Goal: Task Accomplishment & Management: Use online tool/utility

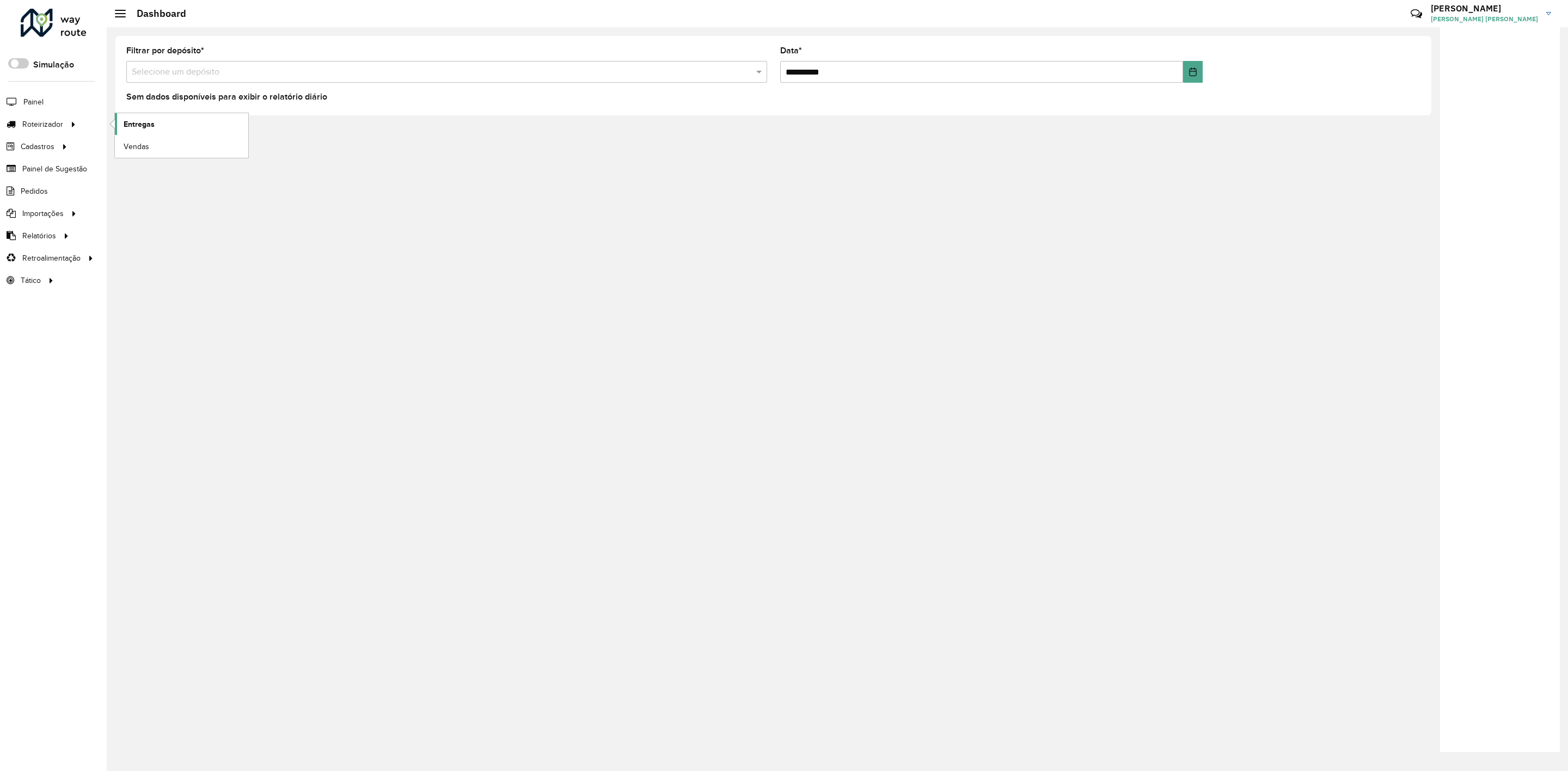
click at [133, 124] on span "Entregas" at bounding box center [139, 124] width 31 height 11
click at [142, 121] on span "Entregas" at bounding box center [139, 124] width 31 height 11
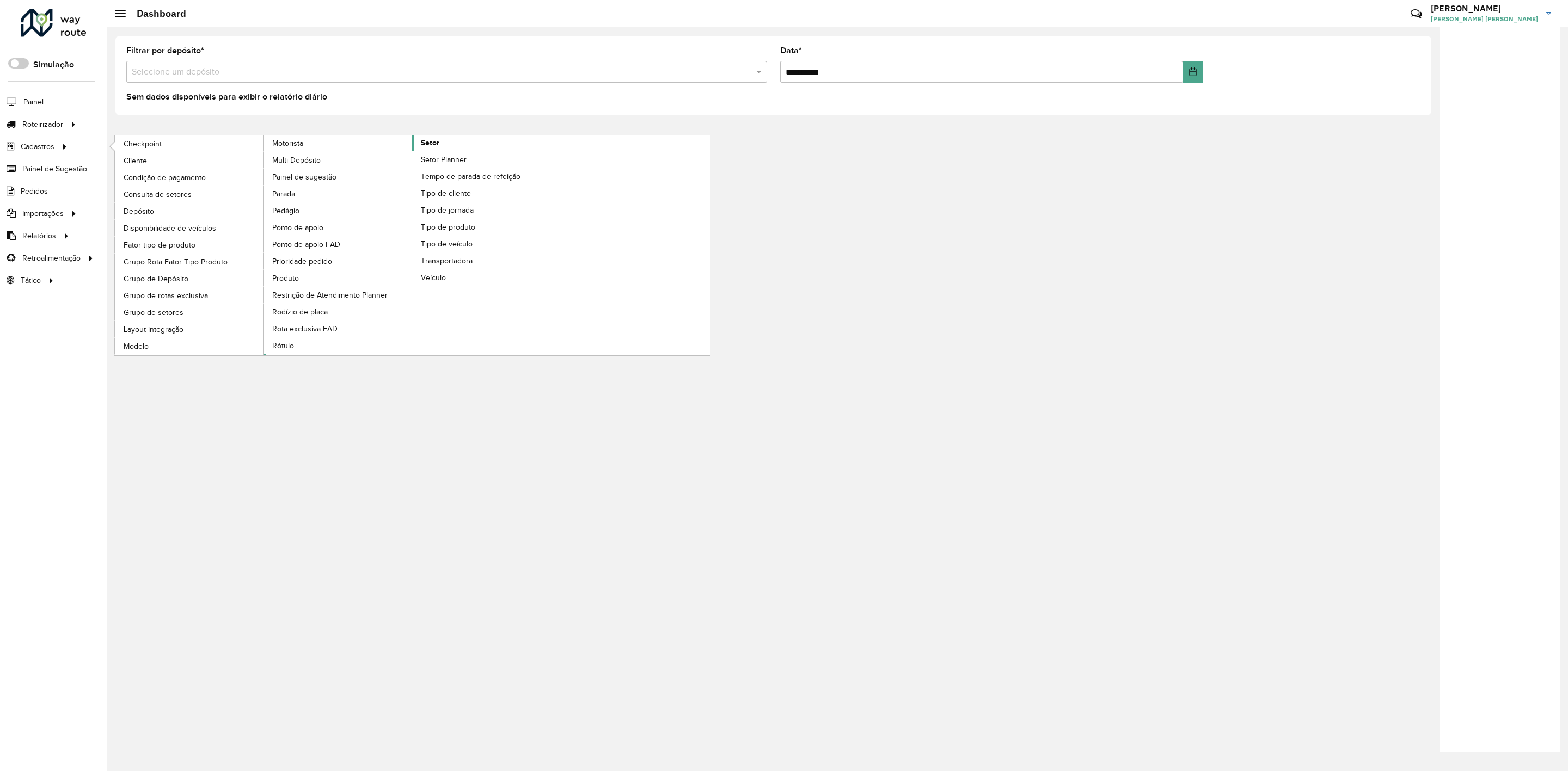
click at [455, 147] on link "Setor" at bounding box center [412, 246] width 298 height 220
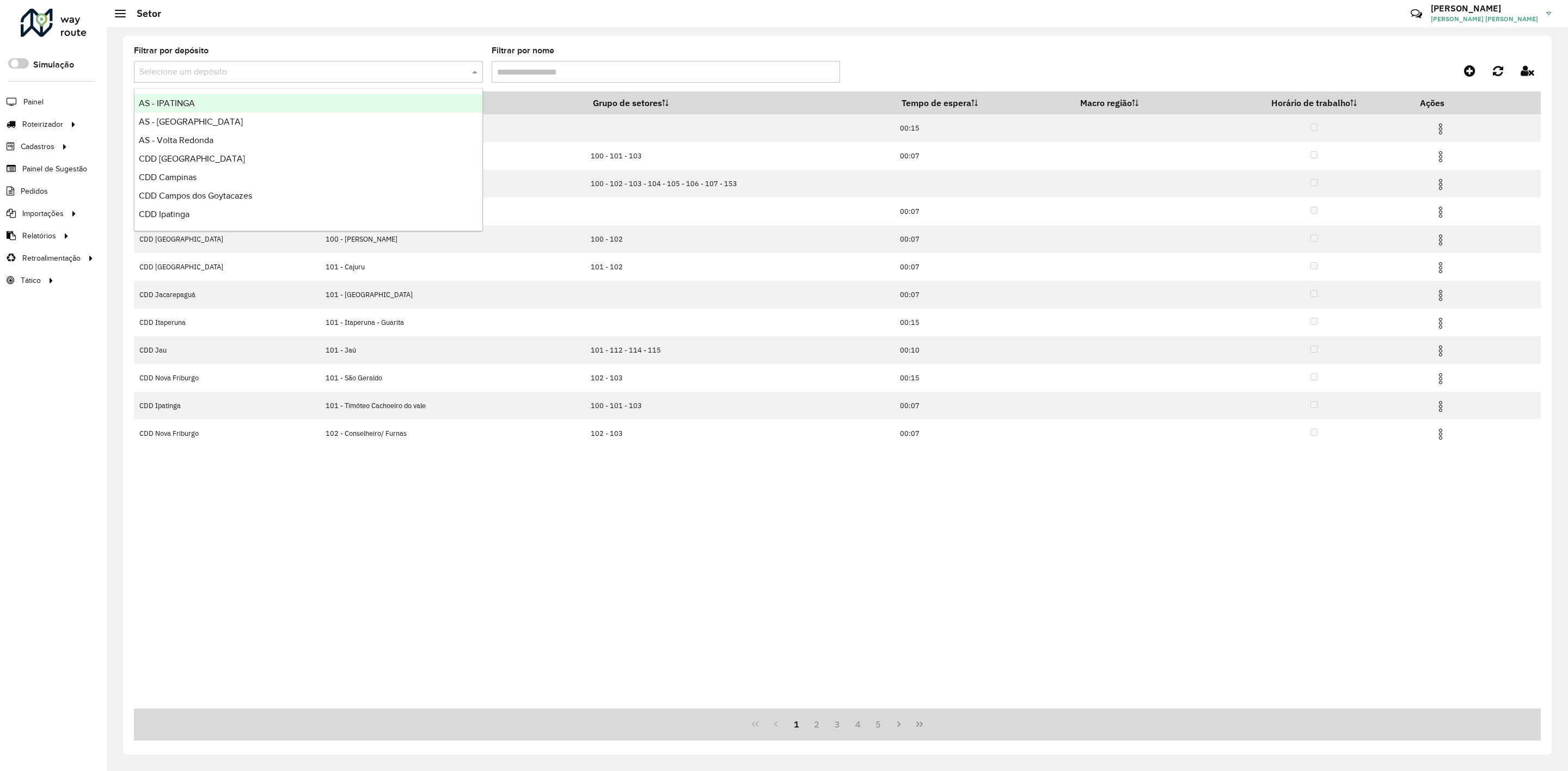
click at [373, 77] on input "text" at bounding box center [298, 72] width 316 height 13
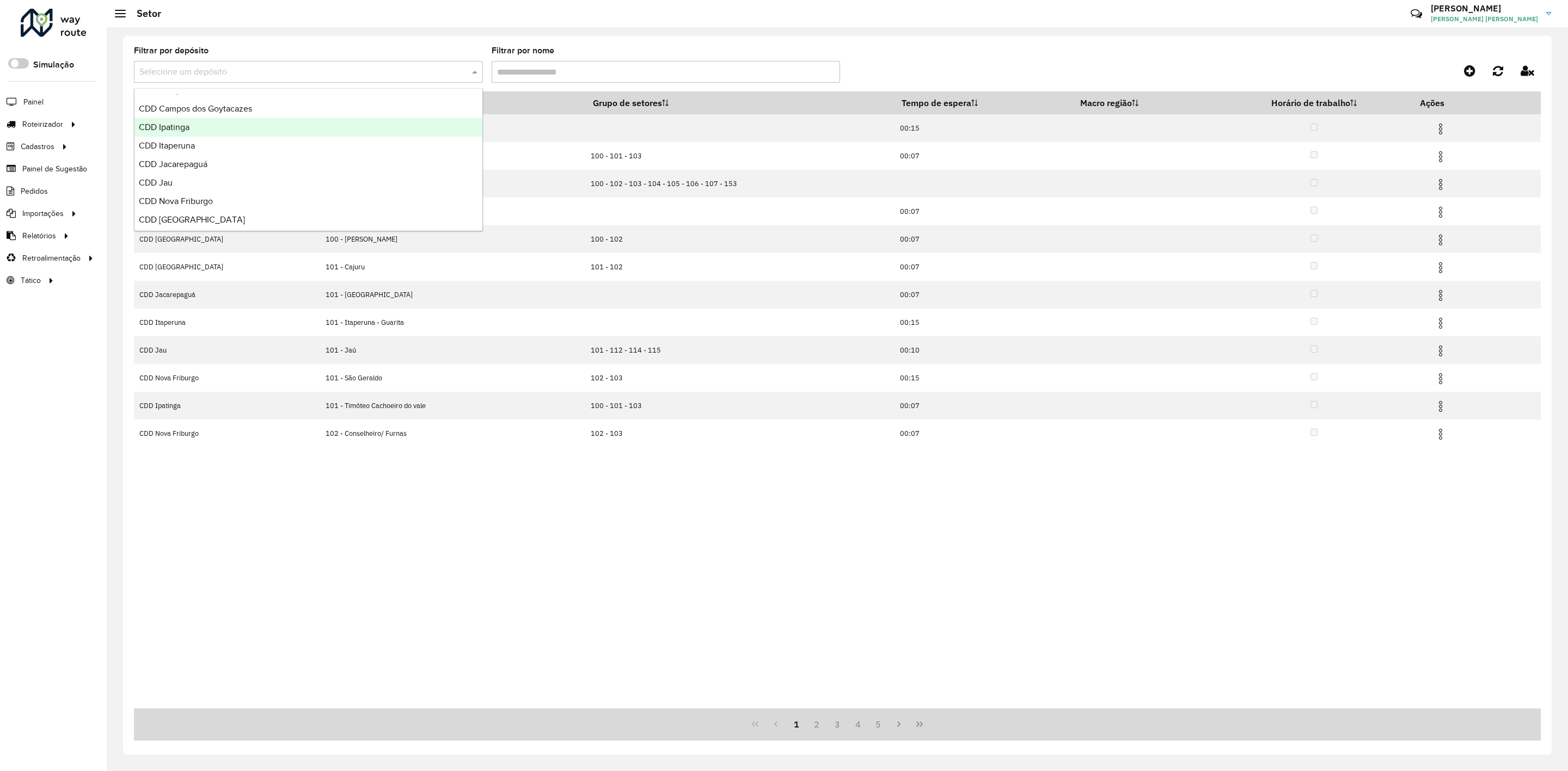
scroll to position [109, 0]
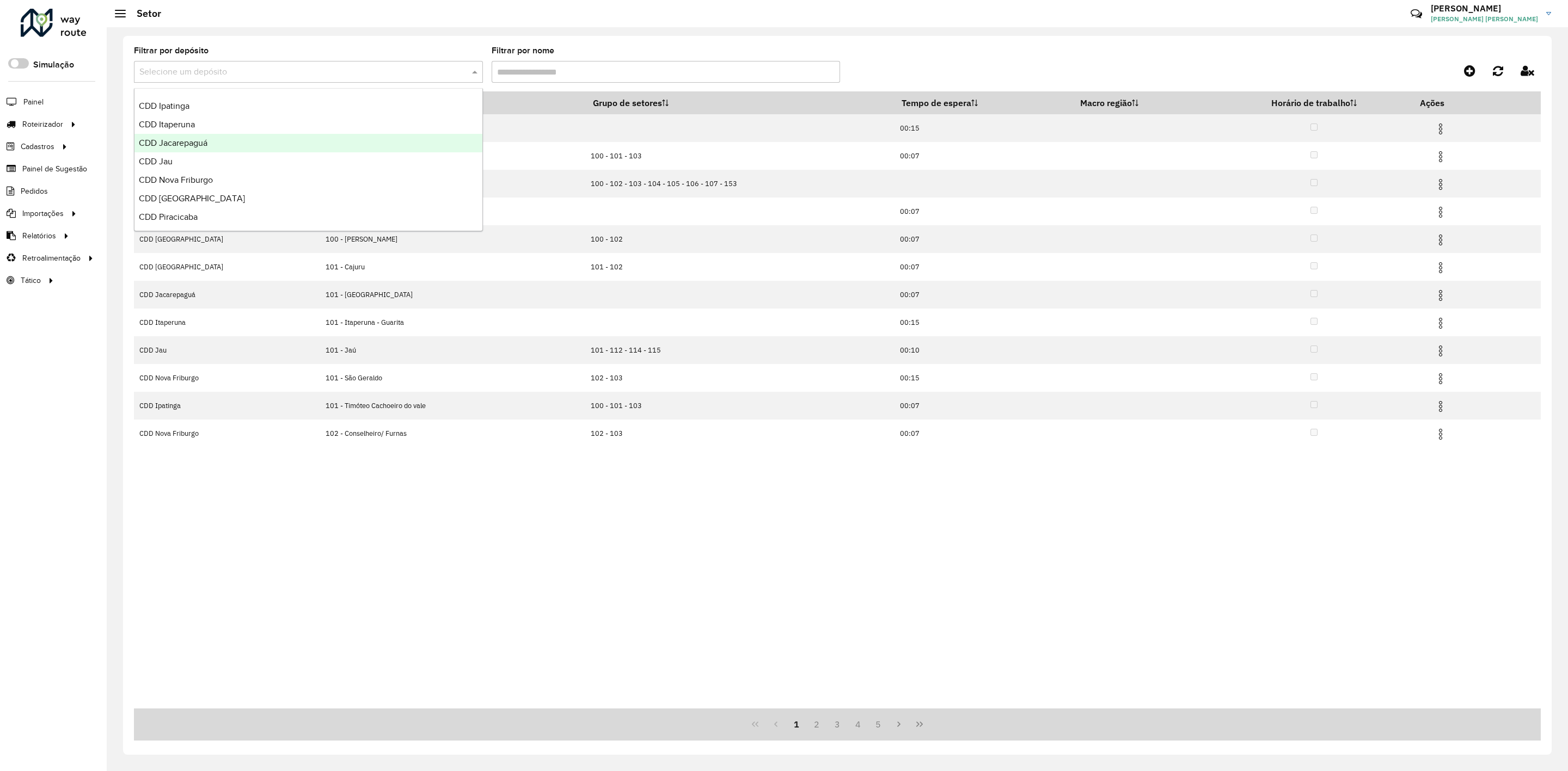
click at [224, 141] on div "CDD Jacarepaguá" at bounding box center [309, 143] width 348 height 18
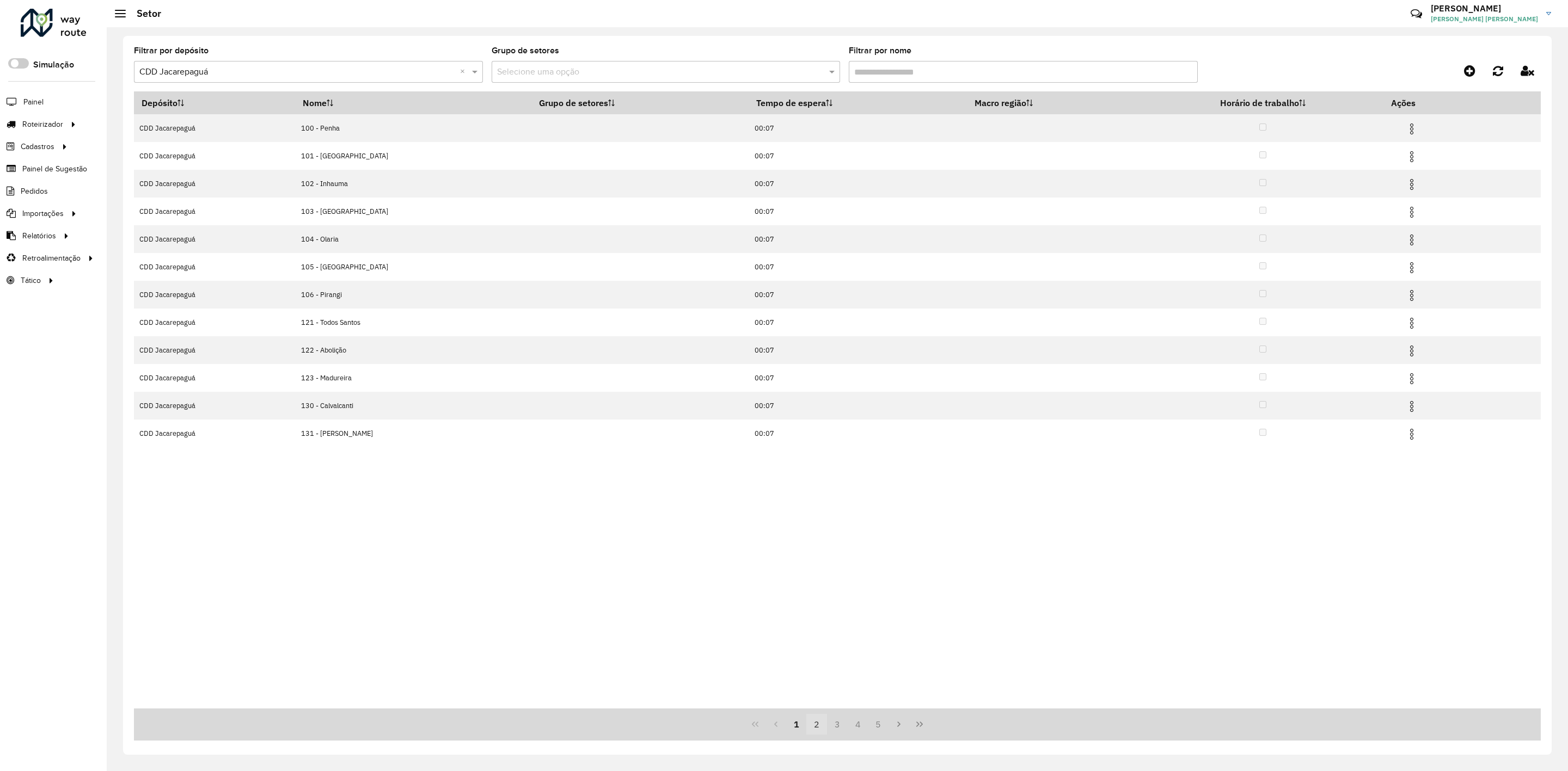
click at [814, 722] on button "2" at bounding box center [816, 724] width 21 height 21
click at [851, 725] on button "4" at bounding box center [858, 724] width 21 height 21
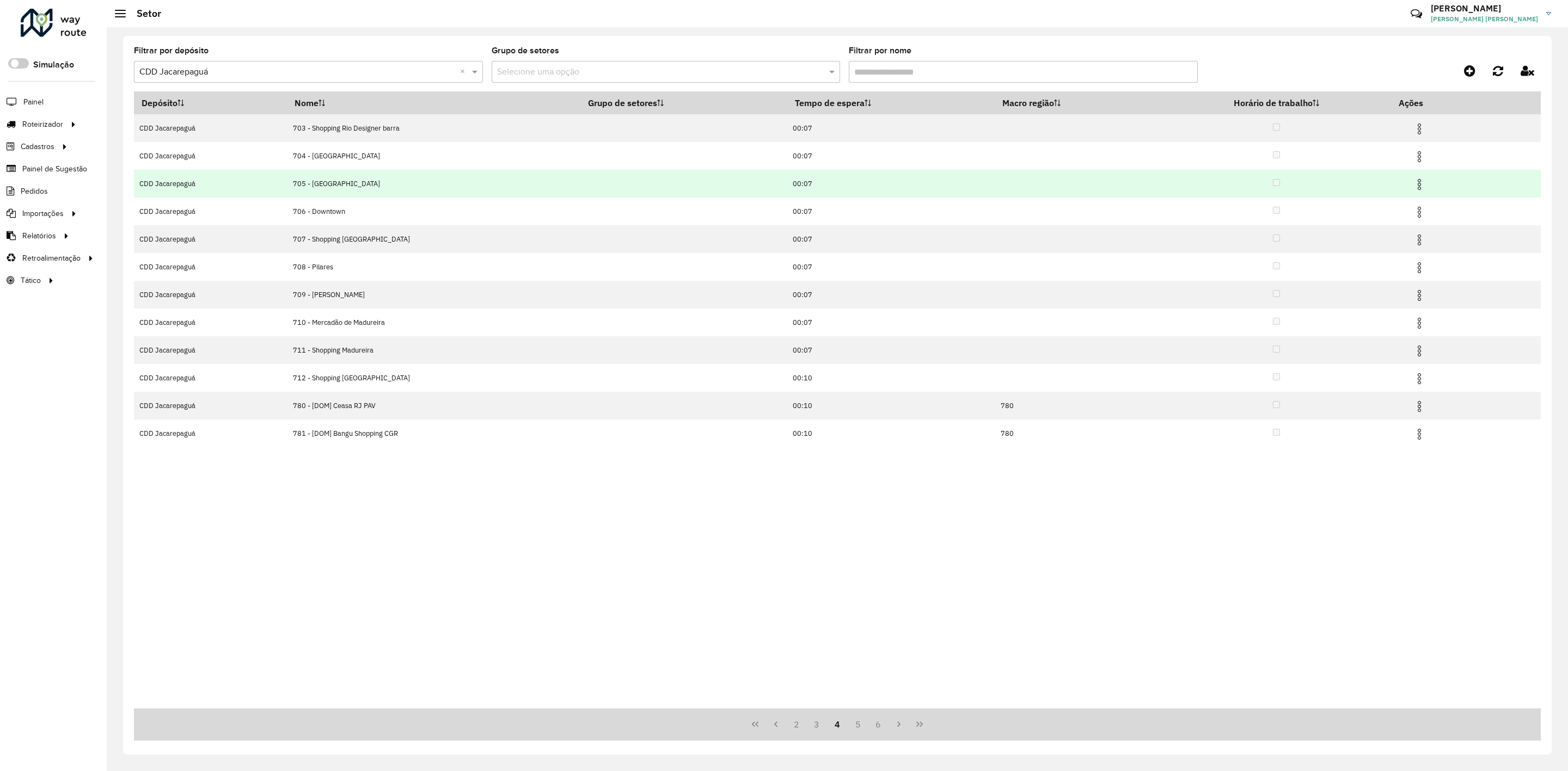
click at [1418, 185] on img at bounding box center [1419, 184] width 13 height 13
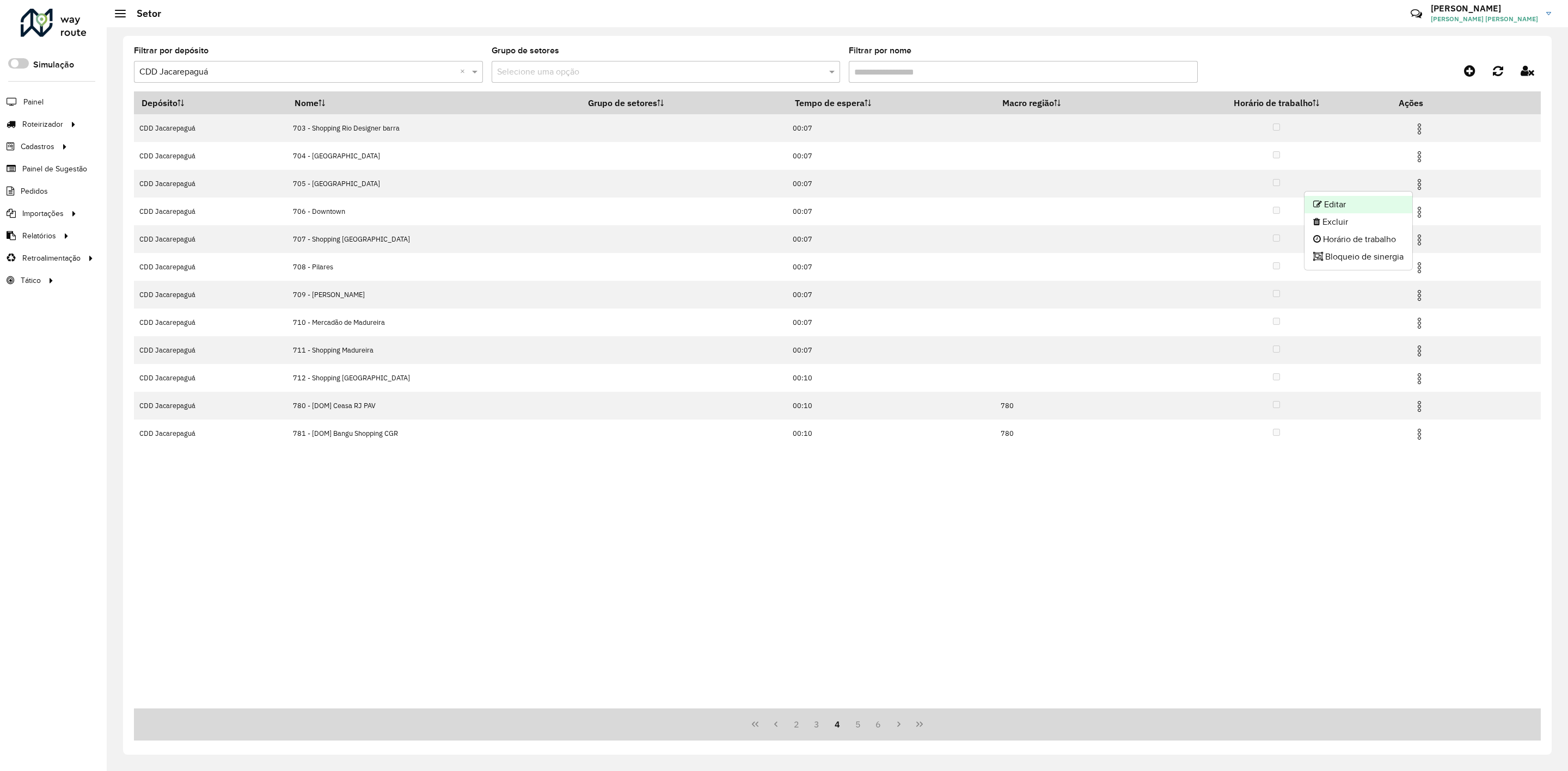
click at [1395, 205] on li "Editar" at bounding box center [1359, 204] width 108 height 17
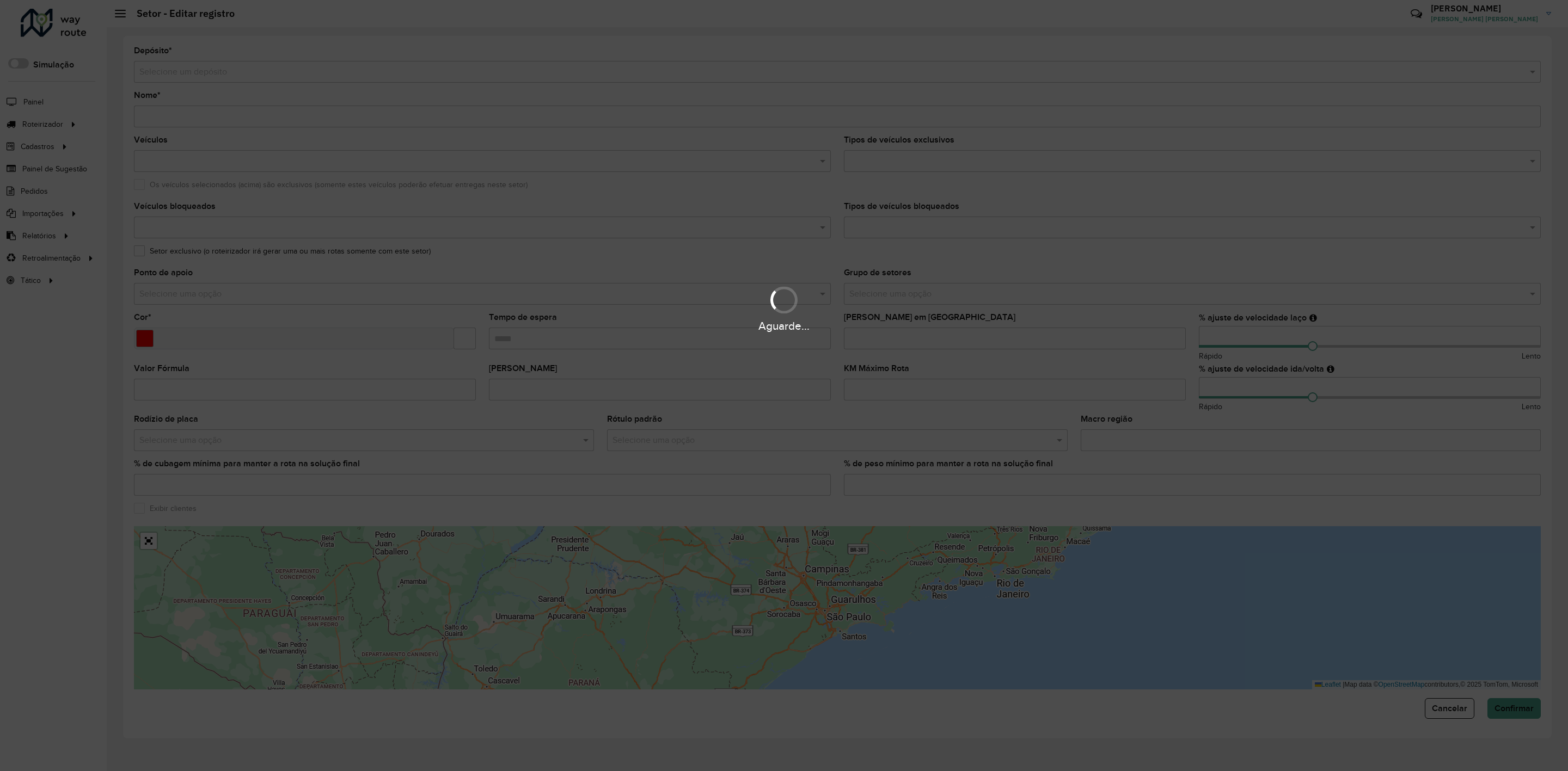
type input "**********"
type input "*******"
type input "*****"
type input "**"
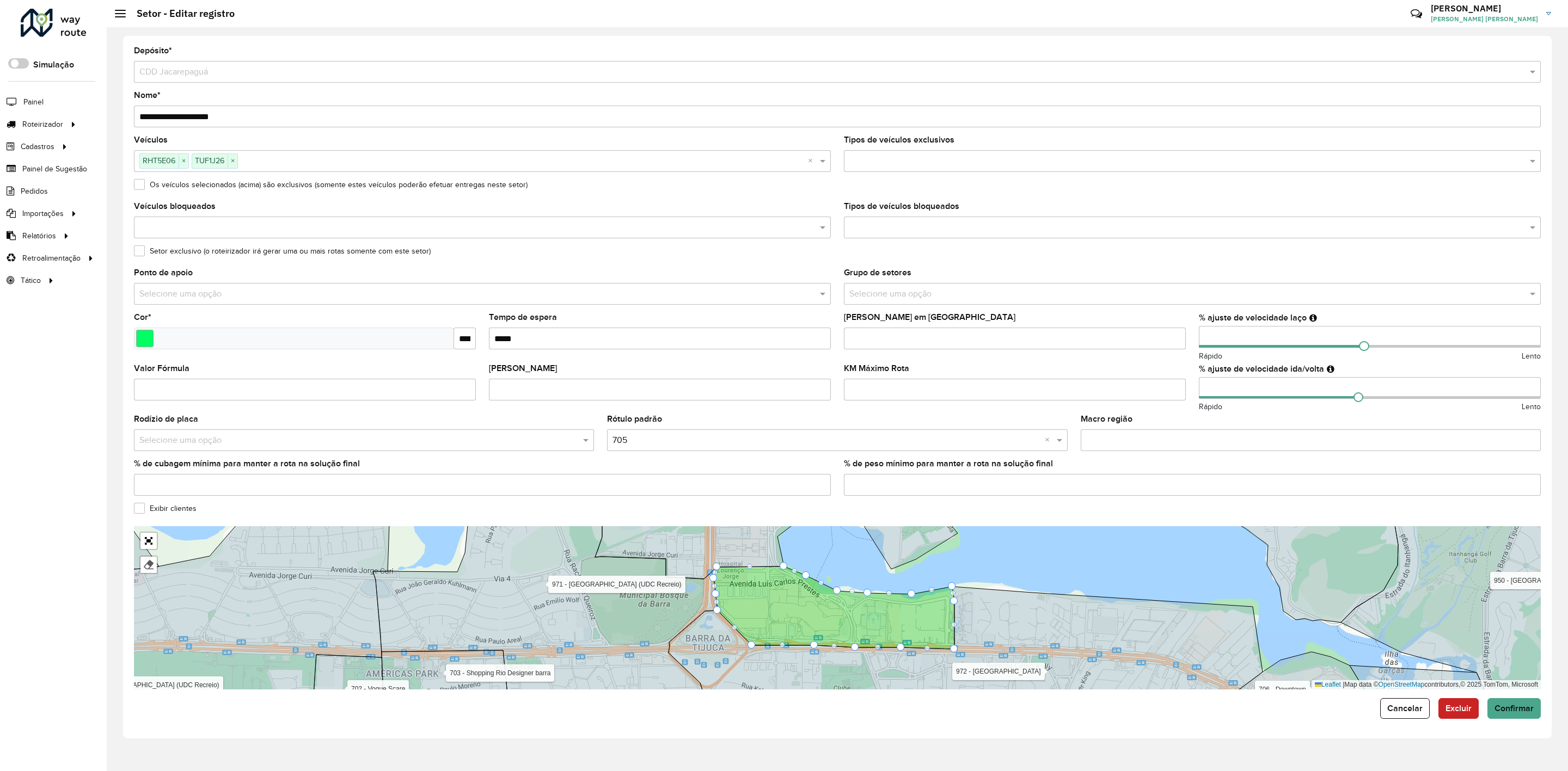
click at [1229, 329] on input "**" at bounding box center [1370, 337] width 342 height 22
type input "*"
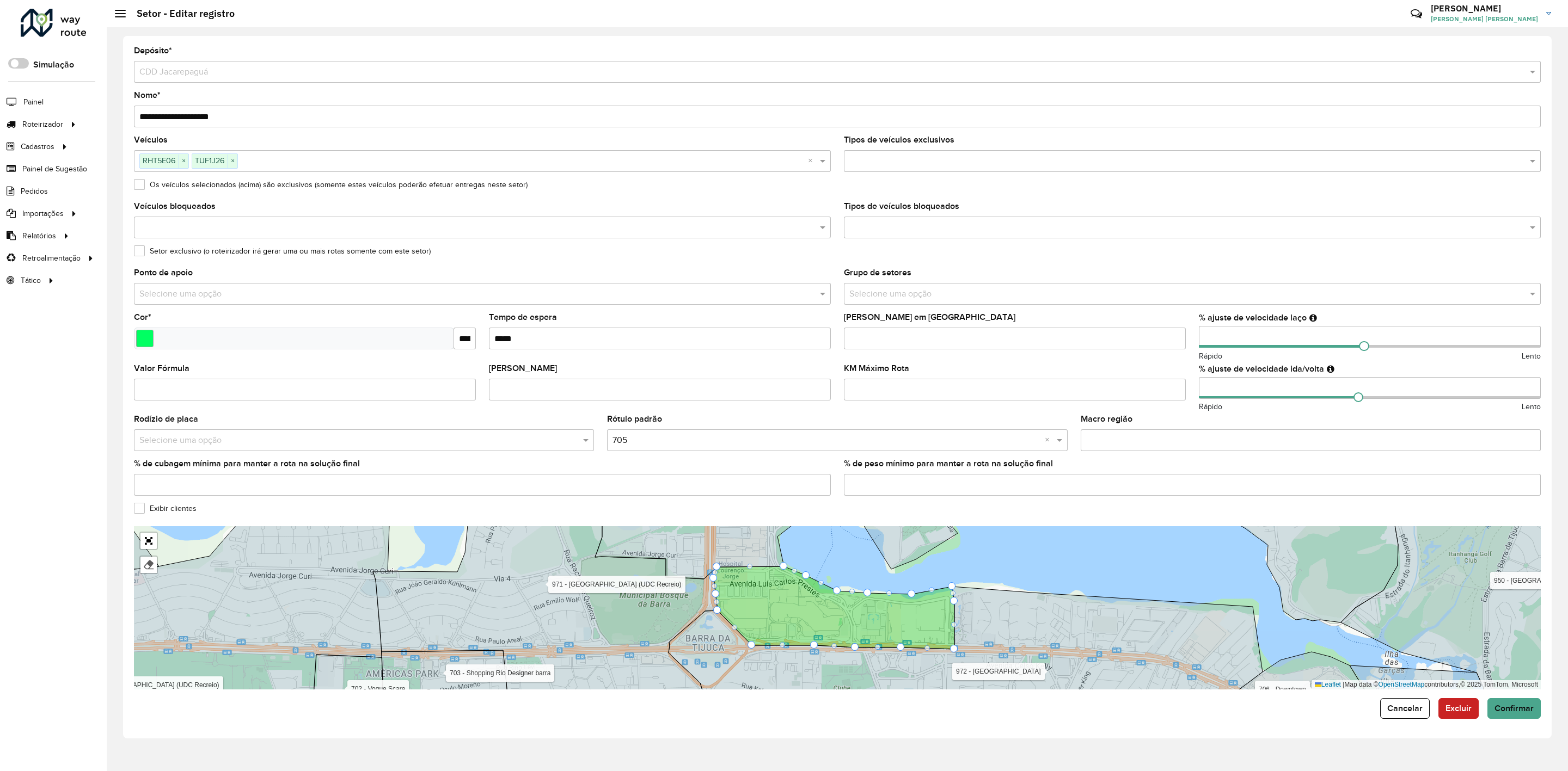
type input "**"
click at [1145, 374] on div "KM Máximo Rota" at bounding box center [1015, 383] width 342 height 36
click at [1229, 393] on input "**" at bounding box center [1370, 388] width 342 height 22
type input "*"
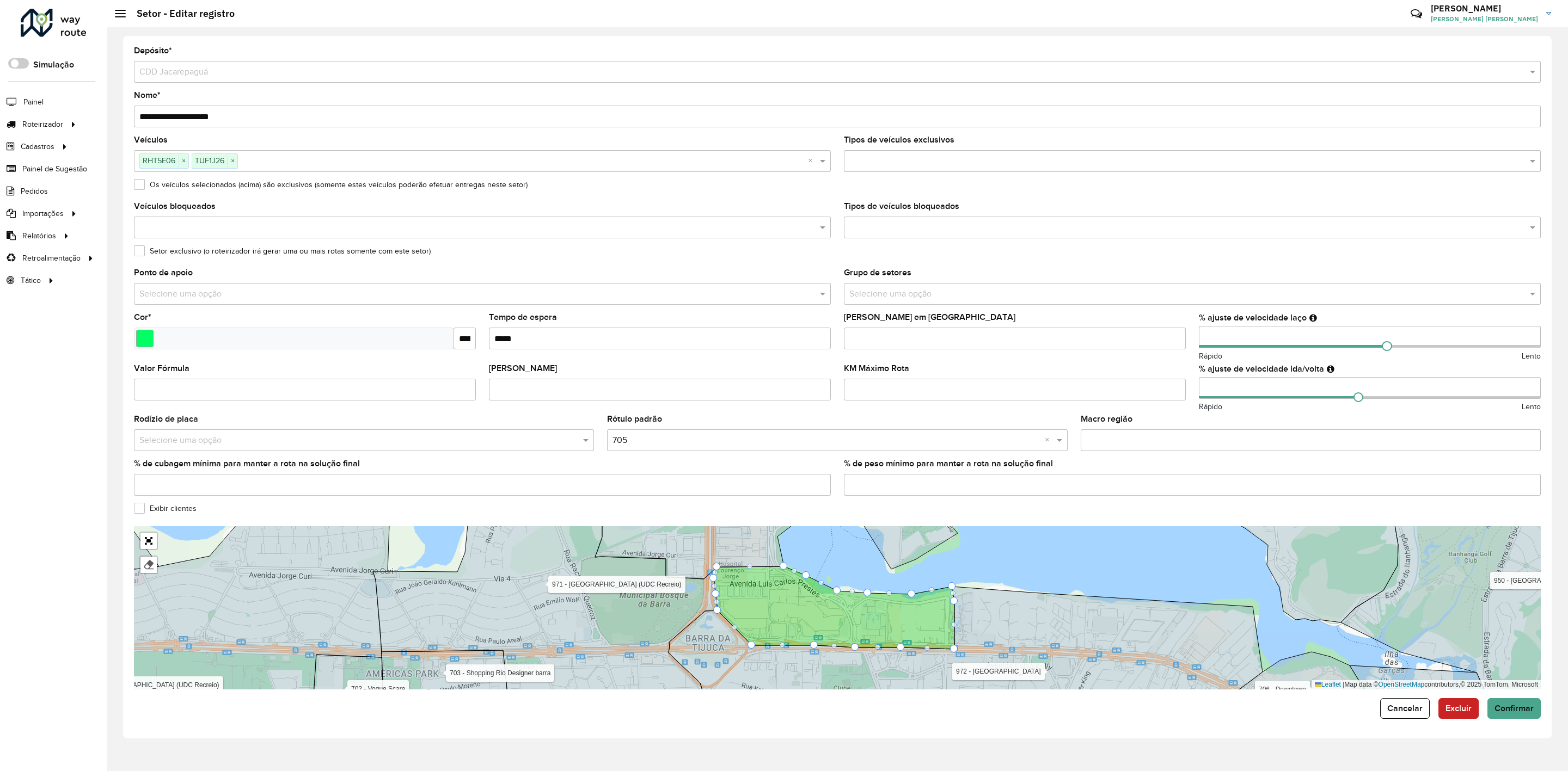
type input "**"
click at [1149, 368] on div "KM Máximo Rota" at bounding box center [1015, 383] width 342 height 36
click at [1505, 709] on span "Confirmar" at bounding box center [1515, 708] width 39 height 10
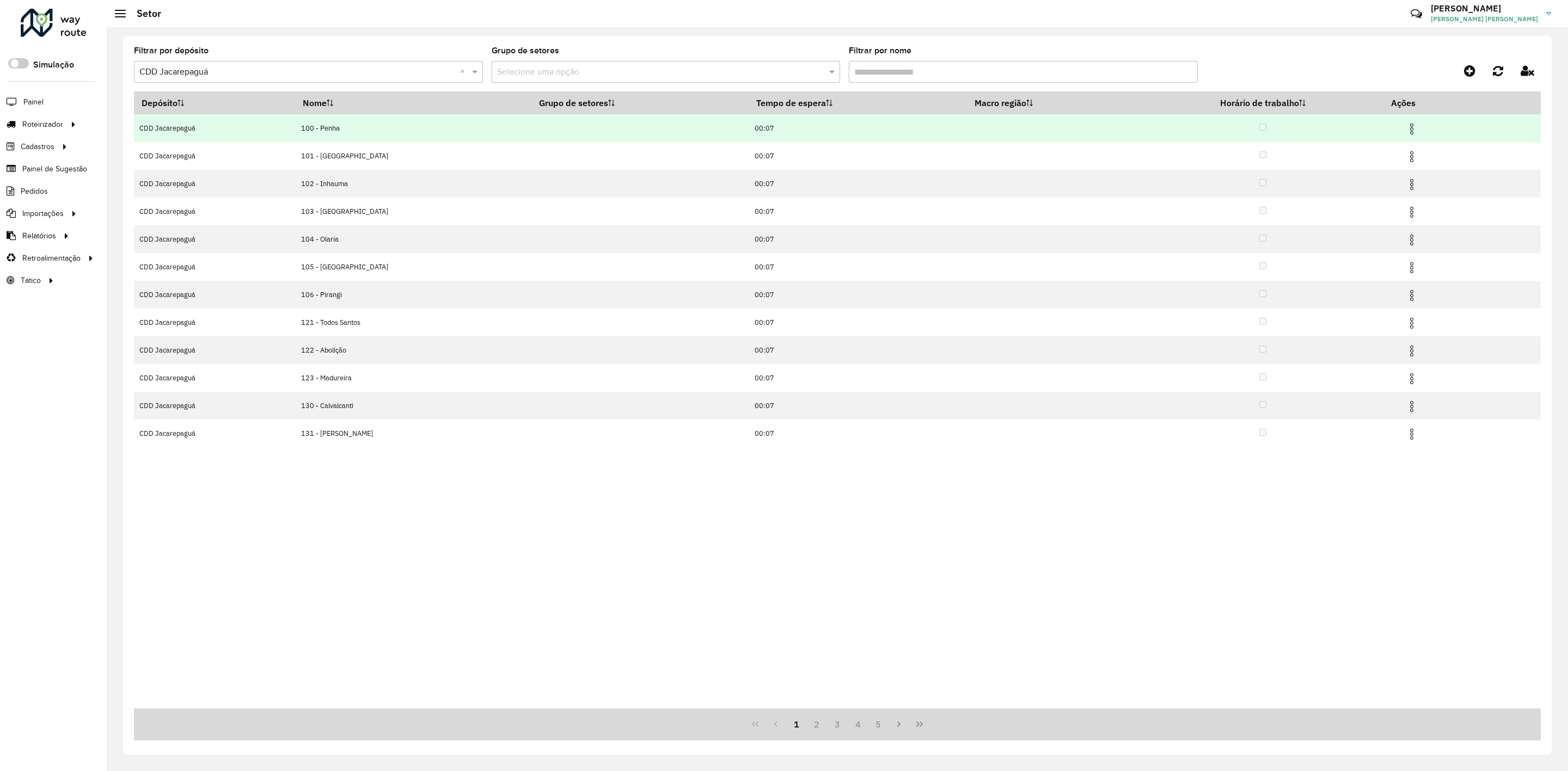
click at [1408, 128] on img at bounding box center [1412, 129] width 13 height 13
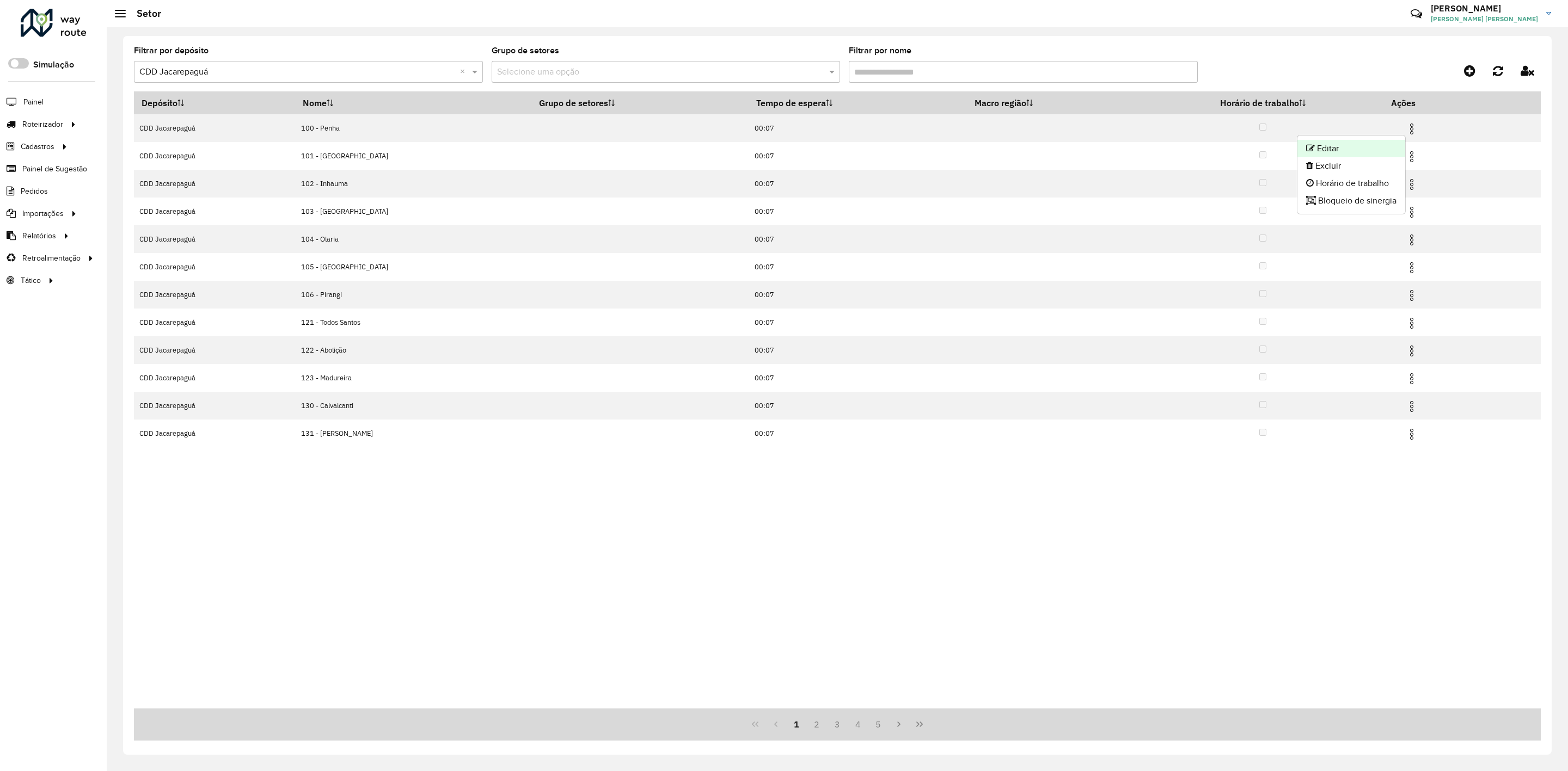
click at [1395, 144] on li "Editar" at bounding box center [1352, 148] width 108 height 17
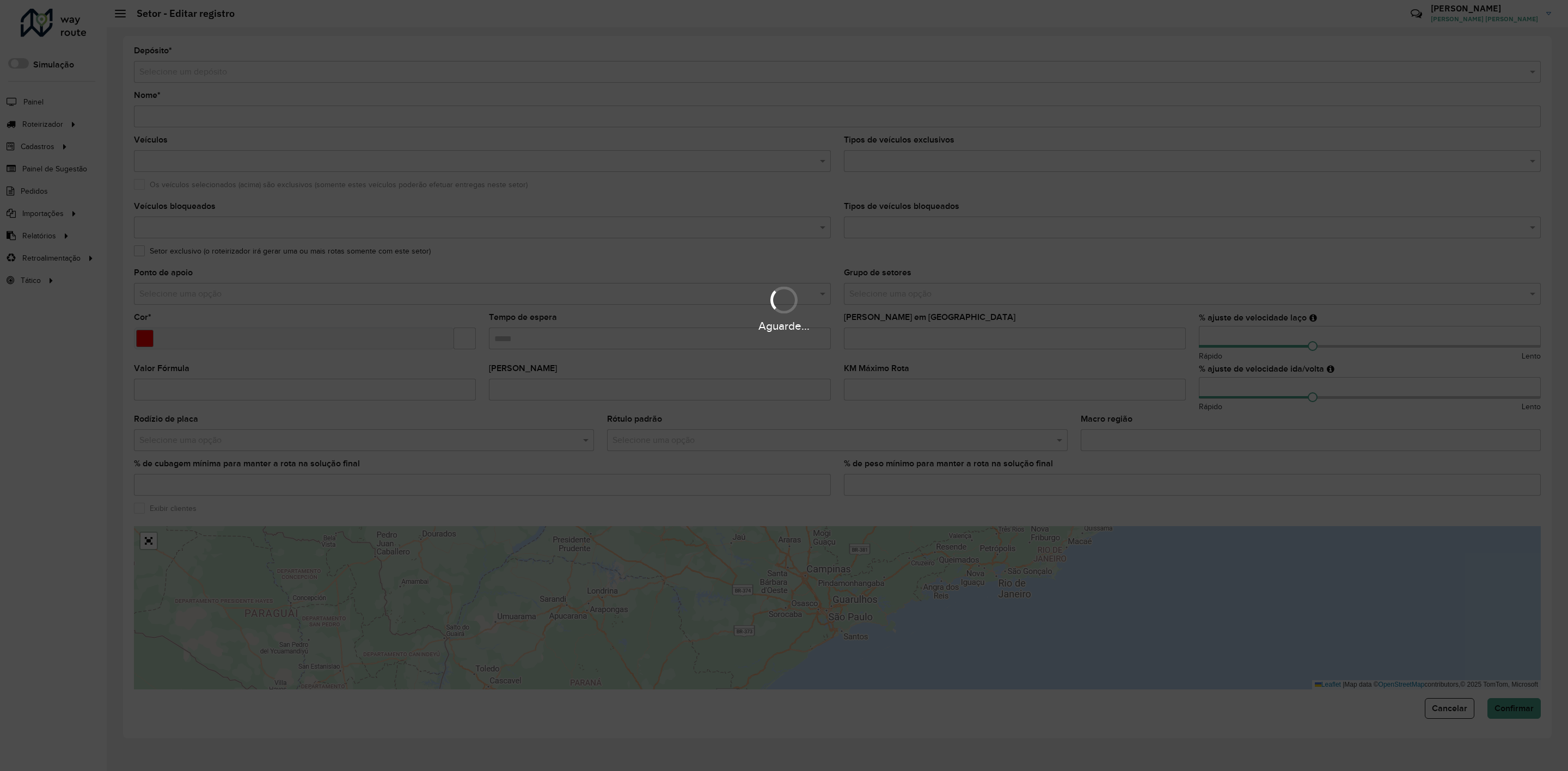
type input "**********"
type input "*******"
type input "*****"
type input "***"
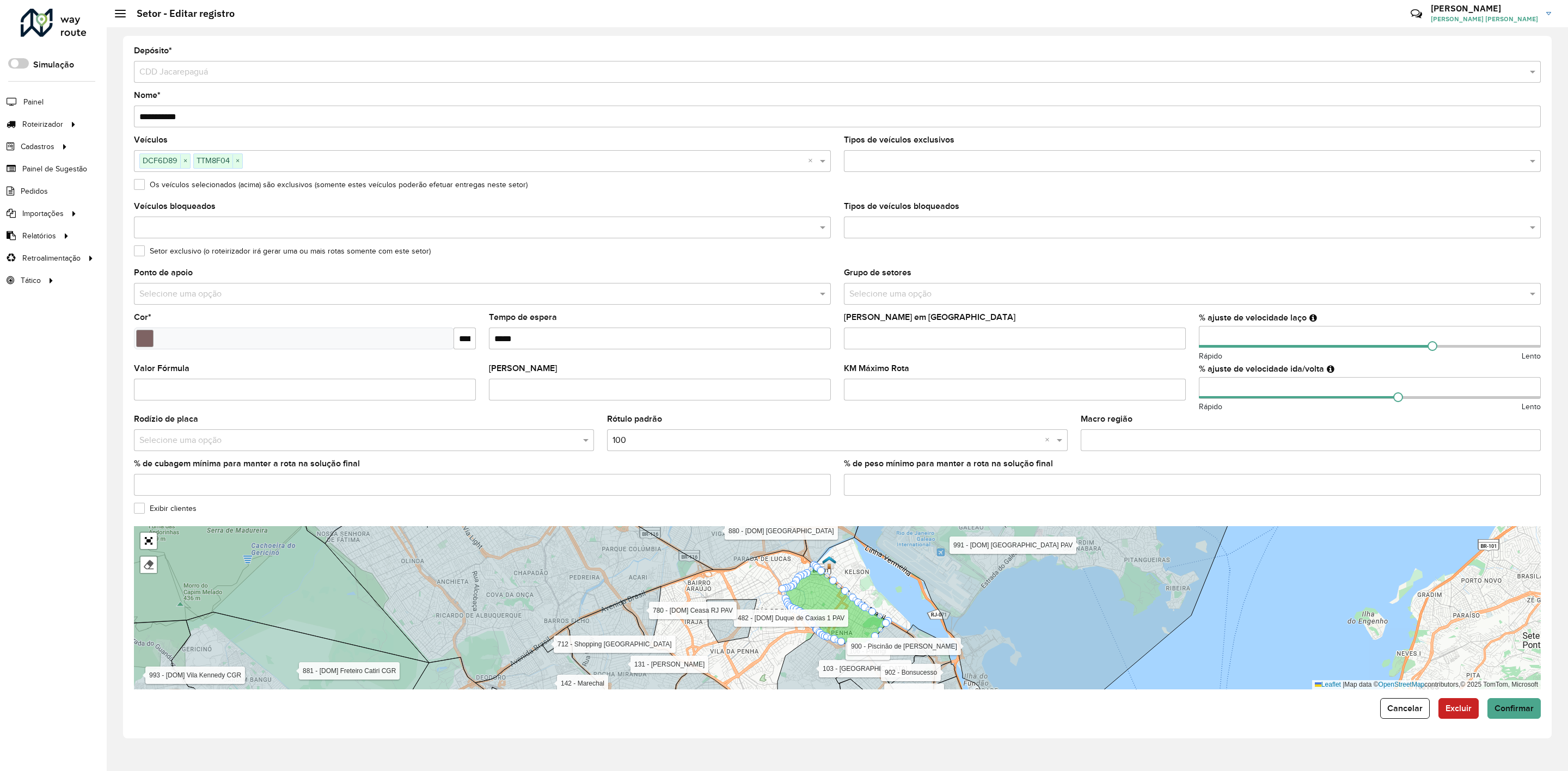
click at [1243, 387] on input "**" at bounding box center [1370, 388] width 342 height 22
type input "*"
type input "**"
click at [1163, 430] on input "Macro região" at bounding box center [1311, 440] width 460 height 22
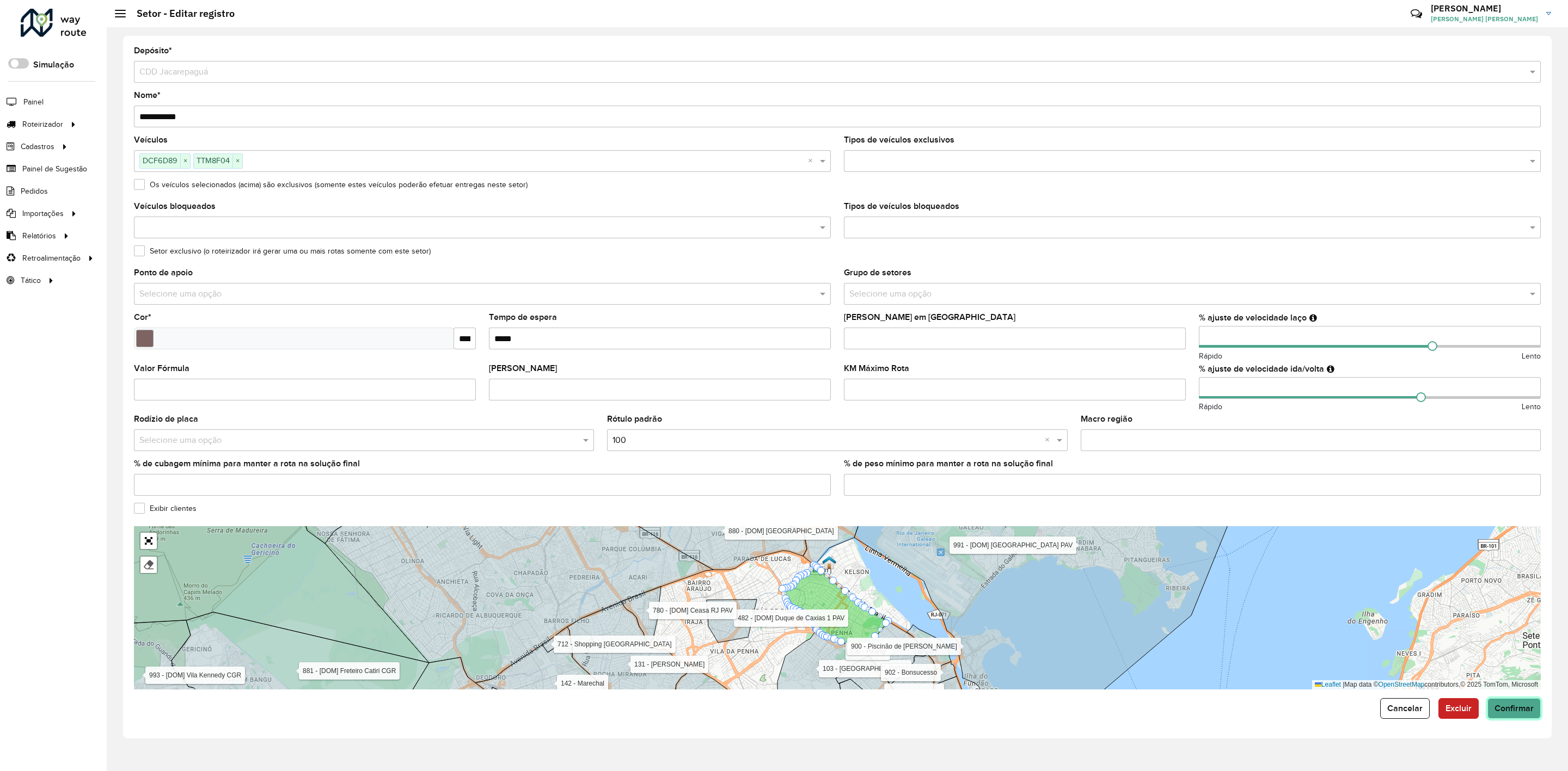
click at [1518, 710] on span "Confirmar" at bounding box center [1515, 708] width 39 height 10
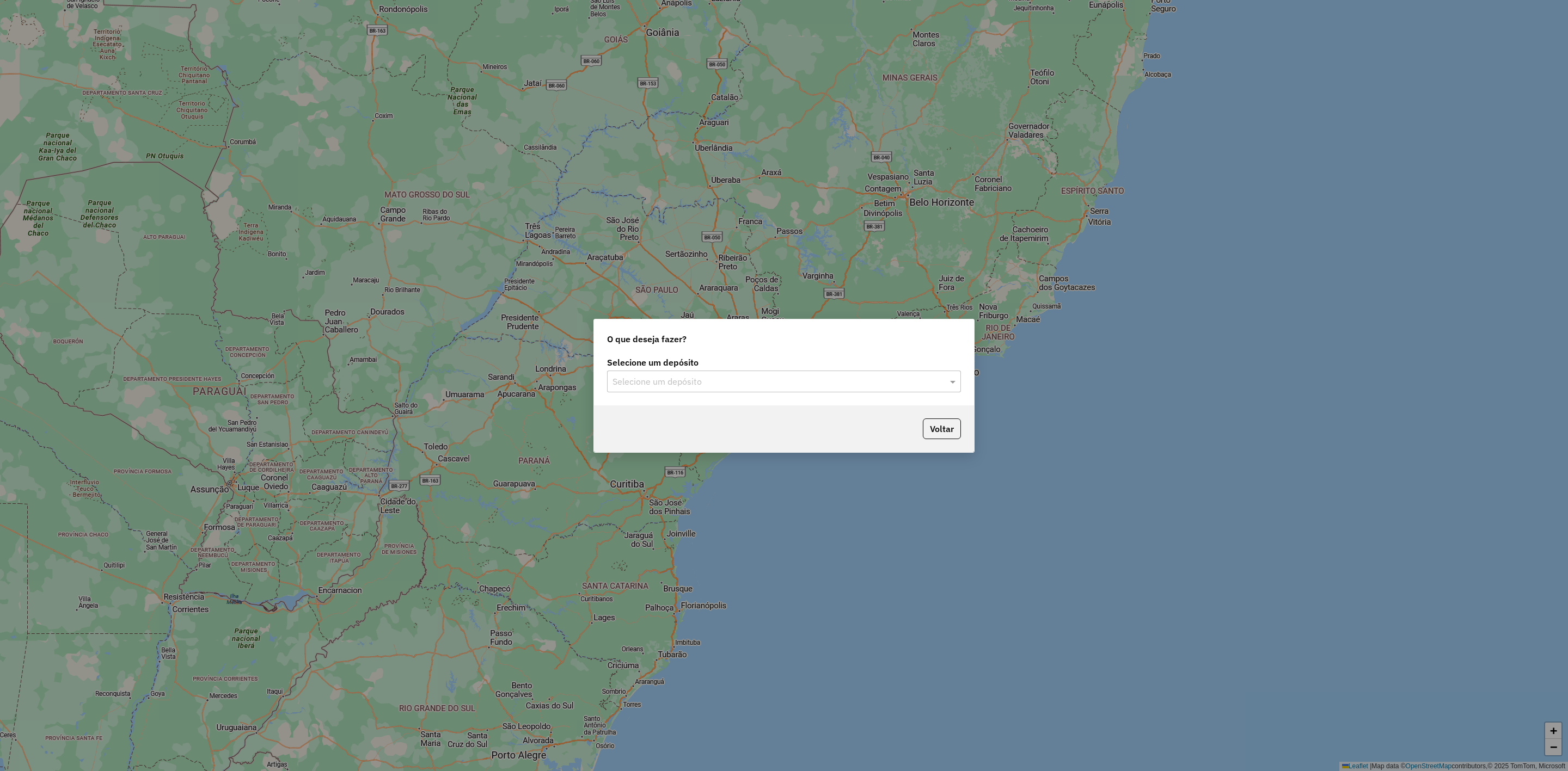
click at [743, 382] on input "text" at bounding box center [773, 382] width 321 height 13
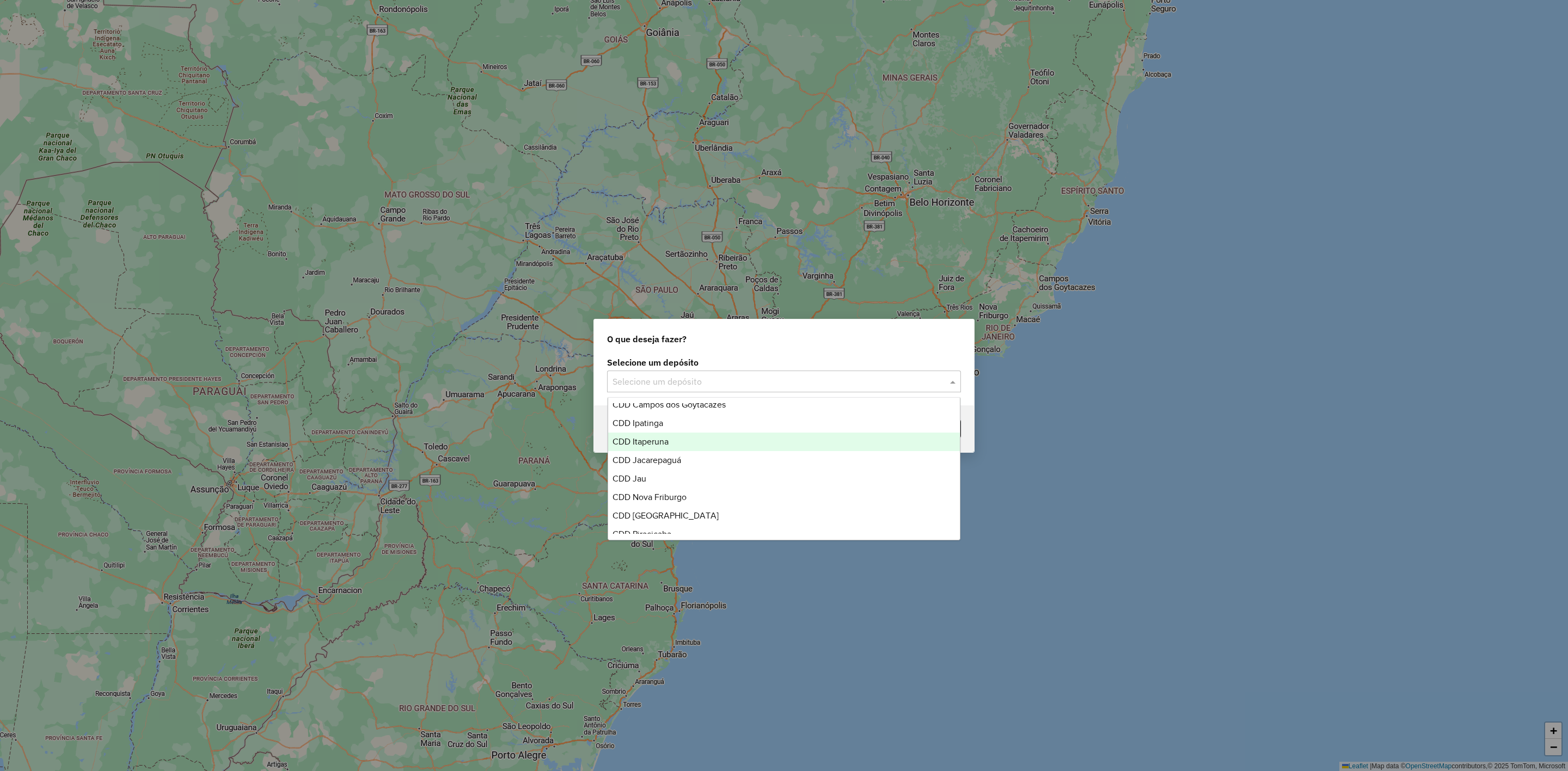
scroll to position [109, 0]
click at [678, 450] on span "CDD Jacarepaguá" at bounding box center [647, 452] width 69 height 10
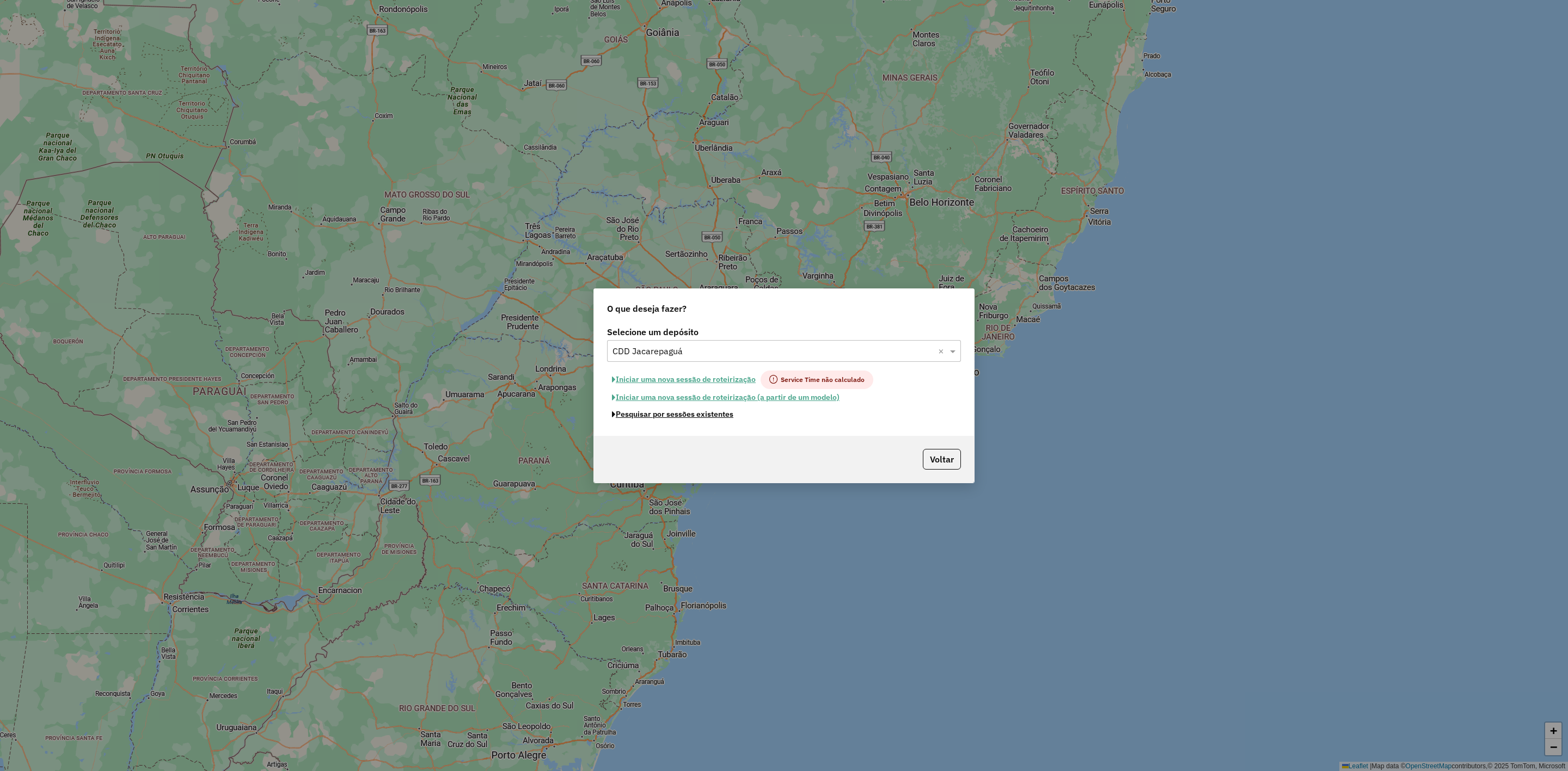
click at [693, 415] on button "Pesquisar por sessões existentes" at bounding box center [672, 414] width 131 height 17
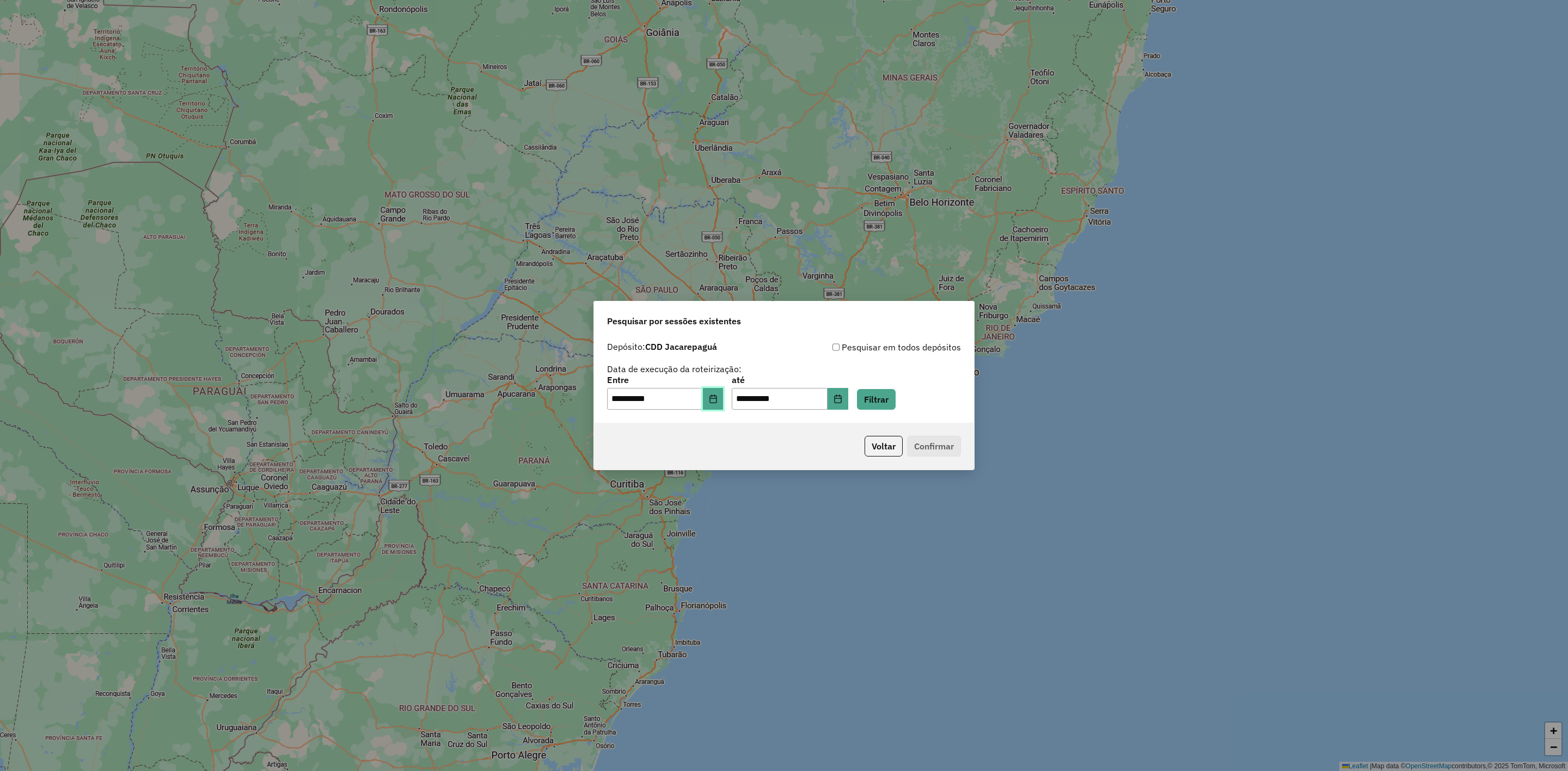
click at [715, 395] on button "Choose Date" at bounding box center [713, 399] width 21 height 22
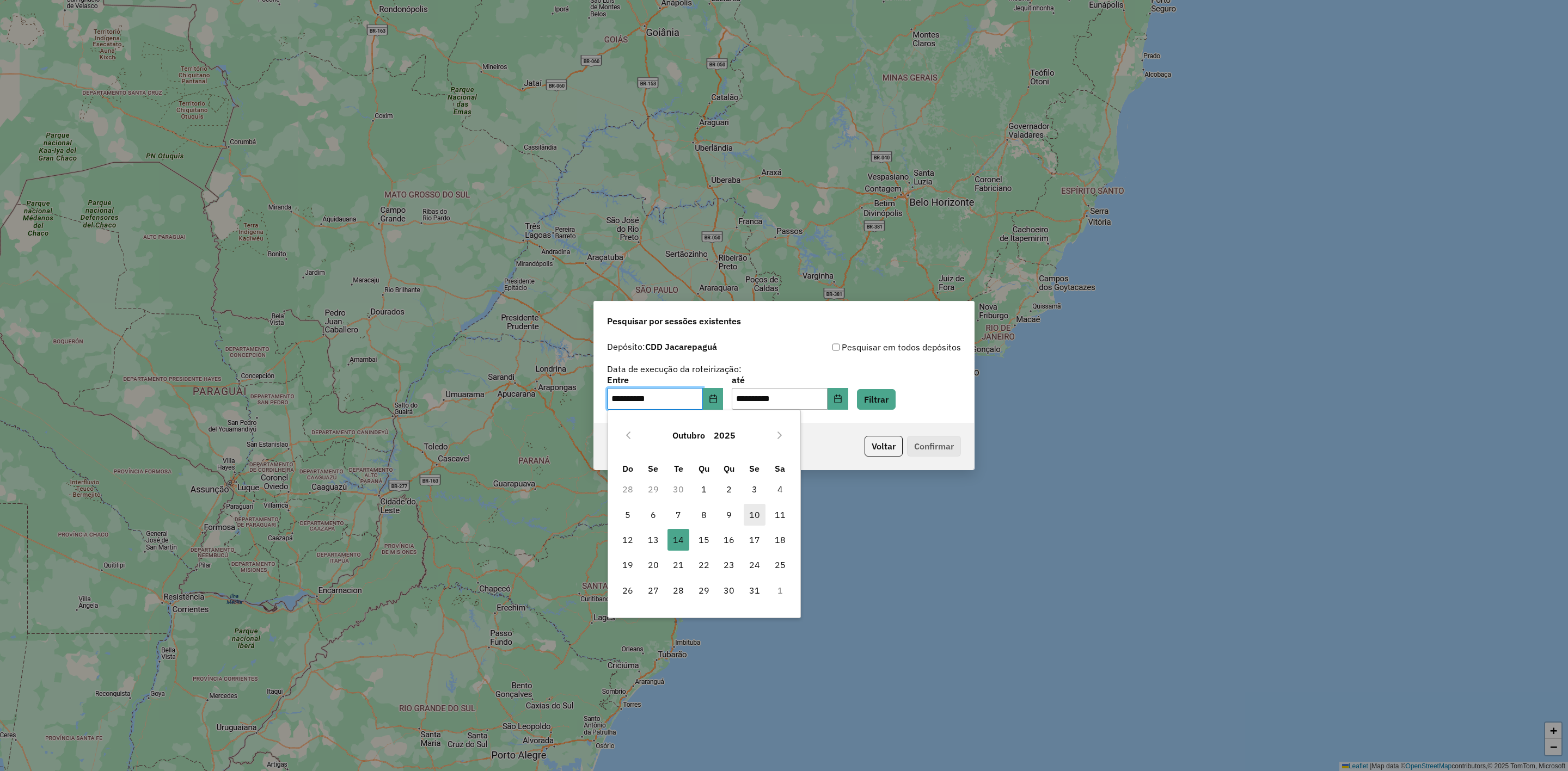
click at [757, 513] on span "10" at bounding box center [755, 515] width 22 height 22
type input "**********"
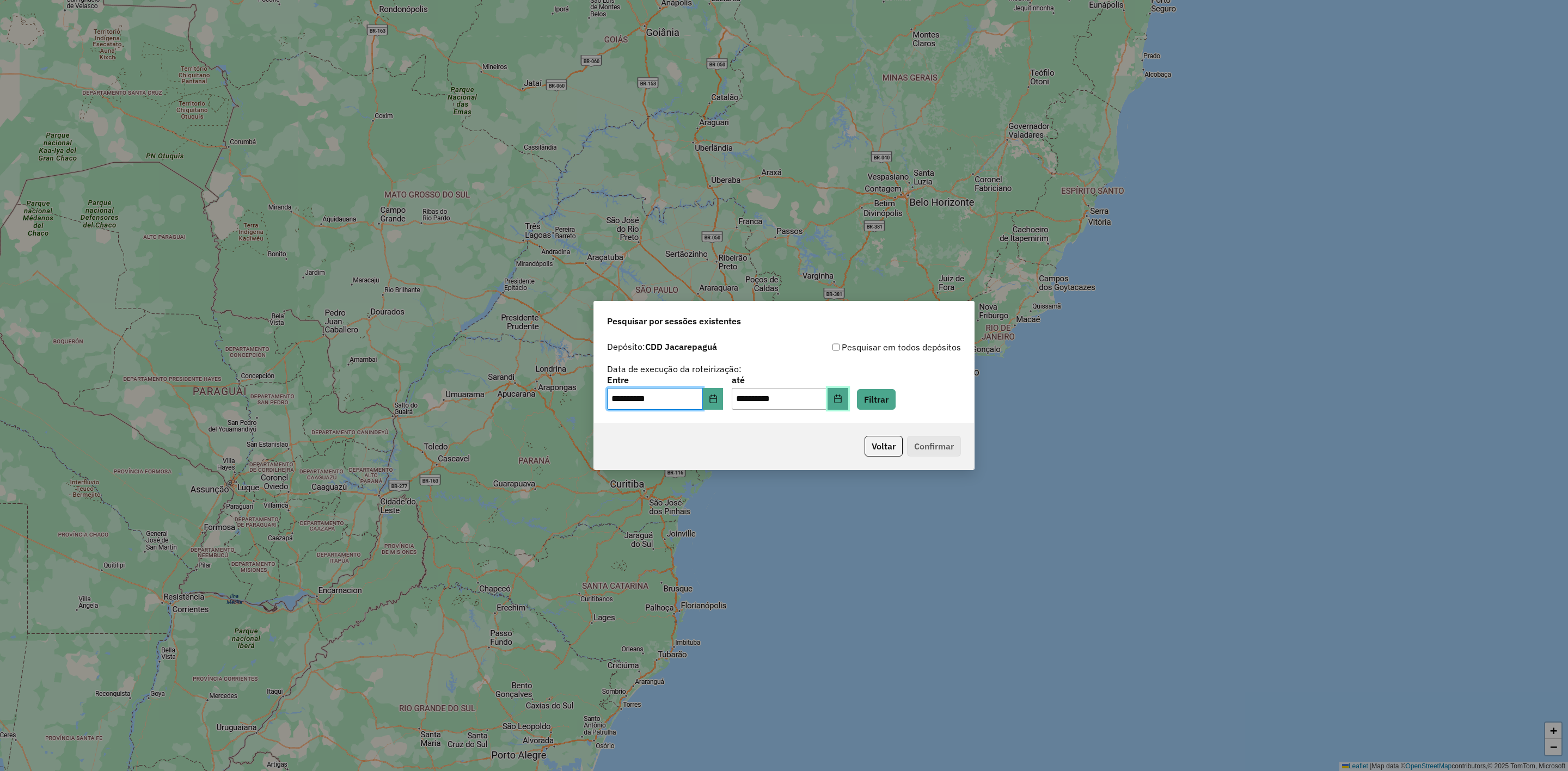
click at [844, 397] on button "Choose Date" at bounding box center [838, 399] width 21 height 22
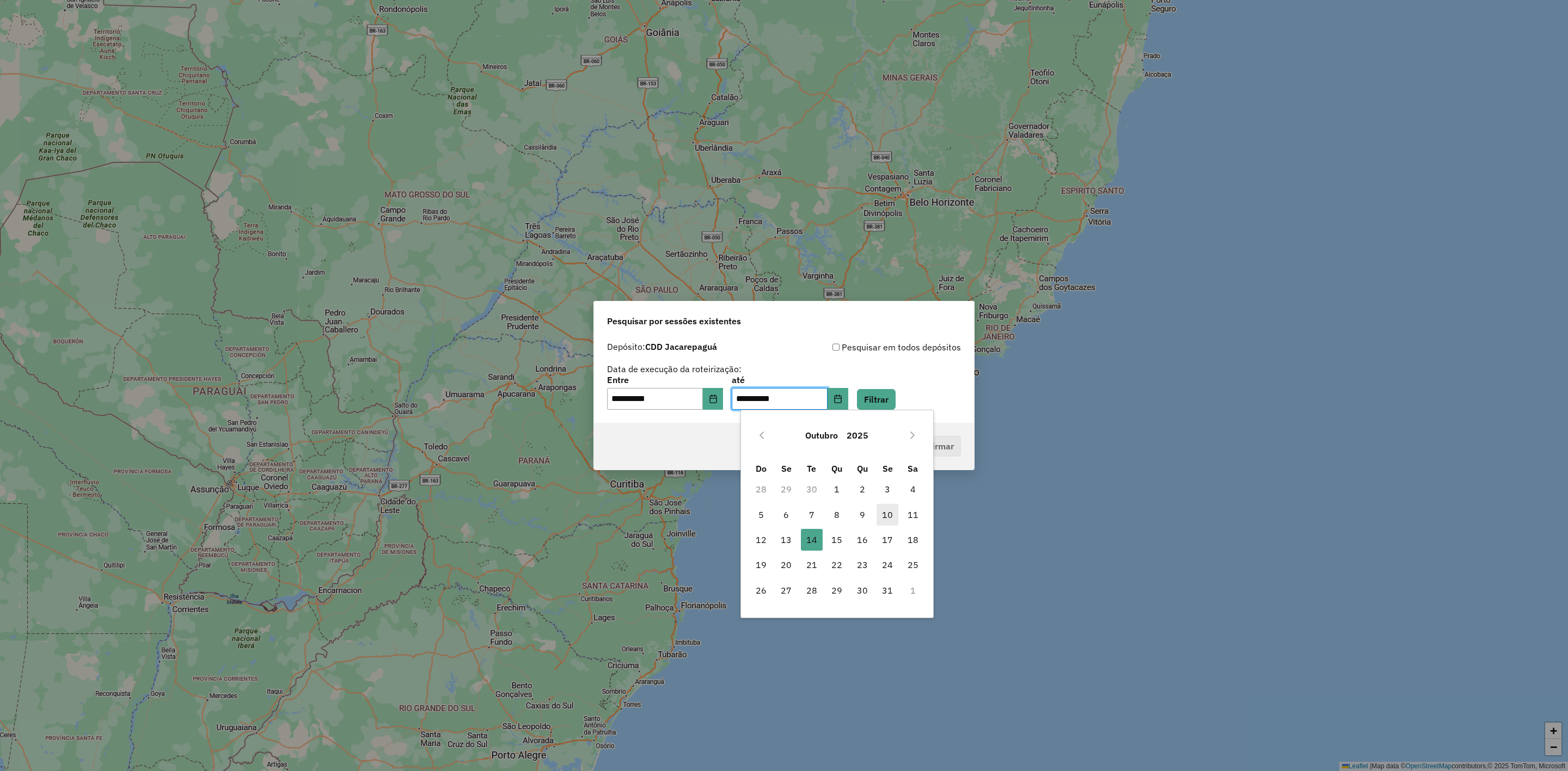
click at [881, 511] on span "10" at bounding box center [887, 515] width 22 height 22
type input "**********"
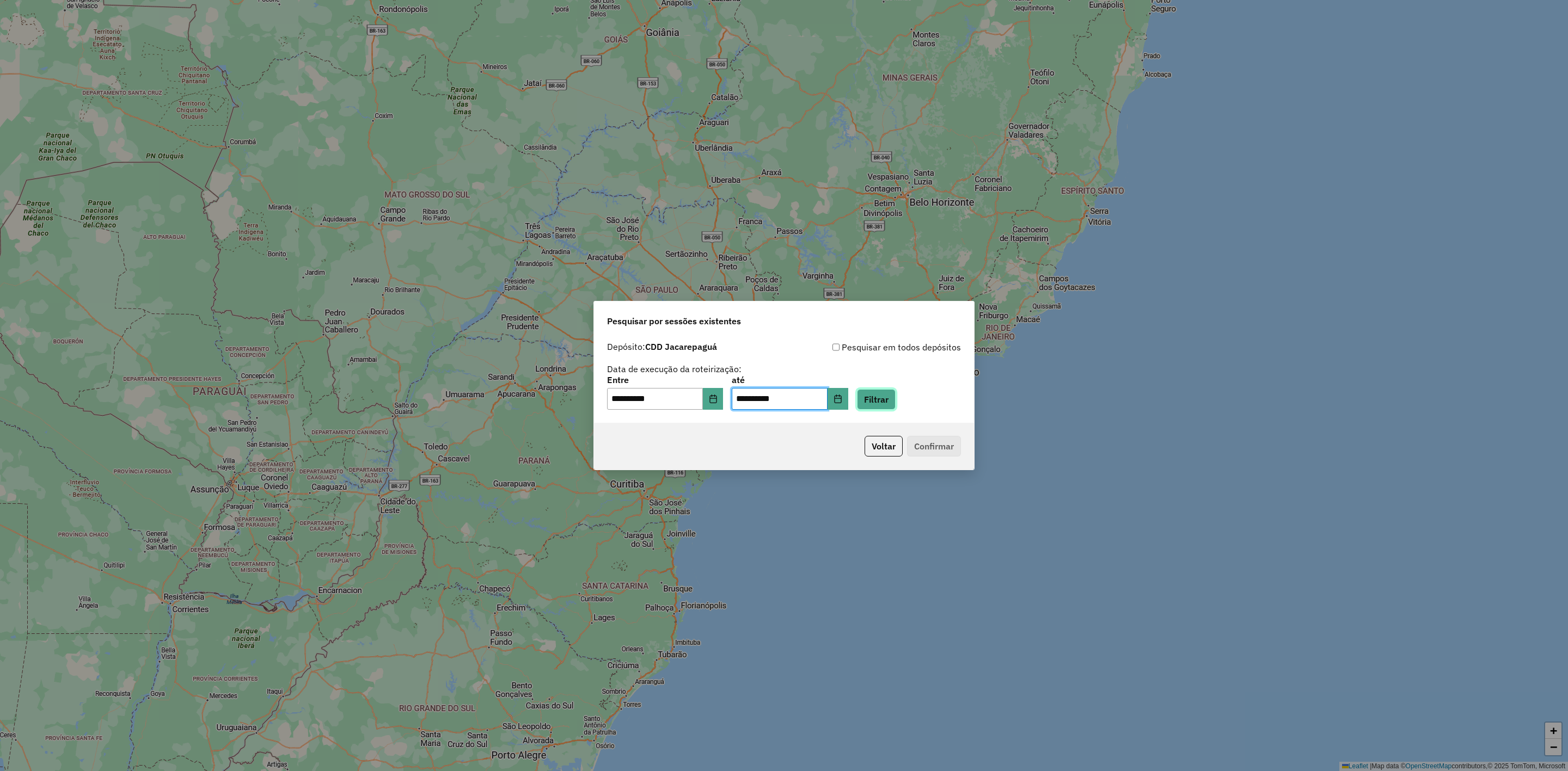
click at [892, 397] on button "Filtrar" at bounding box center [876, 399] width 39 height 21
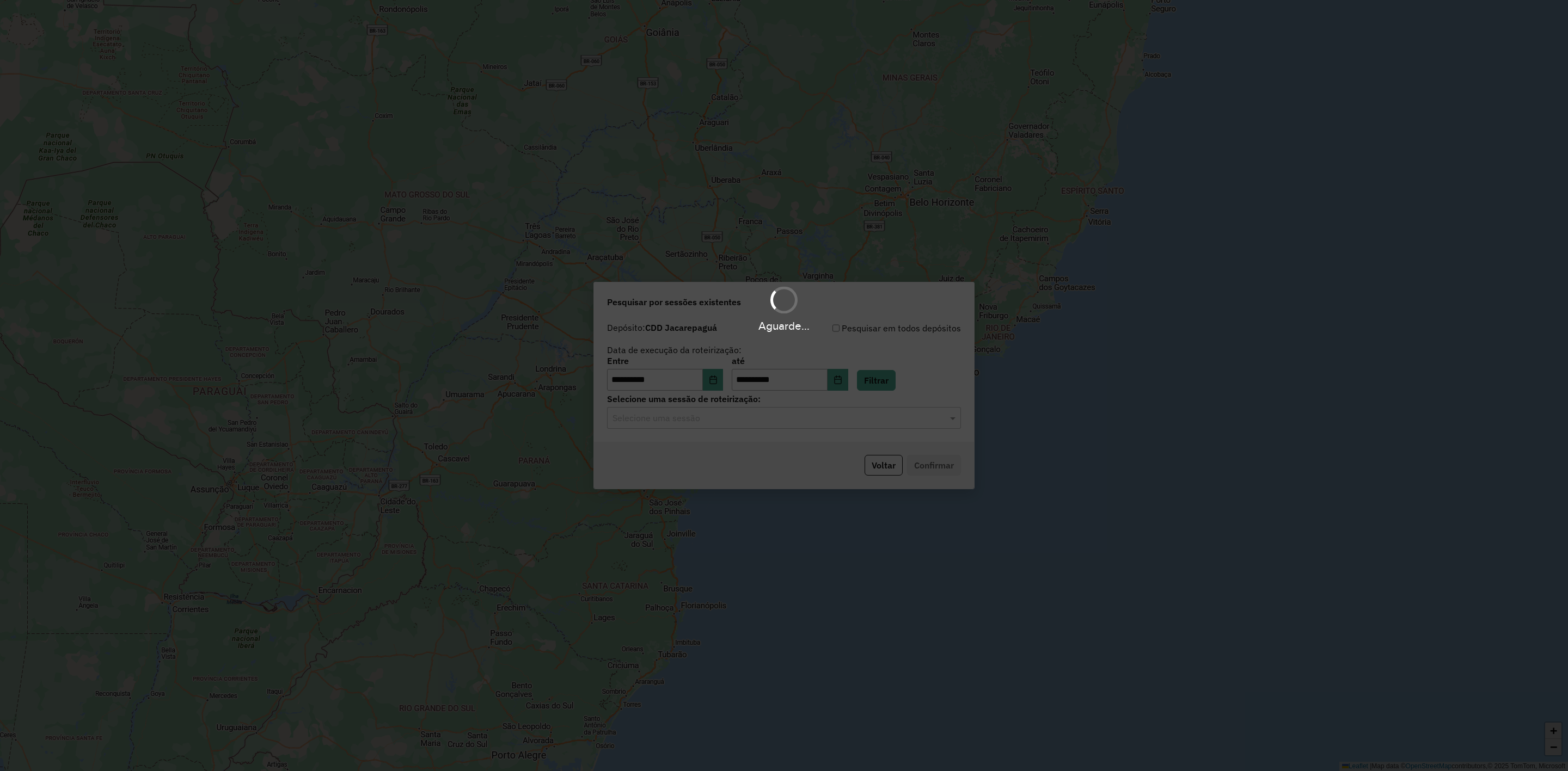
click at [760, 426] on div "Selecione uma sessão" at bounding box center [784, 418] width 354 height 22
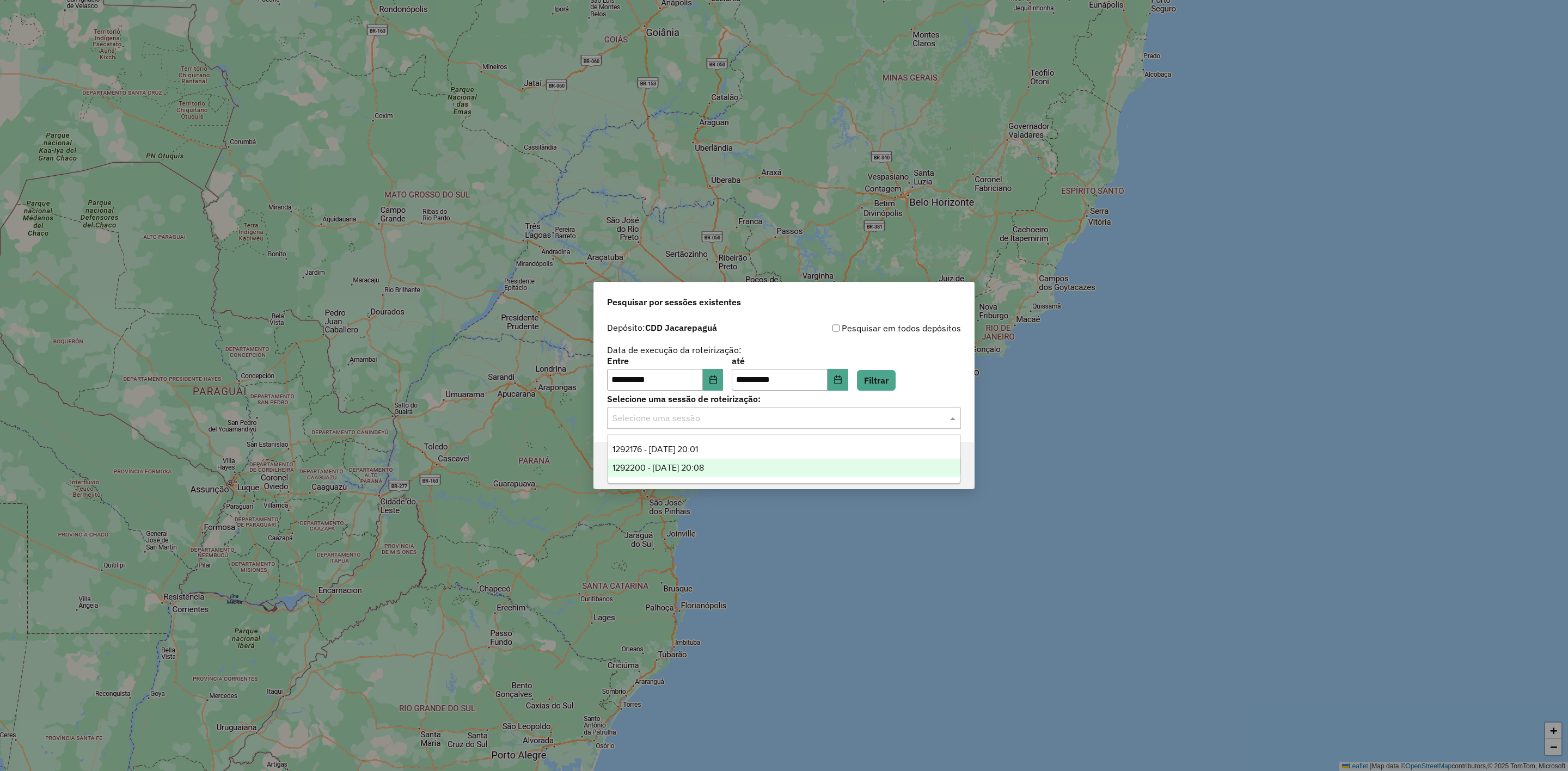
click at [759, 470] on div "1292200 - 10/10/2025 20:08" at bounding box center [784, 468] width 352 height 18
click at [930, 466] on button "Confirmar" at bounding box center [934, 465] width 54 height 21
click at [897, 461] on button "Voltar" at bounding box center [884, 465] width 38 height 21
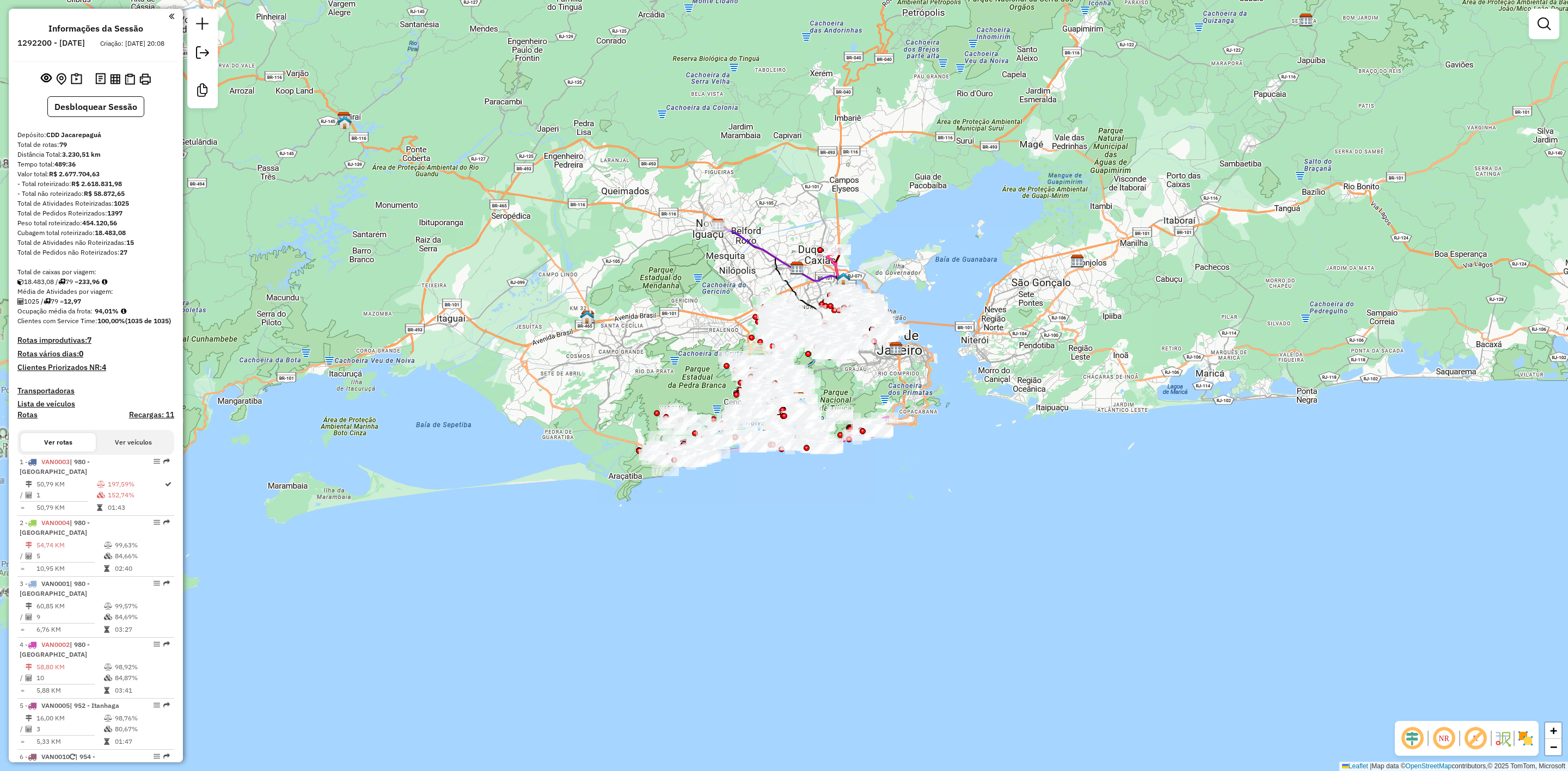
click at [1411, 737] on em at bounding box center [1412, 738] width 26 height 26
click at [1475, 734] on em at bounding box center [1475, 738] width 26 height 26
click at [1526, 737] on img at bounding box center [1525, 738] width 17 height 17
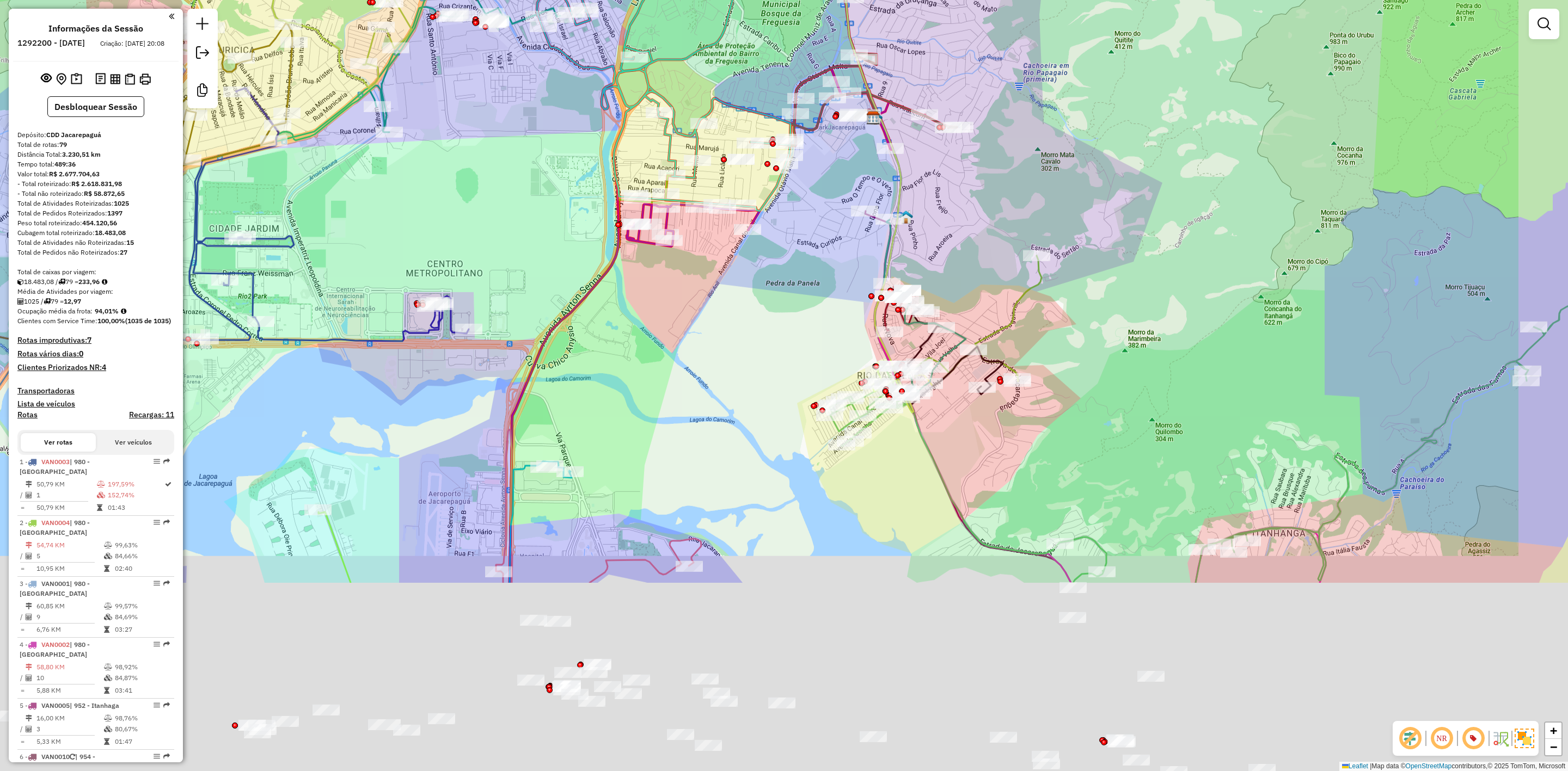
drag, startPoint x: 858, startPoint y: 596, endPoint x: 755, endPoint y: 62, distance: 543.8
click at [755, 62] on div "Janela de atendimento Grade de atendimento Capacidade Transportadoras Veículos …" at bounding box center [784, 385] width 1568 height 771
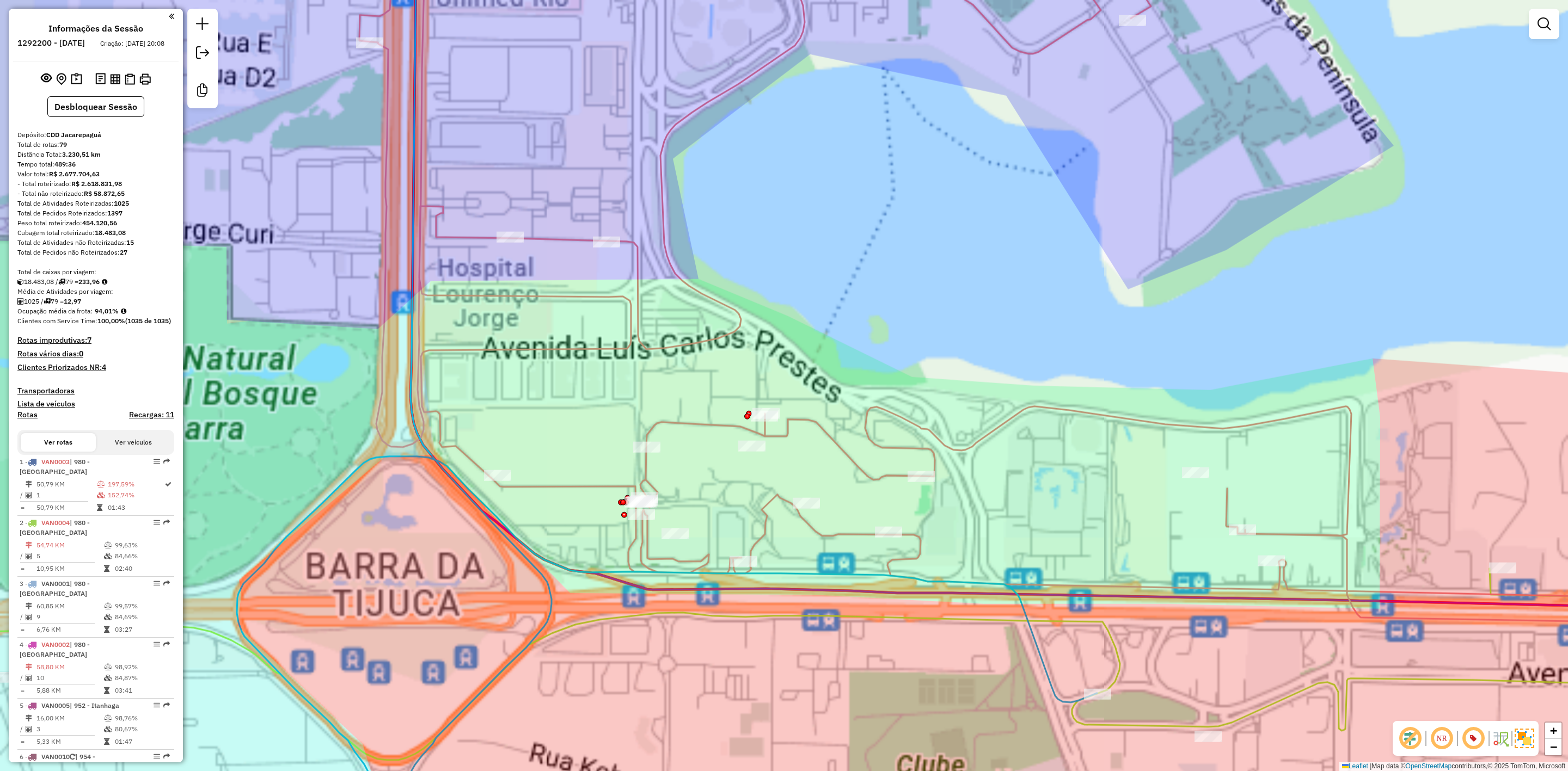
click at [559, 404] on div "Janela de atendimento Grade de atendimento Capacidade Transportadoras Veículos …" at bounding box center [784, 385] width 1568 height 771
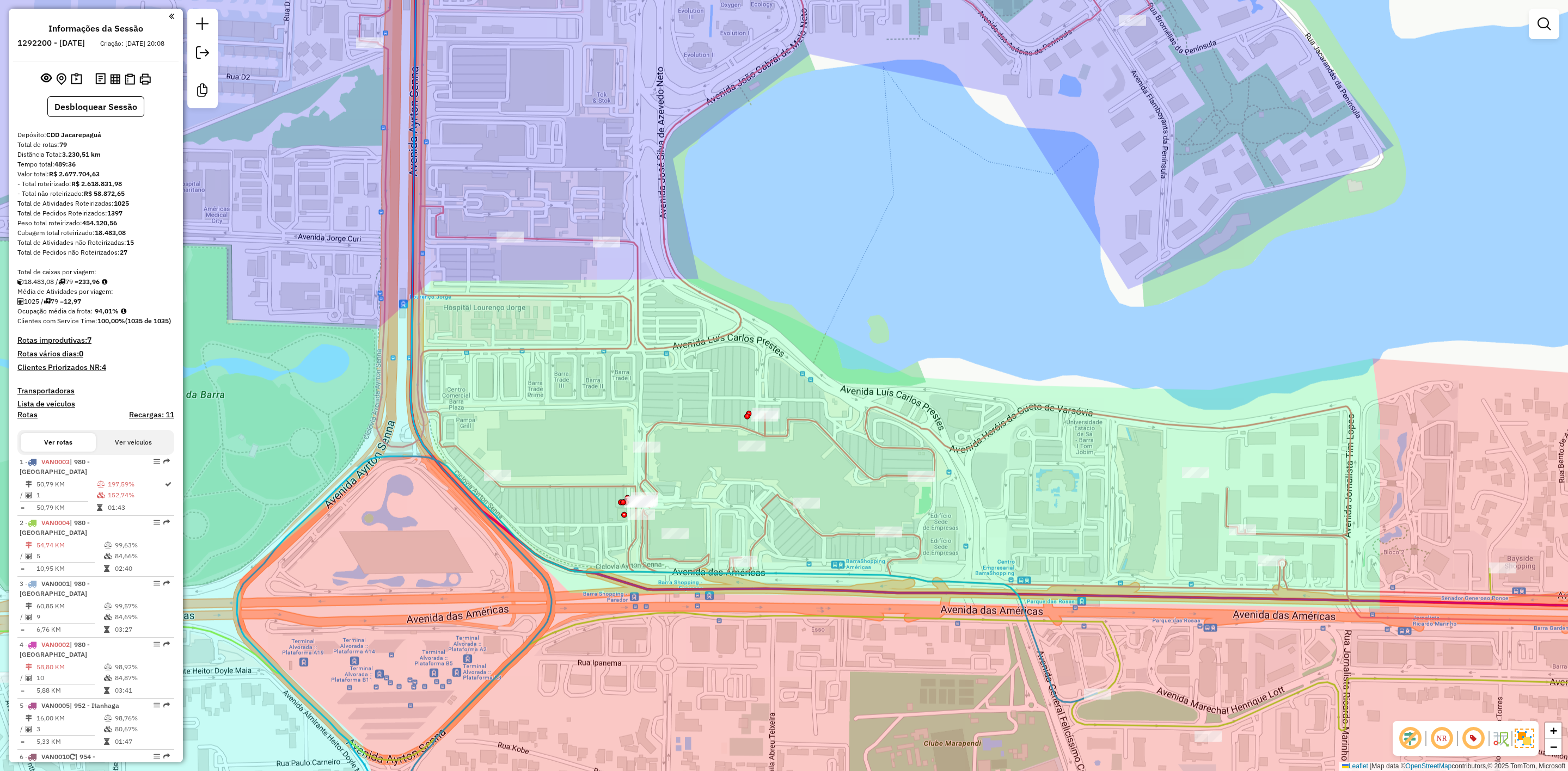
click at [458, 452] on icon at bounding box center [1042, 273] width 1365 height 701
select select "**********"
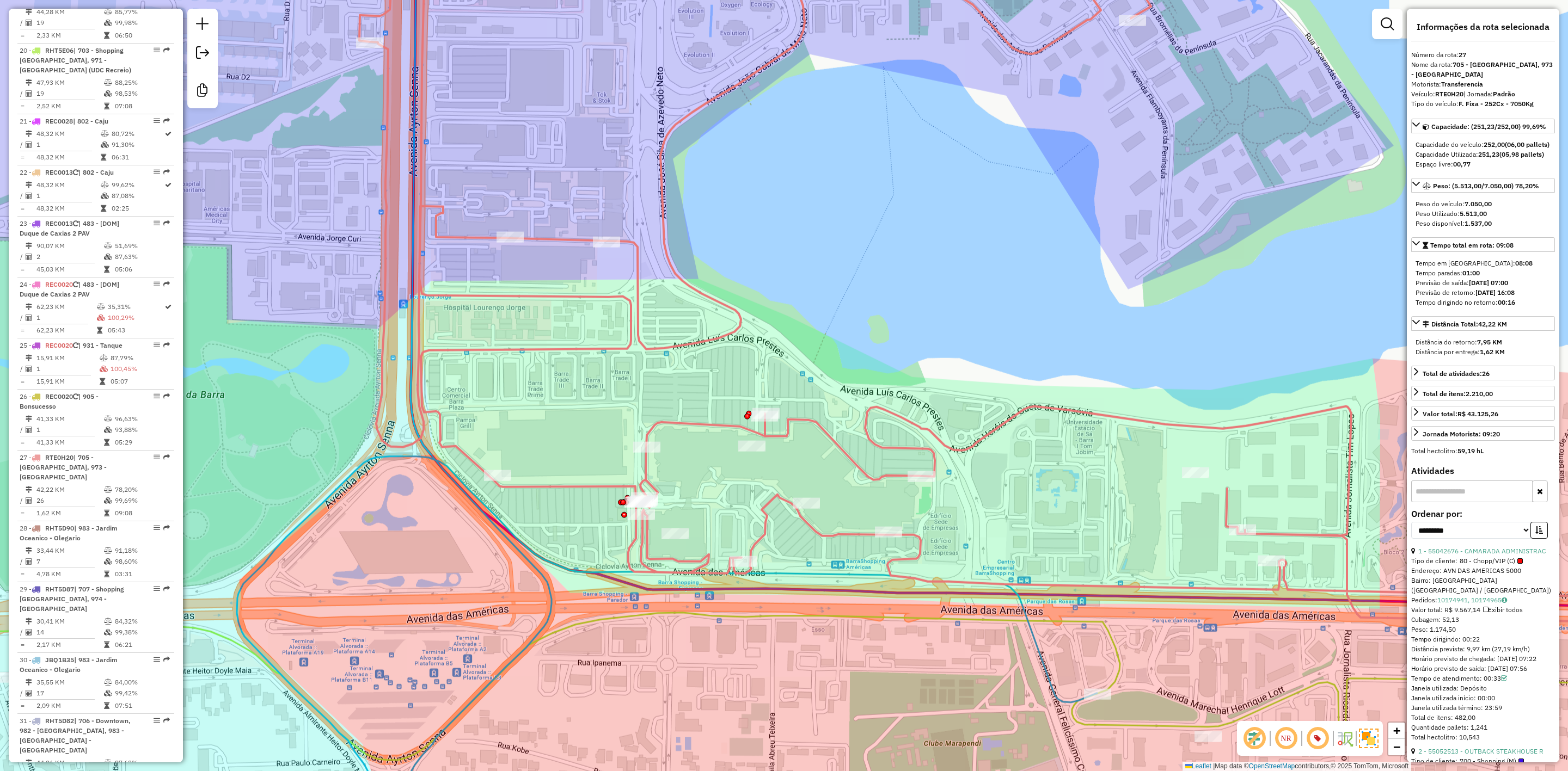
scroll to position [2035, 0]
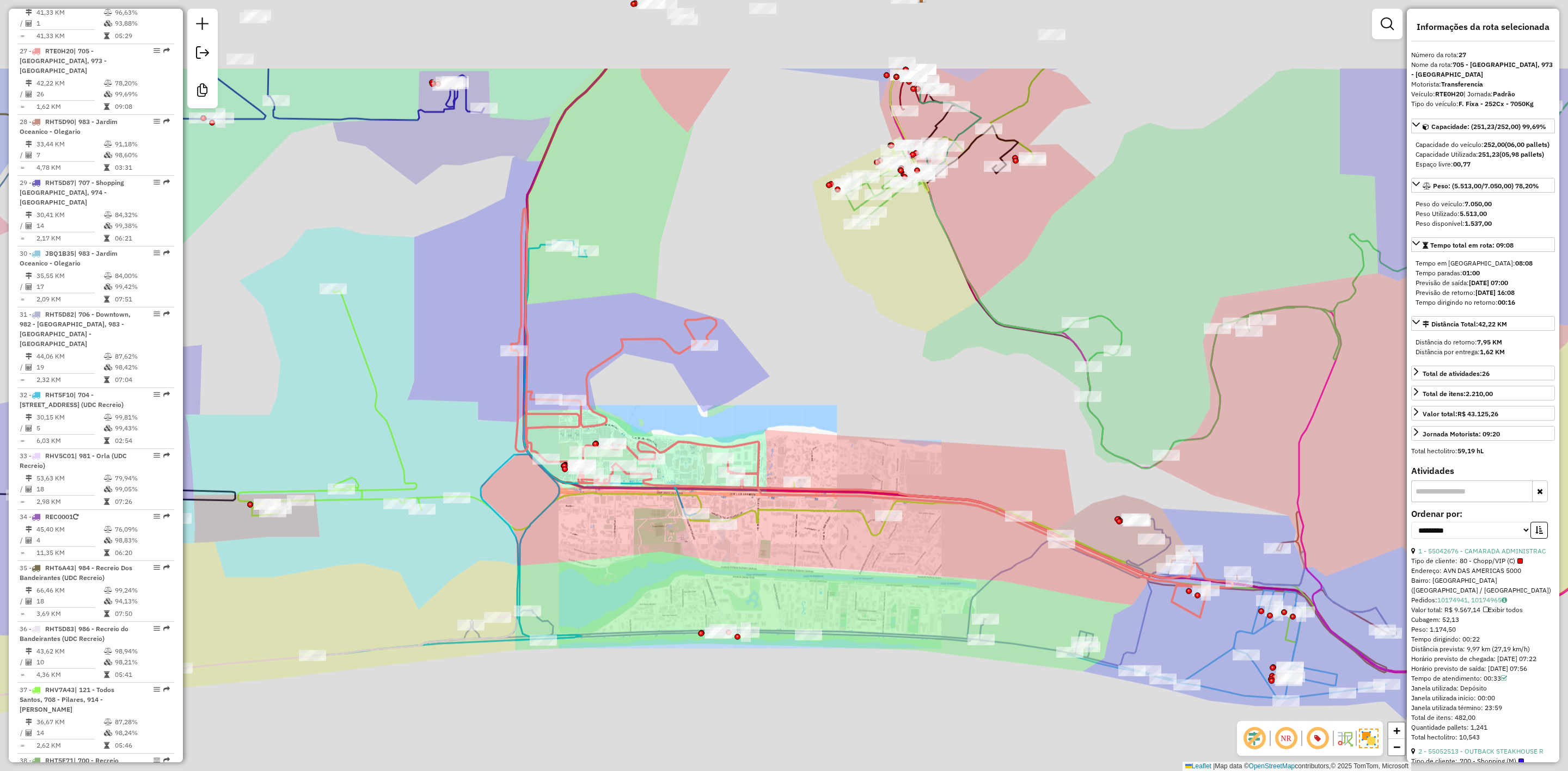
drag, startPoint x: 703, startPoint y: 302, endPoint x: 773, endPoint y: 338, distance: 78.7
click at [602, 641] on div "Janela de atendimento Grade de atendimento Capacidade Transportadoras Veículos …" at bounding box center [784, 385] width 1568 height 771
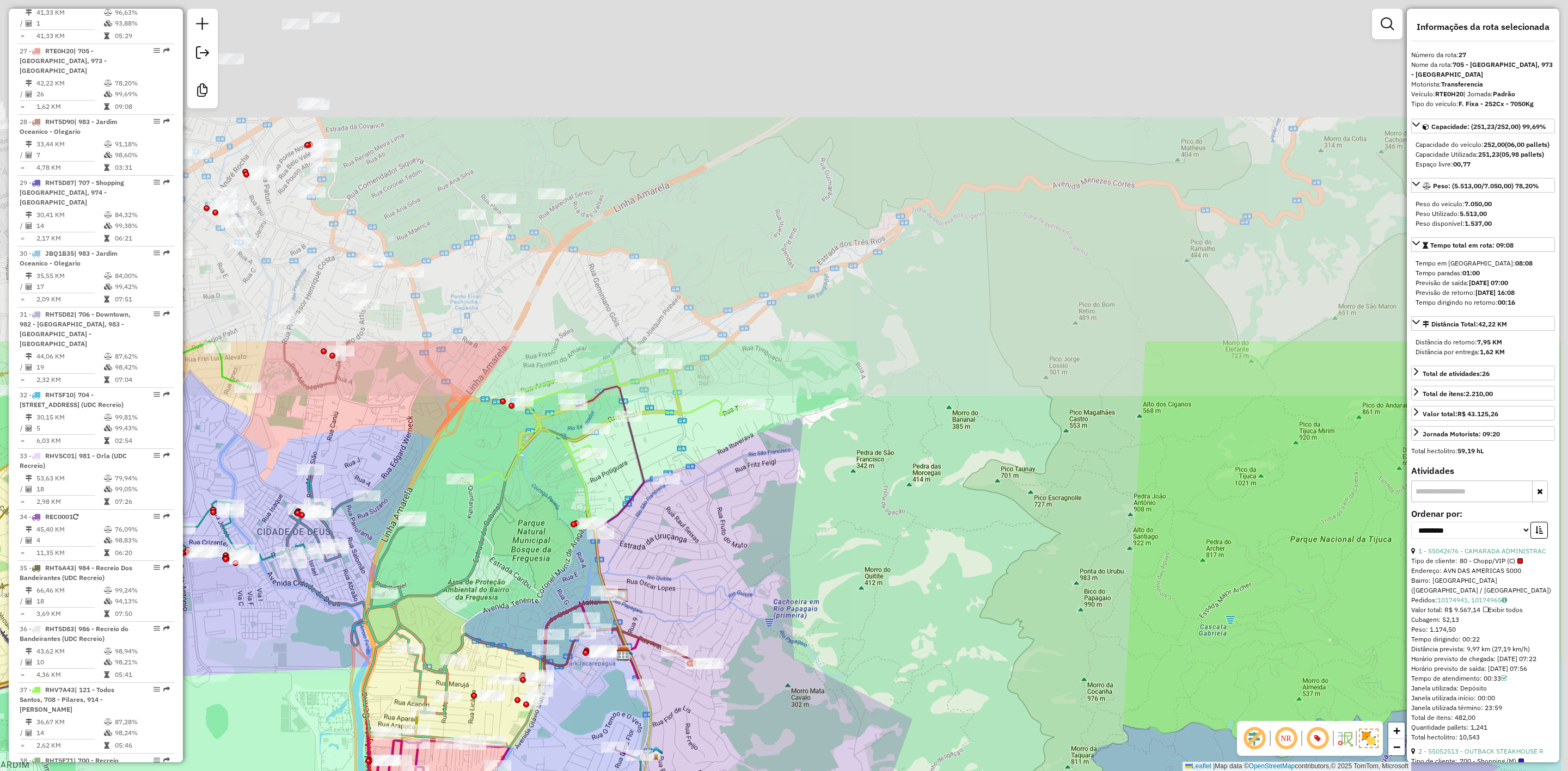
drag, startPoint x: 707, startPoint y: 534, endPoint x: 747, endPoint y: 379, distance: 160.1
click at [613, 735] on div "Janela de atendimento Grade de atendimento Capacidade Transportadoras Veículos …" at bounding box center [784, 385] width 1568 height 771
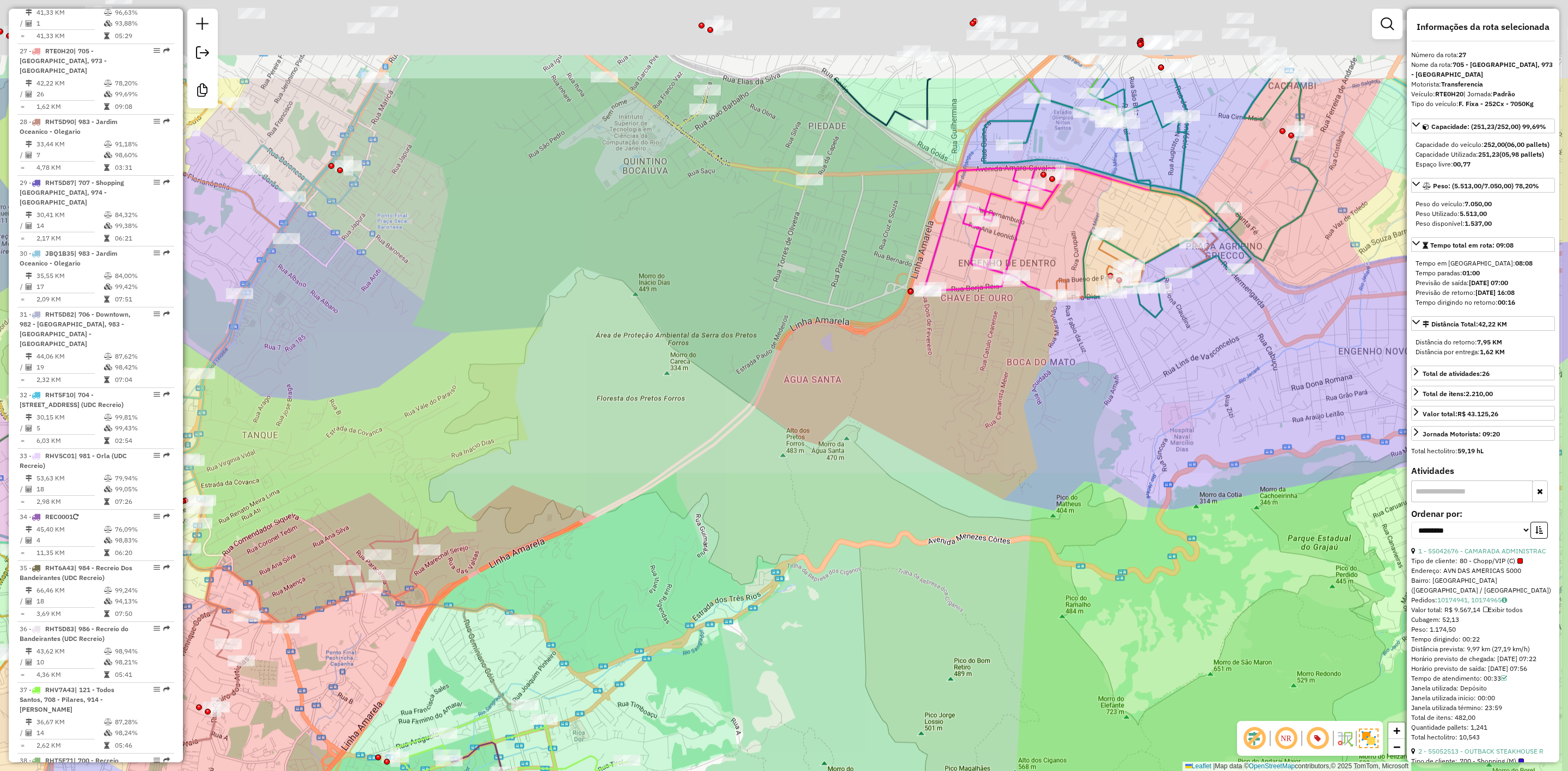
drag, startPoint x: 750, startPoint y: 432, endPoint x: 608, endPoint y: 727, distance: 327.4
click at [611, 771] on html "Aguarde... Pop-up bloqueado! Seu navegador bloqueou automáticamente a abertura …" at bounding box center [784, 385] width 1568 height 771
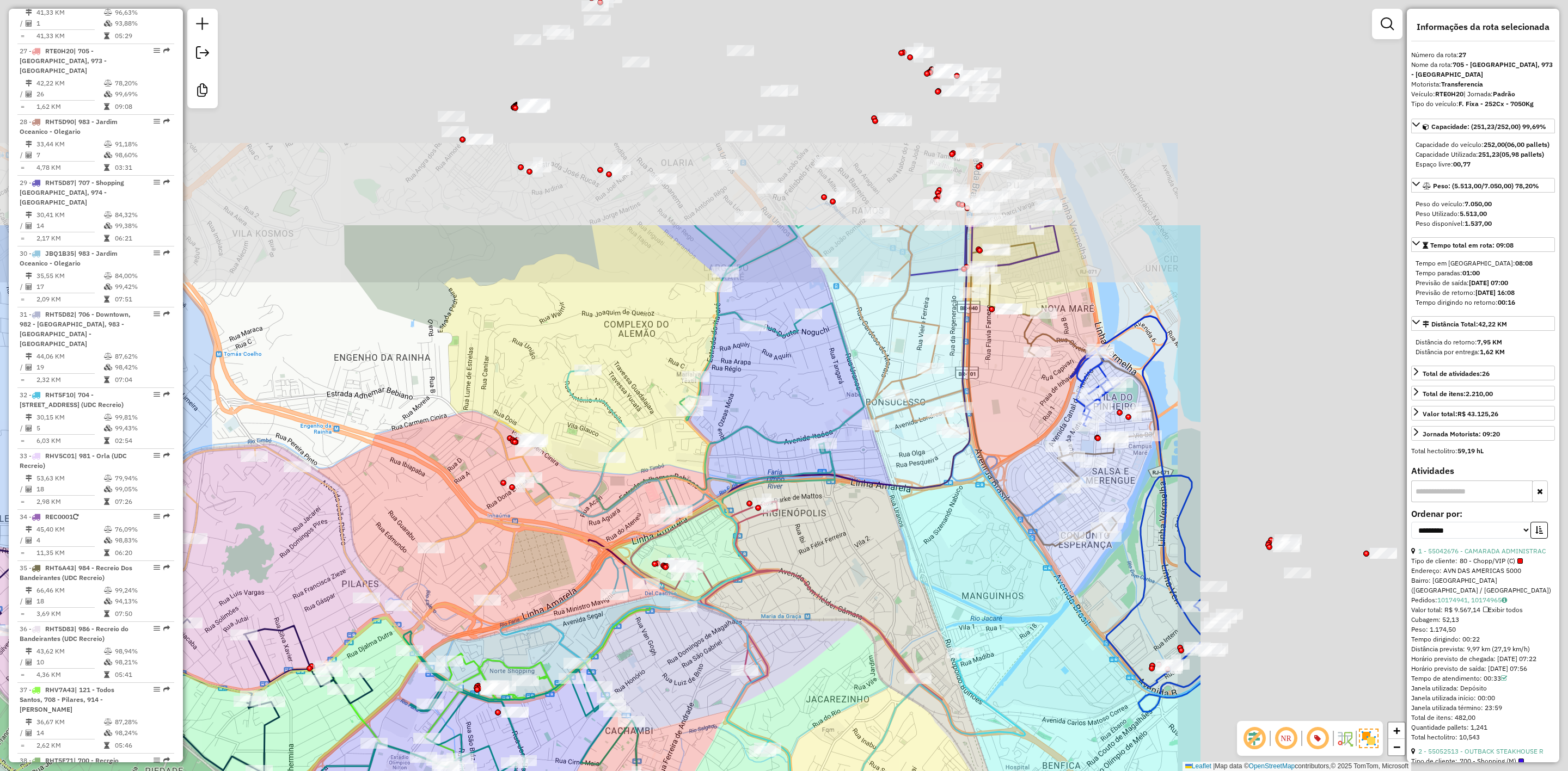
drag, startPoint x: 460, startPoint y: 472, endPoint x: 303, endPoint y: 585, distance: 193.4
click at [303, 585] on div "Janela de atendimento Grade de atendimento Capacidade Transportadoras Veículos …" at bounding box center [784, 385] width 1568 height 771
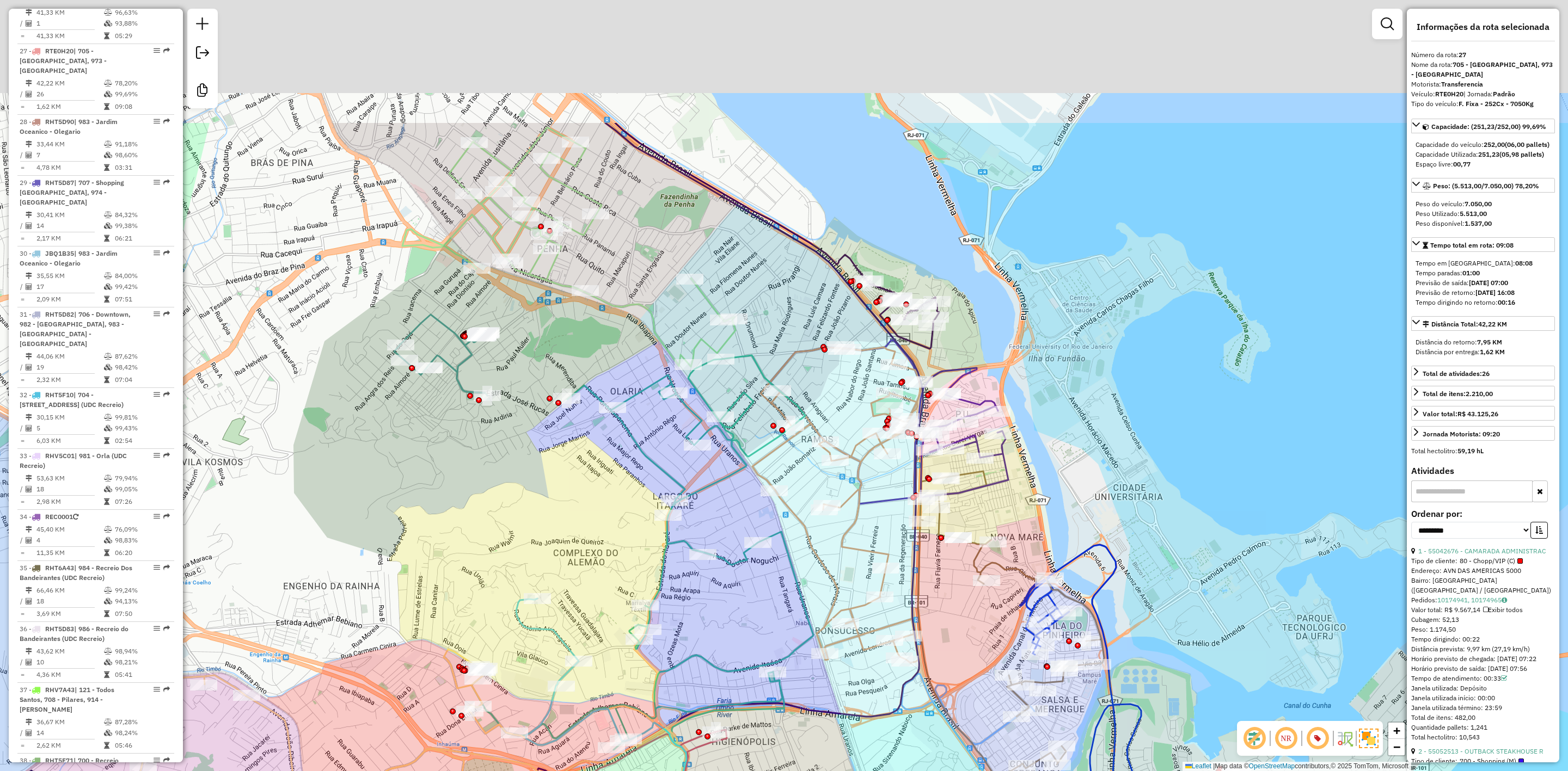
drag, startPoint x: 648, startPoint y: 124, endPoint x: 629, endPoint y: 315, distance: 191.9
click at [630, 336] on div "Janela de atendimento Grade de atendimento Capacidade Transportadoras Veículos …" at bounding box center [784, 385] width 1568 height 771
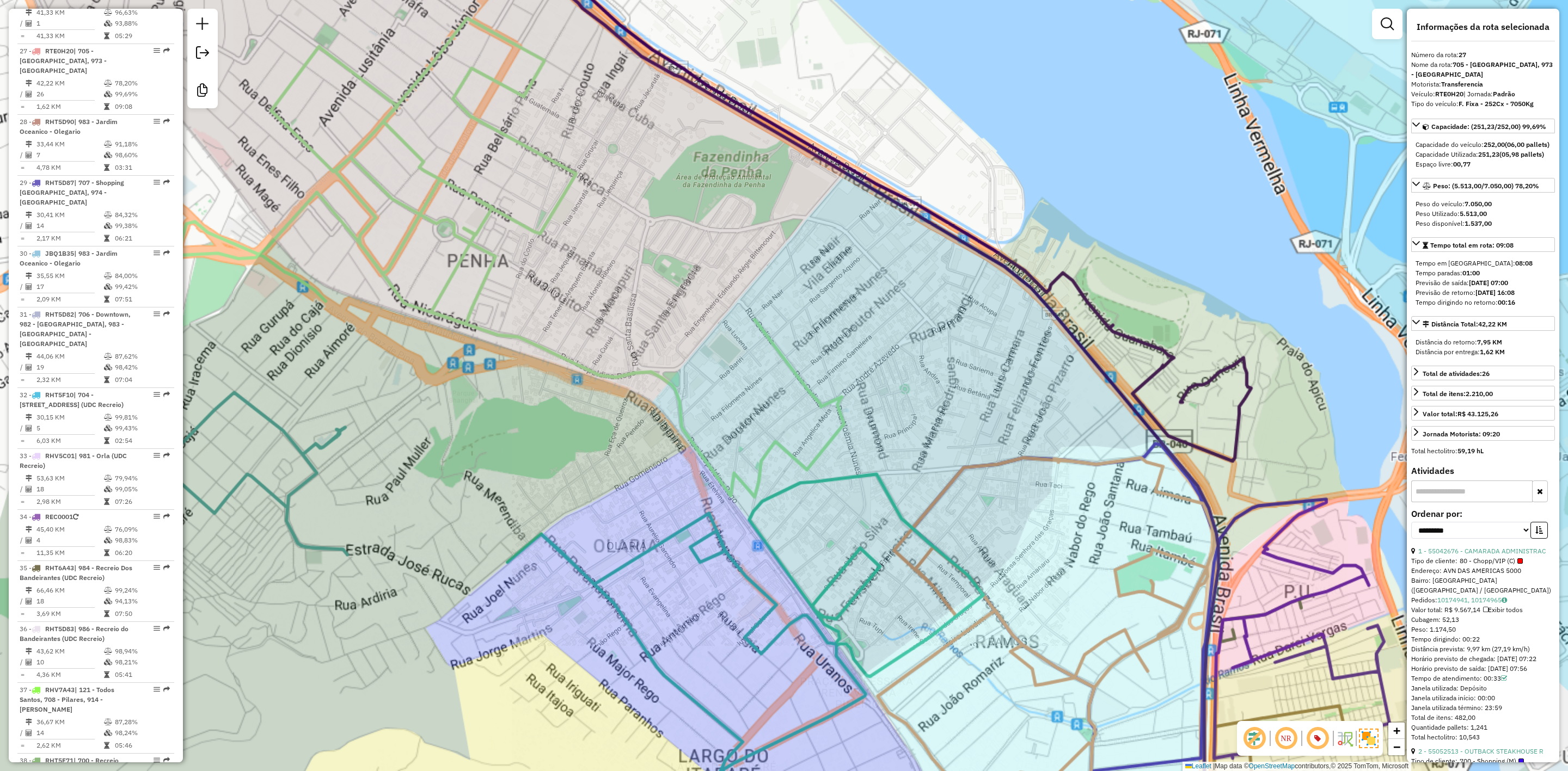
click at [618, 247] on div "Janela de atendimento Grade de atendimento Capacidade Transportadoras Veículos …" at bounding box center [784, 385] width 1568 height 771
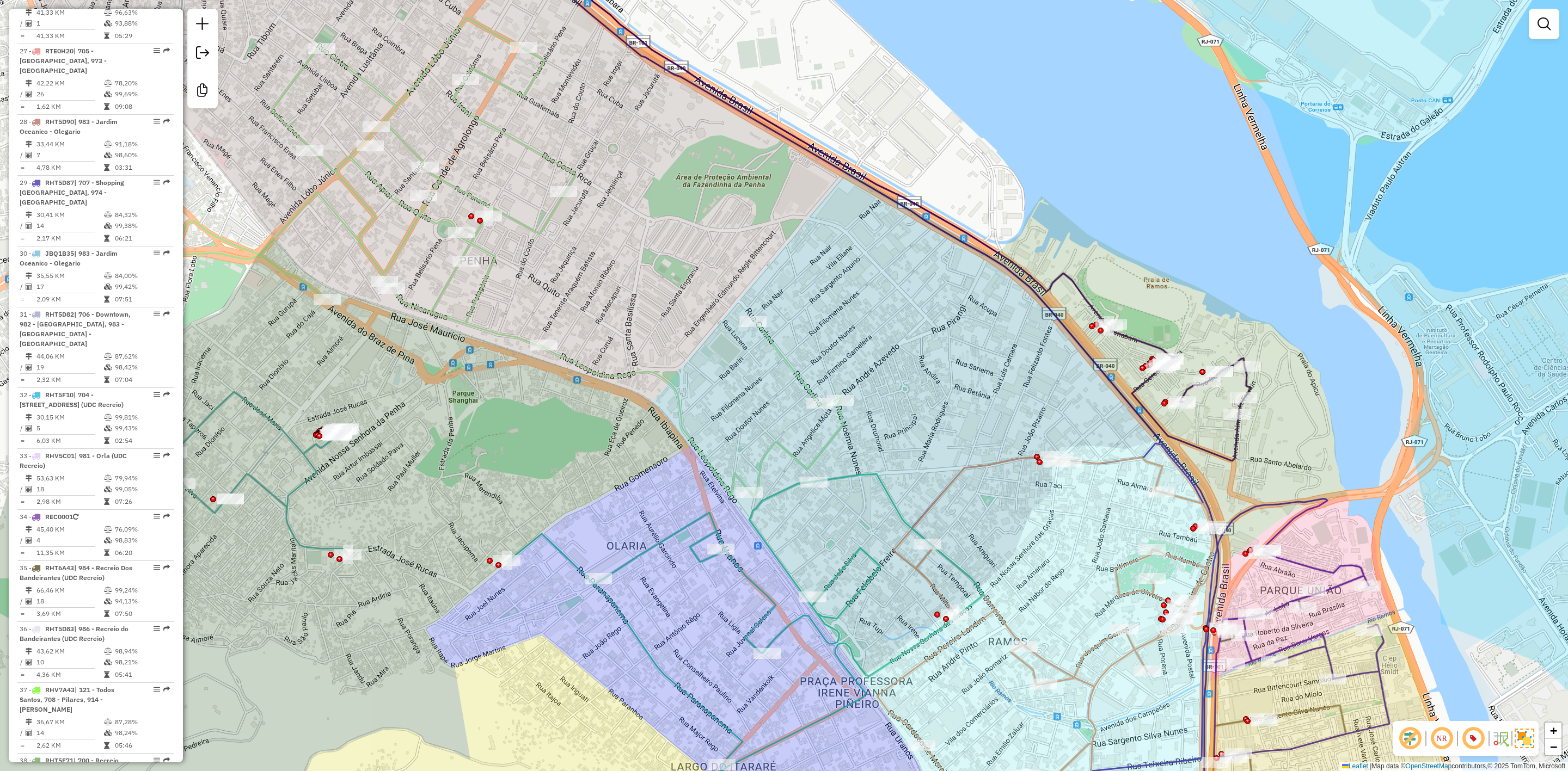
click at [547, 216] on icon at bounding box center [510, 258] width 666 height 480
select select "**********"
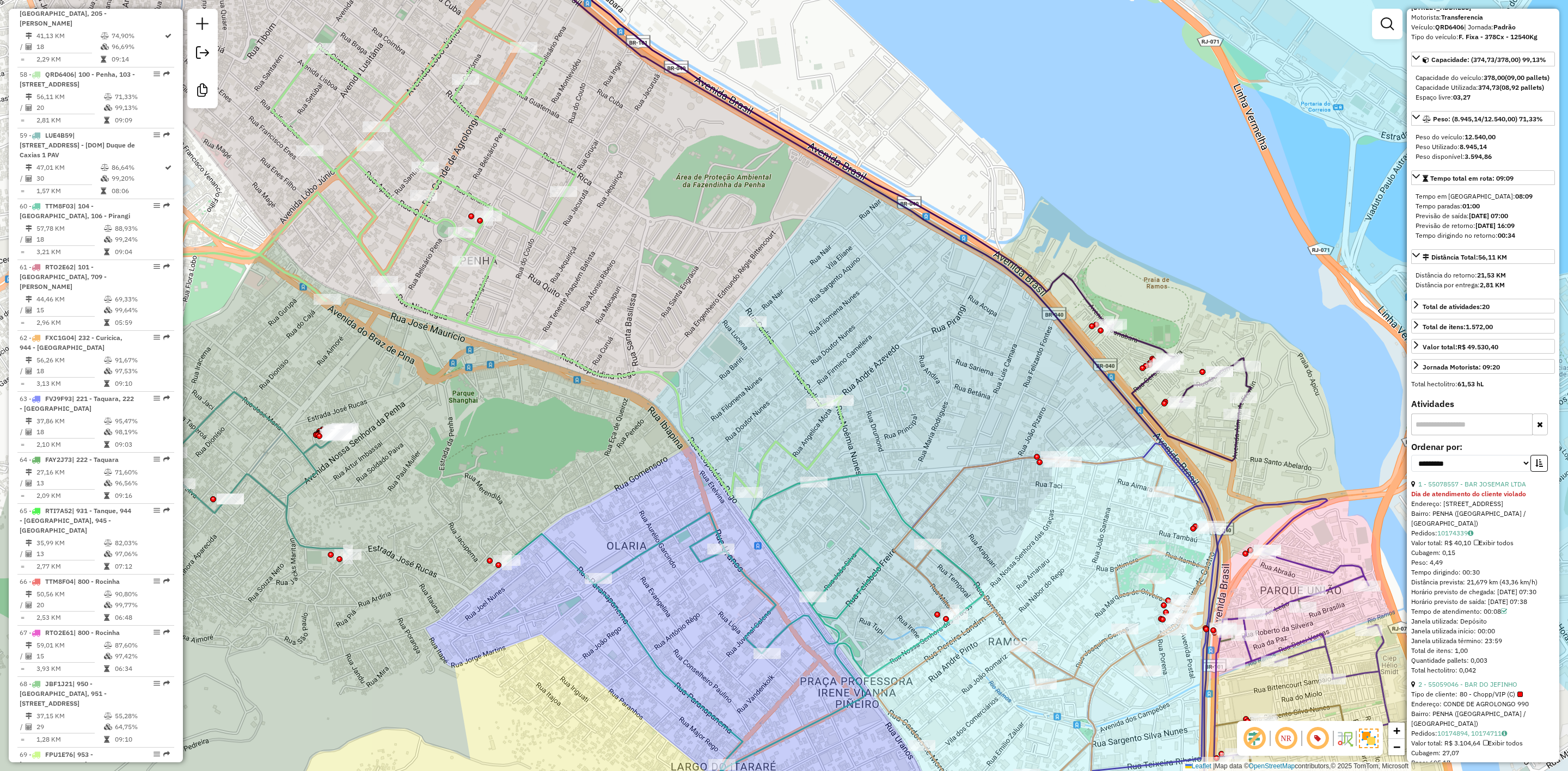
scroll to position [82, 0]
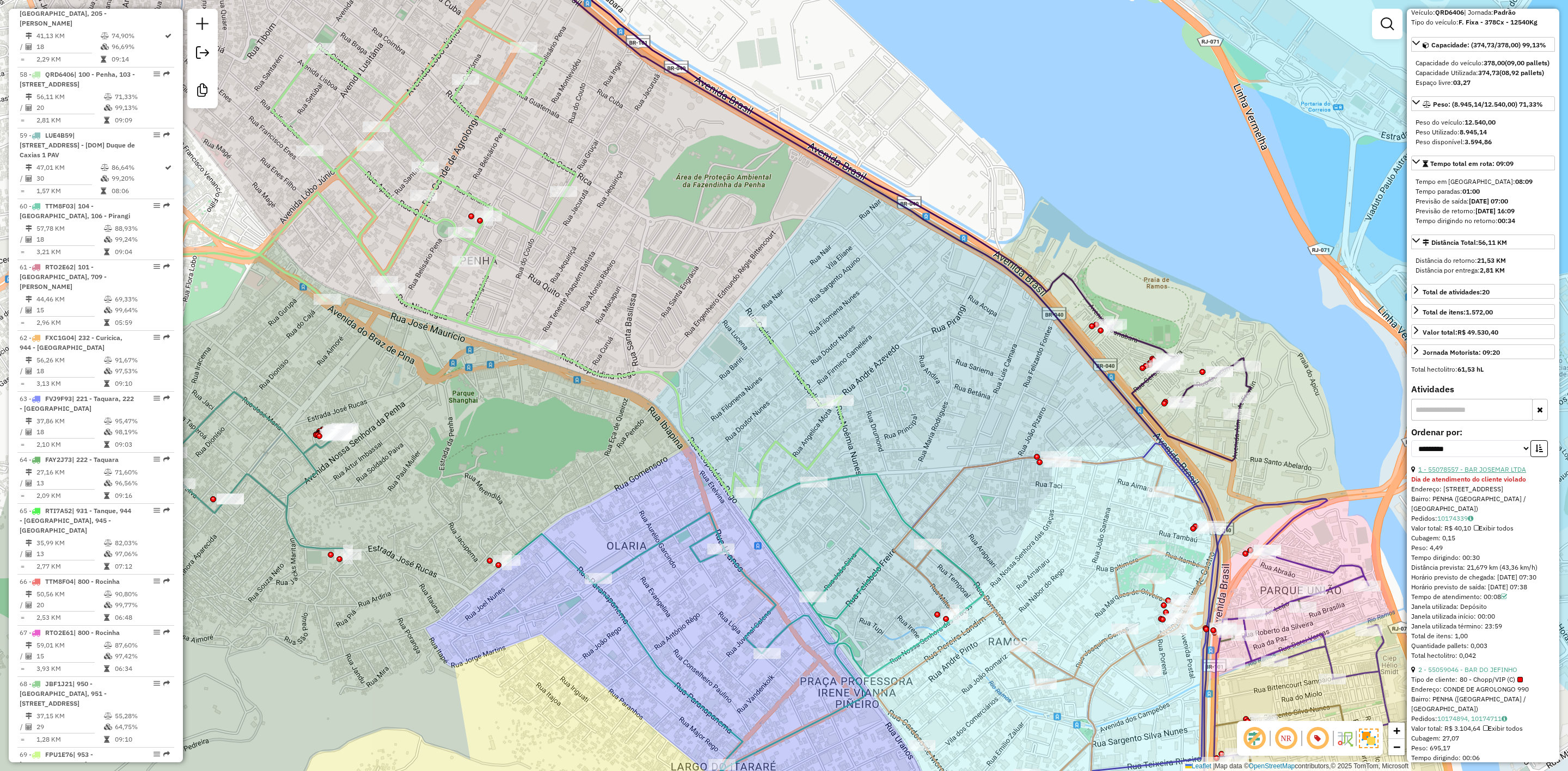
click at [1470, 473] on link "1 - 55078557 - BAR JOSEMAR LTDA" at bounding box center [1472, 469] width 108 height 8
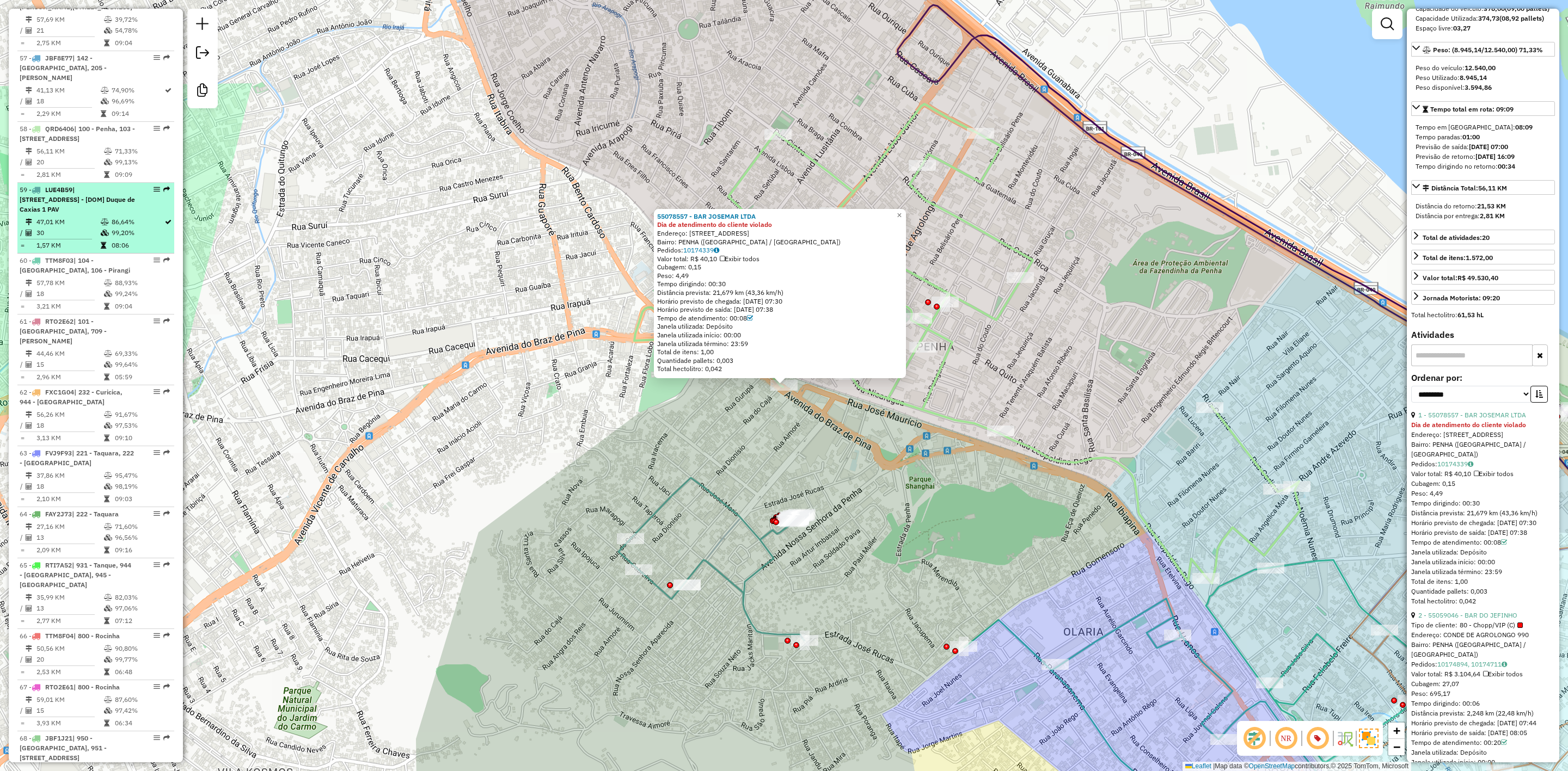
scroll to position [3911, 0]
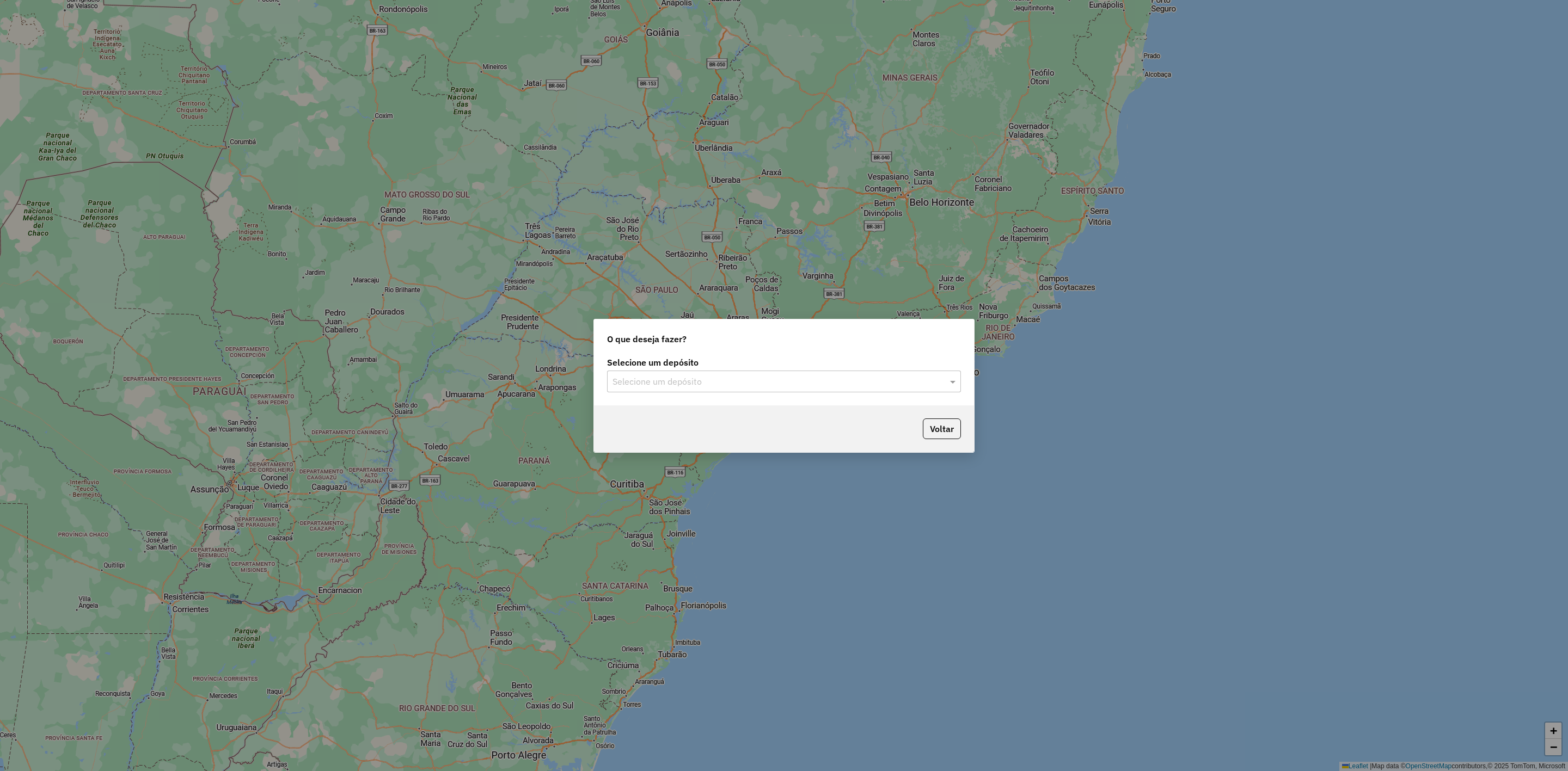
click at [685, 386] on input "text" at bounding box center [773, 382] width 321 height 13
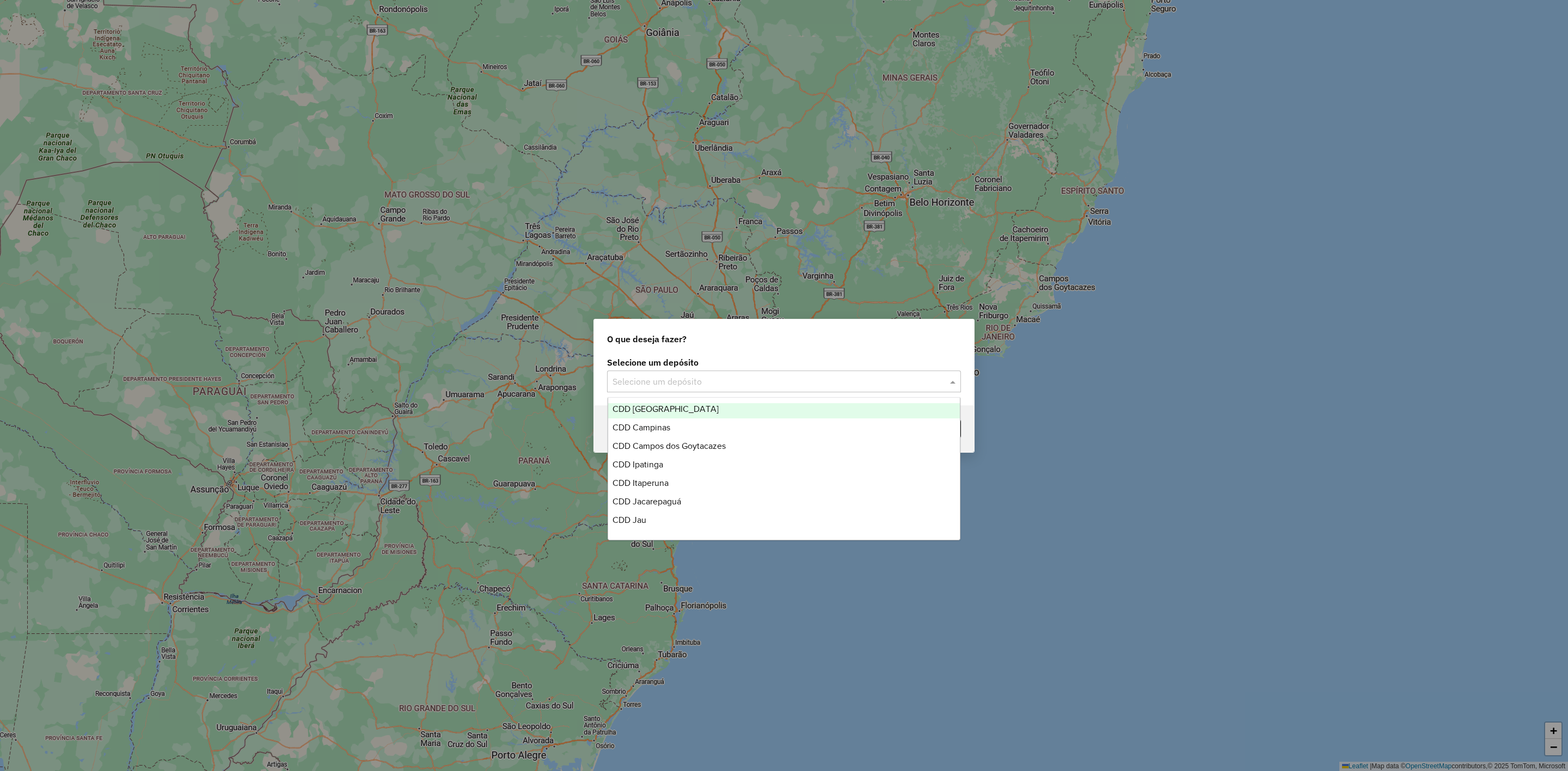
scroll to position [109, 0]
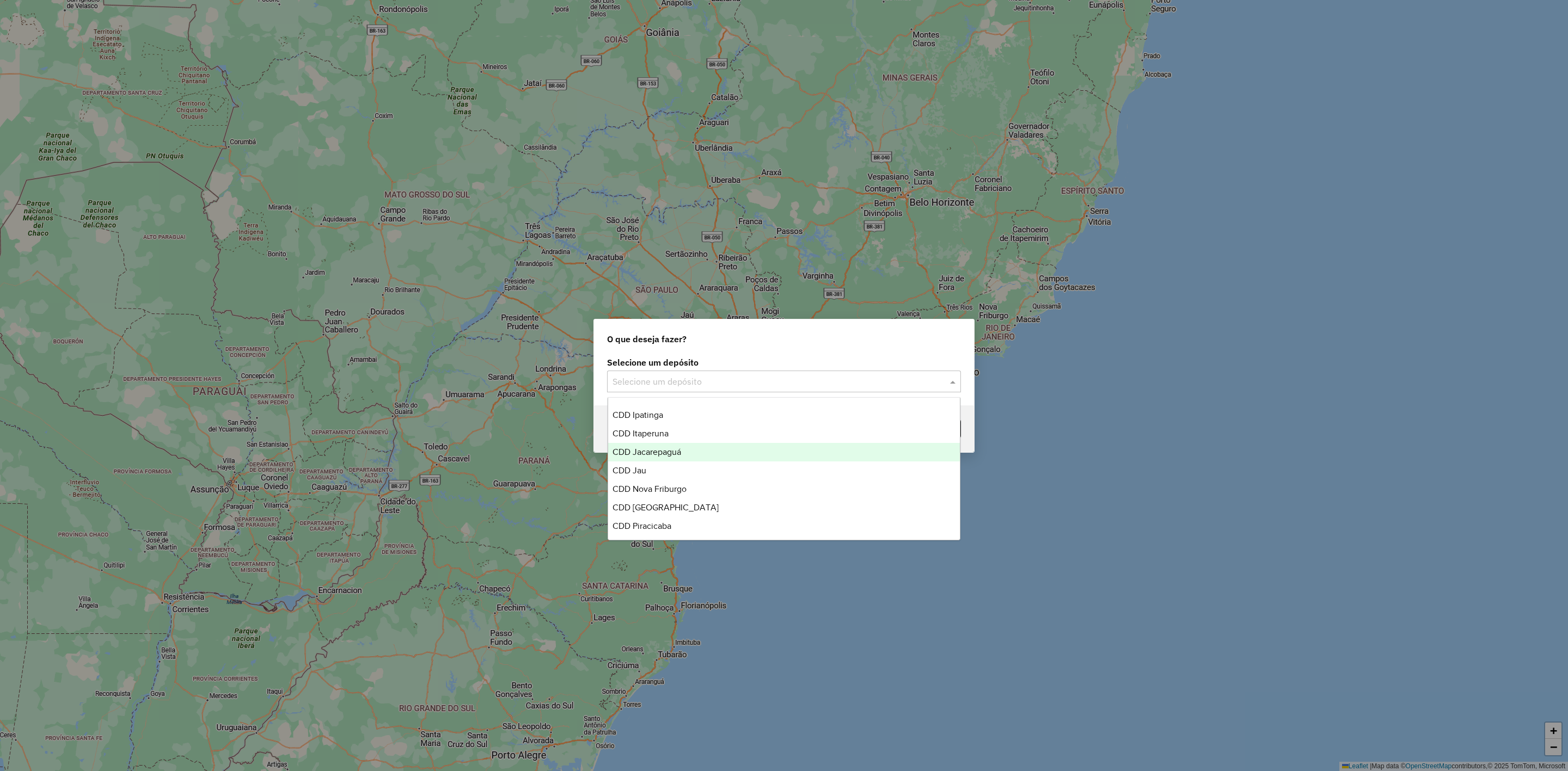
click at [688, 241] on div "O que deseja fazer? Selecione um depósito Selecione um depósito Voltar" at bounding box center [784, 385] width 1568 height 771
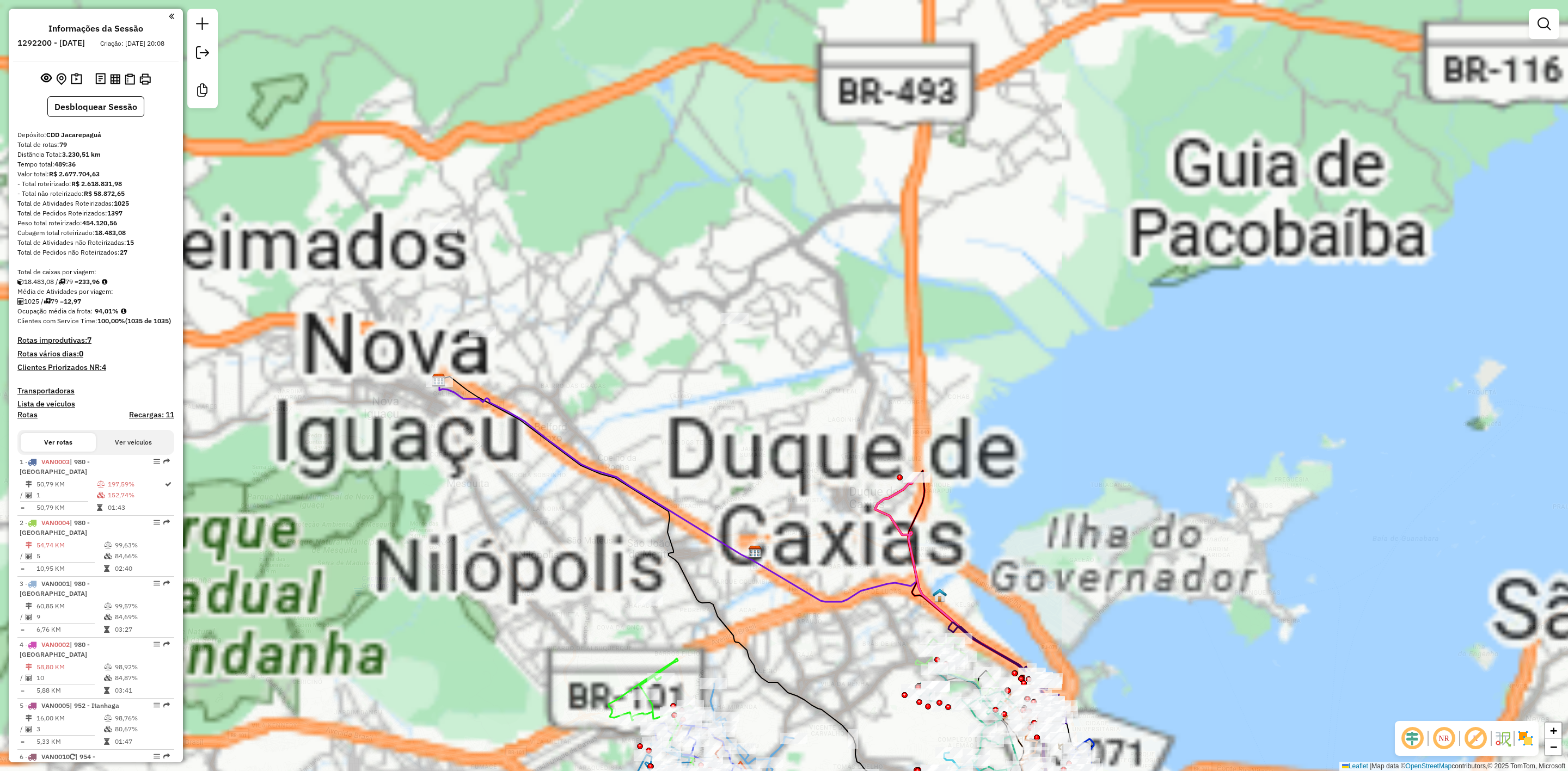
click at [1416, 744] on em at bounding box center [1412, 738] width 26 height 26
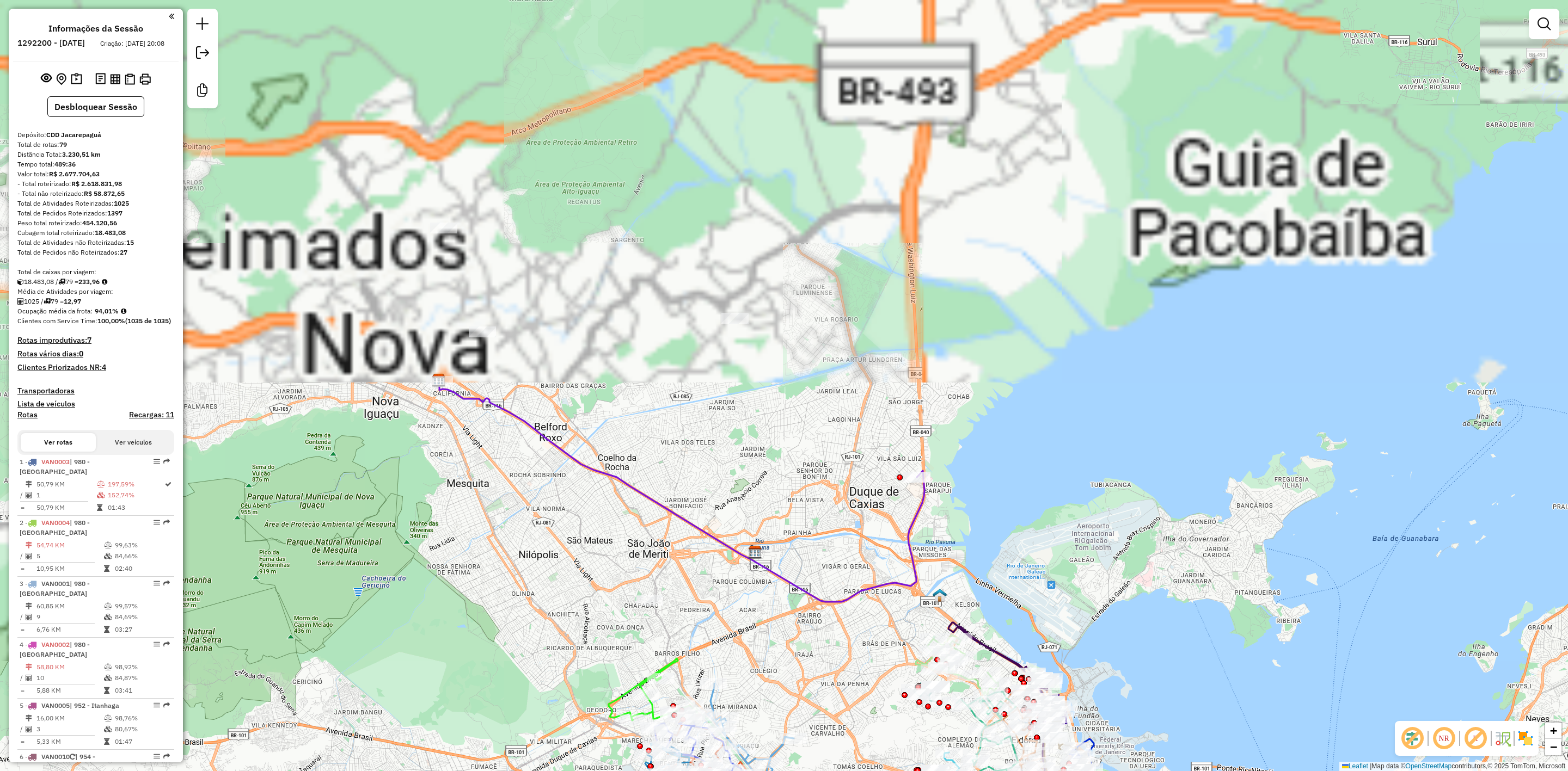
click at [1478, 735] on em at bounding box center [1475, 738] width 26 height 26
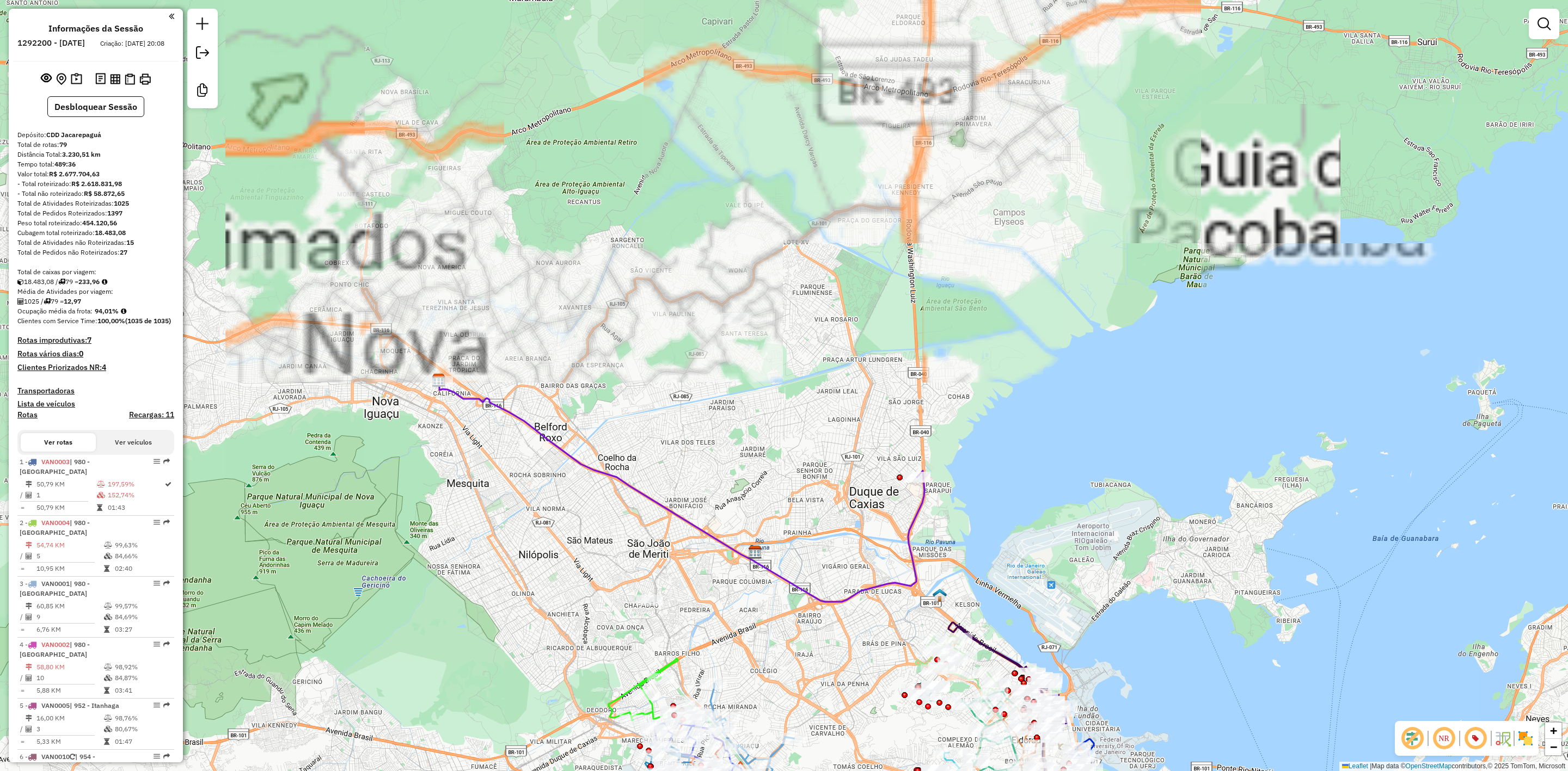
click at [1523, 732] on img at bounding box center [1525, 738] width 17 height 17
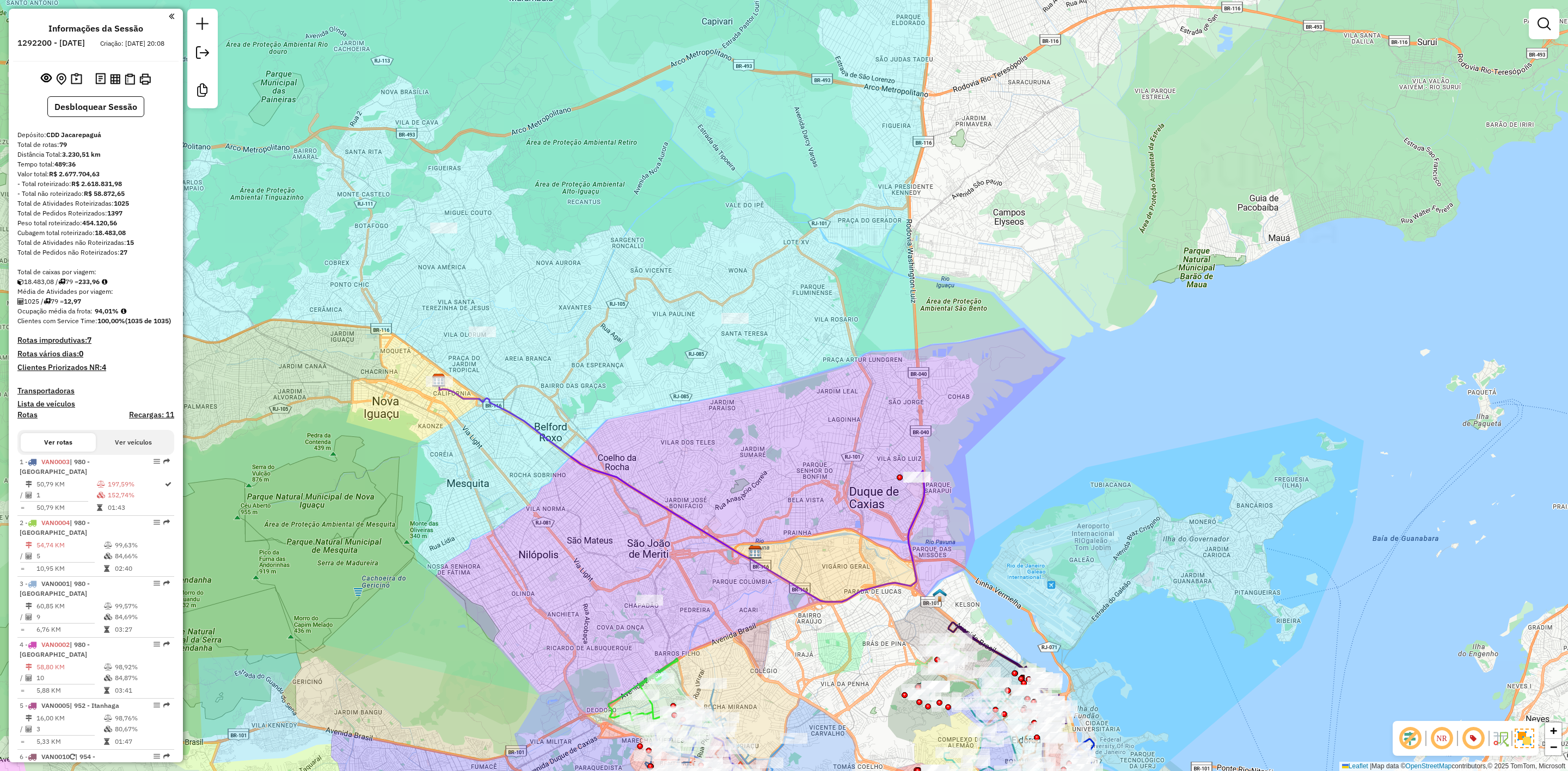
click at [1348, 562] on div "Janela de atendimento Grade de atendimento Capacidade Transportadoras Veículos …" at bounding box center [784, 385] width 1568 height 771
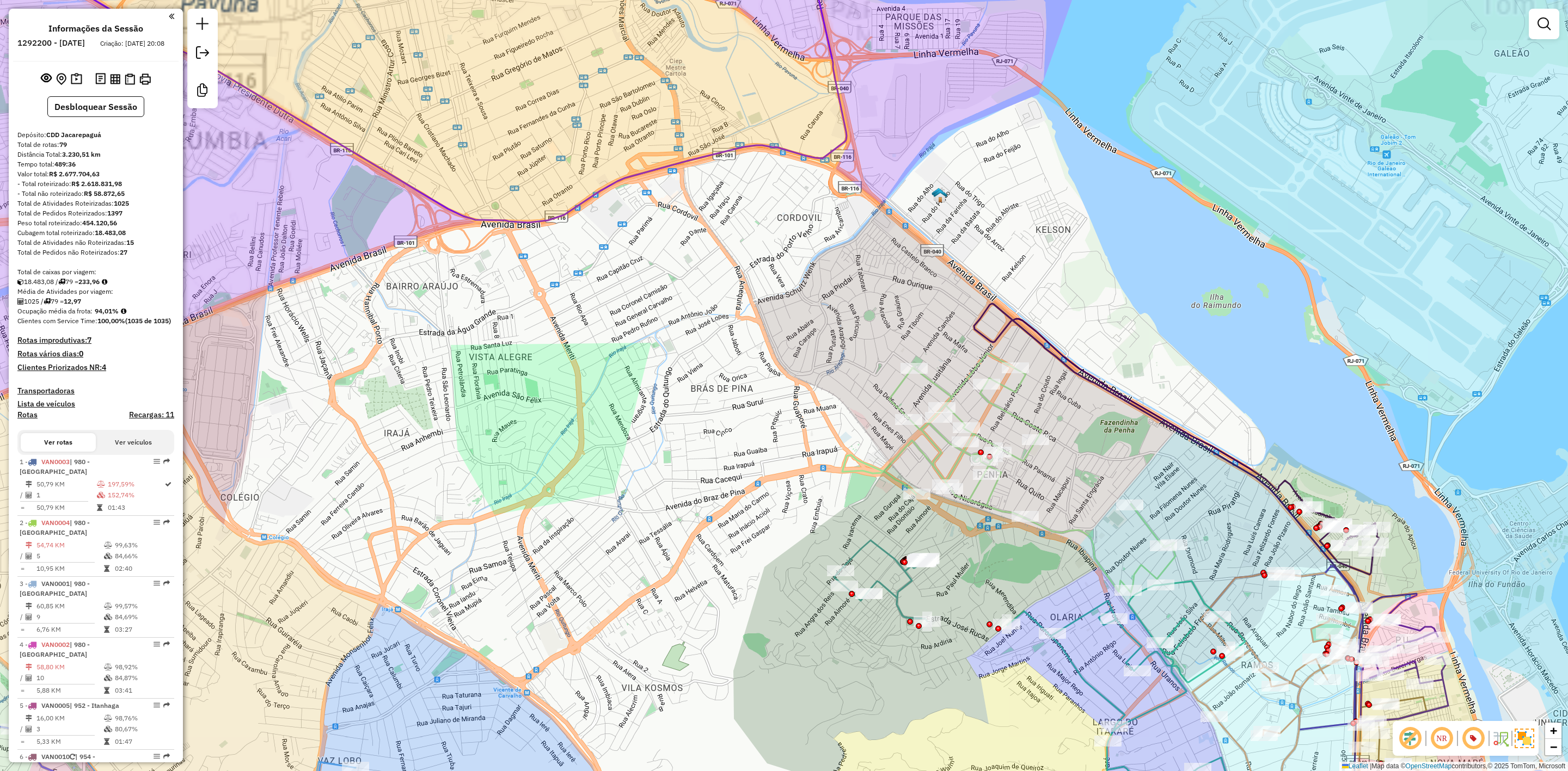
click at [1005, 402] on div "Janela de atendimento Grade de atendimento Capacidade Transportadoras Veículos …" at bounding box center [784, 385] width 1568 height 771
click at [995, 411] on icon at bounding box center [1009, 473] width 333 height 239
select select "**********"
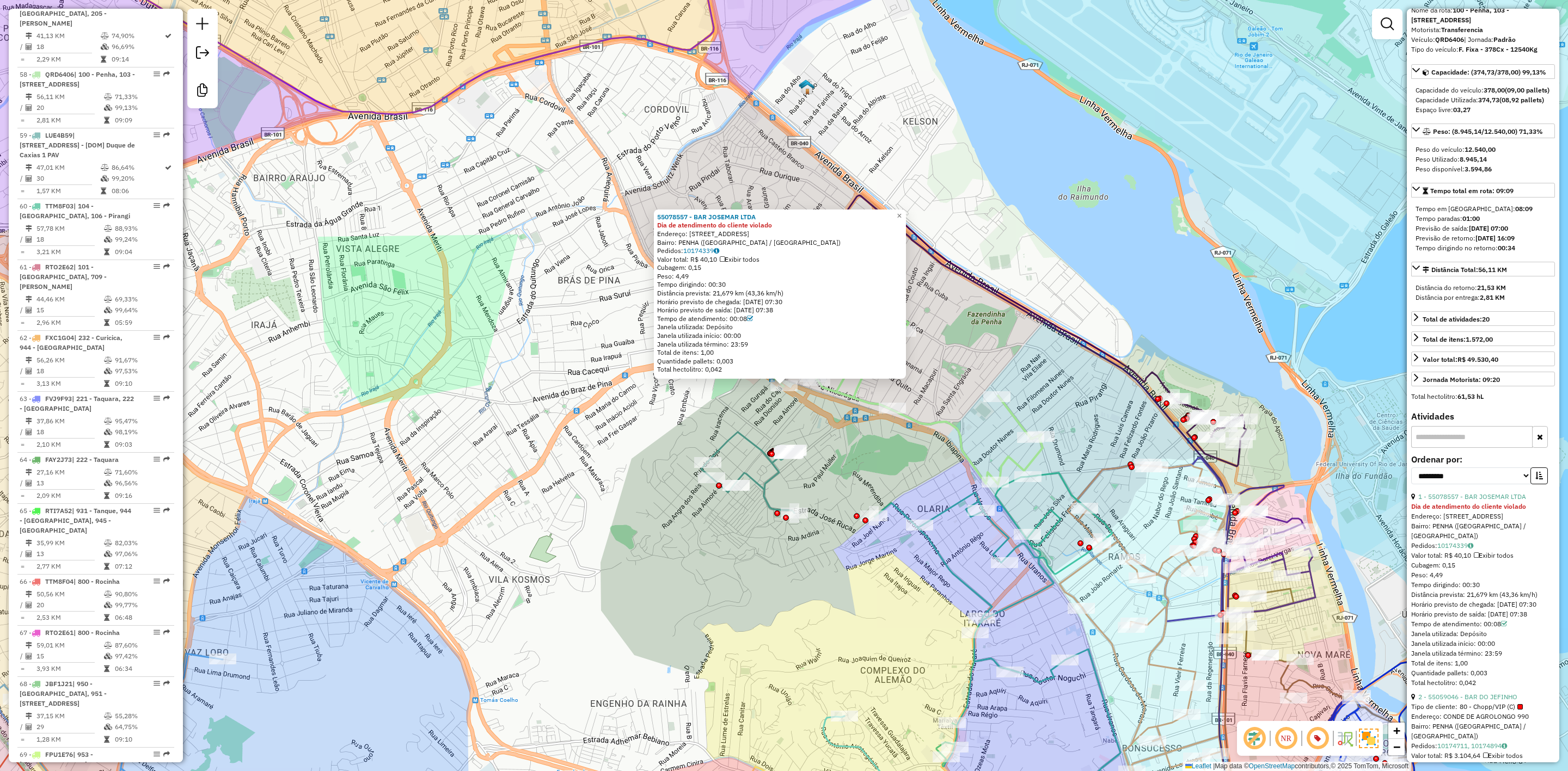
scroll to position [82, 0]
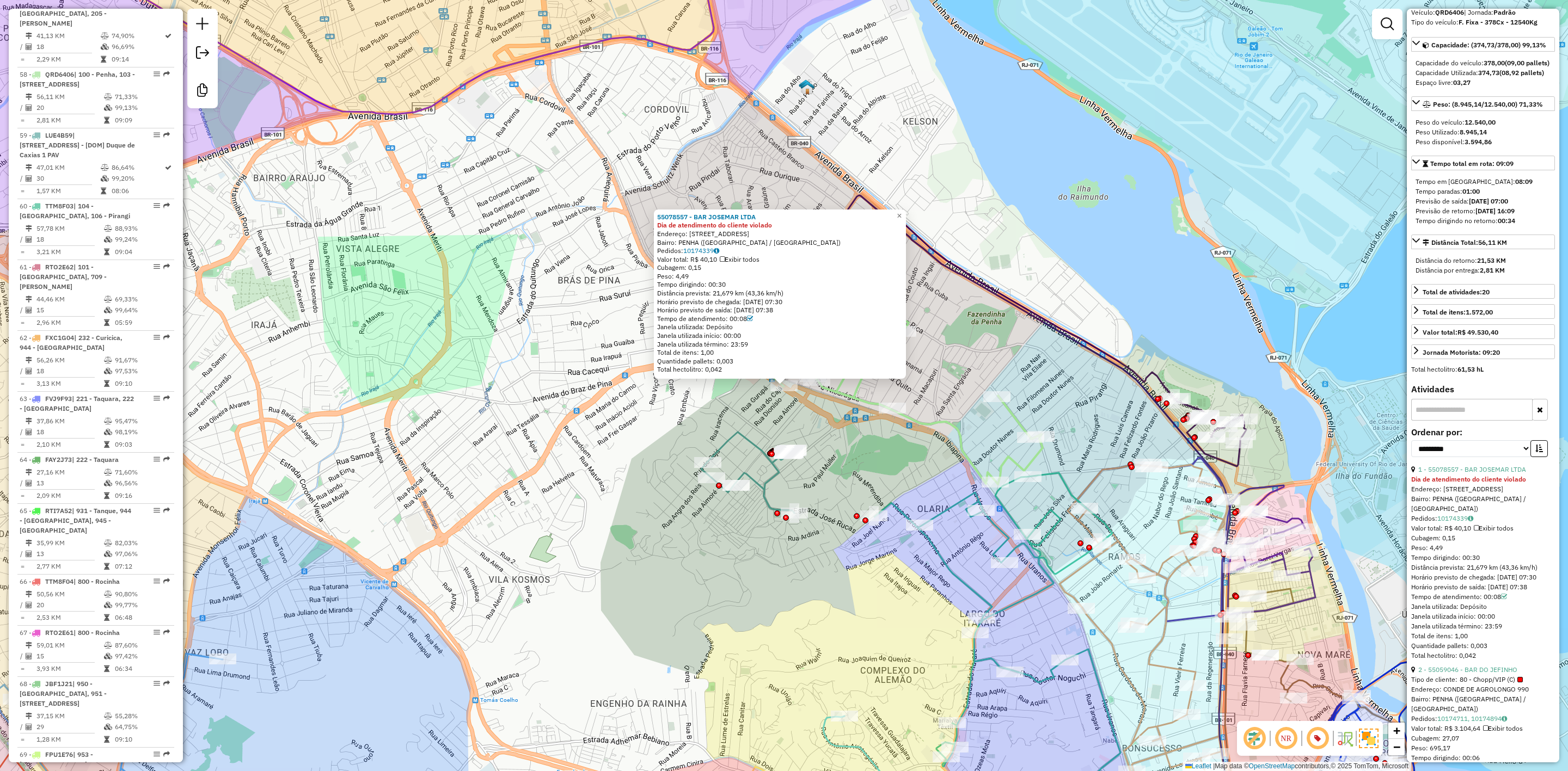
click at [435, 186] on div "55078557 - BAR JOSEMAR LTDA Dia de atendimento do cliente violado Endereço: AV …" at bounding box center [784, 385] width 1568 height 771
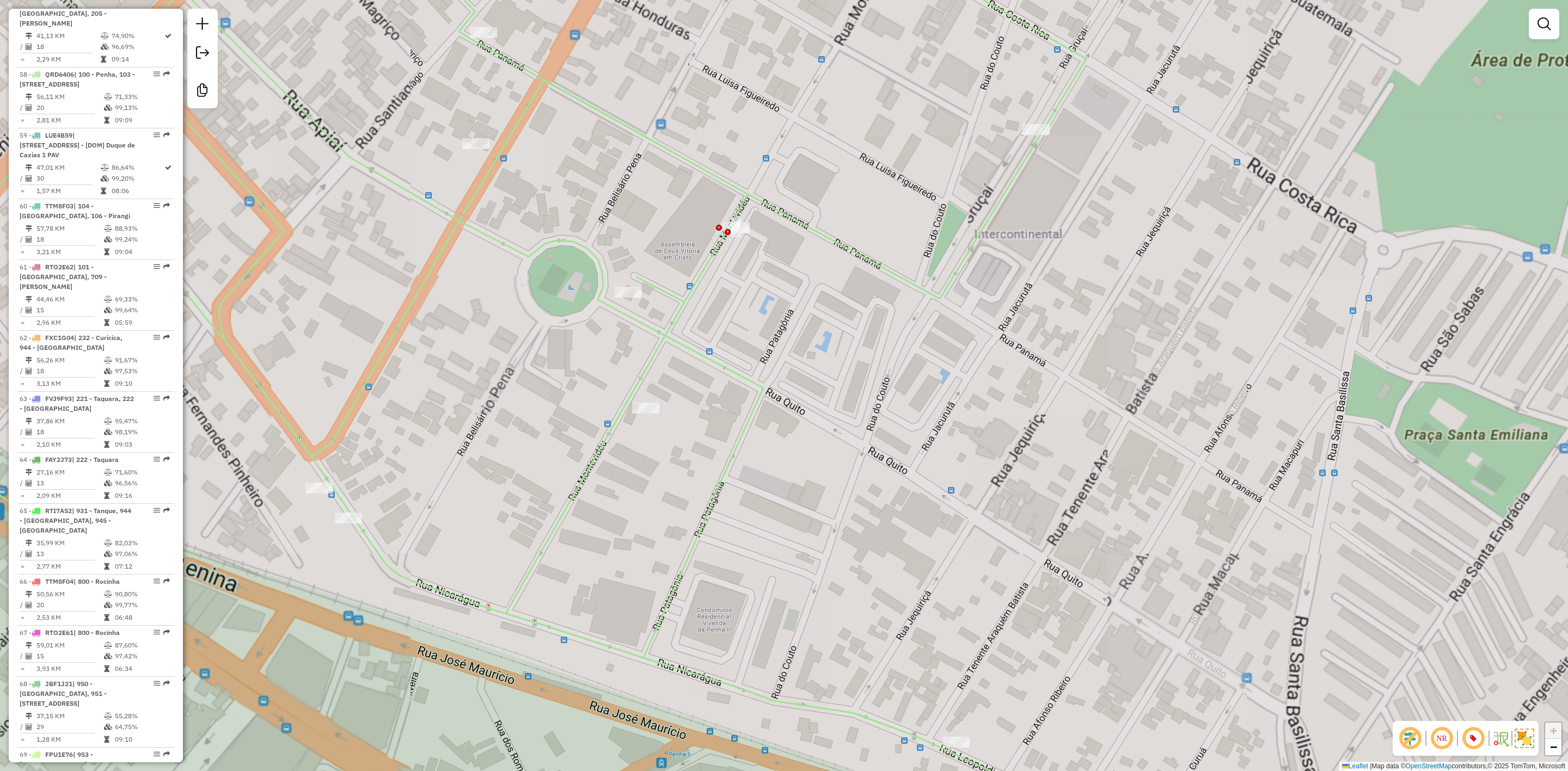
drag, startPoint x: 737, startPoint y: 270, endPoint x: 736, endPoint y: 240, distance: 30.0
click at [738, 270] on div "Janela de atendimento Grade de atendimento Capacidade Transportadoras Veículos …" at bounding box center [784, 385] width 1568 height 771
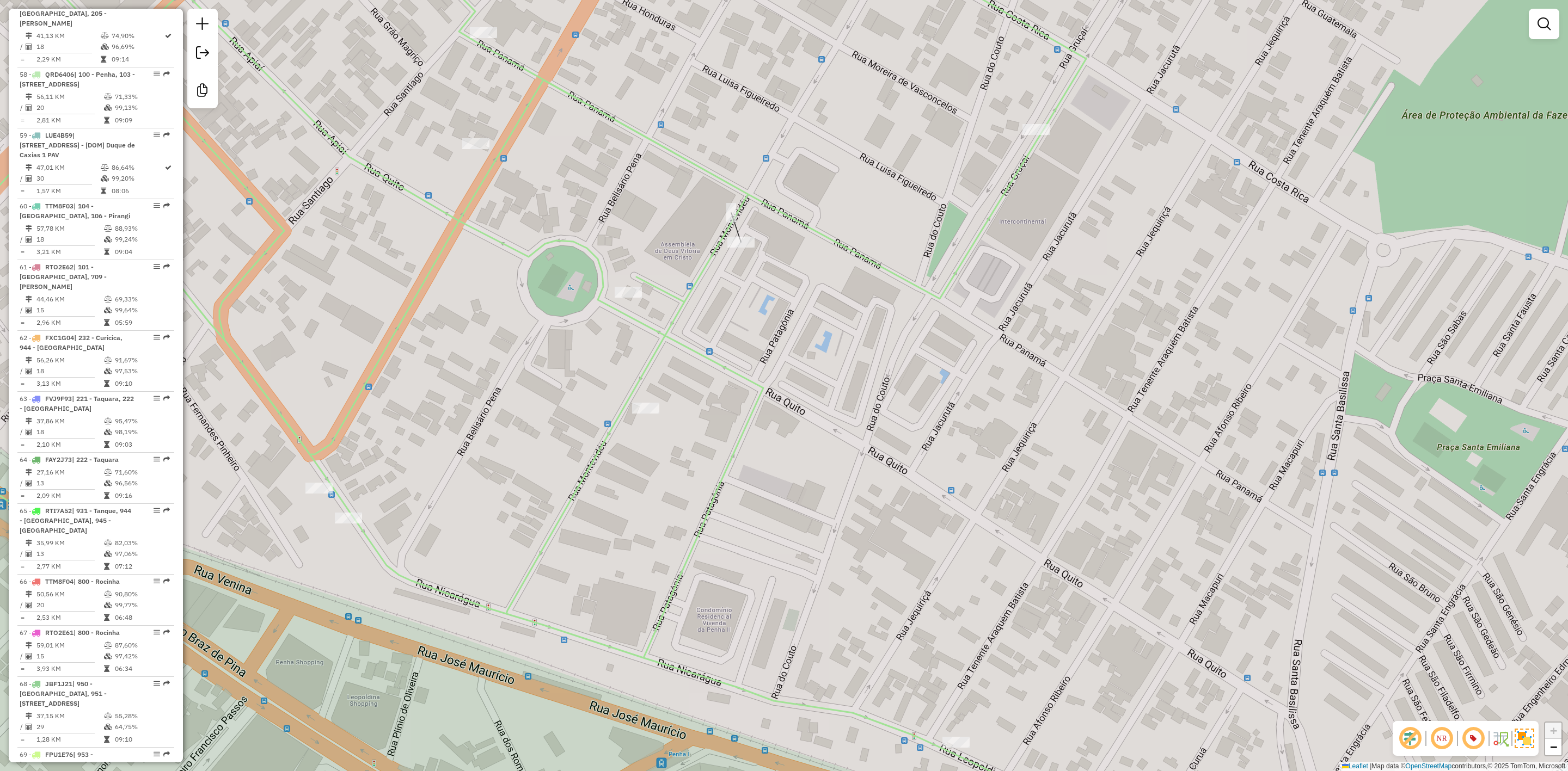
select select "**********"
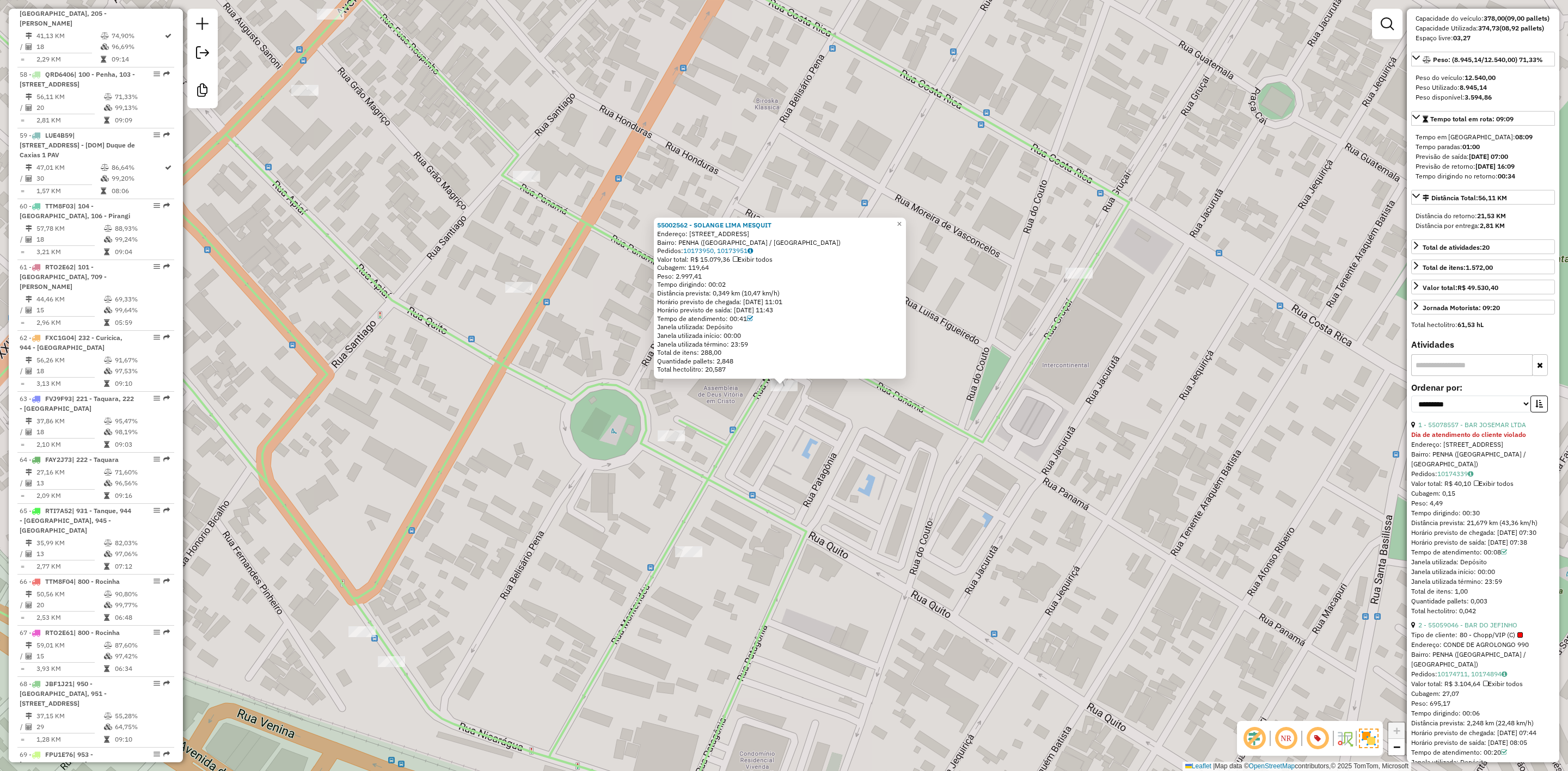
scroll to position [136, 0]
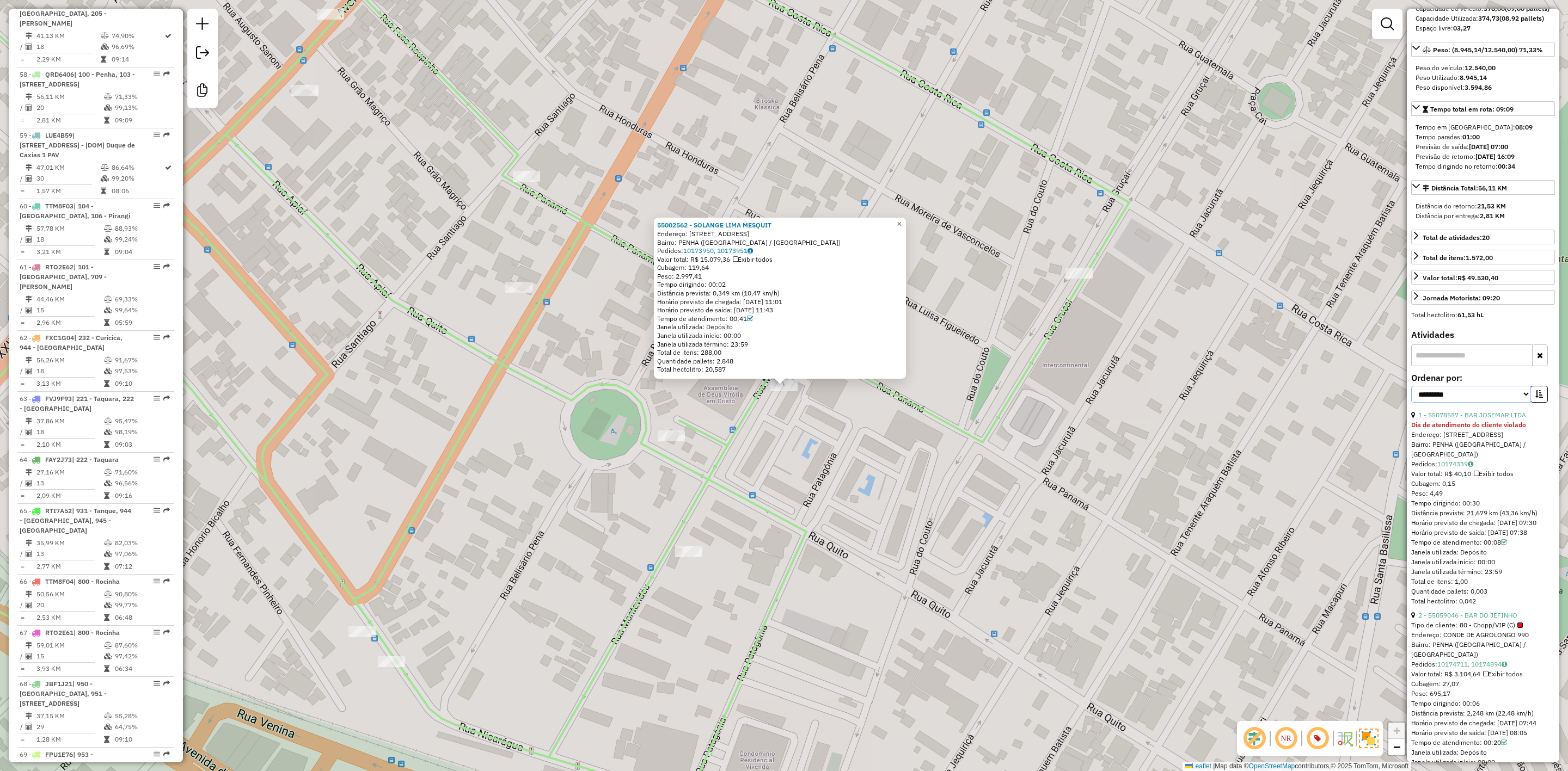
click at [1495, 403] on select "**********" at bounding box center [1471, 394] width 120 height 17
click at [1258, 450] on div "55002562 - SOLANGE LIMA MESQUIT Endereço: R Montevidéu 872 Bairro: PENHA (RIO D…" at bounding box center [784, 385] width 1568 height 771
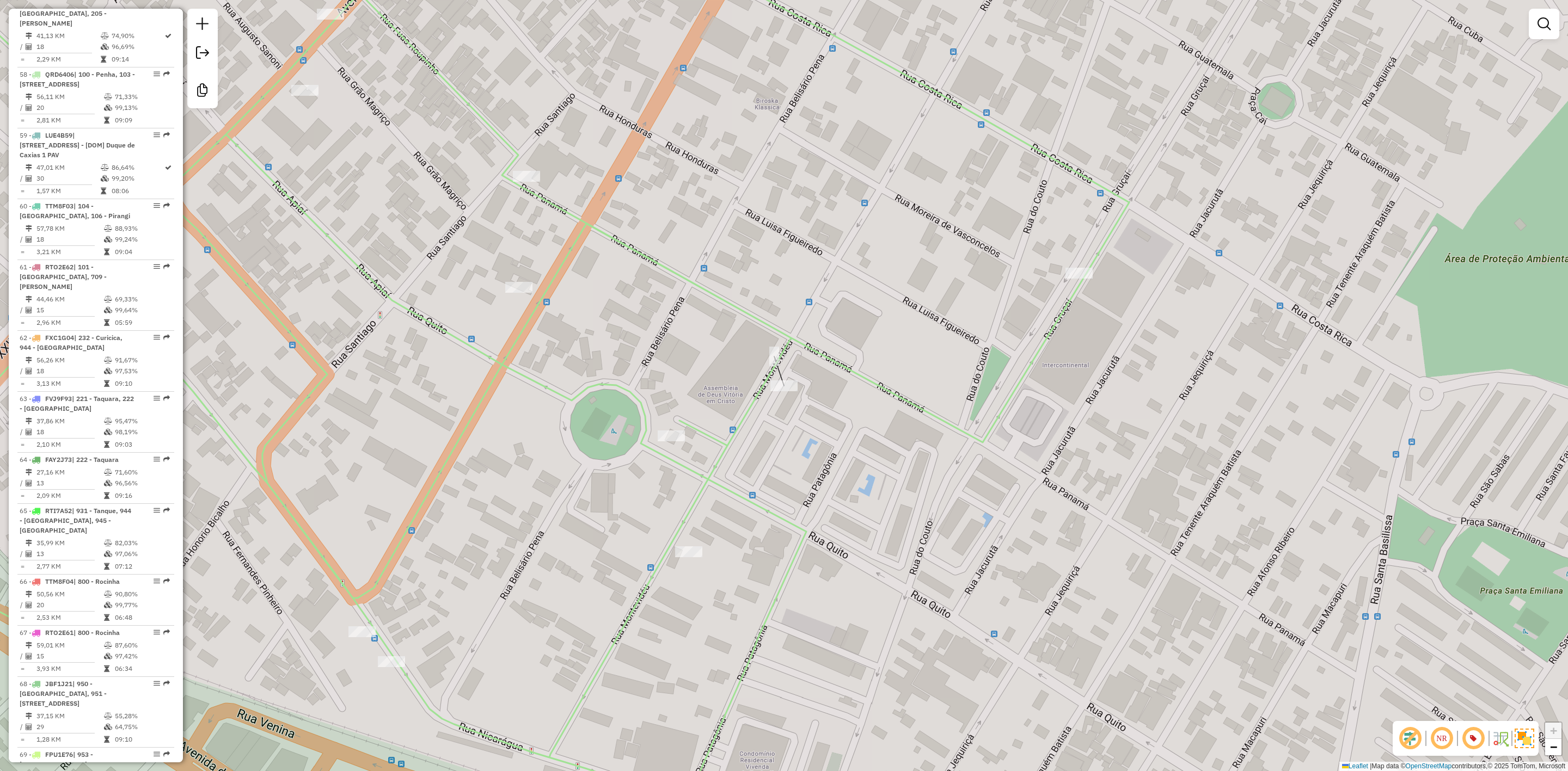
click at [755, 391] on icon at bounding box center [486, 386] width 1286 height 926
select select "**********"
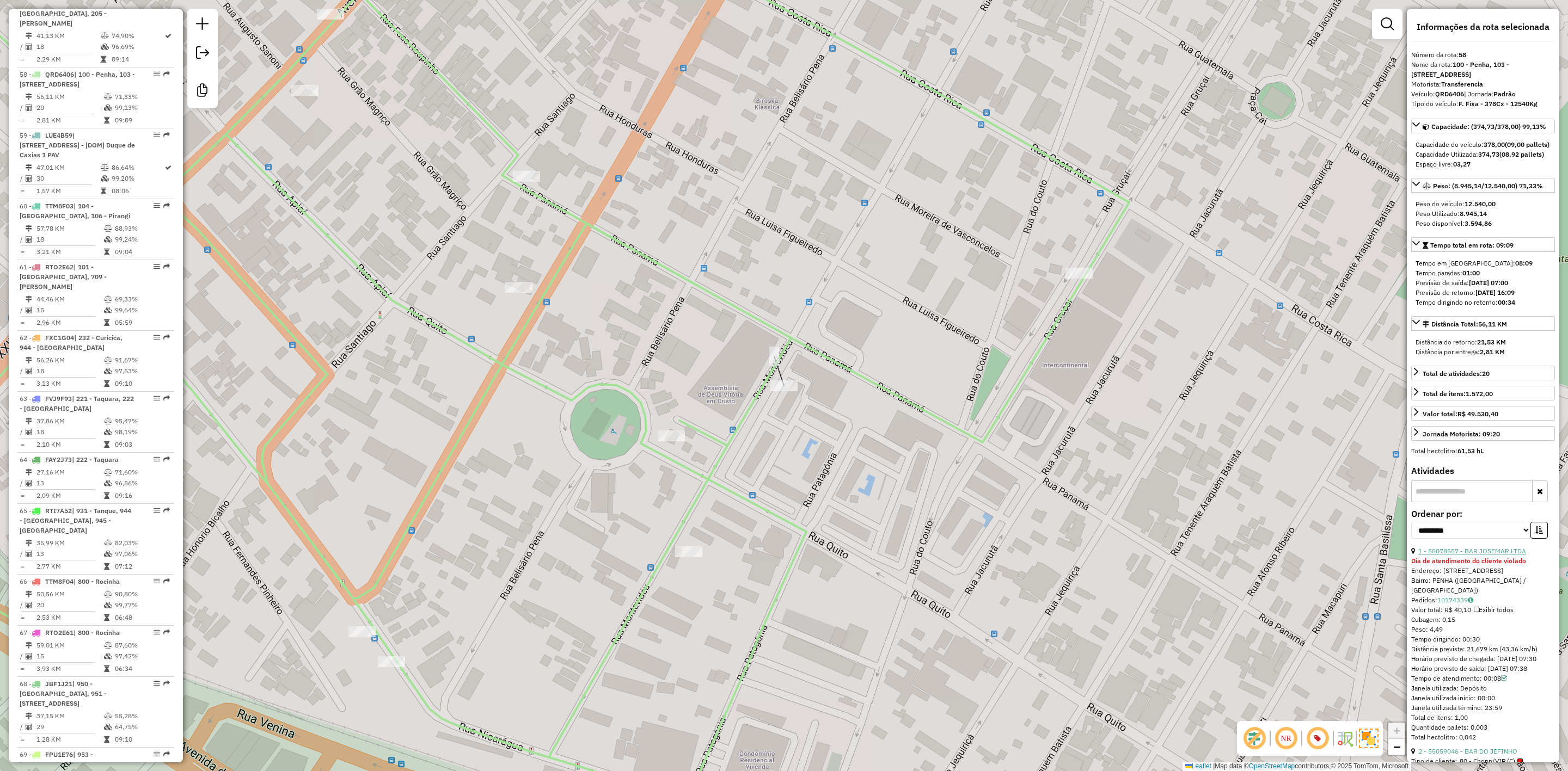
click at [1472, 555] on link "1 - 55078557 - BAR JOSEMAR LTDA" at bounding box center [1472, 551] width 108 height 8
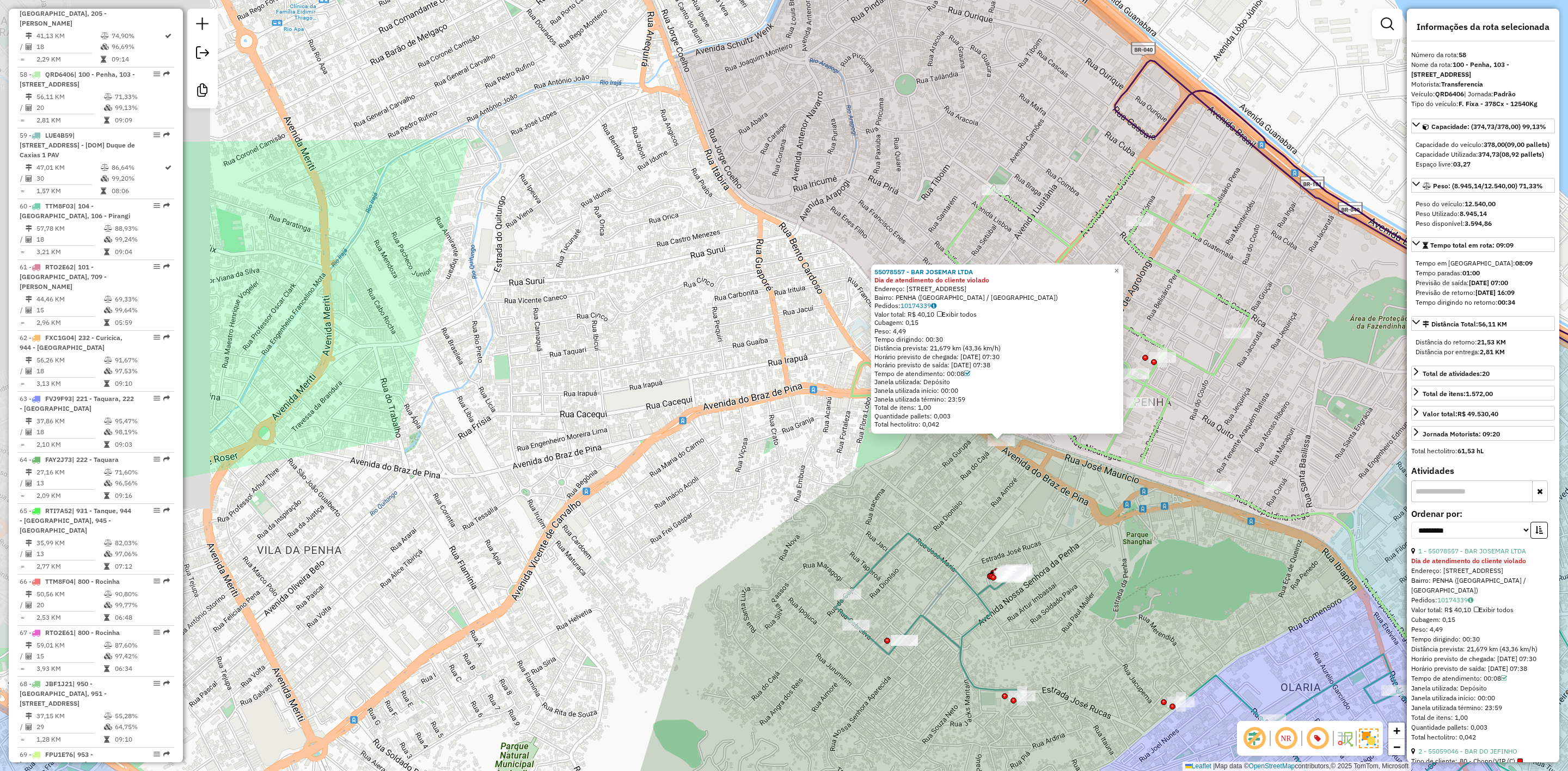
drag, startPoint x: 1108, startPoint y: 528, endPoint x: 953, endPoint y: 503, distance: 157.0
click at [953, 503] on div "55078557 - BAR JOSEMAR LTDA Dia de atendimento do cliente violado Endereço: AV …" at bounding box center [784, 385] width 1568 height 771
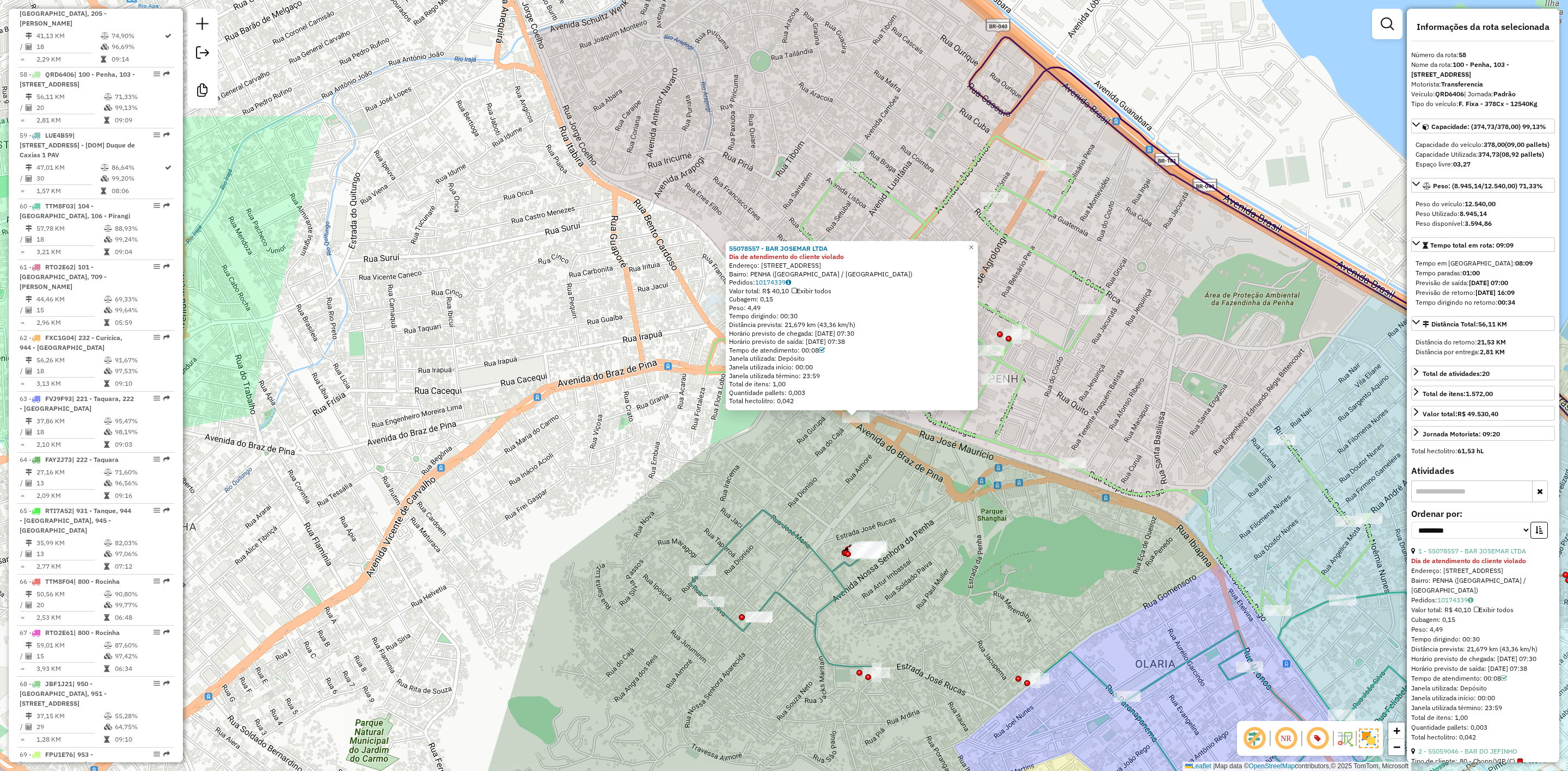
click at [815, 79] on div "55078557 - BAR JOSEMAR LTDA Dia de atendimento do cliente violado Endereço: AV …" at bounding box center [784, 385] width 1568 height 771
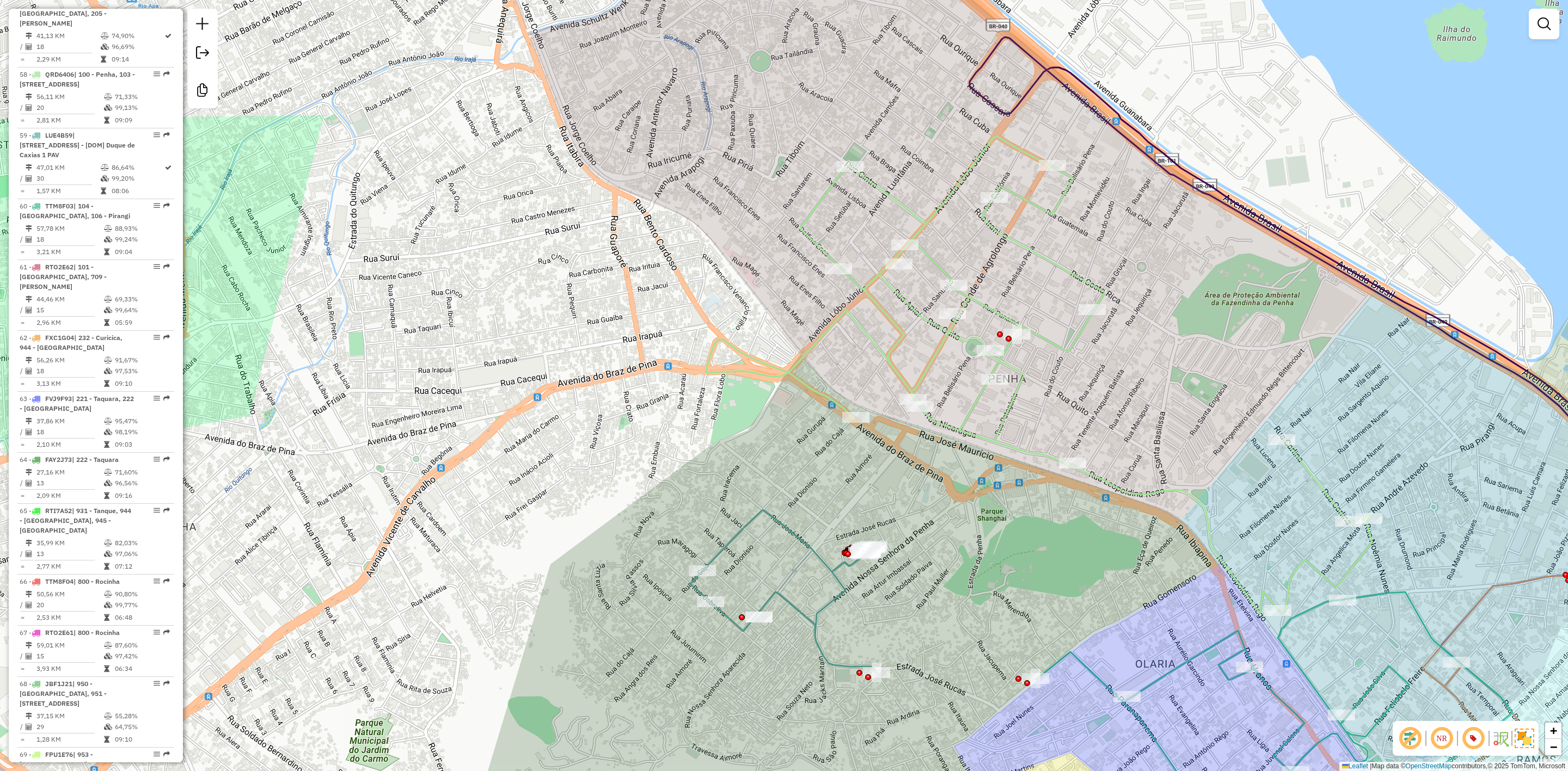
click at [695, 133] on div "Janela de atendimento Grade de atendimento Capacidade Transportadoras Veículos …" at bounding box center [784, 385] width 1568 height 771
click at [817, 203] on icon at bounding box center [1039, 376] width 666 height 480
select select "**********"
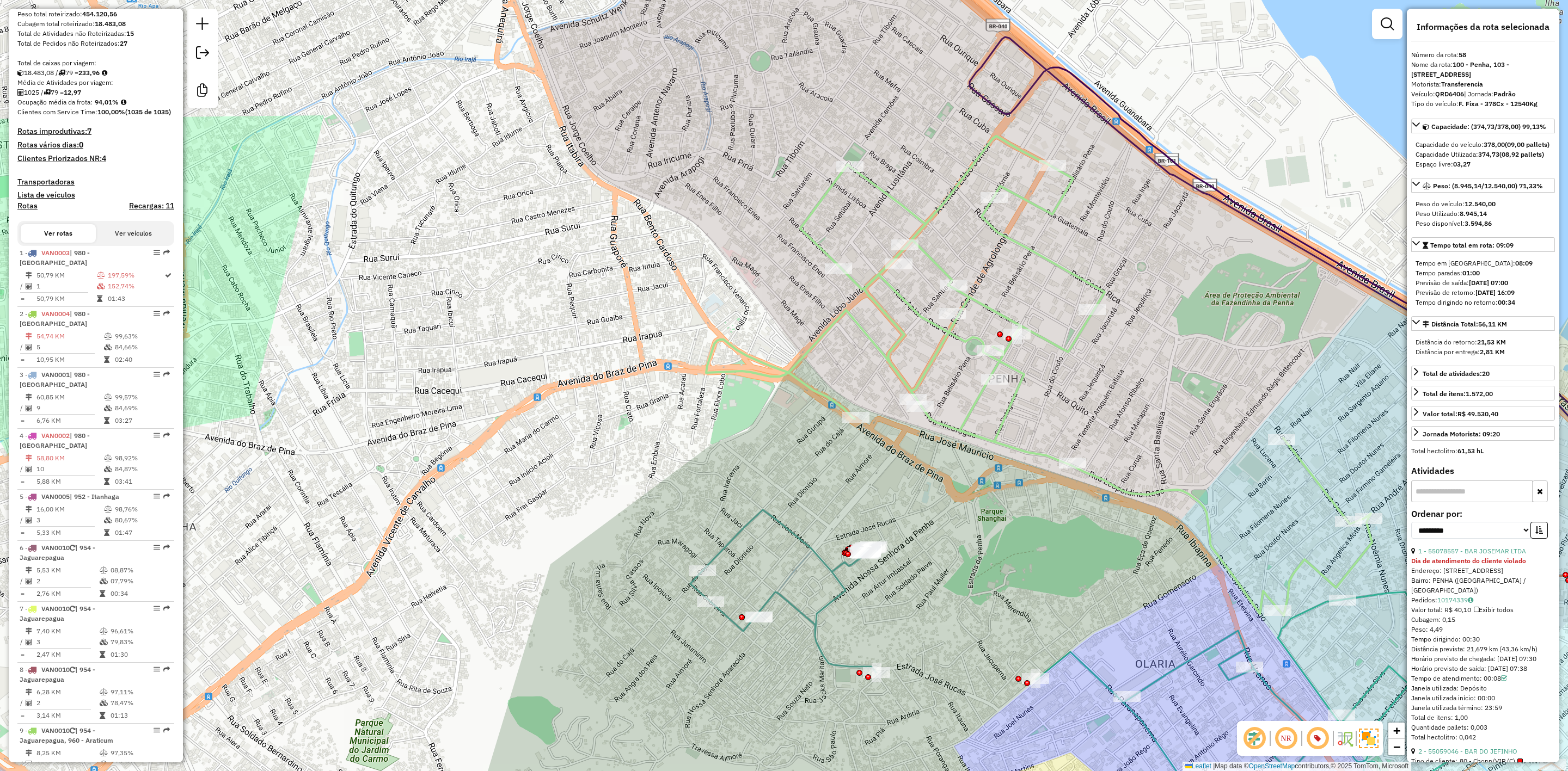
scroll to position [0, 0]
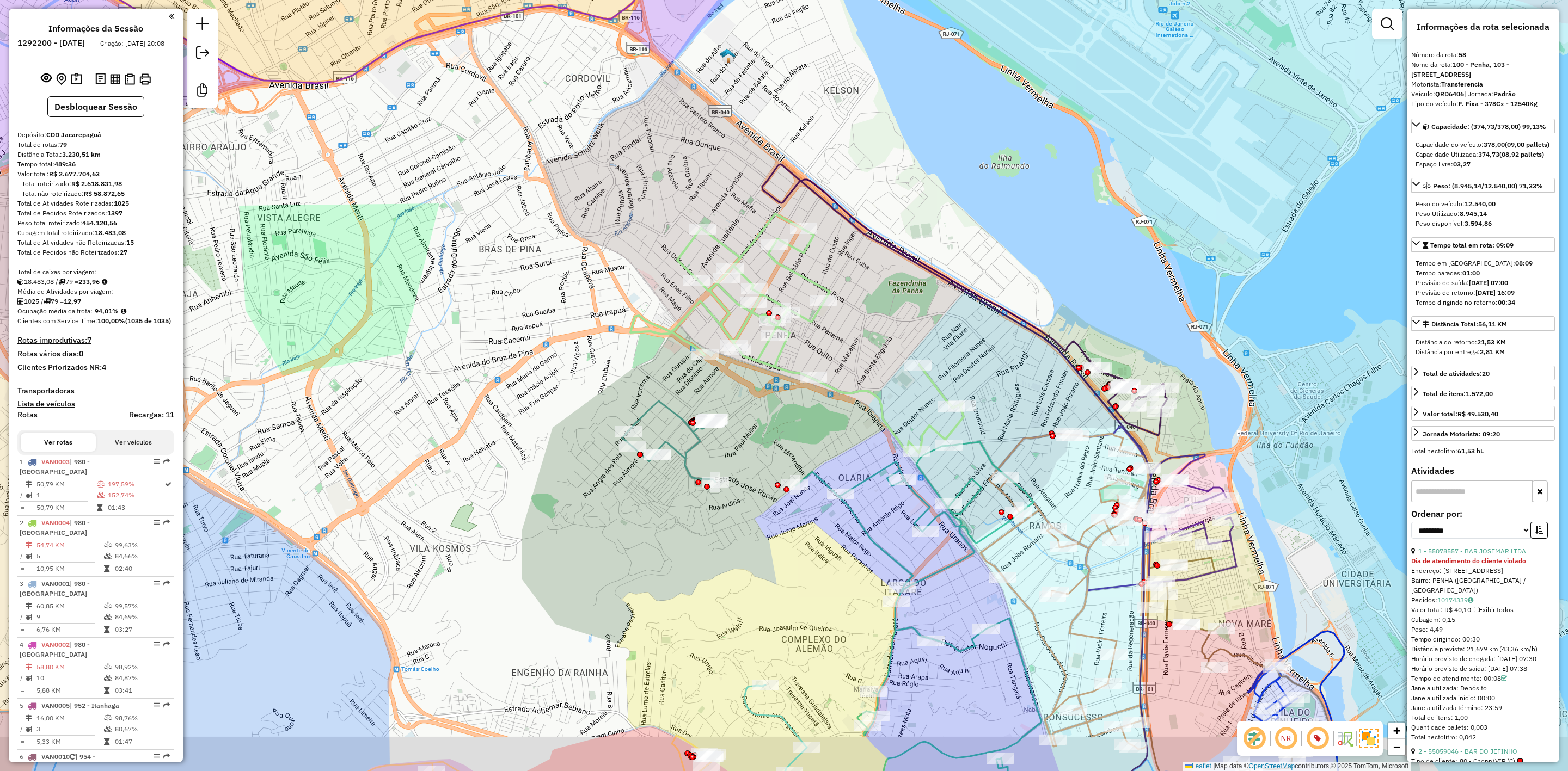
drag, startPoint x: 536, startPoint y: 350, endPoint x: 482, endPoint y: 252, distance: 111.9
click at [482, 252] on div "Janela de atendimento Grade de atendimento Capacidade Transportadoras Veículos …" at bounding box center [784, 385] width 1568 height 771
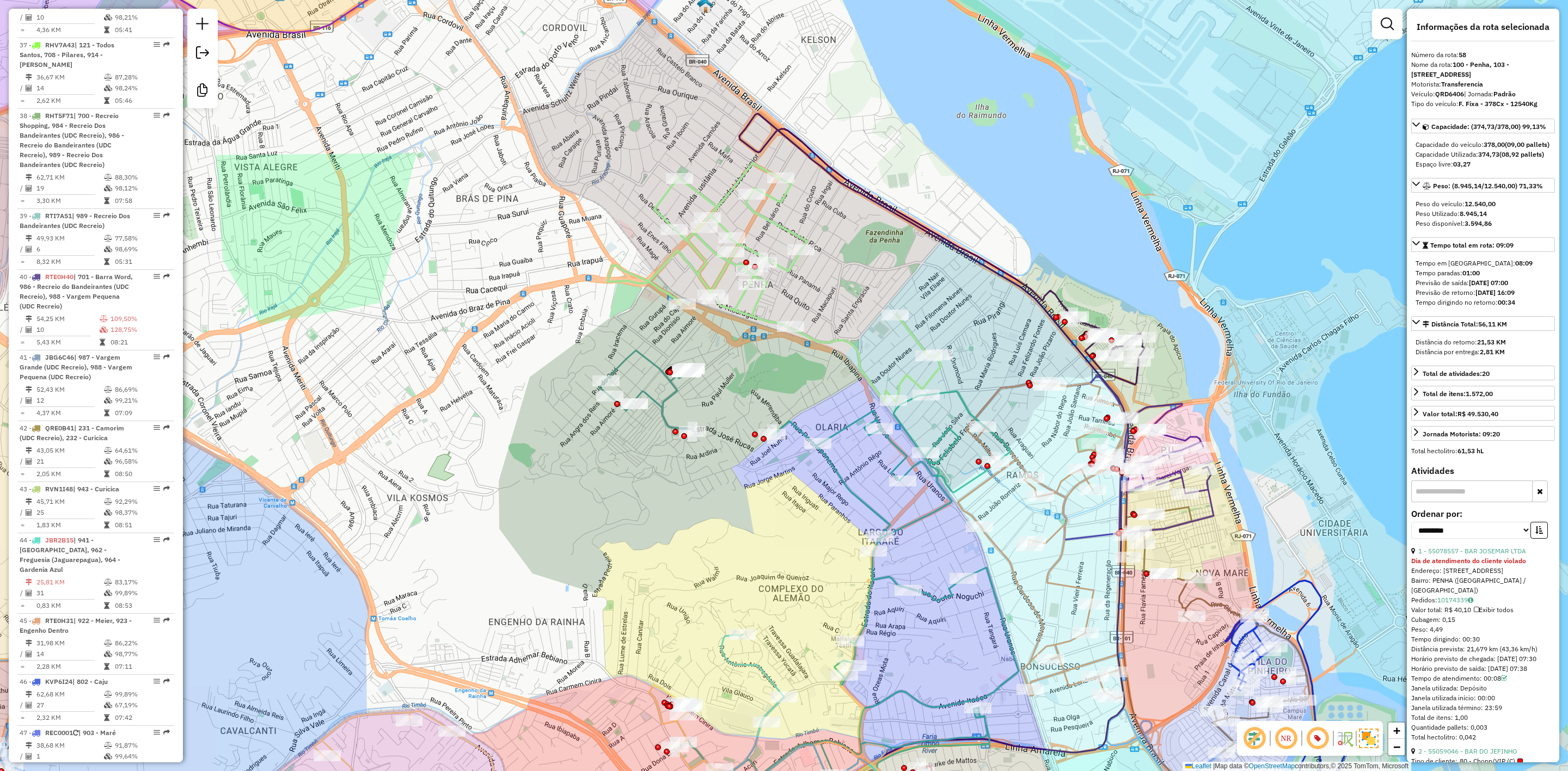
scroll to position [4434, 0]
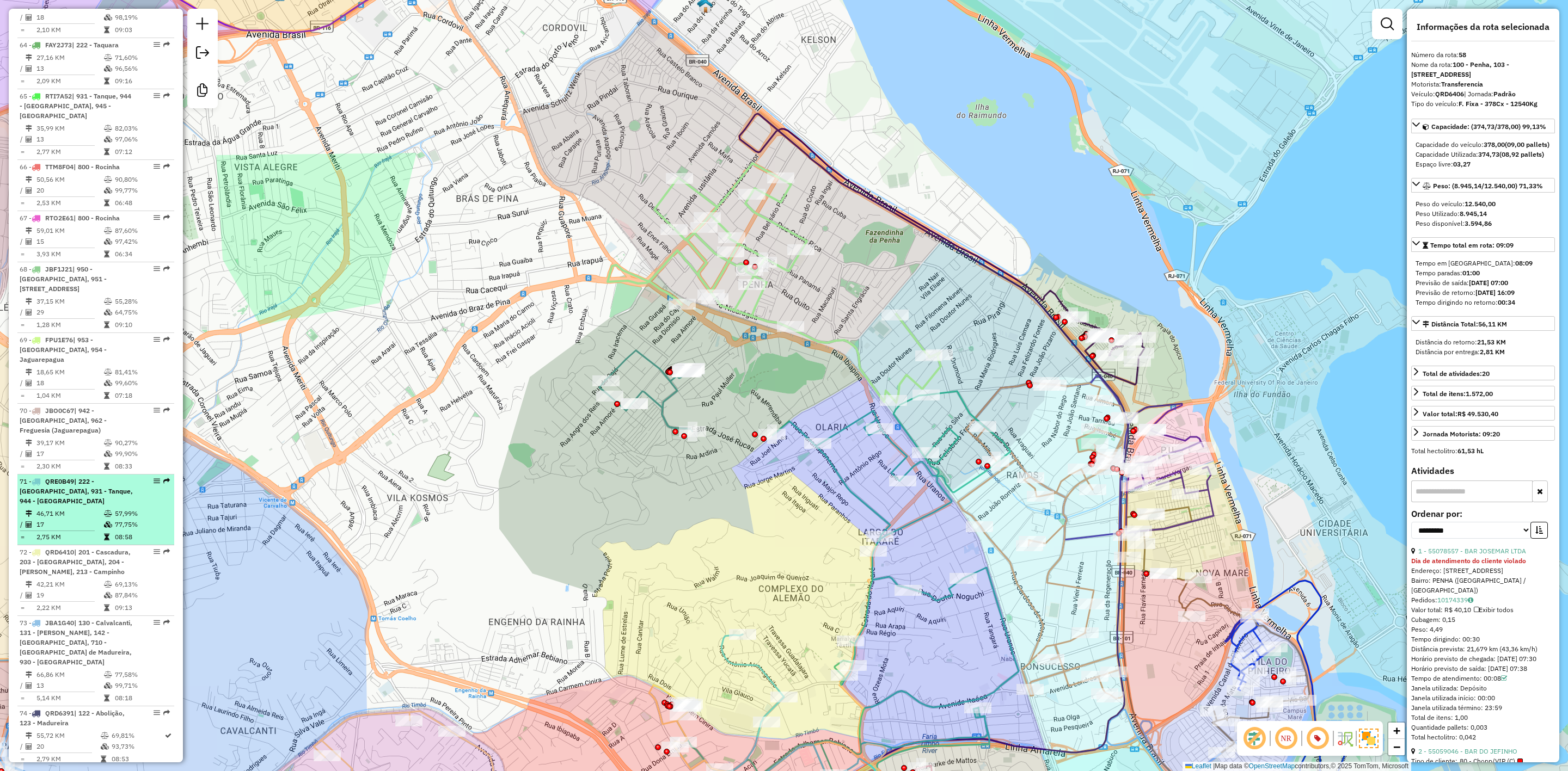
click at [150, 519] on td "77,75%" at bounding box center [142, 524] width 55 height 11
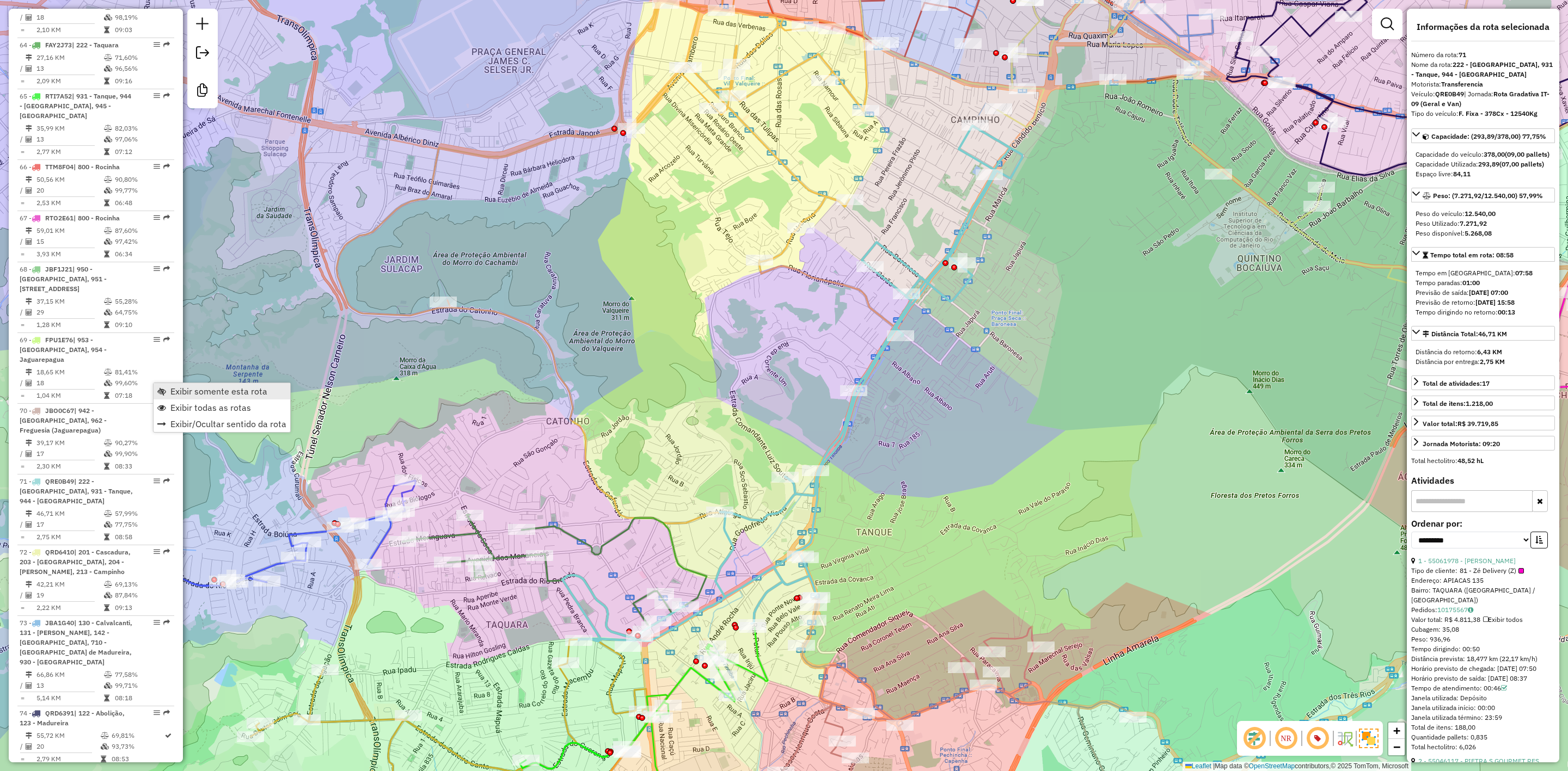
click at [188, 394] on span "Exibir somente esta rota" at bounding box center [218, 392] width 97 height 9
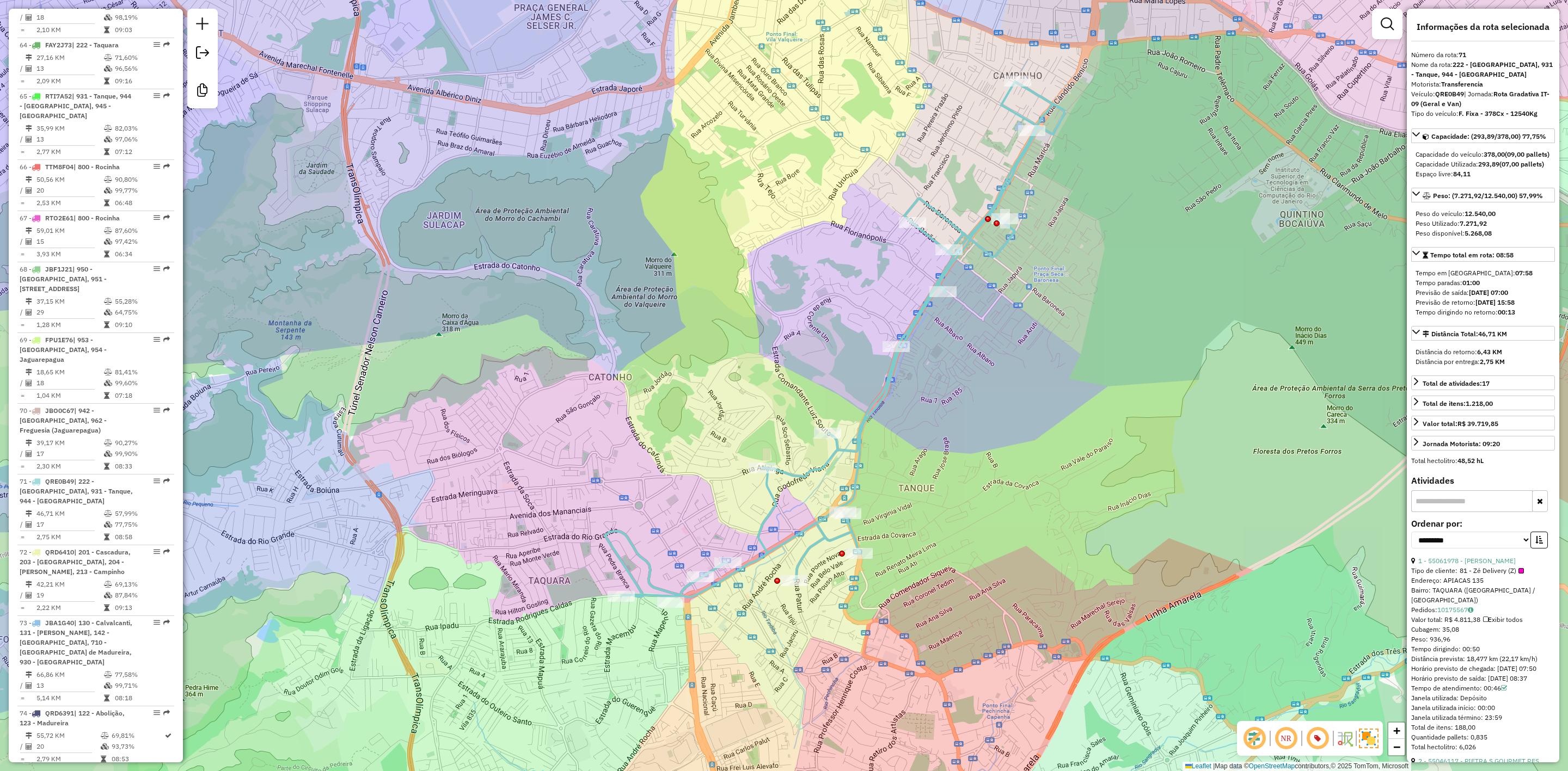
drag, startPoint x: 688, startPoint y: 678, endPoint x: 728, endPoint y: 635, distance: 58.7
click at [728, 635] on div "Janela de atendimento Grade de atendimento Capacidade Transportadoras Veículos …" at bounding box center [784, 385] width 1568 height 771
click at [766, 508] on icon at bounding box center [835, 339] width 460 height 515
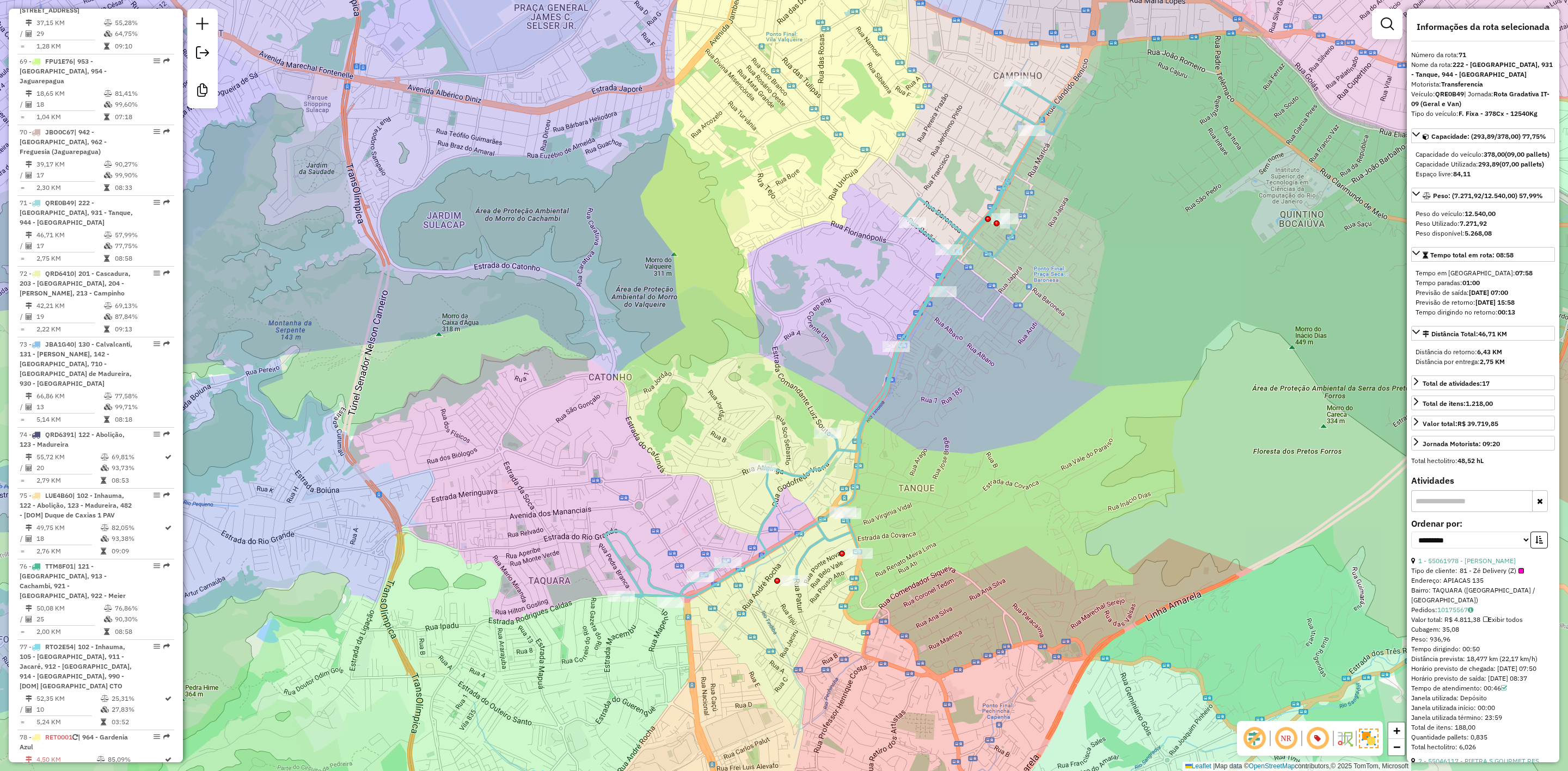
scroll to position [4804, 0]
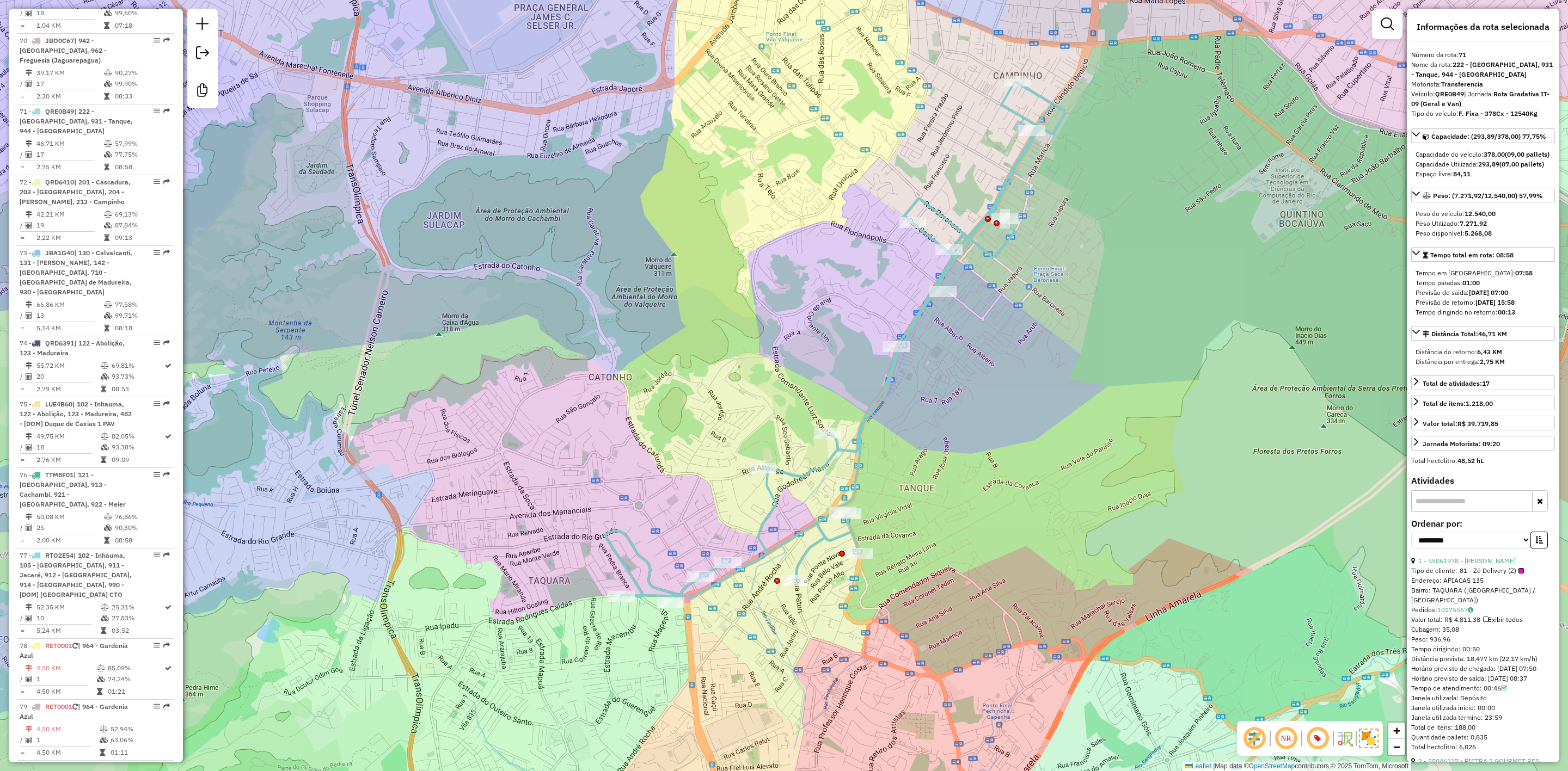
drag, startPoint x: 1041, startPoint y: 315, endPoint x: 1011, endPoint y: 494, distance: 181.5
click at [1011, 494] on div "Janela de atendimento Grade de atendimento Capacidade Transportadoras Veículos …" at bounding box center [784, 385] width 1568 height 771
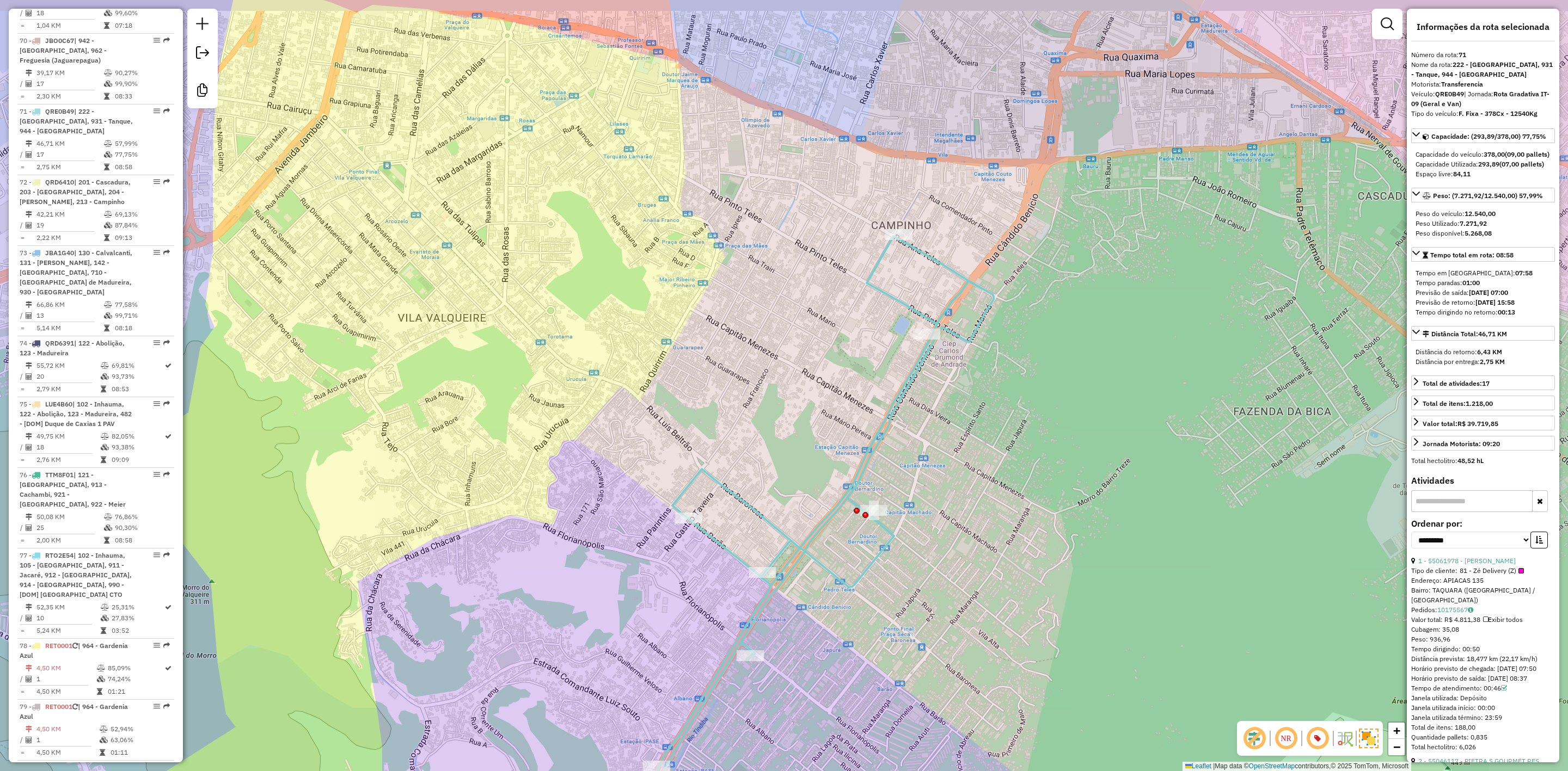
drag, startPoint x: 946, startPoint y: 382, endPoint x: 867, endPoint y: 407, distance: 82.9
click at [867, 407] on div "Janela de atendimento Grade de atendimento Capacidade Transportadoras Veículos …" at bounding box center [784, 385] width 1568 height 771
click at [1004, 533] on div "Janela de atendimento Grade de atendimento Capacidade Transportadoras Veículos …" at bounding box center [784, 385] width 1568 height 771
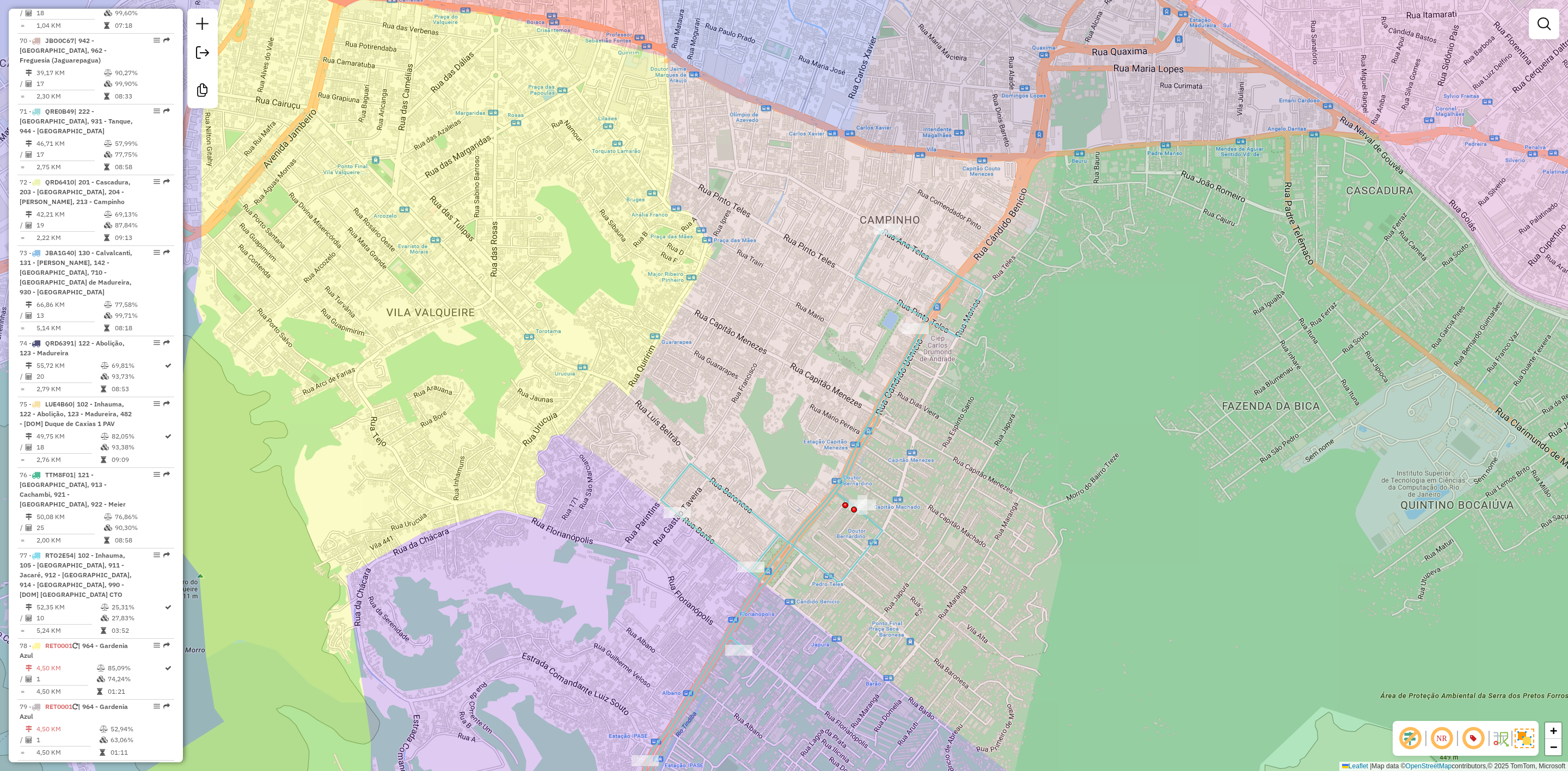
drag, startPoint x: 1002, startPoint y: 533, endPoint x: 992, endPoint y: 527, distance: 11.7
click at [992, 527] on div "Janela de atendimento Grade de atendimento Capacidade Transportadoras Veículos …" at bounding box center [784, 385] width 1568 height 771
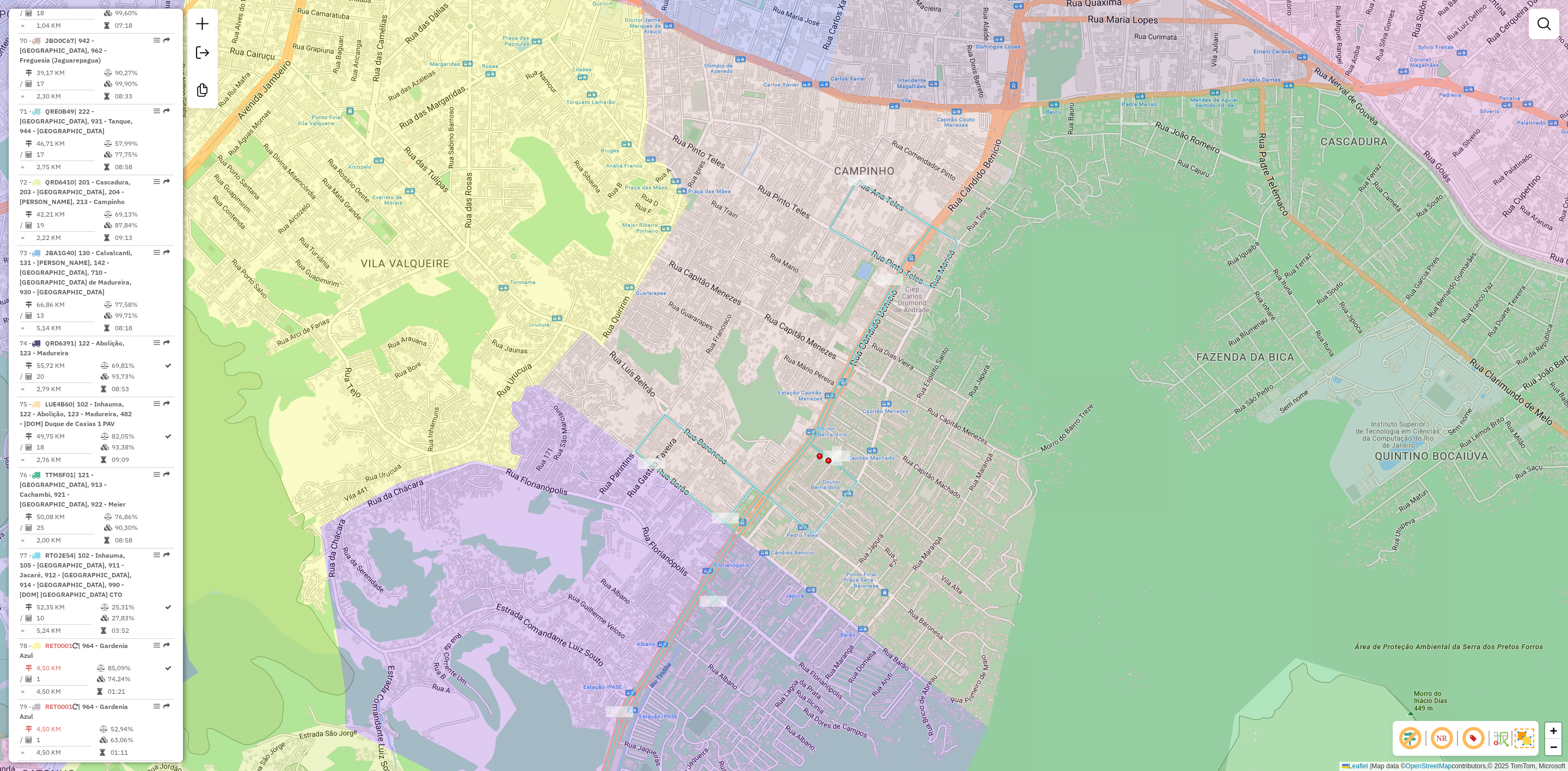
drag, startPoint x: 929, startPoint y: 371, endPoint x: 936, endPoint y: 407, distance: 36.7
click at [936, 407] on div "Janela de atendimento Grade de atendimento Capacidade Transportadoras Veículos …" at bounding box center [784, 385] width 1568 height 771
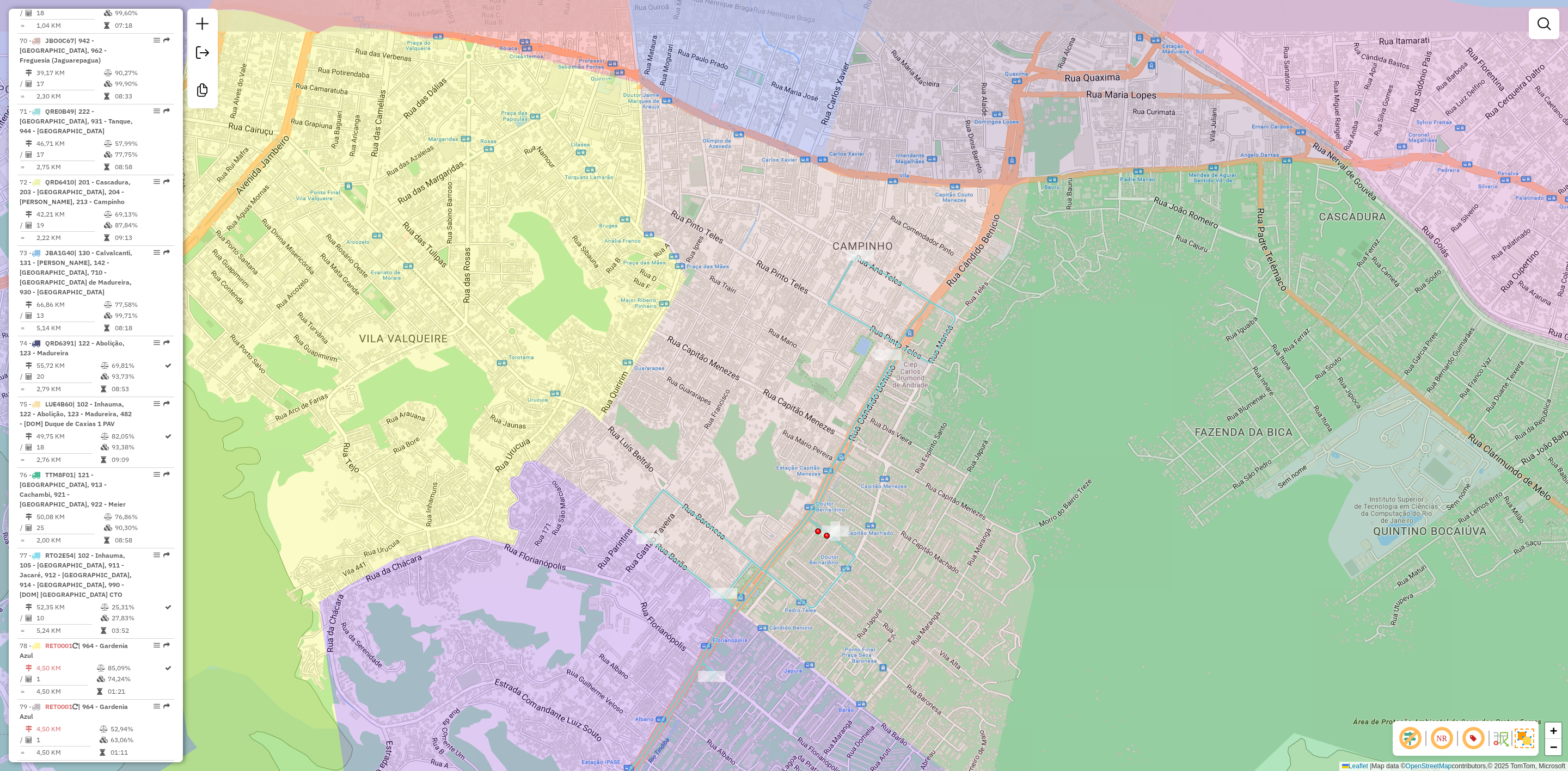
click at [919, 324] on icon at bounding box center [758, 587] width 394 height 661
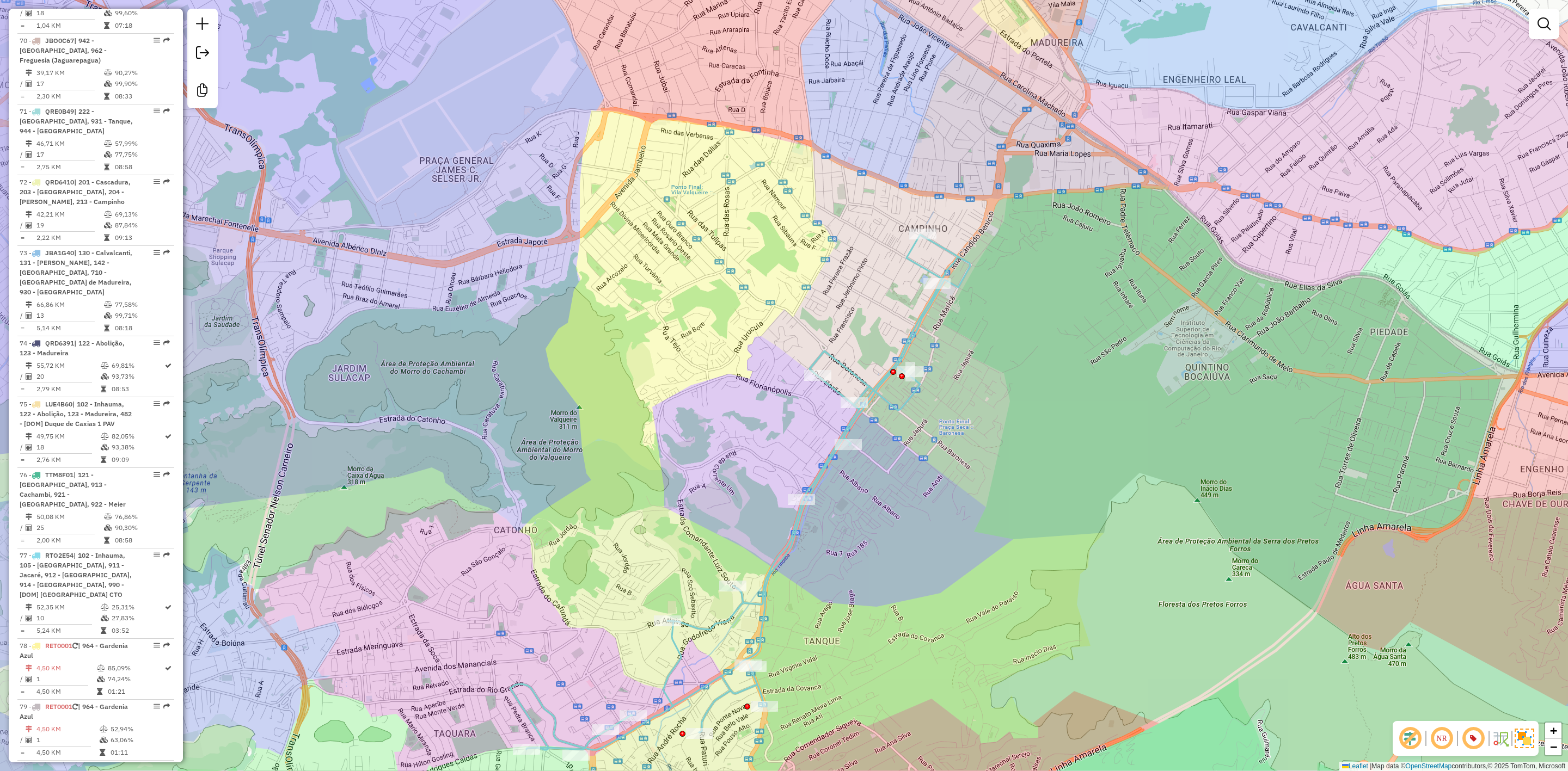
drag, startPoint x: 931, startPoint y: 413, endPoint x: 956, endPoint y: 369, distance: 50.6
click at [956, 369] on div "Janela de atendimento Grade de atendimento Capacidade Transportadoras Veículos …" at bounding box center [784, 385] width 1568 height 771
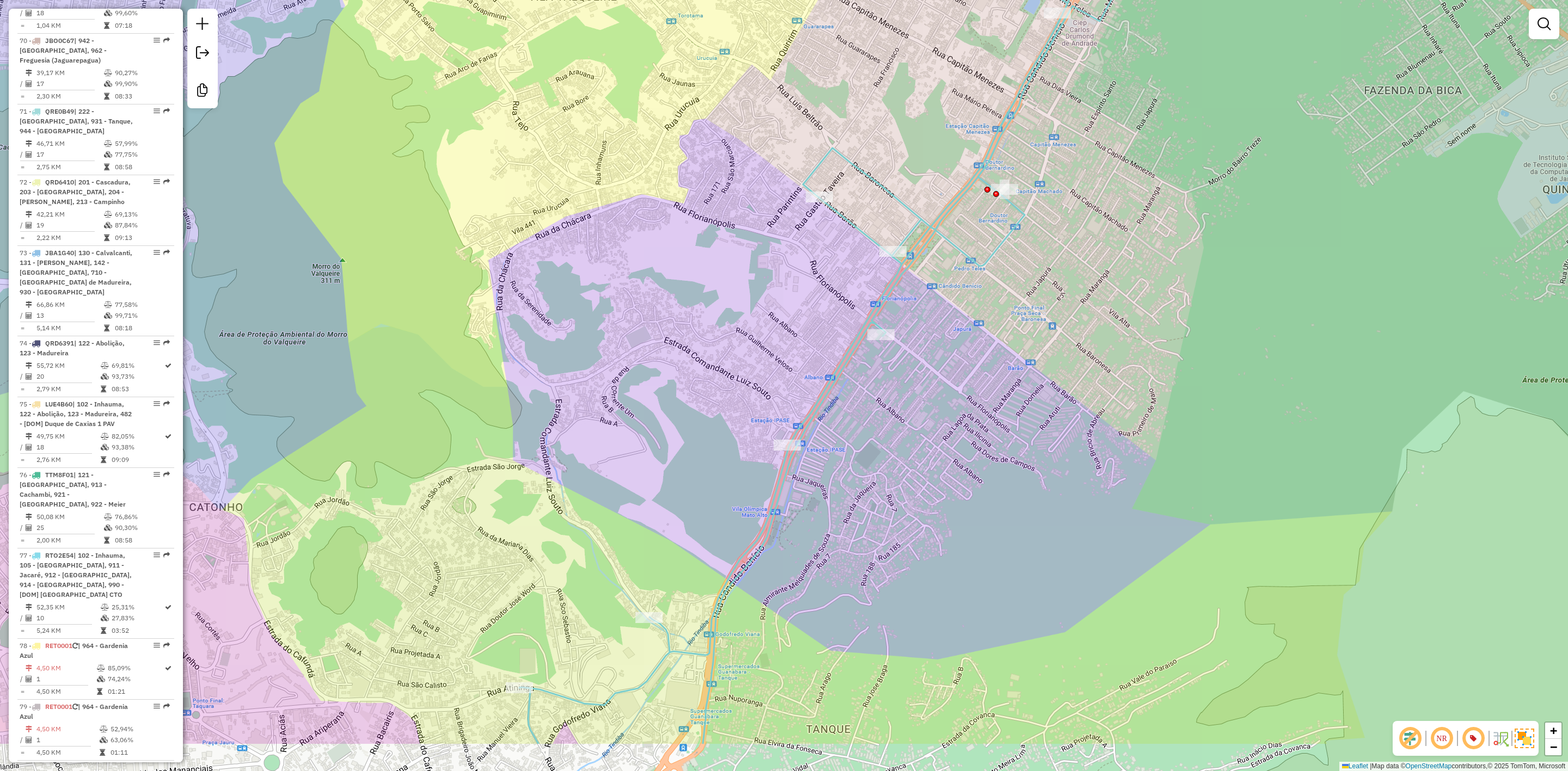
drag, startPoint x: 872, startPoint y: 497, endPoint x: 927, endPoint y: 391, distance: 119.4
click at [927, 391] on div "Janela de atendimento Grade de atendimento Capacidade Transportadoras Veículos …" at bounding box center [784, 385] width 1568 height 771
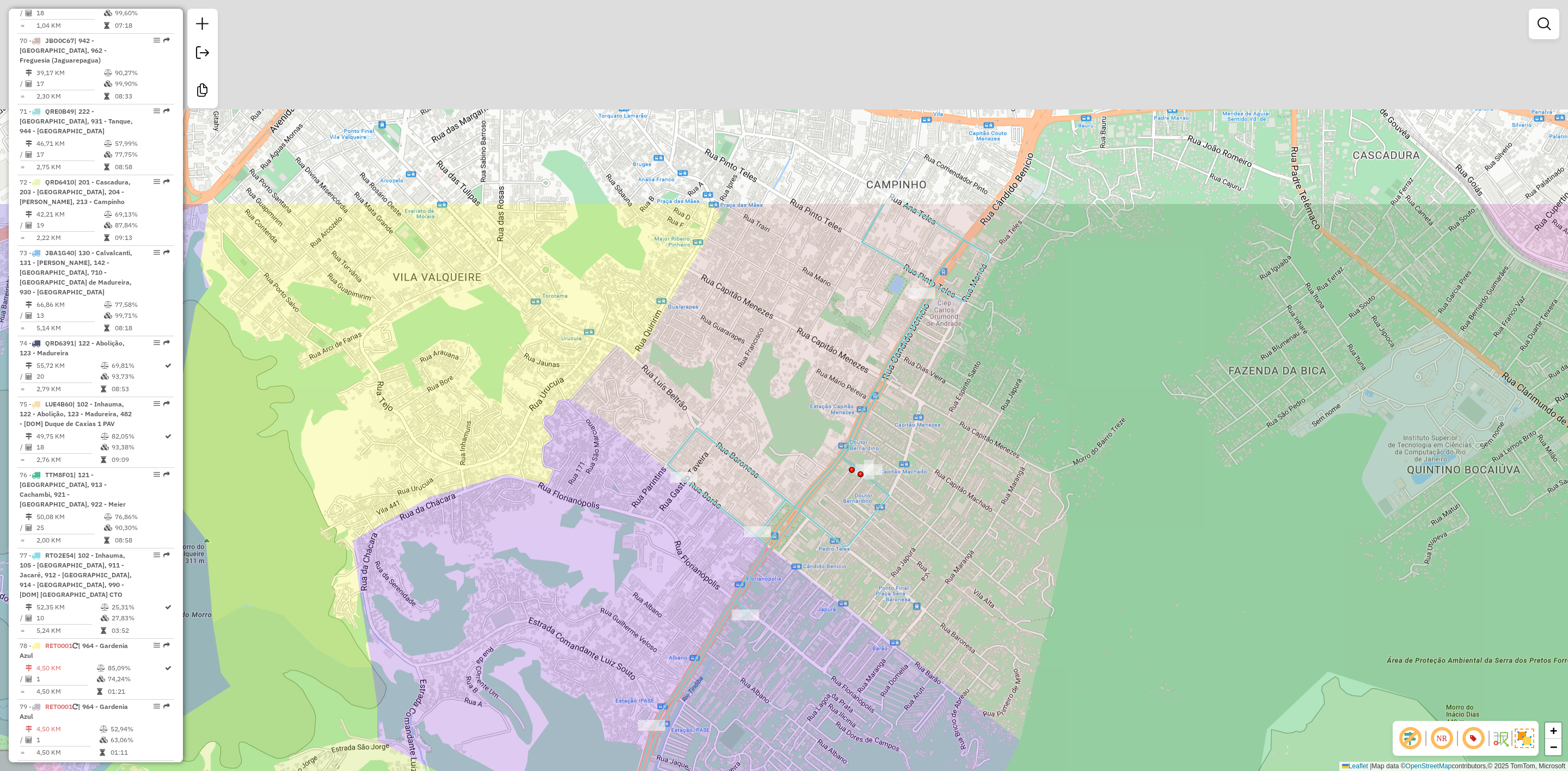
drag, startPoint x: 1023, startPoint y: 478, endPoint x: 1004, endPoint y: 518, distance: 44.3
click at [1004, 518] on div "Janela de atendimento Grade de atendimento Capacidade Transportadoras Veículos …" at bounding box center [784, 385] width 1568 height 771
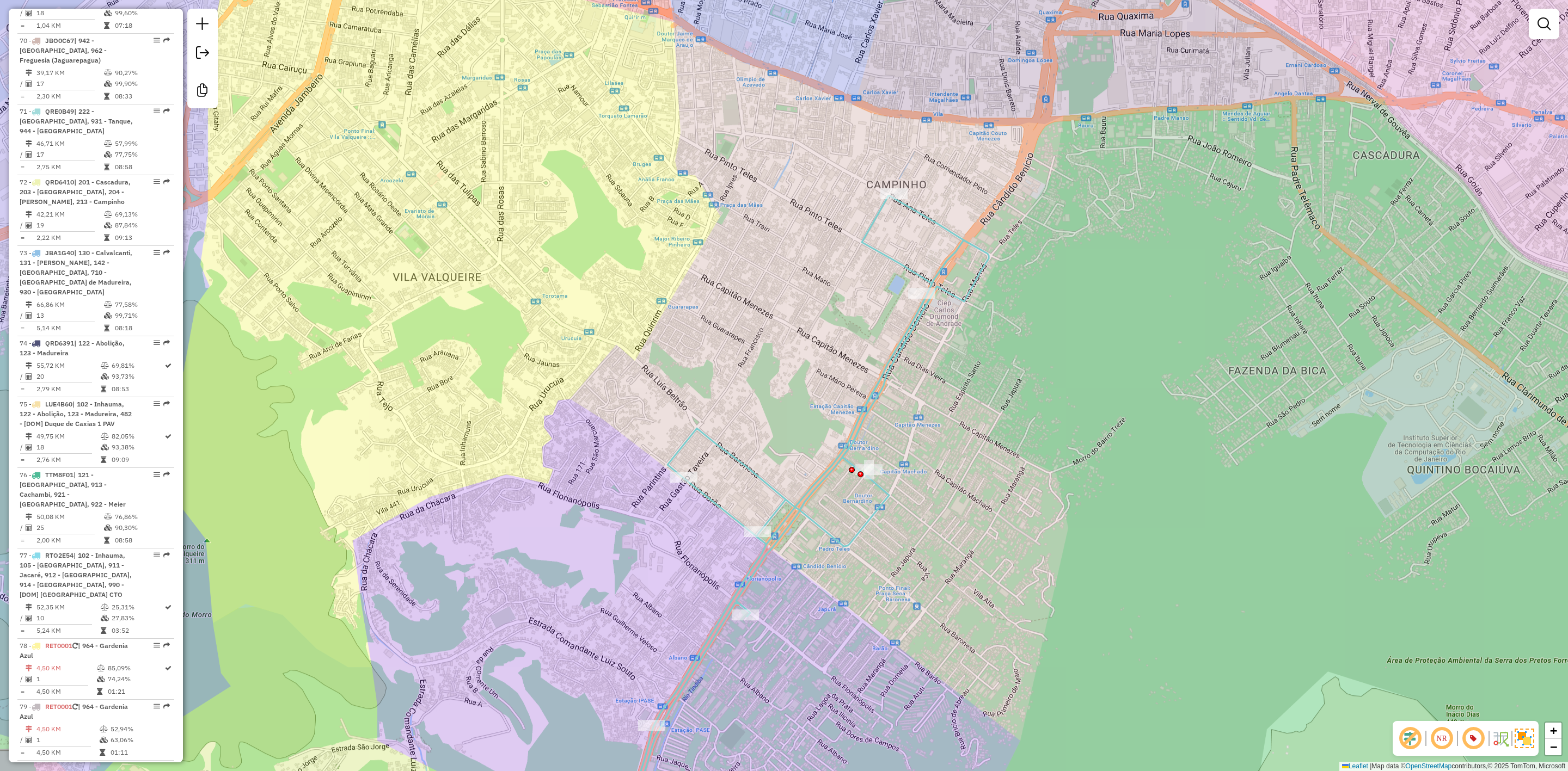
drag, startPoint x: 1192, startPoint y: 126, endPoint x: 1266, endPoint y: 6, distance: 141.0
click at [1266, 6] on div "Janela de atendimento Grade de atendimento Capacidade Transportadoras Veículos …" at bounding box center [784, 385] width 1568 height 771
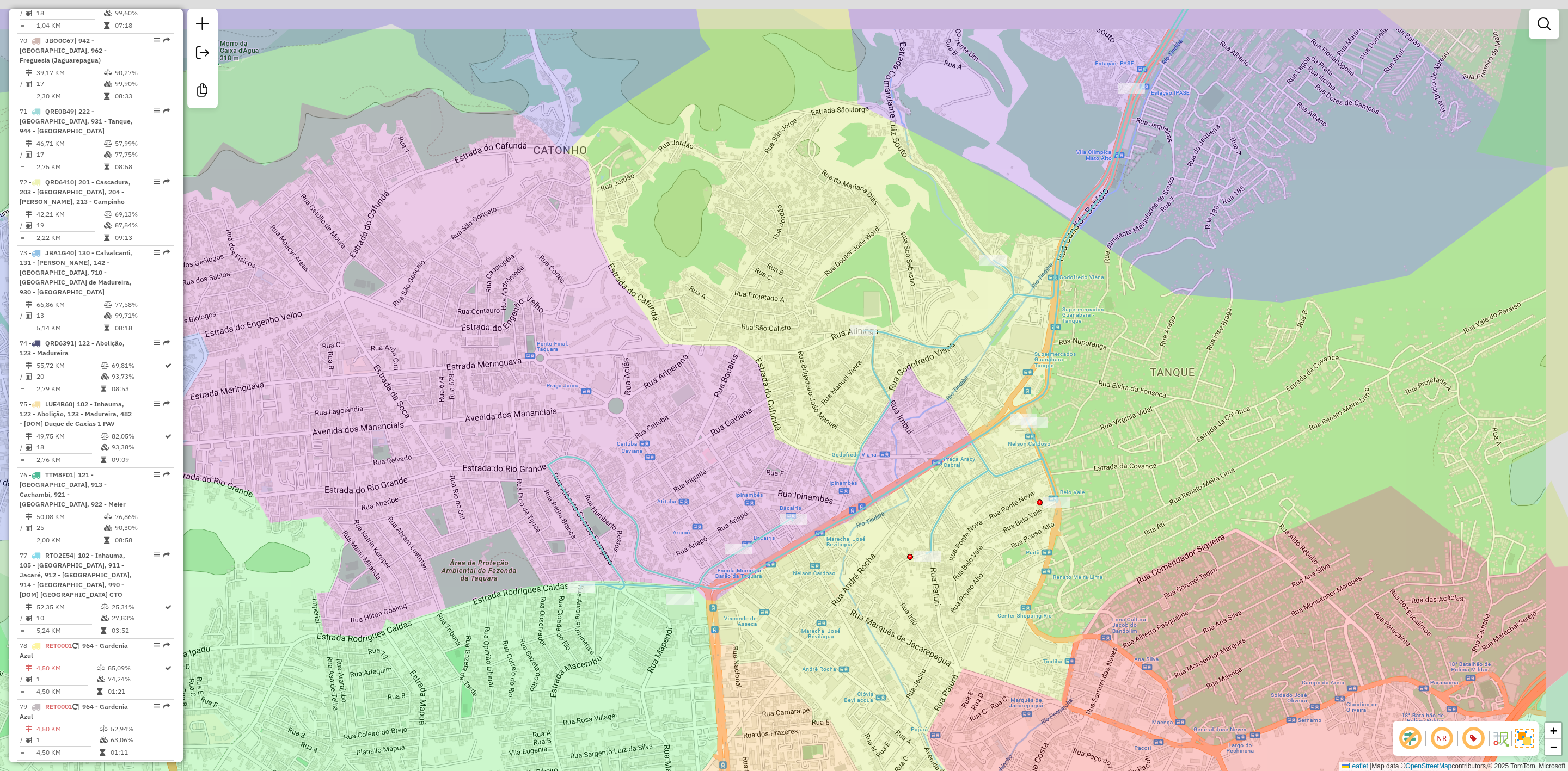
drag, startPoint x: 1008, startPoint y: 247, endPoint x: 599, endPoint y: 647, distance: 572.1
click at [596, 590] on icon at bounding box center [868, 299] width 641 height 581
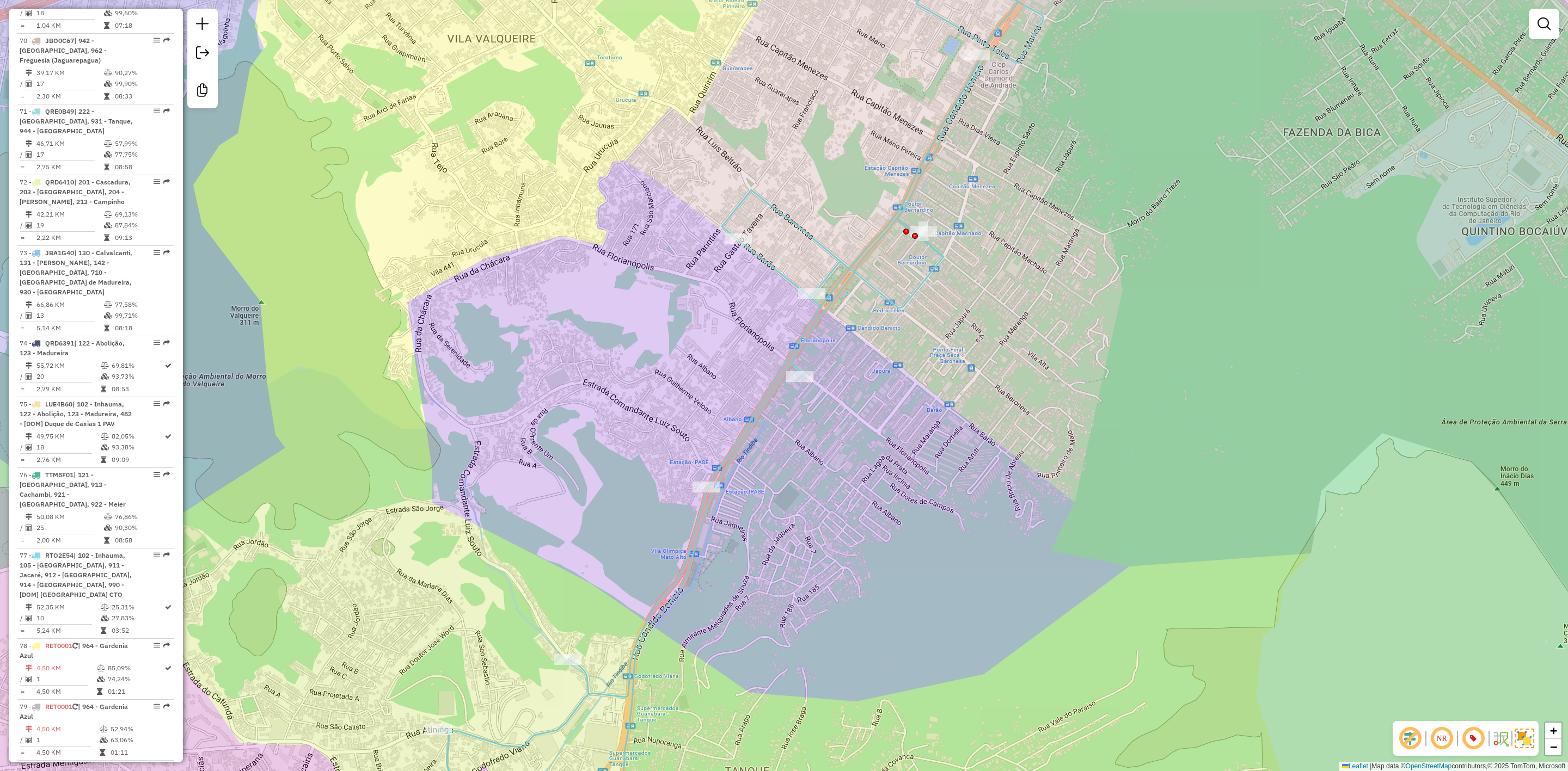
drag, startPoint x: 792, startPoint y: 577, endPoint x: 735, endPoint y: 610, distance: 65.9
click at [735, 610] on div "Janela de atendimento Grade de atendimento Capacidade Transportadoras Veículos …" at bounding box center [784, 385] width 1568 height 771
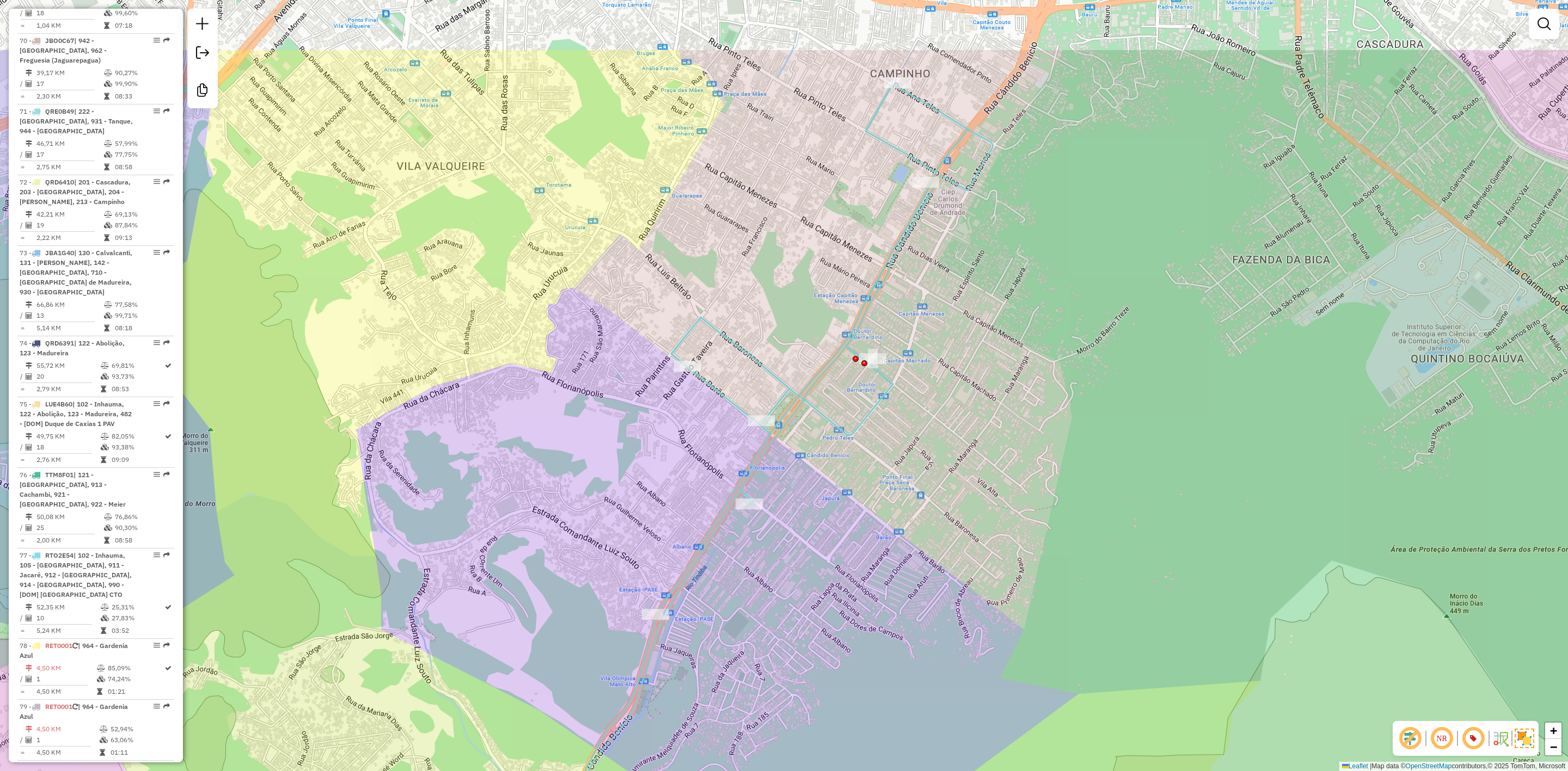
drag, startPoint x: 952, startPoint y: 369, endPoint x: 892, endPoint y: 518, distance: 160.6
click at [892, 518] on div "Janela de atendimento Grade de atendimento Capacidade Transportadoras Veículos …" at bounding box center [784, 385] width 1568 height 771
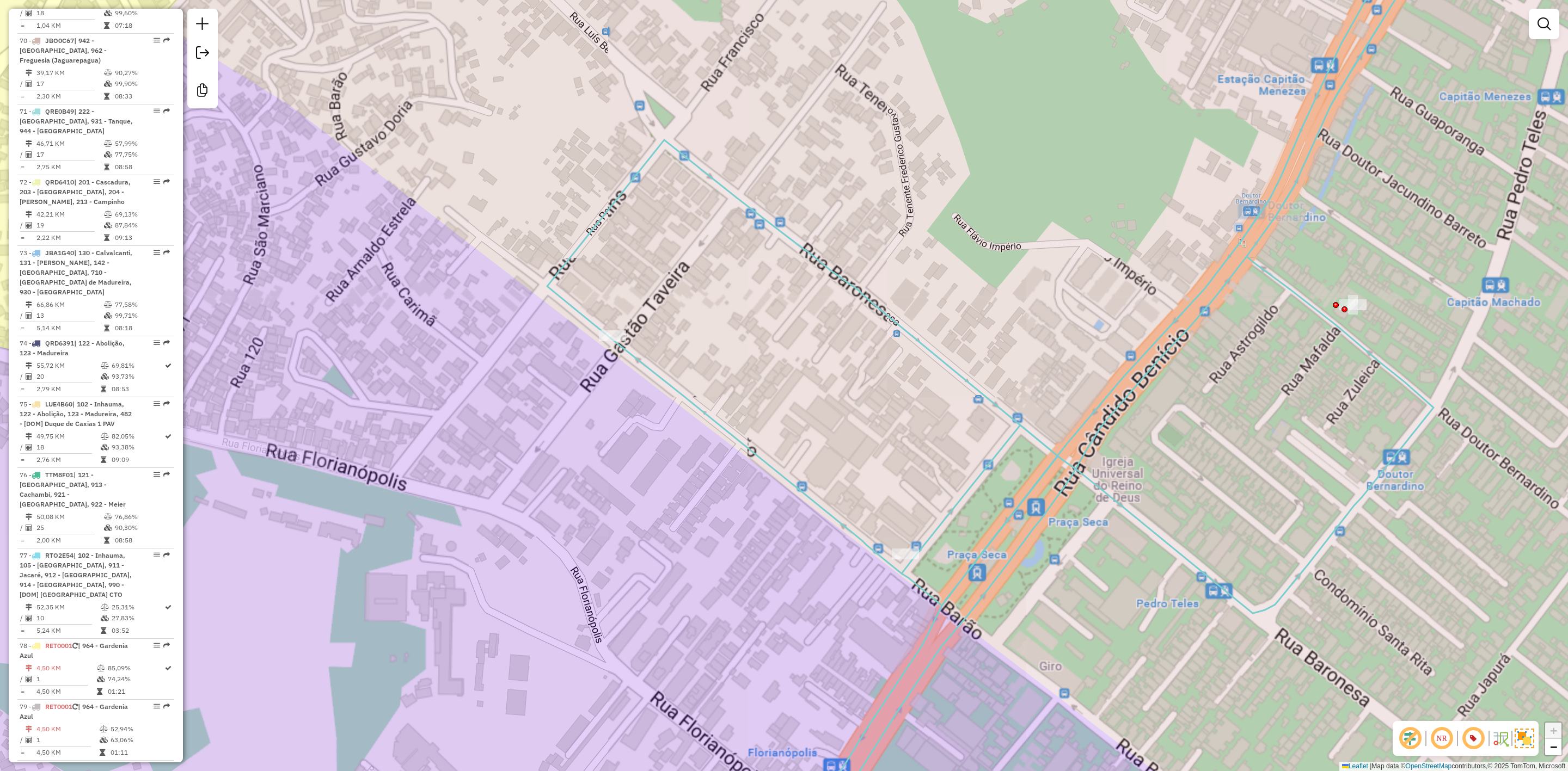
drag, startPoint x: 776, startPoint y: 500, endPoint x: 758, endPoint y: 479, distance: 27.7
click at [758, 479] on div "Janela de atendimento Grade de atendimento Capacidade Transportadoras Veículos …" at bounding box center [784, 385] width 1568 height 771
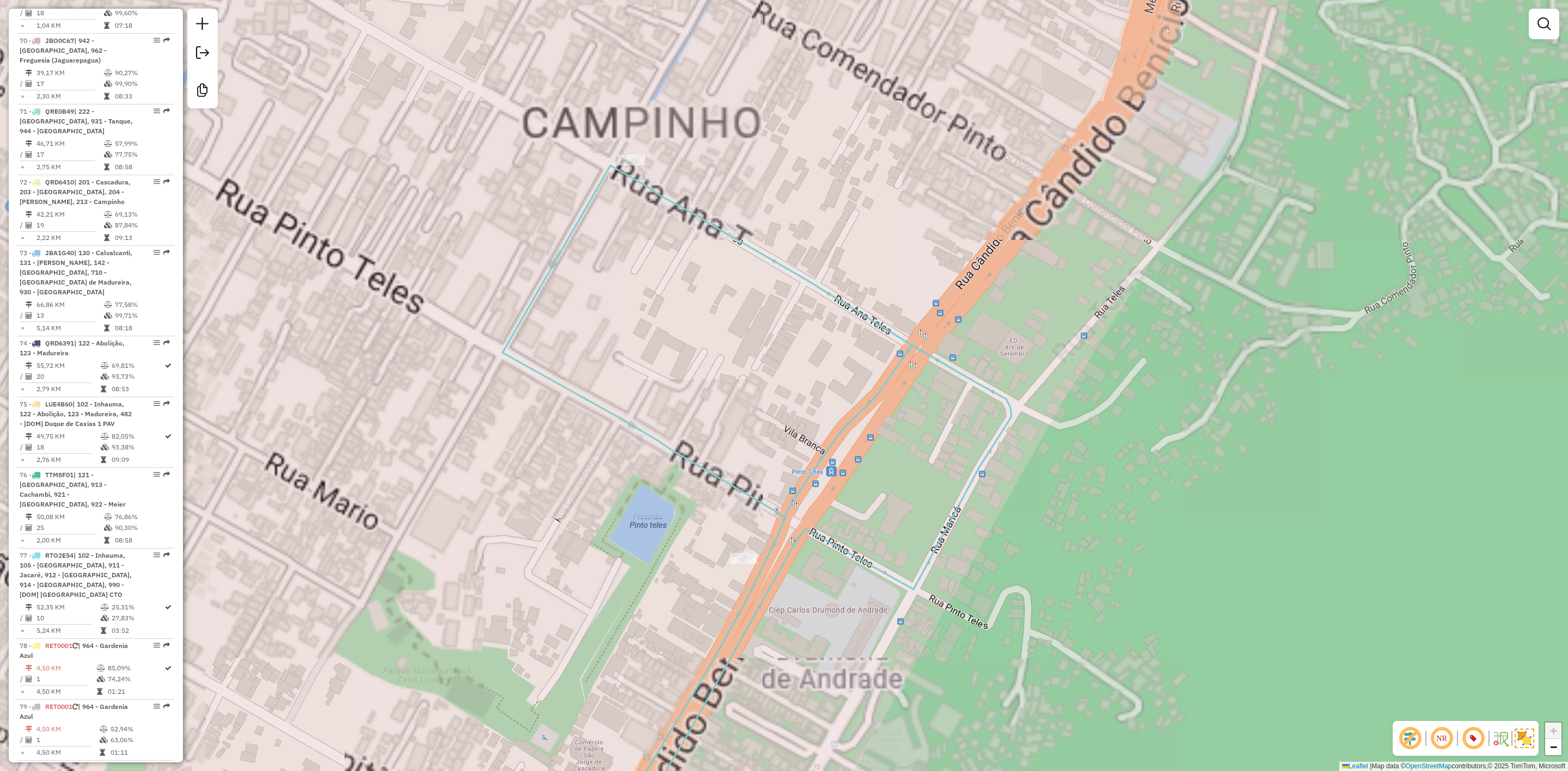
click at [841, 284] on div "Janela de atendimento Grade de atendimento Capacidade Transportadoras Veículos …" at bounding box center [784, 385] width 1568 height 771
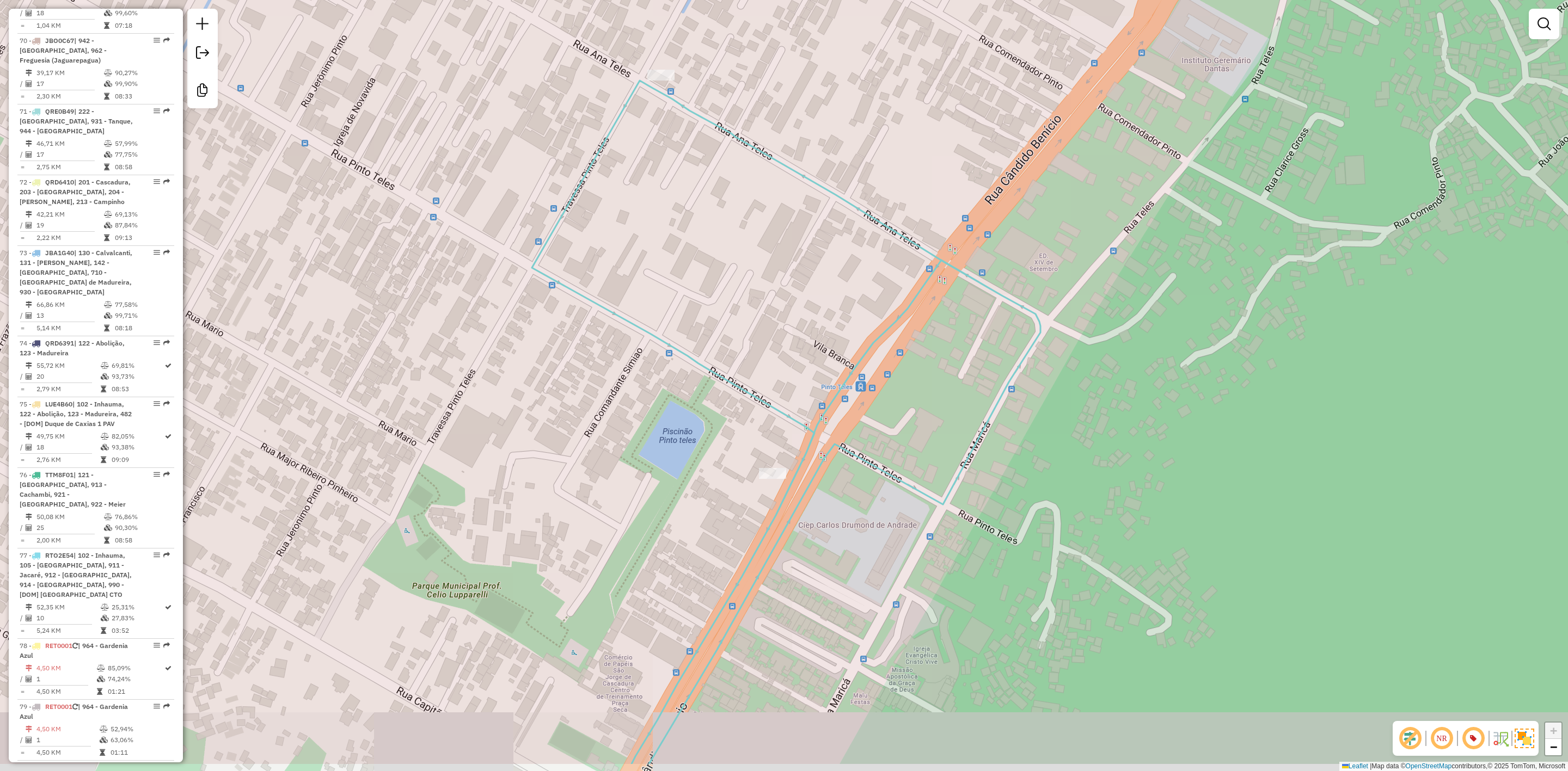
drag, startPoint x: 841, startPoint y: 522, endPoint x: 871, endPoint y: 438, distance: 89.2
click at [871, 438] on div "Janela de atendimento Grade de atendimento Capacidade Transportadoras Veículos …" at bounding box center [784, 385] width 1568 height 771
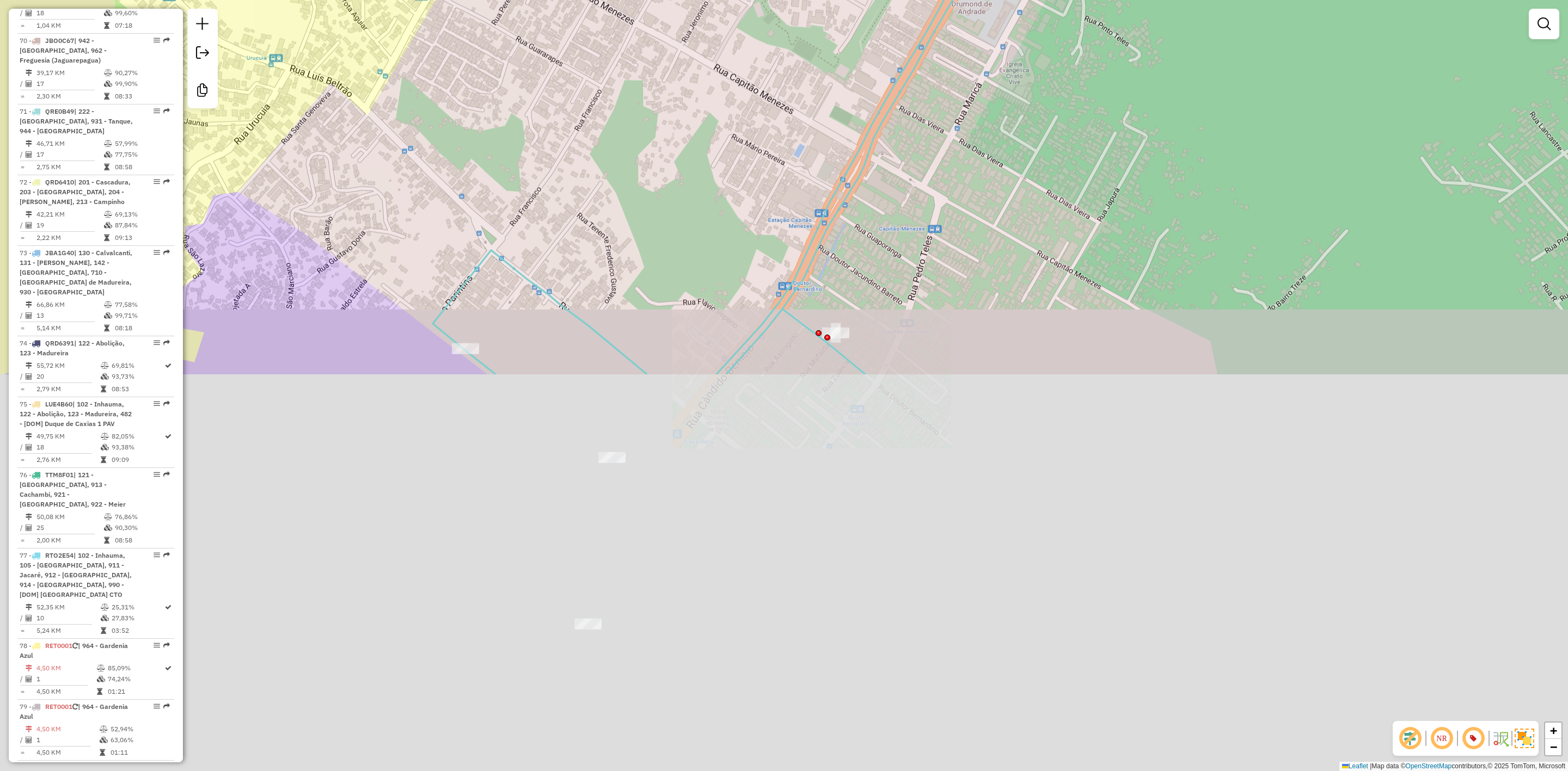
drag, startPoint x: 764, startPoint y: 572, endPoint x: 871, endPoint y: 159, distance: 426.6
click at [871, 159] on icon at bounding box center [754, 79] width 642 height 590
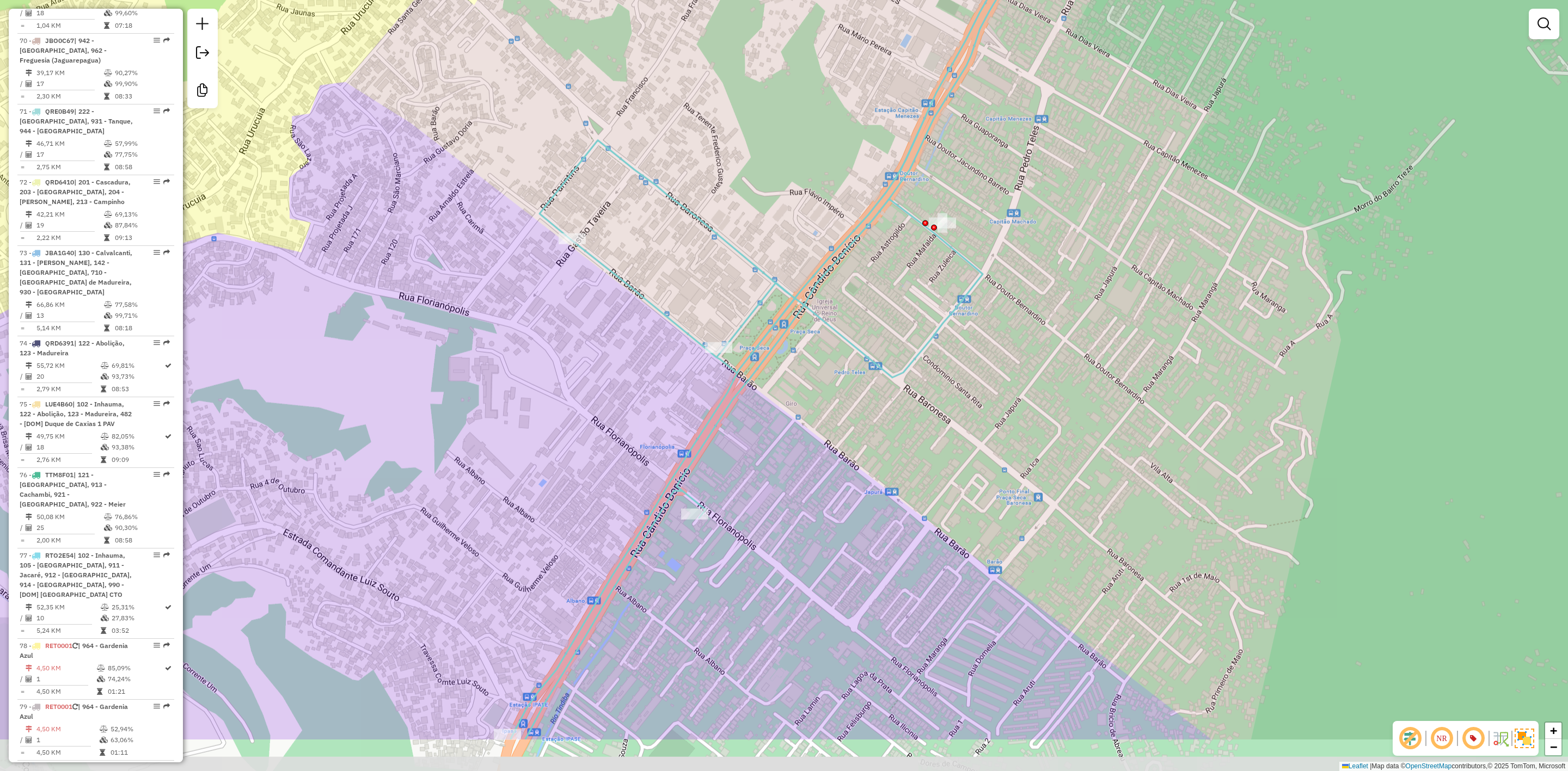
drag, startPoint x: 707, startPoint y: 601, endPoint x: 814, endPoint y: 492, distance: 152.7
click at [814, 492] on div "Janela de atendimento Grade de atendimento Capacidade Transportadoras Veículos …" at bounding box center [784, 385] width 1568 height 771
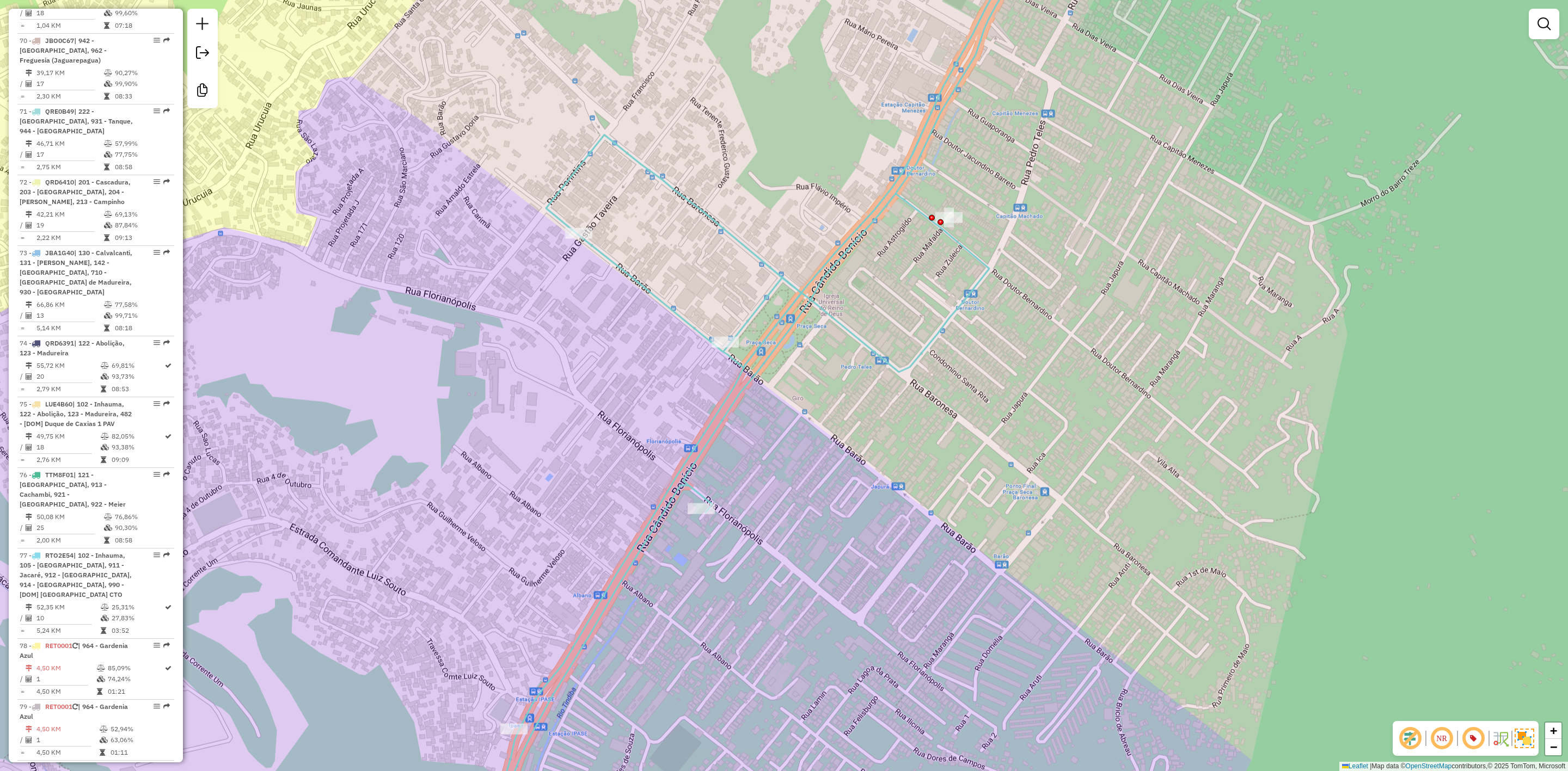
drag, startPoint x: 790, startPoint y: 526, endPoint x: 992, endPoint y: 197, distance: 386.1
click at [988, 202] on div "Janela de atendimento Grade de atendimento Capacidade Transportadoras Veículos …" at bounding box center [784, 385] width 1568 height 771
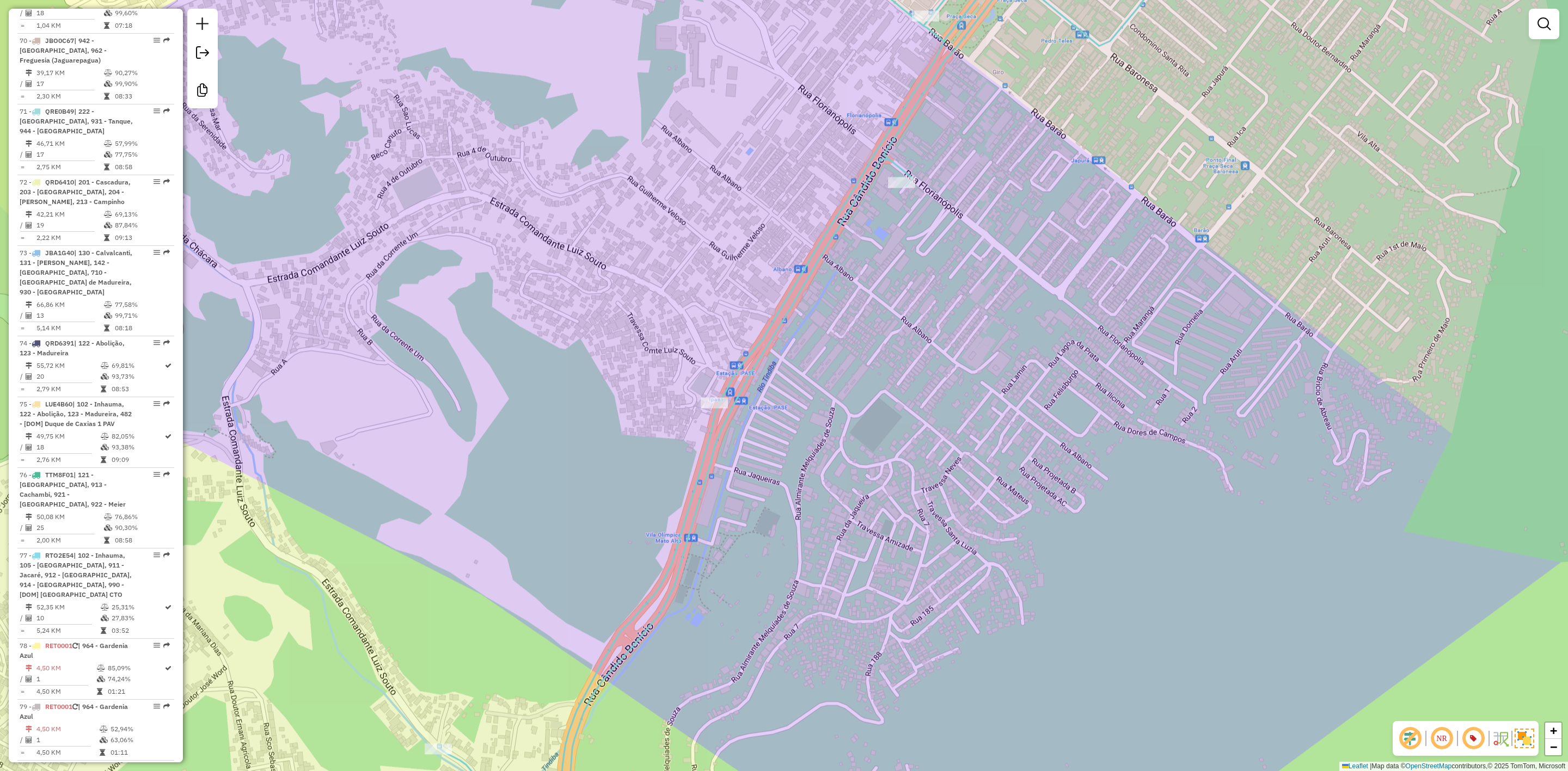
drag, startPoint x: 822, startPoint y: 536, endPoint x: 1096, endPoint y: 175, distance: 453.2
click at [1096, 175] on div "Janela de atendimento Grade de atendimento Capacidade Transportadoras Veículos …" at bounding box center [784, 385] width 1568 height 771
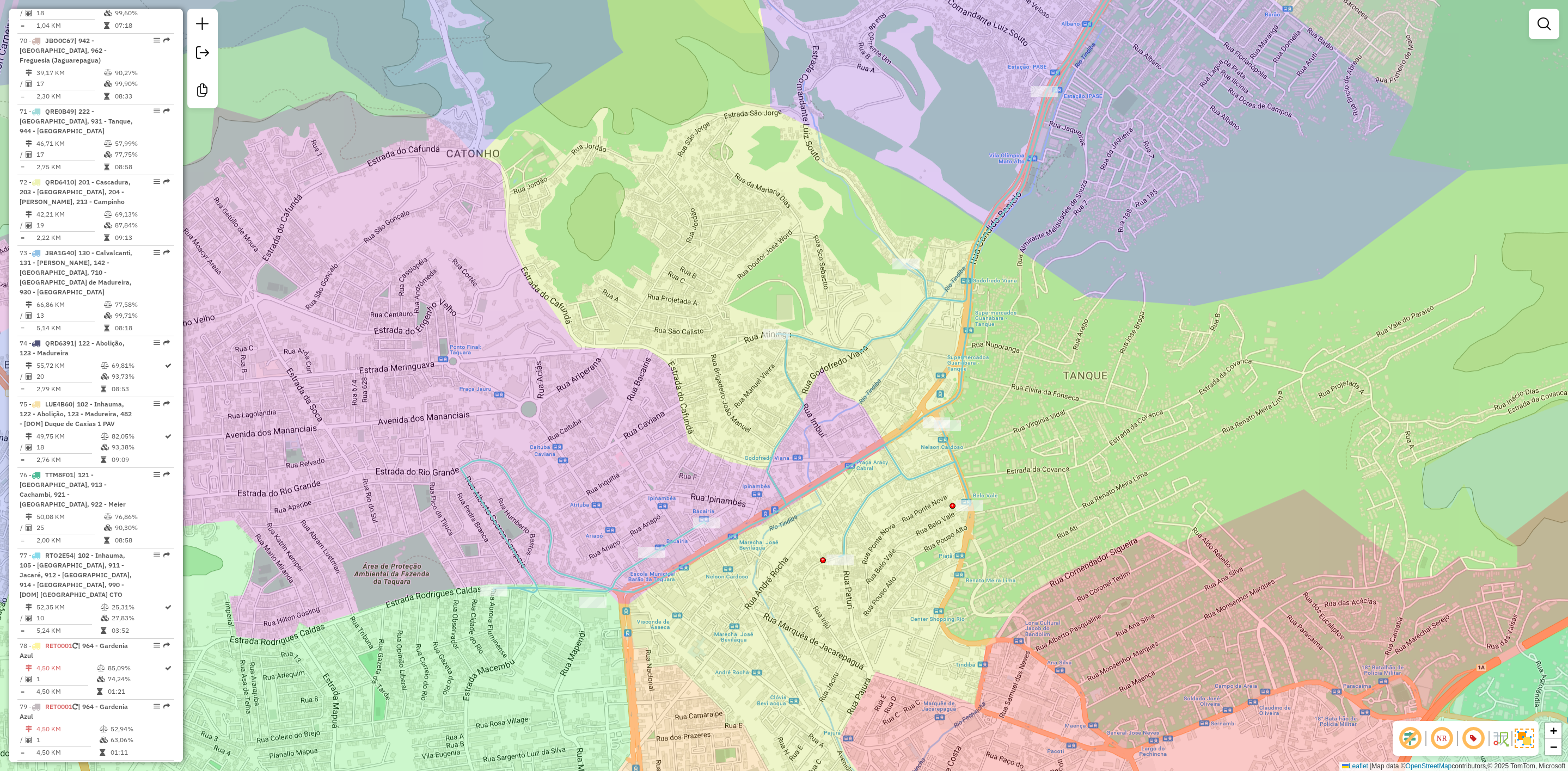
drag, startPoint x: 1010, startPoint y: 388, endPoint x: 1021, endPoint y: 345, distance: 44.4
click at [1021, 345] on div "Janela de atendimento Grade de atendimento Capacidade Transportadoras Veículos …" at bounding box center [784, 385] width 1568 height 771
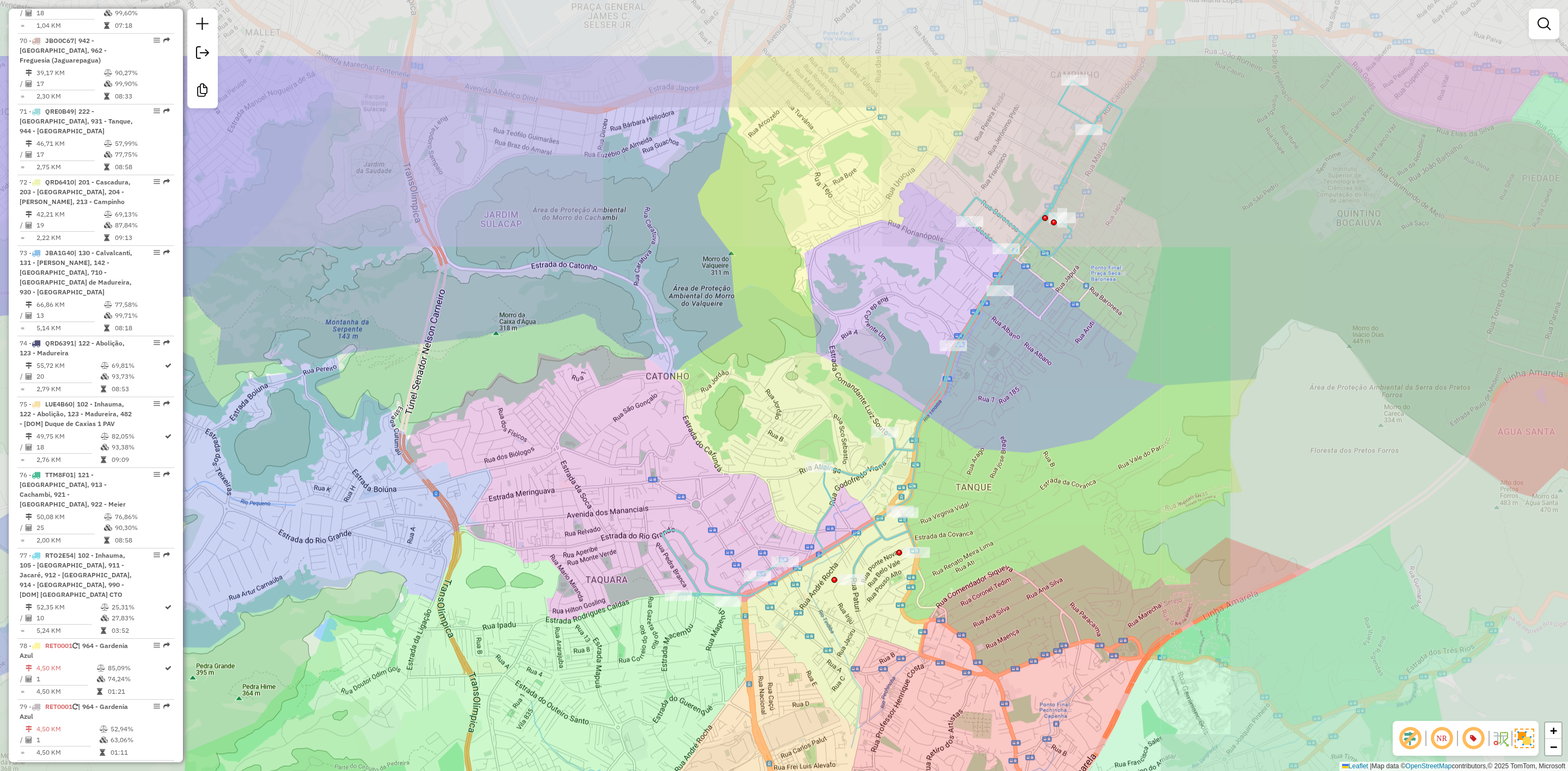
drag, startPoint x: 1069, startPoint y: 371, endPoint x: 1020, endPoint y: 452, distance: 94.7
click at [1020, 452] on div "Janela de atendimento Grade de atendimento Capacidade Transportadoras Veículos …" at bounding box center [784, 385] width 1568 height 771
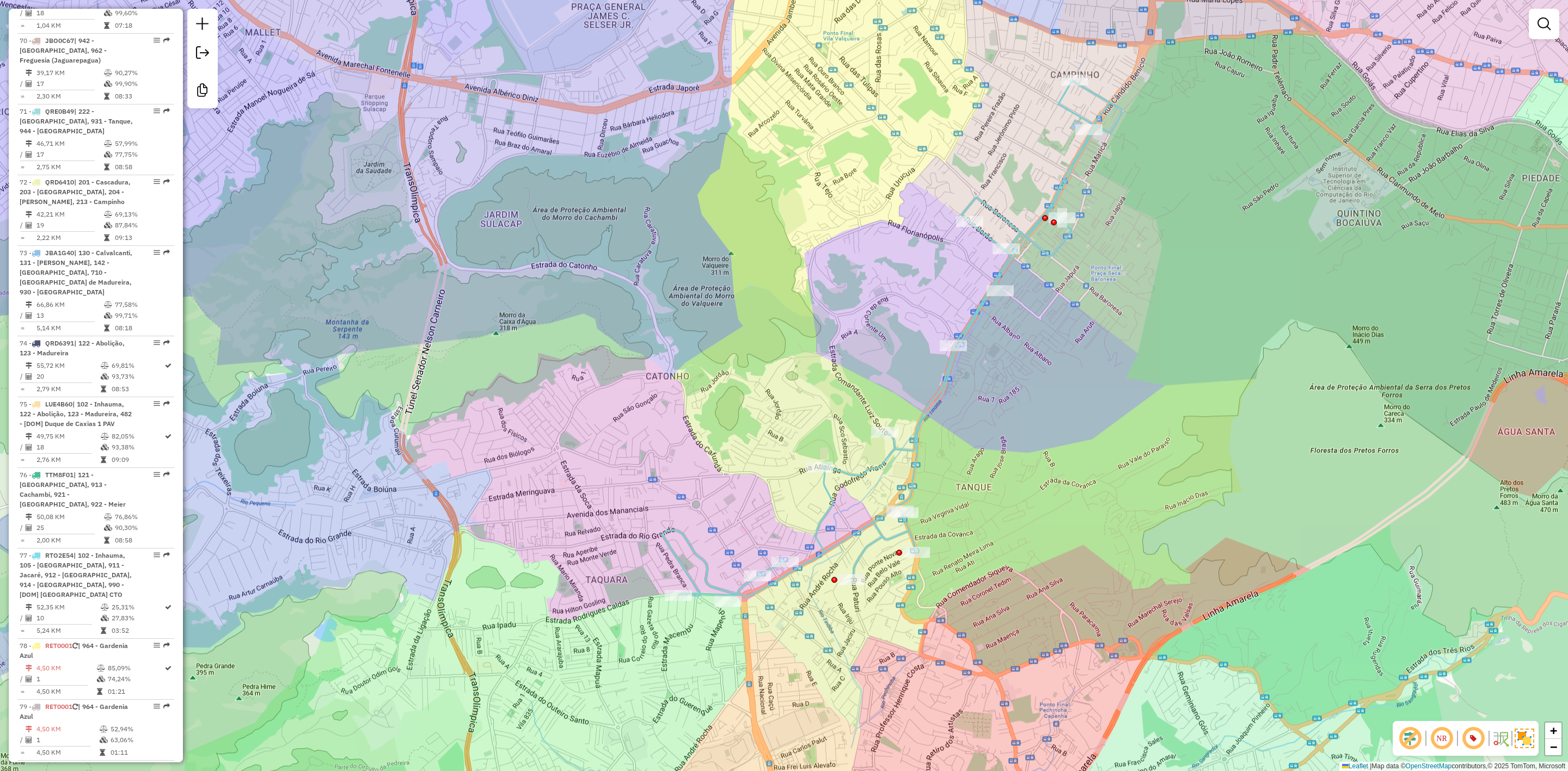
click at [900, 421] on div "Janela de atendimento Grade de atendimento Capacidade Transportadoras Veículos …" at bounding box center [784, 385] width 1568 height 771
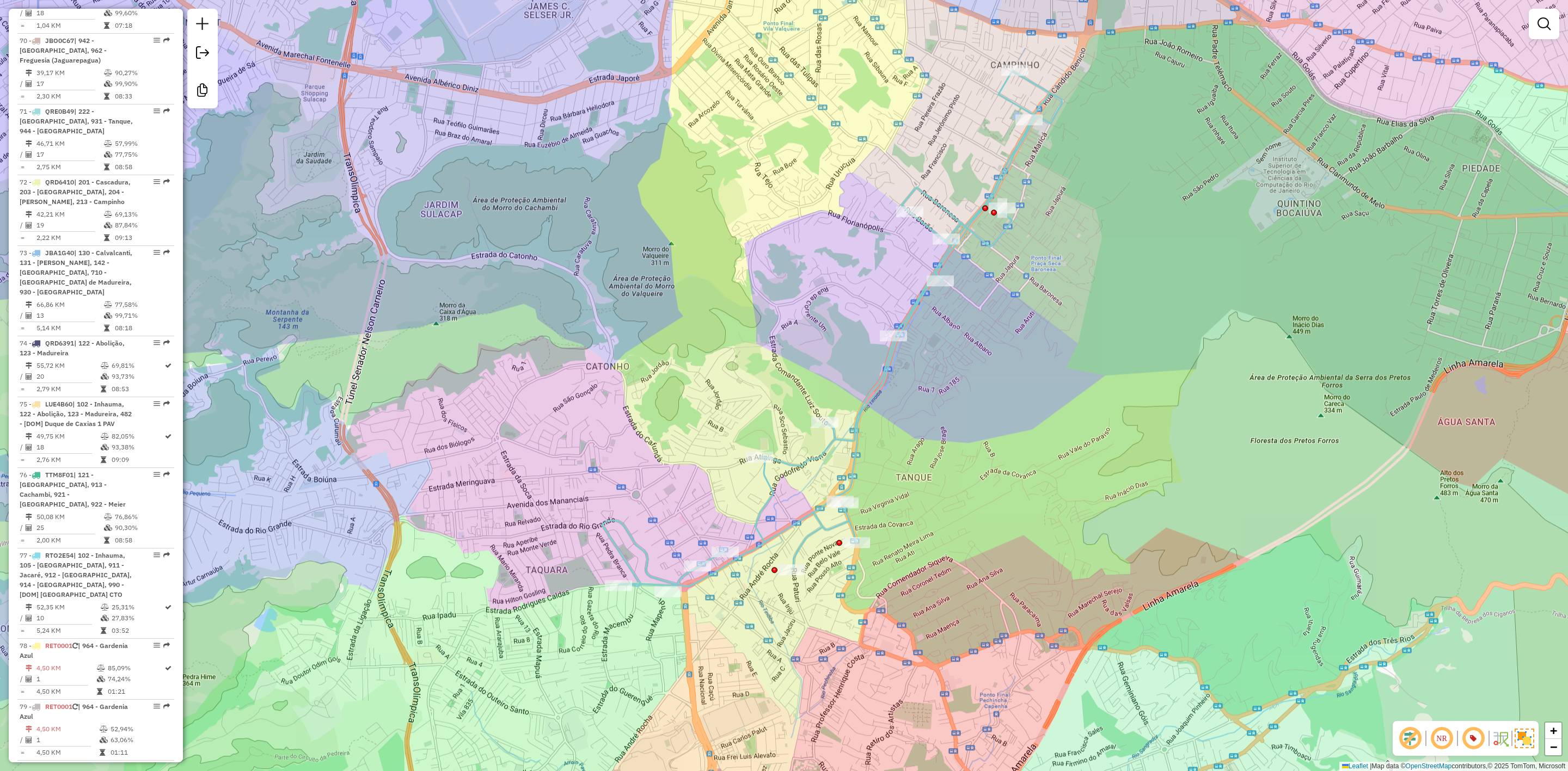
drag, startPoint x: 878, startPoint y: 404, endPoint x: 840, endPoint y: 411, distance: 38.6
click at [840, 411] on div "Janela de atendimento Grade de atendimento Capacidade Transportadoras Veículos …" at bounding box center [784, 385] width 1568 height 771
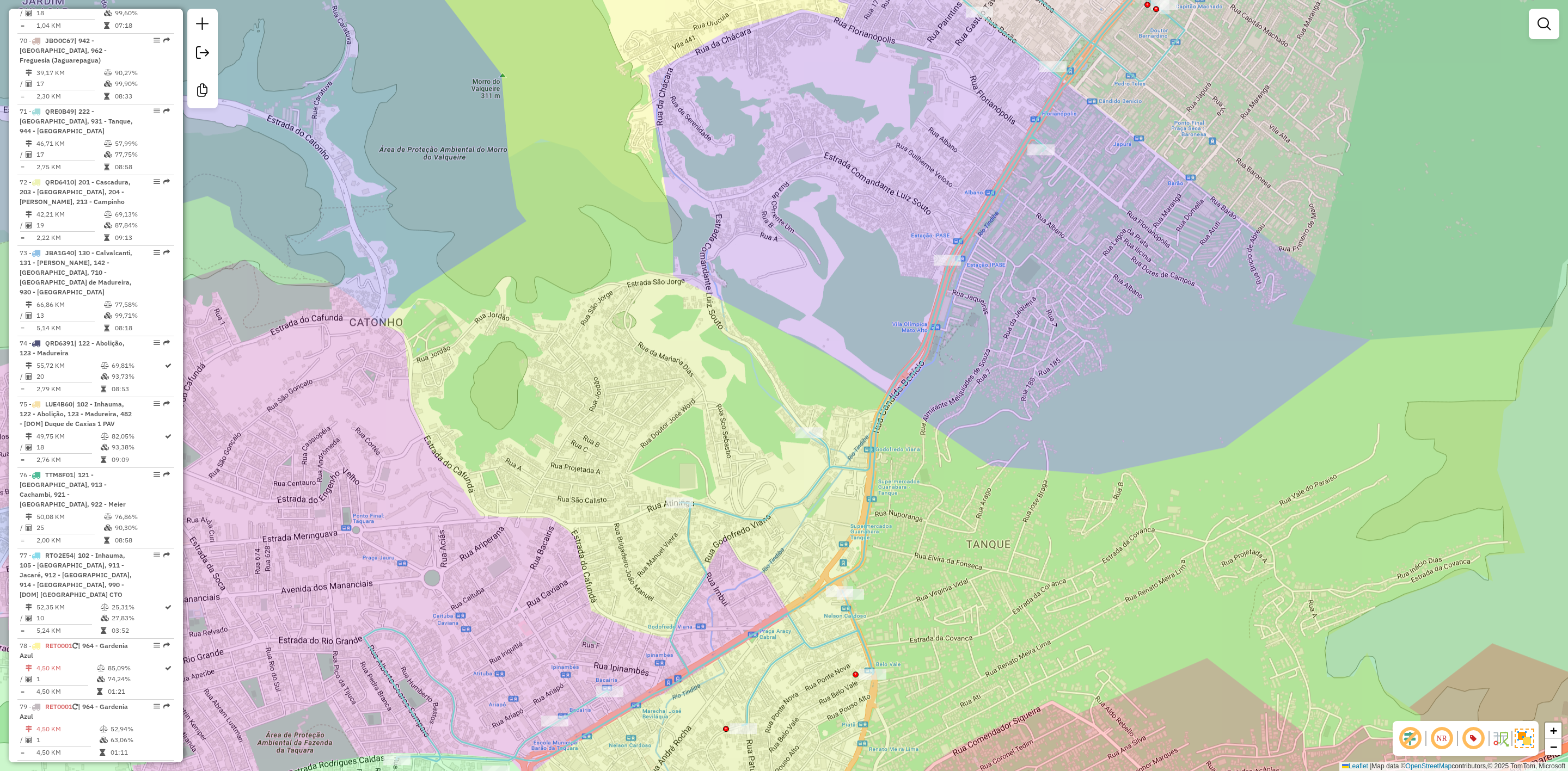
click at [903, 368] on icon at bounding box center [774, 342] width 821 height 839
select select "**********"
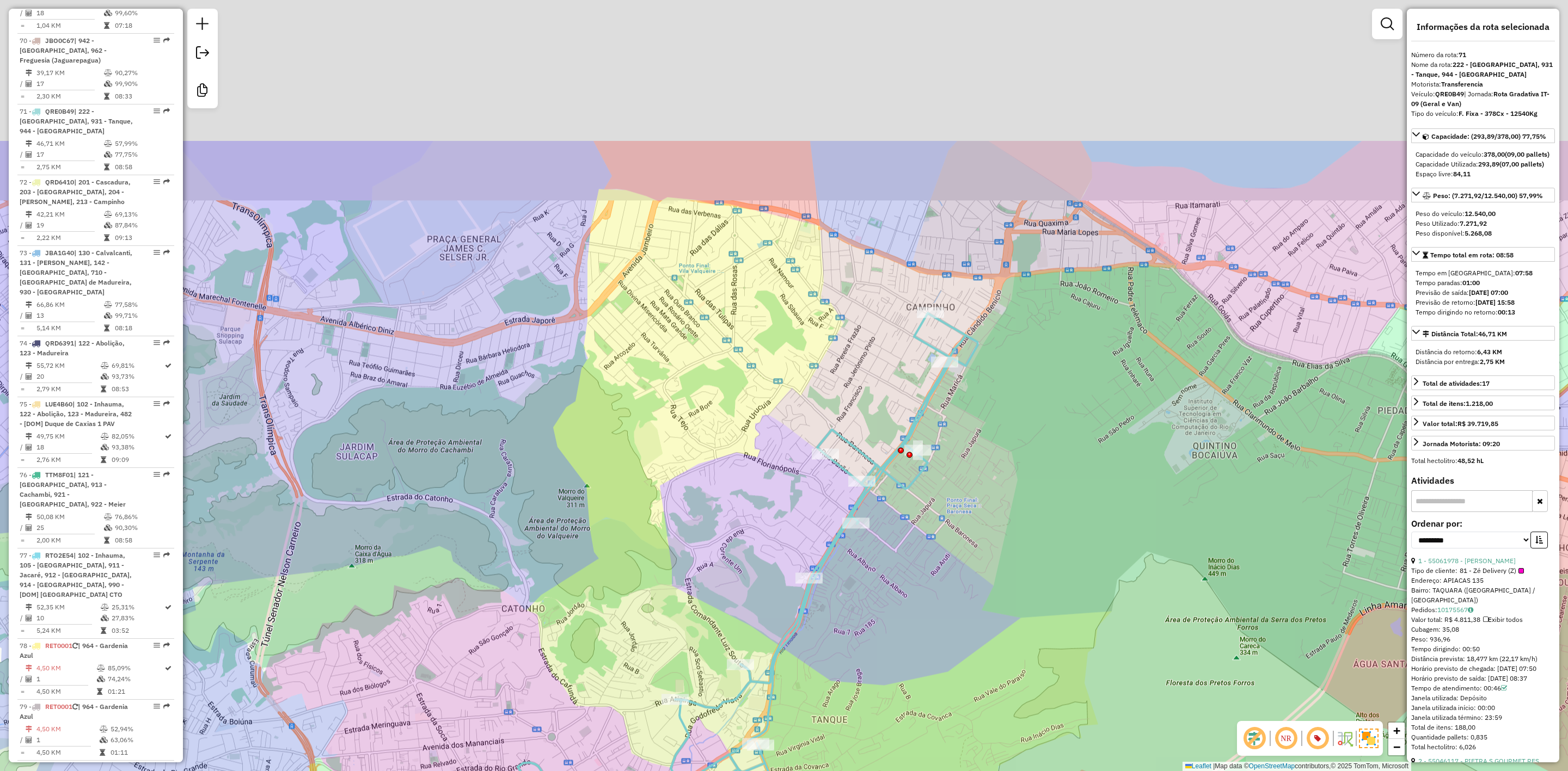
drag, startPoint x: 1129, startPoint y: 331, endPoint x: 1001, endPoint y: 549, distance: 252.8
click at [1001, 549] on div "Janela de atendimento Grade de atendimento Capacidade Transportadoras Veículos …" at bounding box center [784, 385] width 1568 height 771
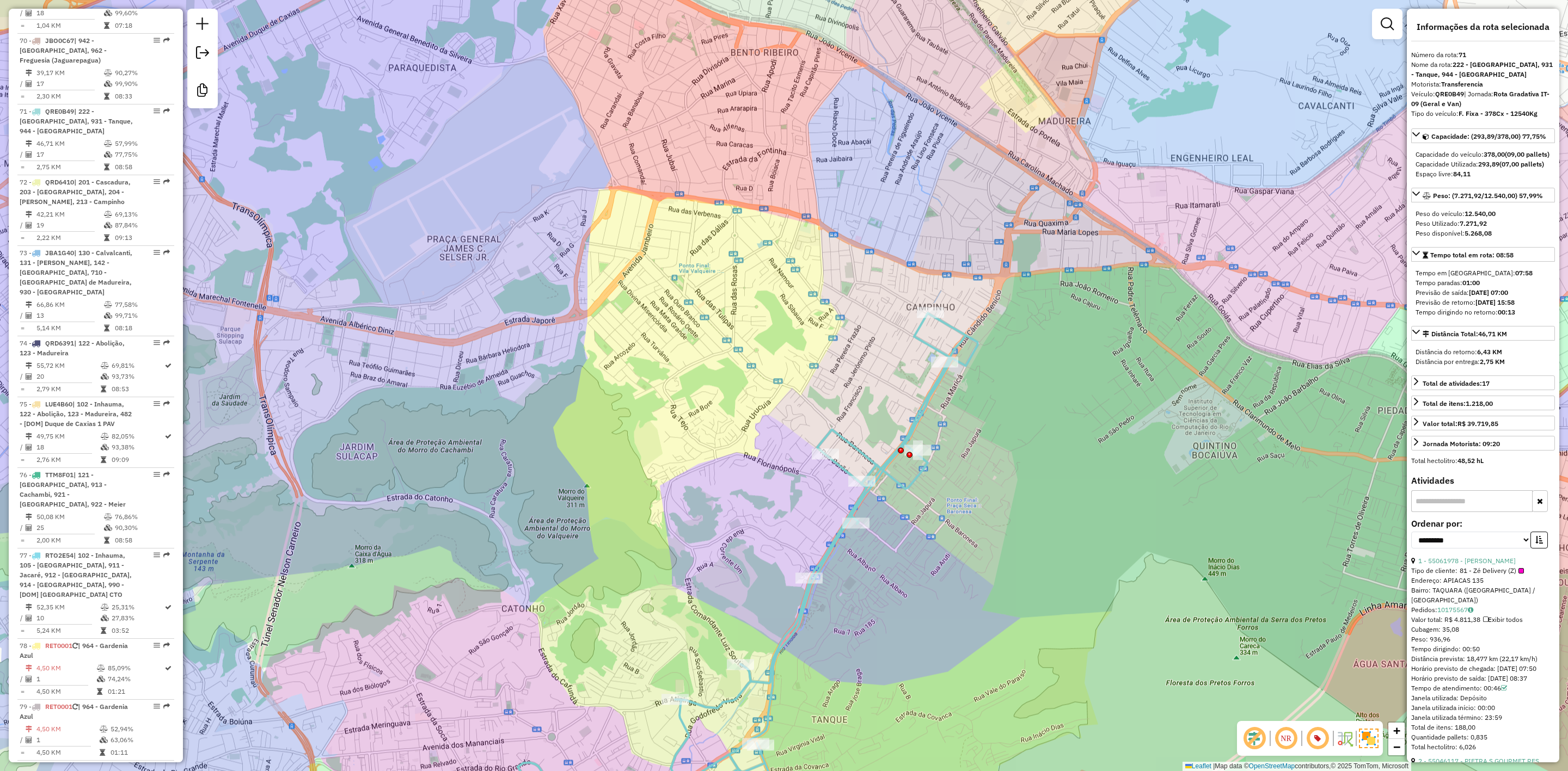
click at [1093, 394] on div "Janela de atendimento Grade de atendimento Capacidade Transportadoras Veículos …" at bounding box center [784, 385] width 1568 height 771
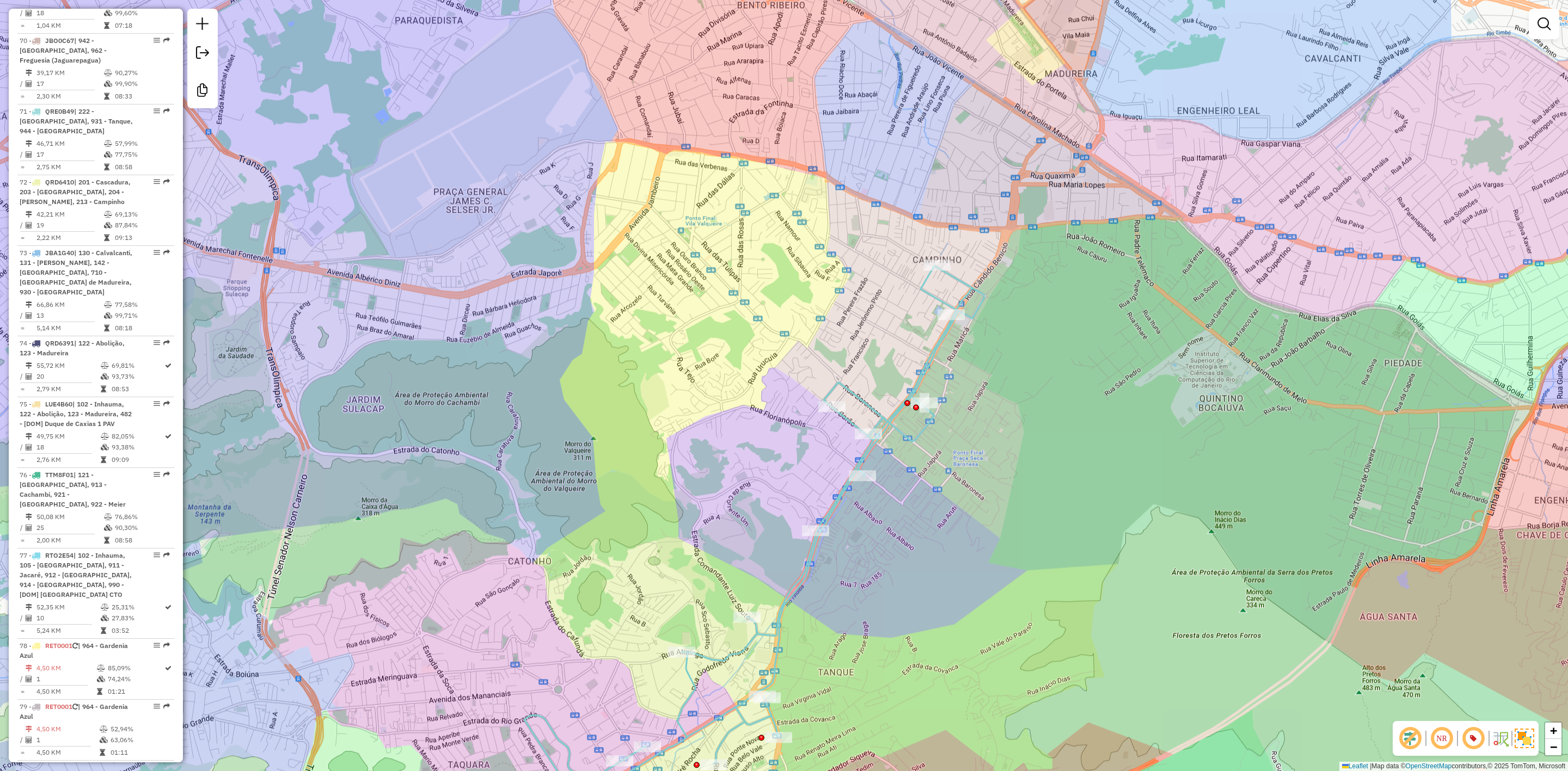
drag, startPoint x: 1049, startPoint y: 546, endPoint x: 1046, endPoint y: 511, distance: 35.1
click at [1046, 511] on div "Janela de atendimento Grade de atendimento Capacidade Transportadoras Veículos …" at bounding box center [784, 385] width 1568 height 771
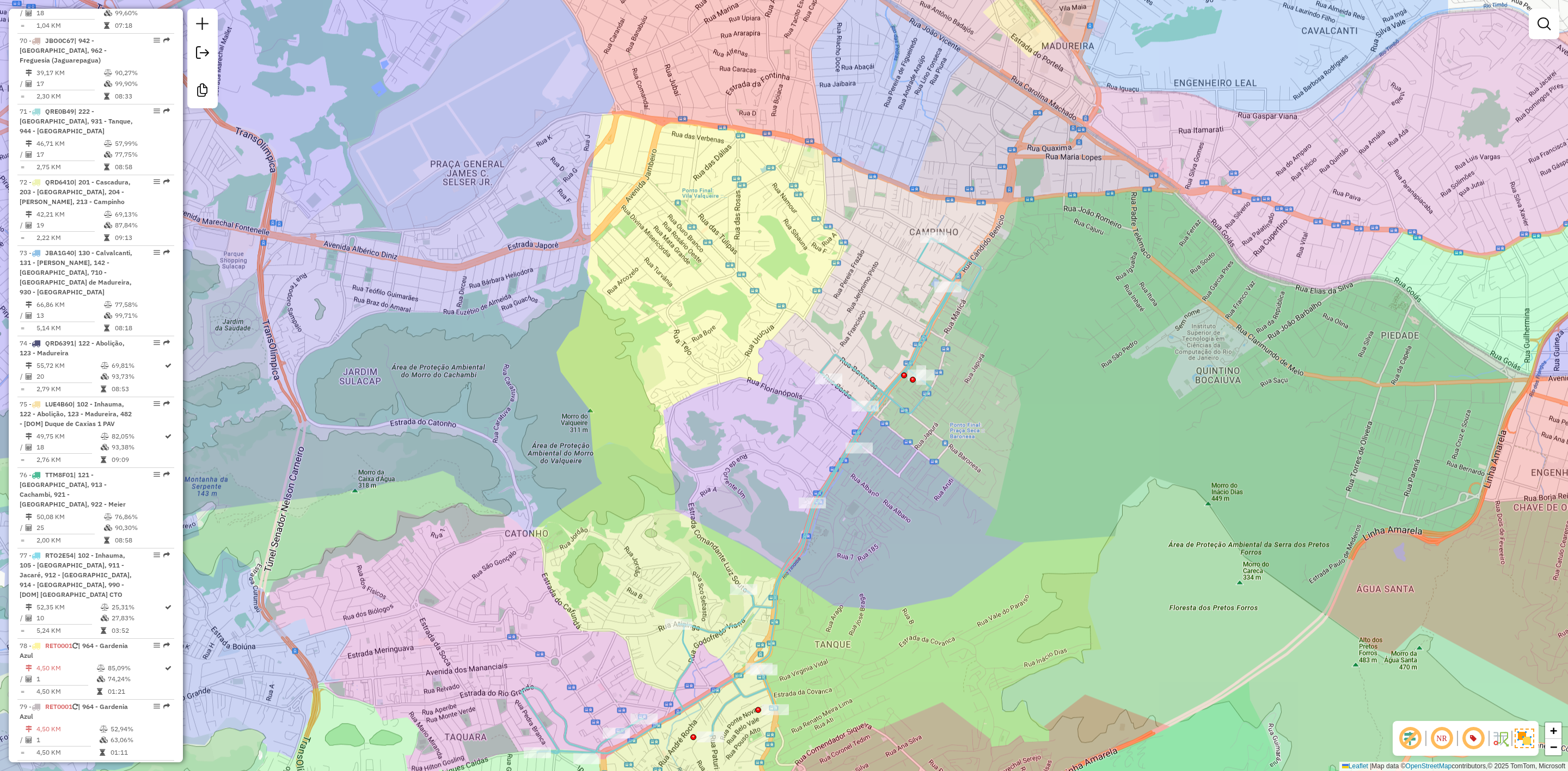
drag, startPoint x: 993, startPoint y: 636, endPoint x: 1015, endPoint y: 593, distance: 48.3
click at [1014, 595] on div "Janela de atendimento Grade de atendimento Capacidade Transportadoras Veículos …" at bounding box center [784, 385] width 1568 height 771
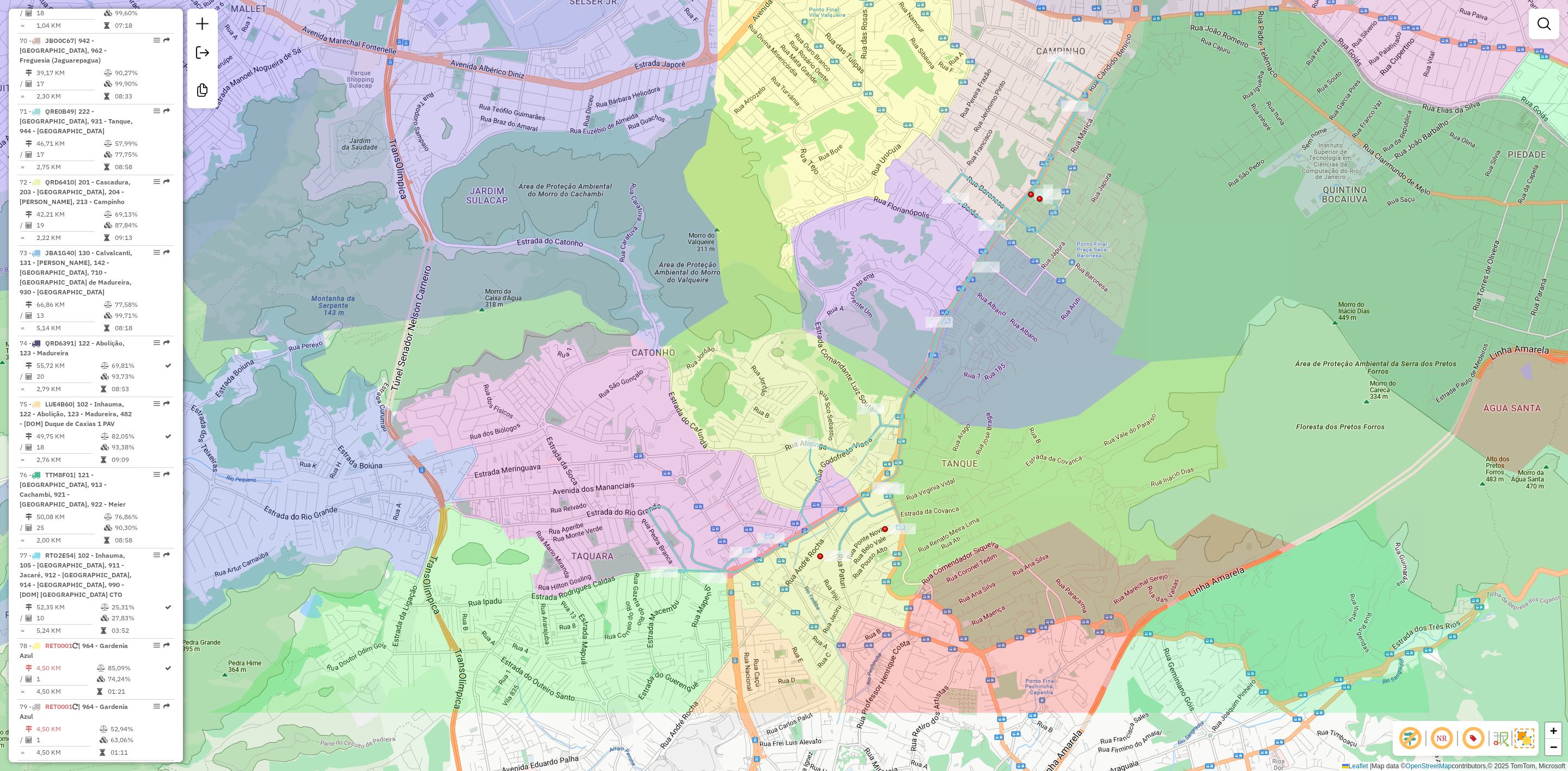
drag, startPoint x: 1012, startPoint y: 582, endPoint x: 1077, endPoint y: 496, distance: 107.8
click at [1077, 496] on div "Janela de atendimento Grade de atendimento Capacidade Transportadoras Veículos …" at bounding box center [784, 385] width 1568 height 771
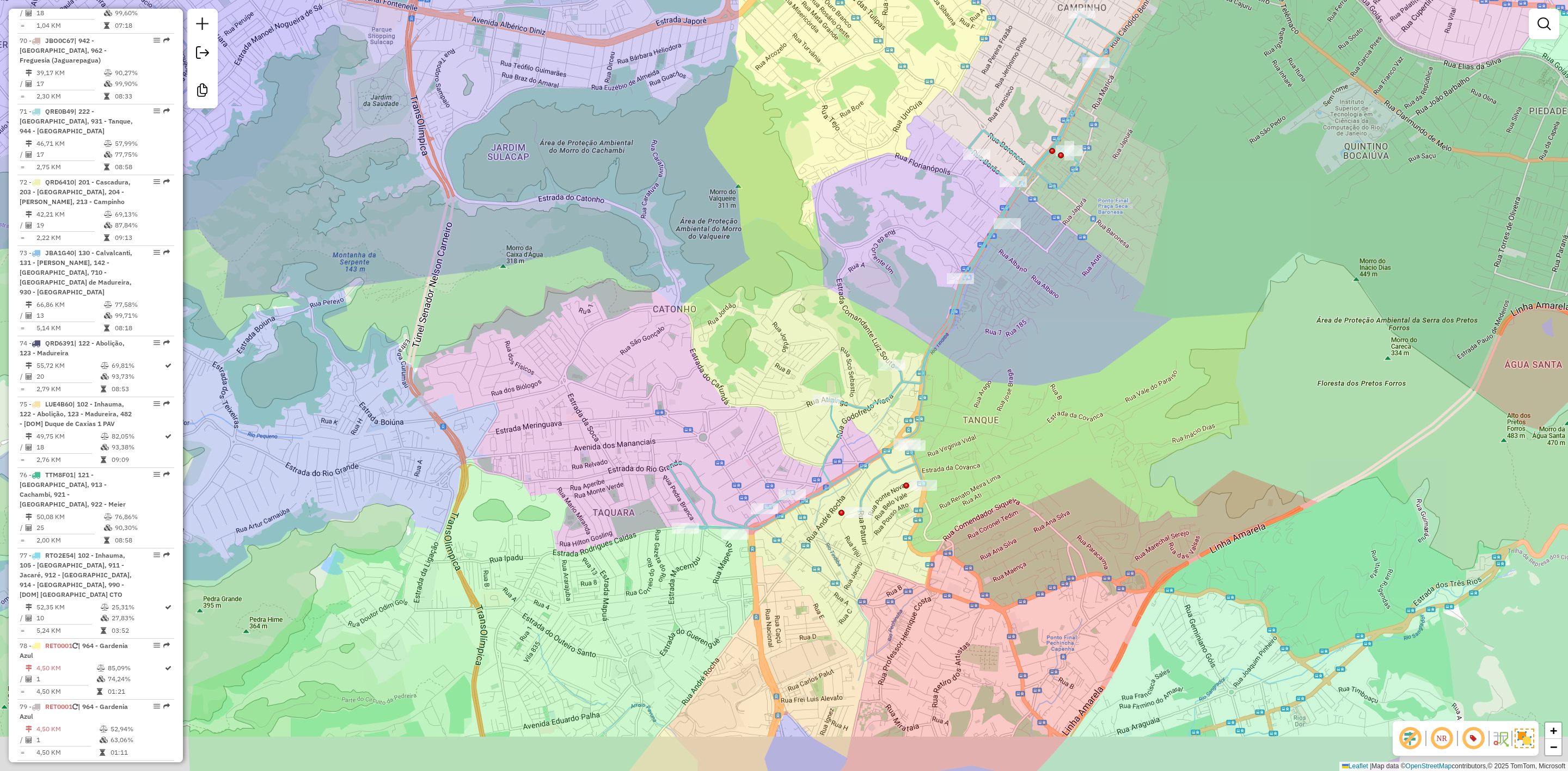
drag, startPoint x: 719, startPoint y: 400, endPoint x: 743, endPoint y: 359, distance: 47.5
click at [743, 359] on div "Janela de atendimento Grade de atendimento Capacidade Transportadoras Veículos …" at bounding box center [784, 385] width 1568 height 771
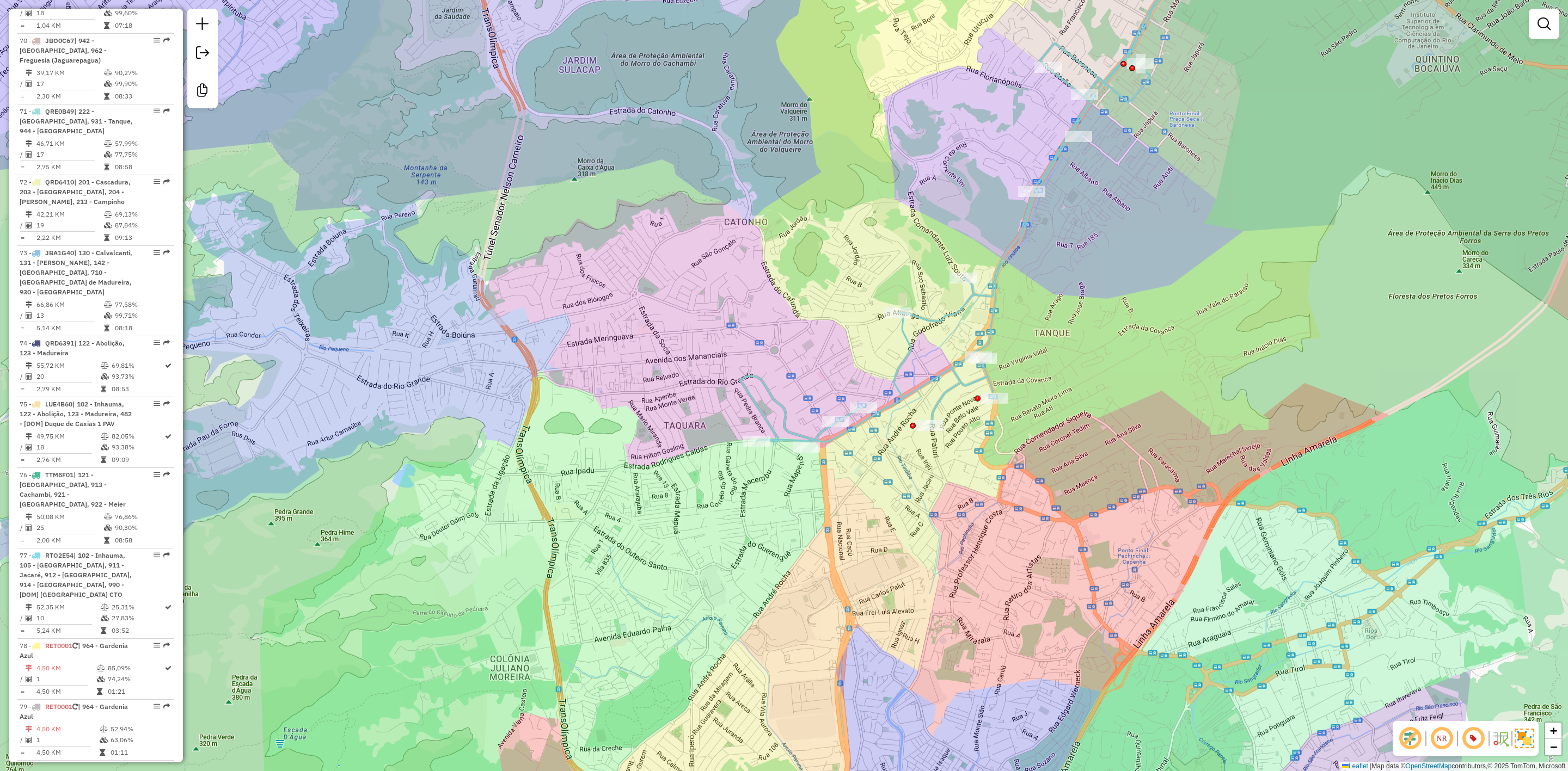
drag, startPoint x: 696, startPoint y: 610, endPoint x: 733, endPoint y: 564, distance: 59.0
click at [733, 564] on div "Janela de atendimento Grade de atendimento Capacidade Transportadoras Veículos …" at bounding box center [784, 385] width 1568 height 771
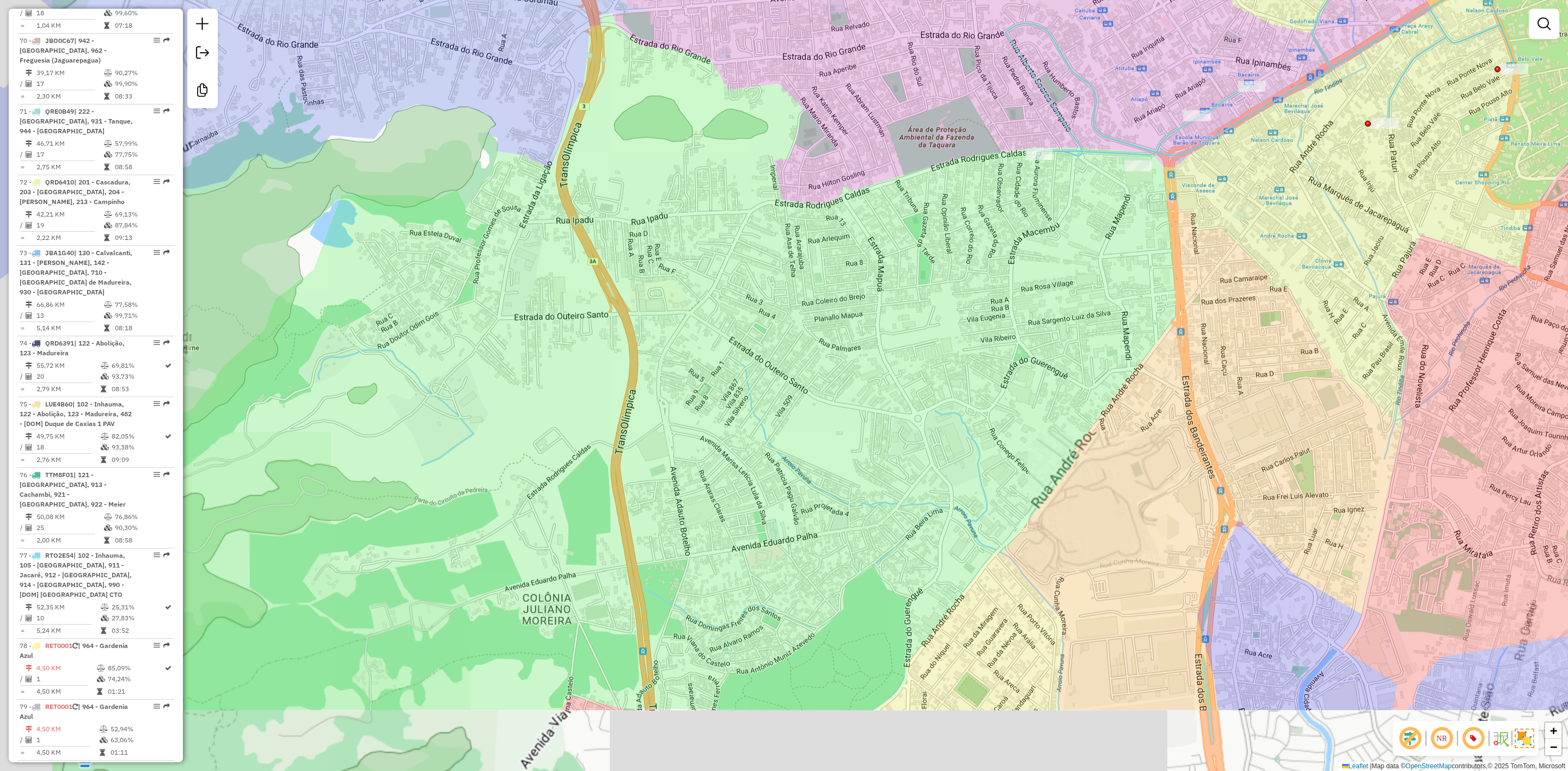
click at [814, 476] on div "Janela de atendimento Grade de atendimento Capacidade Transportadoras Veículos …" at bounding box center [784, 385] width 1568 height 771
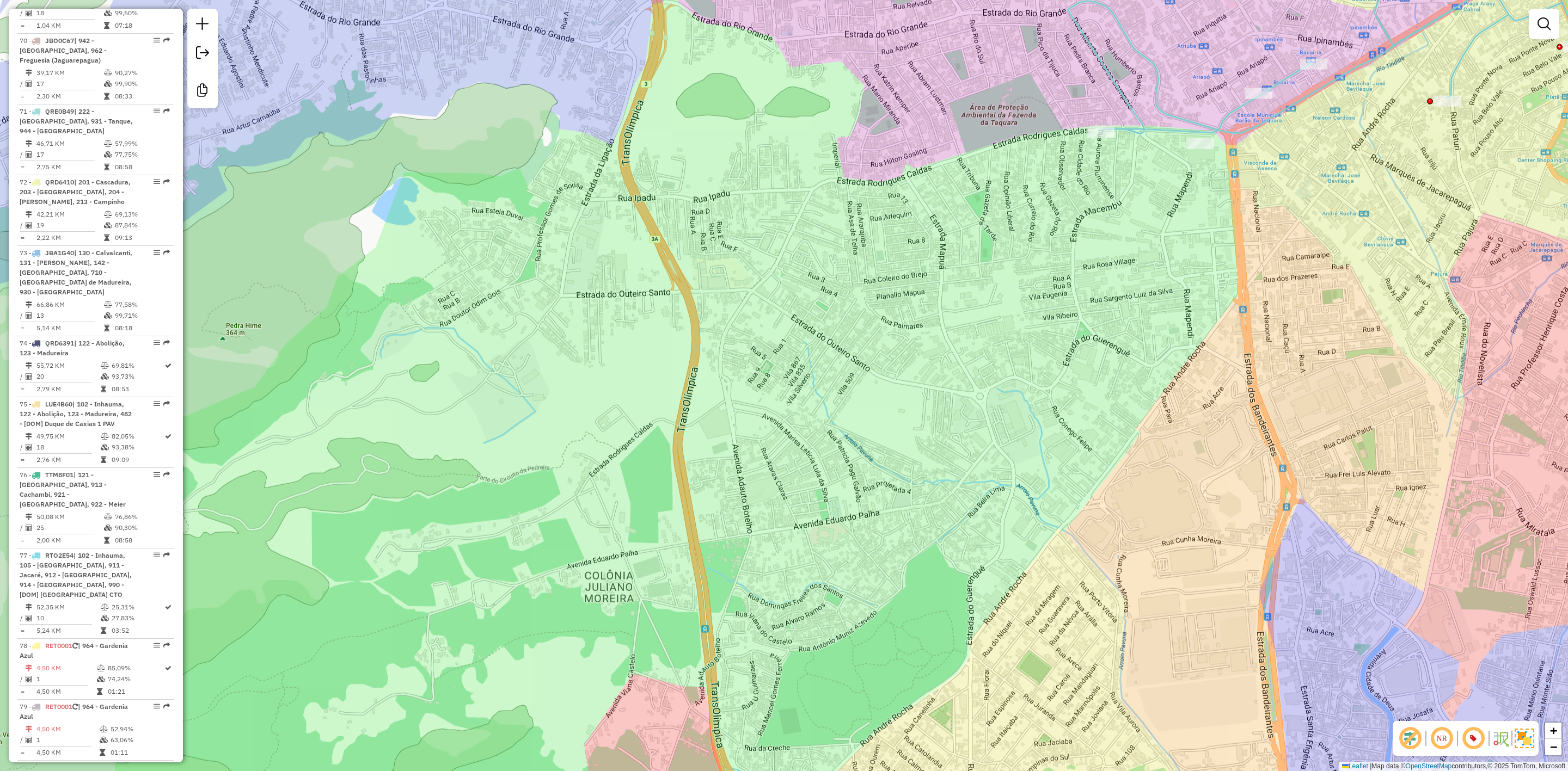
drag, startPoint x: 884, startPoint y: 430, endPoint x: 938, endPoint y: 391, distance: 66.6
click at [977, 400] on div "Janela de atendimento Grade de atendimento Capacidade Transportadoras Veículos …" at bounding box center [784, 385] width 1568 height 771
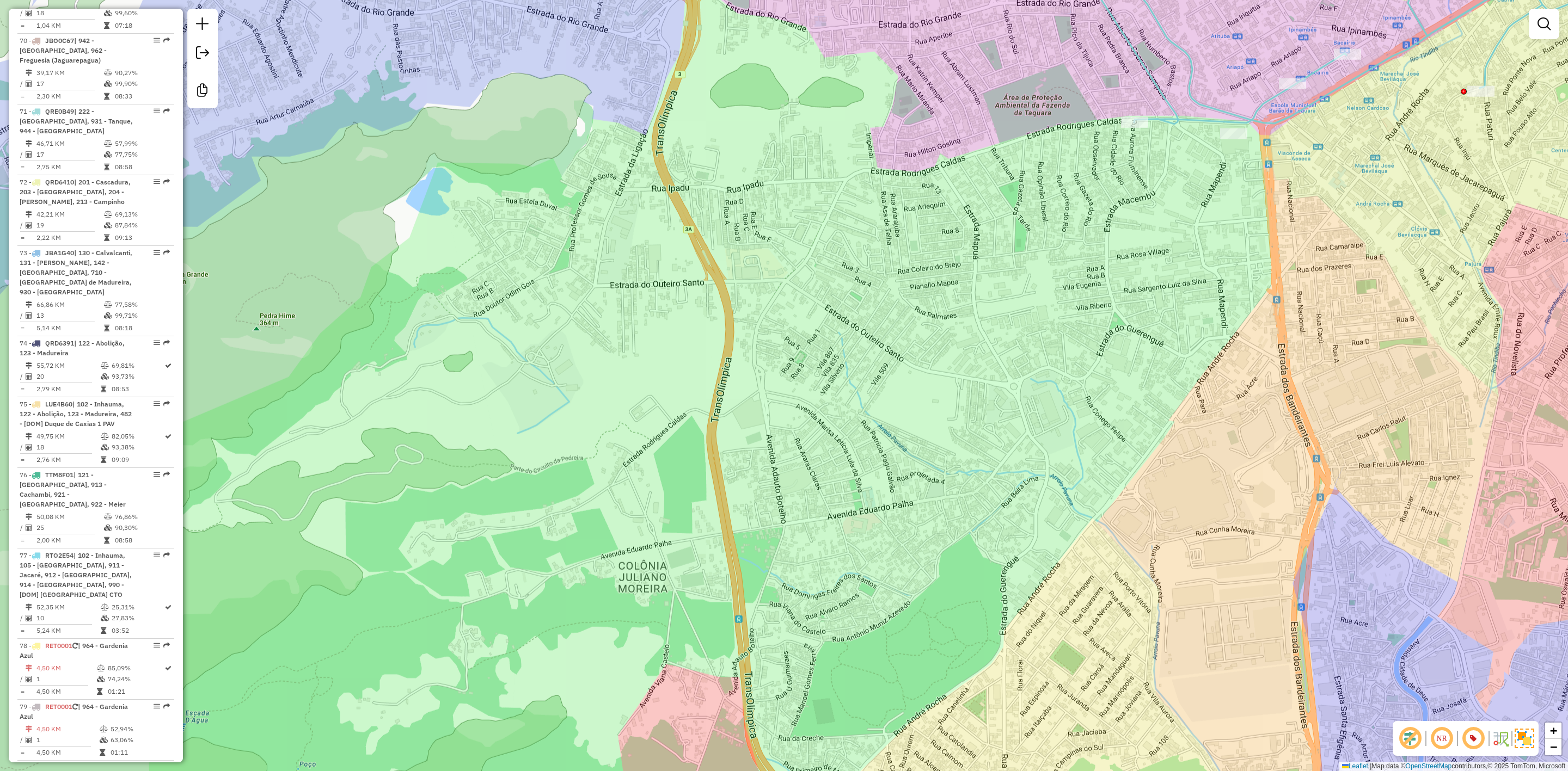
drag, startPoint x: 155, startPoint y: 151, endPoint x: 174, endPoint y: 152, distance: 19.0
click at [350, 112] on div "Janela de atendimento Grade de atendimento Capacidade Transportadoras Veículos …" at bounding box center [784, 385] width 1568 height 771
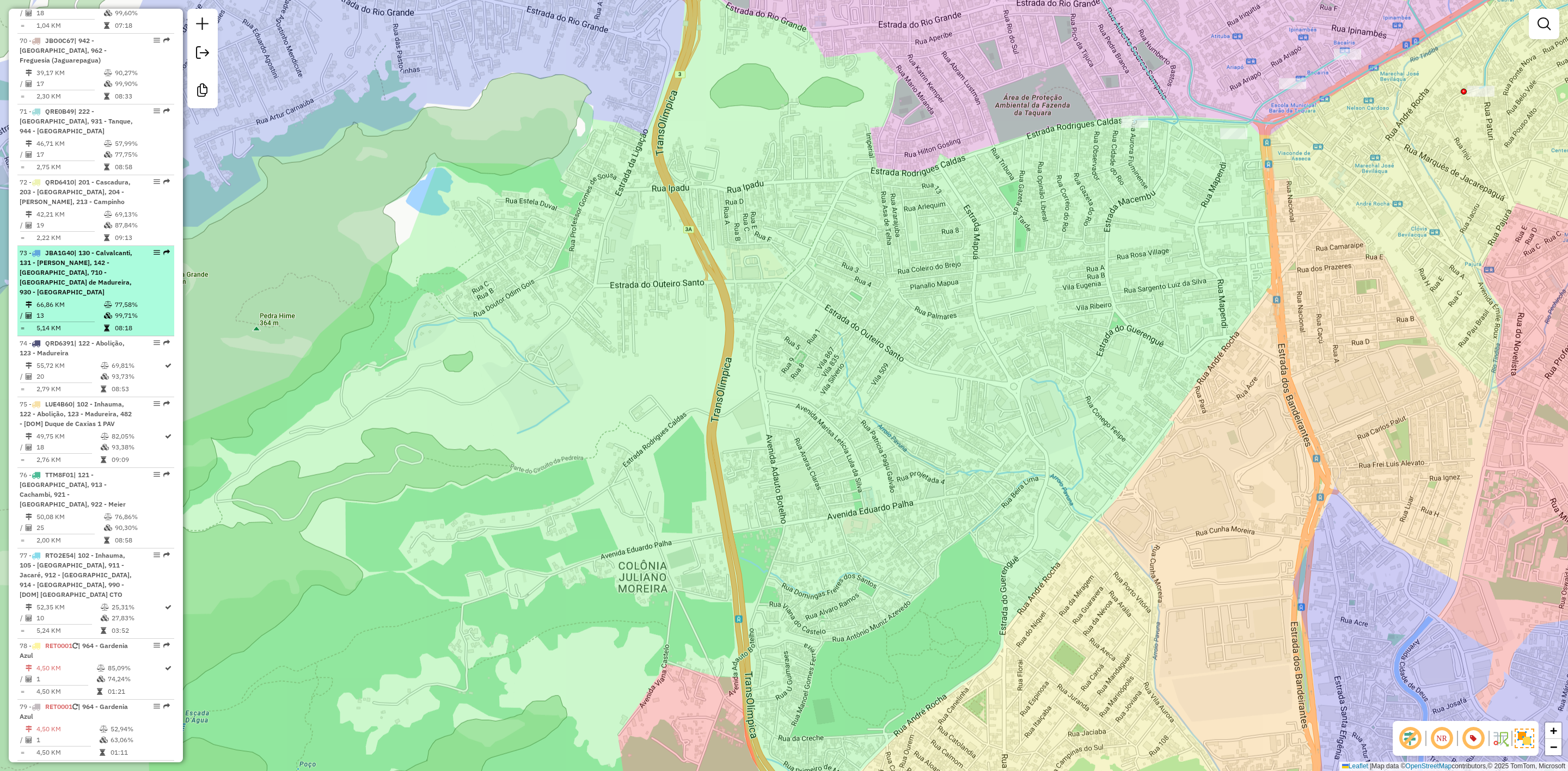
select select "**********"
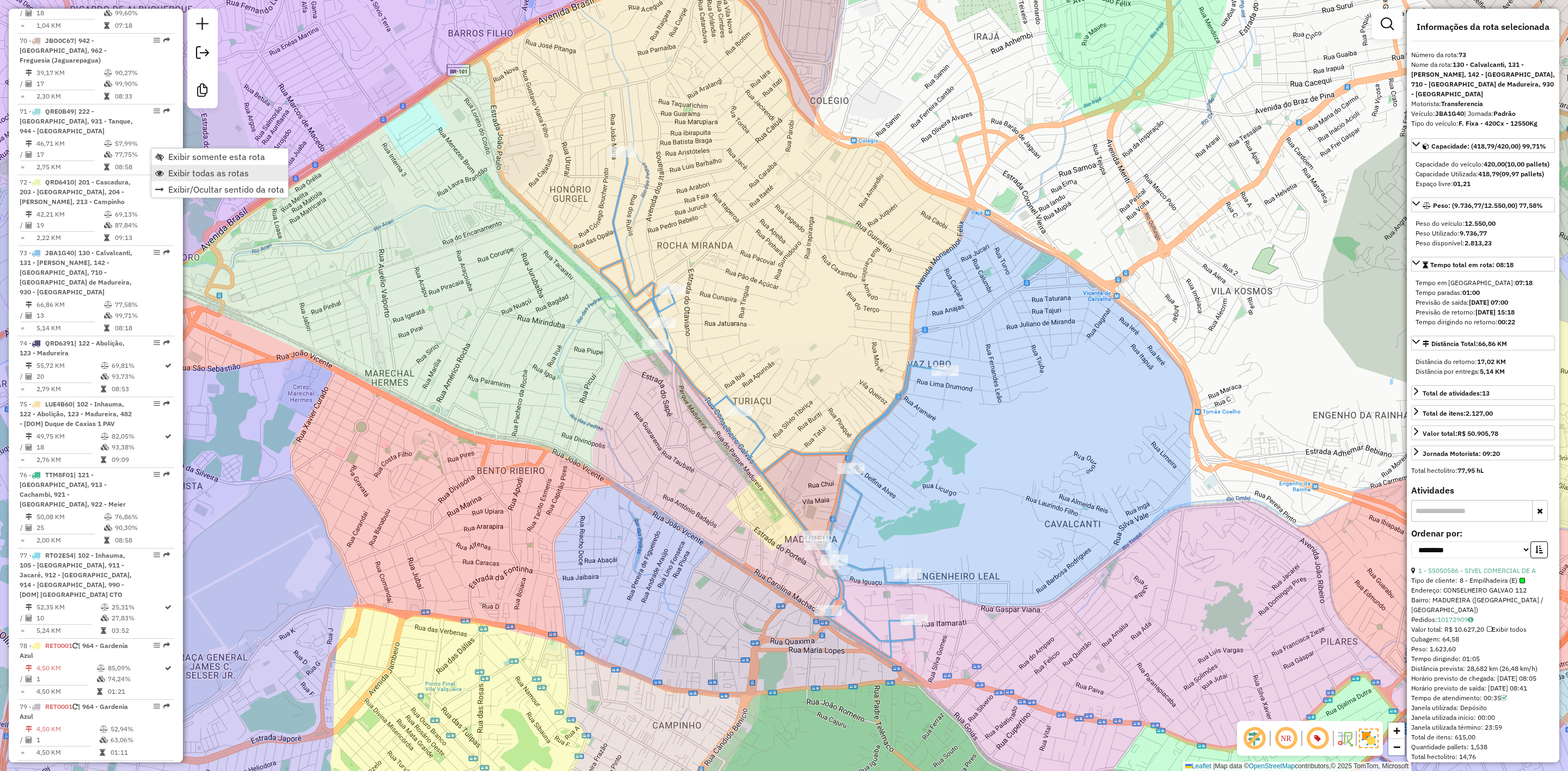
click at [253, 170] on link "Exibir todas as rotas" at bounding box center [219, 173] width 136 height 16
click at [843, 64] on div "Janela de atendimento Grade de atendimento Capacidade Transportadoras Veículos …" at bounding box center [784, 385] width 1568 height 771
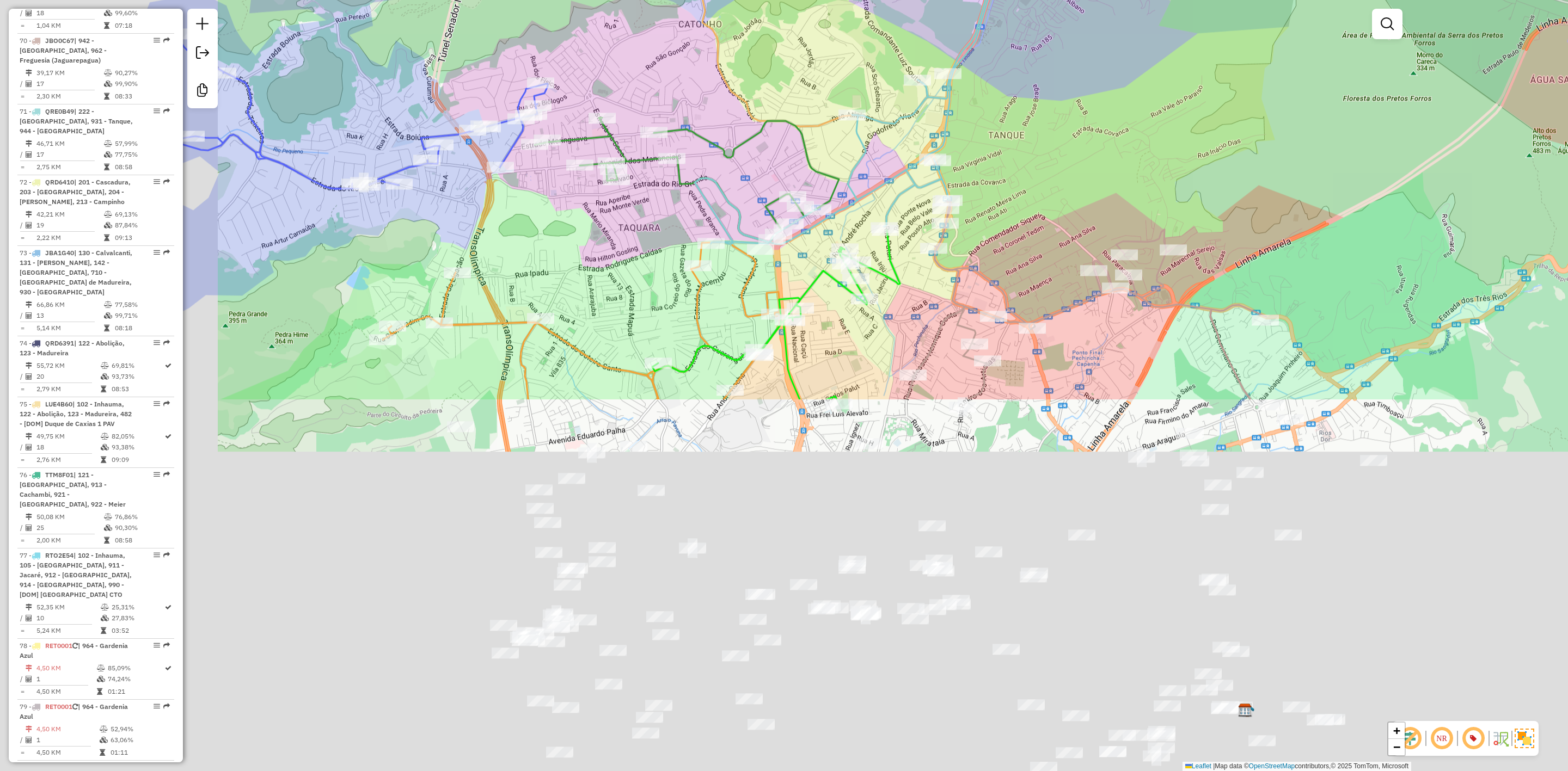
drag, startPoint x: 1089, startPoint y: 253, endPoint x: 1139, endPoint y: 170, distance: 96.9
click at [1139, 170] on div "Janela de atendimento Grade de atendimento Capacidade Transportadoras Veículos …" at bounding box center [784, 385] width 1568 height 771
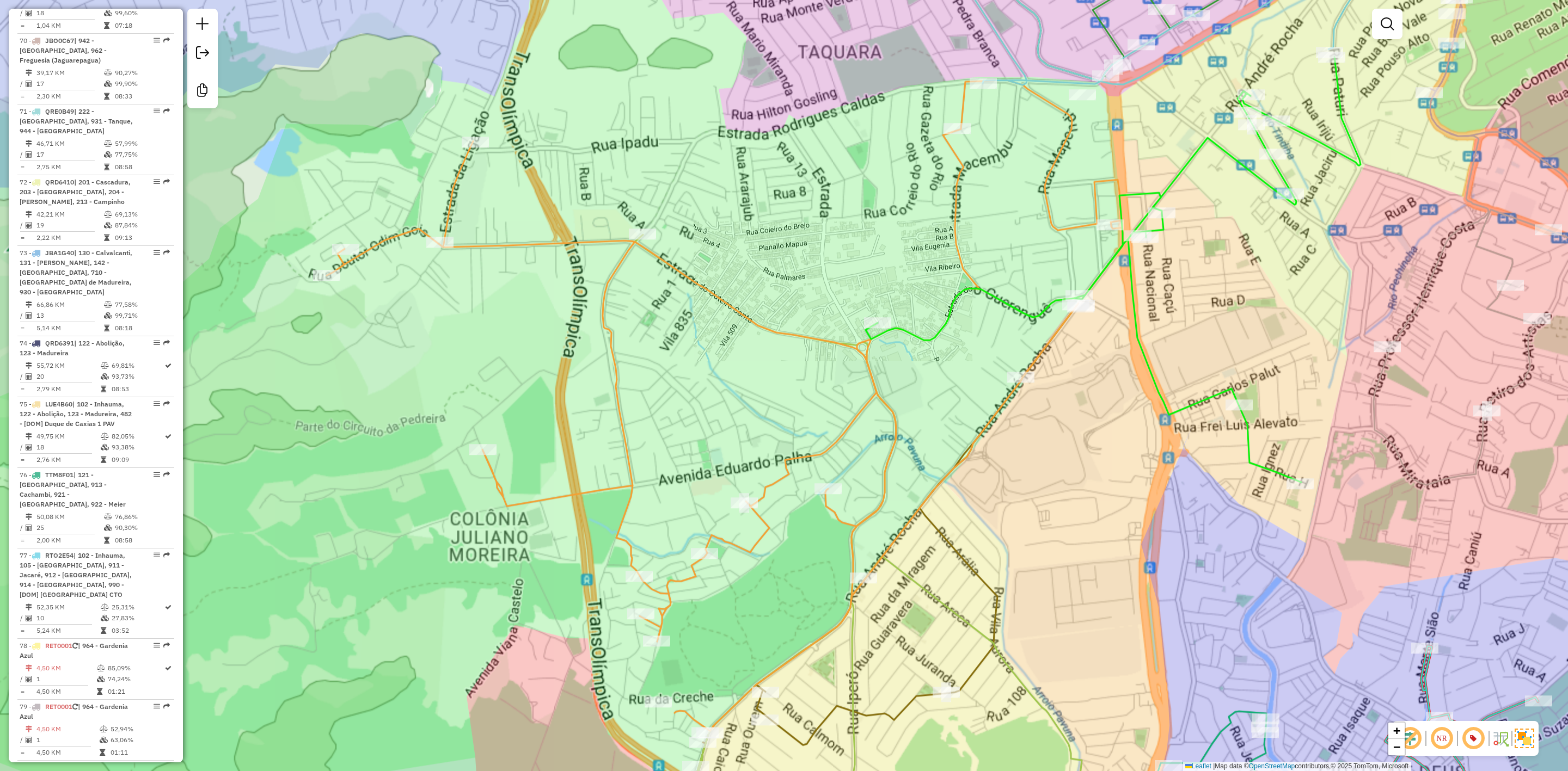
drag, startPoint x: 626, startPoint y: 484, endPoint x: 686, endPoint y: 432, distance: 79.4
click at [686, 432] on div "Janela de atendimento Grade de atendimento Capacidade Transportadoras Veículos …" at bounding box center [784, 385] width 1568 height 771
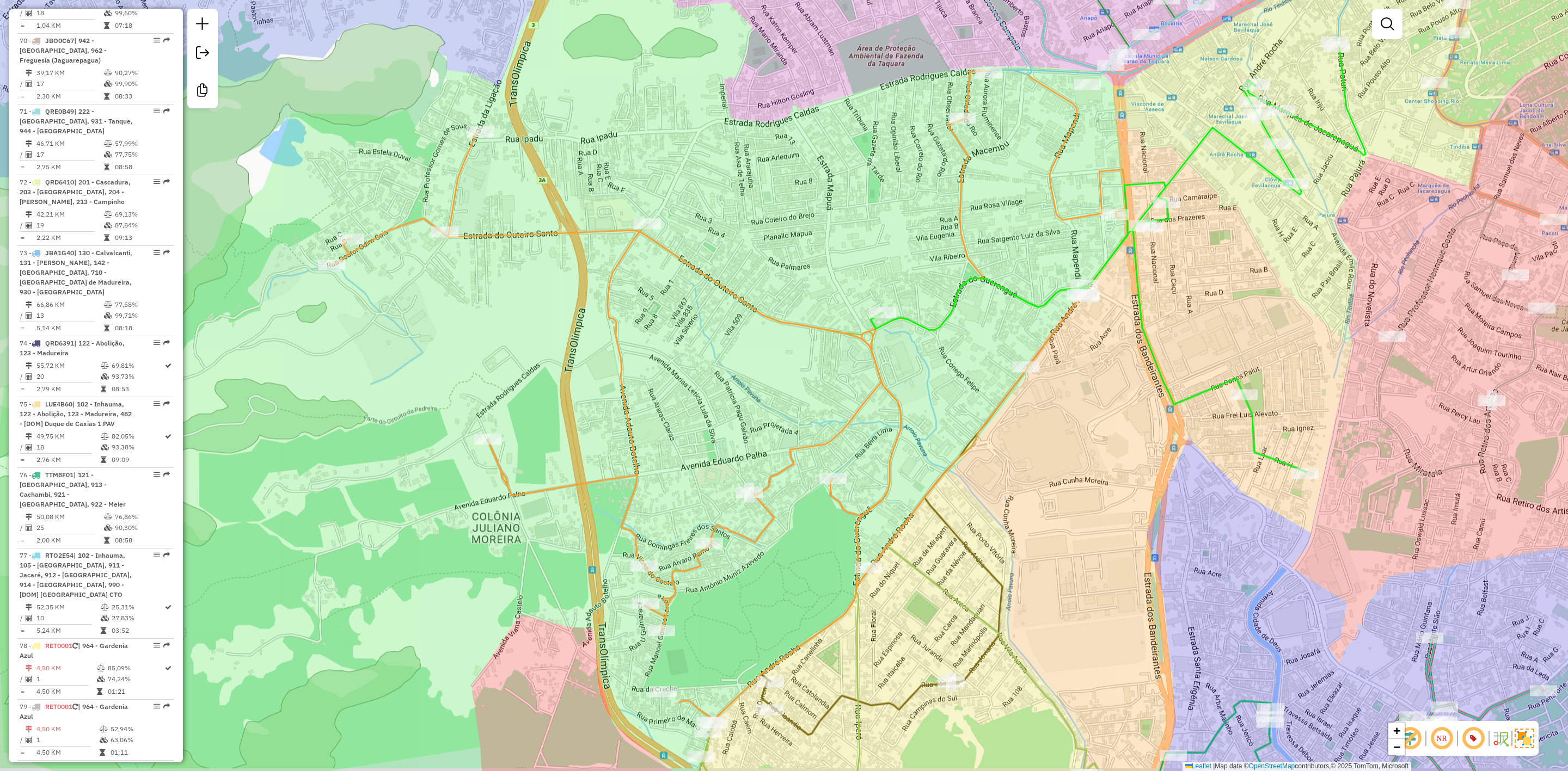
drag, startPoint x: 926, startPoint y: 637, endPoint x: 921, endPoint y: 419, distance: 218.1
click at [921, 418] on div "Janela de atendimento Grade de atendimento Capacidade Transportadoras Veículos …" at bounding box center [784, 385] width 1568 height 771
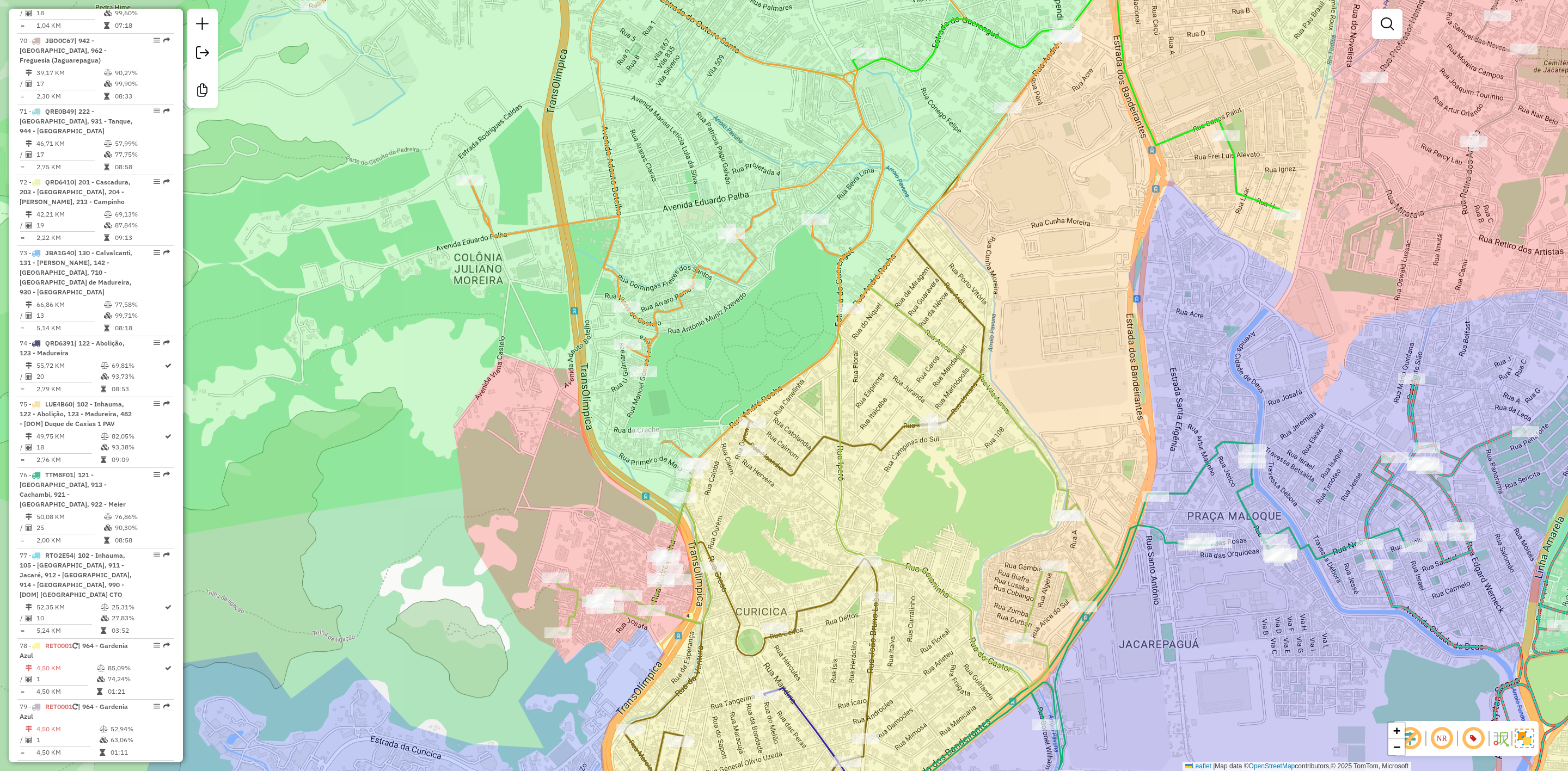
drag, startPoint x: 915, startPoint y: 521, endPoint x: 901, endPoint y: 480, distance: 43.3
click at [901, 480] on div "Janela de atendimento Grade de atendimento Capacidade Transportadoras Veículos …" at bounding box center [784, 385] width 1568 height 771
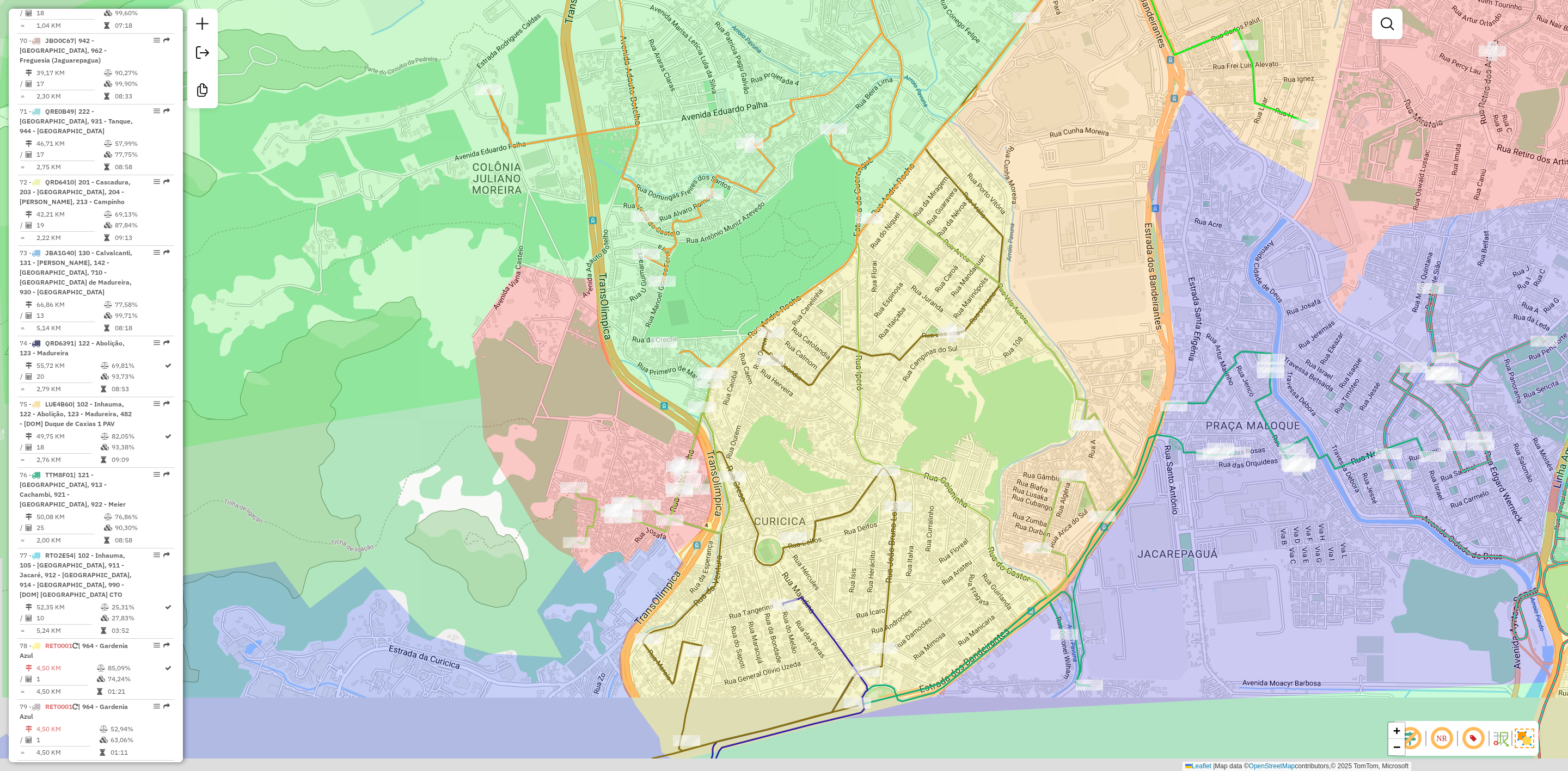
drag, startPoint x: 812, startPoint y: 473, endPoint x: 818, endPoint y: 441, distance: 32.6
click at [818, 441] on div "Janela de atendimento Grade de atendimento Capacidade Transportadoras Veículos …" at bounding box center [784, 385] width 1568 height 771
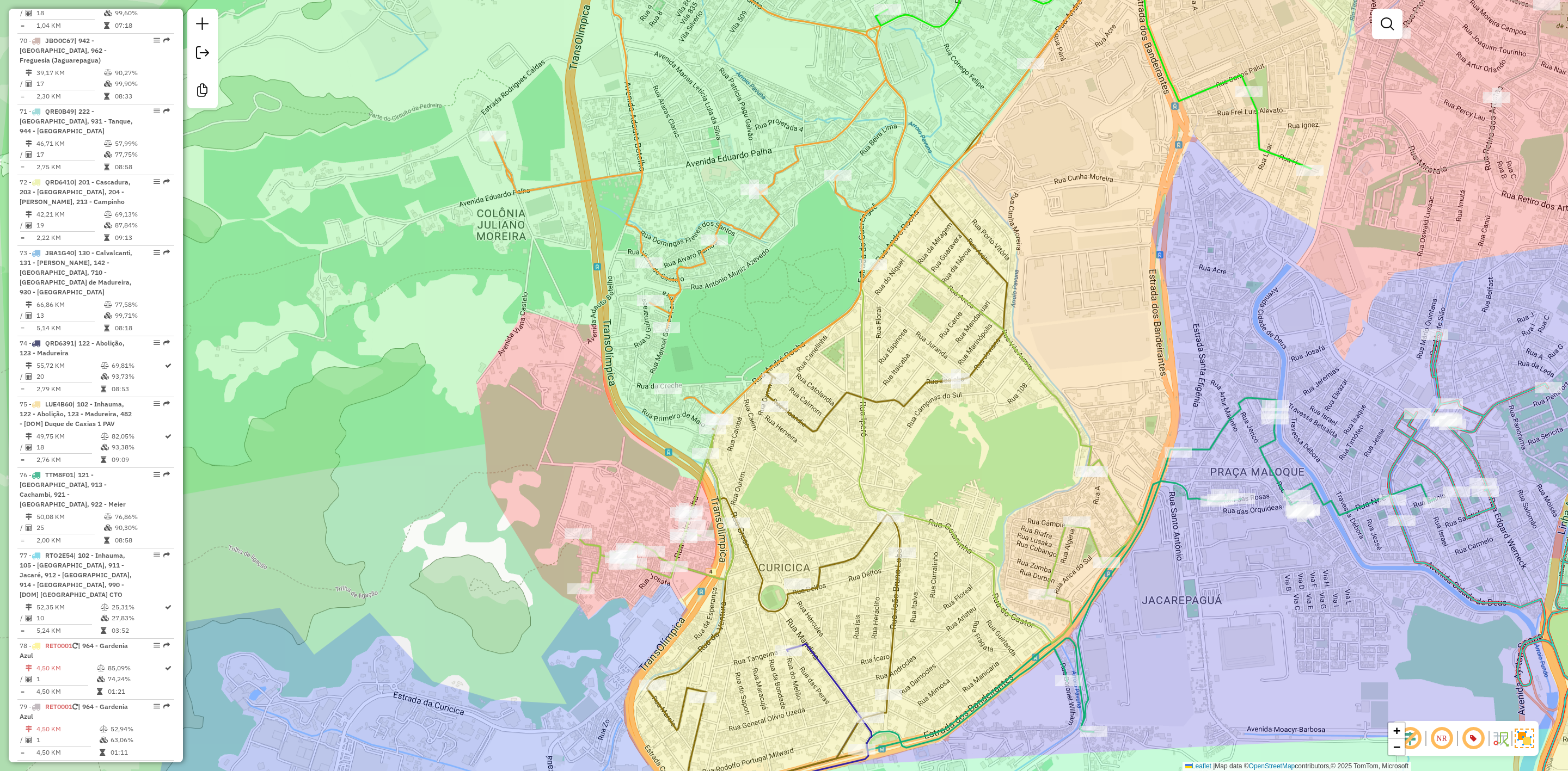
drag, startPoint x: 919, startPoint y: 291, endPoint x: 929, endPoint y: 608, distance: 317.2
click at [931, 618] on div "Janela de atendimento Grade de atendimento Capacidade Transportadoras Veículos …" at bounding box center [784, 385] width 1568 height 771
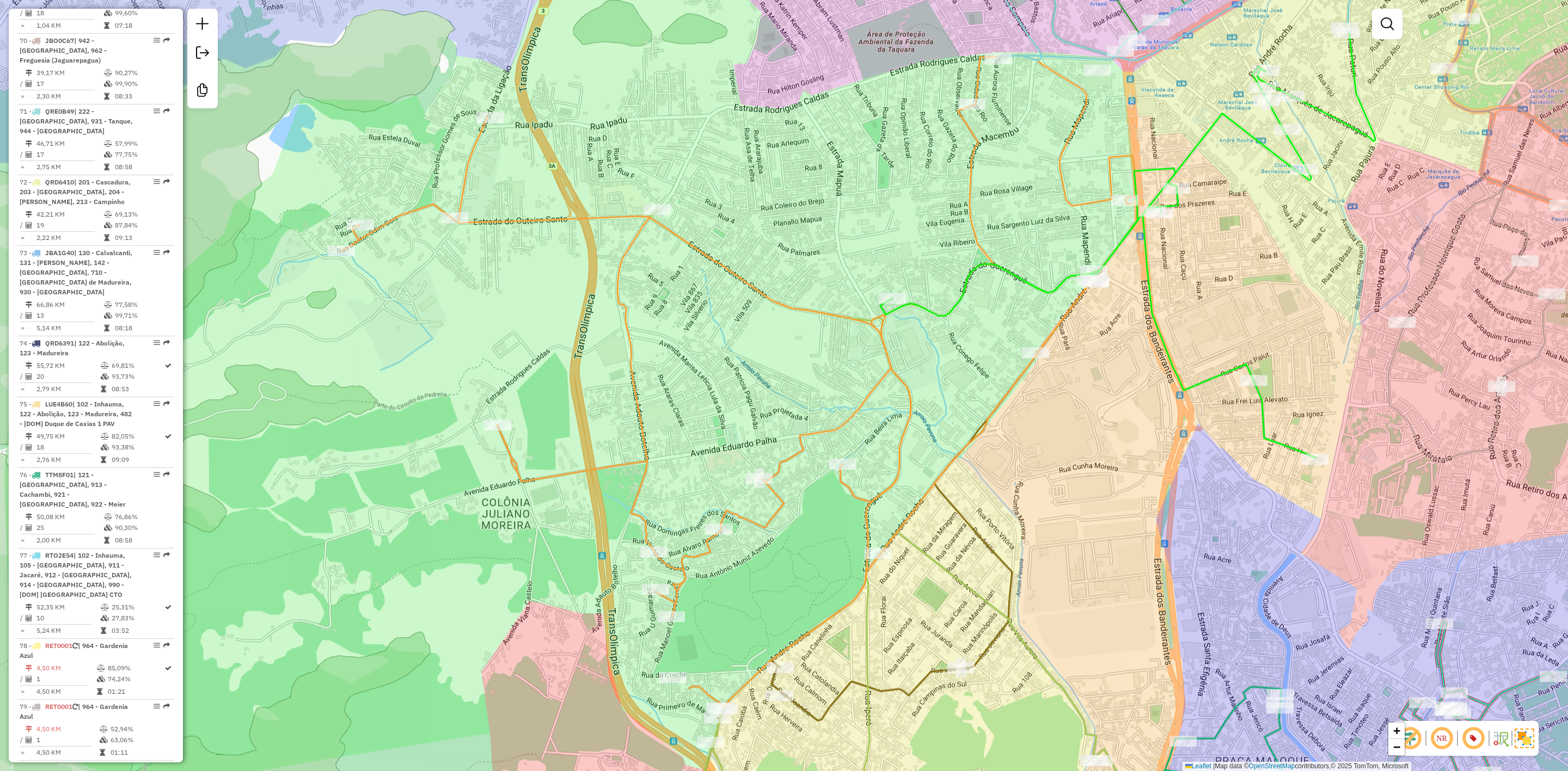
drag, startPoint x: 764, startPoint y: 340, endPoint x: 759, endPoint y: 358, distance: 18.7
click at [759, 358] on div "Janela de atendimento Grade de atendimento Capacidade Transportadoras Veículos …" at bounding box center [784, 385] width 1568 height 771
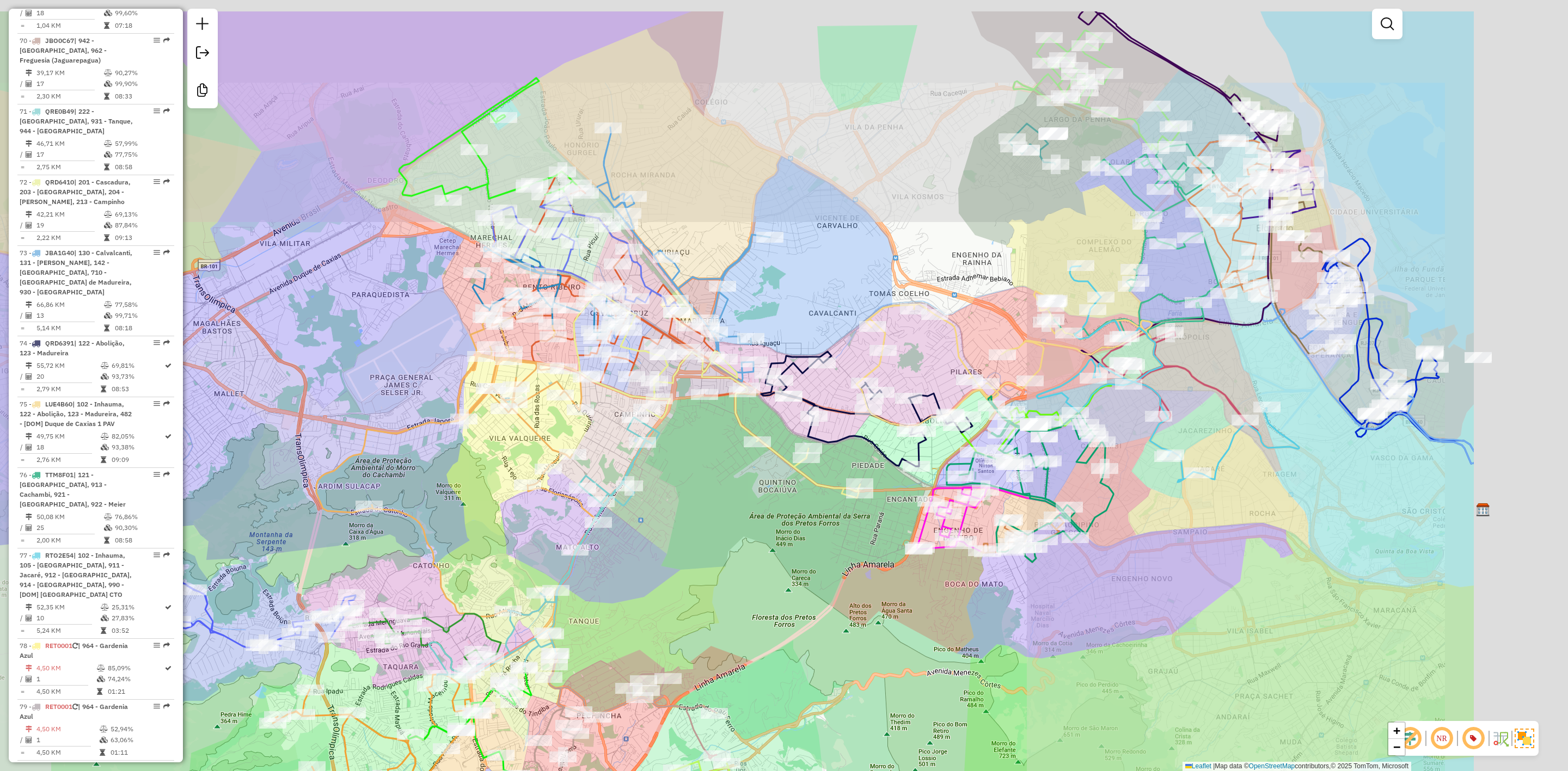
drag, startPoint x: 912, startPoint y: 572, endPoint x: 737, endPoint y: 570, distance: 175.0
click at [737, 570] on div "Janela de atendimento Grade de atendimento Capacidade Transportadoras Veículos …" at bounding box center [784, 385] width 1568 height 771
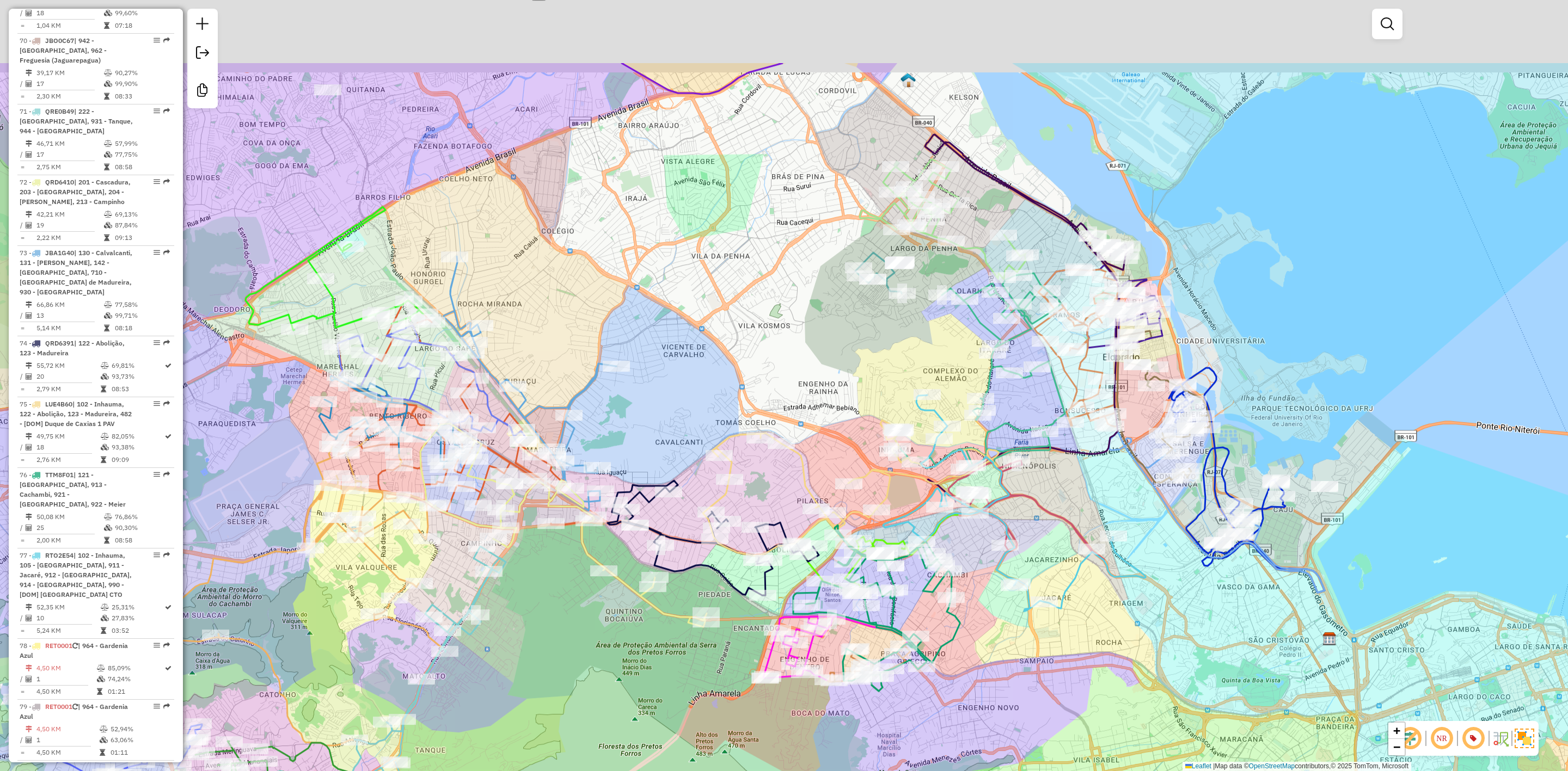
drag, startPoint x: 881, startPoint y: 346, endPoint x: 876, endPoint y: 354, distance: 9.4
click at [876, 354] on div "Janela de atendimento Grade de atendimento Capacidade Transportadoras Veículos …" at bounding box center [784, 385] width 1568 height 771
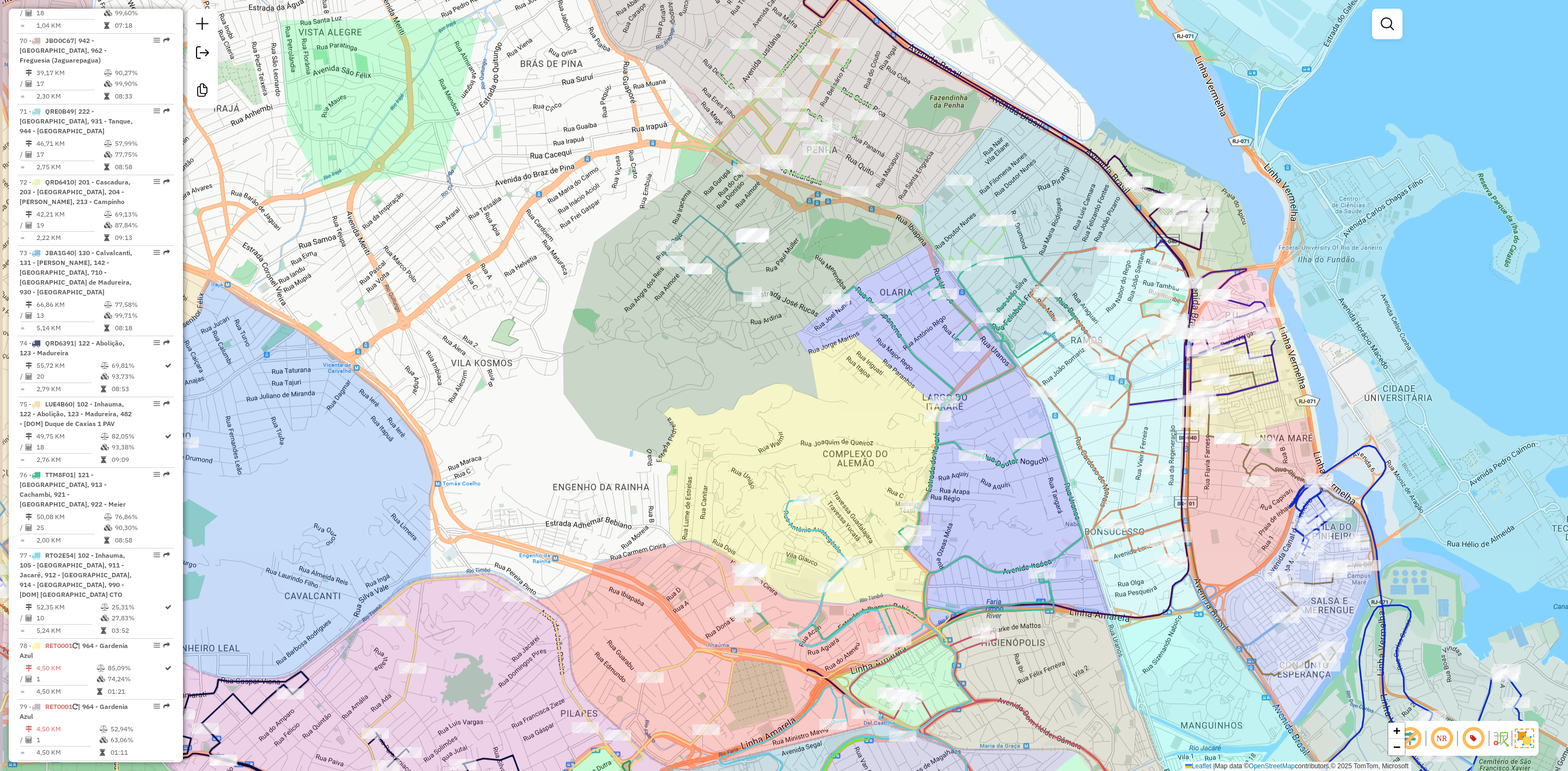
drag, startPoint x: 795, startPoint y: 376, endPoint x: 920, endPoint y: 188, distance: 225.8
click at [796, 367] on div "Janela de atendimento Grade de atendimento Capacidade Transportadoras Veículos …" at bounding box center [784, 385] width 1568 height 771
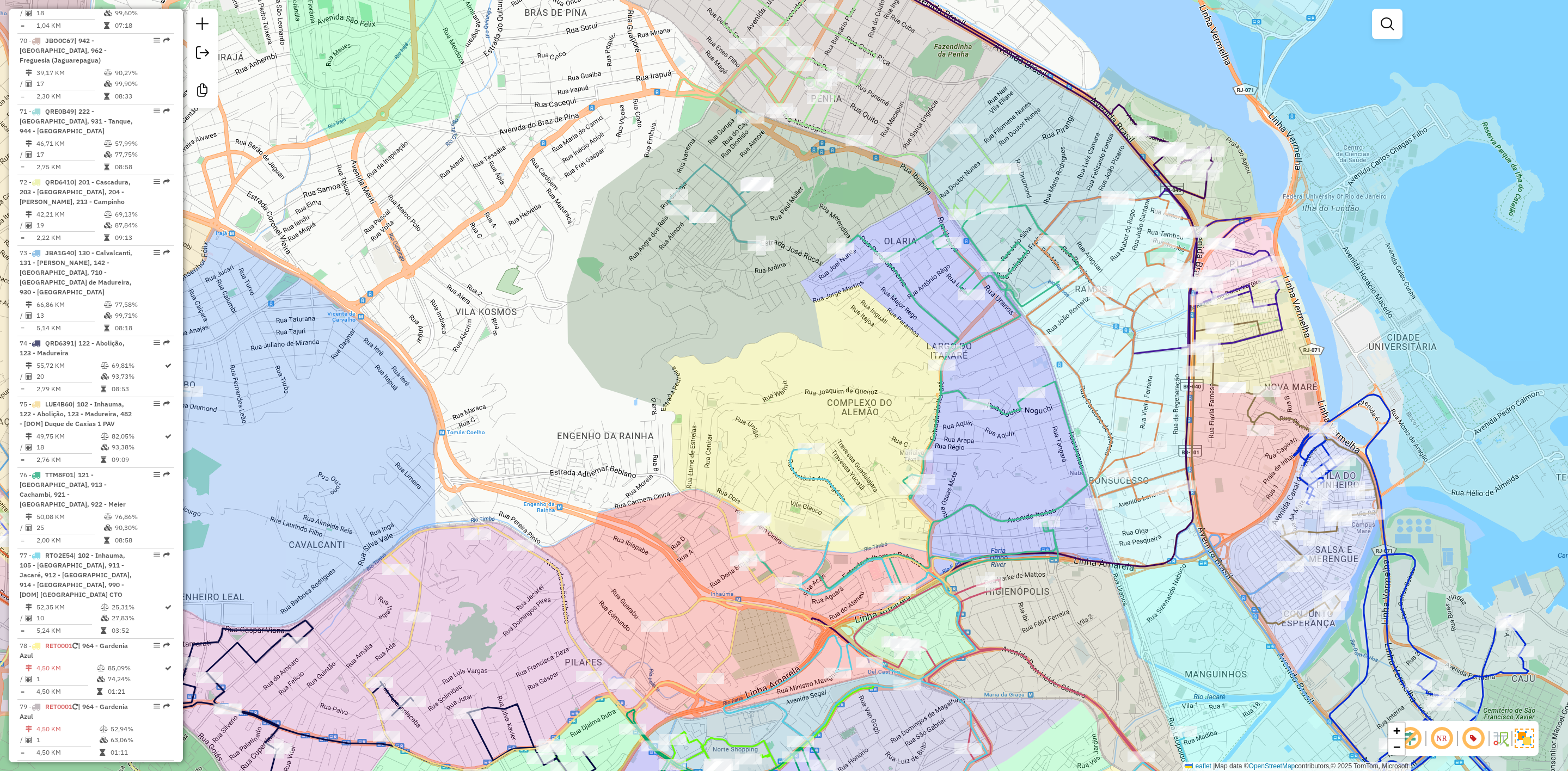
drag, startPoint x: 811, startPoint y: 464, endPoint x: 752, endPoint y: 251, distance: 221.0
click at [813, 425] on div "Janela de atendimento Grade de atendimento Capacidade Transportadoras Veículos …" at bounding box center [784, 385] width 1568 height 771
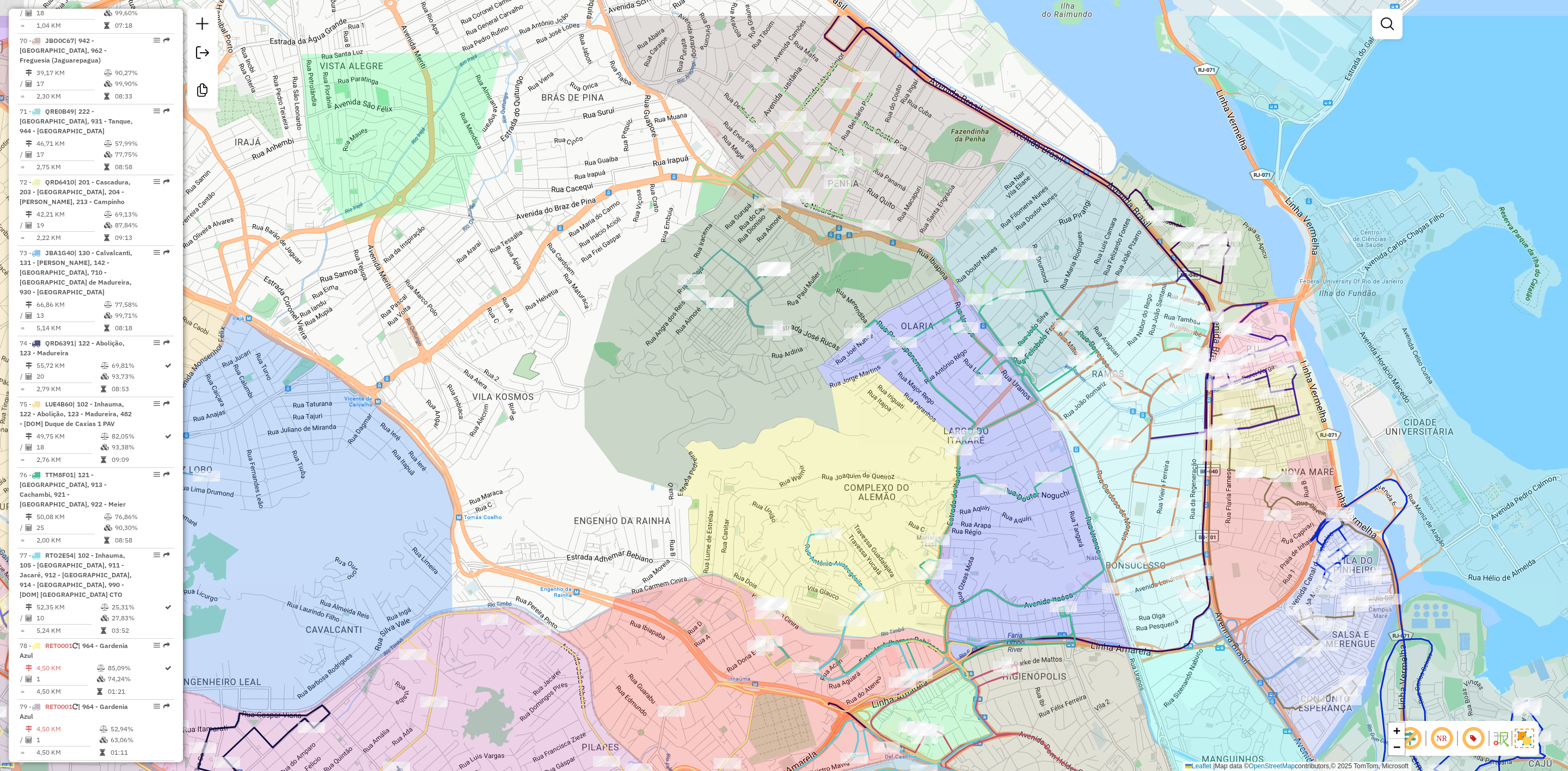
drag, startPoint x: 719, startPoint y: 275, endPoint x: 748, endPoint y: 284, distance: 30.4
click at [738, 368] on div "Janela de atendimento Grade de atendimento Capacidade Transportadoras Veículos …" at bounding box center [784, 385] width 1568 height 771
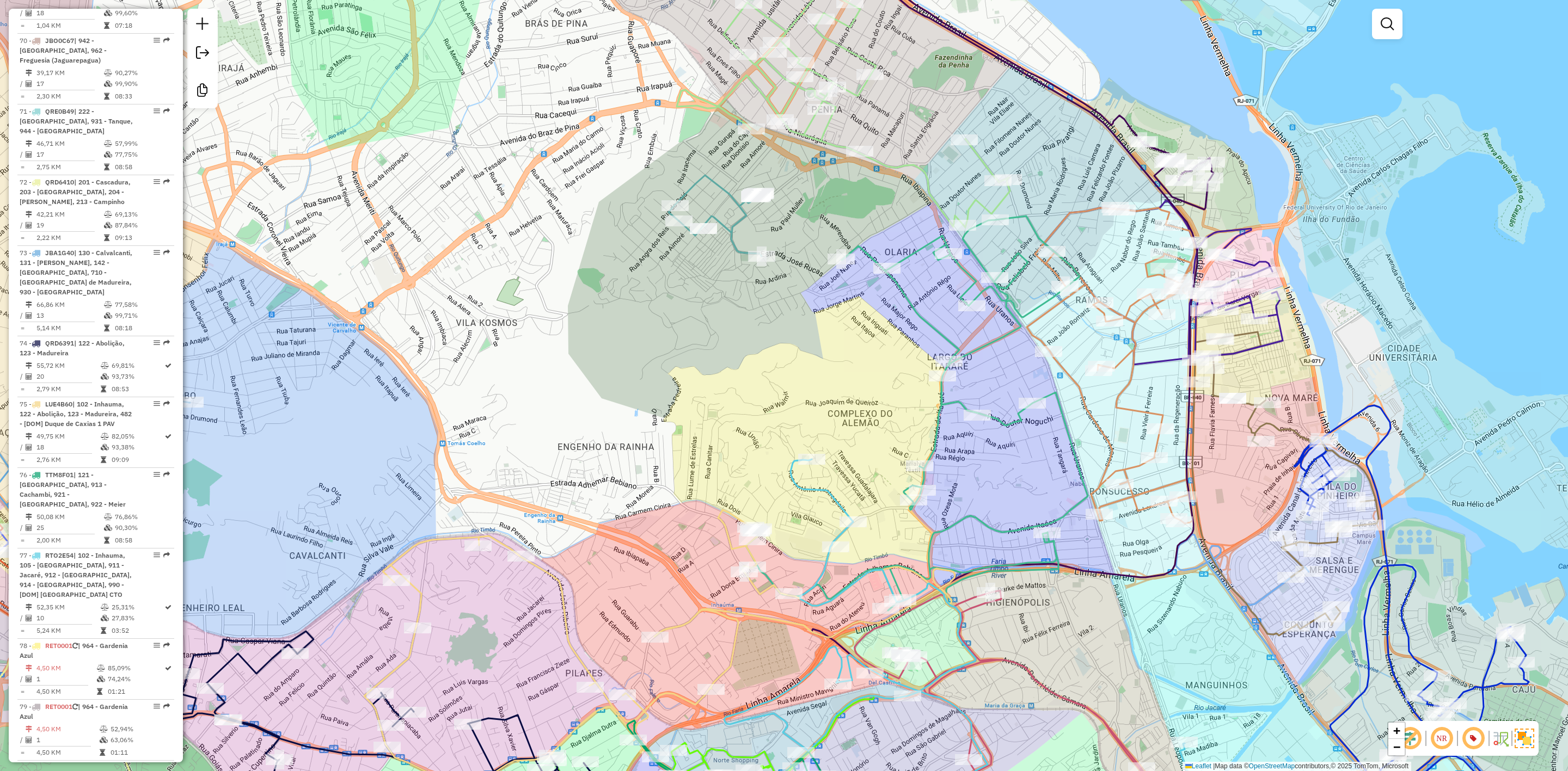
drag, startPoint x: 755, startPoint y: 388, endPoint x: 879, endPoint y: 369, distance: 125.4
click at [731, 285] on div "Janela de atendimento Grade de atendimento Capacidade Transportadoras Veículos …" at bounding box center [784, 385] width 1568 height 771
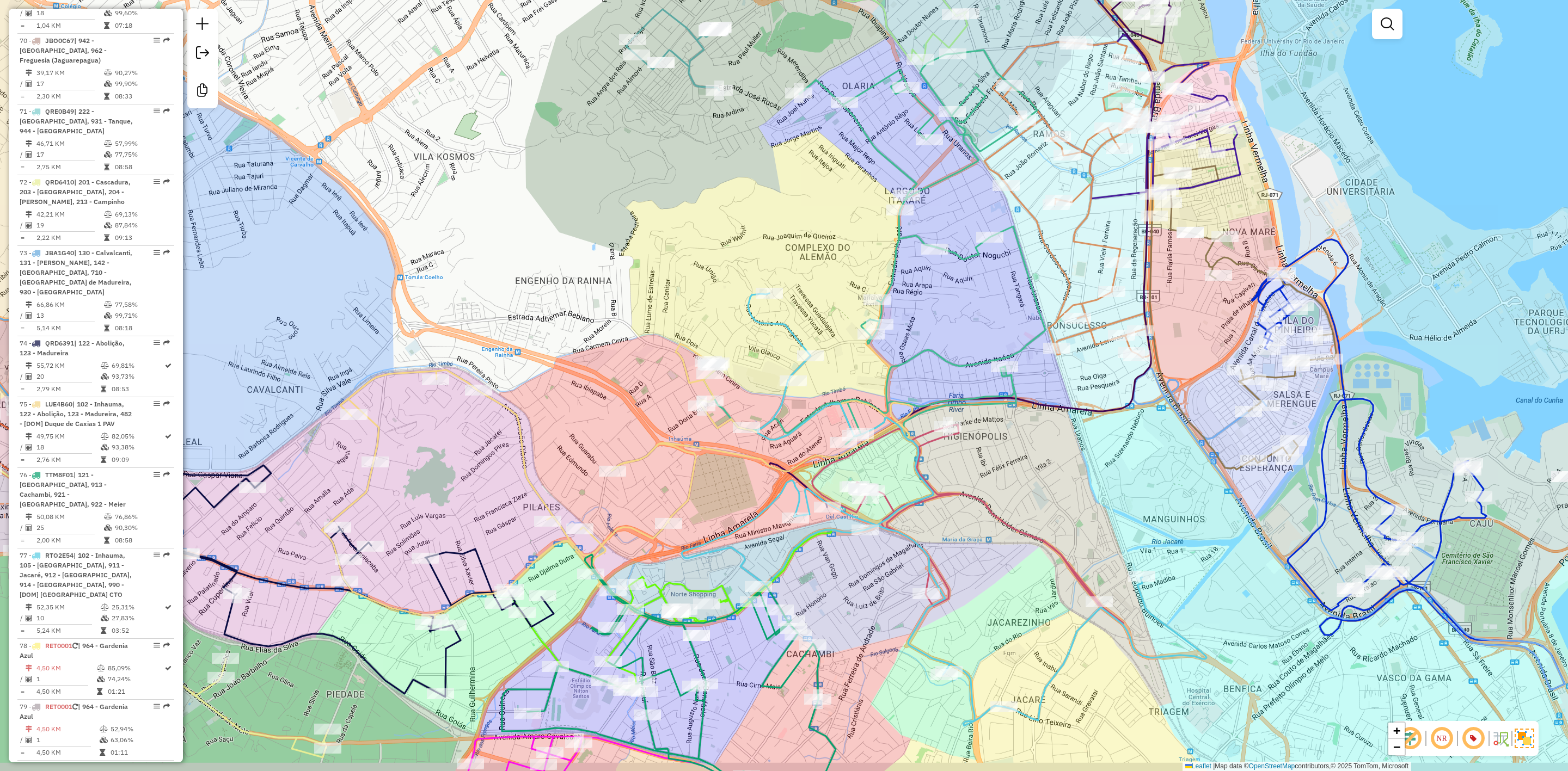
drag, startPoint x: 850, startPoint y: 355, endPoint x: 832, endPoint y: 293, distance: 64.6
click at [832, 293] on div "Janela de atendimento Grade de atendimento Capacidade Transportadoras Veículos …" at bounding box center [784, 385] width 1568 height 771
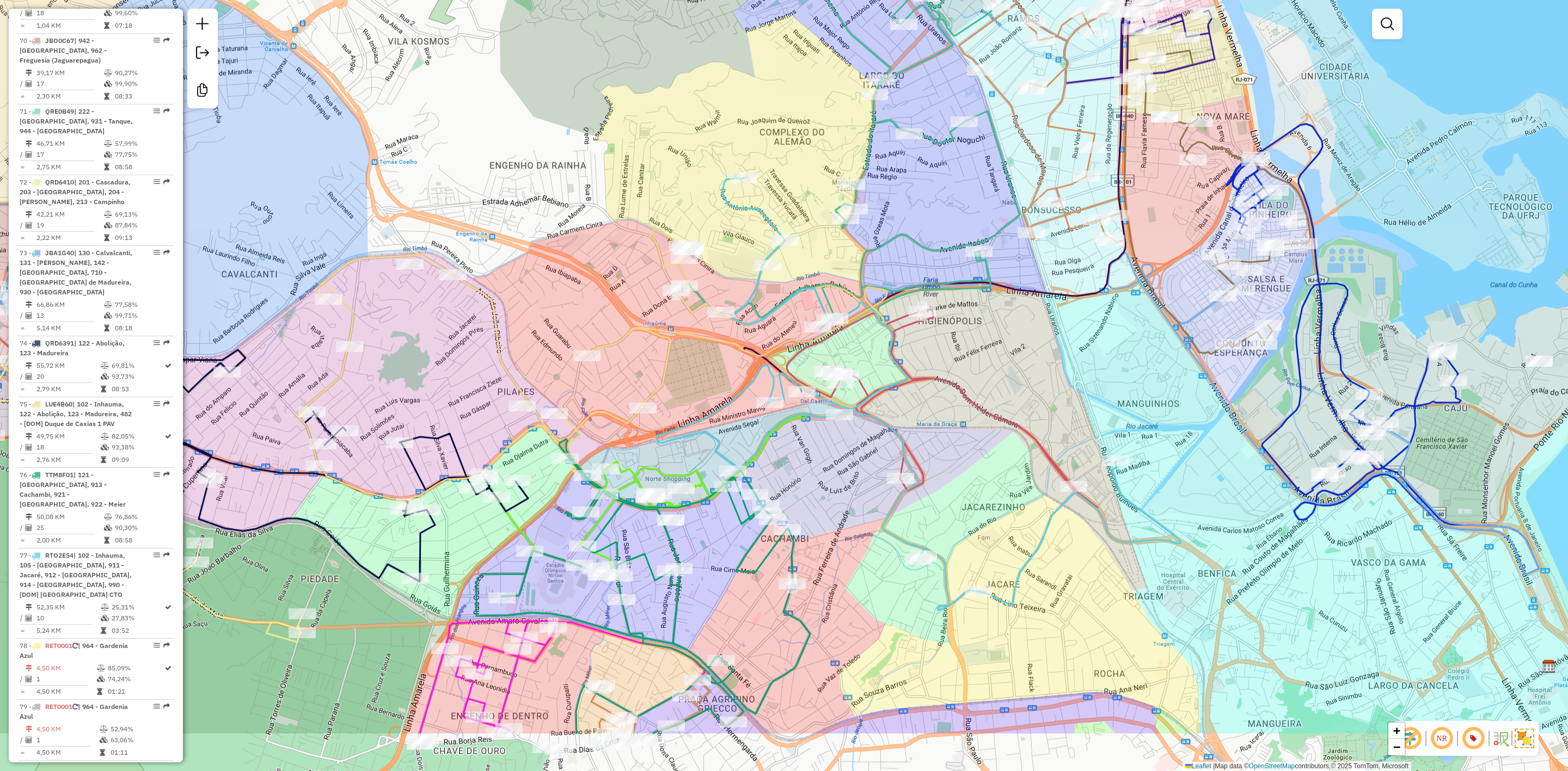
drag, startPoint x: 951, startPoint y: 194, endPoint x: 959, endPoint y: 237, distance: 43.7
click at [951, 194] on div "Janela de atendimento Grade de atendimento Capacidade Transportadoras Veículos …" at bounding box center [784, 385] width 1568 height 771
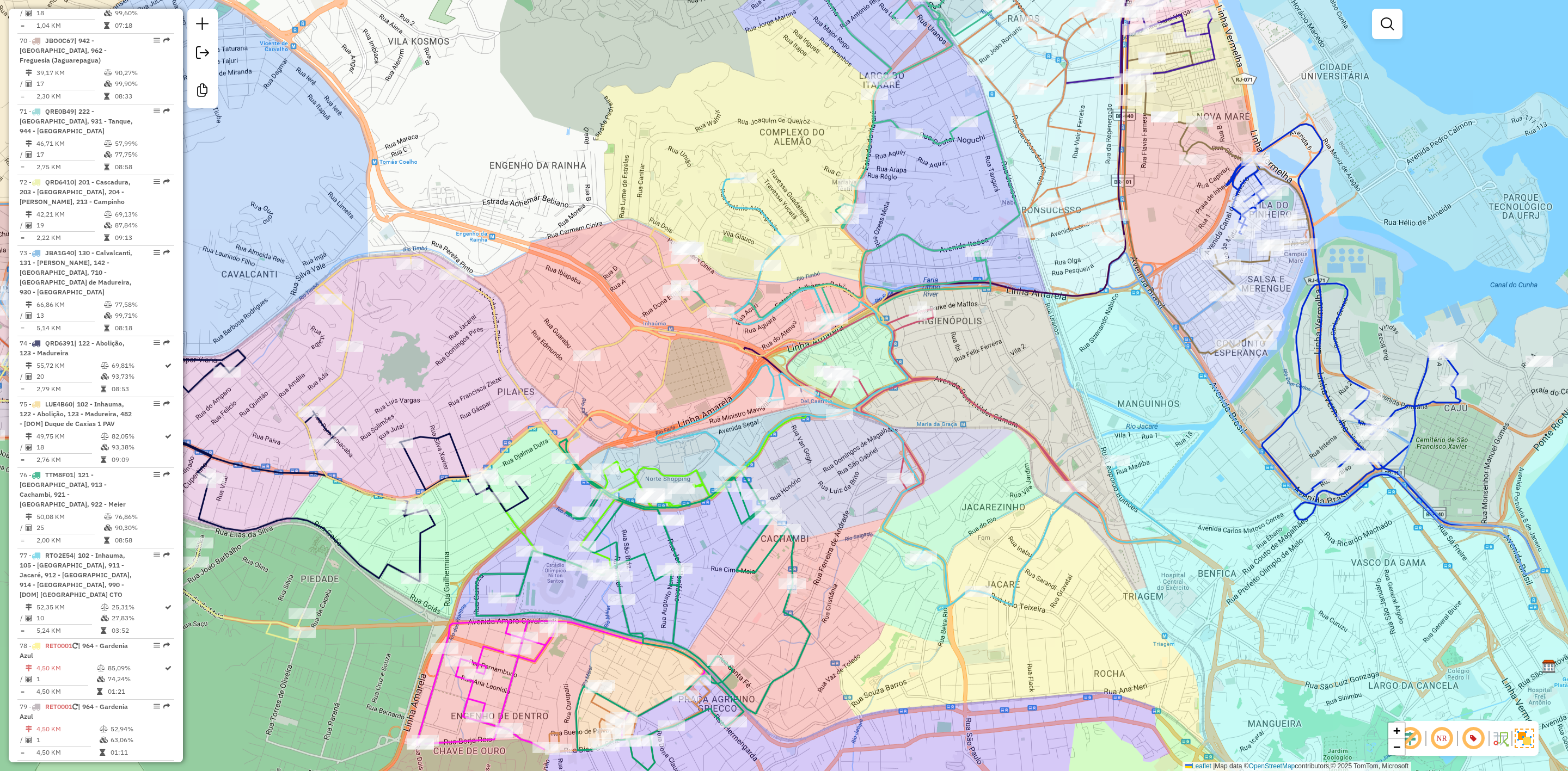
click at [1111, 348] on div "Janela de atendimento Grade de atendimento Capacidade Transportadoras Veículos …" at bounding box center [784, 385] width 1568 height 771
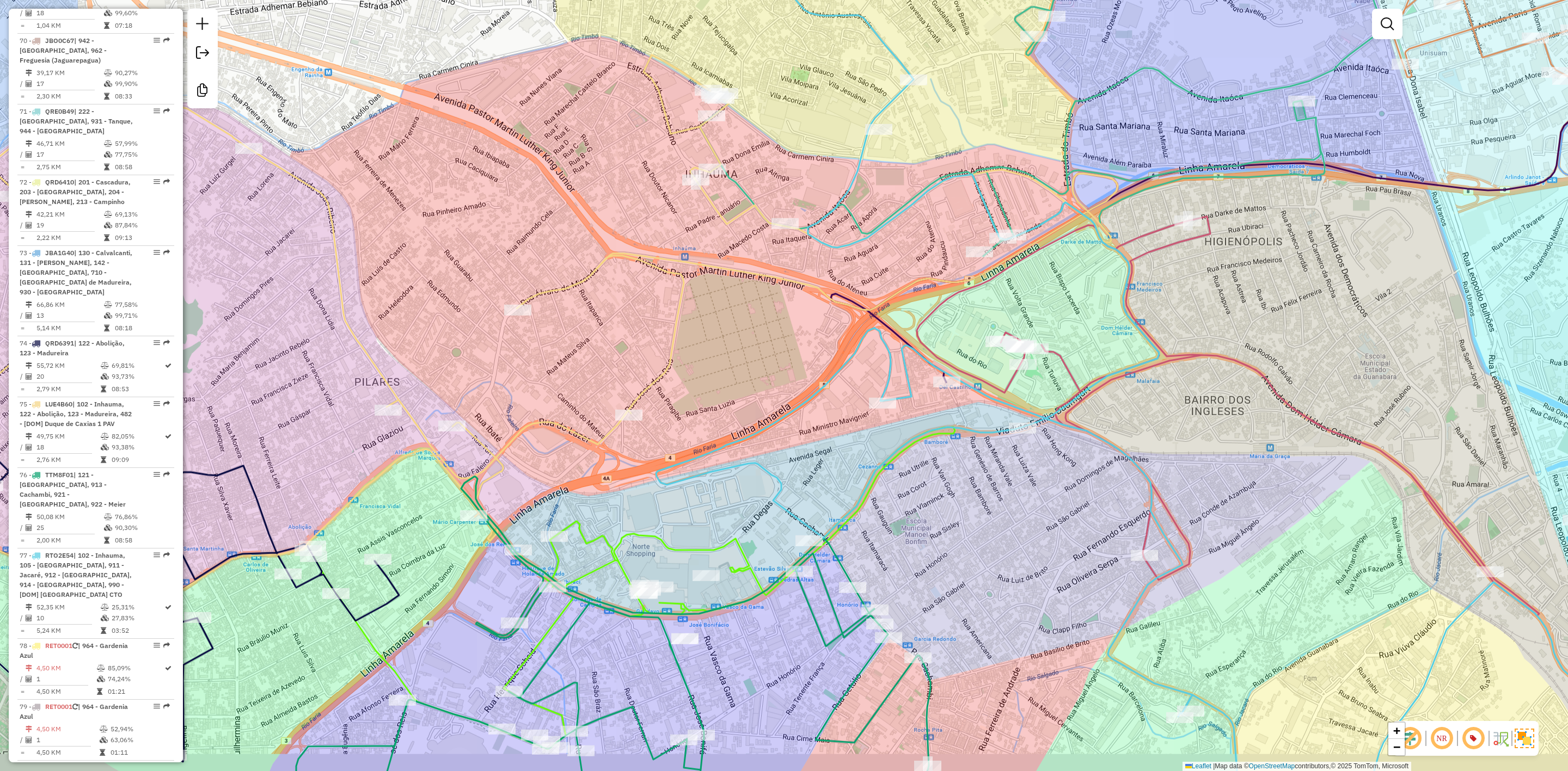
drag, startPoint x: 714, startPoint y: 573, endPoint x: 698, endPoint y: 590, distance: 23.3
click at [754, 553] on div "Janela de atendimento Grade de atendimento Capacidade Transportadoras Veículos …" at bounding box center [784, 385] width 1568 height 771
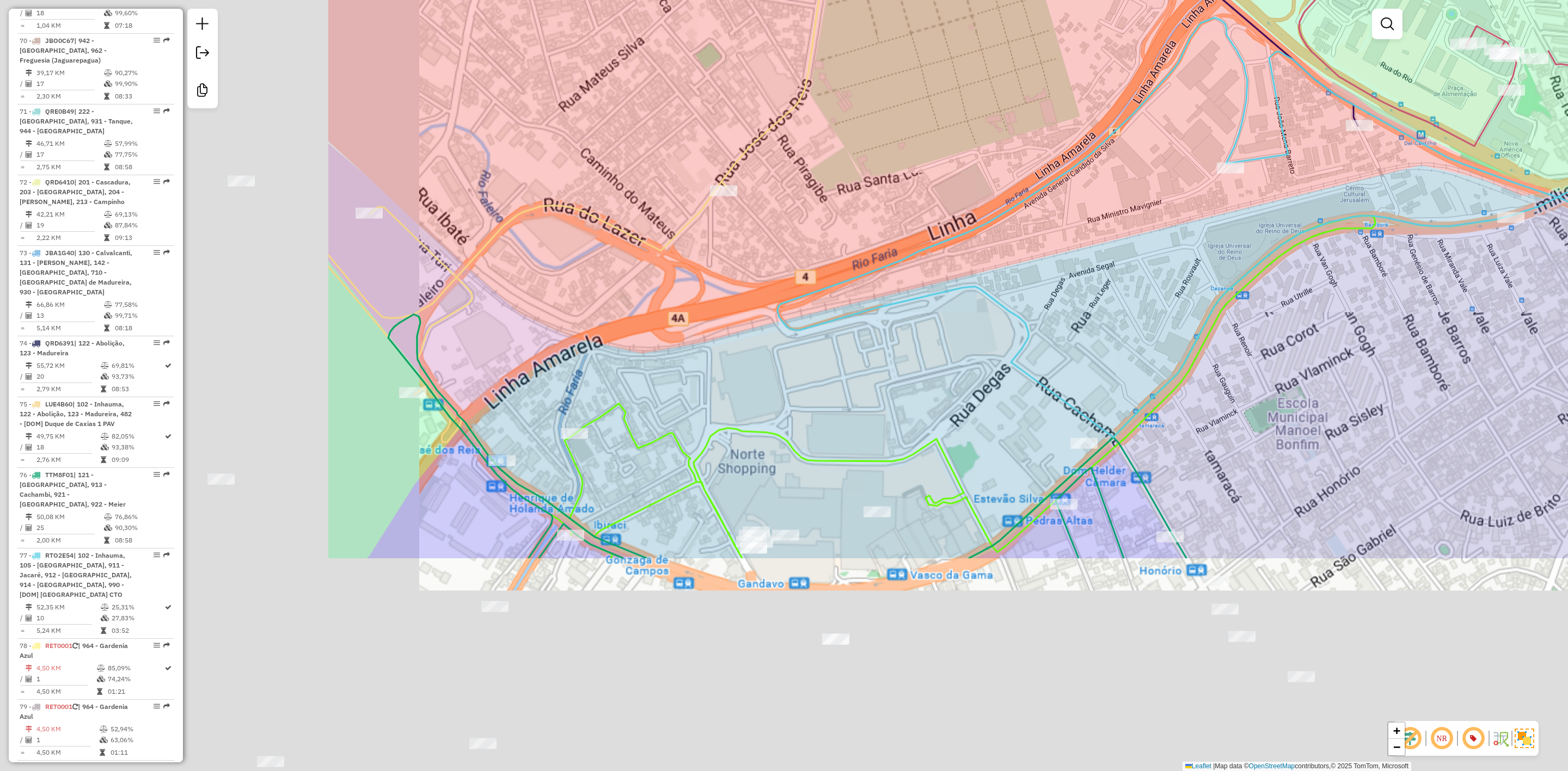
drag, startPoint x: 1216, startPoint y: 251, endPoint x: 1199, endPoint y: 260, distance: 19.2
click at [1230, 242] on div "Janela de atendimento Grade de atendimento Capacidade Transportadoras Veículos …" at bounding box center [784, 385] width 1568 height 771
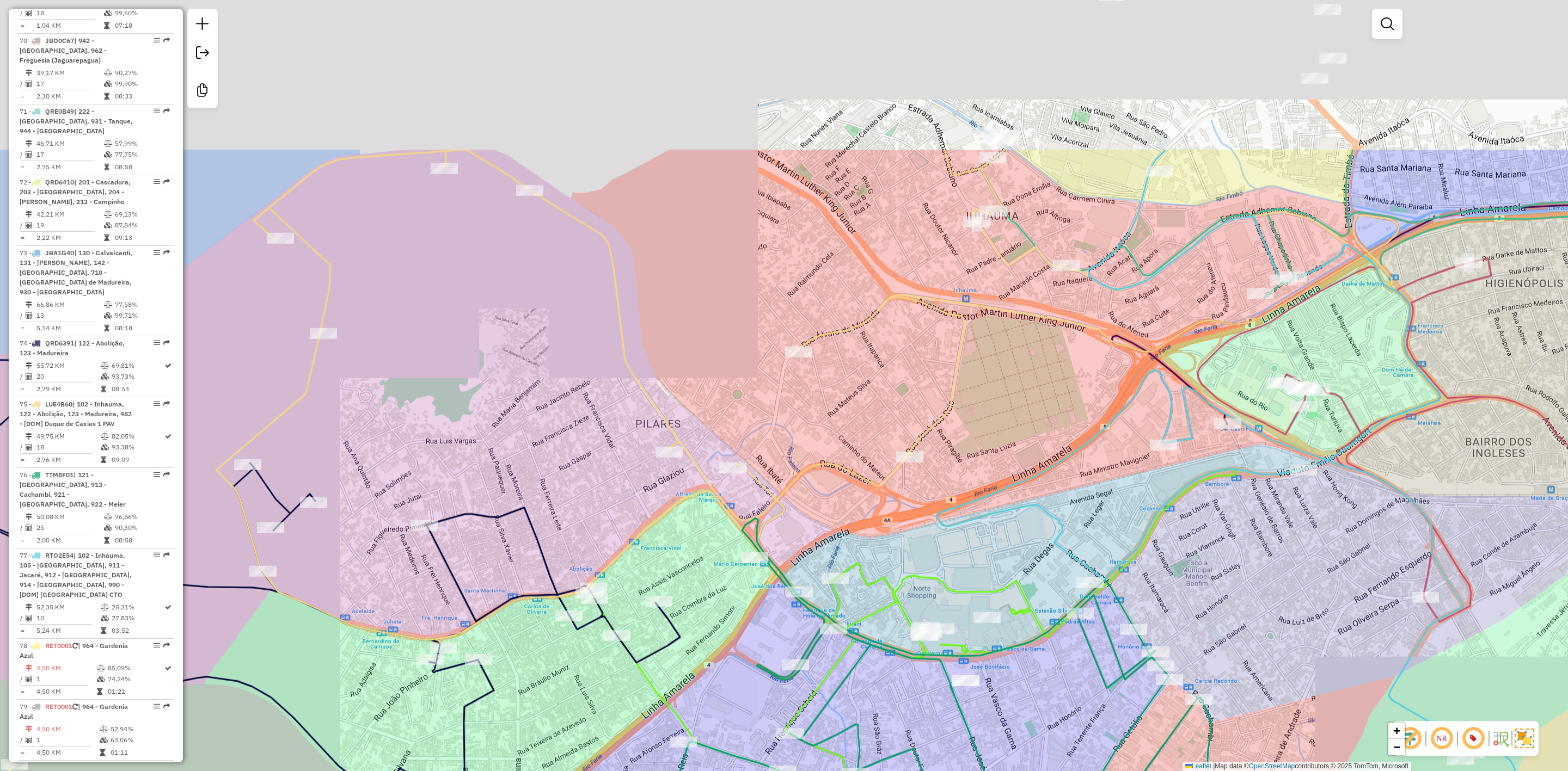
drag, startPoint x: 1047, startPoint y: 496, endPoint x: 1049, endPoint y: 510, distance: 14.1
click at [1049, 510] on div "Janela de atendimento Grade de atendimento Capacidade Transportadoras Veículos …" at bounding box center [784, 385] width 1568 height 771
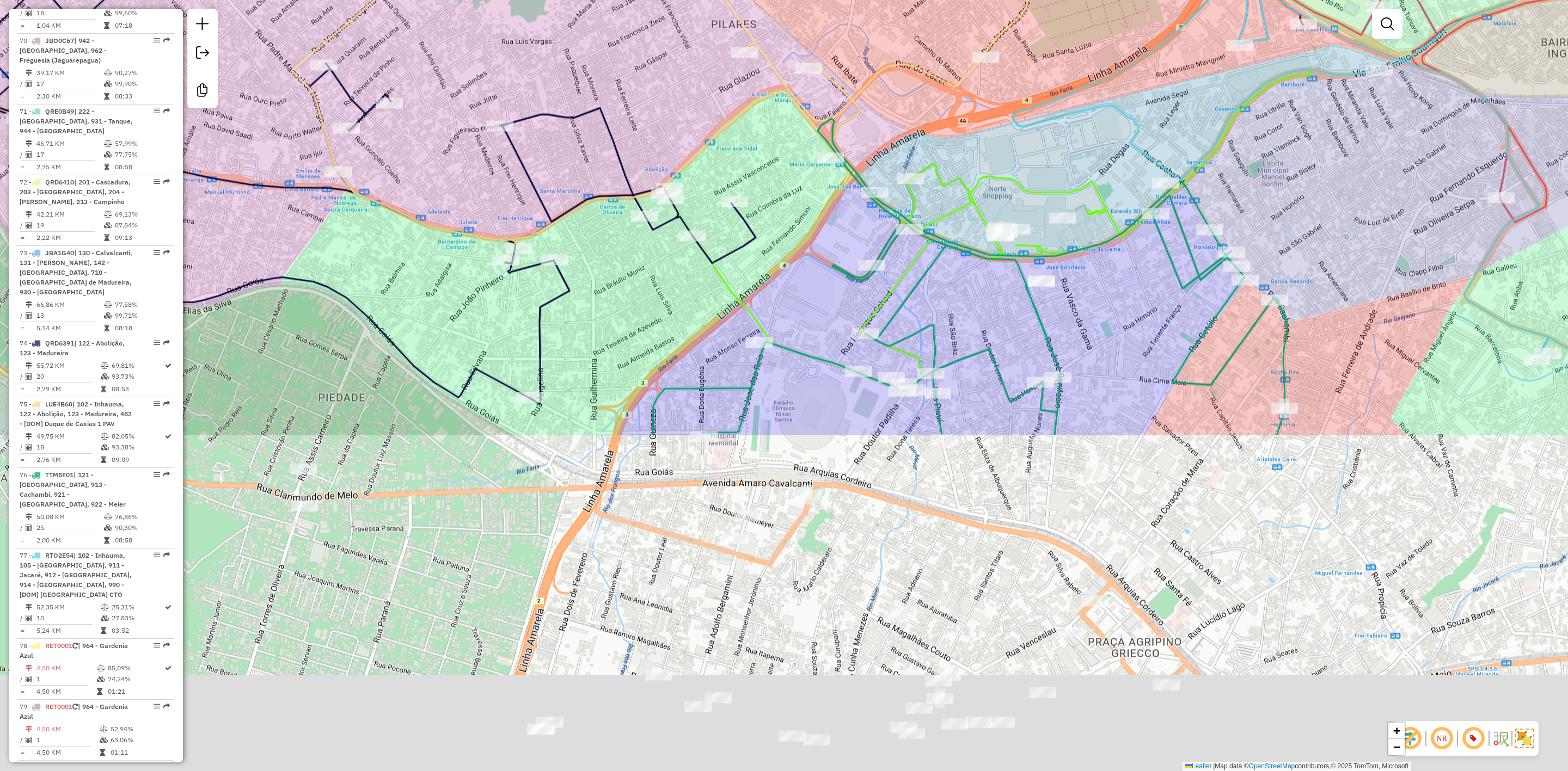
drag, startPoint x: 881, startPoint y: 345, endPoint x: 1000, endPoint y: 194, distance: 192.3
click at [947, 48] on div "Janela de atendimento Grade de atendimento Capacidade Transportadoras Veículos …" at bounding box center [784, 385] width 1568 height 771
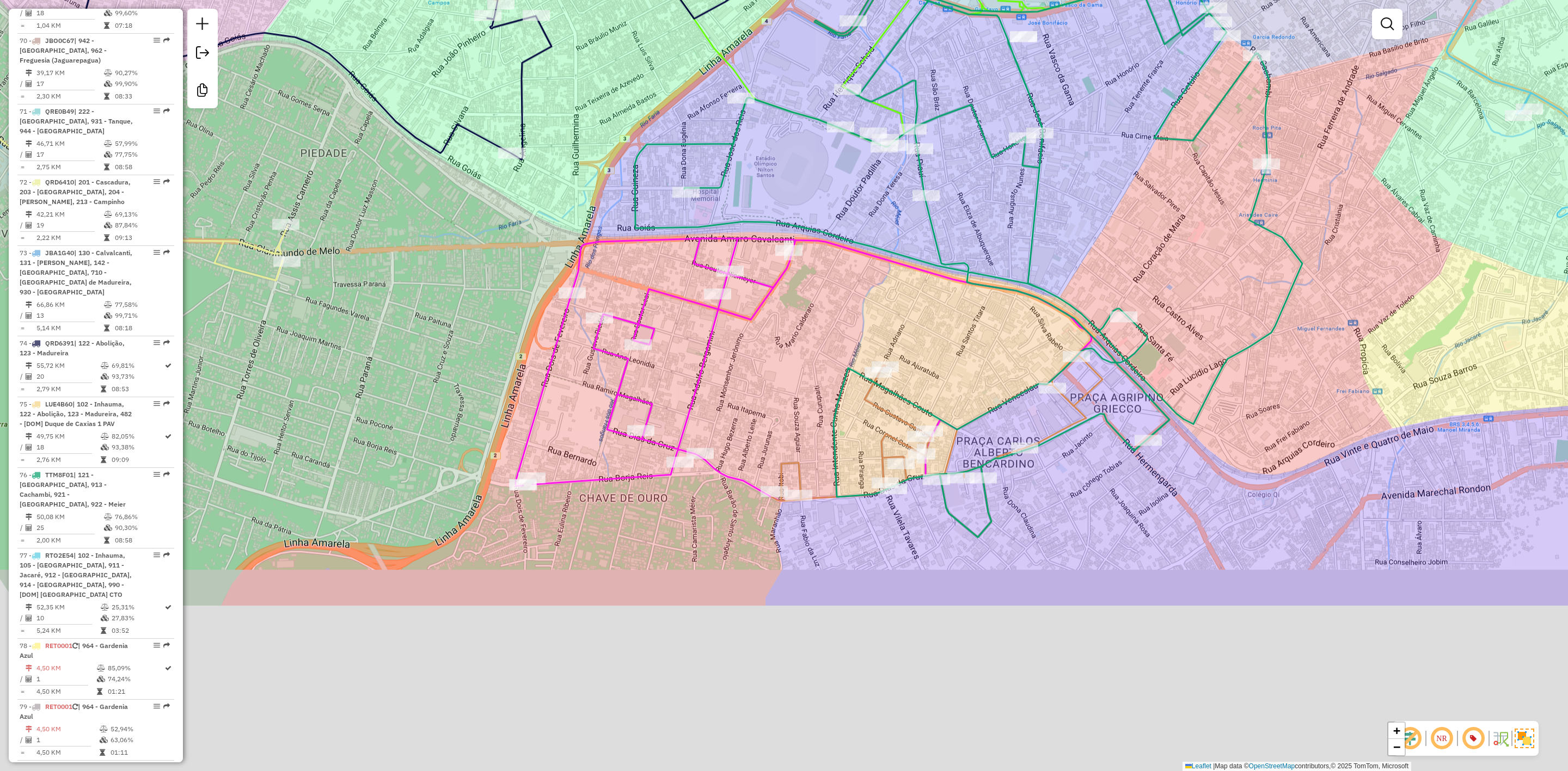
click at [1082, 178] on div "Janela de atendimento Grade de atendimento Capacidade Transportadoras Veículos …" at bounding box center [784, 385] width 1568 height 771
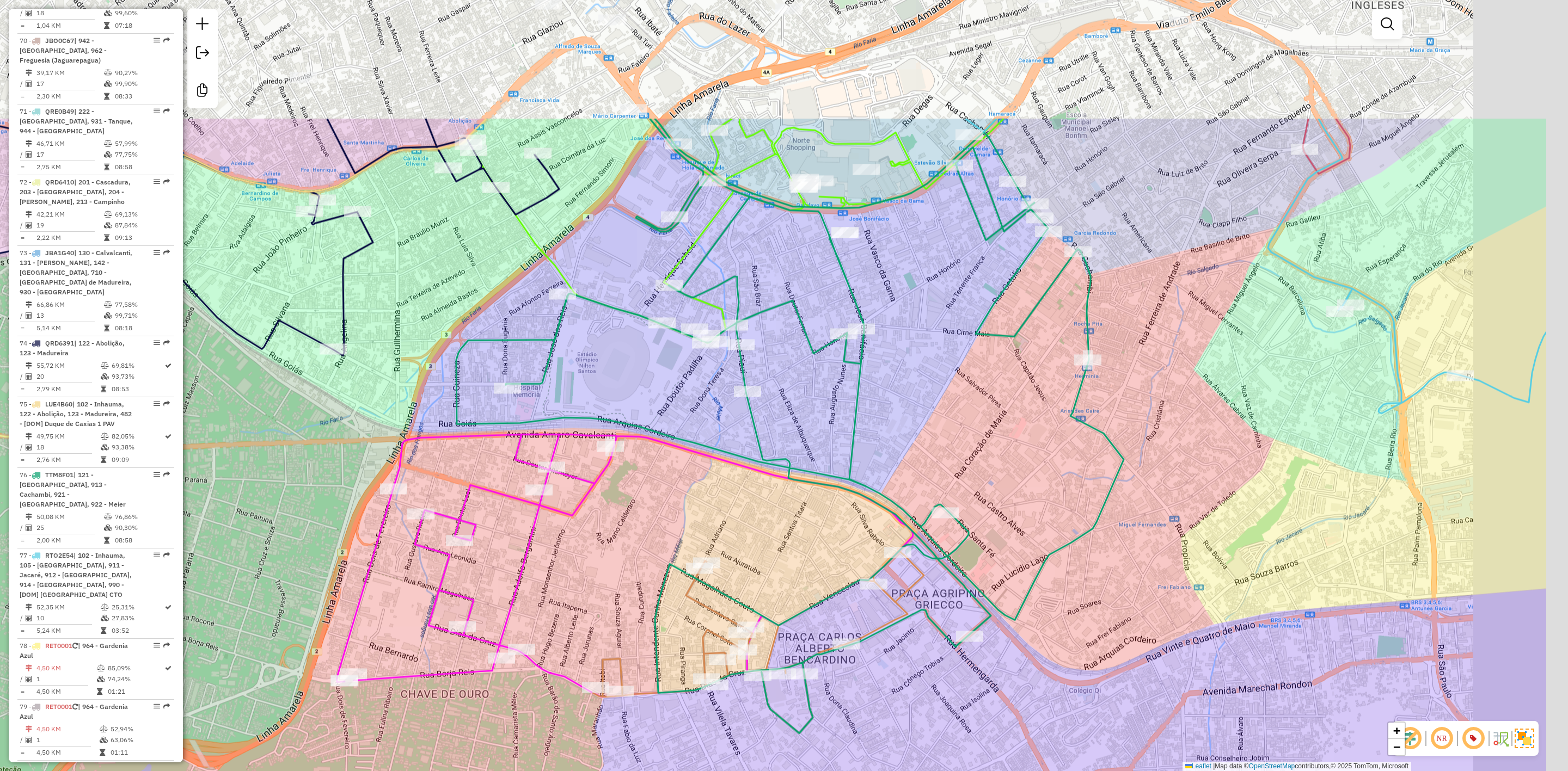
click at [990, 492] on div "Janela de atendimento Grade de atendimento Capacidade Transportadoras Veículos …" at bounding box center [784, 385] width 1568 height 771
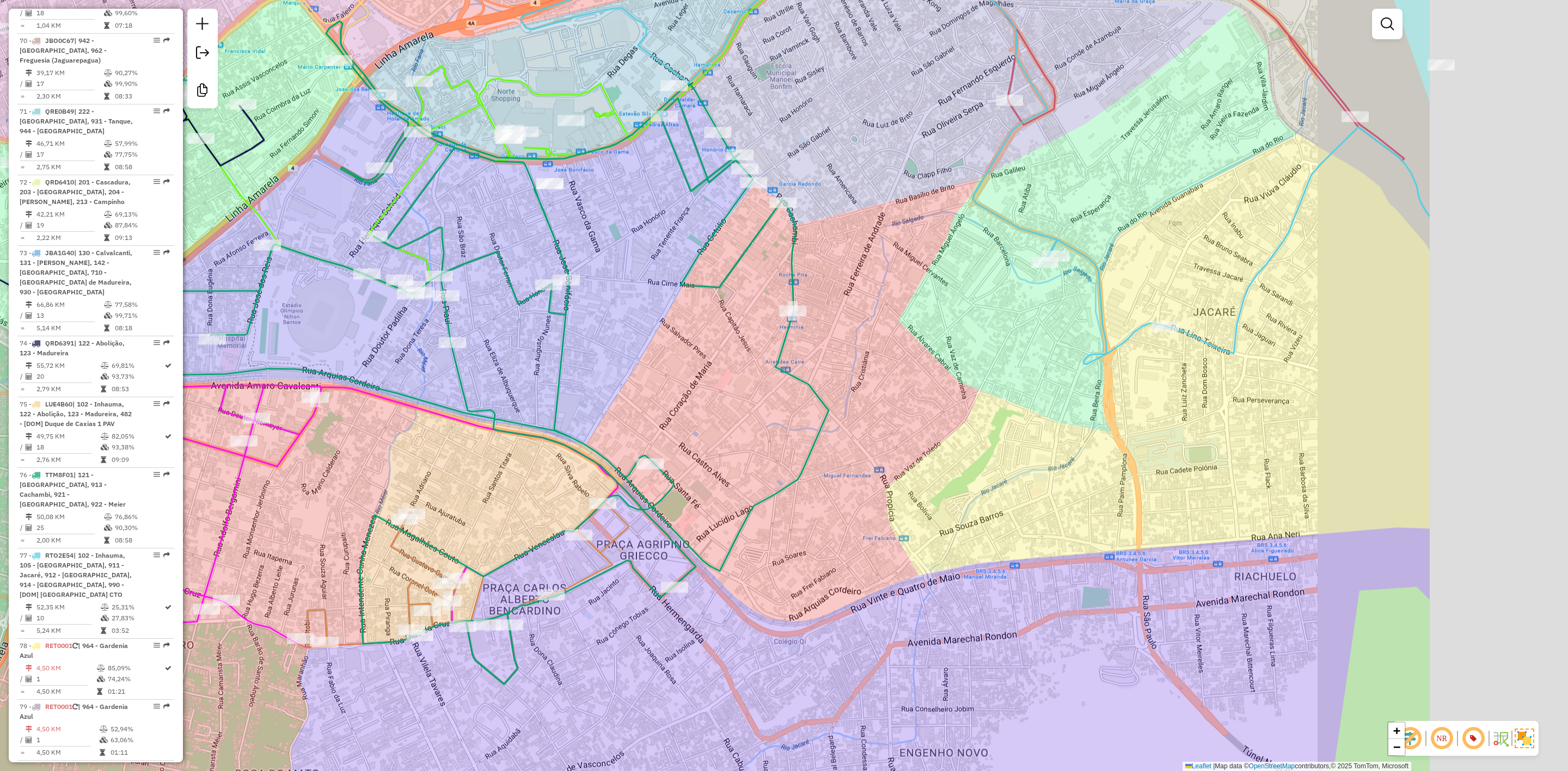
drag, startPoint x: 950, startPoint y: 537, endPoint x: 1172, endPoint y: 379, distance: 272.5
click at [815, 508] on div "Janela de atendimento Grade de atendimento Capacidade Transportadoras Veículos …" at bounding box center [784, 385] width 1568 height 771
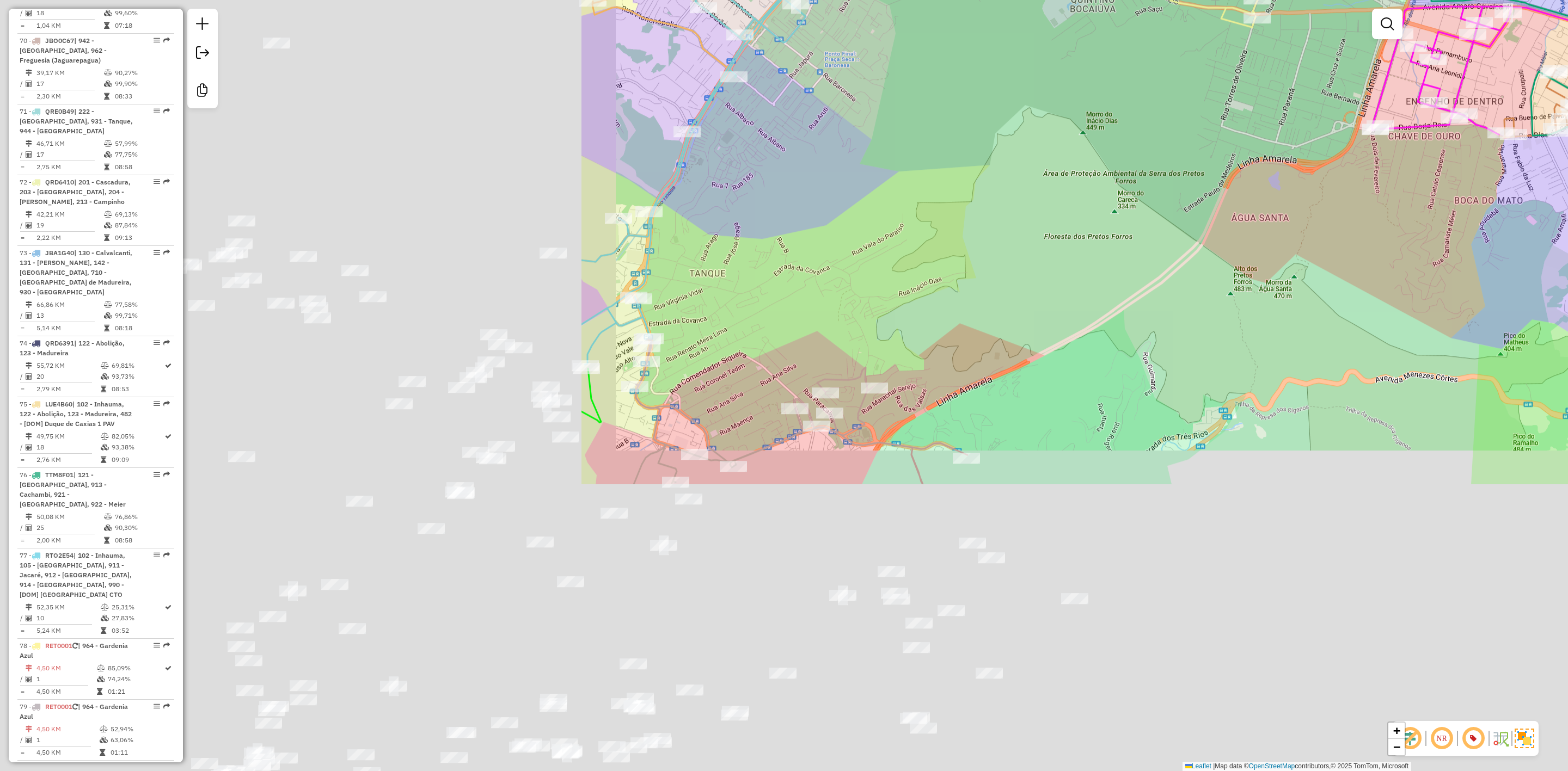
drag, startPoint x: 441, startPoint y: 518, endPoint x: 1193, endPoint y: 132, distance: 845.3
click at [1193, 132] on div "Janela de atendimento Grade de atendimento Capacidade Transportadoras Veículos …" at bounding box center [784, 385] width 1568 height 771
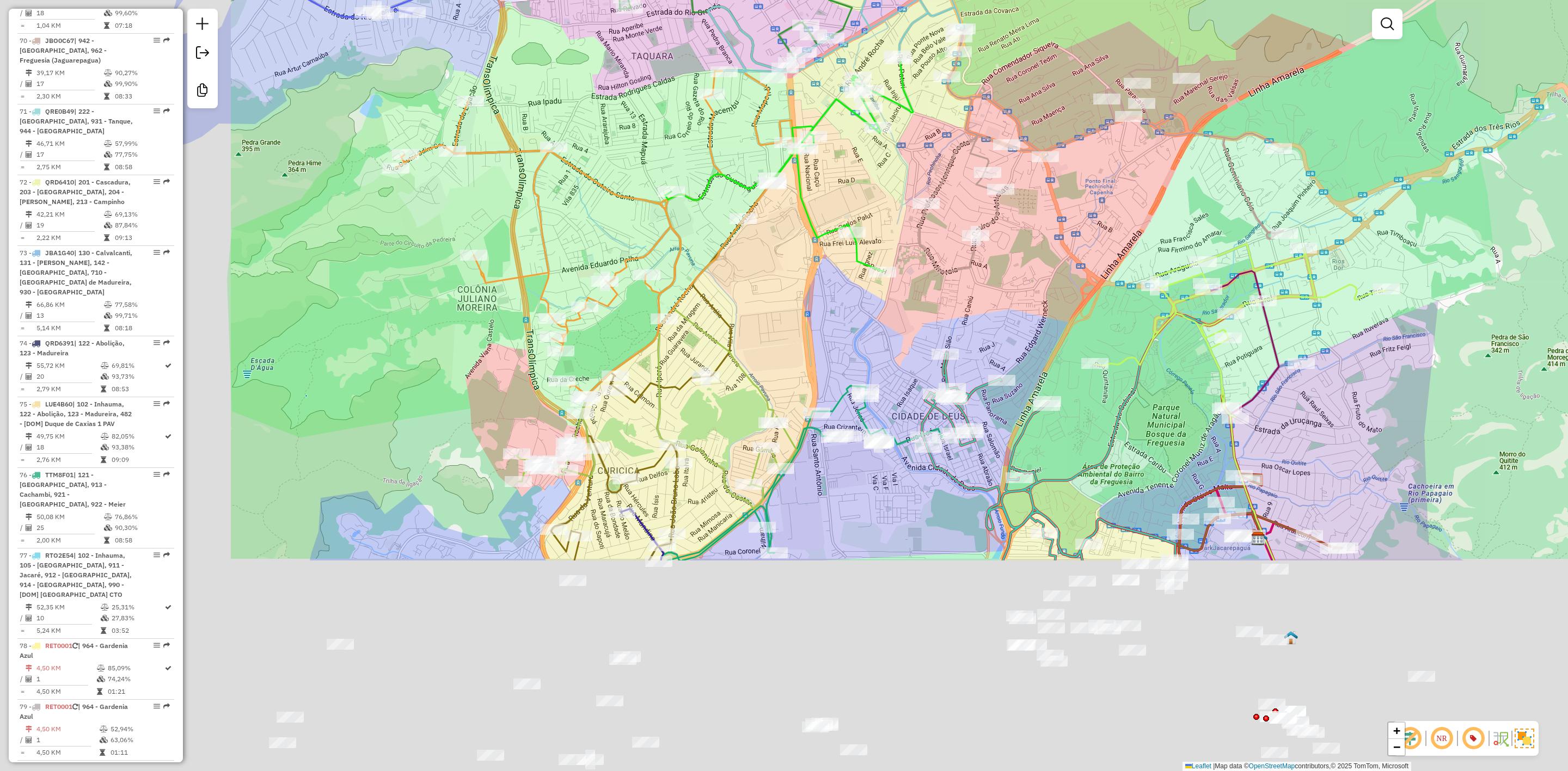
click at [867, 329] on div "Rota 76 - Placa TTM8F01 55013074 - JEF 2000 BAR E RESTA Janela de atendimento G…" at bounding box center [784, 385] width 1568 height 771
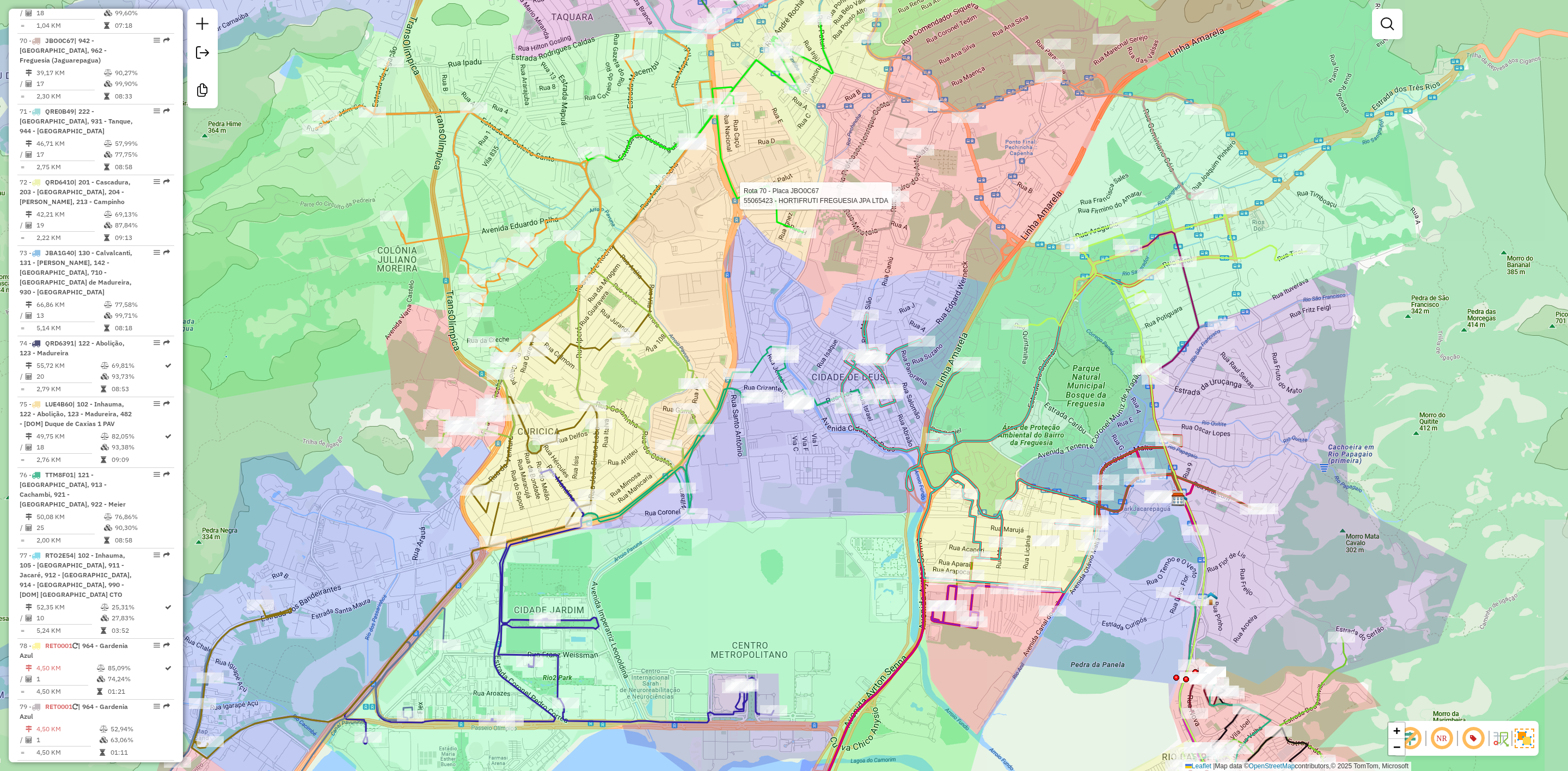
drag, startPoint x: 835, startPoint y: 525, endPoint x: 801, endPoint y: 503, distance: 40.5
click at [801, 503] on div "Rota 76 - Placa TTM8F01 55013074 - JEF 2000 BAR E RESTA Rota 70 - Placa JBO0C67…" at bounding box center [784, 385] width 1568 height 771
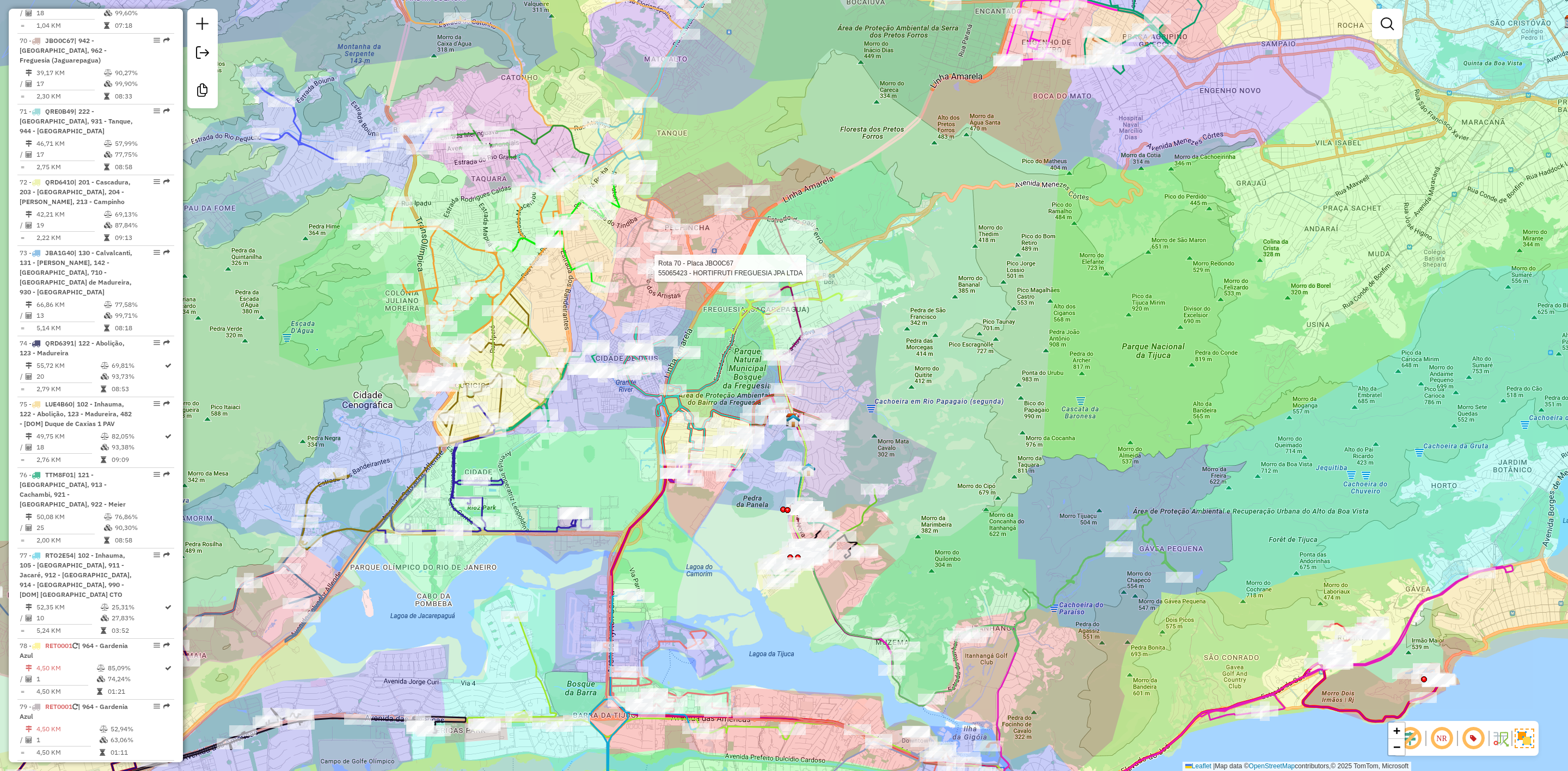
drag, startPoint x: 987, startPoint y: 411, endPoint x: 840, endPoint y: 252, distance: 216.5
click at [840, 252] on div "Rota 76 - Placa TTM8F01 55013074 - JEF 2000 BAR E RESTA Rota 70 - Placa JBO0C67…" at bounding box center [784, 385] width 1568 height 771
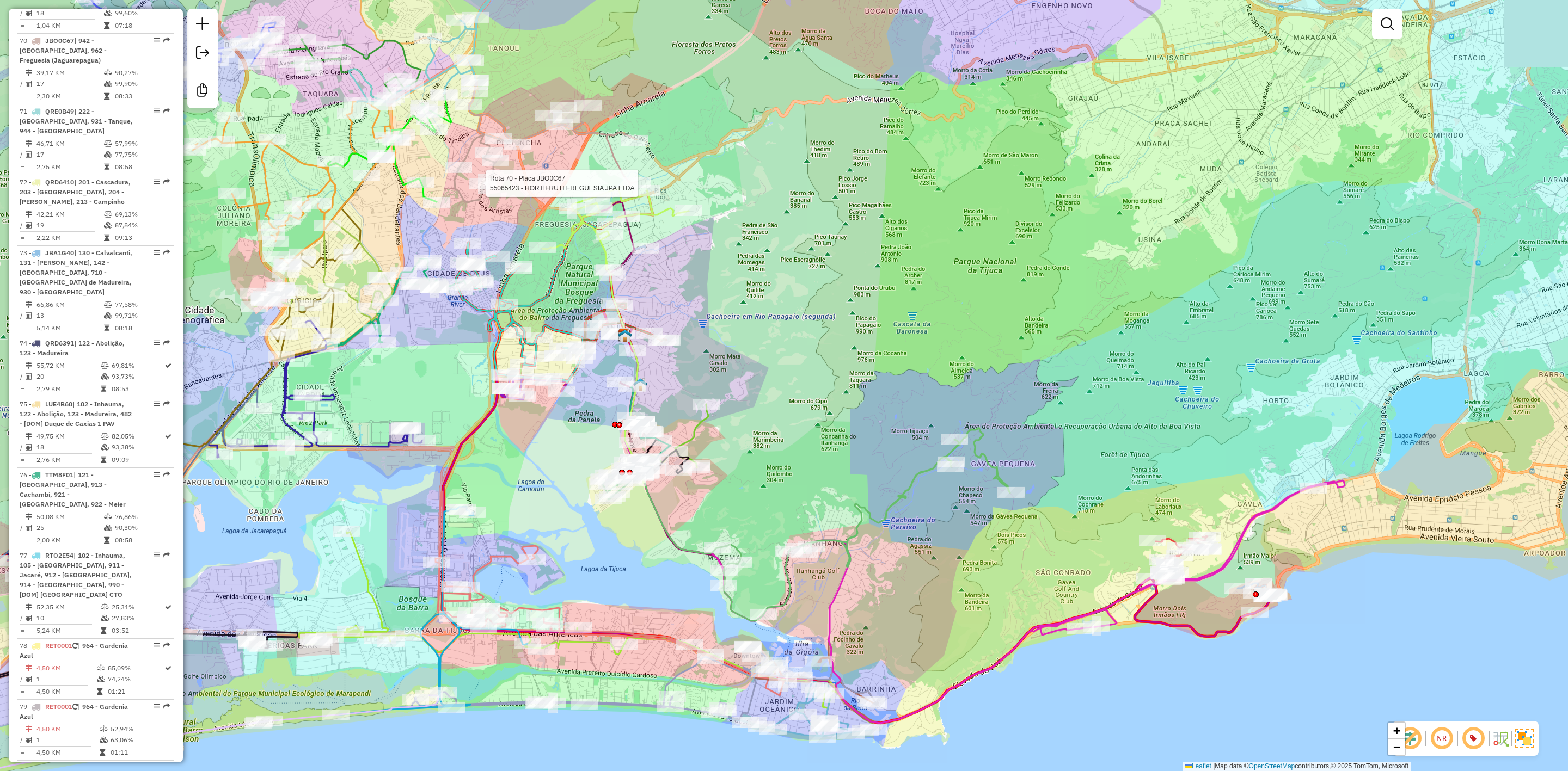
drag, startPoint x: 802, startPoint y: 225, endPoint x: 639, endPoint y: 577, distance: 387.9
click at [557, 664] on div "Rota 76 - Placa TTM8F01 55013074 - JEF 2000 BAR E RESTA Rota 70 - Placa JBO0C67…" at bounding box center [784, 385] width 1568 height 771
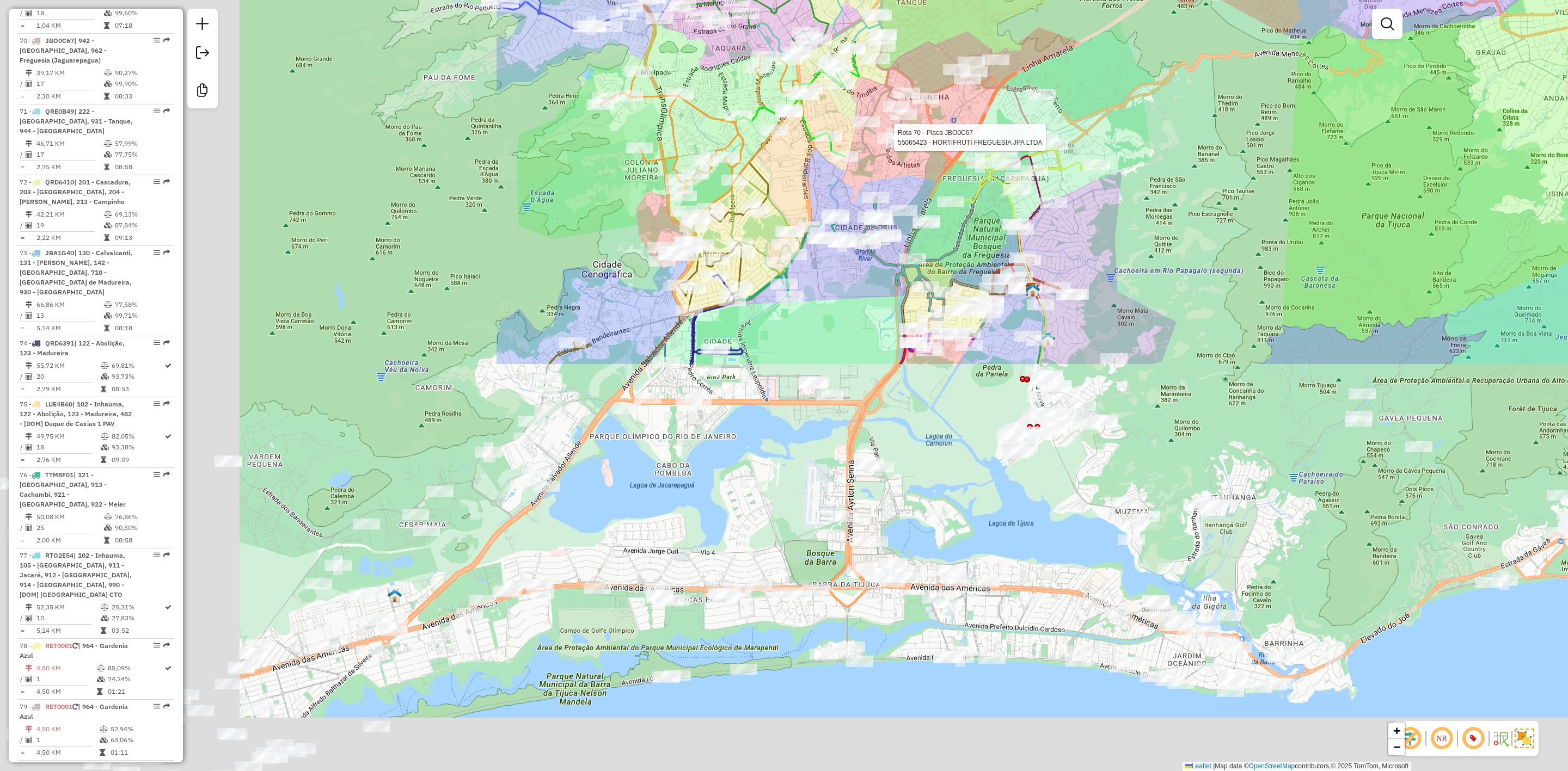
drag, startPoint x: 570, startPoint y: 619, endPoint x: 1223, endPoint y: 135, distance: 812.8
click at [1223, 135] on div "Rota 76 - Placa TTM8F01 55013074 - JEF 2000 BAR E RESTA Rota 70 - Placa JBO0C67…" at bounding box center [784, 385] width 1568 height 771
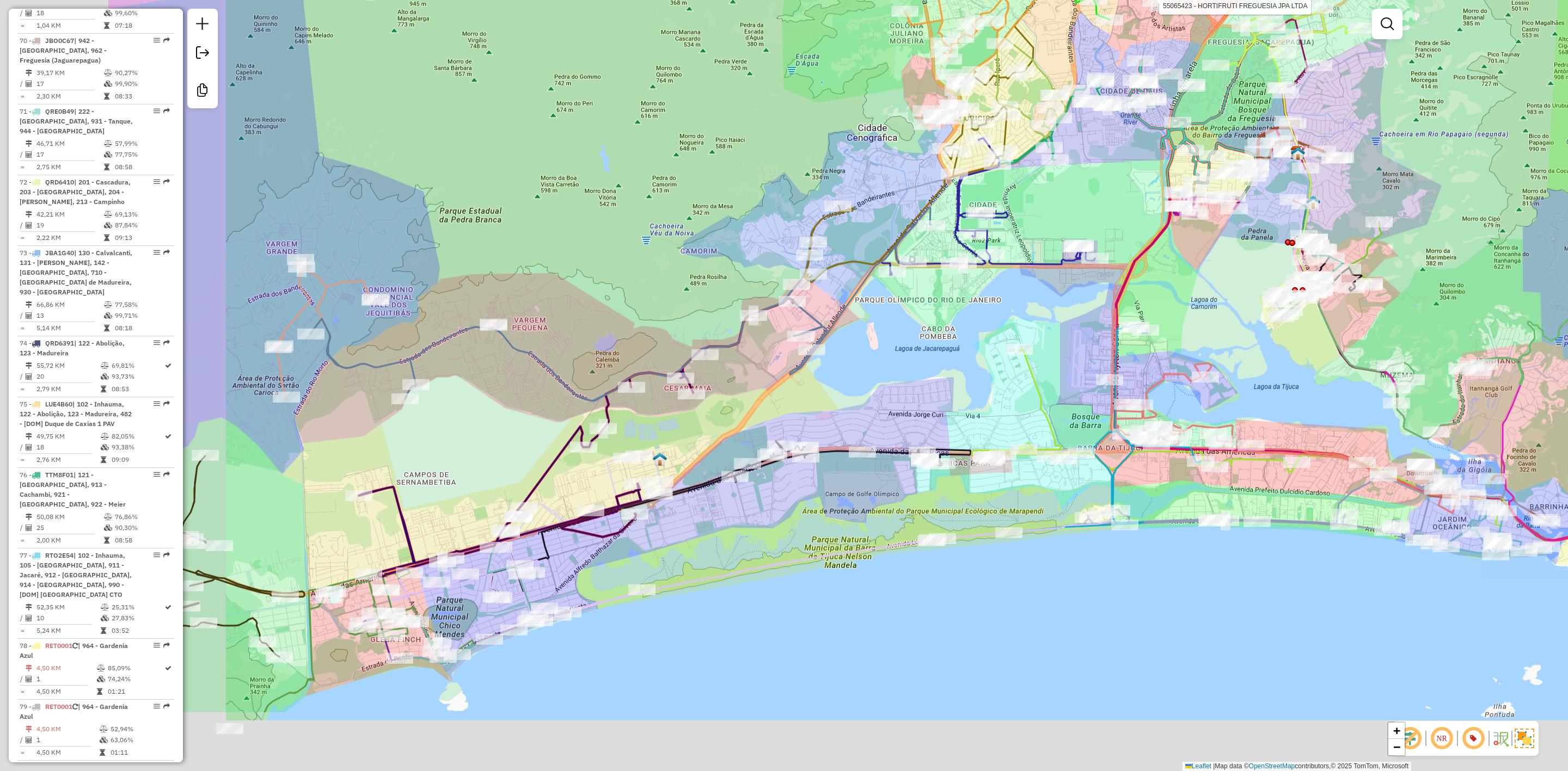
drag, startPoint x: 922, startPoint y: 362, endPoint x: 1013, endPoint y: 339, distance: 93.9
click at [1013, 339] on div "Rota 76 - Placa TTM8F01 55013074 - JEF 2000 BAR E RESTA Rota 70 - Placa JBO0C67…" at bounding box center [784, 385] width 1568 height 771
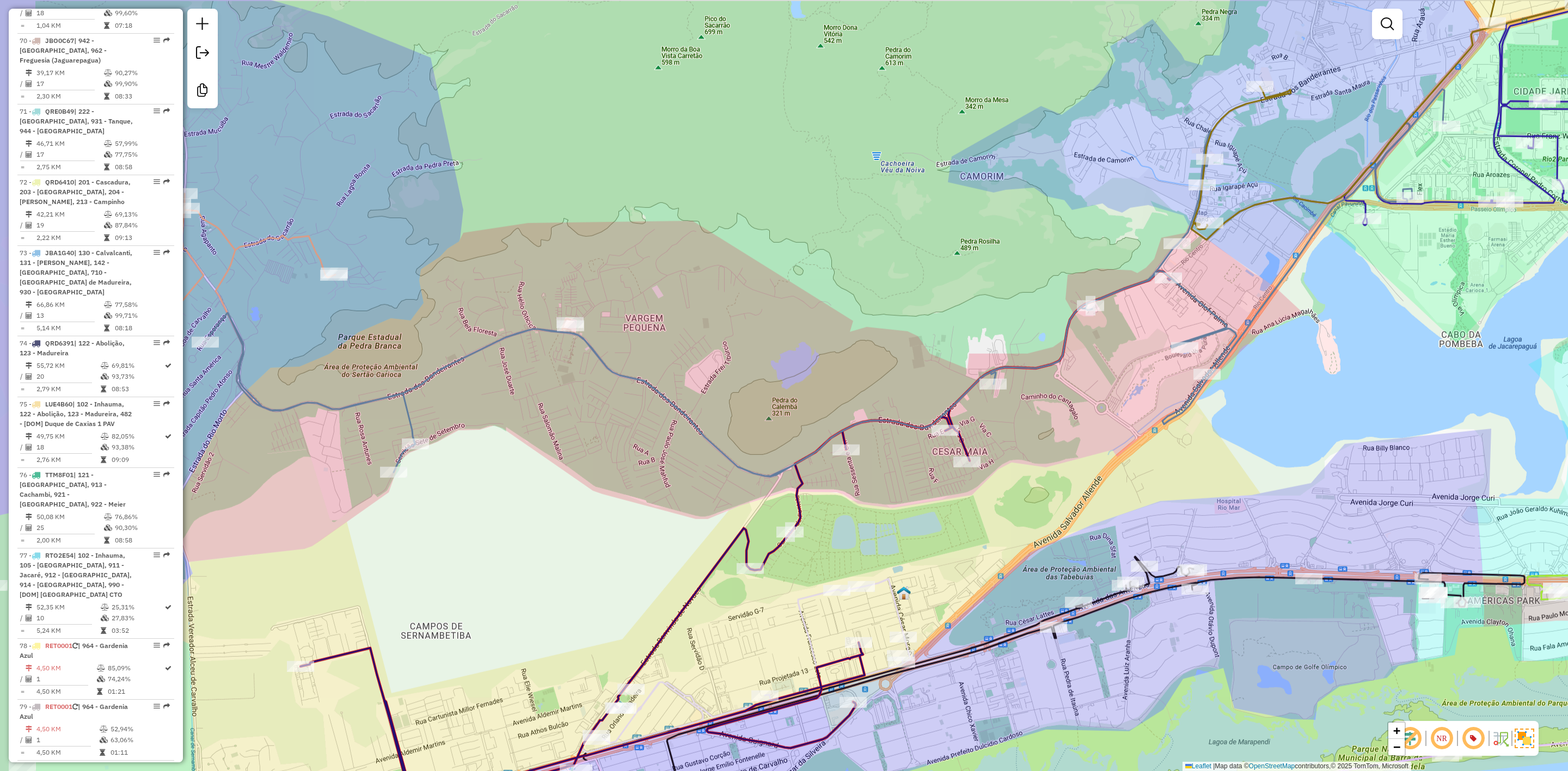
drag, startPoint x: 680, startPoint y: 268, endPoint x: 833, endPoint y: 273, distance: 153.1
click at [833, 273] on div "Rota 76 - Placa TTM8F01 55013074 - JEF 2000 BAR E RESTA Rota 70 - Placa JBO0C67…" at bounding box center [784, 385] width 1568 height 771
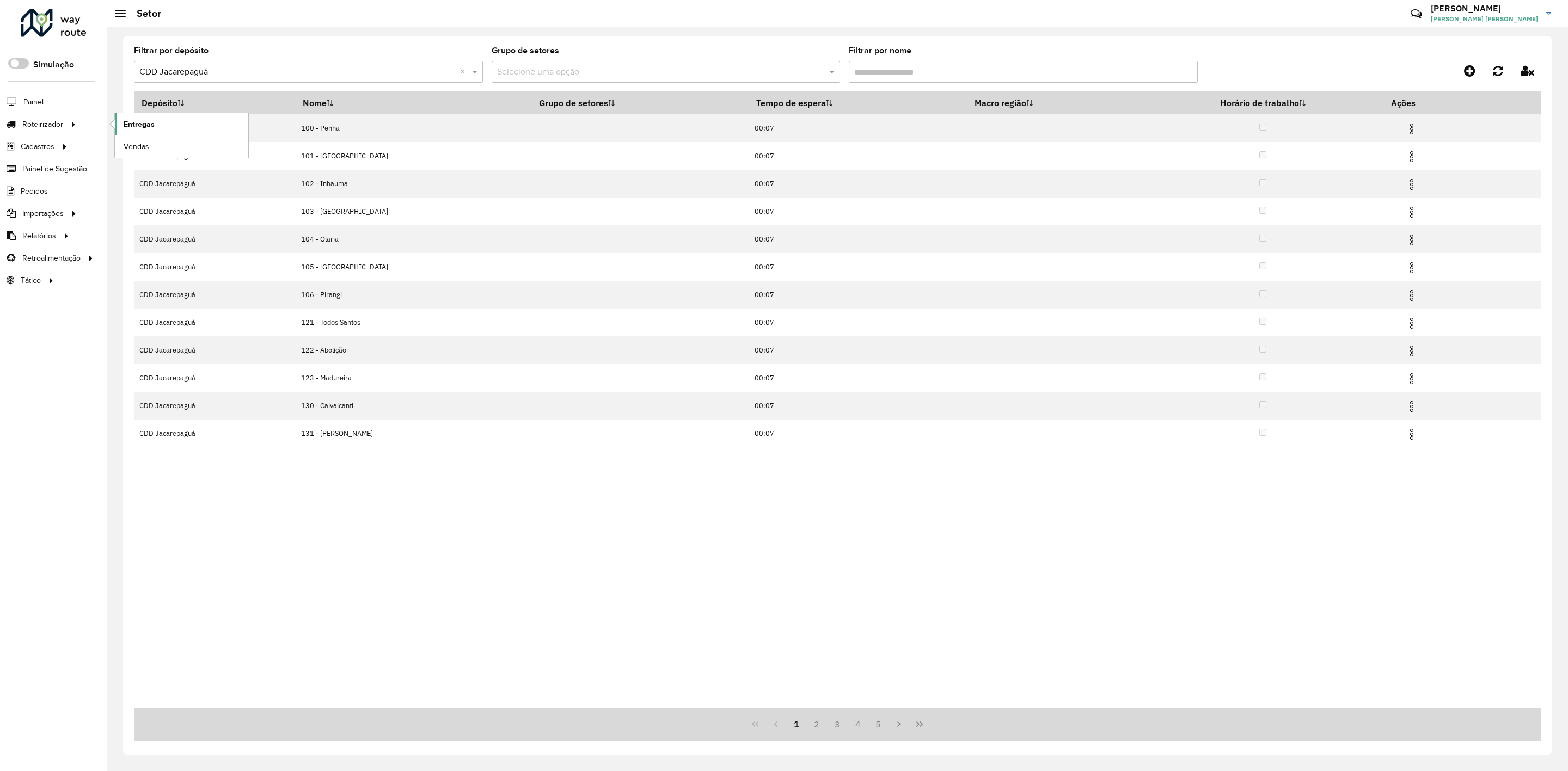
click at [133, 123] on span "Entregas" at bounding box center [139, 124] width 31 height 11
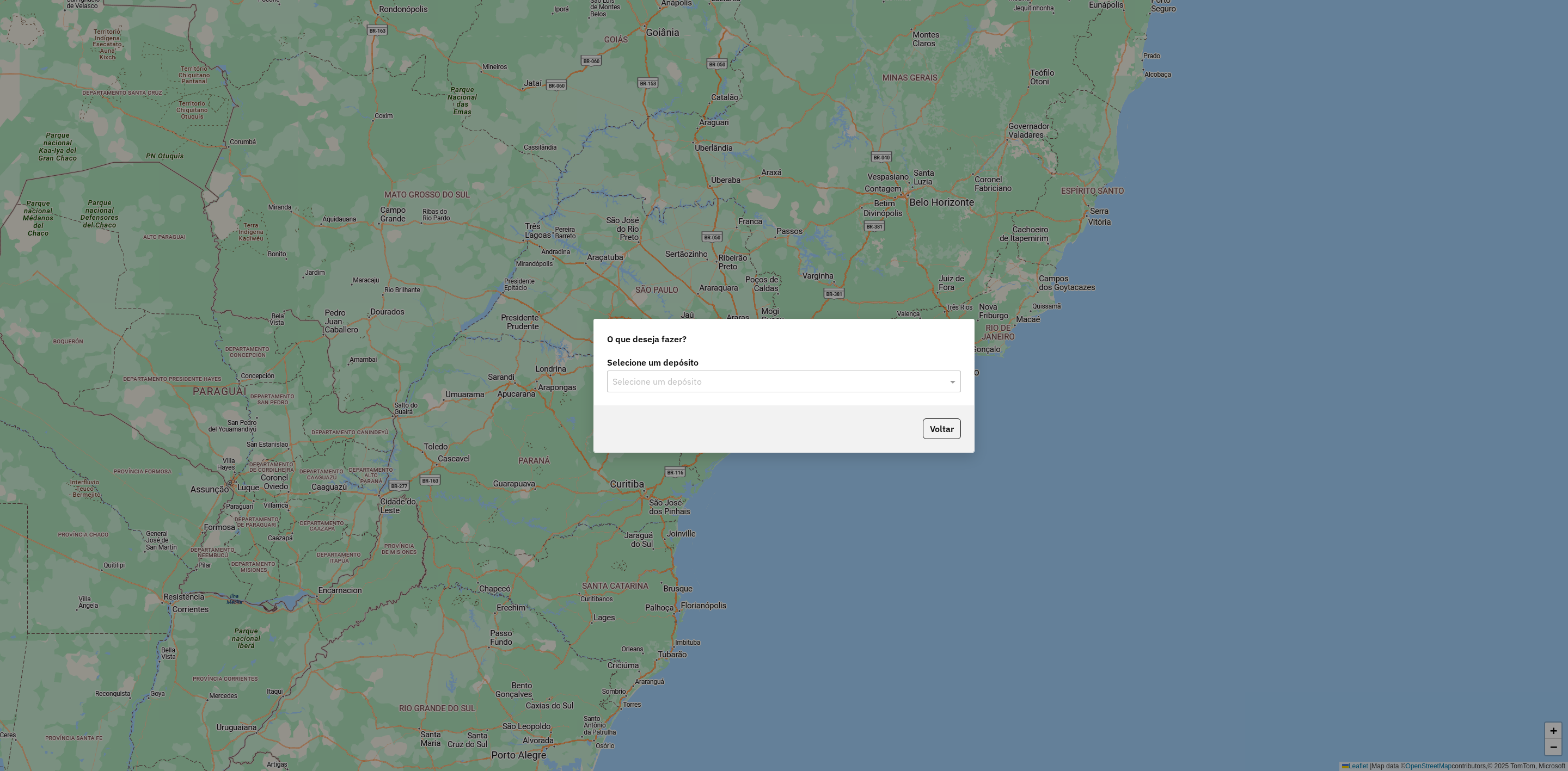
click at [802, 371] on div "Selecione um depósito" at bounding box center [784, 381] width 354 height 22
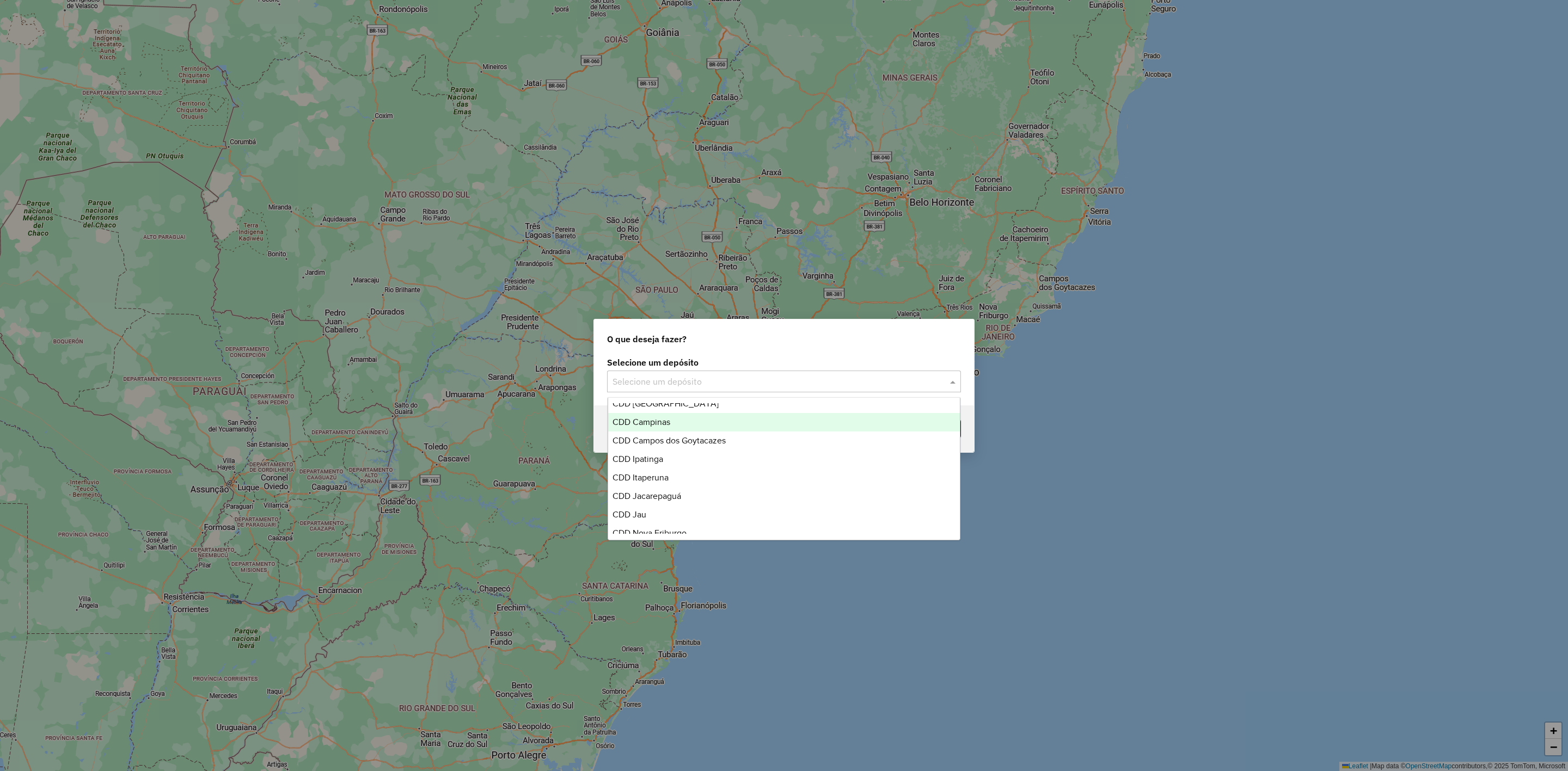
scroll to position [82, 0]
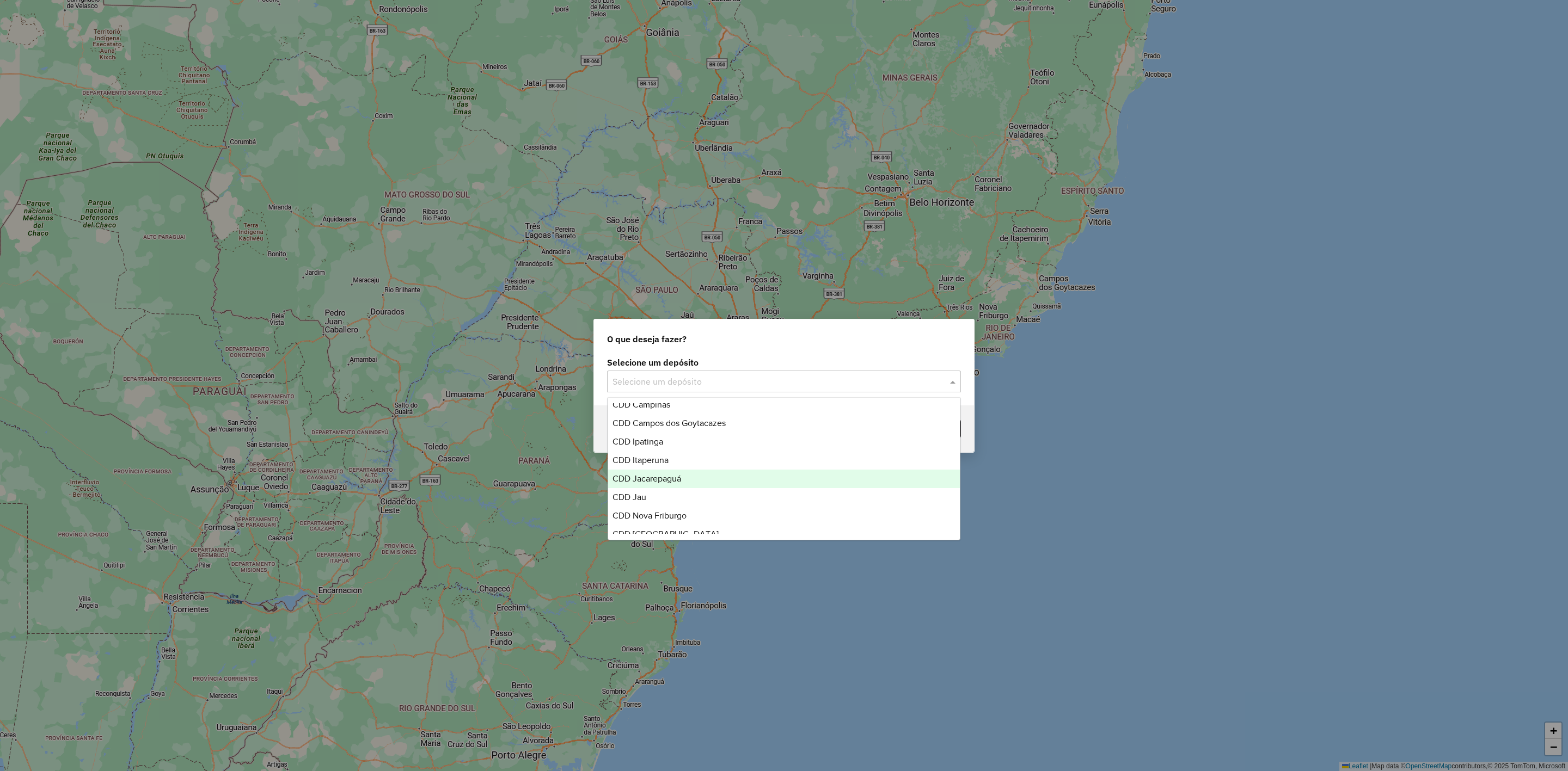
click at [680, 484] on span "CDD Jacarepaguá" at bounding box center [647, 478] width 69 height 10
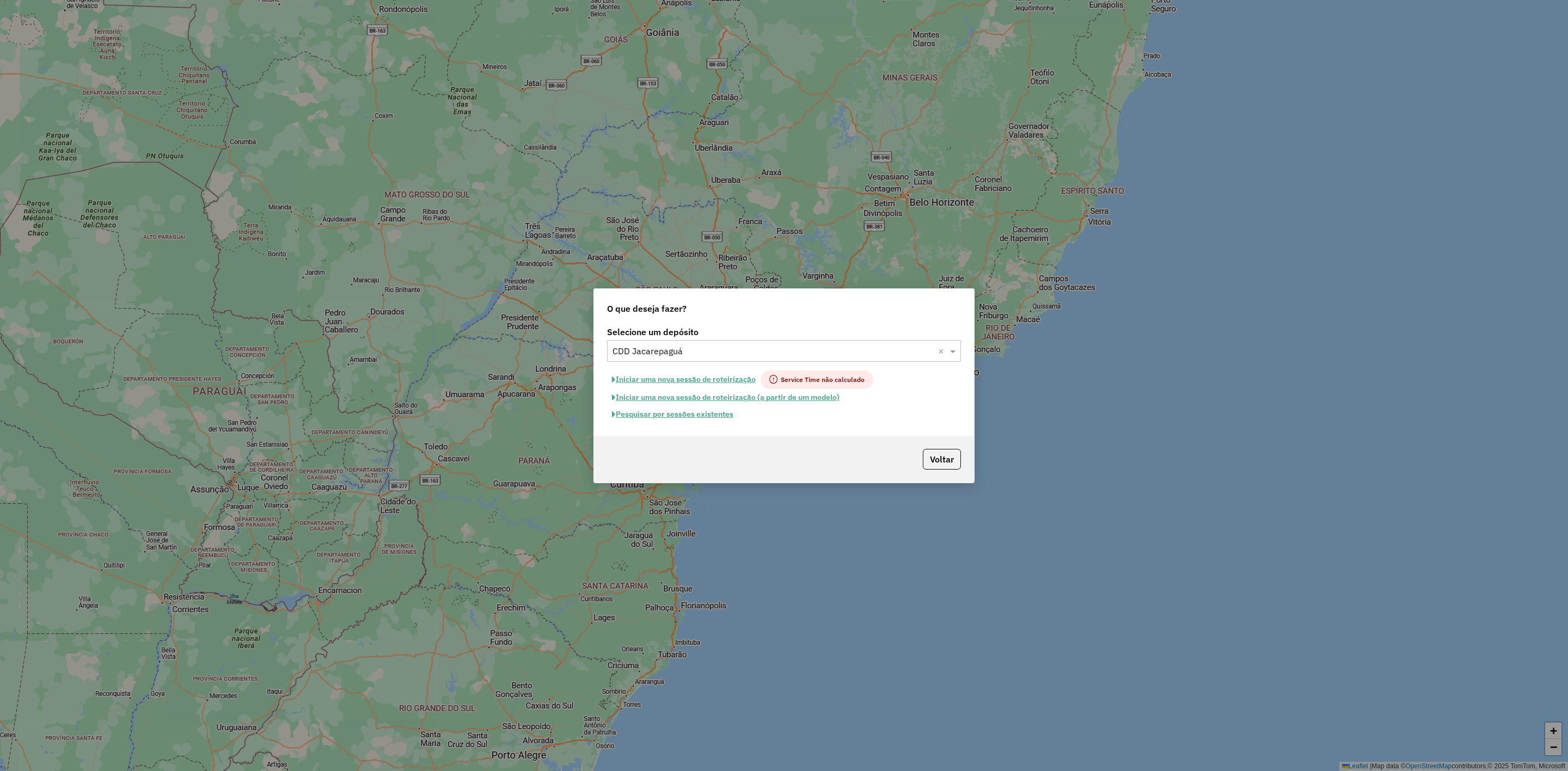
click at [715, 418] on button "Pesquisar por sessões existentes" at bounding box center [672, 414] width 131 height 17
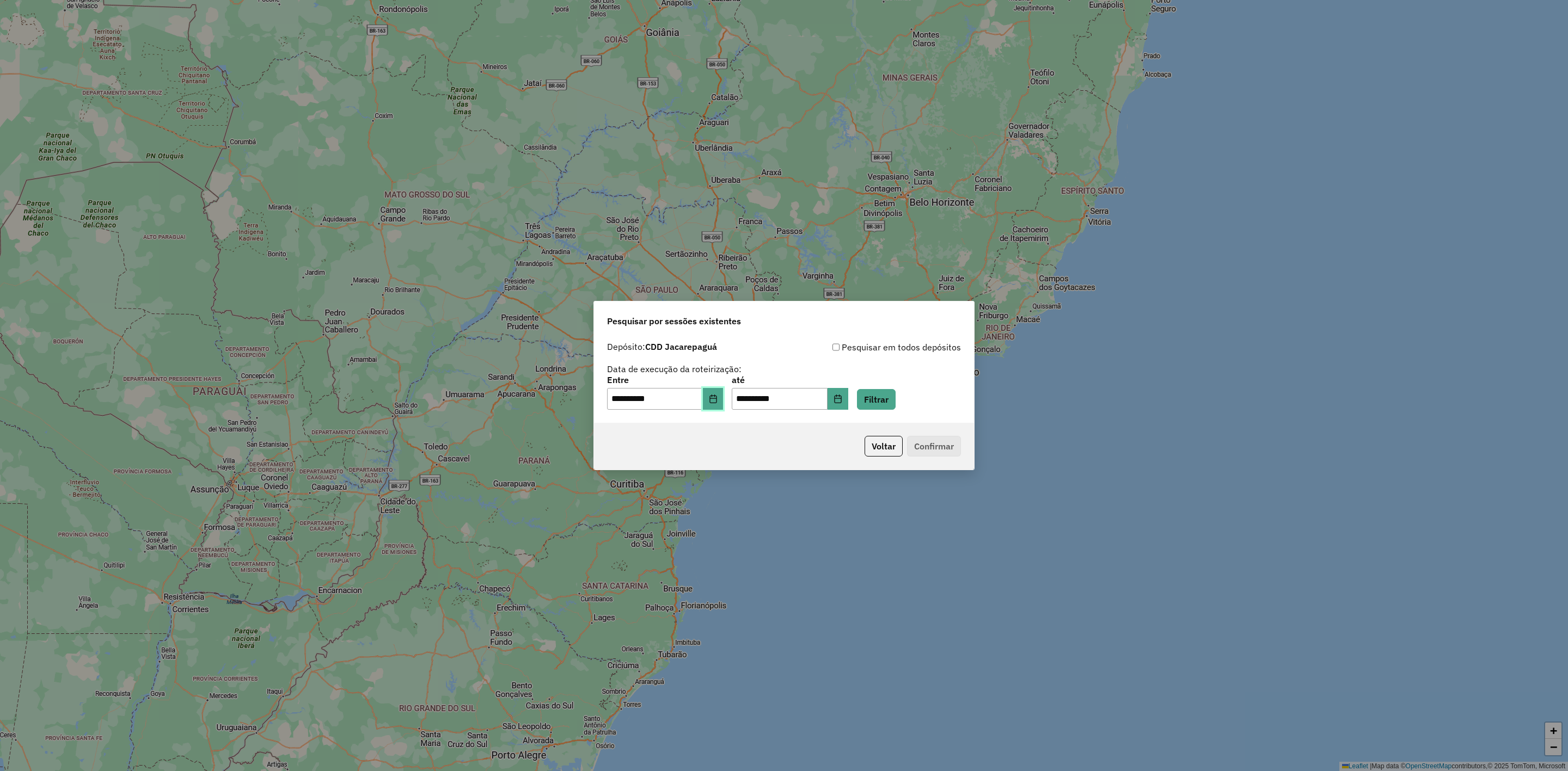
click at [718, 402] on icon "Choose Date" at bounding box center [714, 399] width 9 height 9
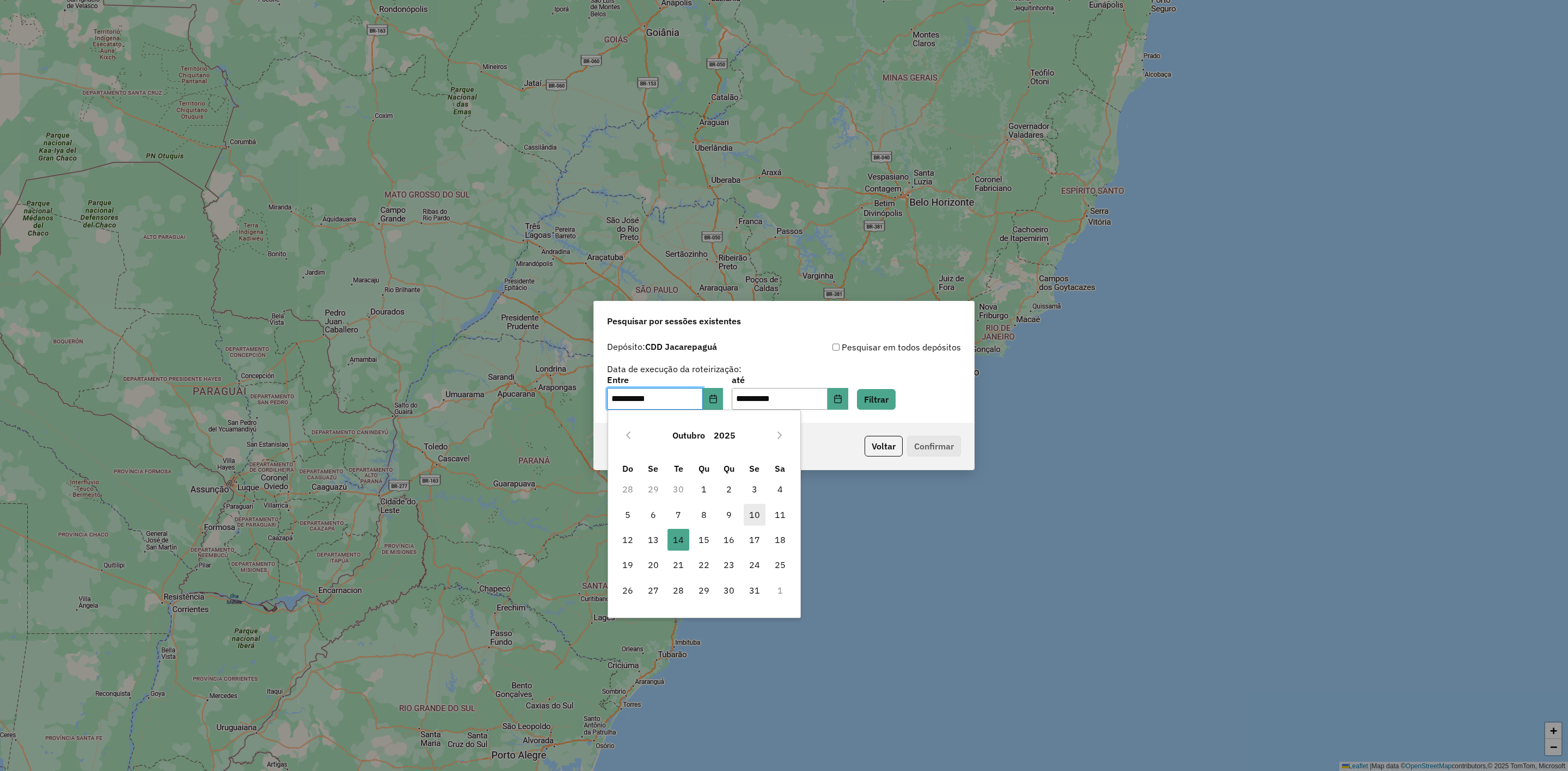
click at [756, 523] on span "10" at bounding box center [755, 515] width 22 height 22
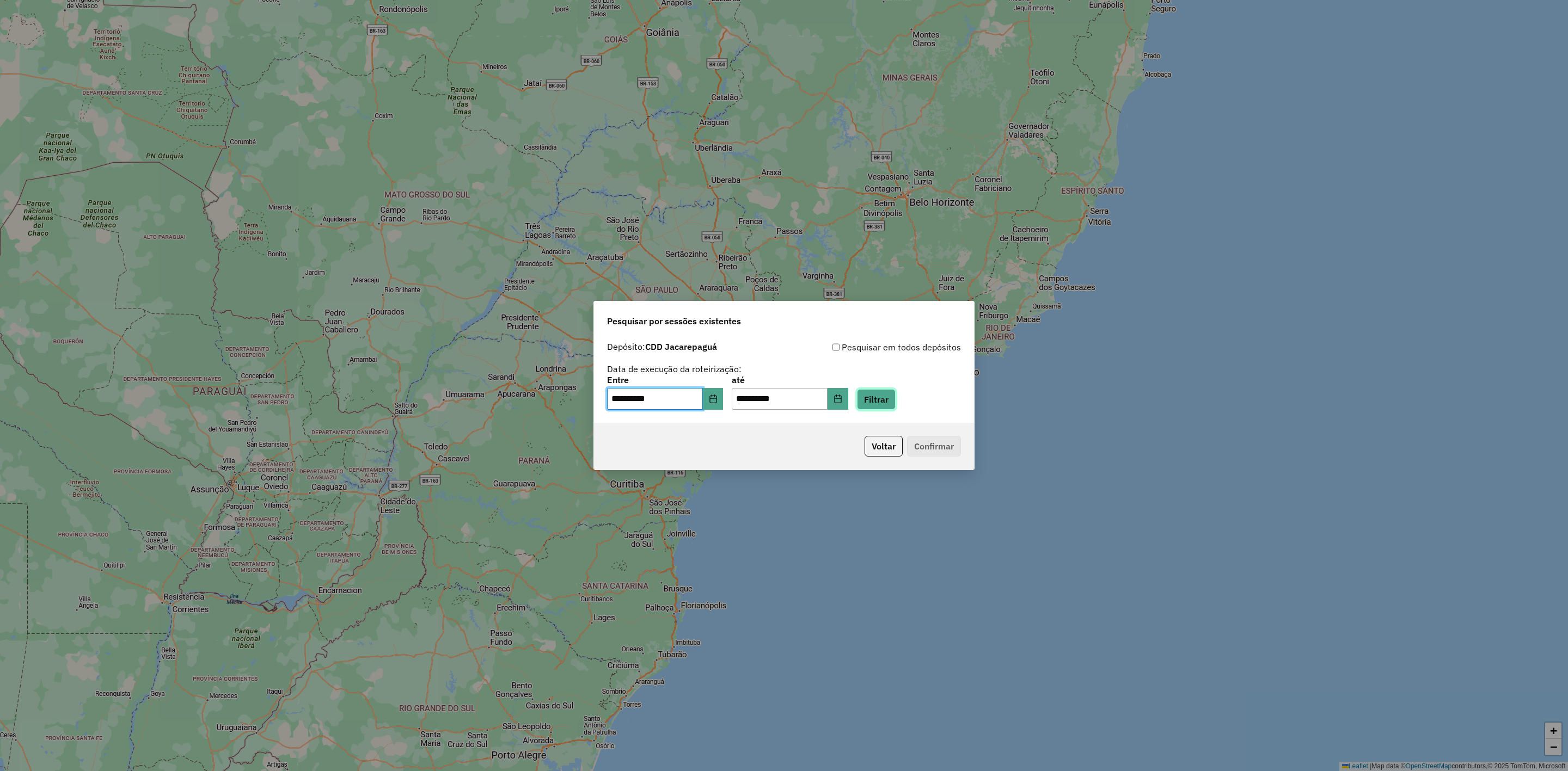
click at [889, 404] on button "Filtrar" at bounding box center [876, 399] width 39 height 21
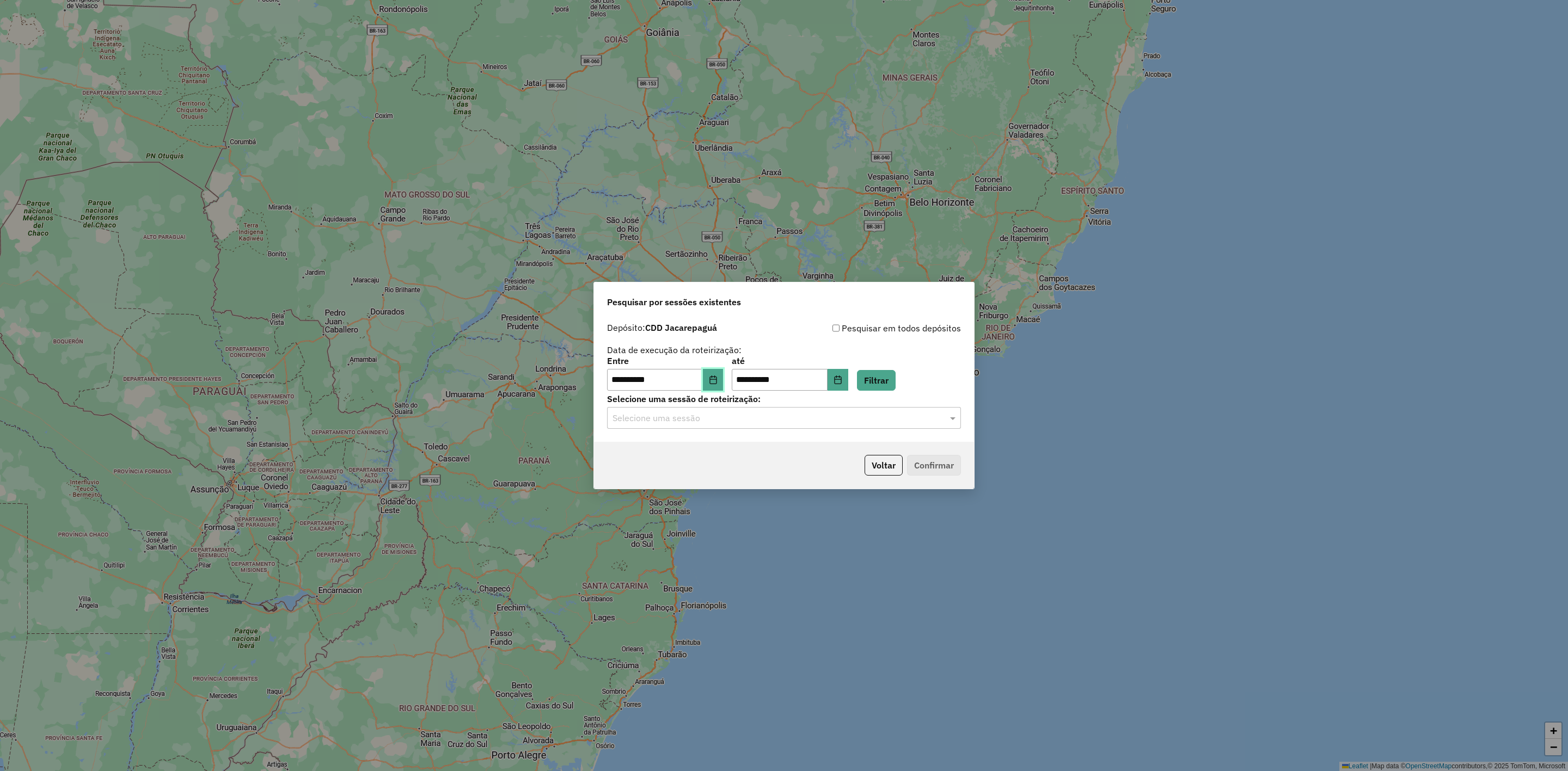
click at [711, 376] on button "Choose Date" at bounding box center [713, 380] width 21 height 22
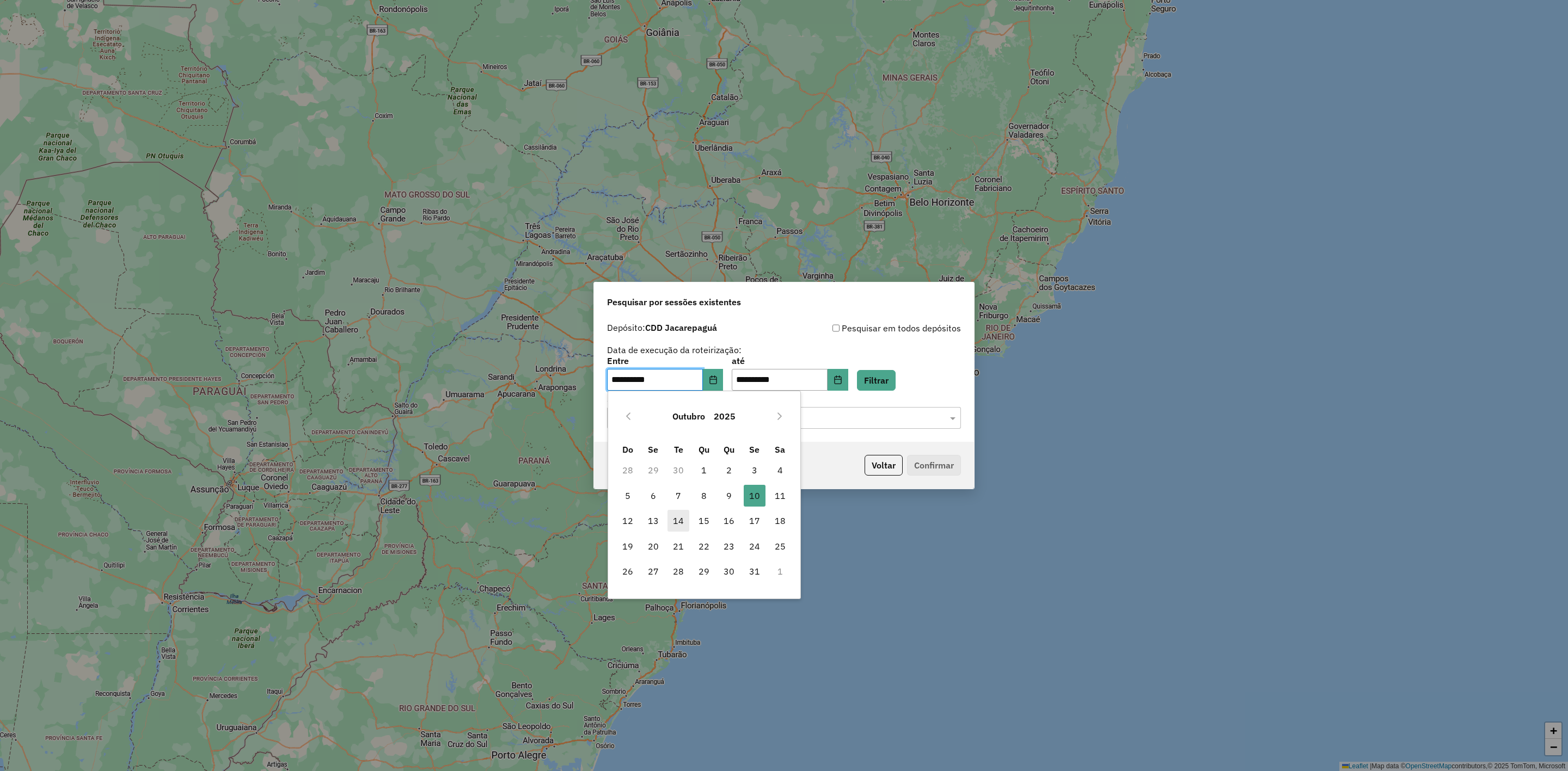
click at [675, 519] on span "14" at bounding box center [679, 521] width 22 height 22
type input "**********"
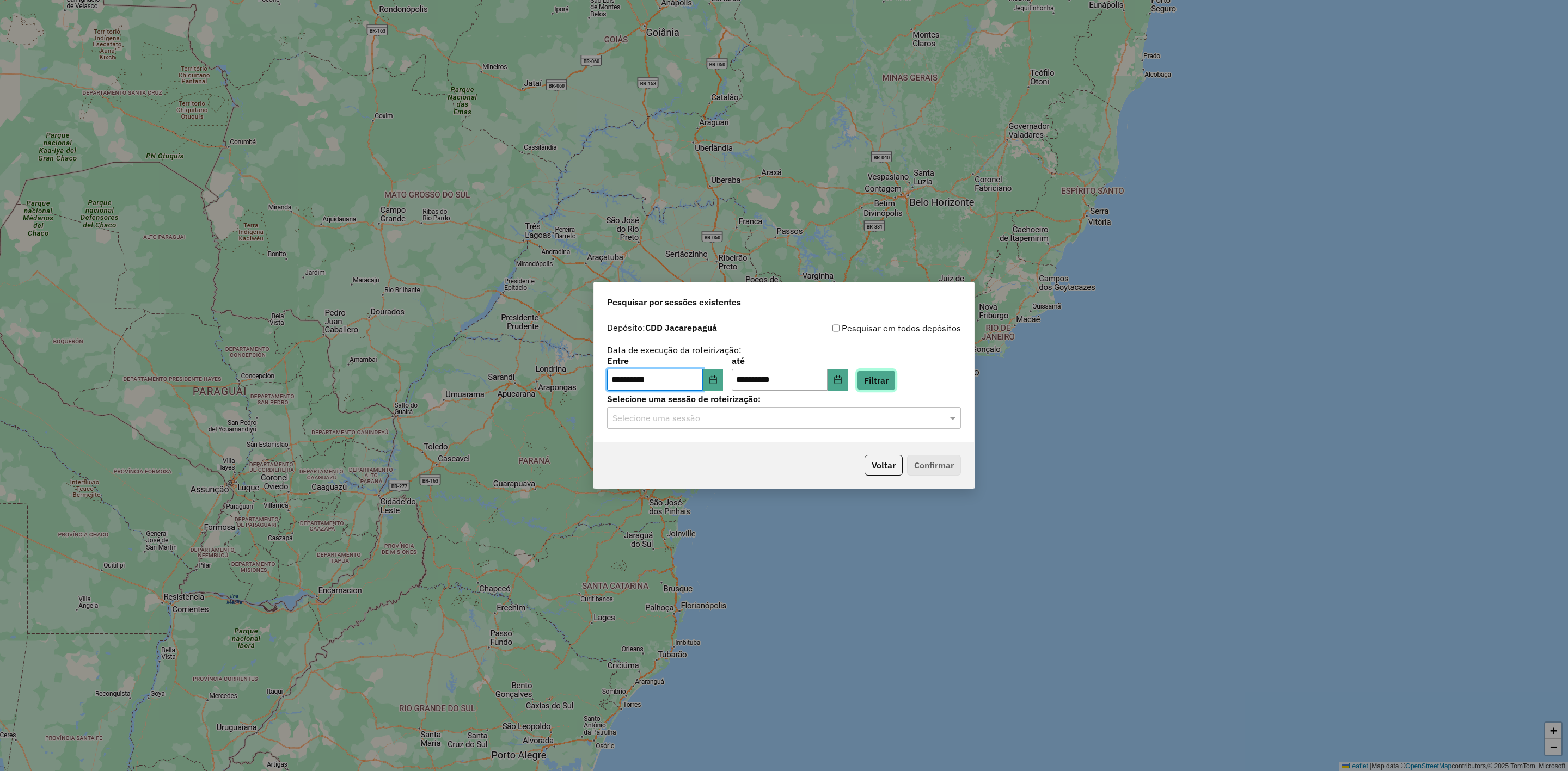
click at [896, 381] on button "Filtrar" at bounding box center [876, 380] width 39 height 21
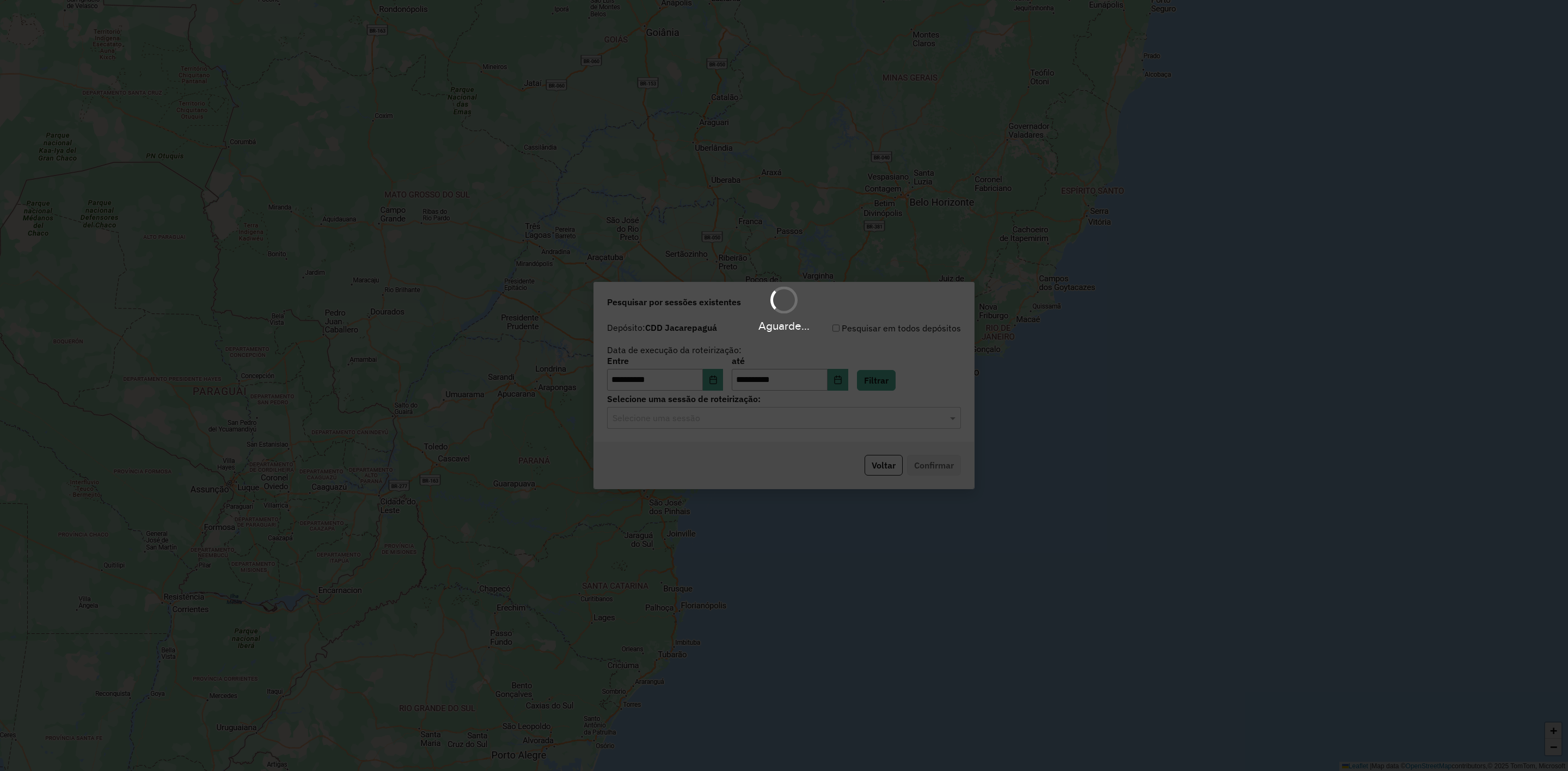
click at [775, 419] on input "text" at bounding box center [773, 418] width 321 height 13
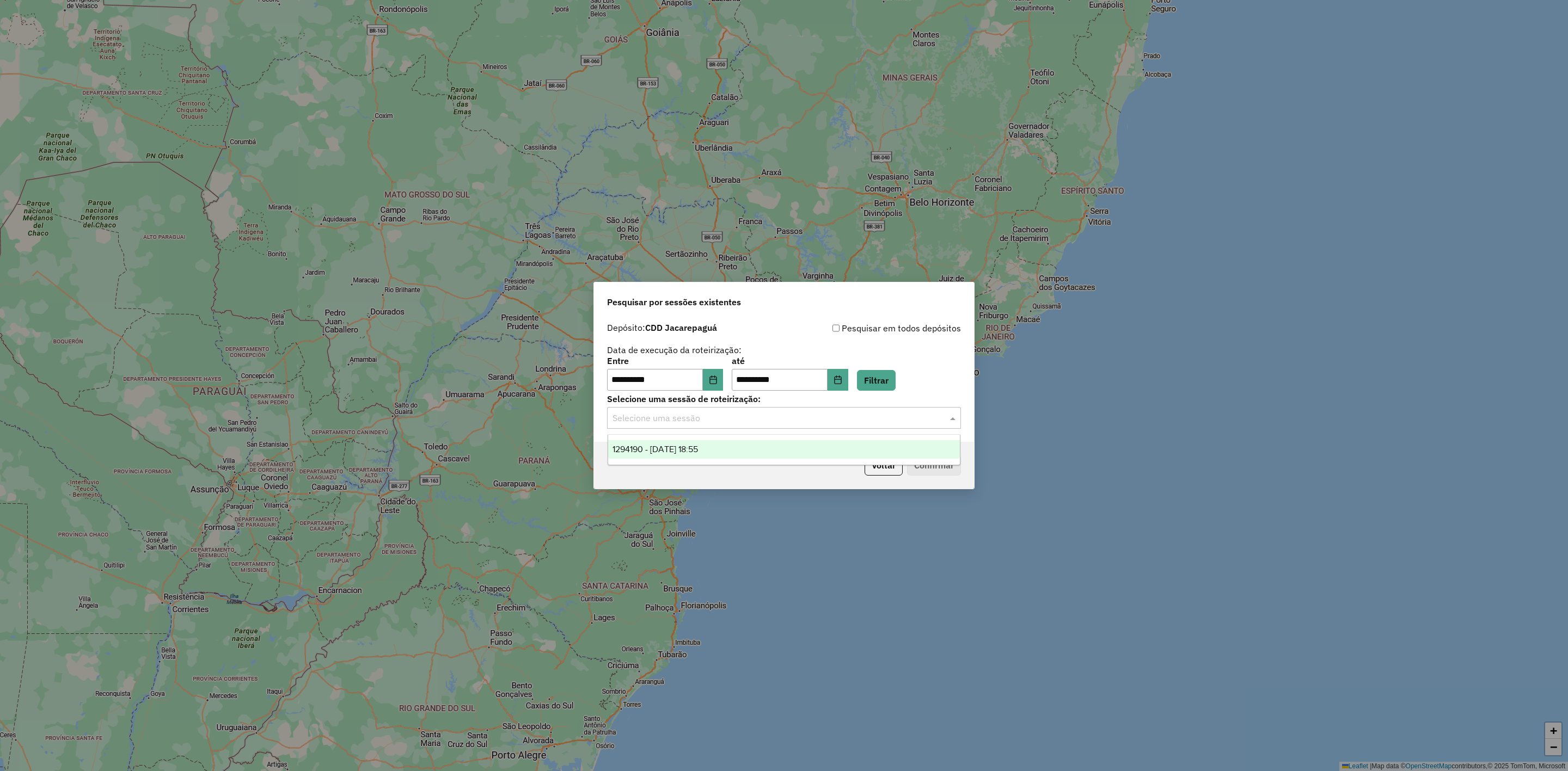
click at [775, 419] on input "text" at bounding box center [773, 418] width 321 height 13
click at [778, 448] on div "1294190 - 14/10/2025 18:55" at bounding box center [784, 449] width 352 height 18
click at [930, 459] on button "Confirmar" at bounding box center [934, 465] width 54 height 21
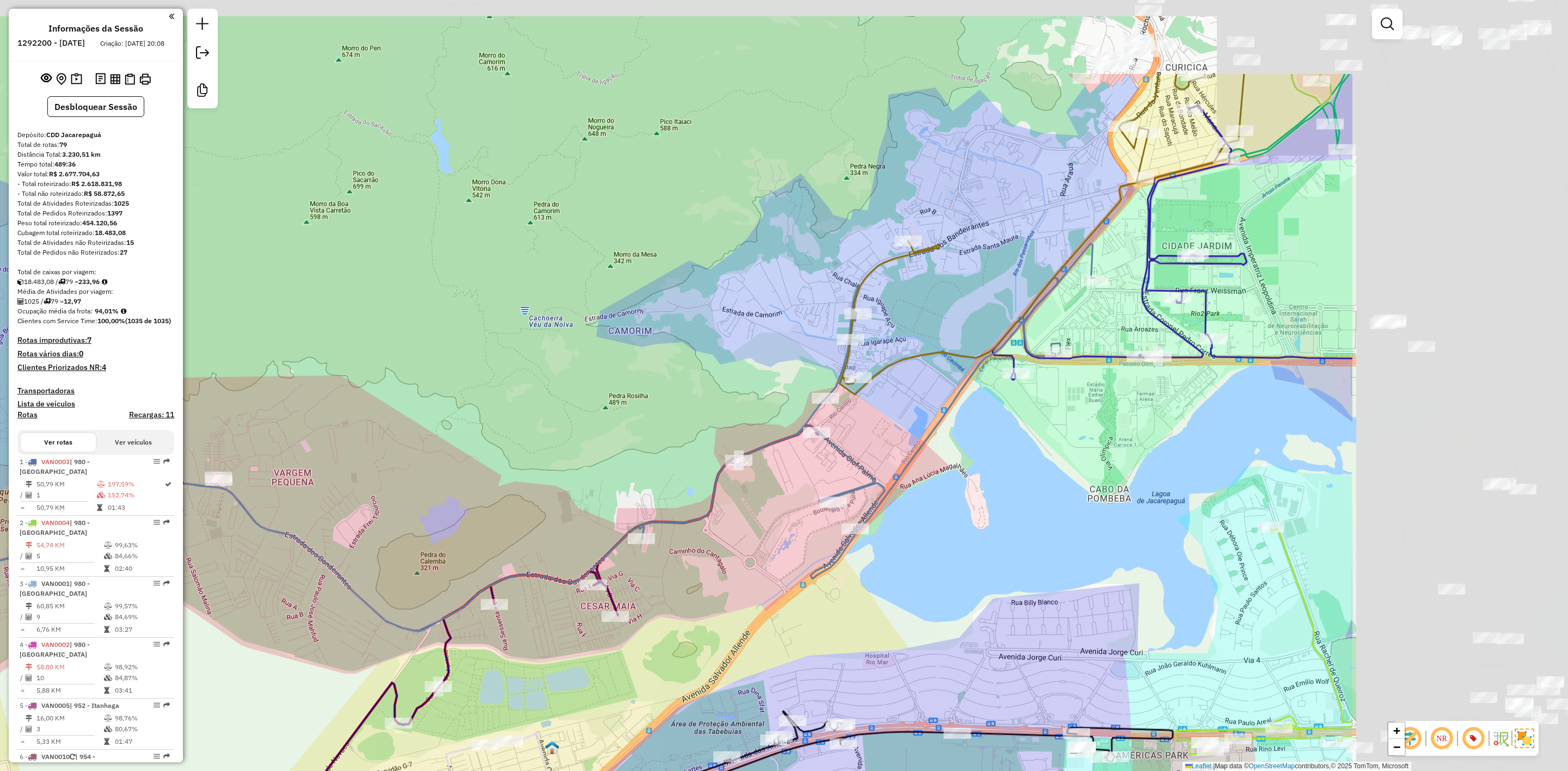
click at [622, 395] on div "Rota 76 - Placa TTM8F01 55013074 - JEF 2000 BAR E RESTA Rota 70 - Placa JBO0C67…" at bounding box center [784, 385] width 1568 height 771
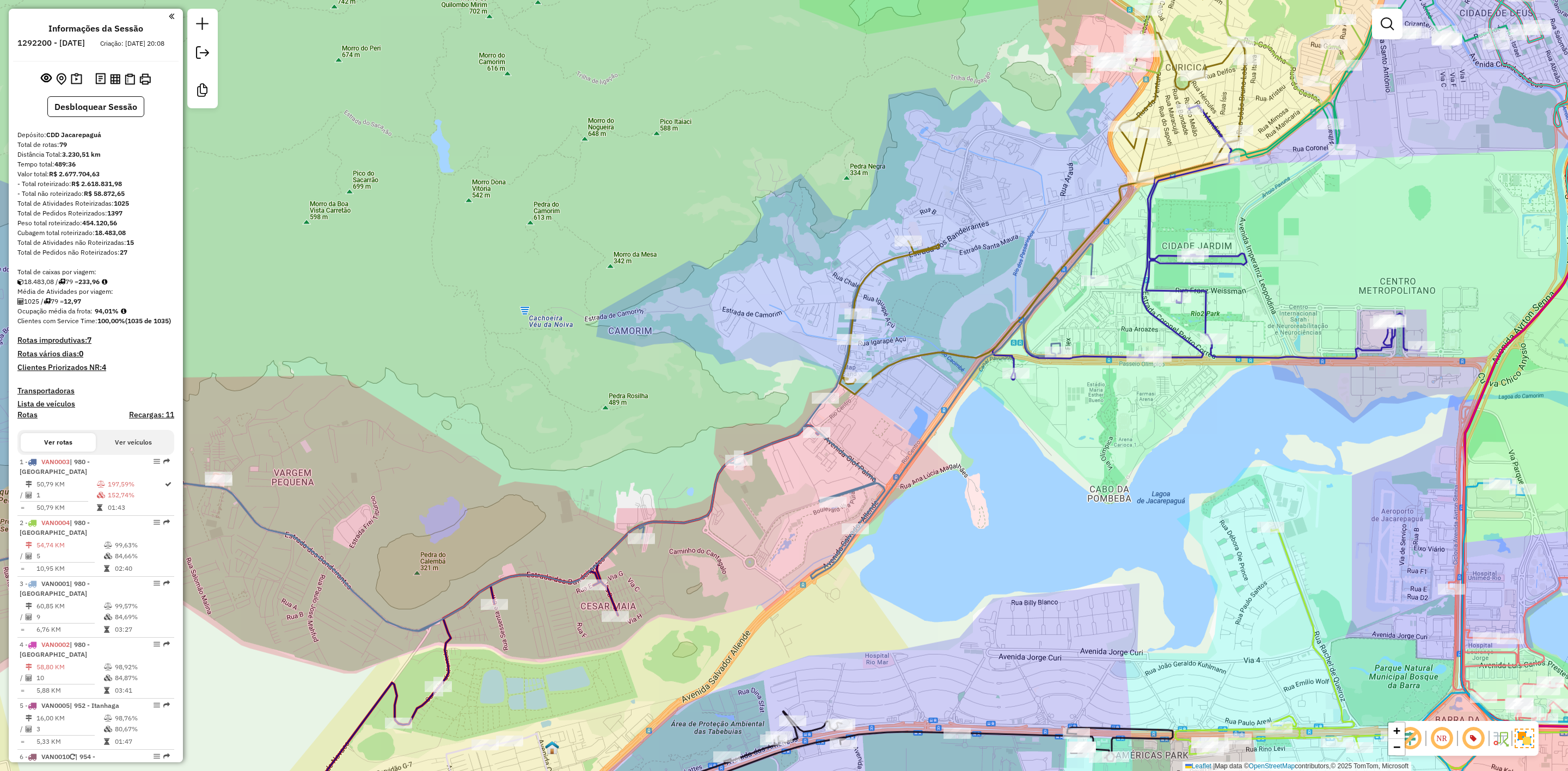
scroll to position [4804, 0]
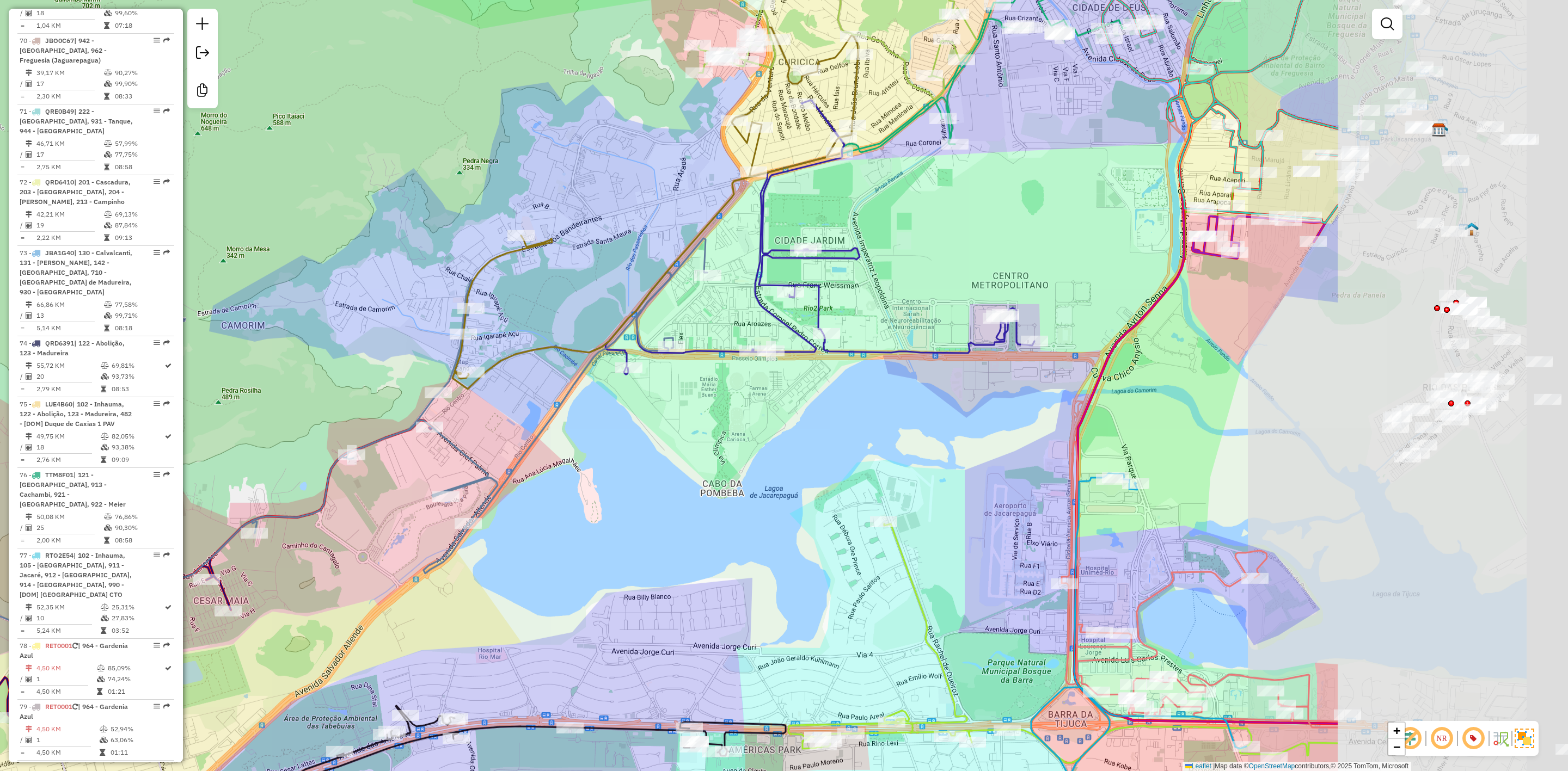
drag, startPoint x: 1235, startPoint y: 453, endPoint x: 853, endPoint y: 447, distance: 382.0
click at [853, 447] on div "Rota 76 - Placa TTM8F01 55013074 - JEF 2000 BAR E RESTA Rota 70 - Placa JBO0C67…" at bounding box center [784, 385] width 1568 height 771
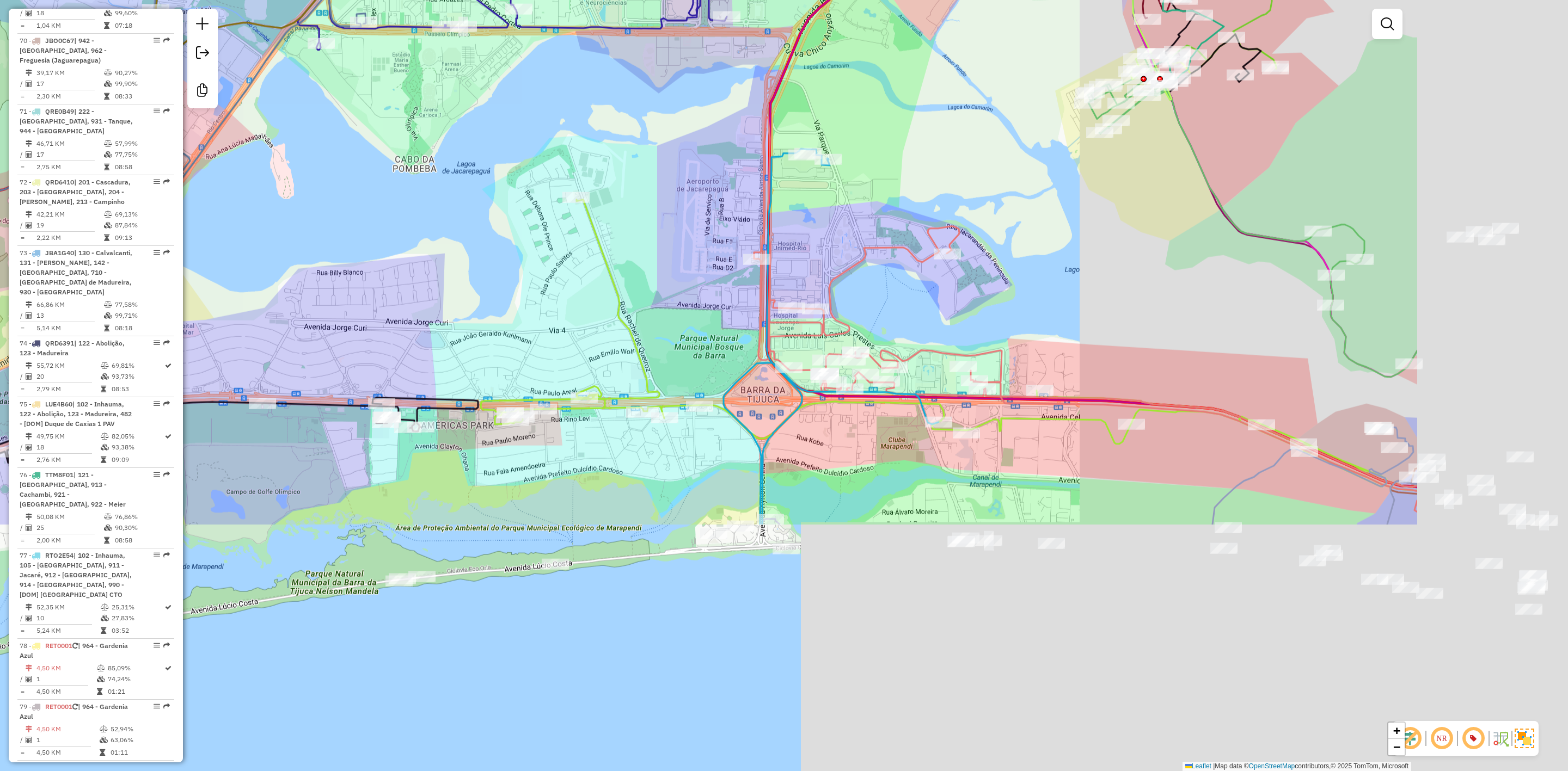
drag, startPoint x: 867, startPoint y: 412, endPoint x: 408, endPoint y: 254, distance: 485.4
click at [291, 234] on div "Rota 76 - Placa TTM8F01 55013074 - JEF 2000 BAR E RESTA Rota 70 - Placa JBO0C67…" at bounding box center [784, 385] width 1568 height 771
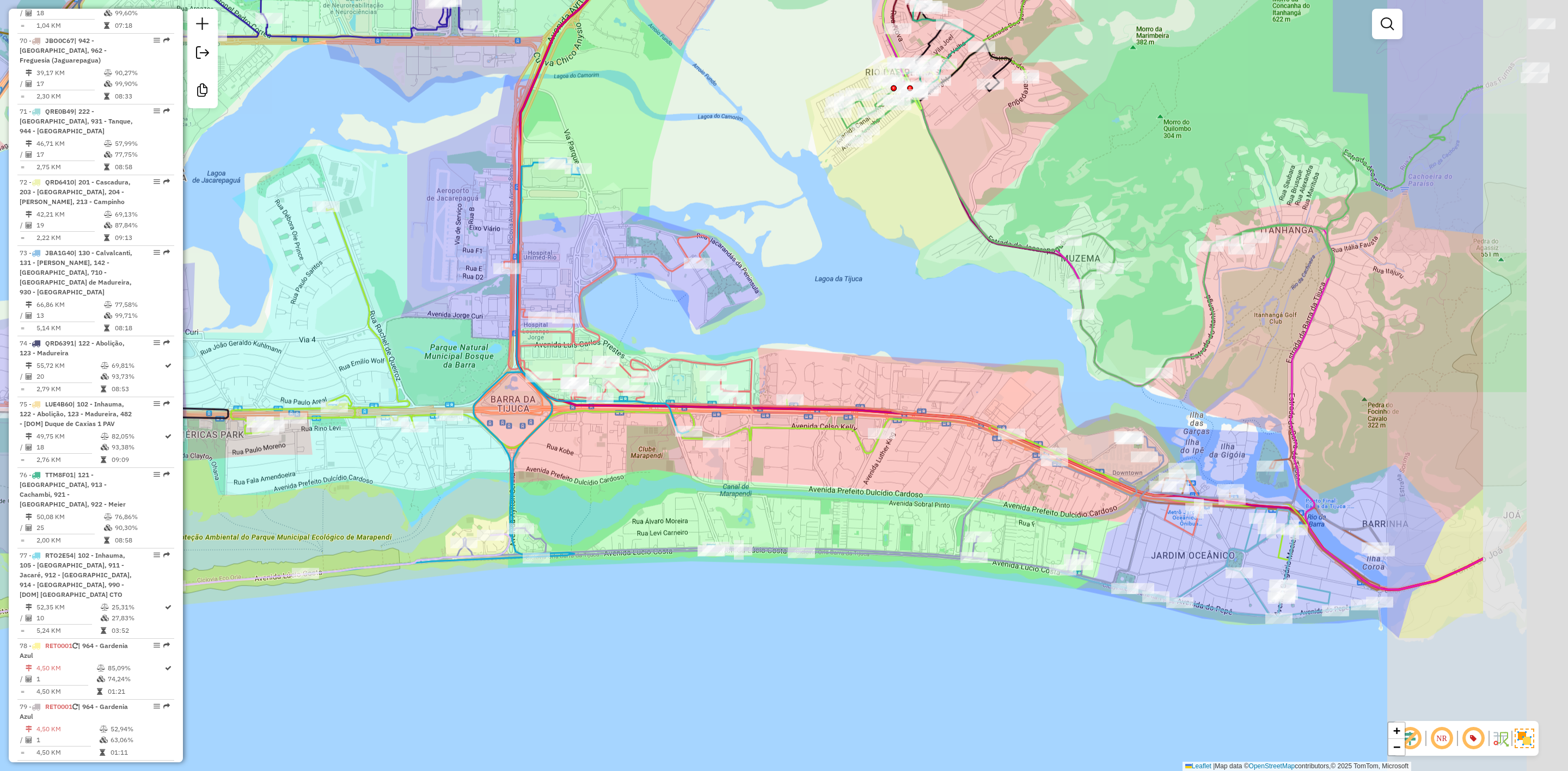
drag, startPoint x: 1134, startPoint y: 340, endPoint x: 966, endPoint y: 351, distance: 168.4
click at [966, 351] on div "Rota 76 - Placa TTM8F01 55013074 - JEF 2000 BAR E RESTA Rota 70 - Placa JBO0C67…" at bounding box center [784, 385] width 1568 height 771
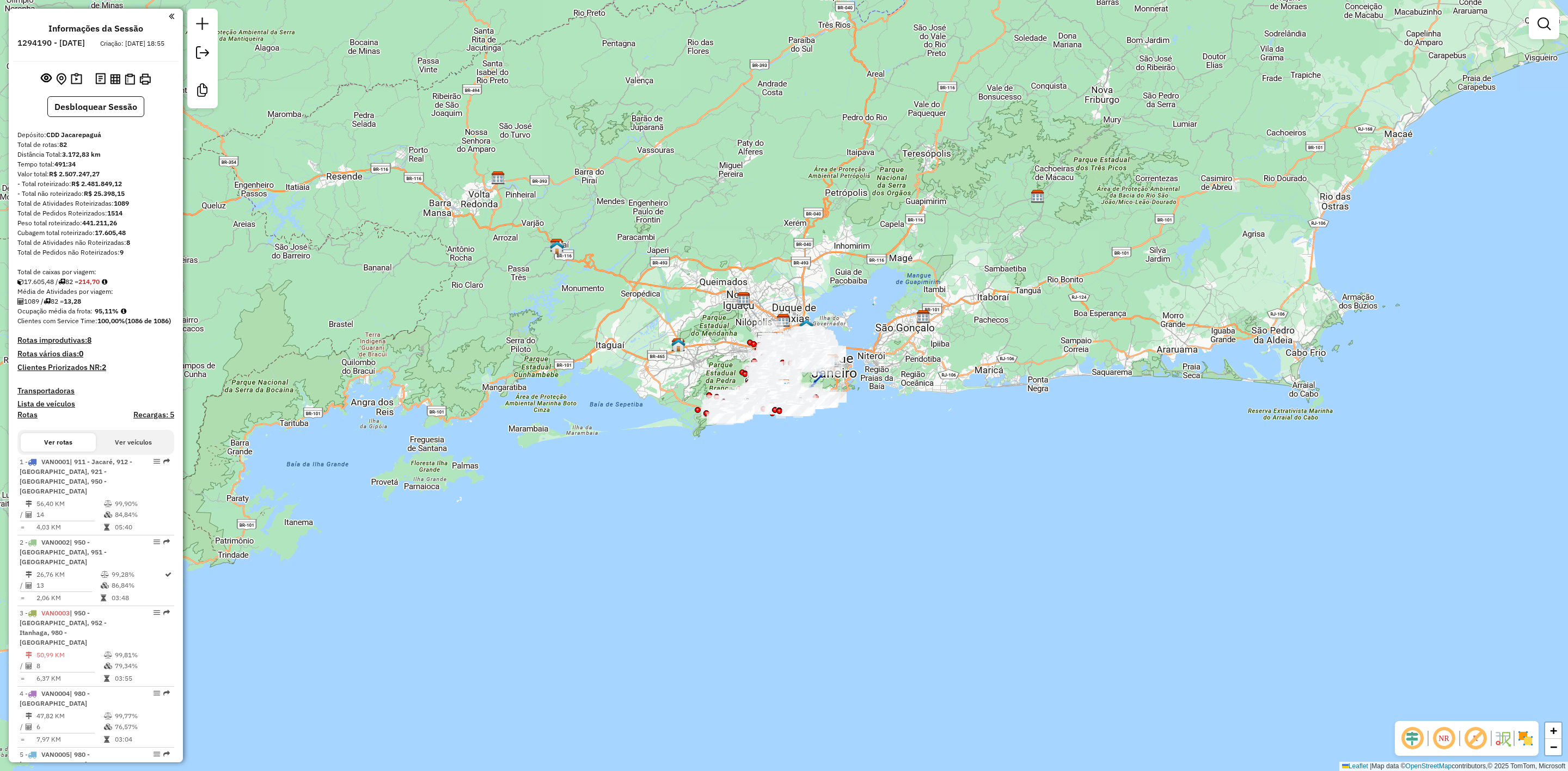
scroll to position [2385, 0]
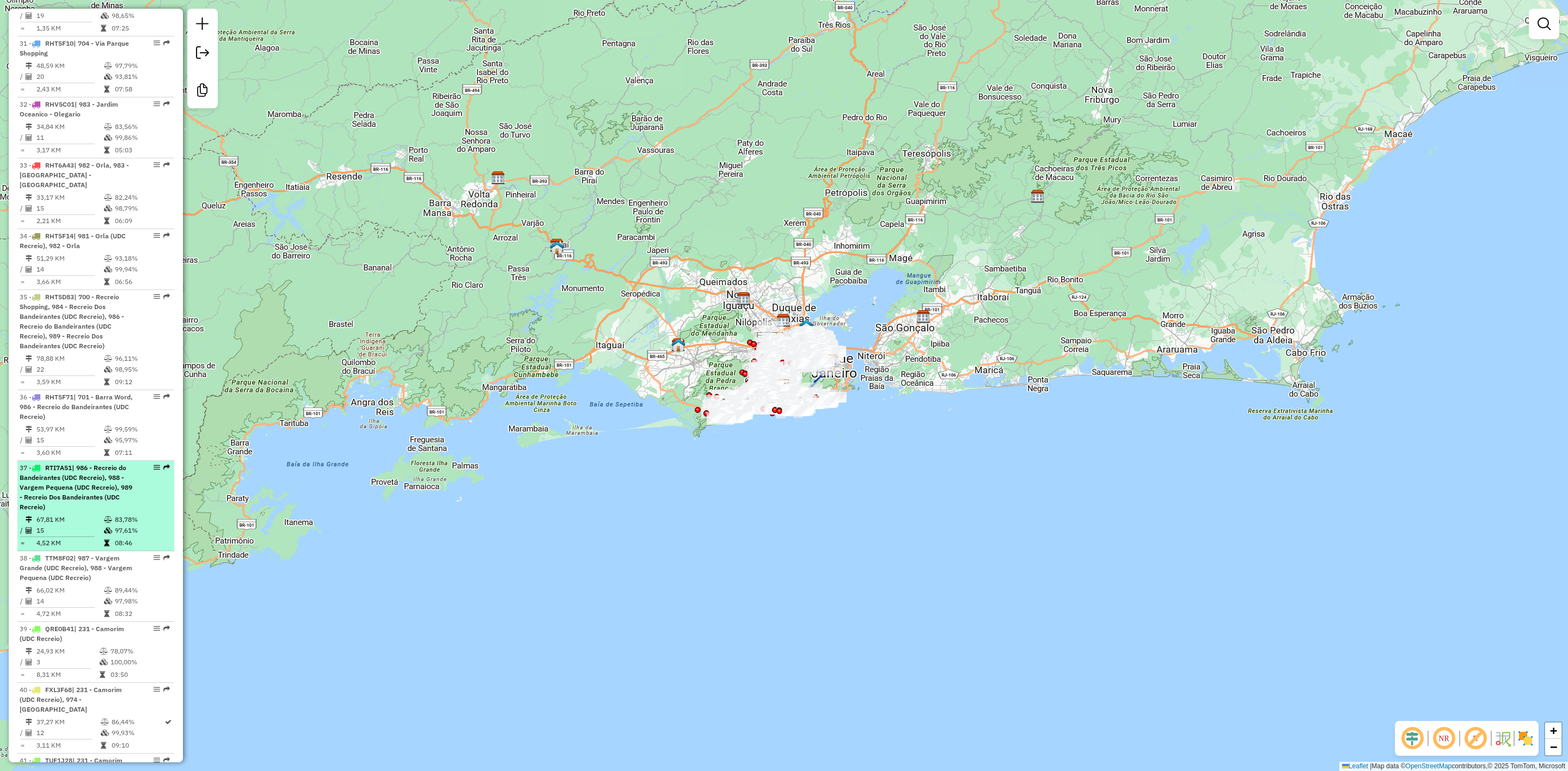
click at [113, 464] on span "| 986 - Recreio do Bandeirantes (UDC Recreio), 988 - Vargem Pequena (UDC Recrei…" at bounding box center [76, 487] width 113 height 48
select select "**********"
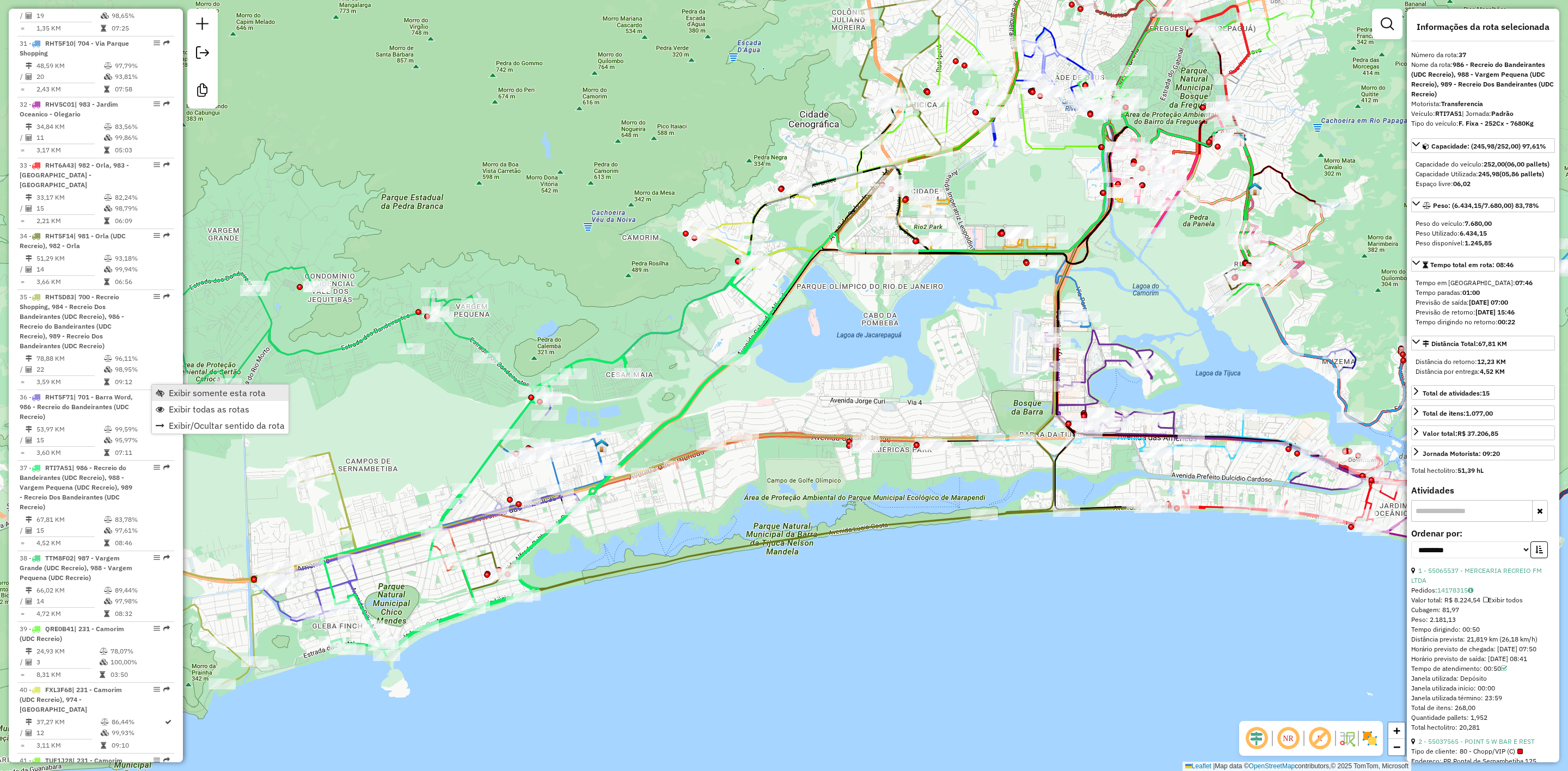
click at [188, 392] on span "Exibir somente esta rota" at bounding box center [217, 393] width 97 height 9
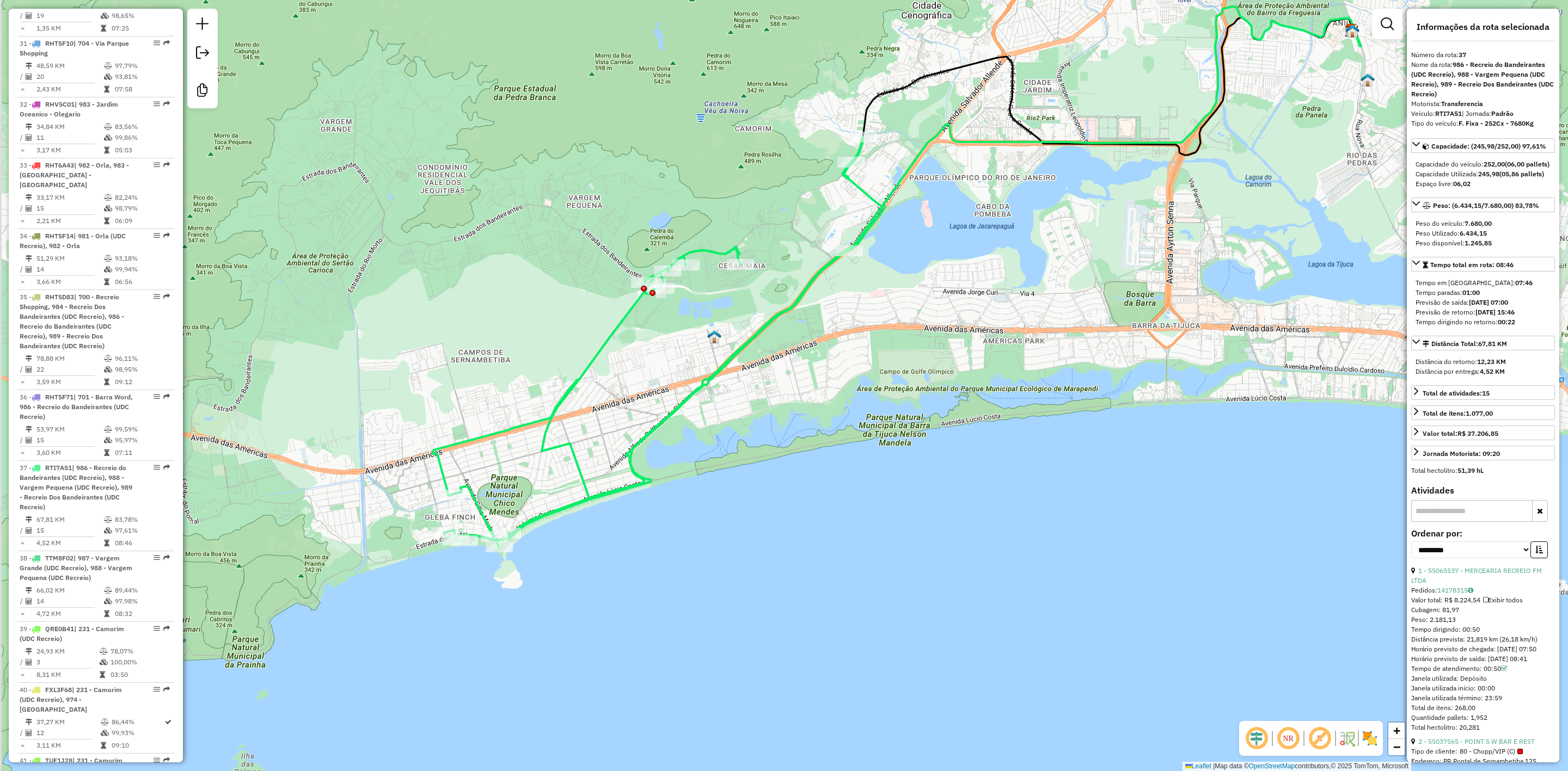
drag, startPoint x: 395, startPoint y: 466, endPoint x: 489, endPoint y: 420, distance: 104.7
click at [510, 357] on div "Janela de atendimento Grade de atendimento Capacidade Transportadoras Veículos …" at bounding box center [784, 385] width 1568 height 771
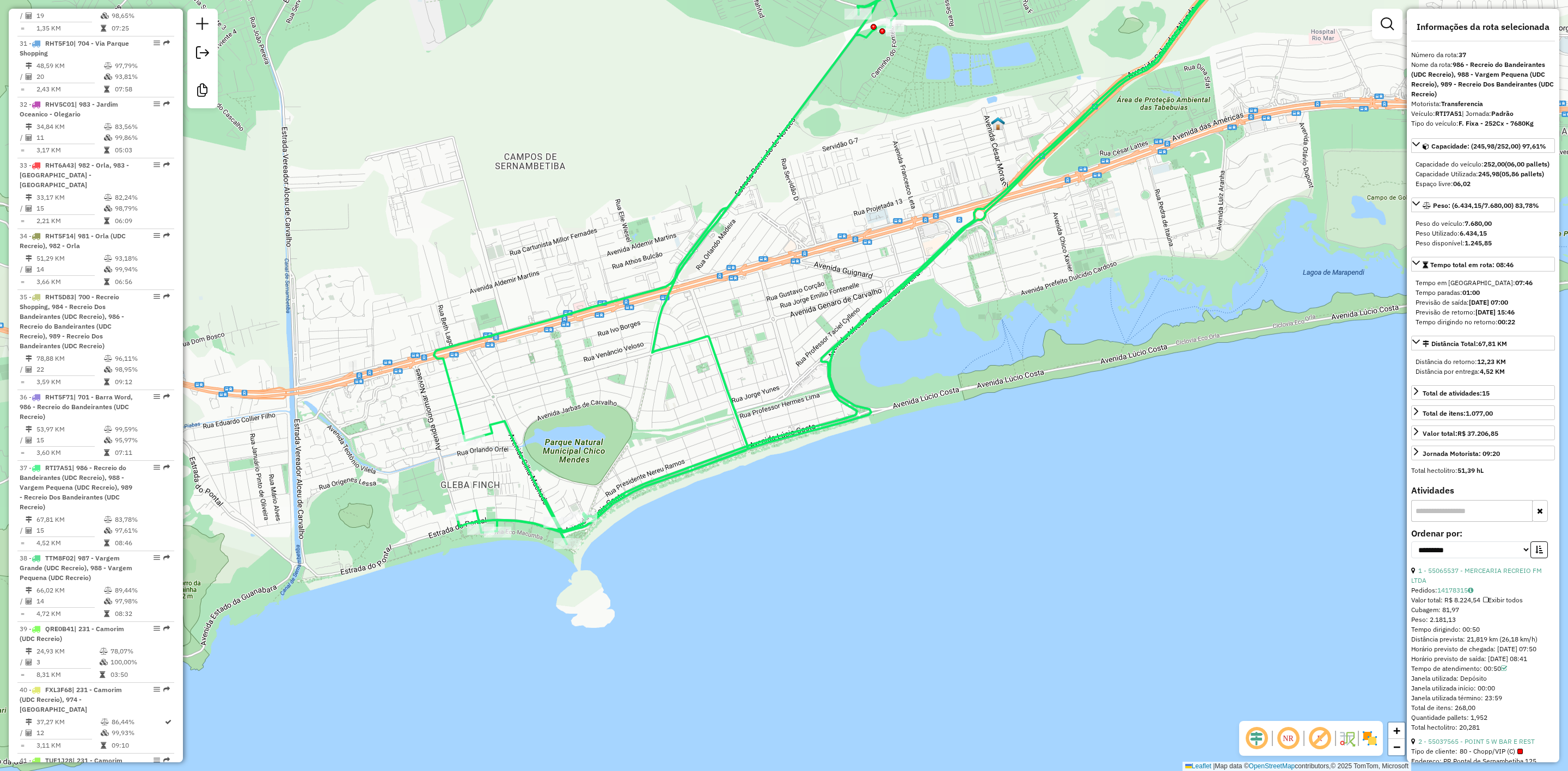
click at [517, 456] on icon at bounding box center [865, 234] width 861 height 622
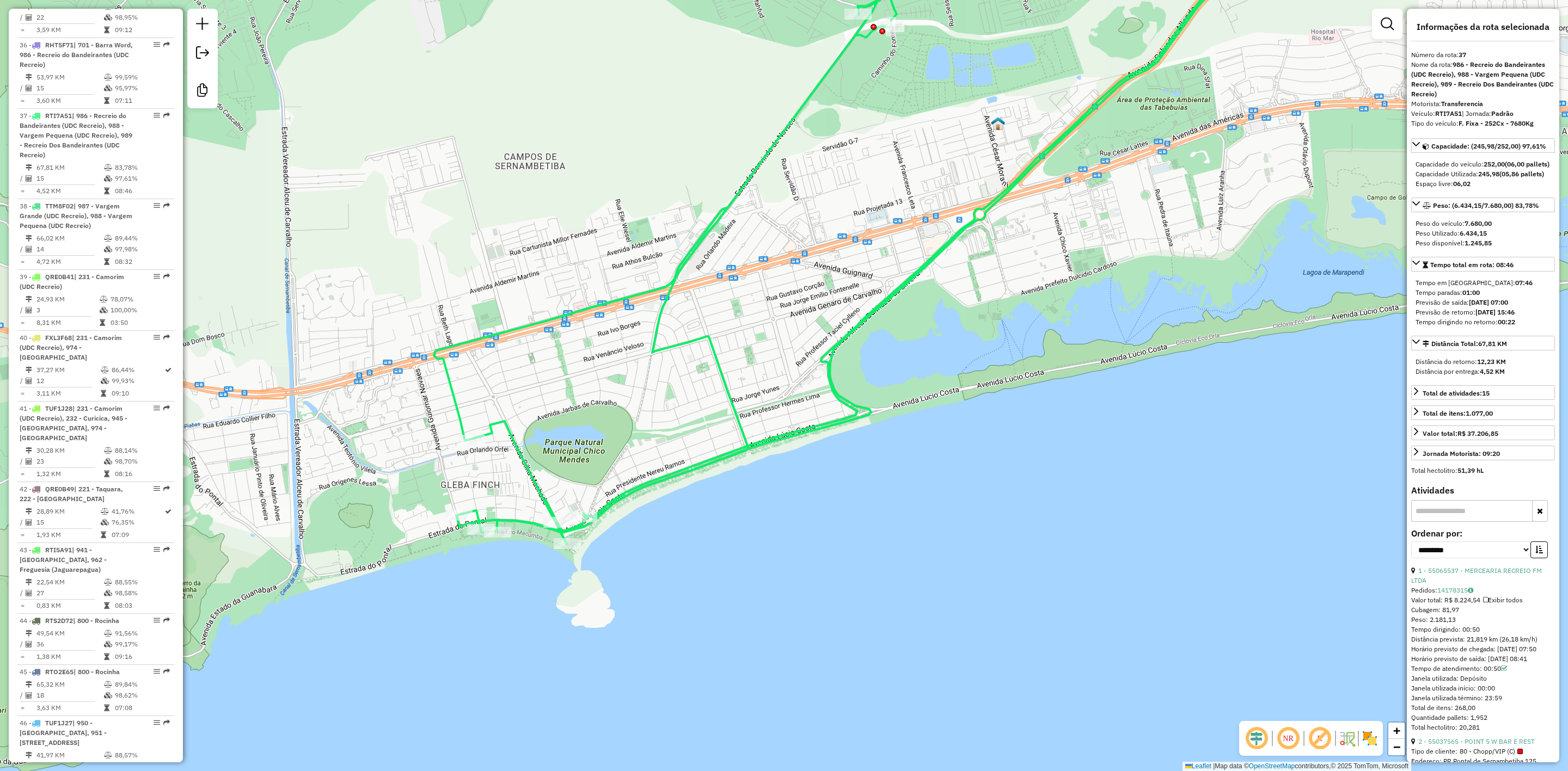
scroll to position [2755, 0]
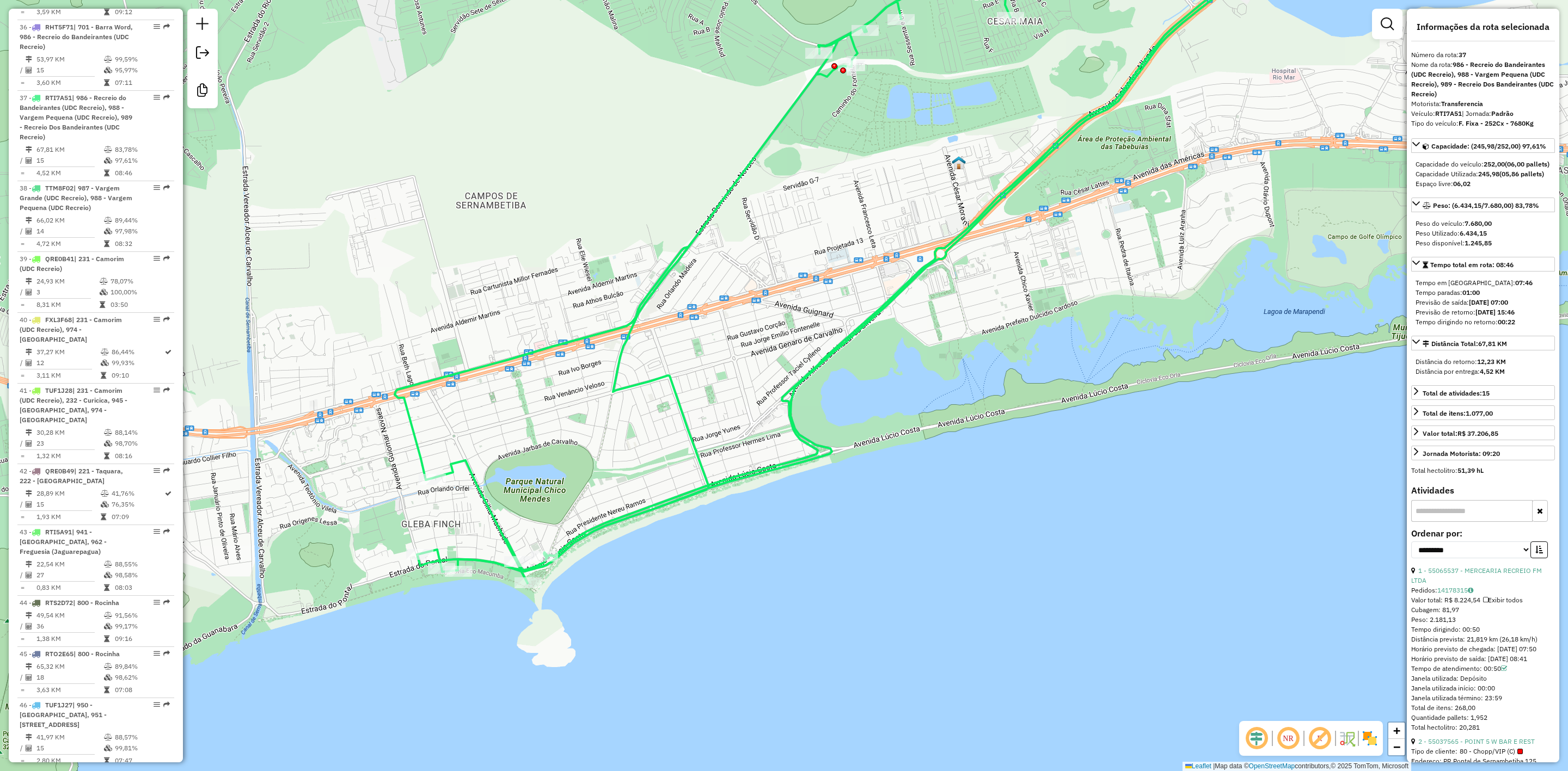
drag, startPoint x: 863, startPoint y: 196, endPoint x: 823, endPoint y: 235, distance: 55.9
click at [823, 235] on div "Janela de atendimento Grade de atendimento Capacidade Transportadoras Veículos …" at bounding box center [784, 385] width 1568 height 771
click at [1234, 728] on div "Janela de atendimento Grade de atendimento Capacidade Transportadoras Veículos …" at bounding box center [784, 385] width 1568 height 771
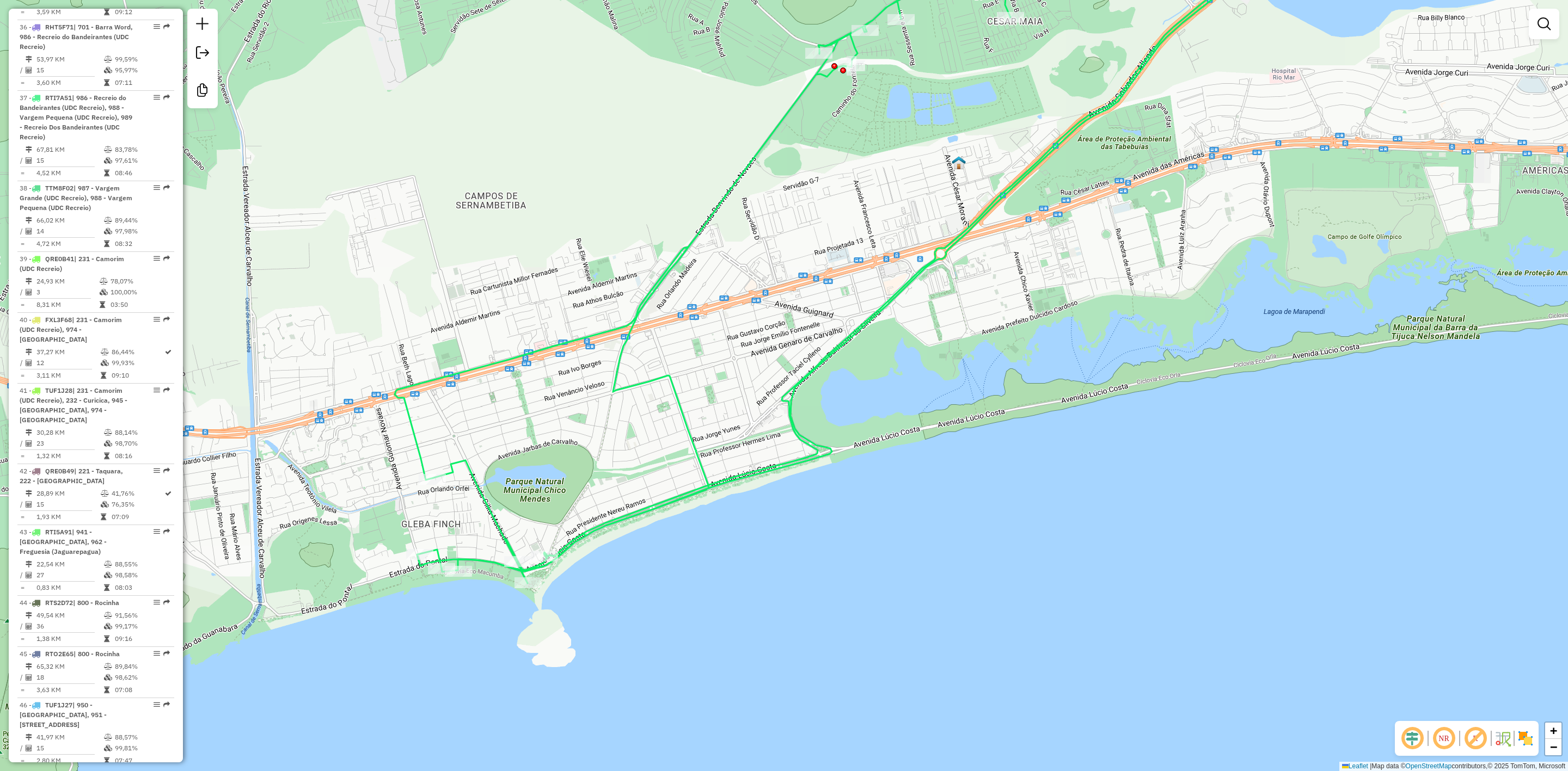
click at [1411, 744] on em at bounding box center [1412, 738] width 26 height 26
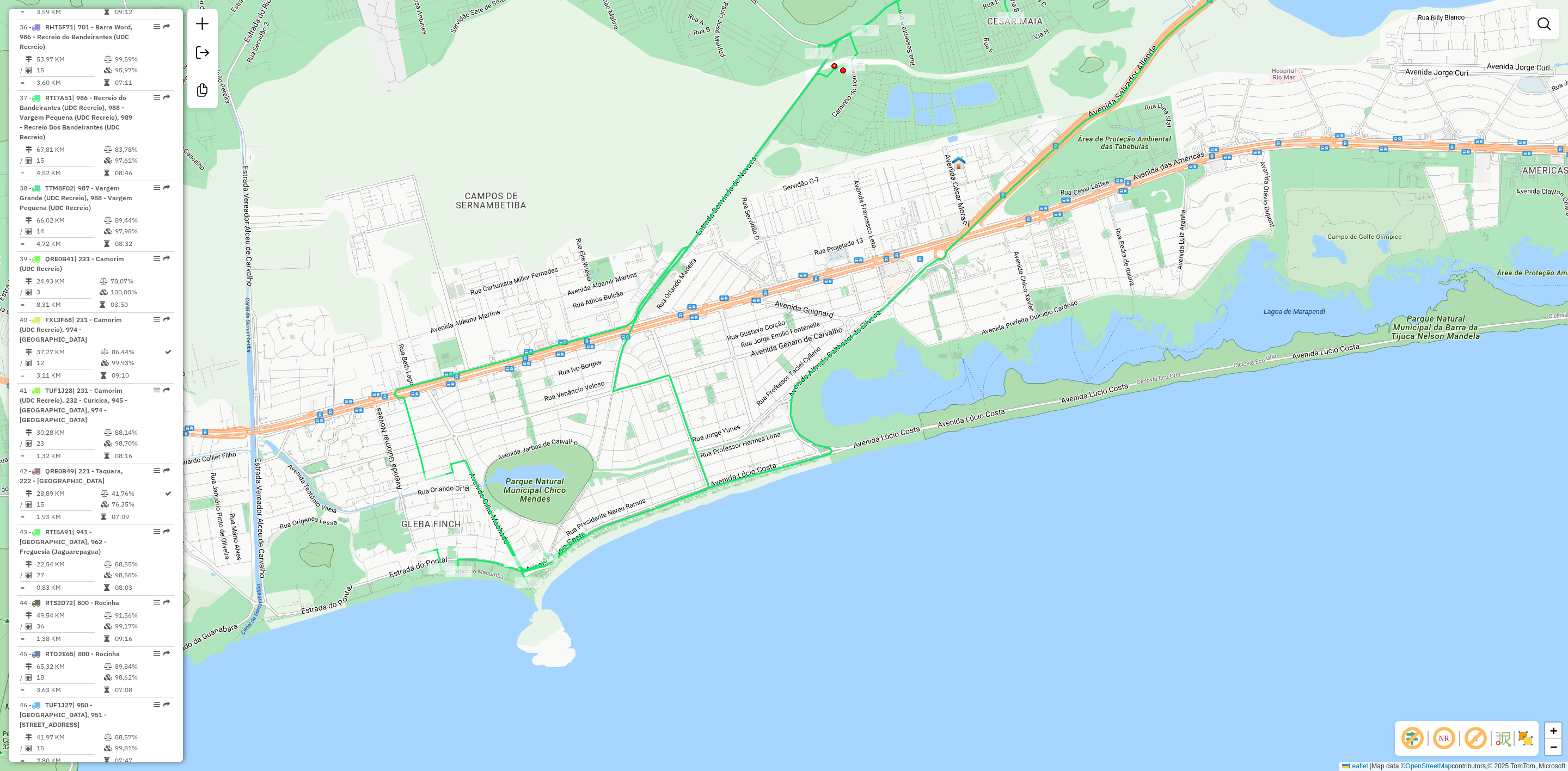
click at [1413, 744] on em at bounding box center [1412, 738] width 26 height 26
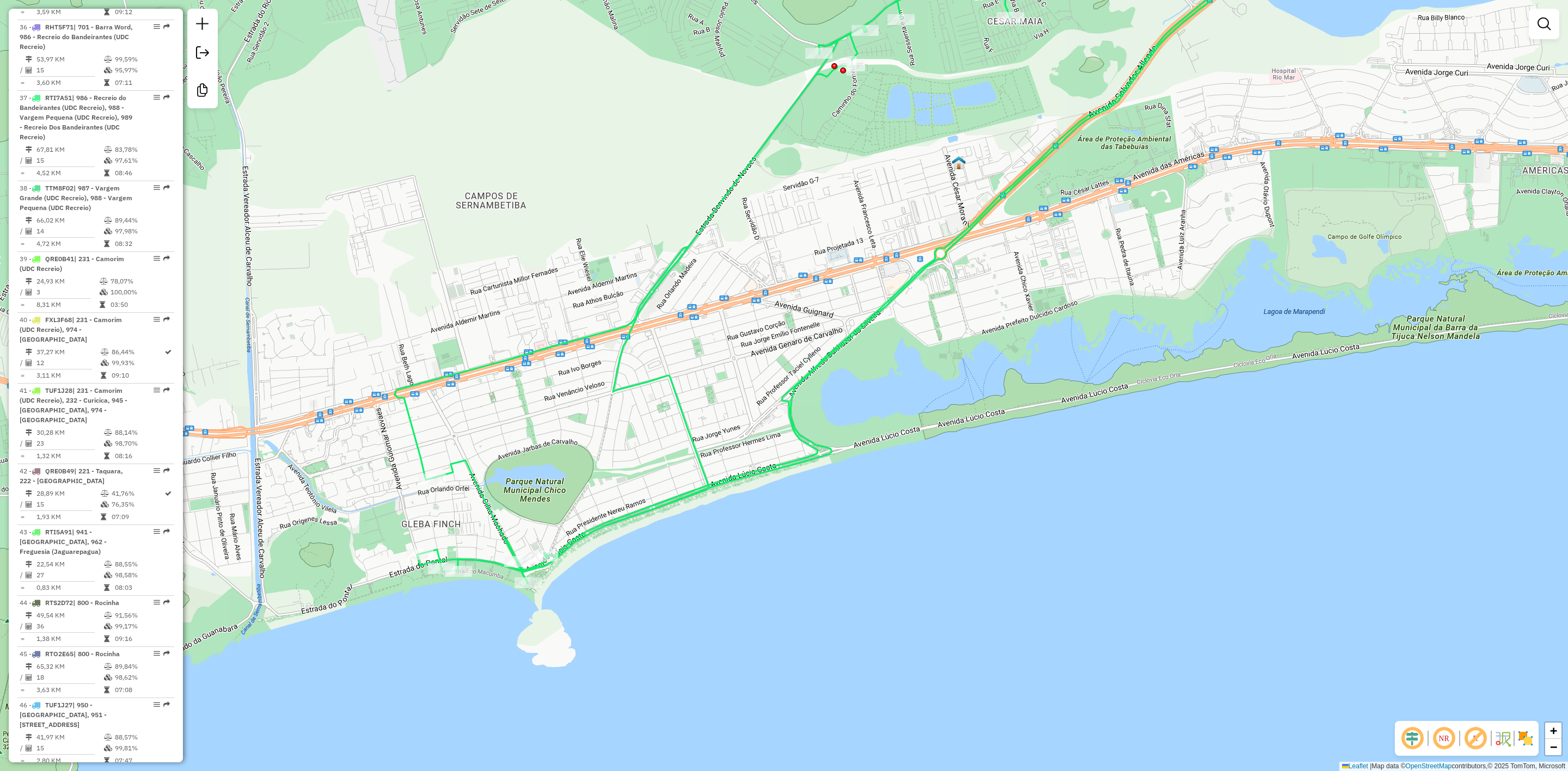
click at [1413, 743] on em at bounding box center [1412, 738] width 26 height 26
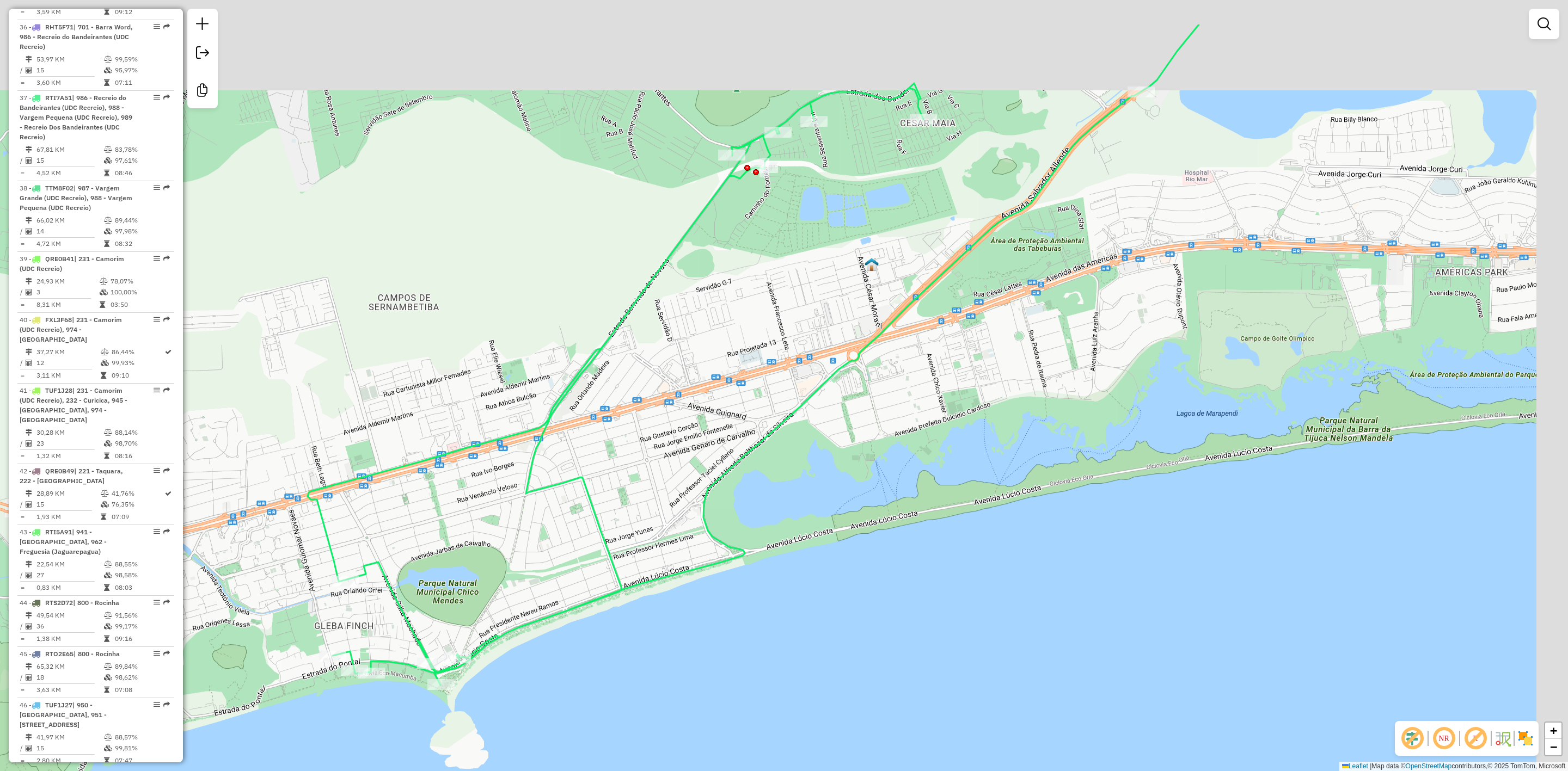
drag, startPoint x: 1120, startPoint y: 322, endPoint x: 877, endPoint y: 578, distance: 353.0
click at [877, 578] on div "Janela de atendimento Grade de atendimento Capacidade Transportadoras Veículos …" at bounding box center [784, 385] width 1568 height 771
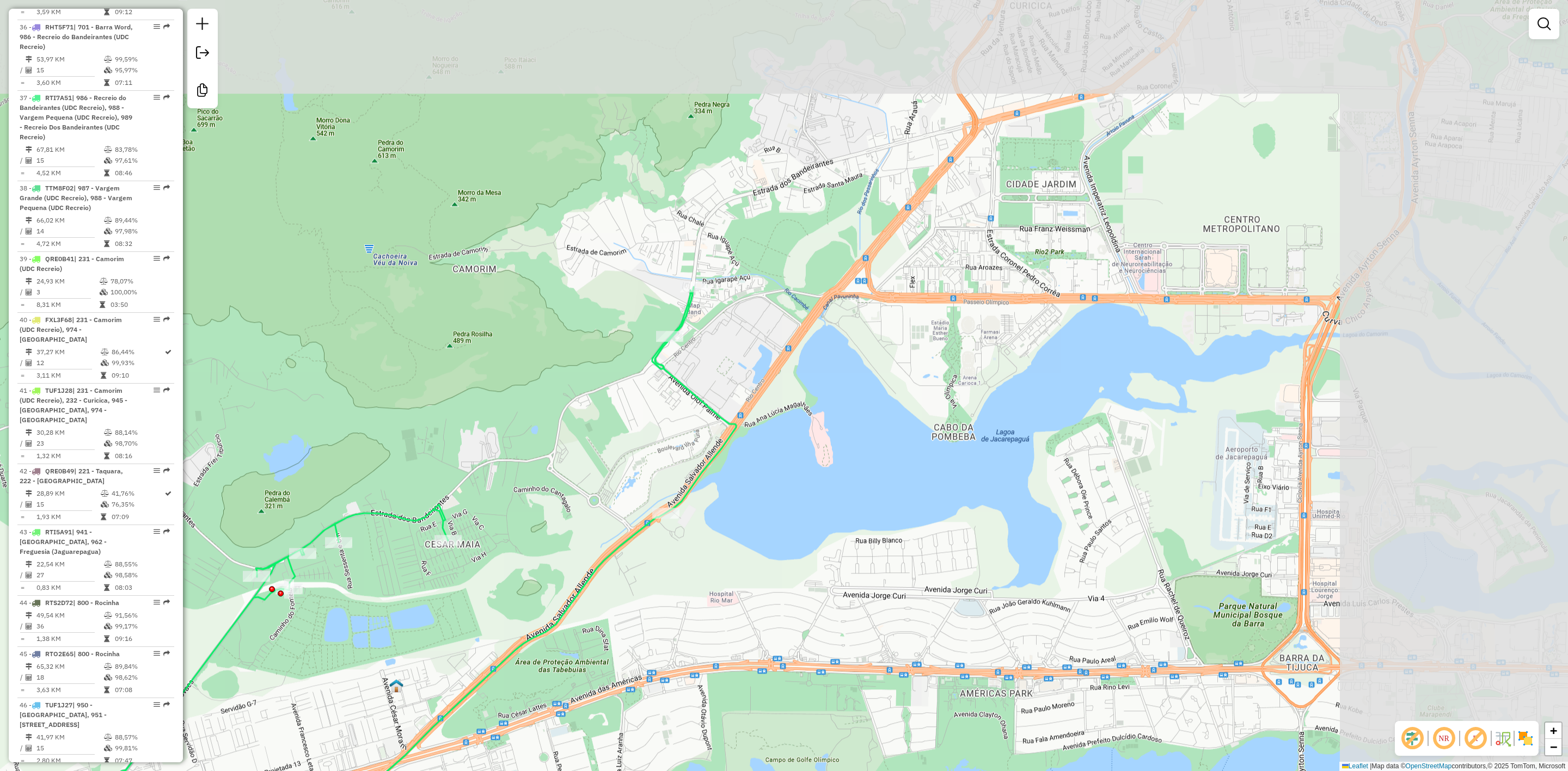
drag, startPoint x: 1069, startPoint y: 181, endPoint x: 802, endPoint y: 392, distance: 340.3
click at [802, 392] on div "Janela de atendimento Grade de atendimento Capacidade Transportadoras Veículos …" at bounding box center [784, 385] width 1568 height 771
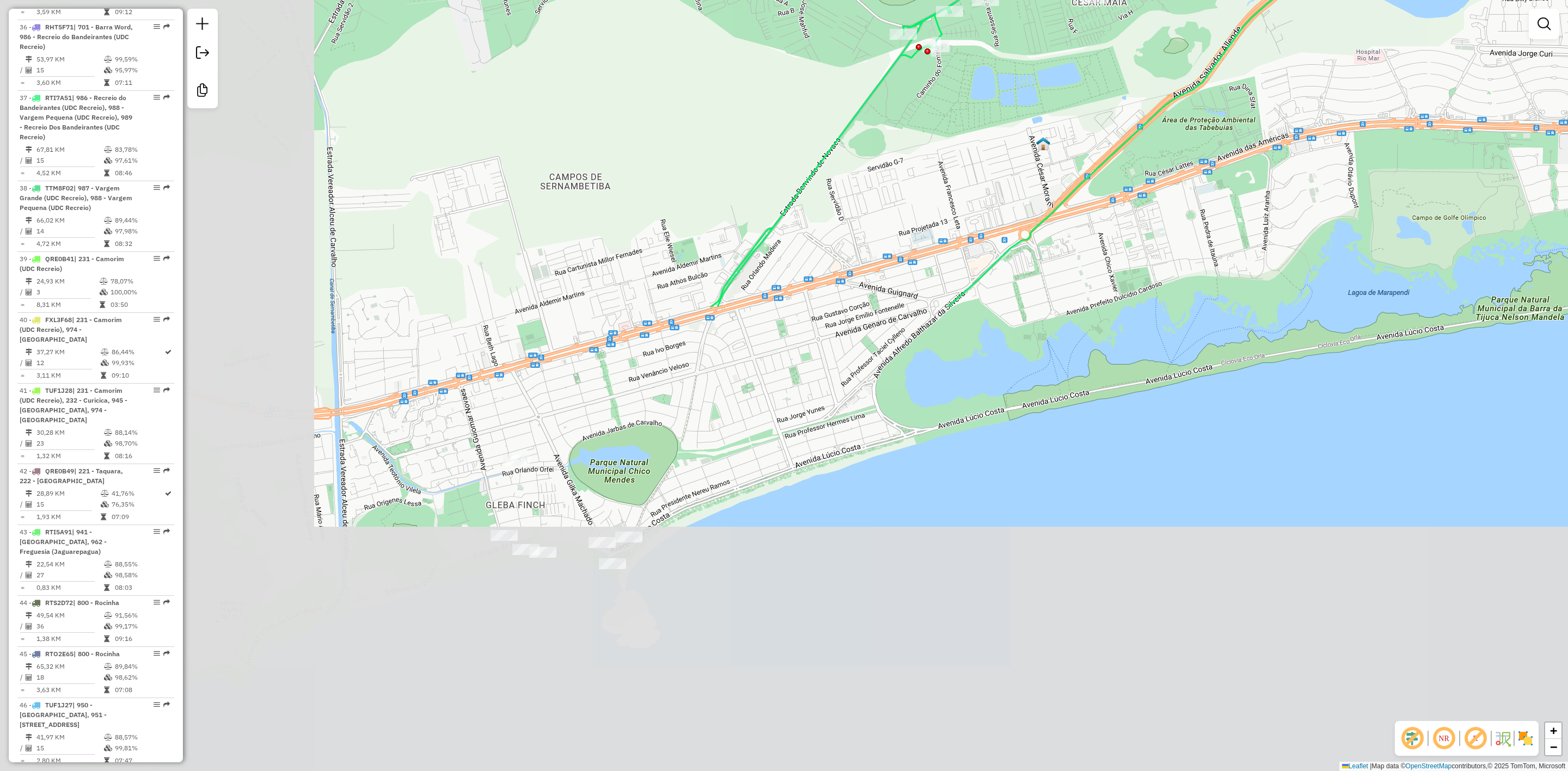
drag, startPoint x: 503, startPoint y: 490, endPoint x: 1134, endPoint y: -32, distance: 818.9
click at [1134, 0] on html "Aguarde... Pop-up bloqueado! Seu navegador bloqueou automáticamente a abertura …" at bounding box center [784, 385] width 1568 height 771
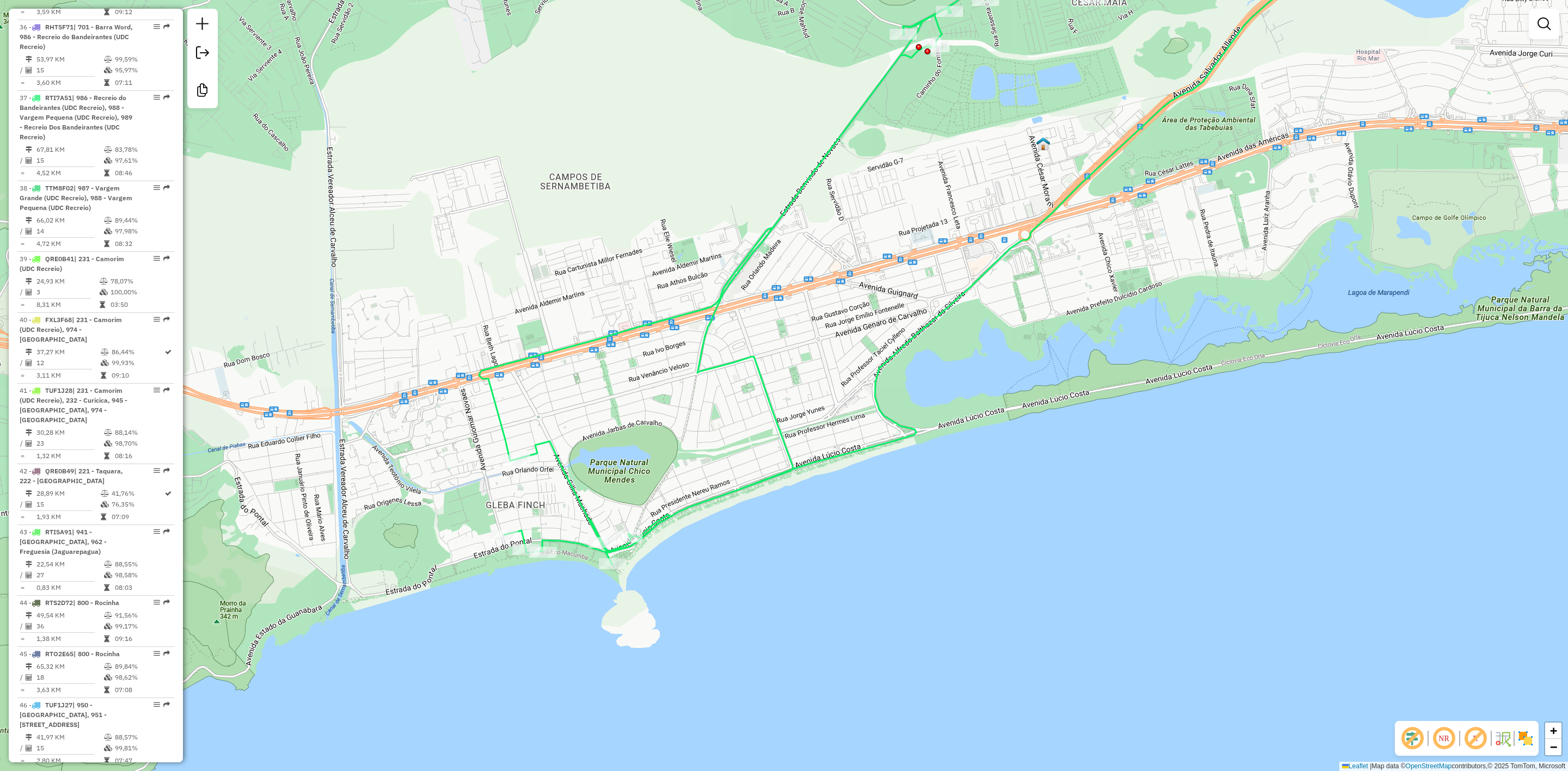
click at [1415, 737] on em at bounding box center [1412, 738] width 26 height 26
click at [1438, 737] on em at bounding box center [1444, 738] width 26 height 26
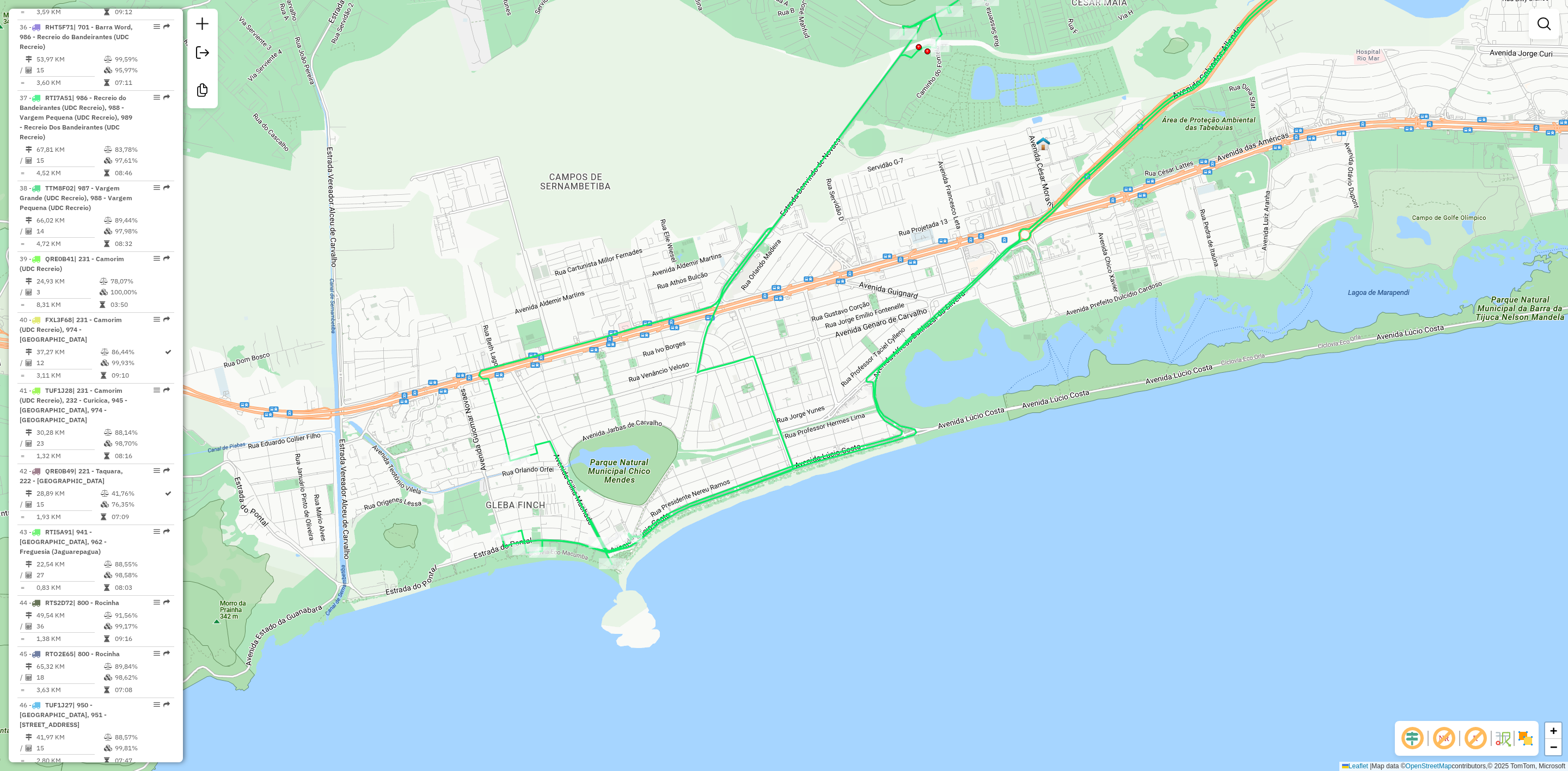
click at [1408, 734] on em at bounding box center [1412, 738] width 26 height 26
click at [1472, 734] on em at bounding box center [1475, 738] width 26 height 26
click at [1522, 738] on img at bounding box center [1525, 738] width 17 height 17
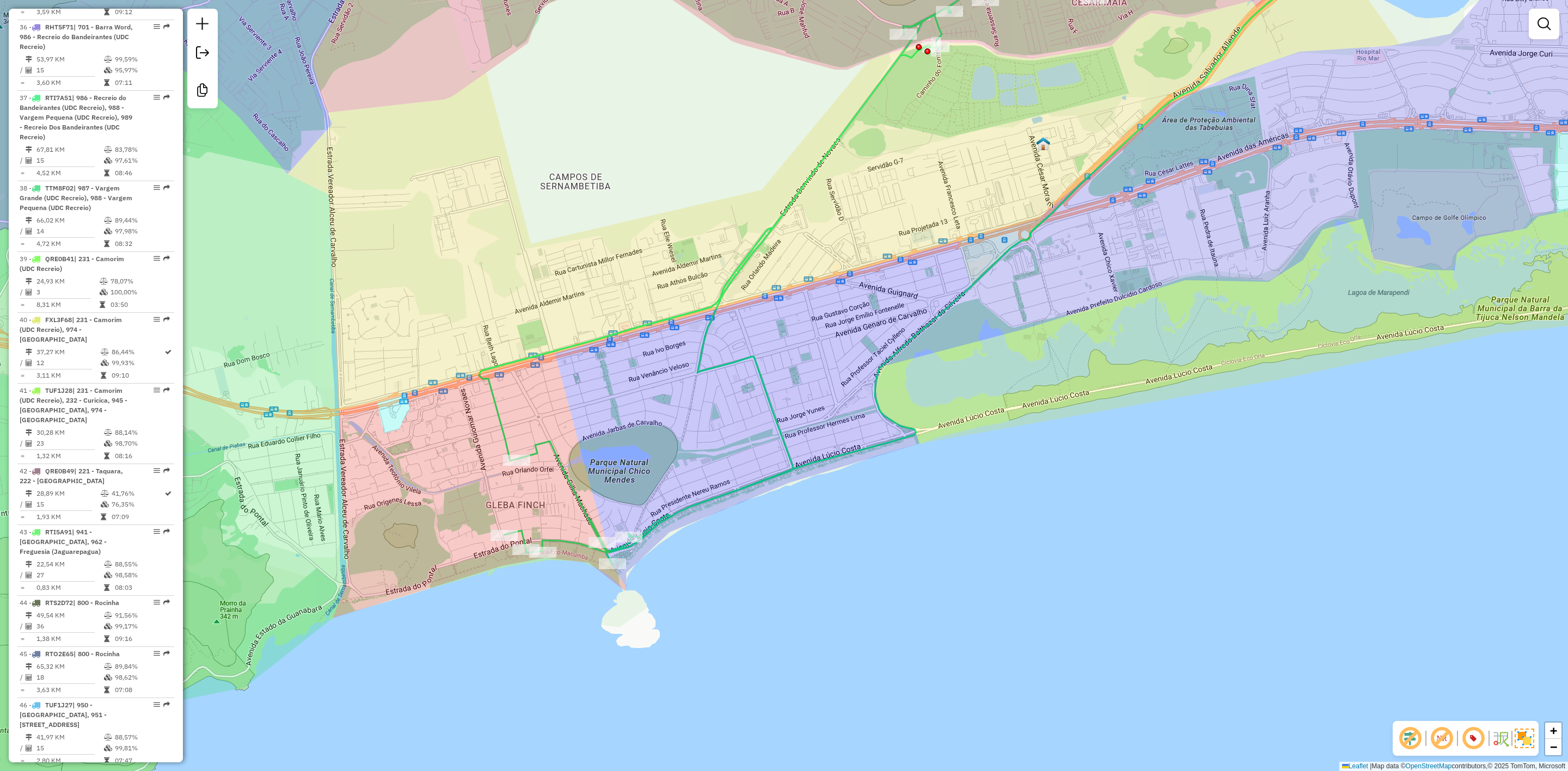
click at [1425, 519] on div "Janela de atendimento Grade de atendimento Capacidade Transportadoras Veículos …" at bounding box center [784, 385] width 1568 height 771
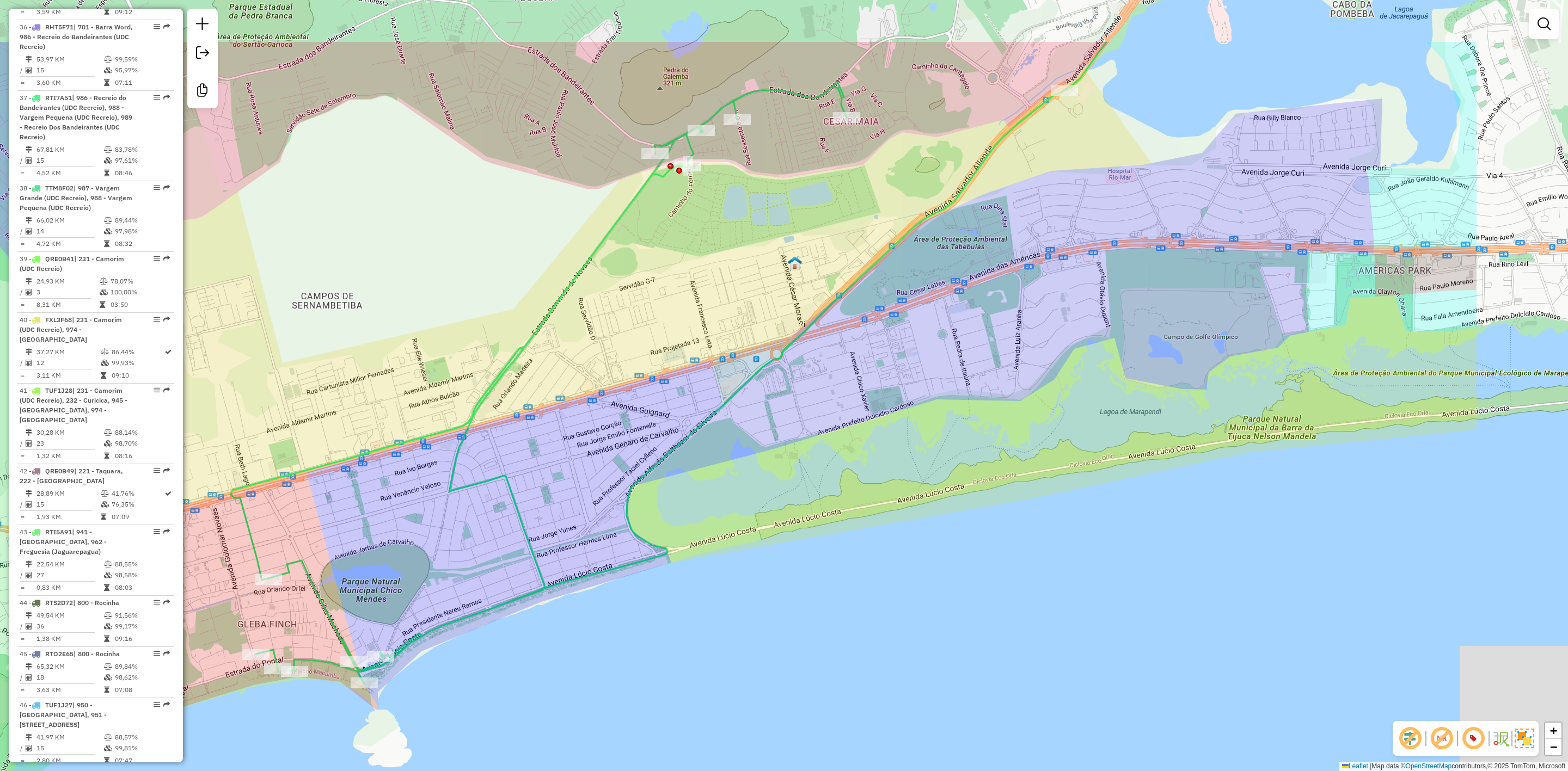
drag, startPoint x: 1266, startPoint y: 350, endPoint x: 1057, endPoint y: 441, distance: 228.0
click at [1062, 459] on div "Janela de atendimento Grade de atendimento Capacidade Transportadoras Veículos …" at bounding box center [784, 385] width 1568 height 771
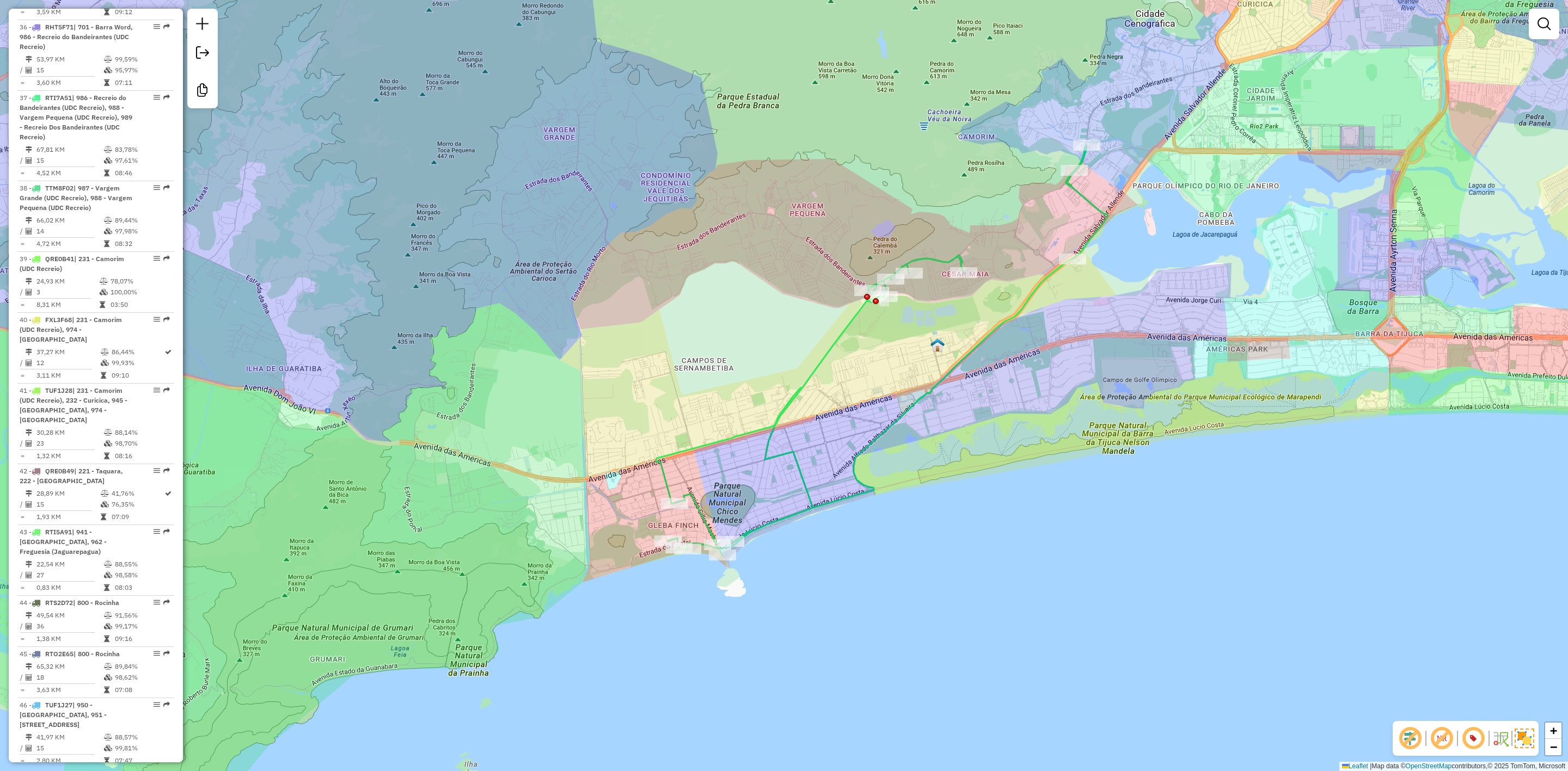
drag, startPoint x: 797, startPoint y: 613, endPoint x: 907, endPoint y: 569, distance: 118.5
click at [830, 599] on div "Janela de atendimento Grade de atendimento Capacidade Transportadoras Veículos …" at bounding box center [784, 385] width 1568 height 771
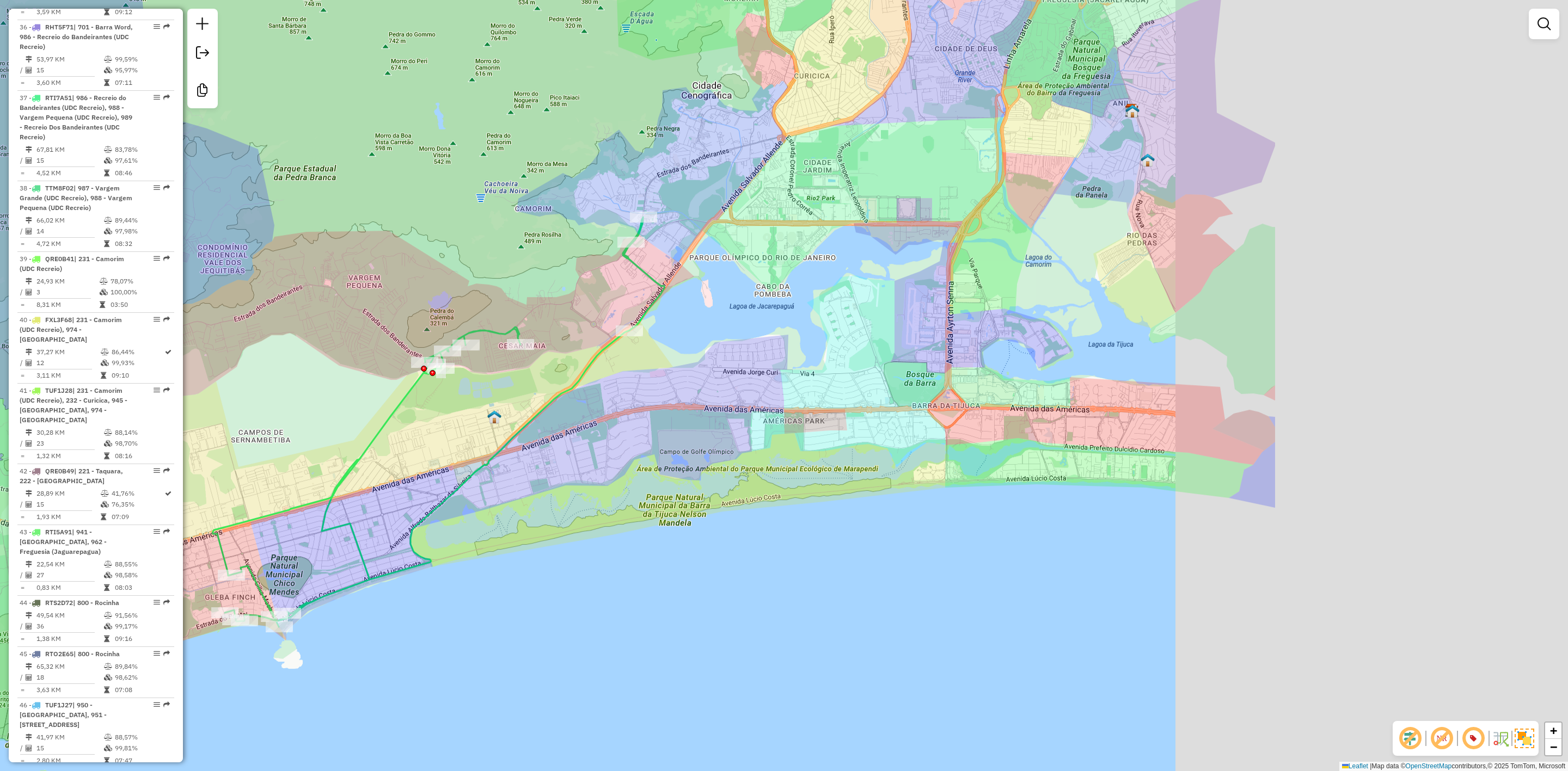
drag, startPoint x: 1091, startPoint y: 520, endPoint x: 849, endPoint y: 562, distance: 245.6
click at [849, 562] on div "Janela de atendimento Grade de atendimento Capacidade Transportadoras Veículos …" at bounding box center [784, 385] width 1568 height 771
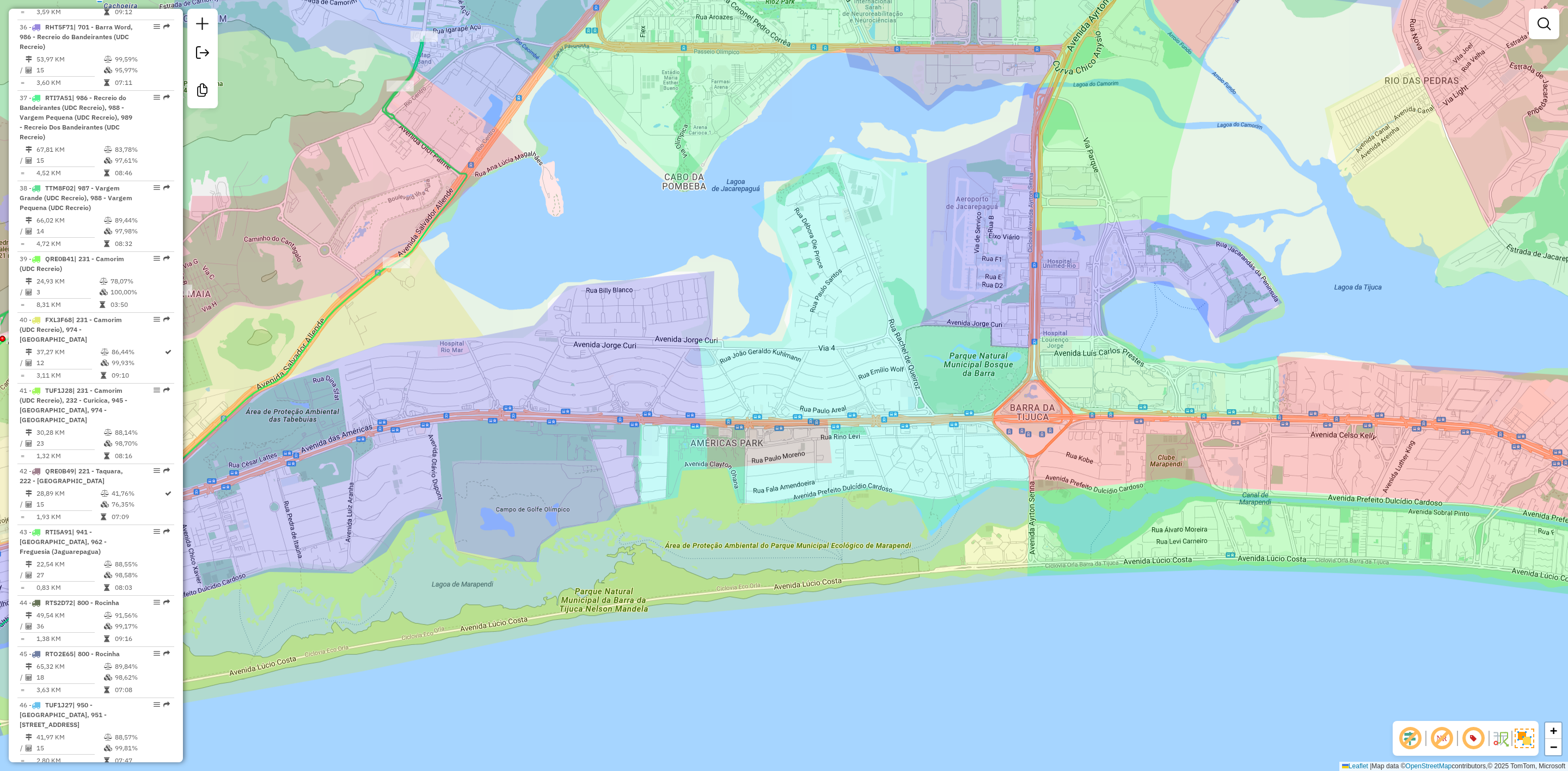
drag, startPoint x: 667, startPoint y: 456, endPoint x: 688, endPoint y: 453, distance: 21.2
click at [688, 453] on div "Janela de atendimento Grade de atendimento Capacidade Transportadoras Veículos …" at bounding box center [784, 385] width 1568 height 771
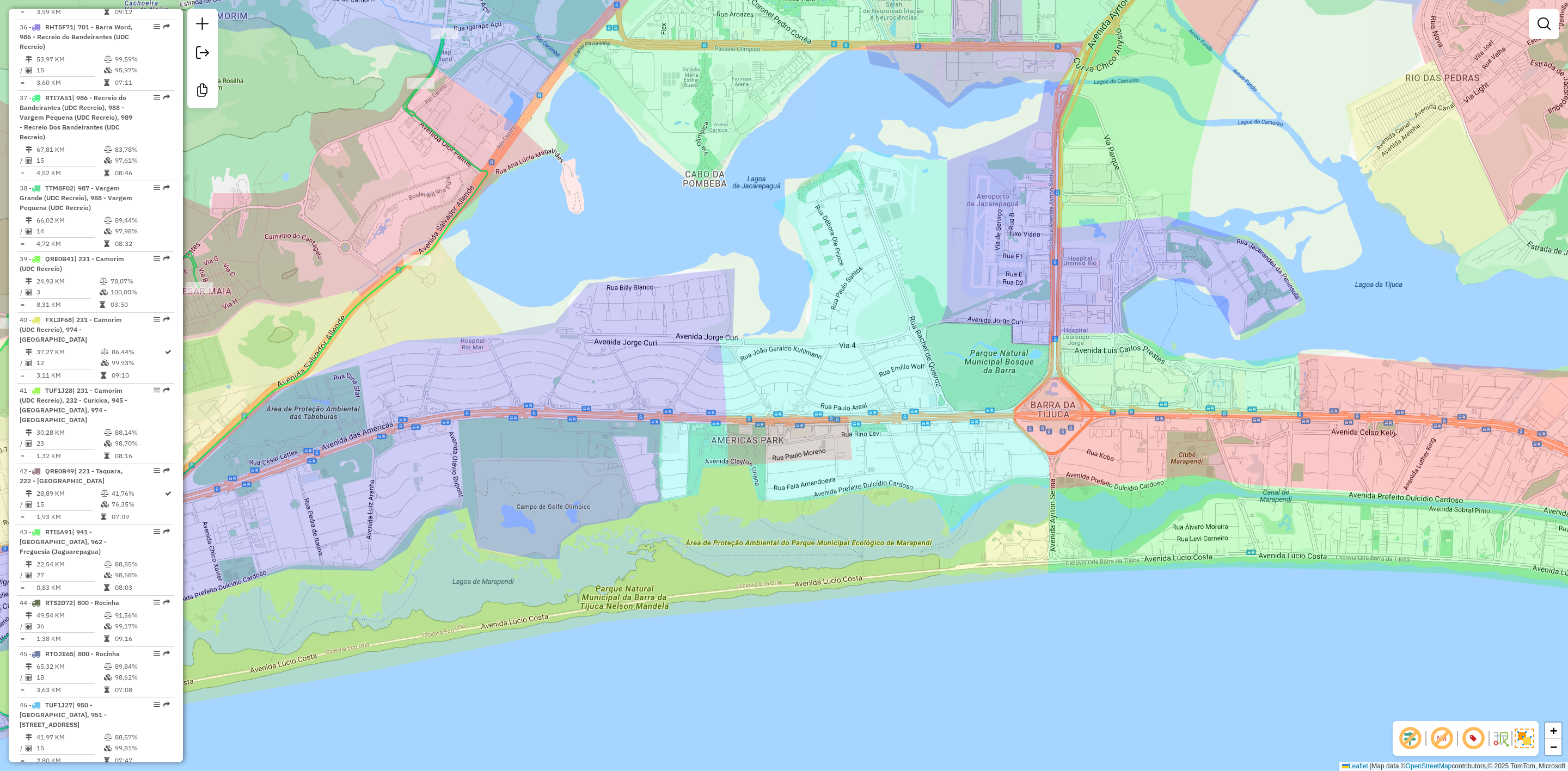
drag, startPoint x: 642, startPoint y: 447, endPoint x: 667, endPoint y: 446, distance: 25.0
click at [667, 446] on div "Janela de atendimento Grade de atendimento Capacidade Transportadoras Veículos …" at bounding box center [784, 385] width 1568 height 771
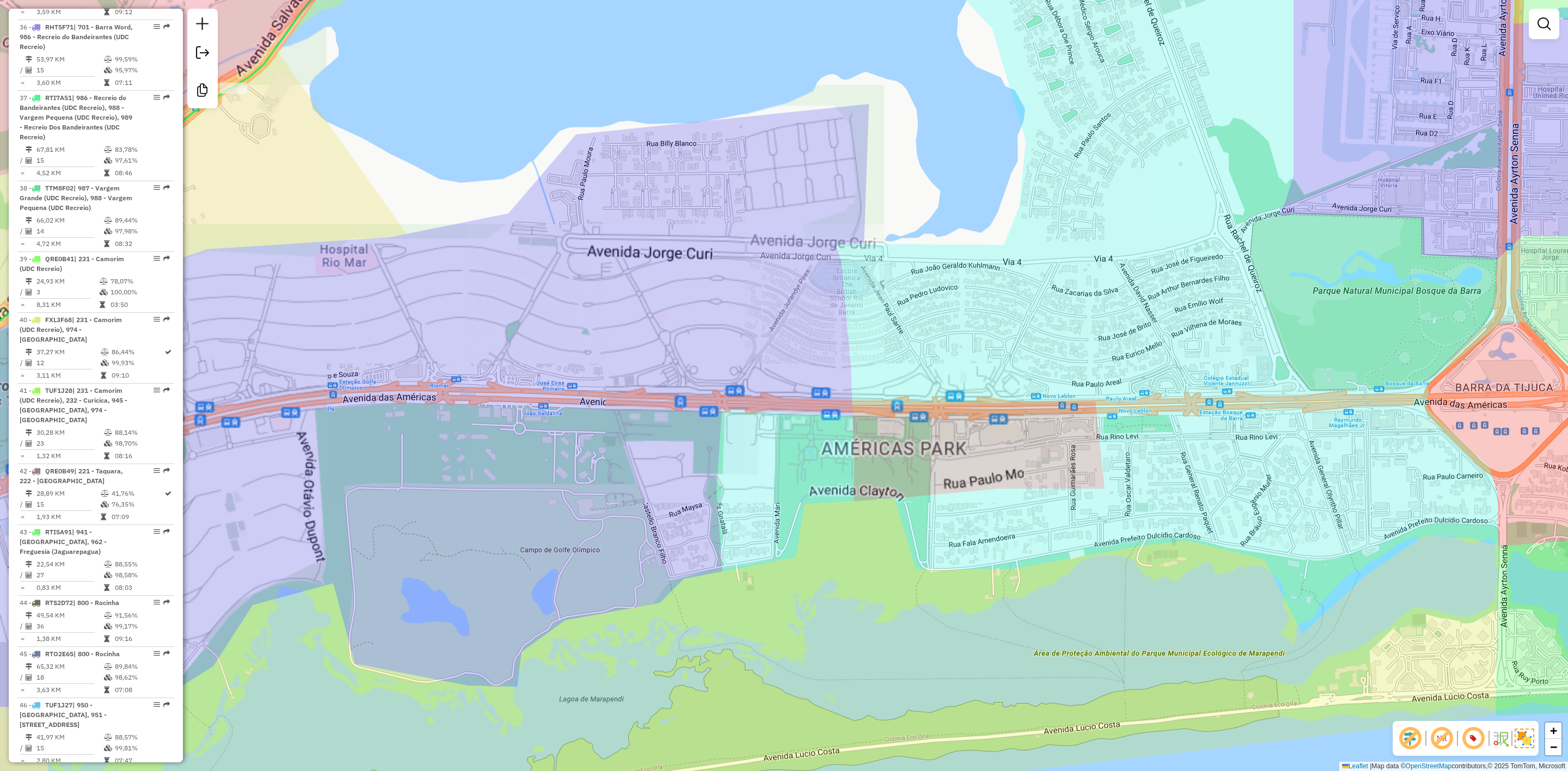
drag, startPoint x: 685, startPoint y: 465, endPoint x: 794, endPoint y: 463, distance: 109.0
click at [794, 463] on div "Janela de atendimento Grade de atendimento Capacidade Transportadoras Veículos …" at bounding box center [784, 385] width 1568 height 771
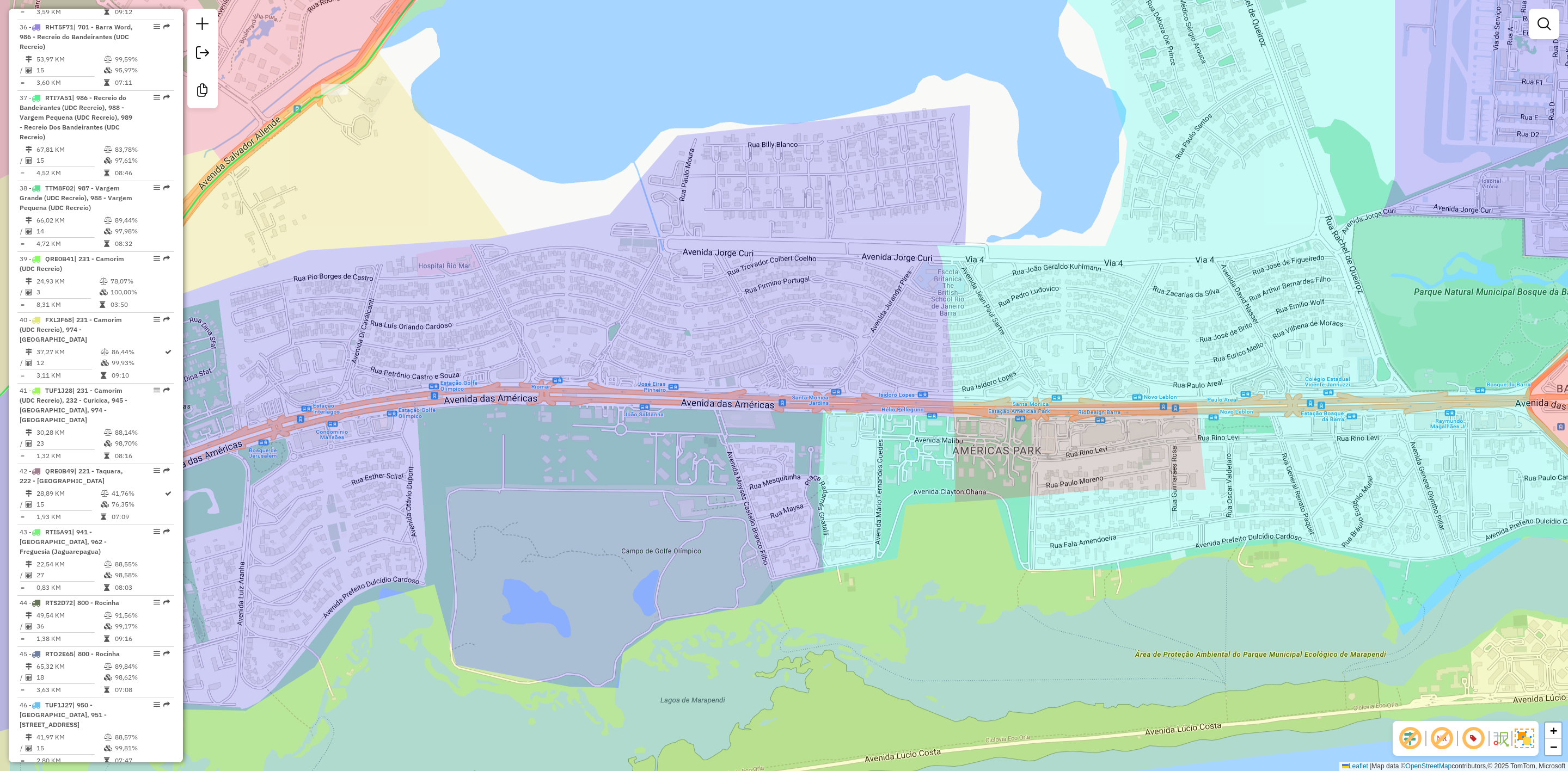
drag, startPoint x: 755, startPoint y: 454, endPoint x: 923, endPoint y: 442, distance: 168.4
click at [923, 443] on div "Janela de atendimento Grade de atendimento Capacidade Transportadoras Veículos …" at bounding box center [784, 385] width 1568 height 771
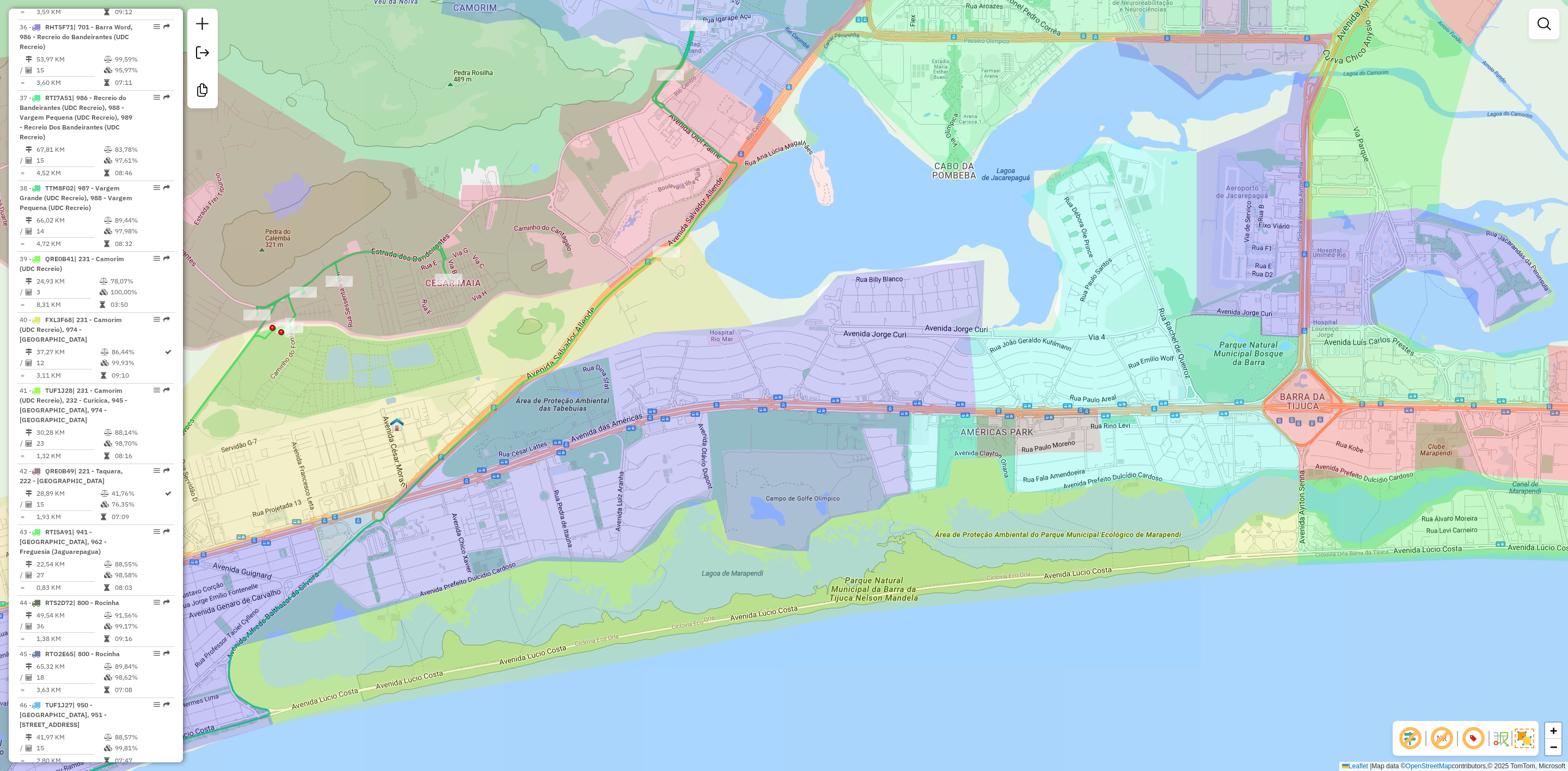
drag, startPoint x: 619, startPoint y: 492, endPoint x: 993, endPoint y: 367, distance: 394.3
click at [993, 367] on div "Janela de atendimento Grade de atendimento Capacidade Transportadoras Veículos …" at bounding box center [784, 385] width 1568 height 771
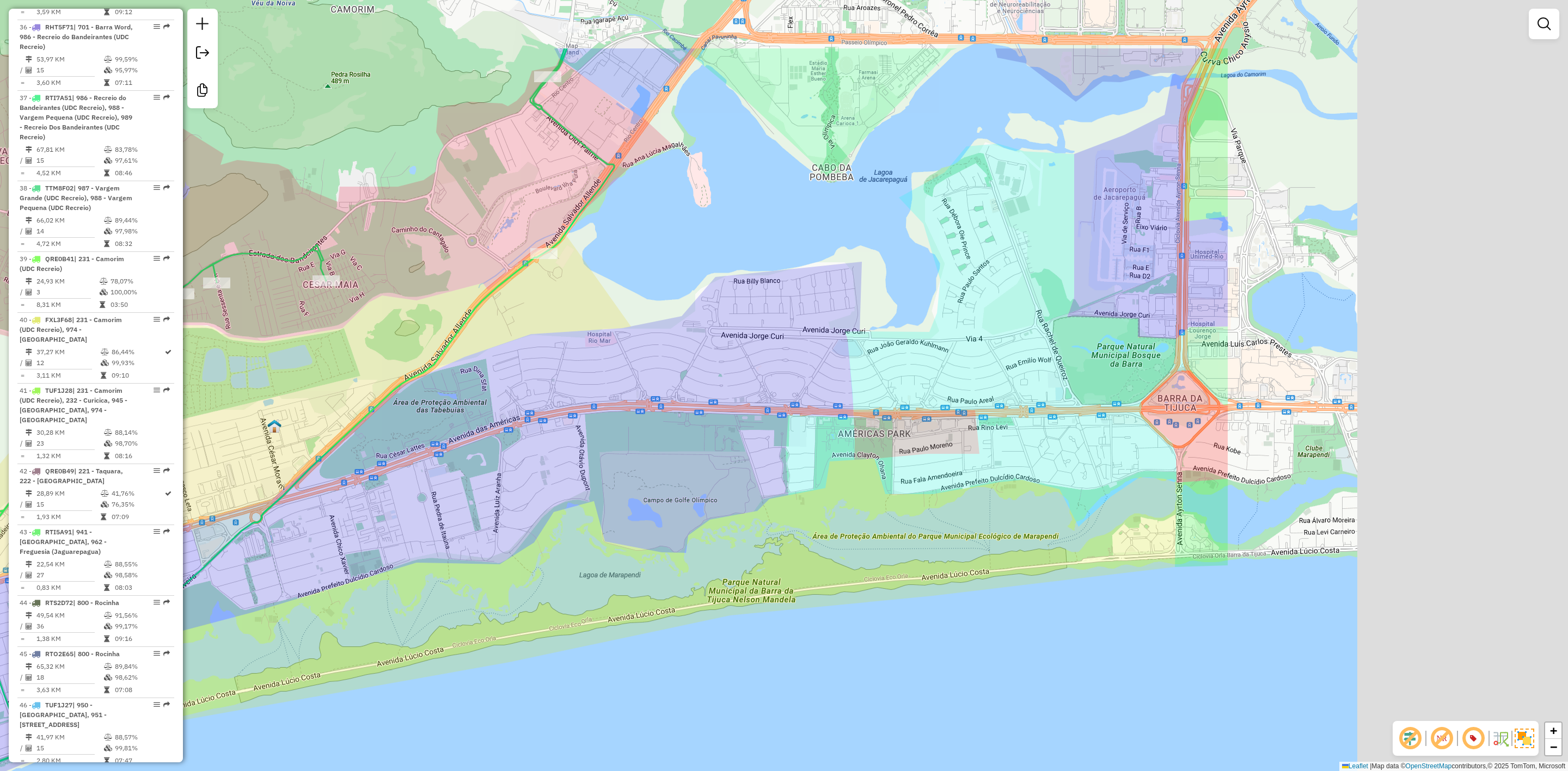
drag, startPoint x: 1280, startPoint y: 421, endPoint x: 851, endPoint y: 510, distance: 438.1
click at [781, 547] on div "Janela de atendimento Grade de atendimento Capacidade Transportadoras Veículos …" at bounding box center [784, 385] width 1568 height 771
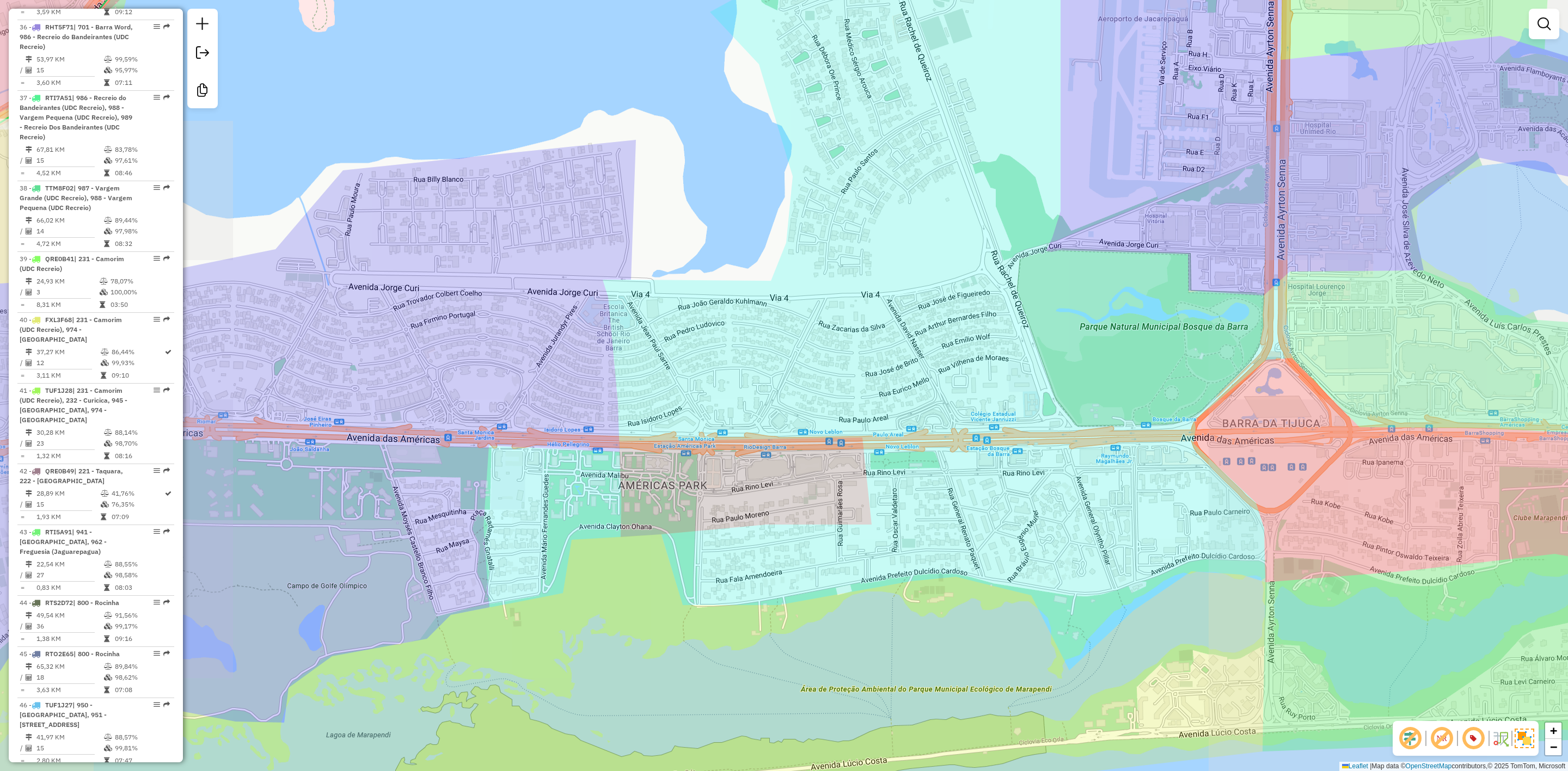
drag, startPoint x: 887, startPoint y: 534, endPoint x: 807, endPoint y: 526, distance: 80.4
click at [825, 531] on div "Janela de atendimento Grade de atendimento Capacidade Transportadoras Veículos …" at bounding box center [784, 385] width 1568 height 771
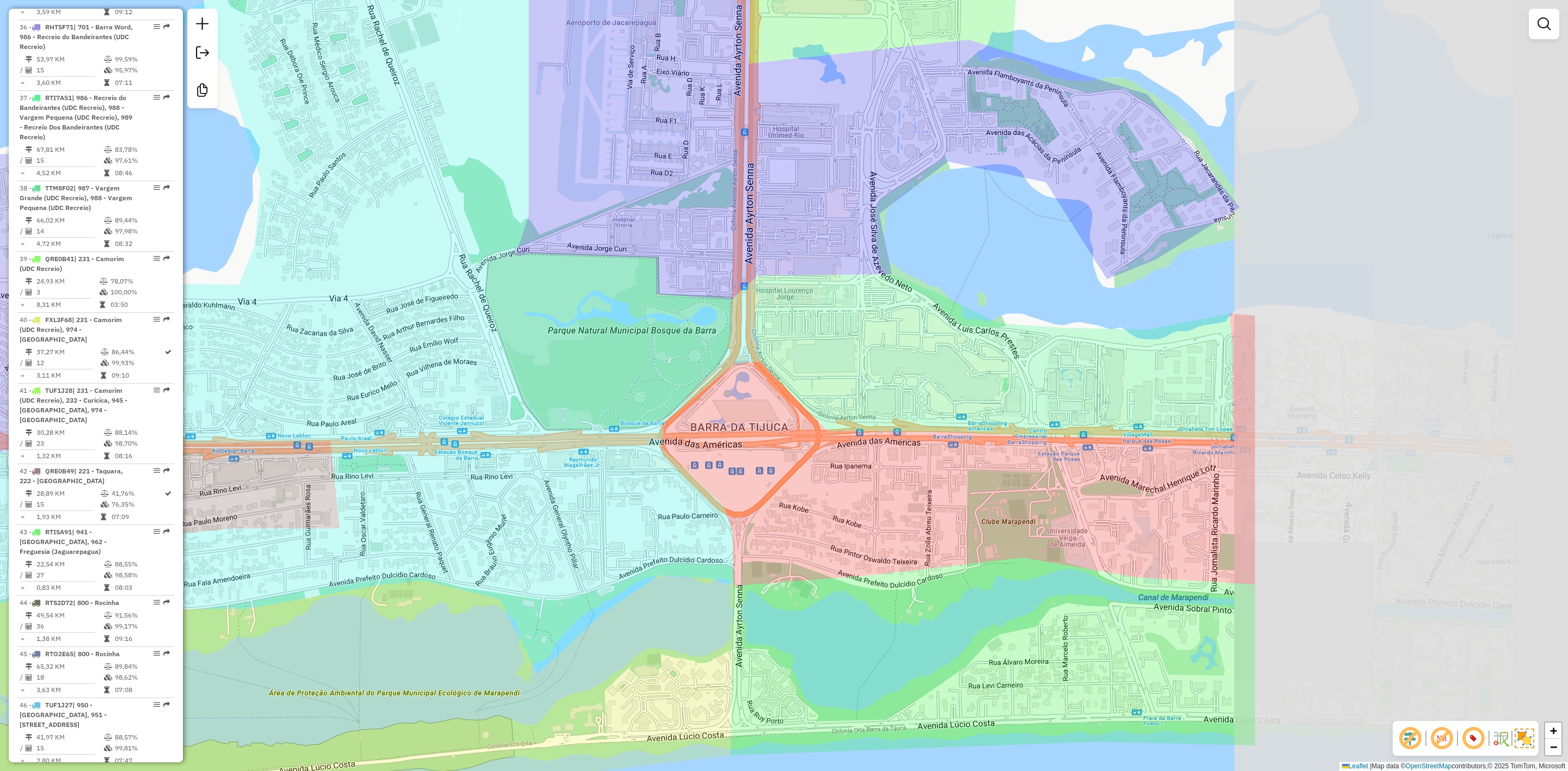
drag, startPoint x: 1001, startPoint y: 530, endPoint x: 531, endPoint y: 537, distance: 470.1
click at [531, 537] on div "Janela de atendimento Grade de atendimento Capacidade Transportadoras Veículos …" at bounding box center [784, 385] width 1568 height 771
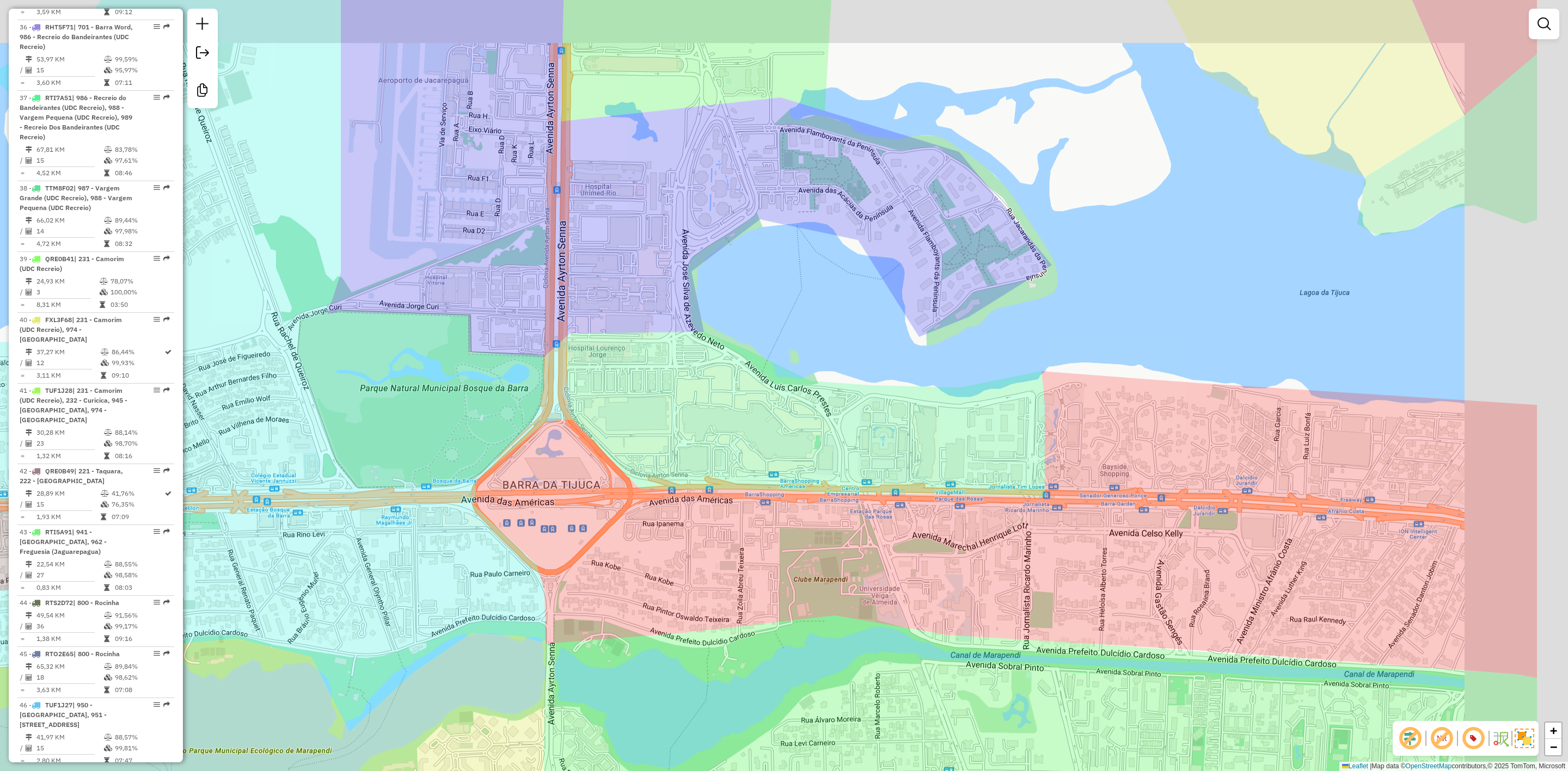
drag, startPoint x: 882, startPoint y: 593, endPoint x: 810, endPoint y: 607, distance: 73.3
click at [809, 616] on div "Janela de atendimento Grade de atendimento Capacidade Transportadoras Veículos …" at bounding box center [784, 385] width 1568 height 771
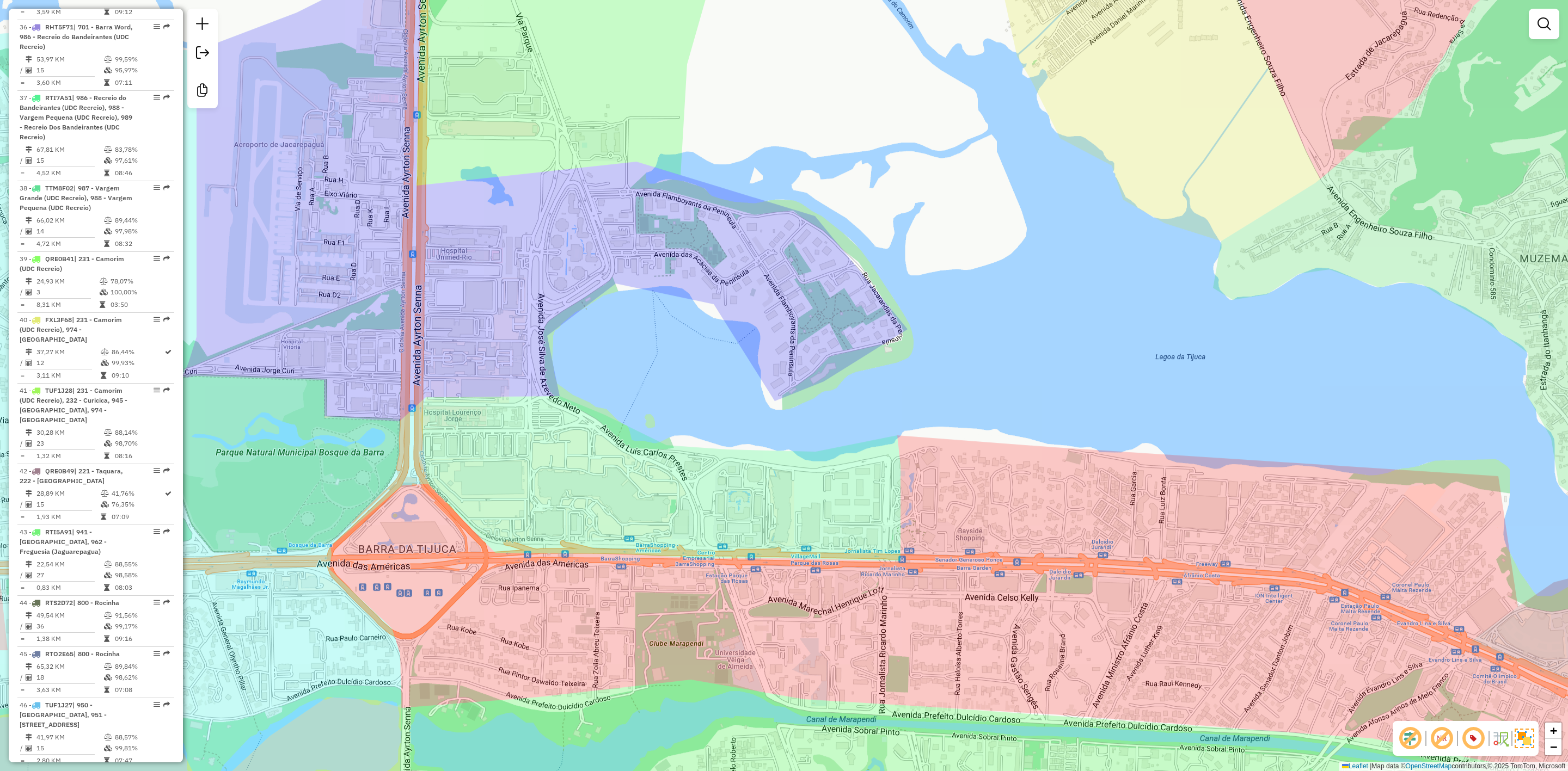
drag, startPoint x: 995, startPoint y: 539, endPoint x: 533, endPoint y: 355, distance: 497.3
click at [533, 357] on div "Janela de atendimento Grade de atendimento Capacidade Transportadoras Veículos …" at bounding box center [784, 385] width 1568 height 771
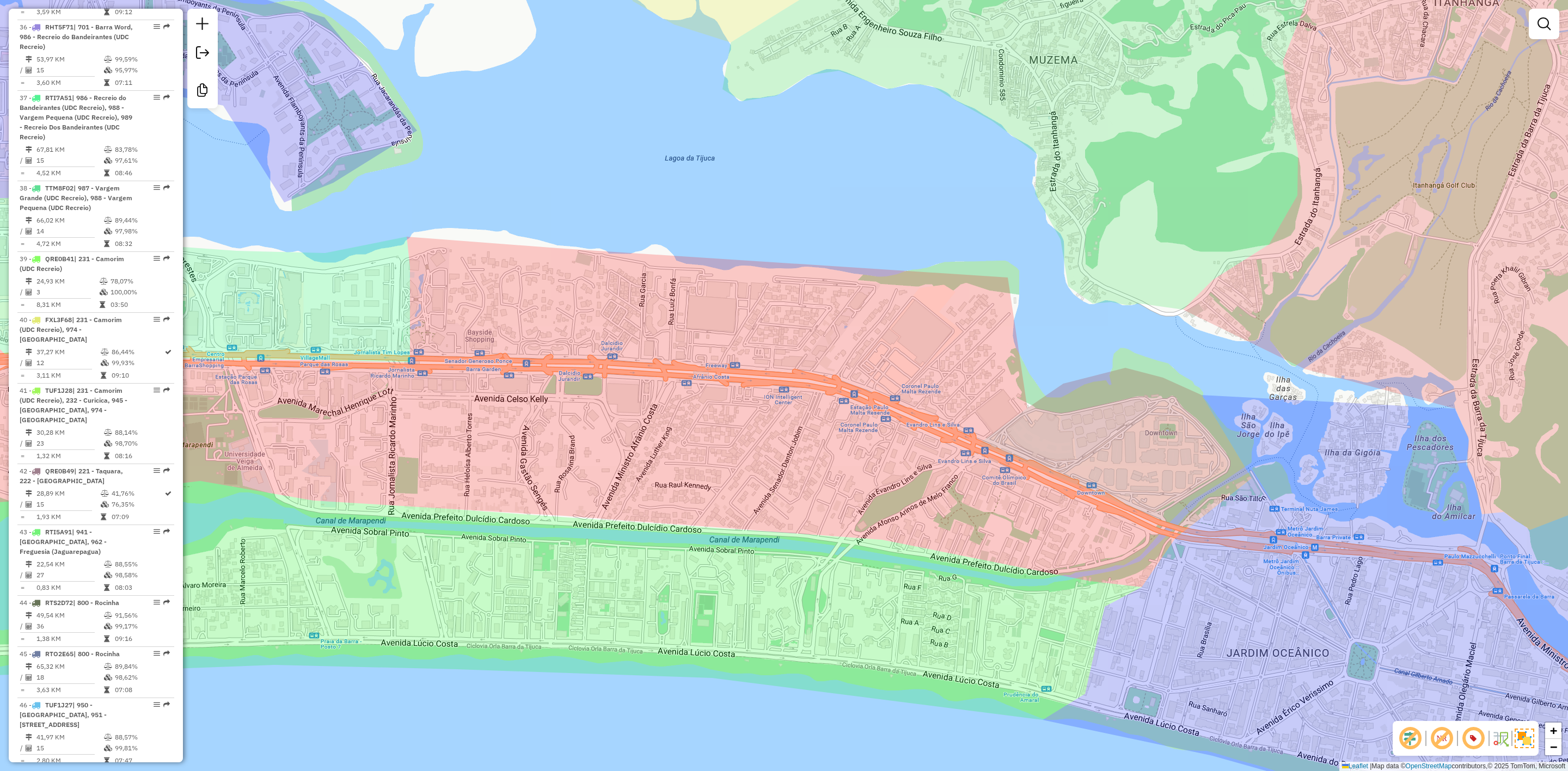
drag, startPoint x: 1317, startPoint y: 621, endPoint x: 1259, endPoint y: 588, distance: 66.7
click at [1259, 588] on div "Janela de atendimento Grade de atendimento Capacidade Transportadoras Veículos …" at bounding box center [784, 385] width 1568 height 771
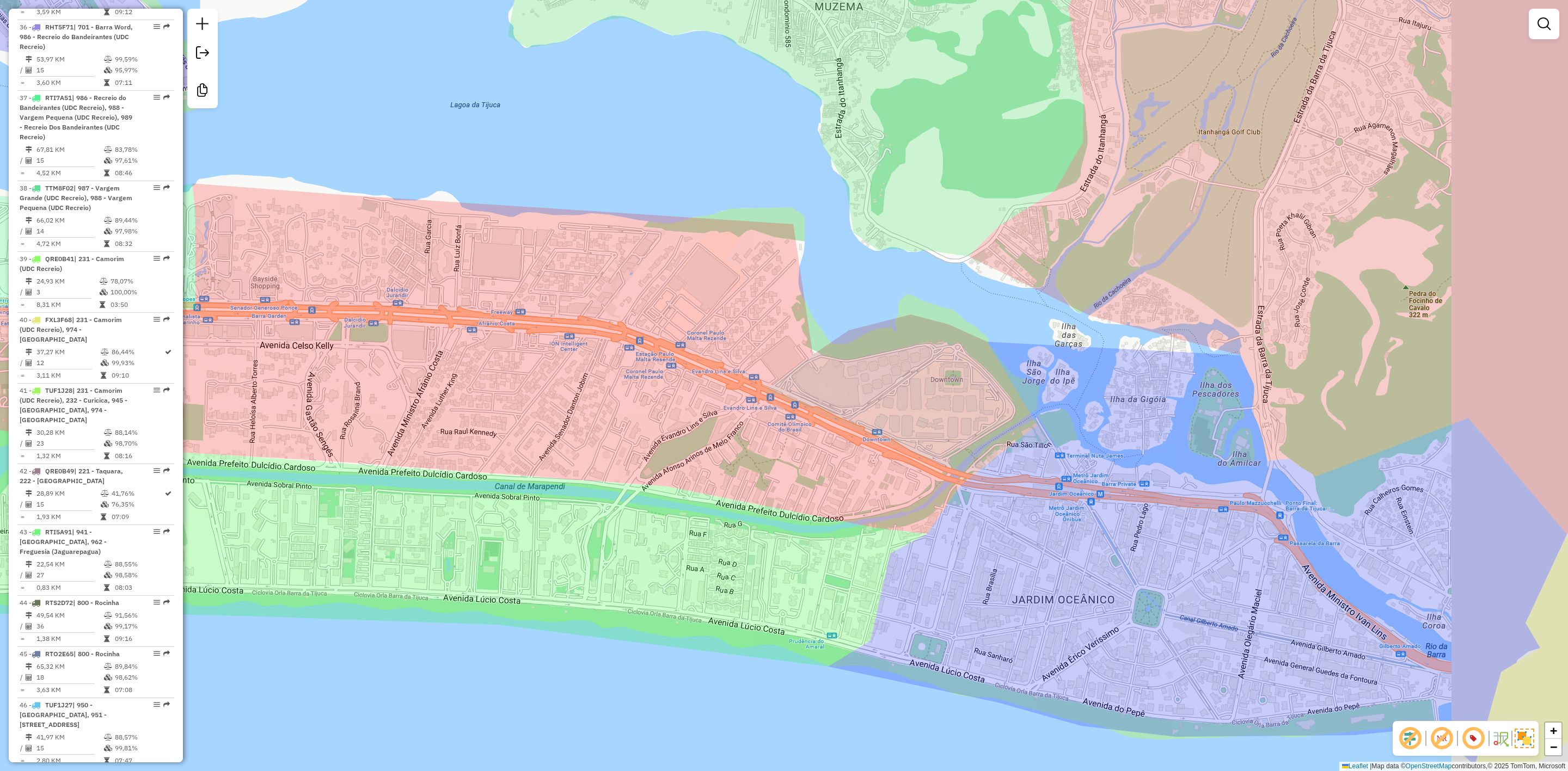
drag, startPoint x: 967, startPoint y: 482, endPoint x: 824, endPoint y: 453, distance: 145.9
click at [821, 464] on div "Janela de atendimento Grade de atendimento Capacidade Transportadoras Veículos …" at bounding box center [784, 385] width 1568 height 771
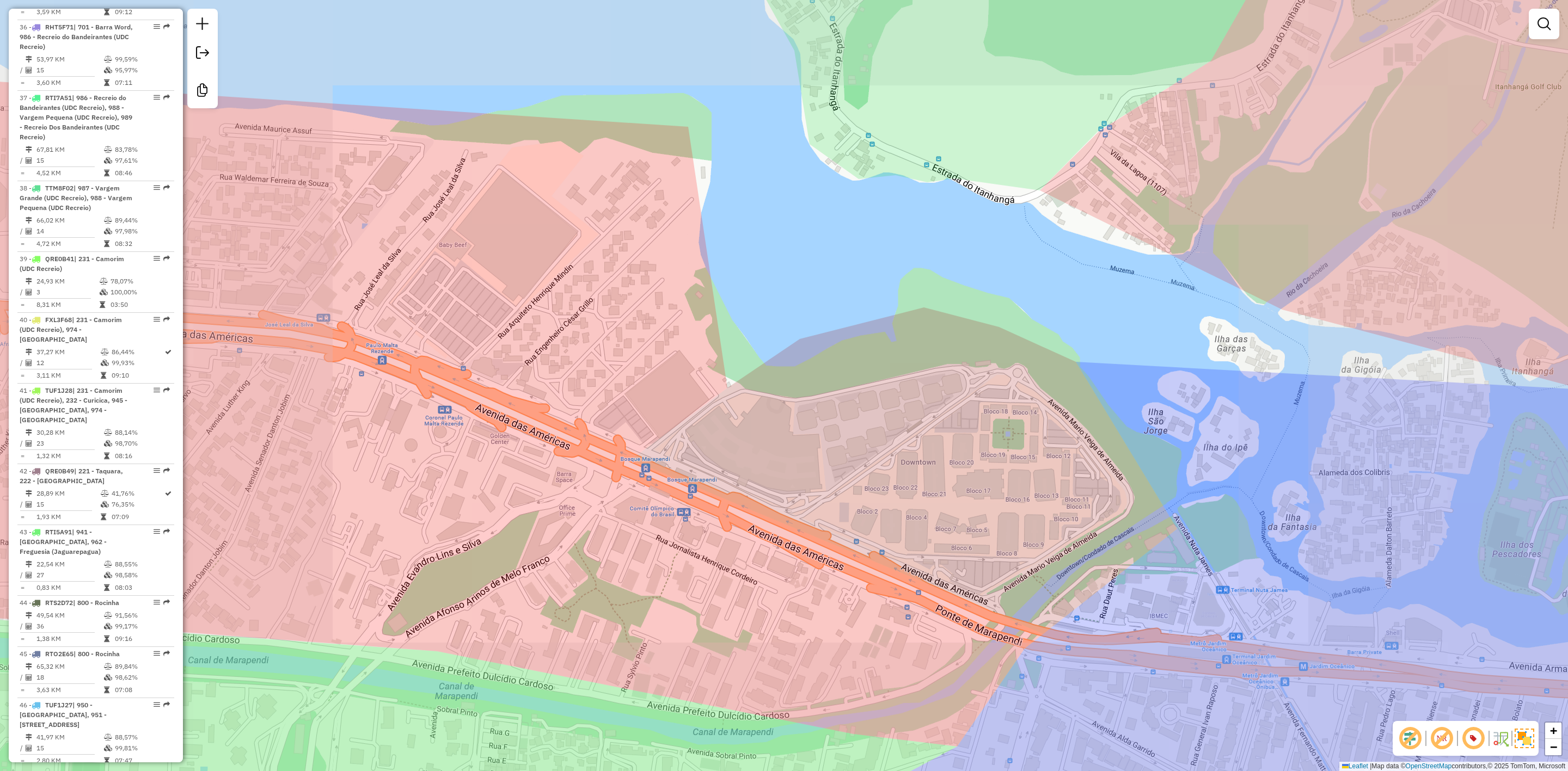
drag, startPoint x: 917, startPoint y: 598, endPoint x: 657, endPoint y: 345, distance: 362.8
click at [657, 345] on div "Janela de atendimento Grade de atendimento Capacidade Transportadoras Veículos …" at bounding box center [784, 385] width 1568 height 771
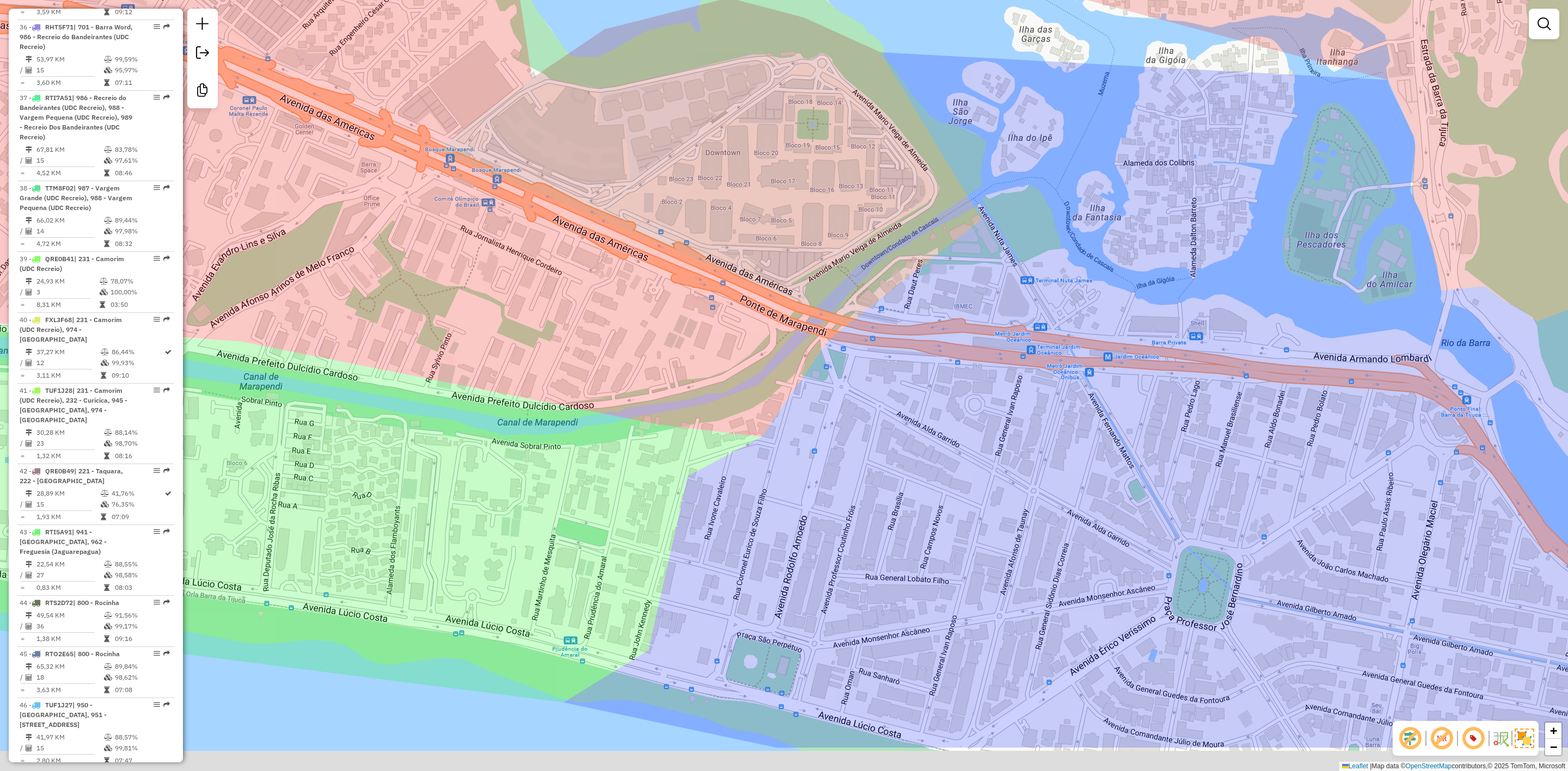
drag, startPoint x: 1094, startPoint y: 569, endPoint x: 1173, endPoint y: 304, distance: 276.5
click at [1173, 304] on div "Janela de atendimento Grade de atendimento Capacidade Transportadoras Veículos …" at bounding box center [784, 385] width 1568 height 771
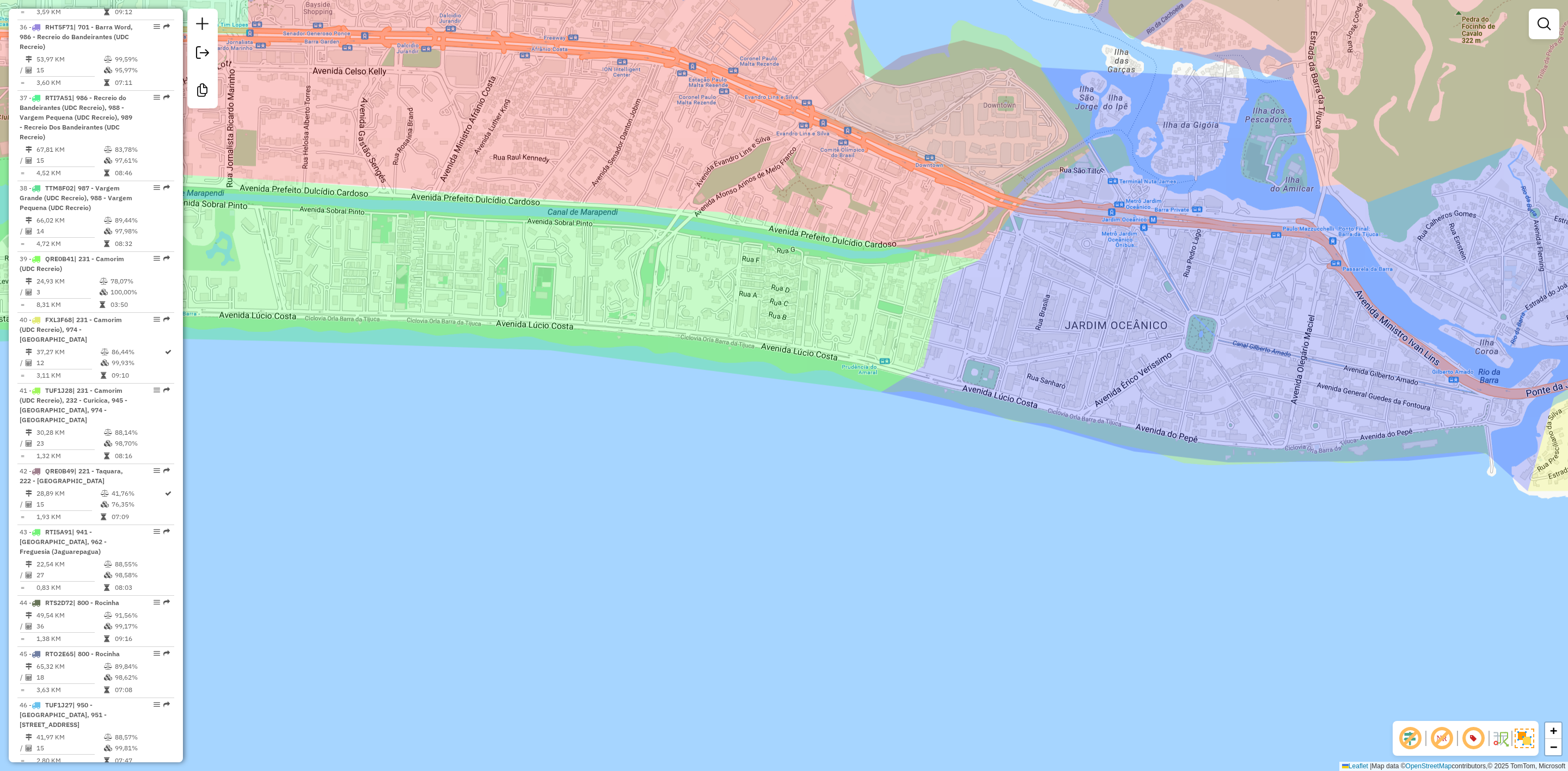
drag, startPoint x: 1176, startPoint y: 279, endPoint x: 1139, endPoint y: 296, distance: 40.7
click at [1139, 296] on div "Janela de atendimento Grade de atendimento Capacidade Transportadoras Veículos …" at bounding box center [784, 385] width 1568 height 771
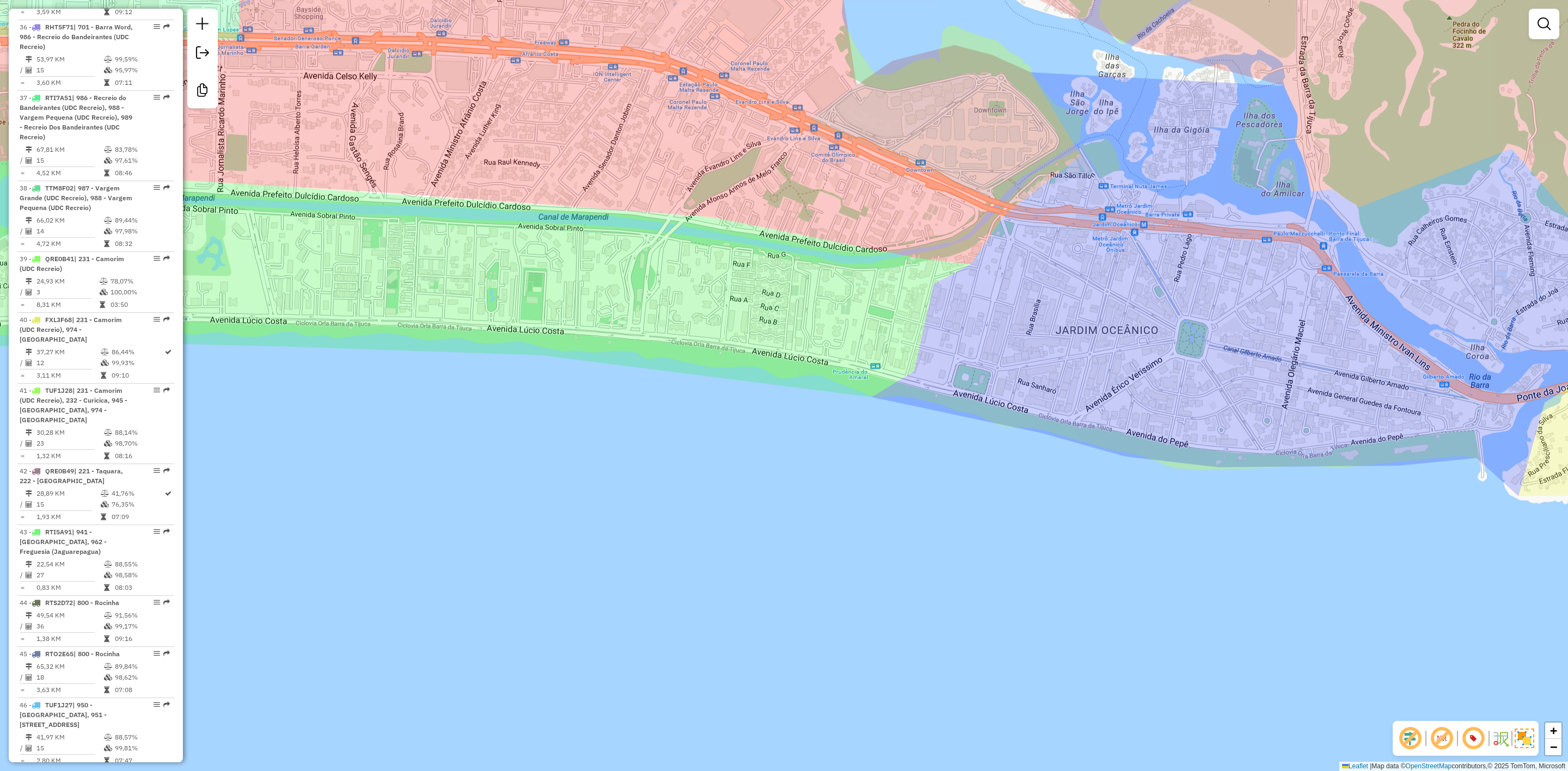
drag, startPoint x: 1112, startPoint y: 433, endPoint x: 1273, endPoint y: 465, distance: 164.1
click at [1266, 465] on div "Janela de atendimento Grade de atendimento Capacidade Transportadoras Veículos …" at bounding box center [784, 385] width 1568 height 771
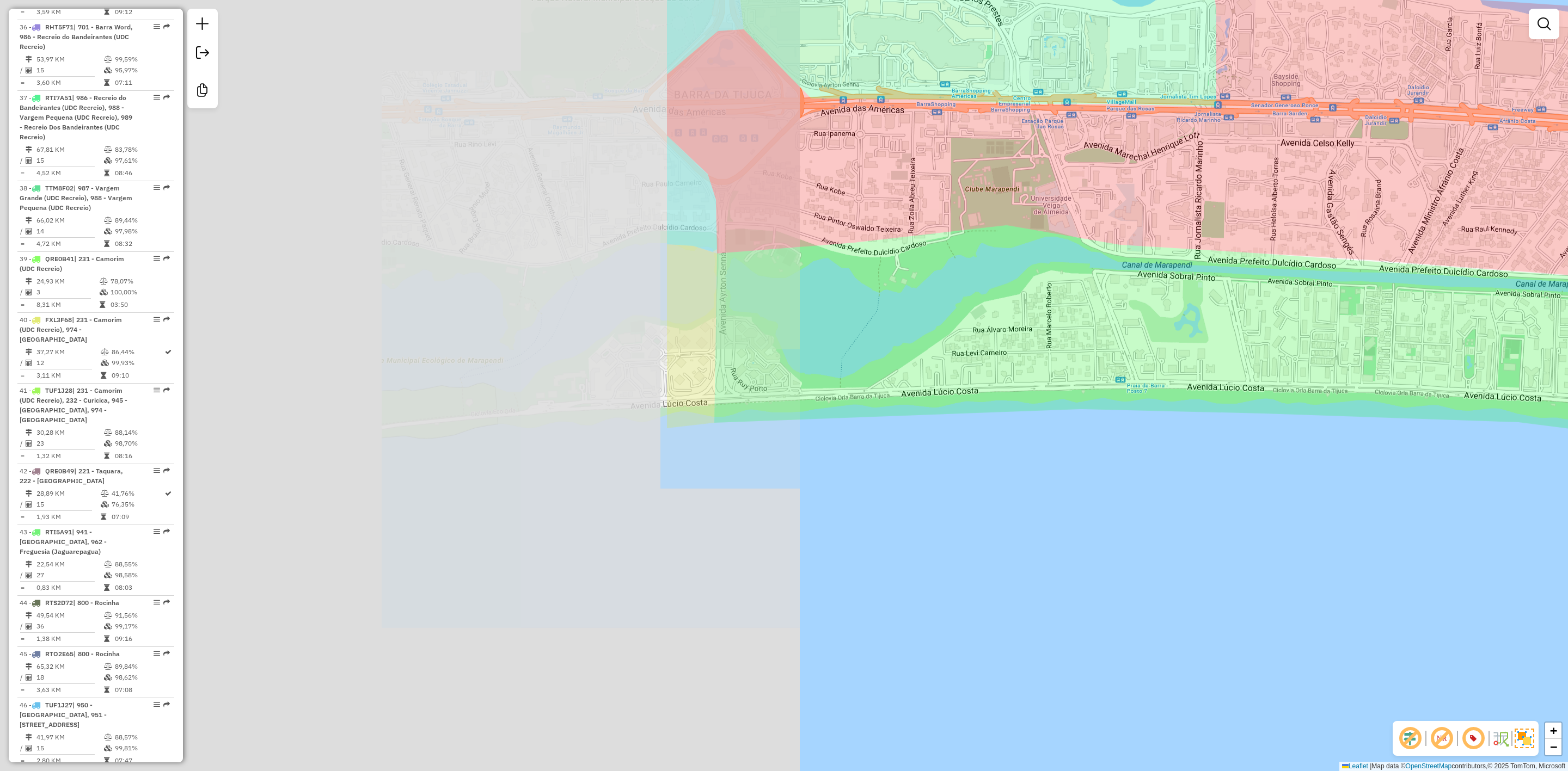
drag, startPoint x: 500, startPoint y: 348, endPoint x: 1337, endPoint y: 388, distance: 838.0
click at [1342, 388] on div "Janela de atendimento Grade de atendimento Capacidade Transportadoras Veículos …" at bounding box center [784, 385] width 1568 height 771
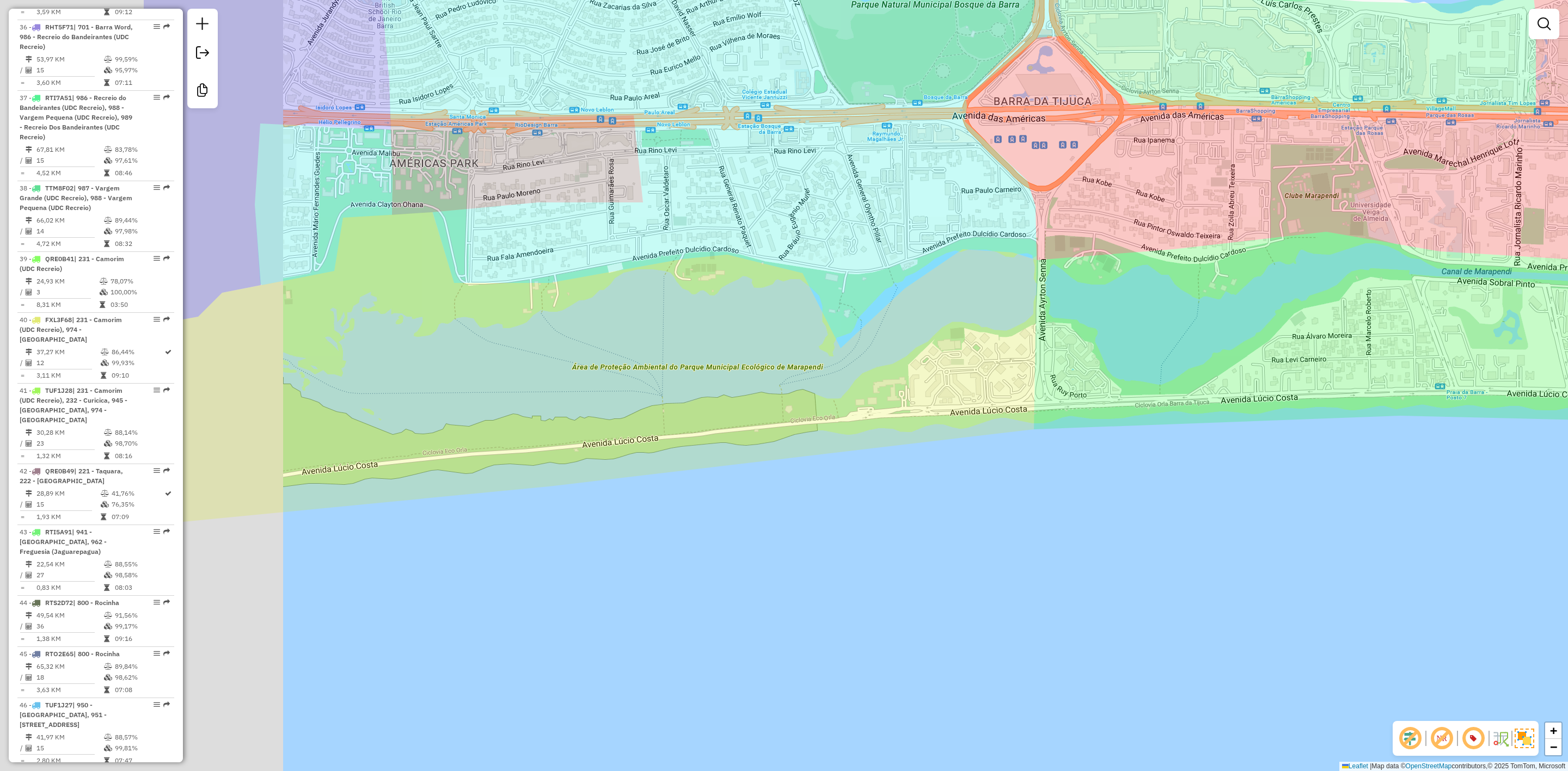
drag, startPoint x: 572, startPoint y: 388, endPoint x: 1068, endPoint y: 390, distance: 496.0
click at [1072, 389] on div "Janela de atendimento Grade de atendimento Capacidade Transportadoras Veículos …" at bounding box center [784, 385] width 1568 height 771
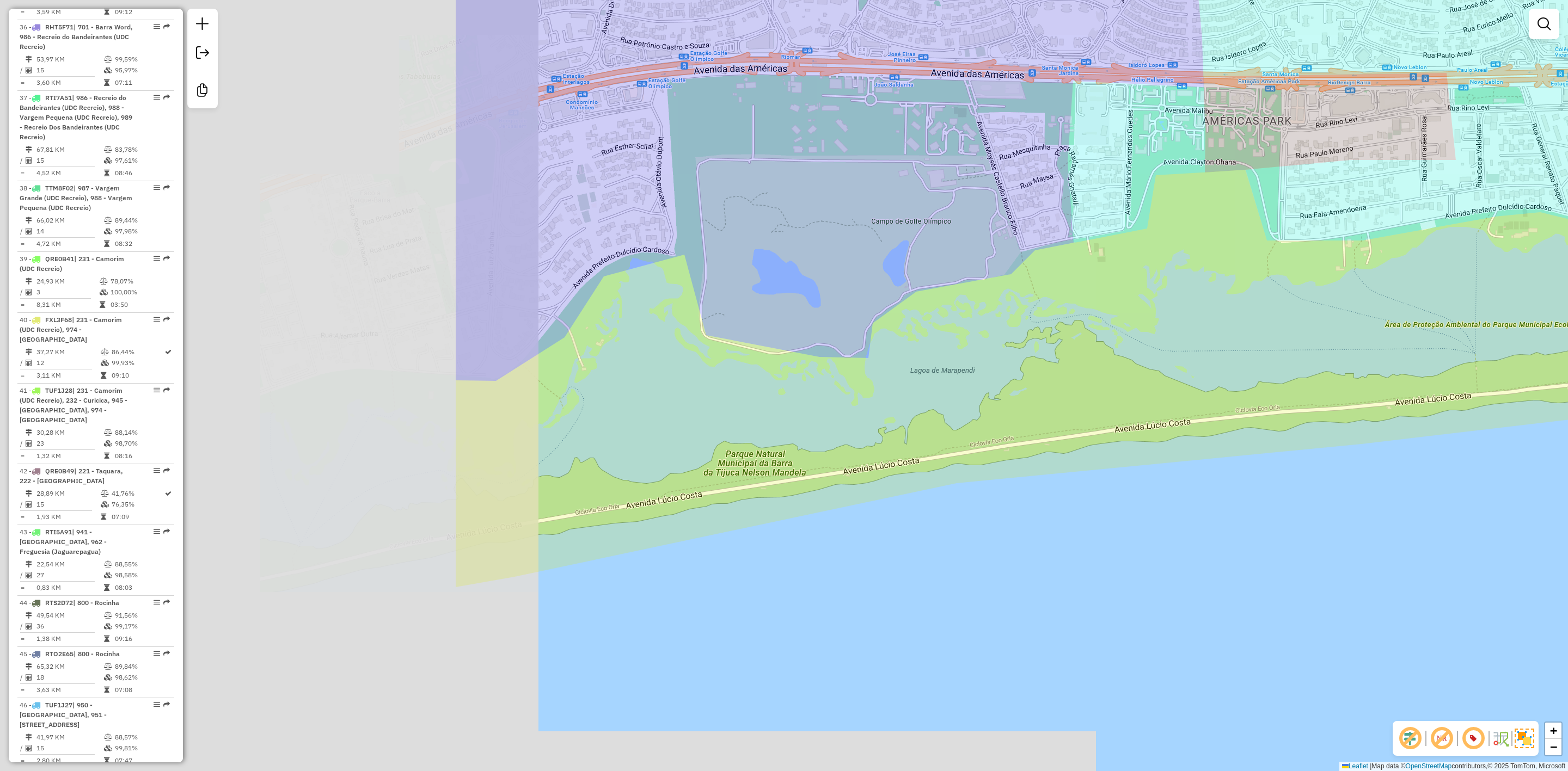
drag, startPoint x: 453, startPoint y: 454, endPoint x: 1009, endPoint y: 423, distance: 556.9
click at [1059, 410] on div "Janela de atendimento Grade de atendimento Capacidade Transportadoras Veículos …" at bounding box center [784, 385] width 1568 height 771
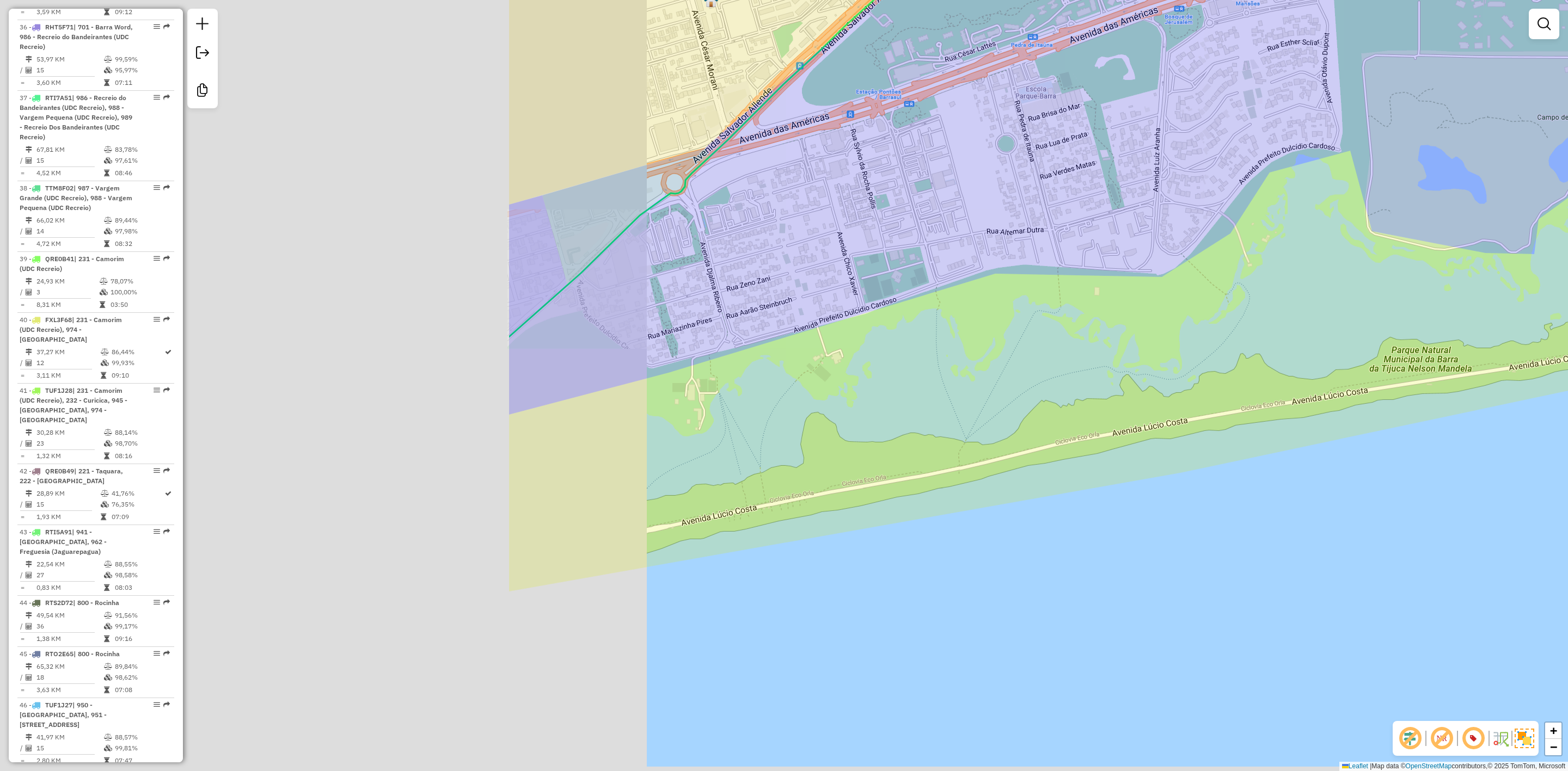
drag, startPoint x: 499, startPoint y: 485, endPoint x: 1135, endPoint y: 389, distance: 643.2
click at [1135, 389] on div "Janela de atendimento Grade de atendimento Capacidade Transportadoras Veículos …" at bounding box center [784, 385] width 1568 height 771
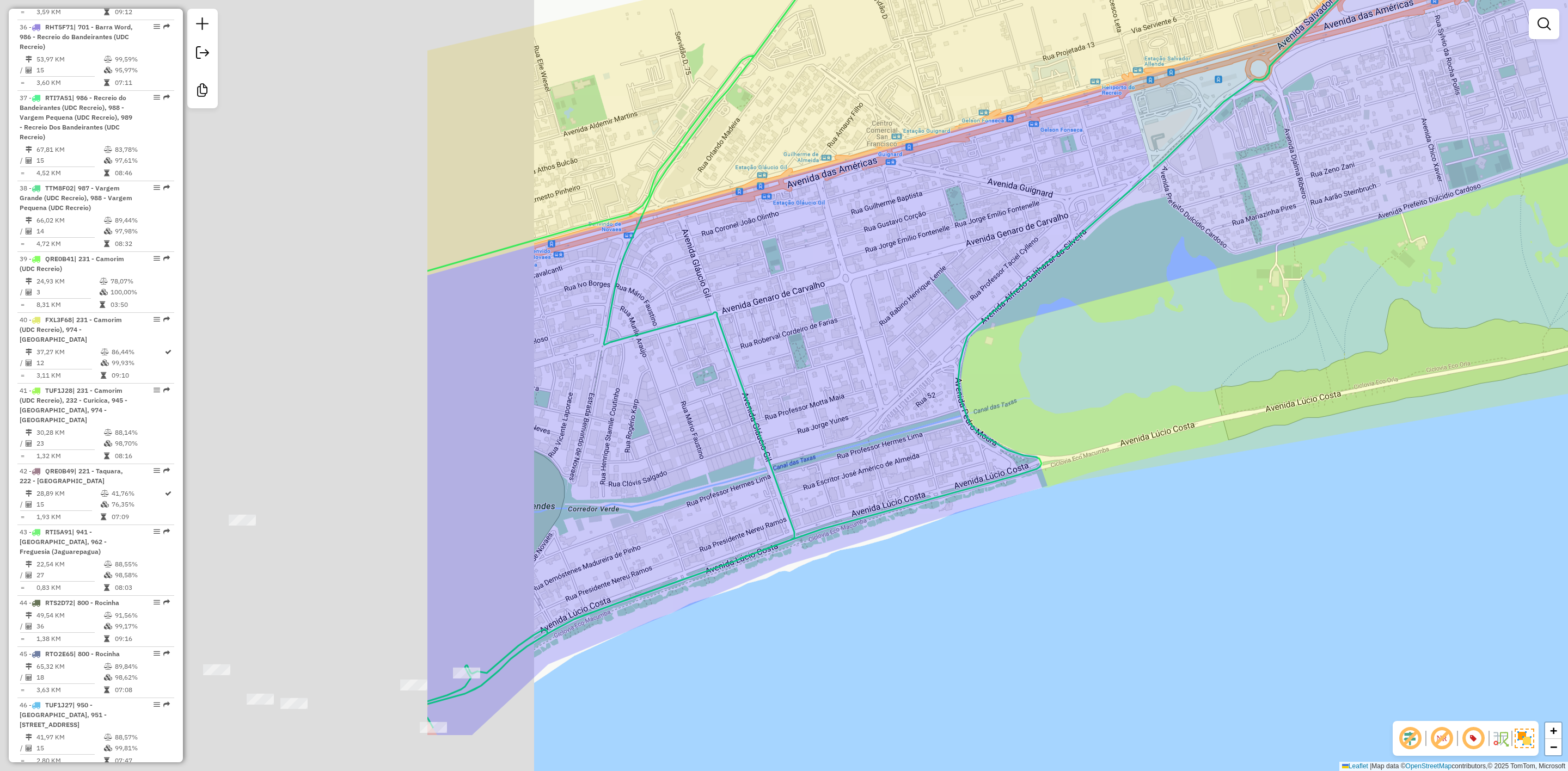
drag, startPoint x: 623, startPoint y: 469, endPoint x: 1155, endPoint y: 364, distance: 542.3
click at [1162, 358] on div "Janela de atendimento Grade de atendimento Capacidade Transportadoras Veículos …" at bounding box center [784, 385] width 1568 height 771
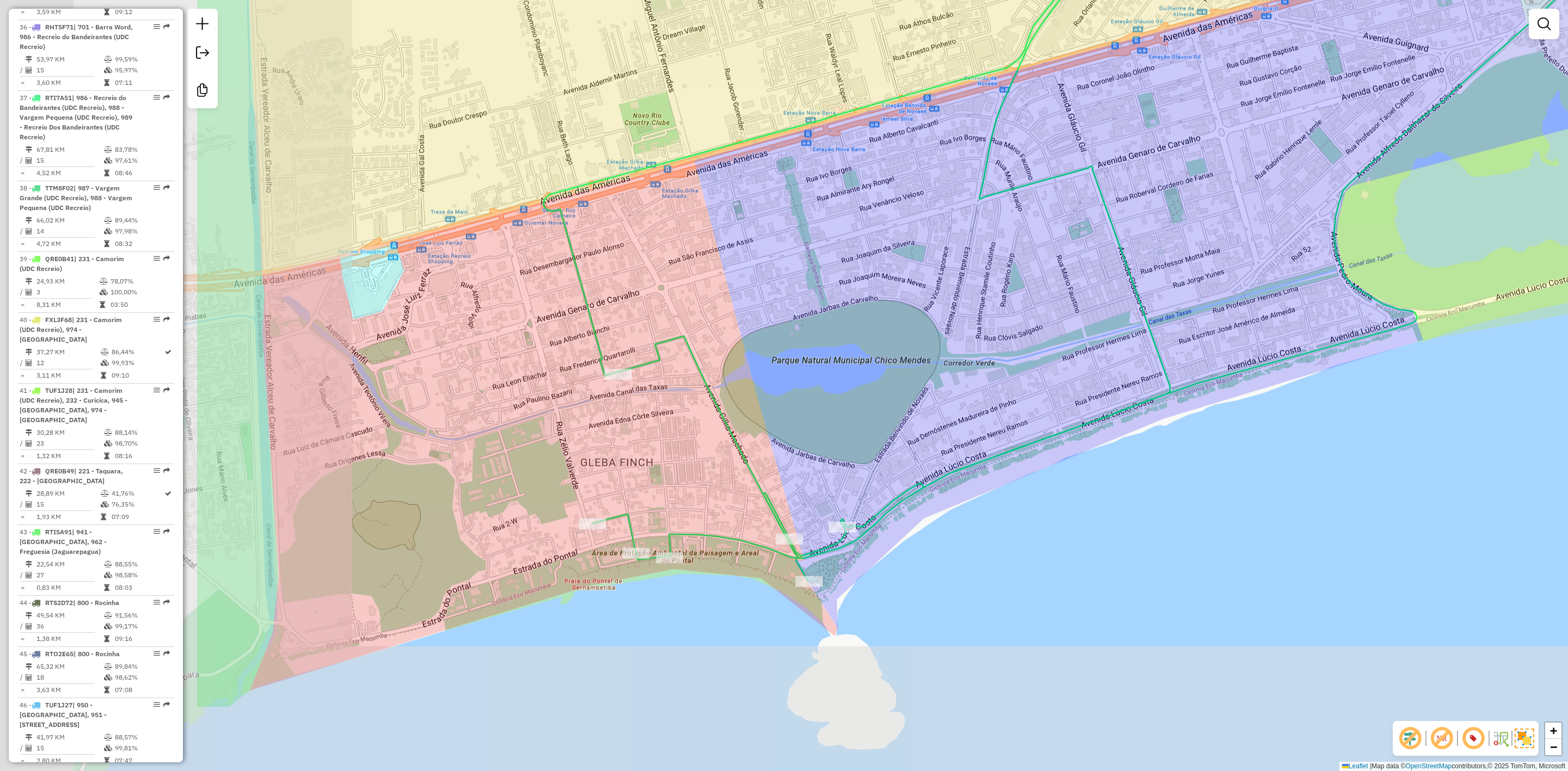
drag, startPoint x: 748, startPoint y: 500, endPoint x: 1065, endPoint y: 373, distance: 341.5
click at [1065, 373] on div "Janela de atendimento Grade de atendimento Capacidade Transportadoras Veículos …" at bounding box center [784, 385] width 1568 height 771
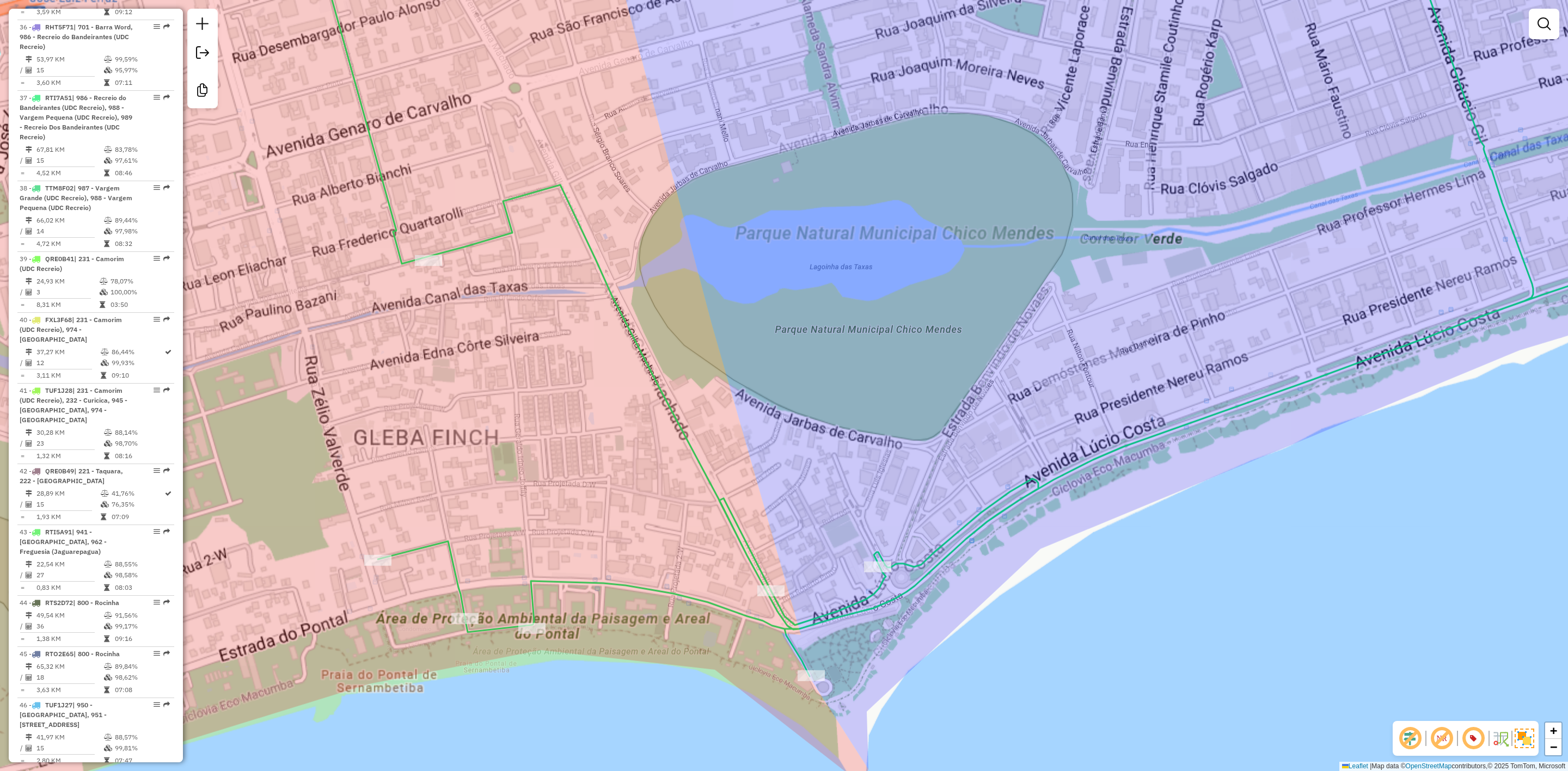
drag
click at [677, 472] on div "Janela de atendimento Grade de atendimento Capacidade Transportadoras Veículos …" at bounding box center [784, 385] width 1568 height 771
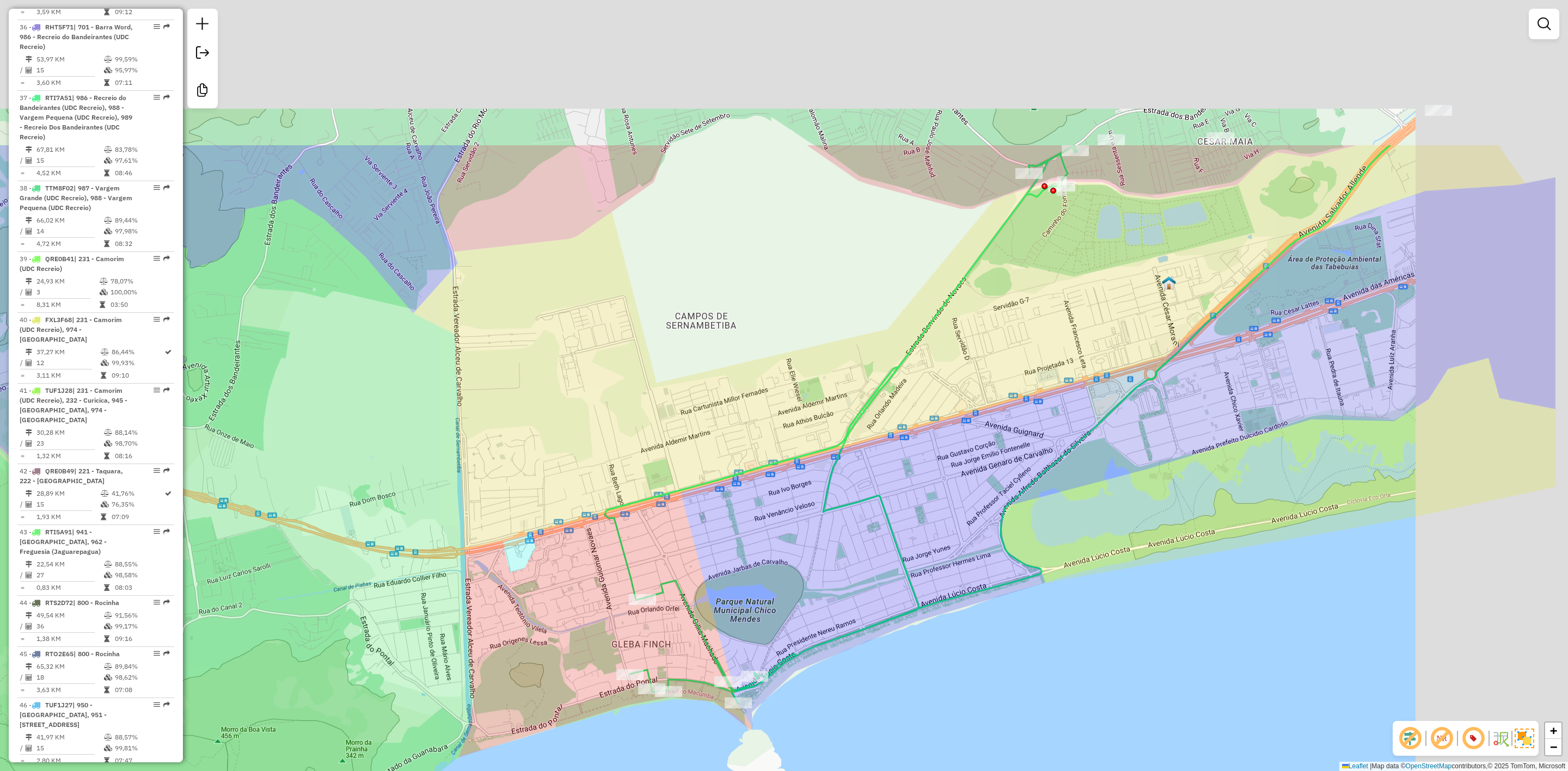
drag, startPoint x: 934, startPoint y: 358, endPoint x: 733, endPoint y: 610, distance: 322.3
click at [733, 610] on div "Janela de atendimento Grade de atendimento Capacidade Transportadoras Veículos …" at bounding box center [784, 385] width 1568 height 771
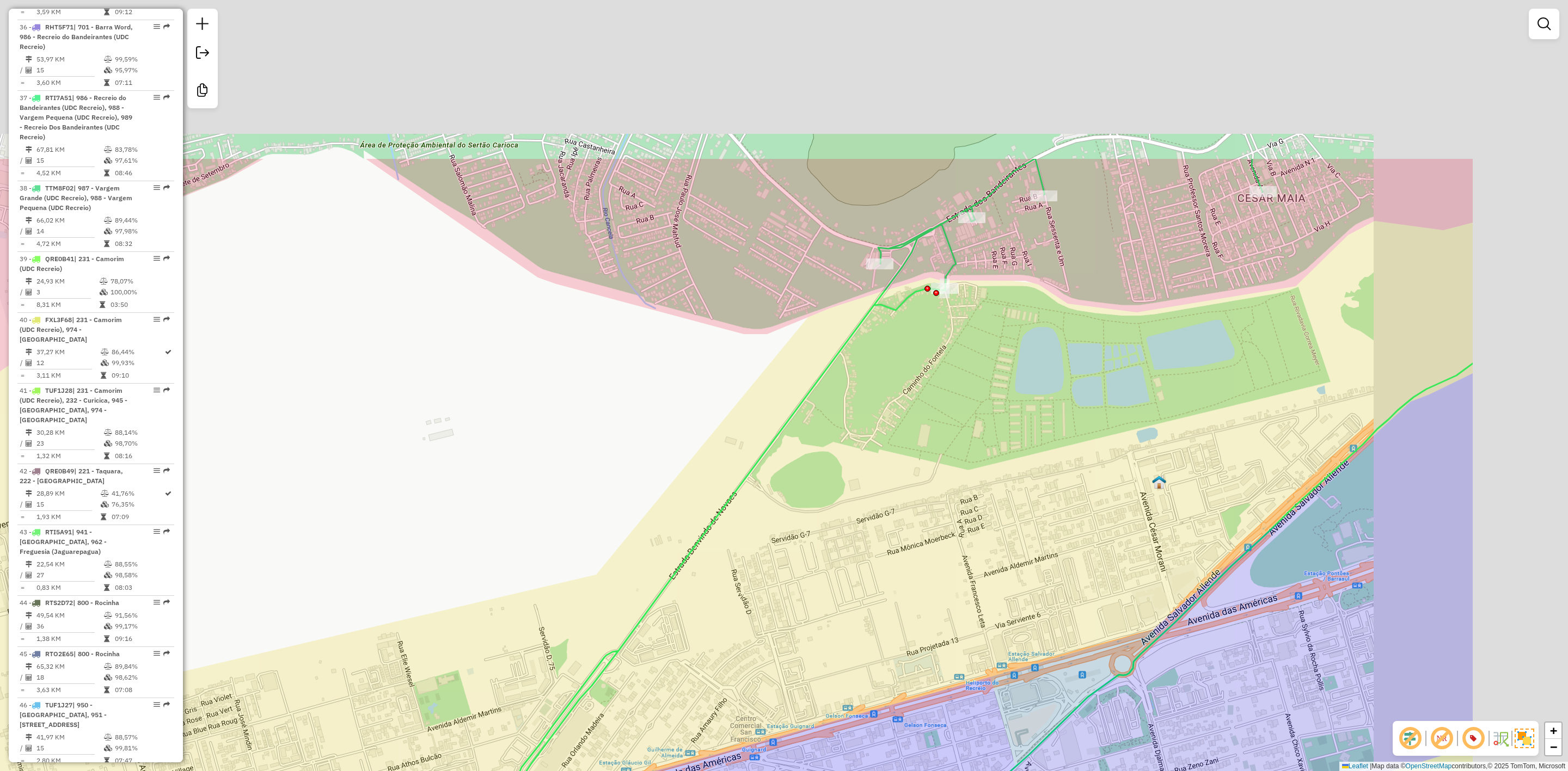
drag, startPoint x: 1082, startPoint y: 350, endPoint x: 776, endPoint y: 634, distance: 417.5
click at [776, 637] on div "Janela de atendimento Grade de atendimento Capacidade Transportadoras Veículos …" at bounding box center [784, 385] width 1568 height 771
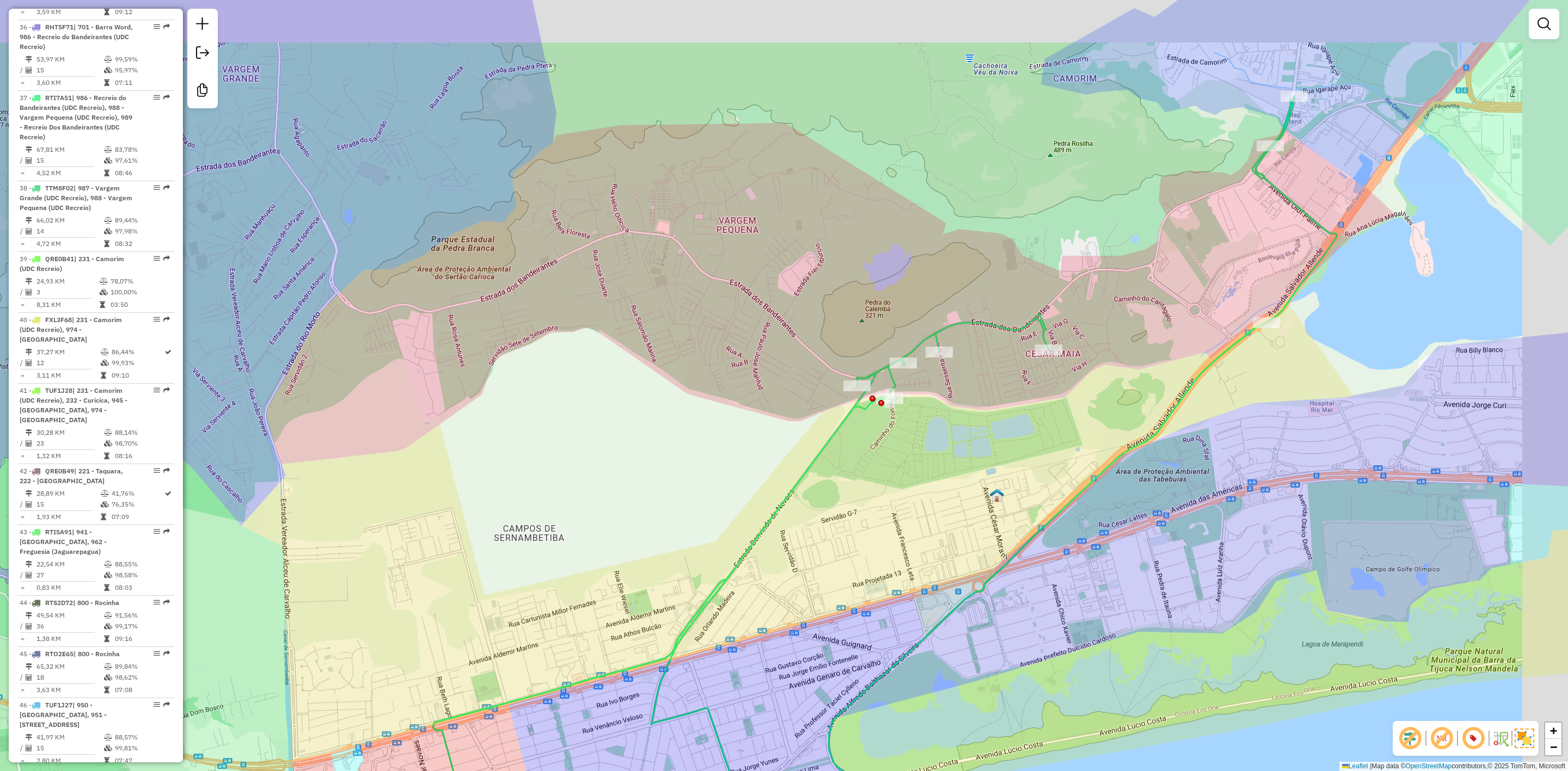
drag, startPoint x: 1068, startPoint y: 337, endPoint x: 1038, endPoint y: 363, distance: 39.7
click at [1038, 363] on div "Rota 37 - Placa RTI7A51 55007036 - ALEX ALMEIDA DE MORA Janela de atendimento G…" at bounding box center [784, 385] width 1568 height 771
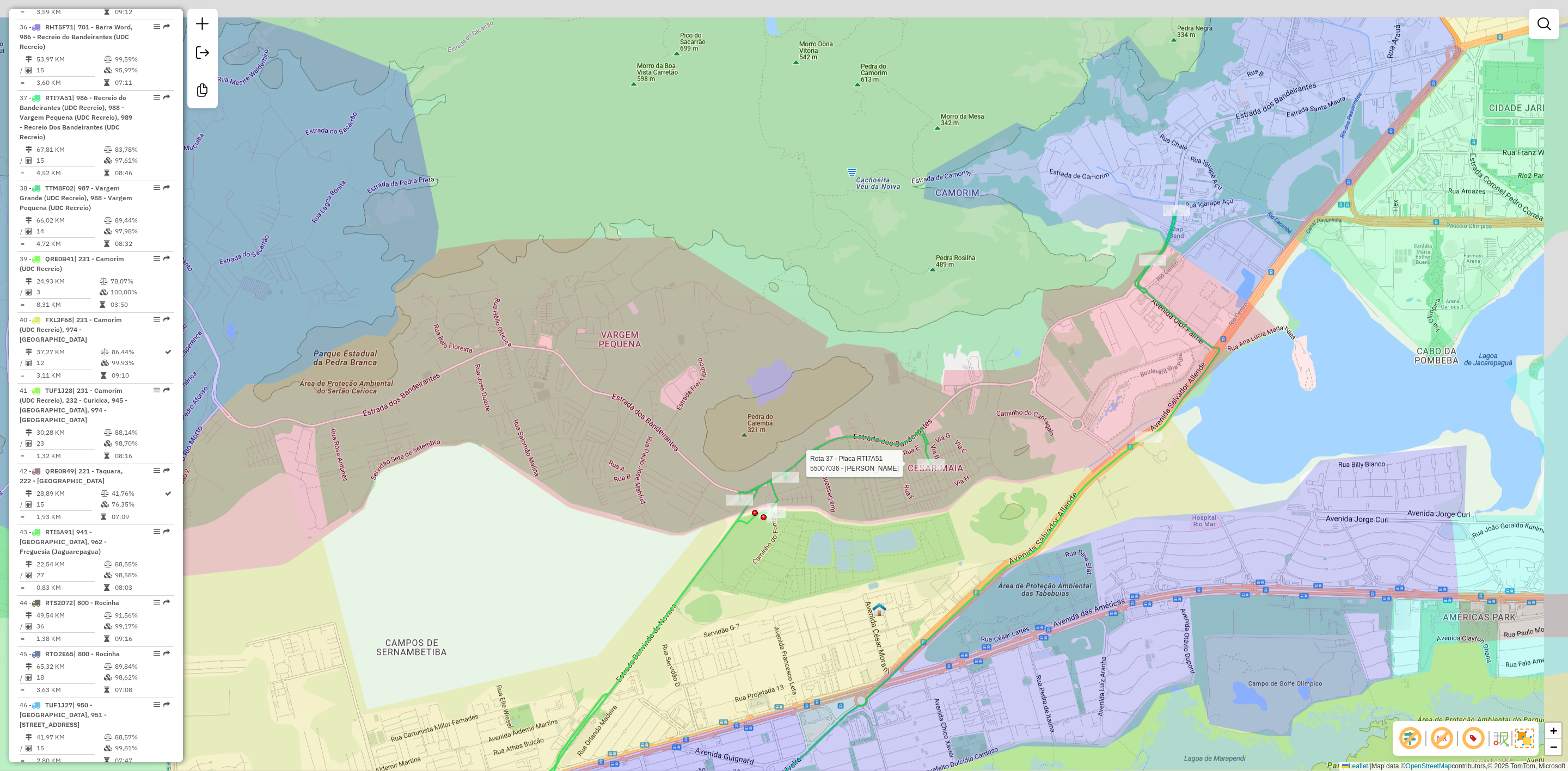
drag, startPoint x: 1127, startPoint y: 362, endPoint x: 850, endPoint y: 570, distance: 346.4
click at [840, 596] on div "Rota 37 - Placa RTI7A51 55007036 - ALEX ALMEIDA DE MORA Janela de atendimento G…" at bounding box center [784, 385] width 1568 height 771
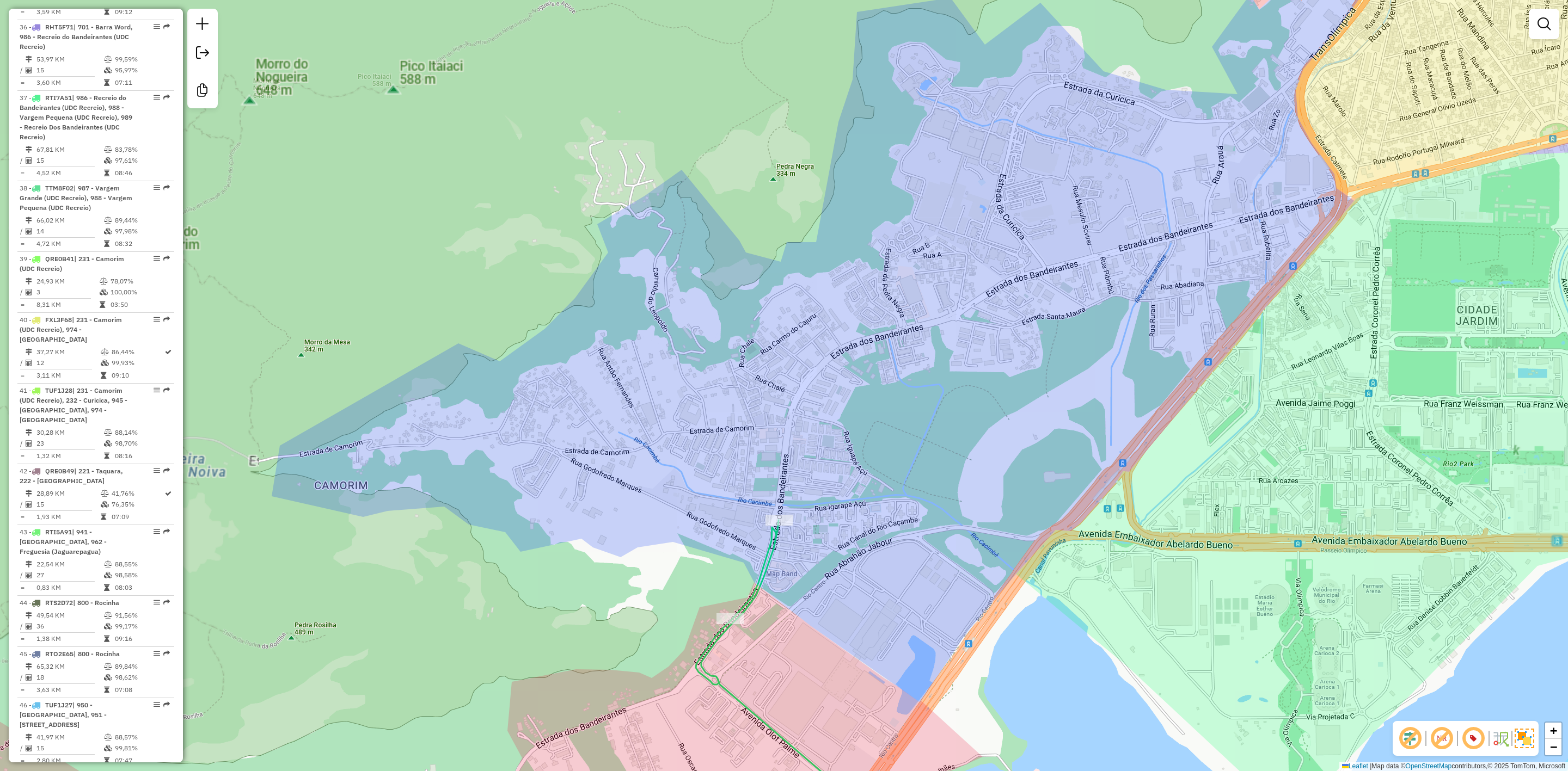
drag, startPoint x: 1157, startPoint y: 245, endPoint x: 1270, endPoint y: 147, distance: 149.6
click at [1239, 172] on div "Rota 37 - Placa RTI7A51 55007036 - ALEX ALMEIDA DE MORA Janela de atendimento G…" at bounding box center [784, 385] width 1568 height 771
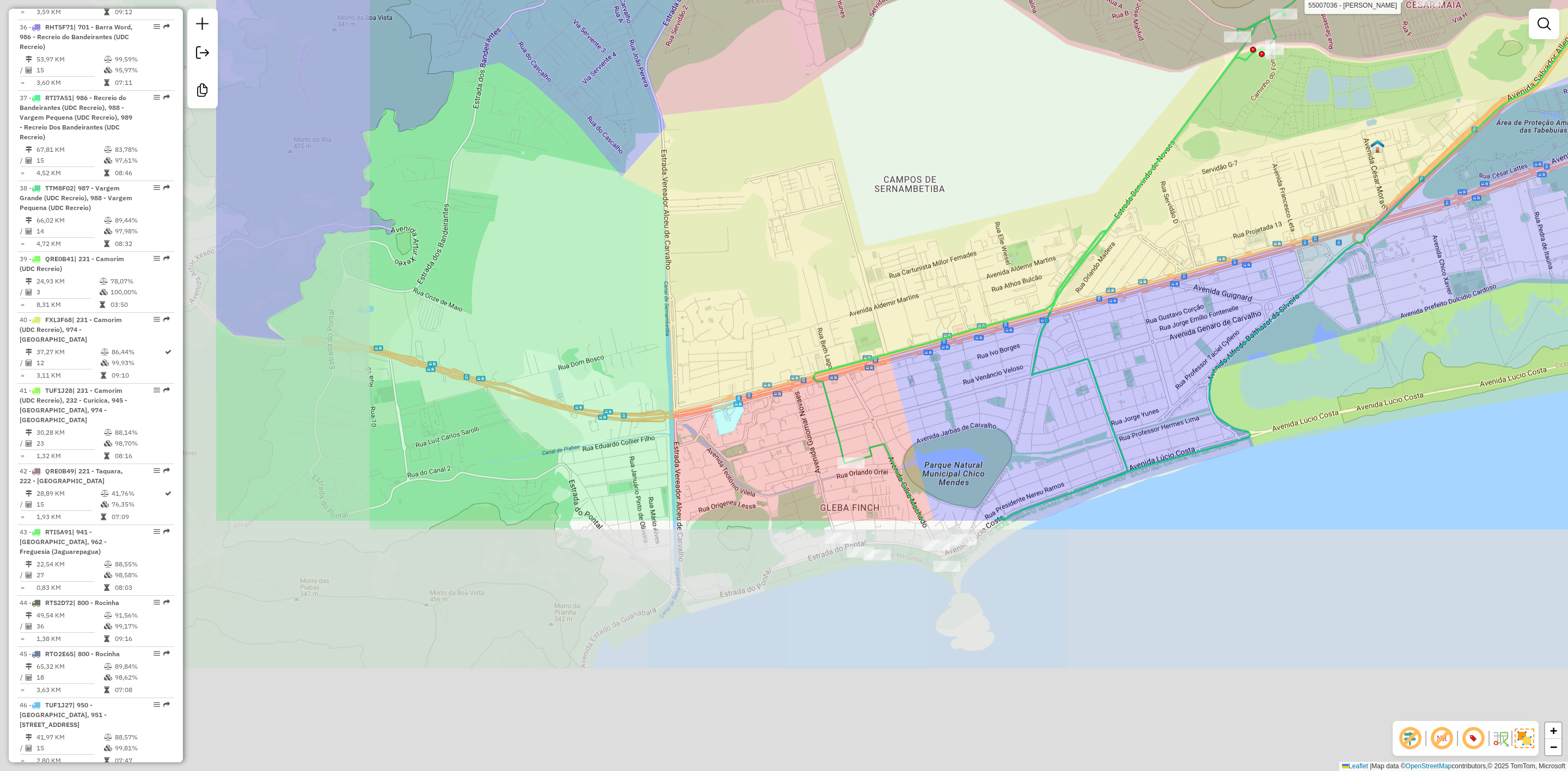
drag, startPoint x: 865, startPoint y: 442, endPoint x: 1146, endPoint y: 197, distance: 372.8
click at [1146, 197] on div "Rota 37 - Placa RTI7A51 55007036 - ALEX ALMEIDA DE MORA Janela de atendimento G…" at bounding box center [784, 385] width 1568 height 771
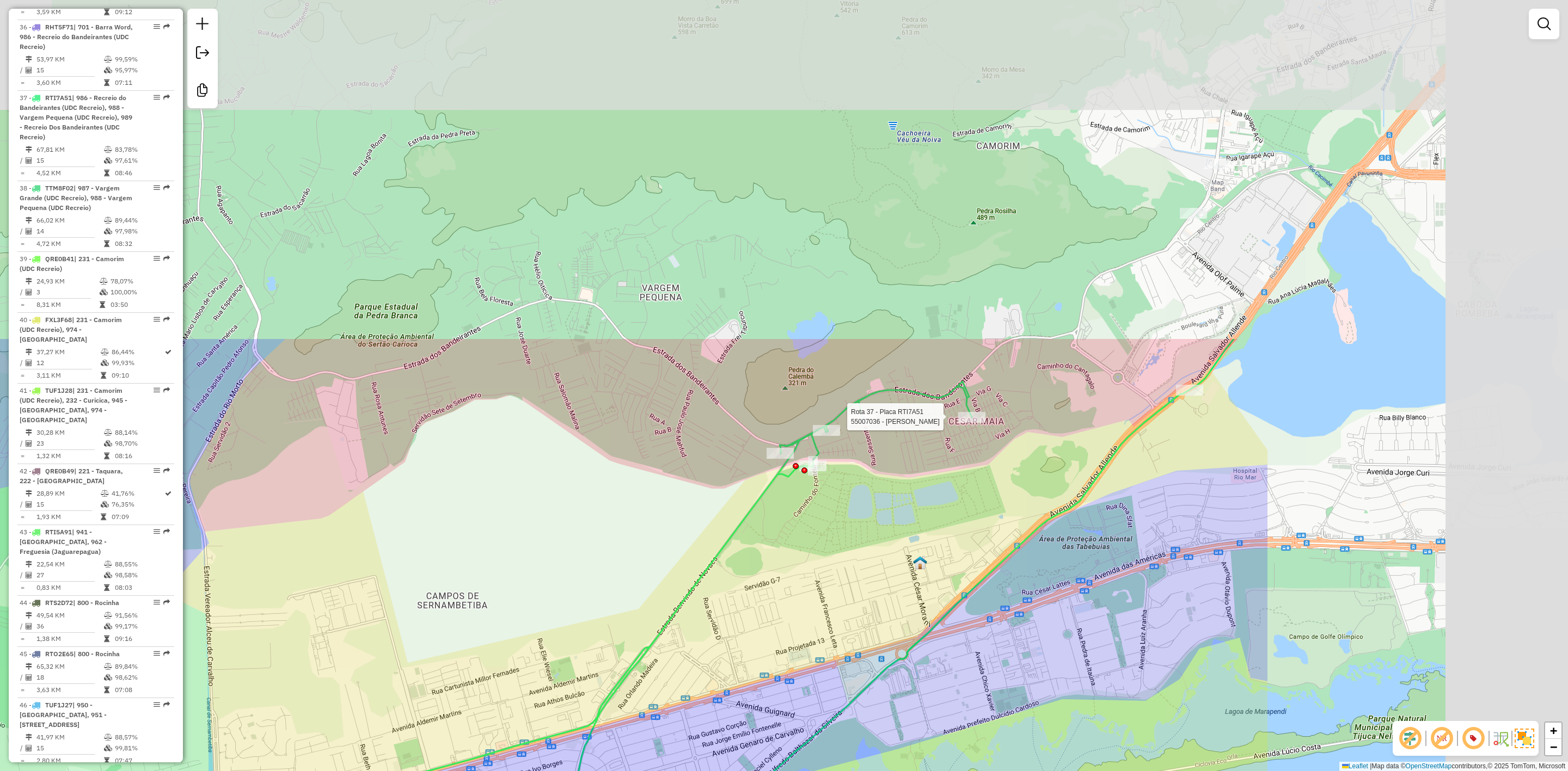
drag, startPoint x: 1213, startPoint y: 286, endPoint x: 771, endPoint y: 683, distance: 594.1
click at [771, 683] on div "Rota 37 - Placa RTI7A51 55007036 - ALEX ALMEIDA DE MORA Janela de atendimento G…" at bounding box center [784, 385] width 1568 height 771
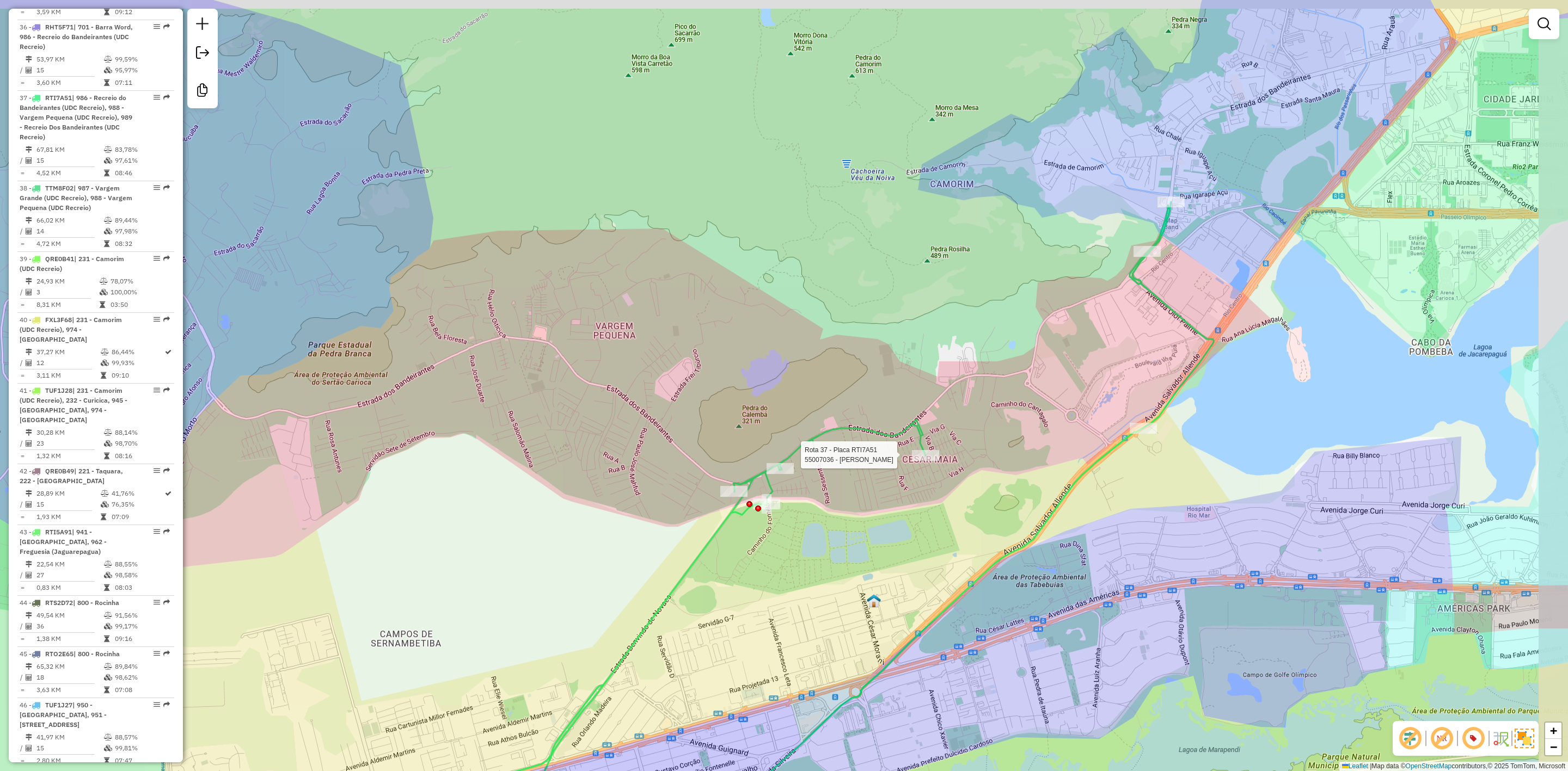
drag, startPoint x: 1006, startPoint y: 335, endPoint x: 719, endPoint y: 524, distance: 343.6
click at [672, 584] on div "Rota 37 - Placa RTI7A51 55007036 - ALEX ALMEIDA DE MORA Janela de atendimento G…" at bounding box center [784, 385] width 1568 height 771
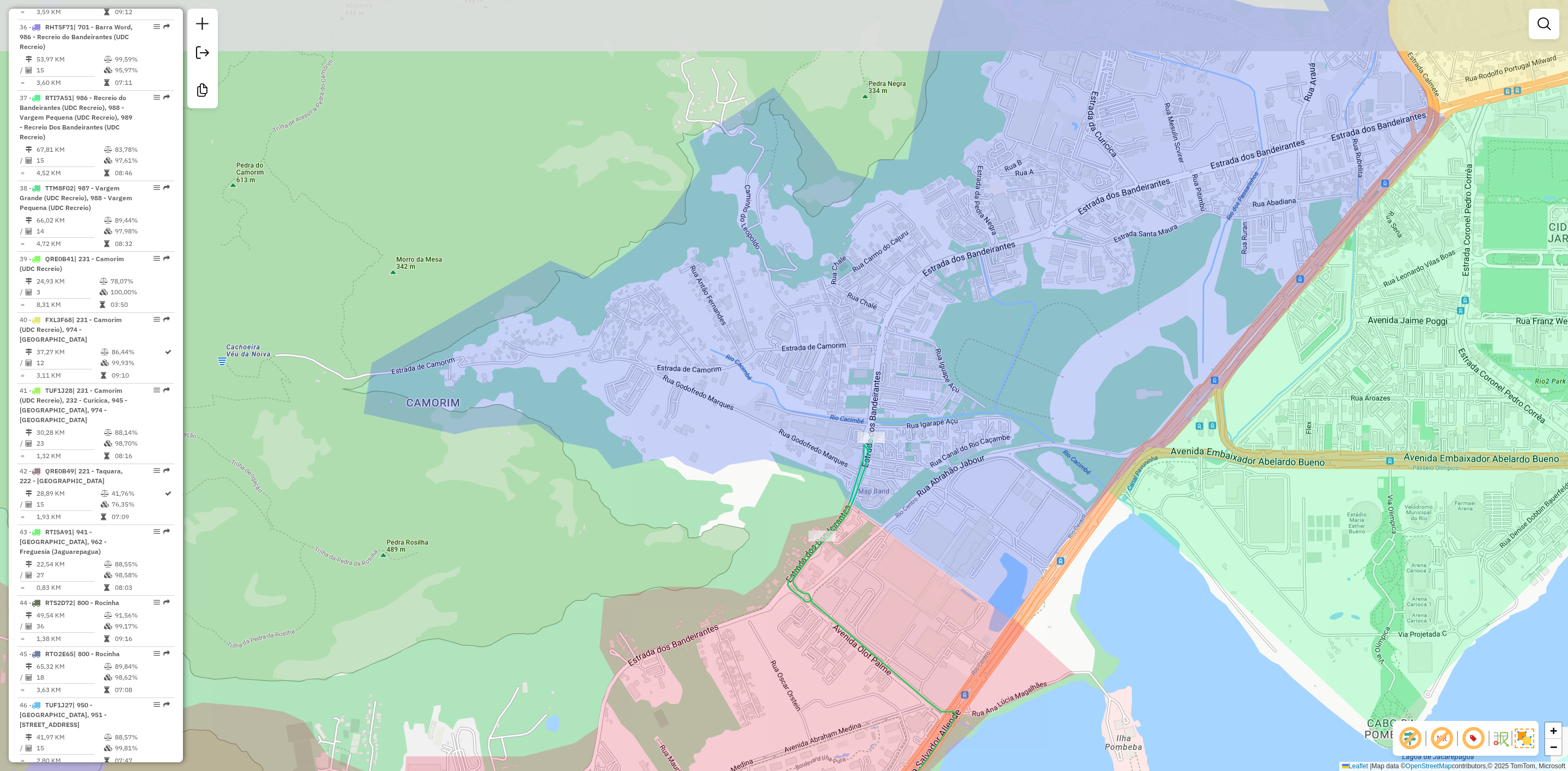
click at [922, 379] on div "Rota 37 - Placa RTI7A51 55007036 - ALEX ALMEIDA DE MORA Janela de atendimento G…" at bounding box center [784, 385] width 1568 height 771
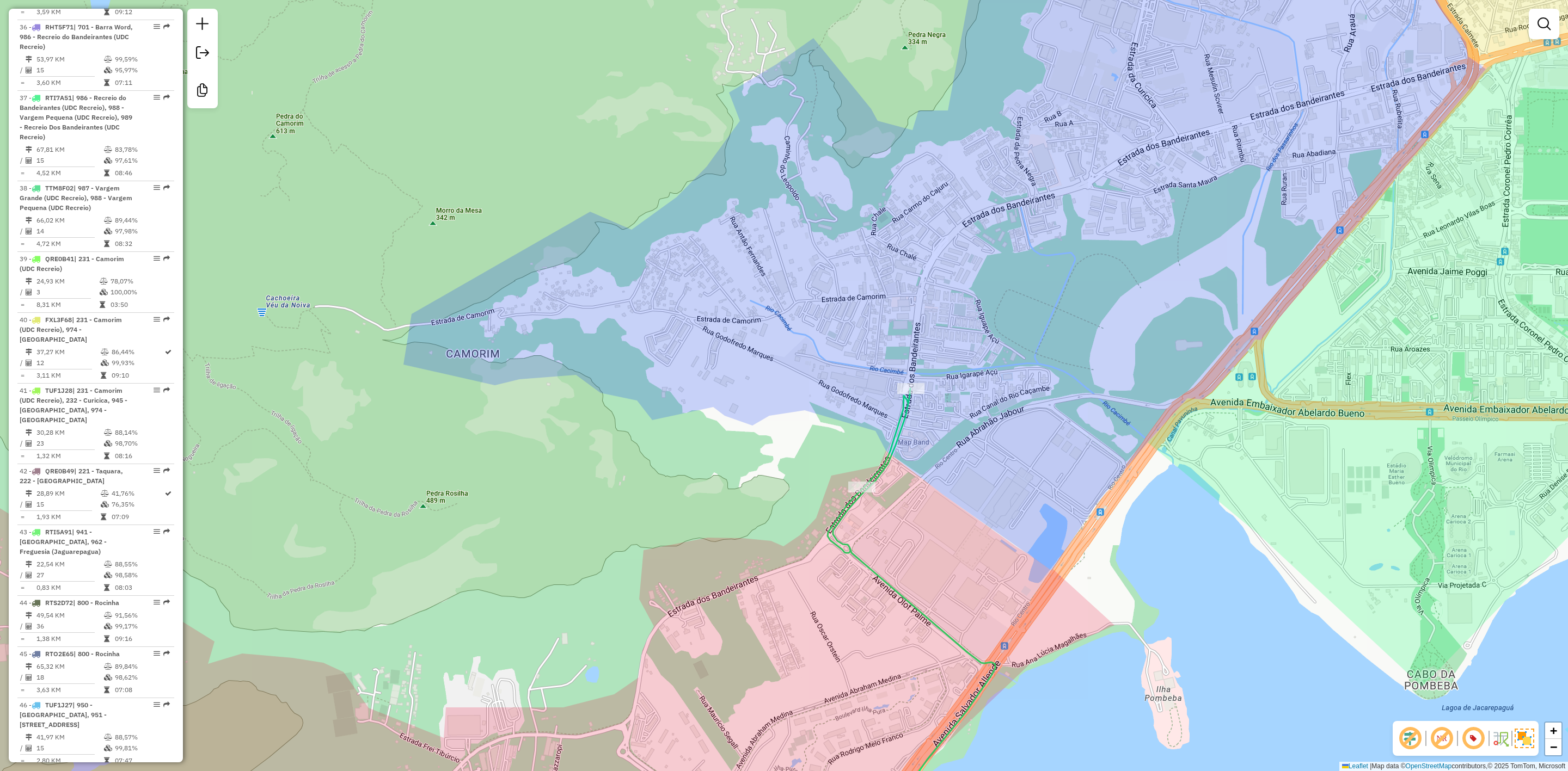
drag, startPoint x: 651, startPoint y: 549, endPoint x: 917, endPoint y: 253, distance: 398.0
click at [915, 254] on div "Rota 37 - Placa RTI7A51 55007036 - ALEX ALMEIDA DE MORA Janela de atendimento G…" at bounding box center [784, 385] width 1568 height 771
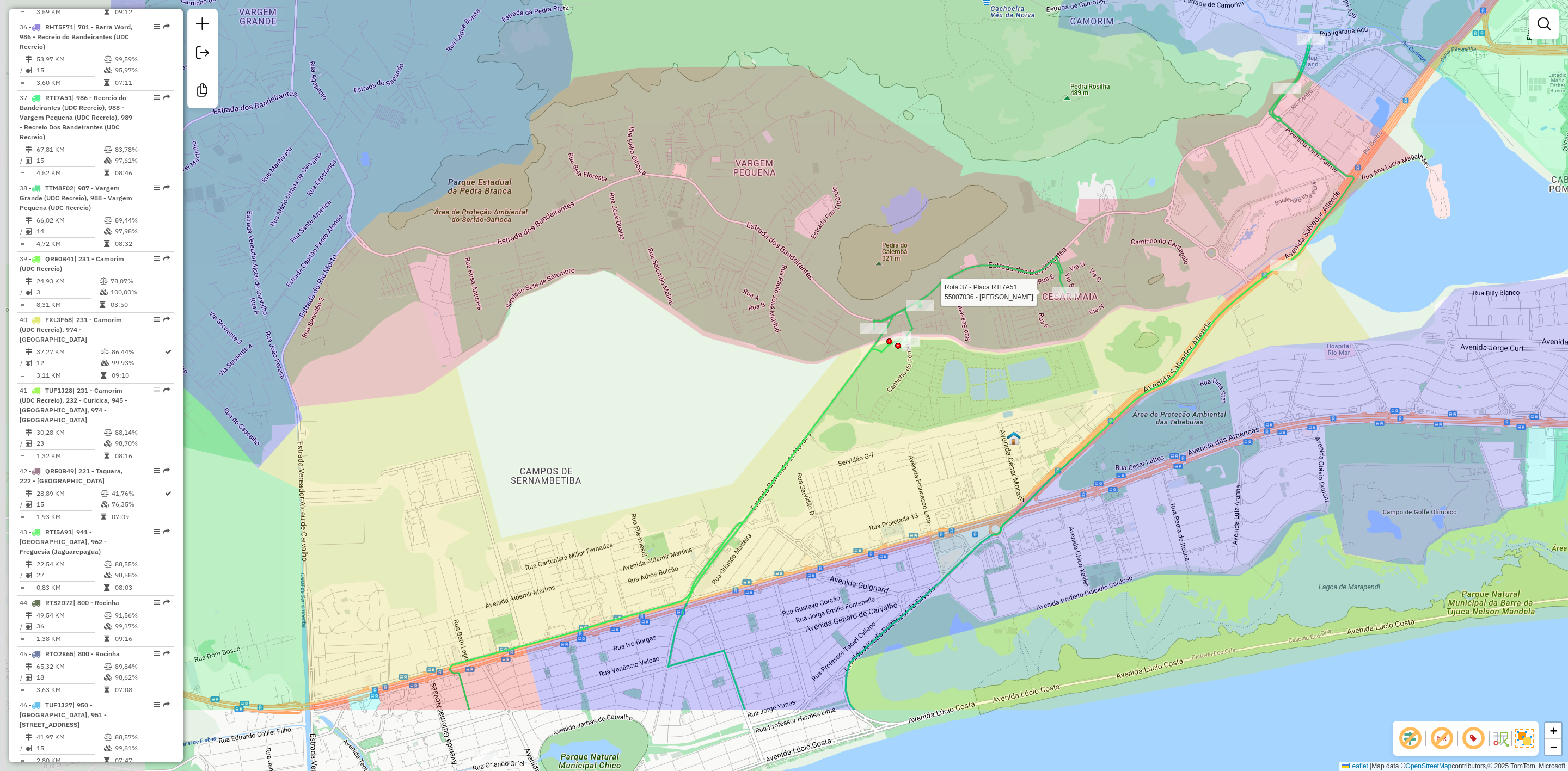
drag, startPoint x: 681, startPoint y: 569, endPoint x: 950, endPoint y: 431, distance: 302.3
click at [950, 431] on div "Rota 37 - Placa RTI7A51 55007036 - ALEX ALMEIDA DE MORA Janela de atendimento G…" at bounding box center [784, 385] width 1568 height 771
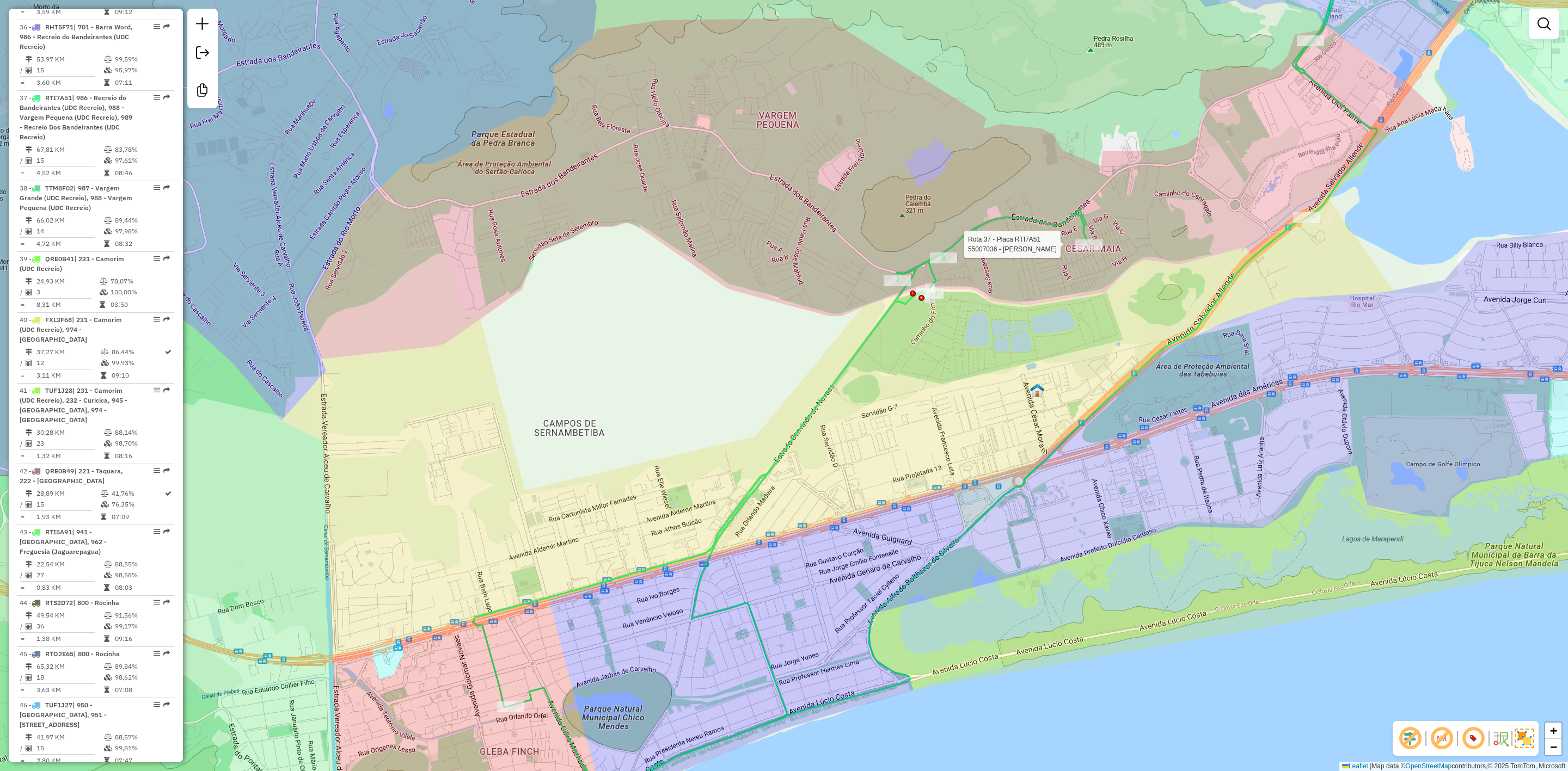
drag, startPoint x: 708, startPoint y: 432, endPoint x: 789, endPoint y: 242, distance: 206.5
click at [789, 242] on div "Rota 37 - Placa RTI7A51 55007036 - ALEX ALMEIDA DE MORA Janela de atendimento G…" at bounding box center [784, 385] width 1568 height 771
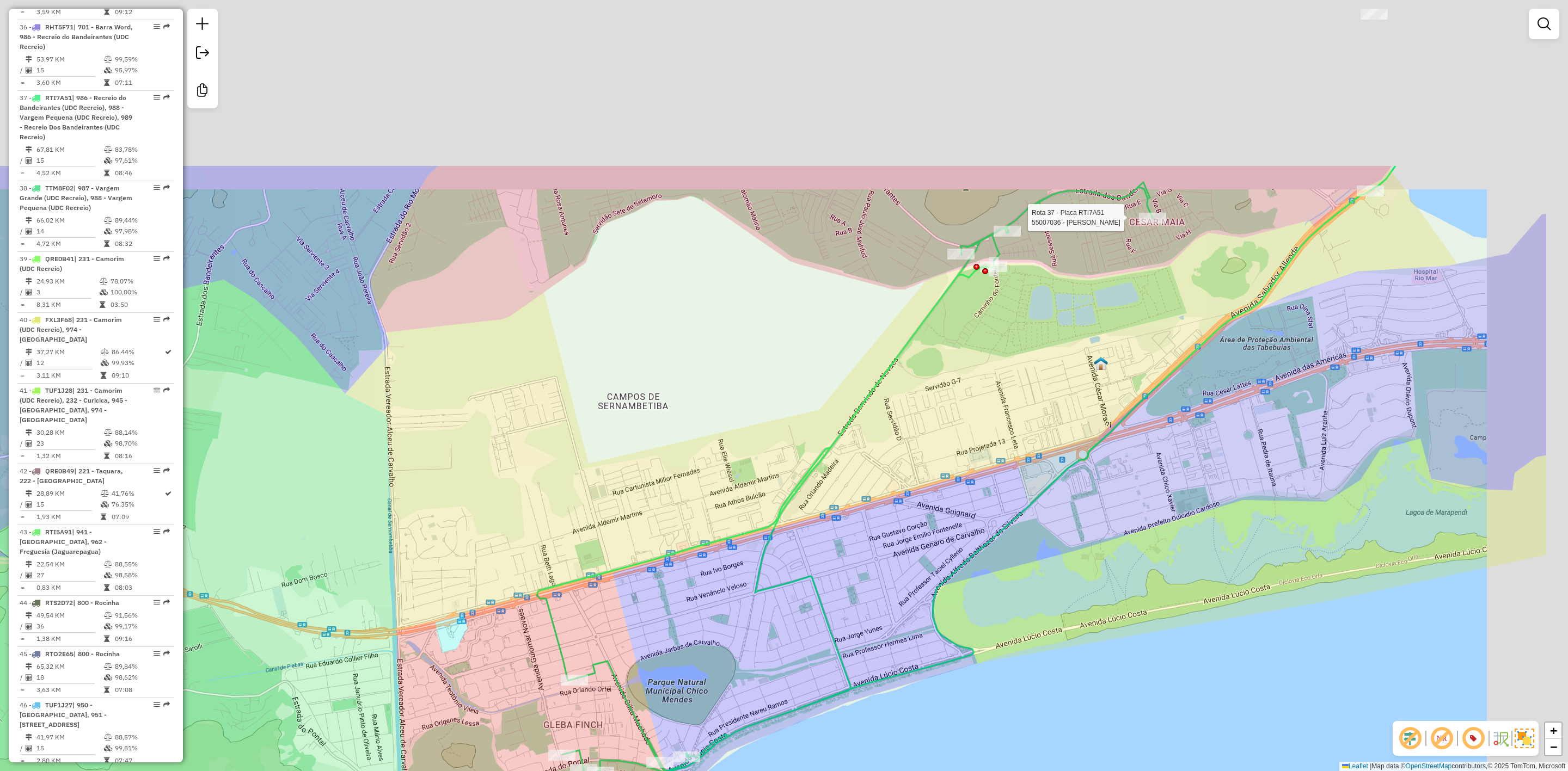
drag, startPoint x: 1077, startPoint y: 322, endPoint x: 856, endPoint y: 577, distance: 337.4
click at [844, 629] on div "Rota 37 - Placa RTI7A51 55007036 - ALEX ALMEIDA DE MORA Janela de atendimento G…" at bounding box center [784, 385] width 1568 height 771
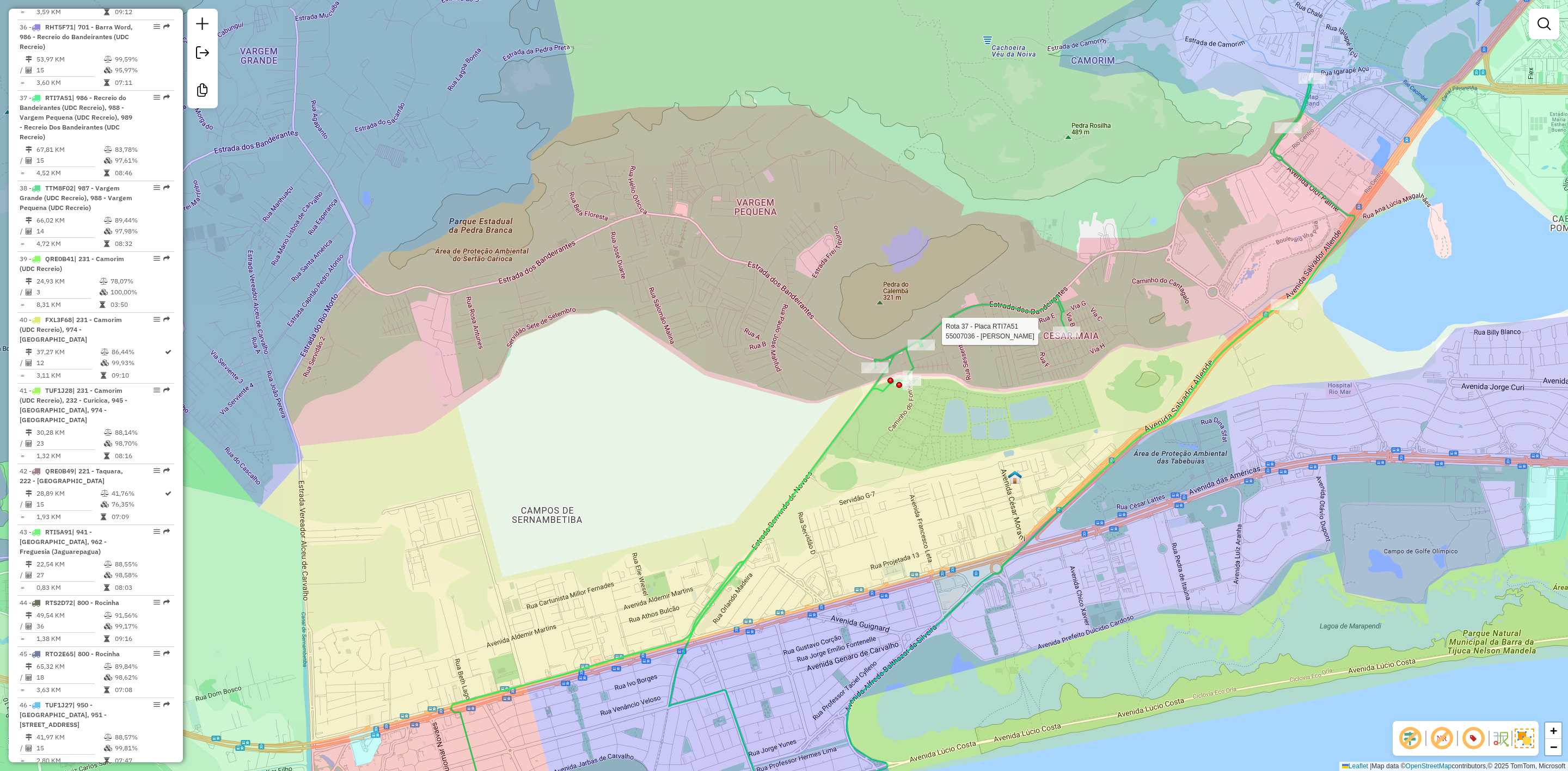
drag, startPoint x: 909, startPoint y: 466, endPoint x: 886, endPoint y: 498, distance: 39.4
click at [886, 498] on div "Rota 37 - Placa RTI7A51 55007036 - ALEX ALMEIDA DE MORA Janela de atendimento G…" at bounding box center [784, 385] width 1568 height 771
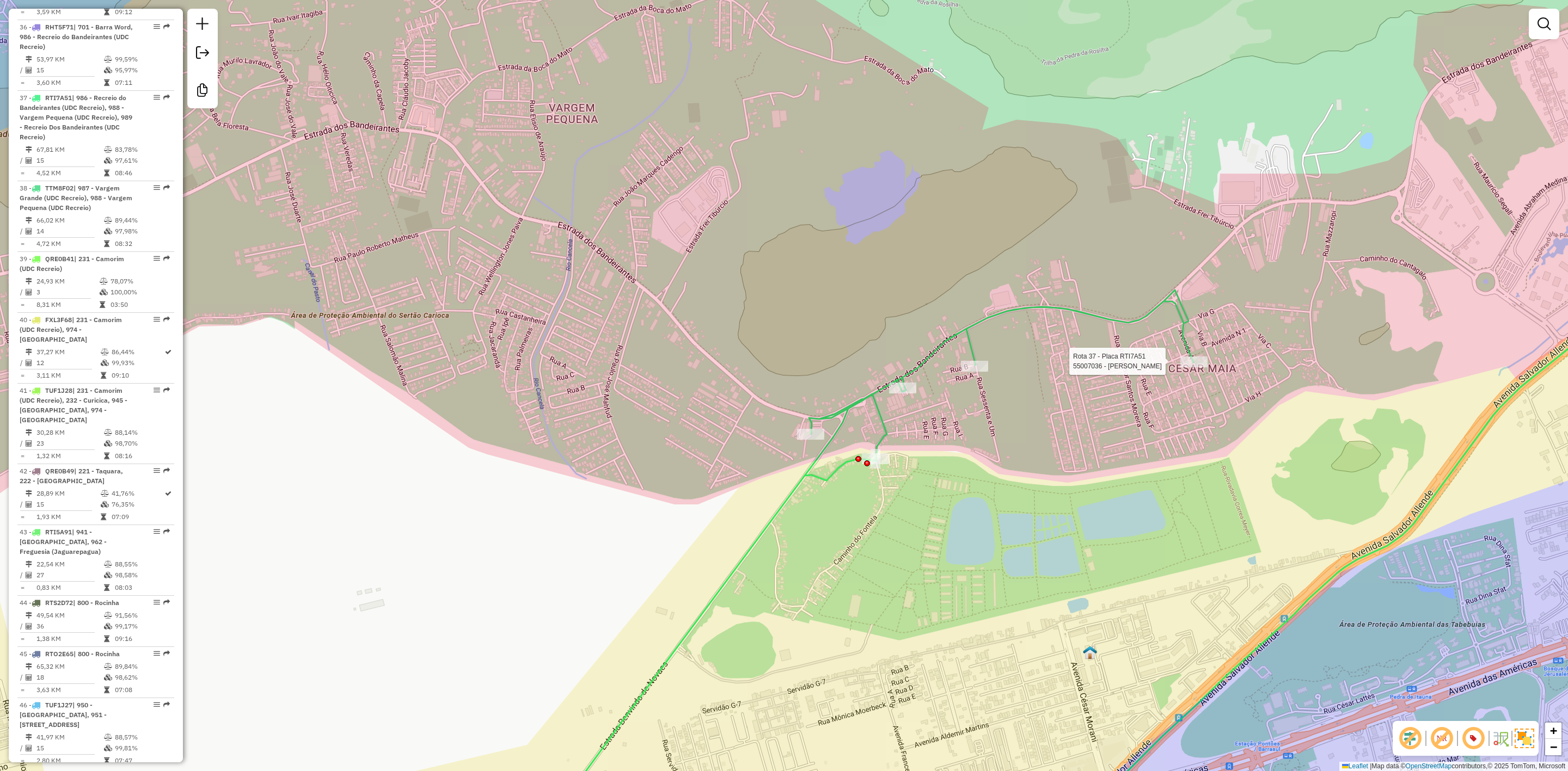
drag, startPoint x: 978, startPoint y: 425, endPoint x: 978, endPoint y: 477, distance: 52.0
click at [978, 477] on div "Rota 37 - Placa RTI7A51 55007036 - ALEX ALMEIDA DE MORA Janela de atendimento G…" at bounding box center [784, 385] width 1568 height 771
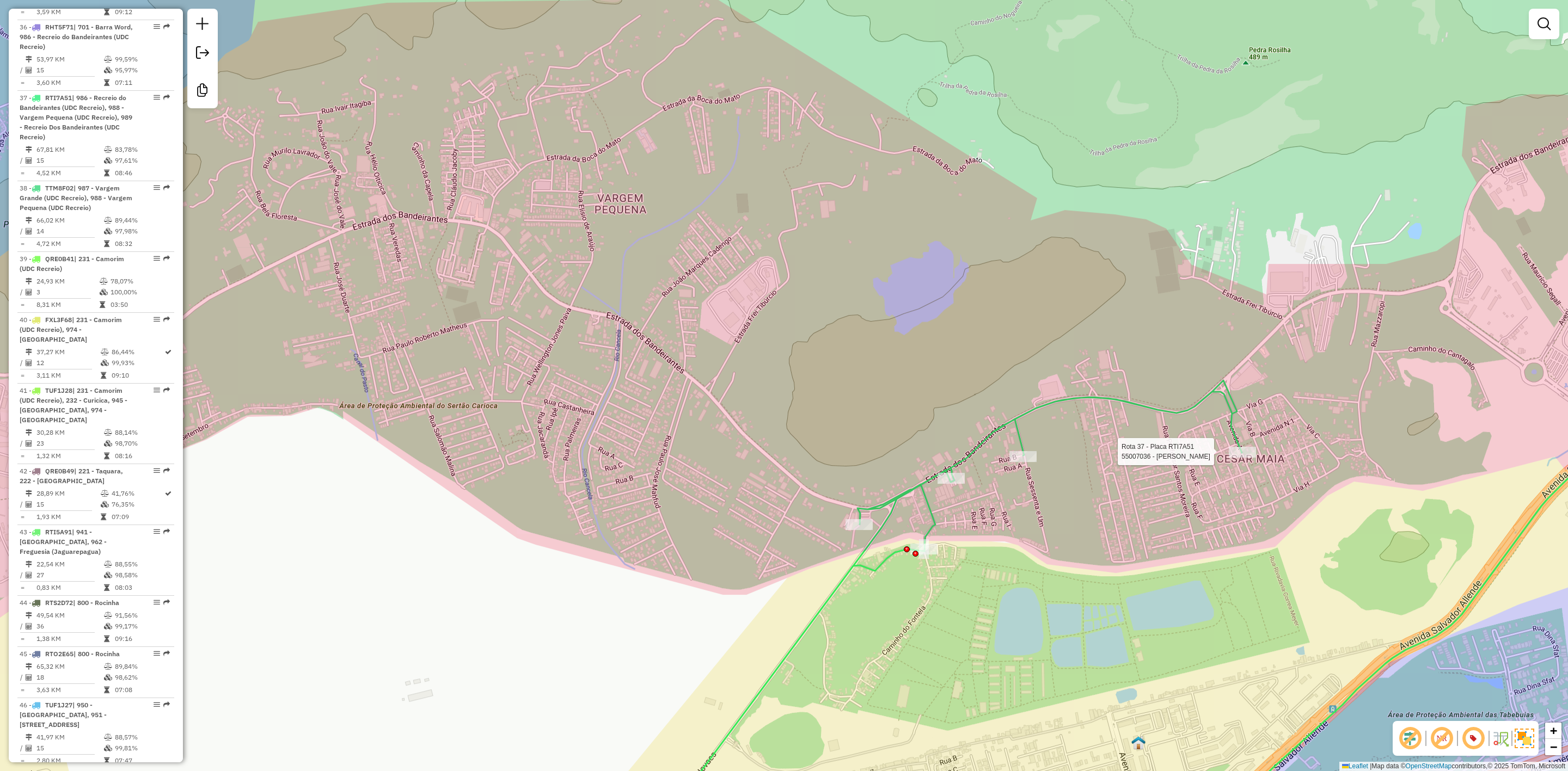
drag, startPoint x: 760, startPoint y: 366, endPoint x: 754, endPoint y: 324, distance: 42.4
click at [784, 385] on div "Rota 37 - Placa RTI7A51 55007036 - ALEX ALMEIDA DE MORA Janela de atendimento G…" at bounding box center [784, 385] width 1568 height 771
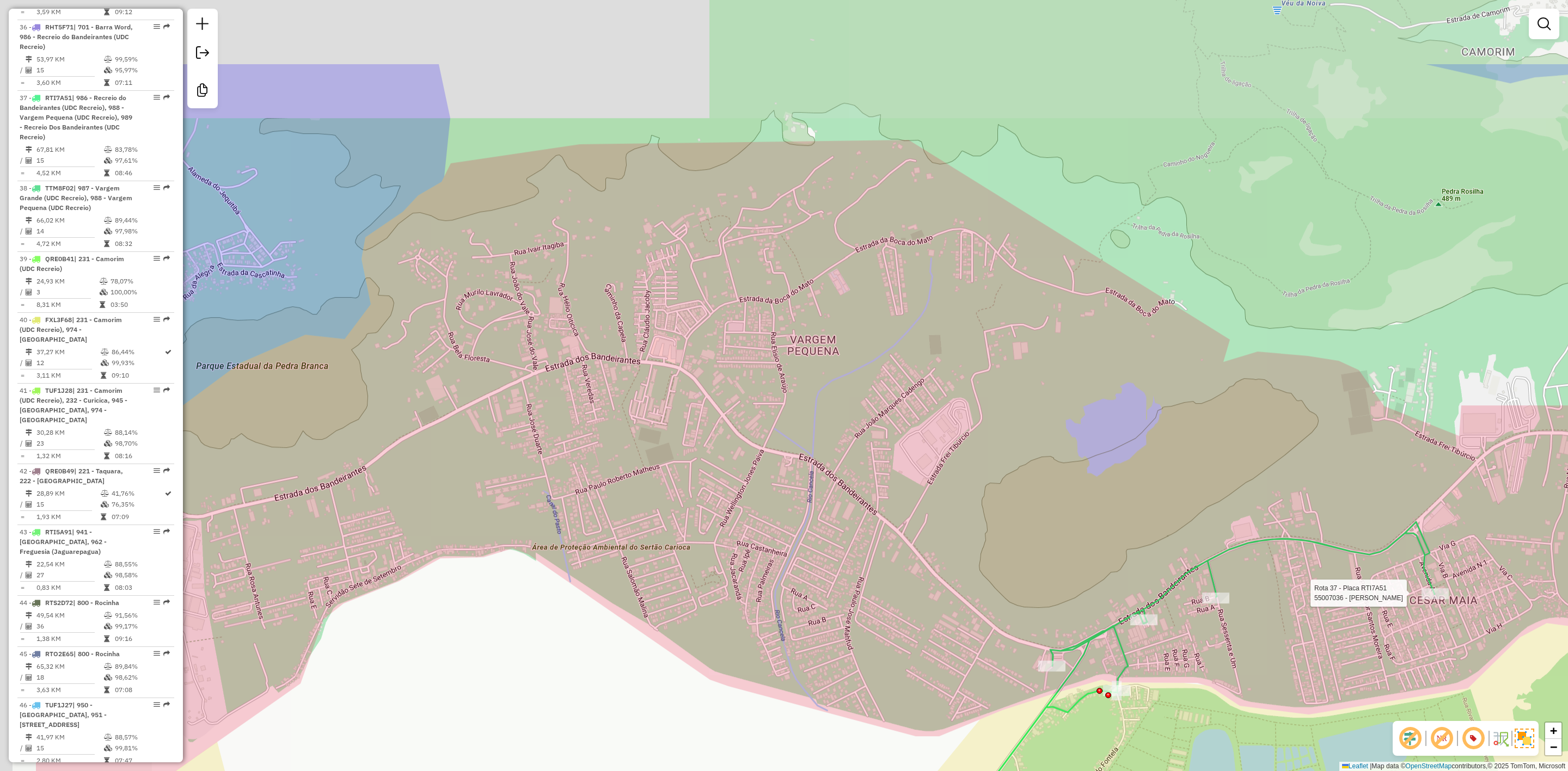
drag, startPoint x: 639, startPoint y: 247, endPoint x: 835, endPoint y: 377, distance: 235.2
click at [835, 377] on div "Rota 37 - Placa RTI7A51 55007036 - ALEX ALMEIDA DE MORA Janela de atendimento G…" at bounding box center [784, 385] width 1568 height 771
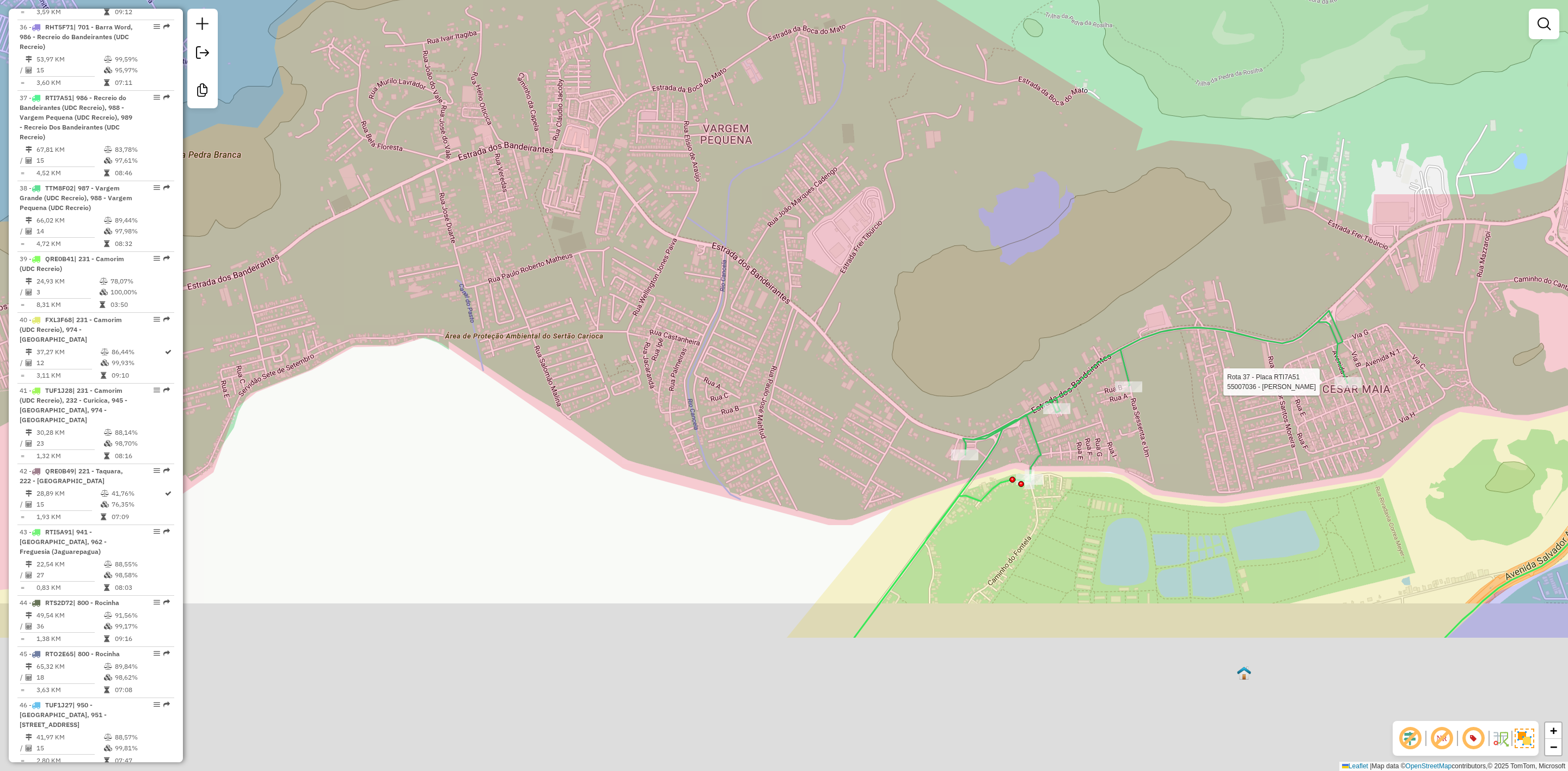
drag, startPoint x: 734, startPoint y: 534, endPoint x: 569, endPoint y: 133, distance: 433.6
click at [569, 132] on div "Rota 37 - Placa RTI7A51 55007036 - ALEX ALMEIDA DE MORA Janela de atendimento G…" at bounding box center [784, 385] width 1568 height 771
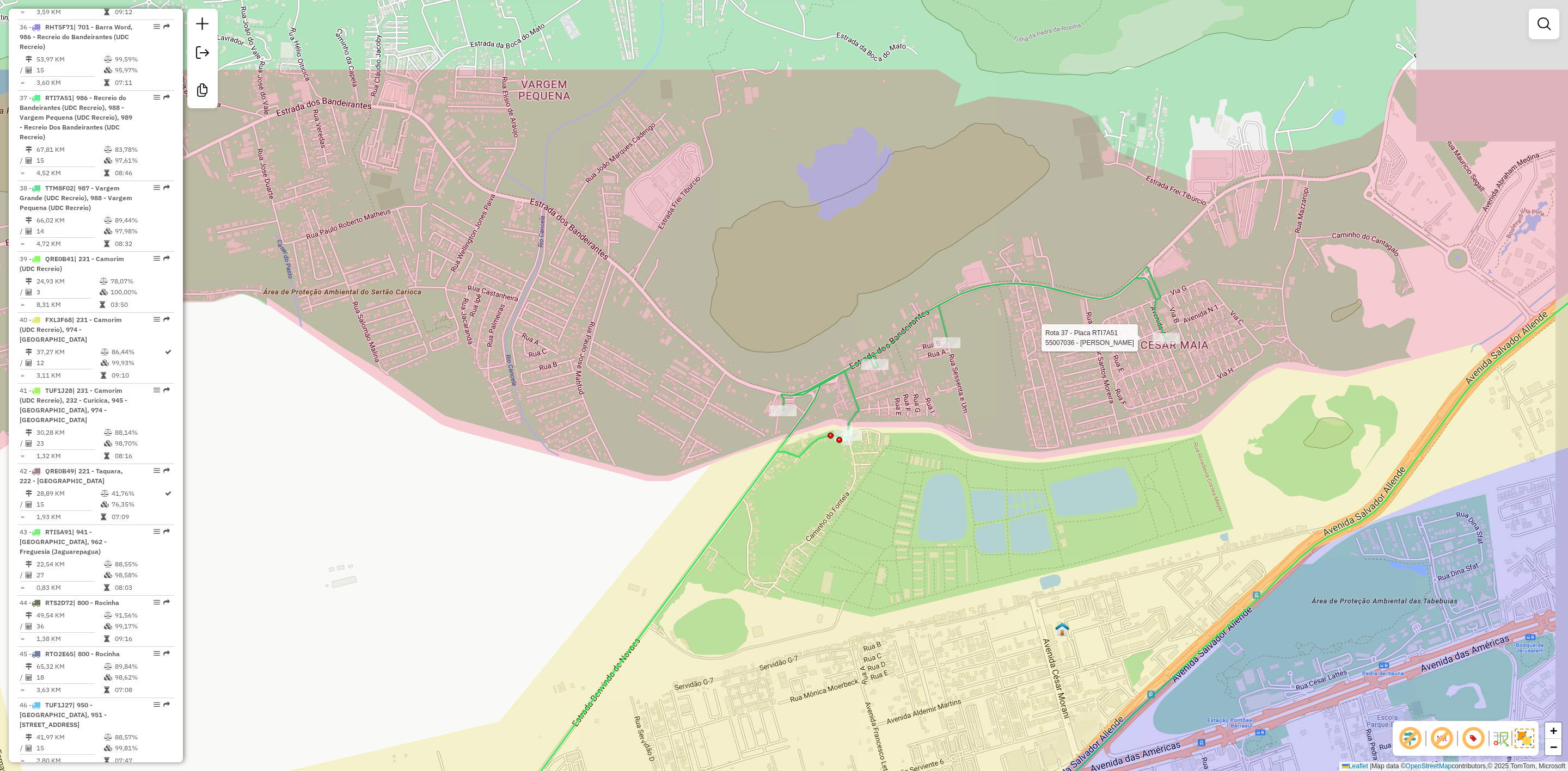
drag, startPoint x: 1086, startPoint y: 411, endPoint x: 1047, endPoint y: 376, distance: 52.4
click at [1011, 511] on div "Rota 37 - Placa RTI7A51 55007036 - ALEX ALMEIDA DE MORA Janela de atendimento G…" at bounding box center [784, 385] width 1568 height 771
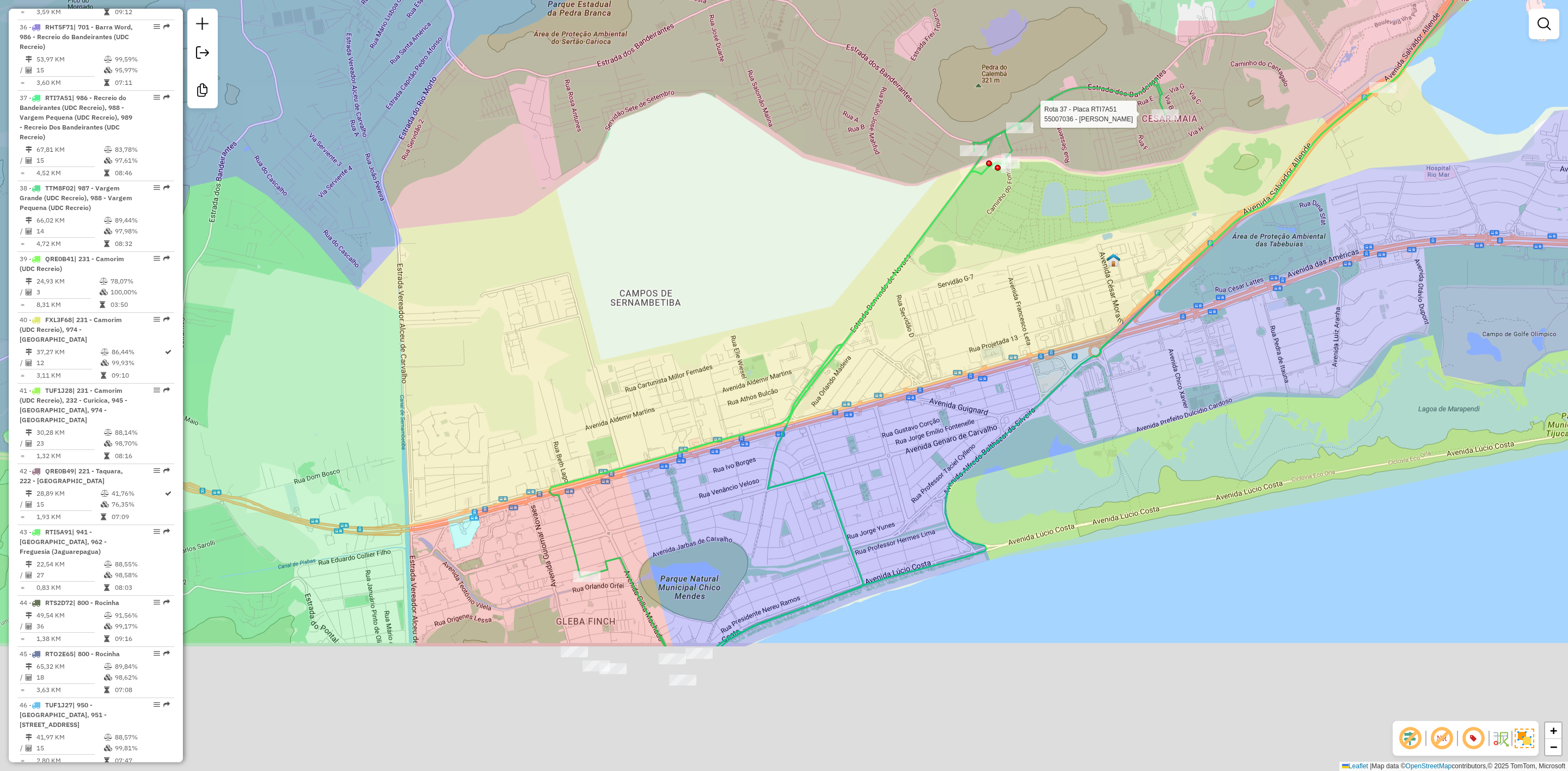
drag, startPoint x: 1127, startPoint y: 348, endPoint x: 1114, endPoint y: 291, distance: 58.5
click at [1114, 291] on div "Rota 37 - Placa RTI7A51 55007036 - ALEX ALMEIDA DE MORA Janela de atendimento G…" at bounding box center [784, 385] width 1568 height 771
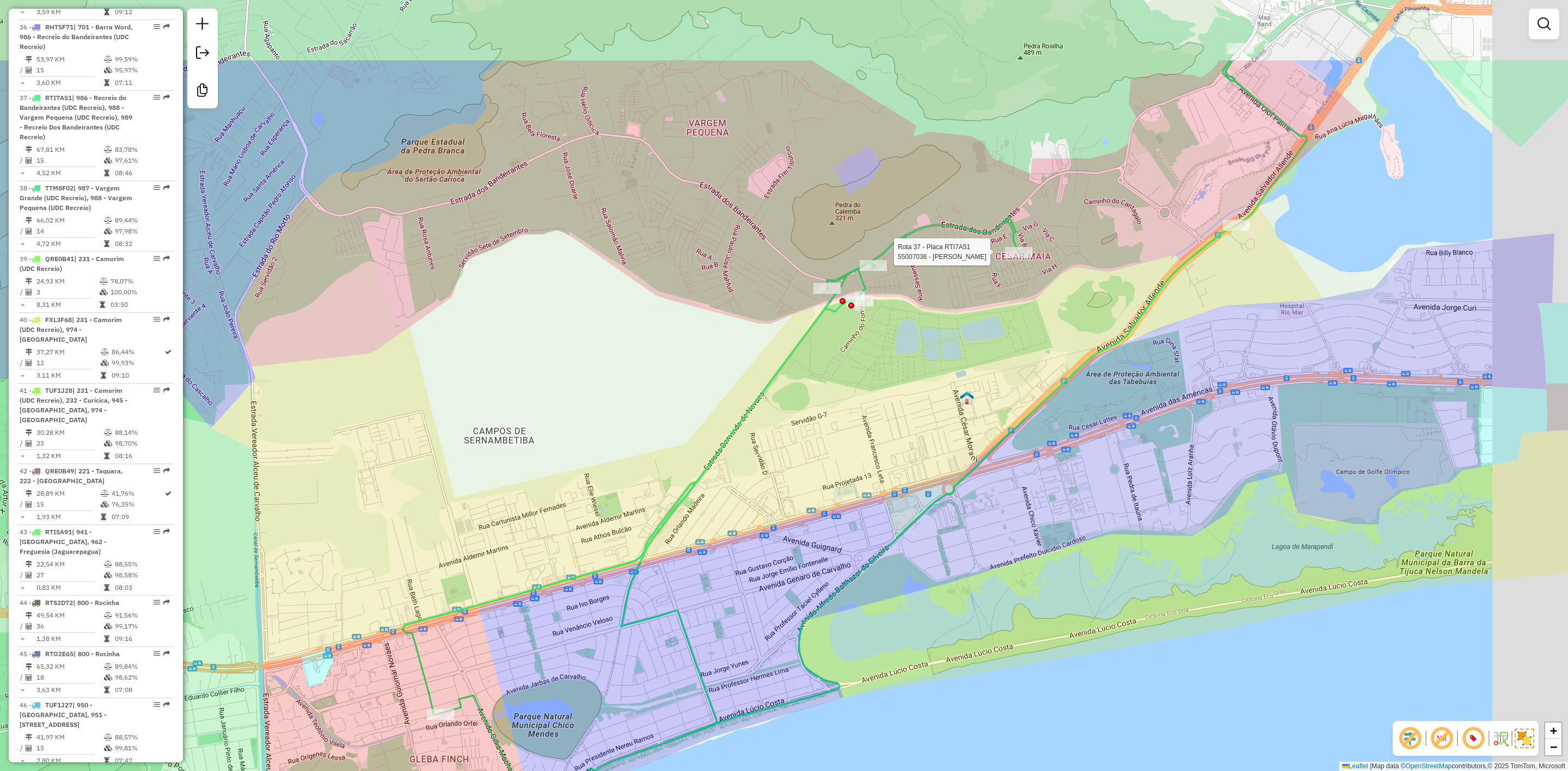
drag, startPoint x: 976, startPoint y: 409, endPoint x: 847, endPoint y: 531, distance: 177.6
click at [848, 531] on div "Rota 37 - Placa RTI7A51 55007036 - ALEX ALMEIDA DE MORA Janela de atendimento G…" at bounding box center [784, 385] width 1568 height 771
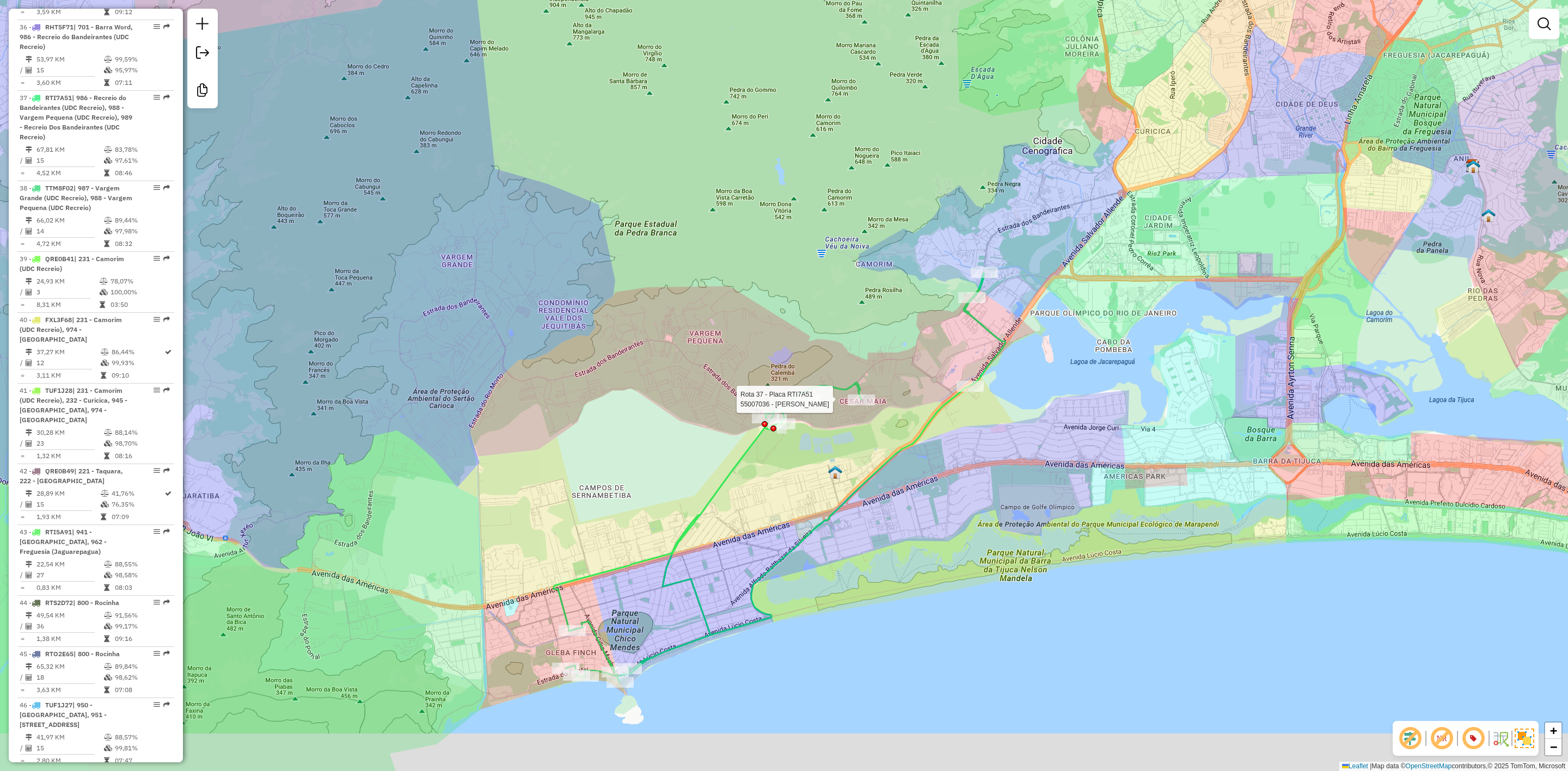
drag, startPoint x: 657, startPoint y: 572, endPoint x: 664, endPoint y: 563, distance: 11.4
click at [664, 563] on icon at bounding box center [780, 478] width 452 height 410
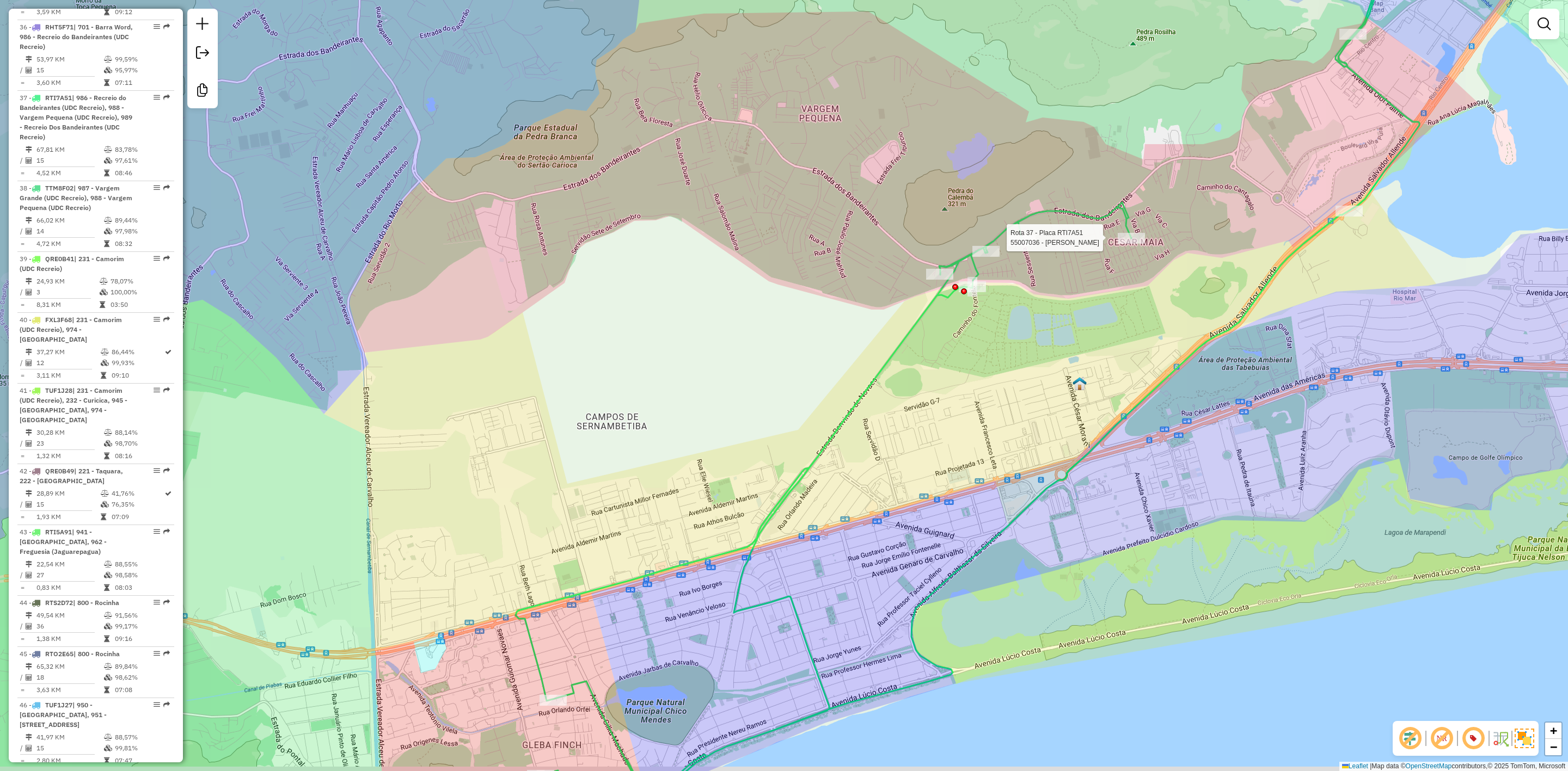
drag, startPoint x: 503, startPoint y: 708, endPoint x: 549, endPoint y: 669, distance: 60.3
click at [549, 669] on div "Rota 37 - Placa RTI7A51 55007036 - ALEX ALMEIDA DE MORA Janela de atendimento G…" at bounding box center [784, 385] width 1568 height 771
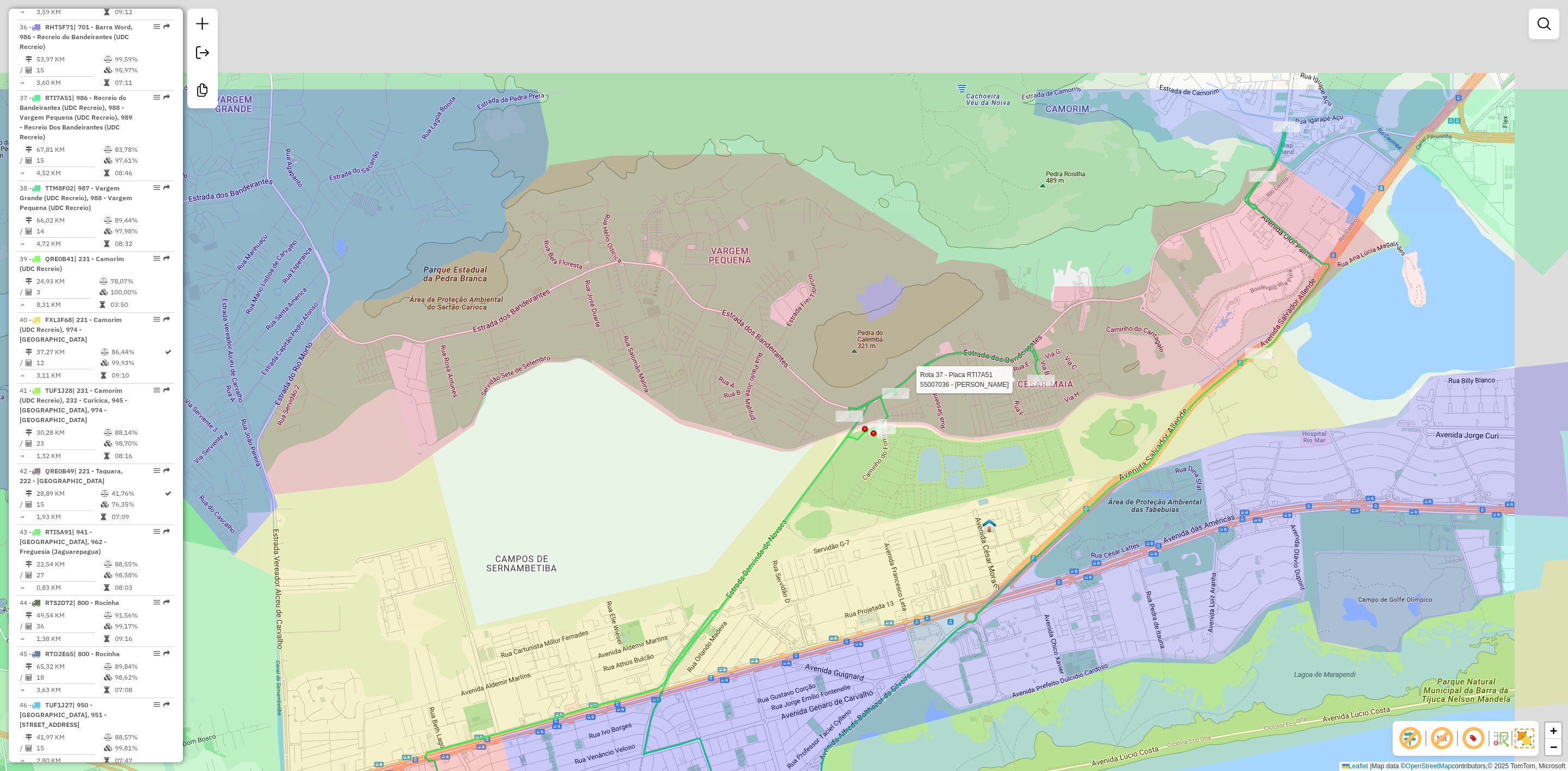
drag, startPoint x: 875, startPoint y: 400, endPoint x: 755, endPoint y: 561, distance: 200.8
click at [755, 561] on icon at bounding box center [877, 537] width 904 height 820
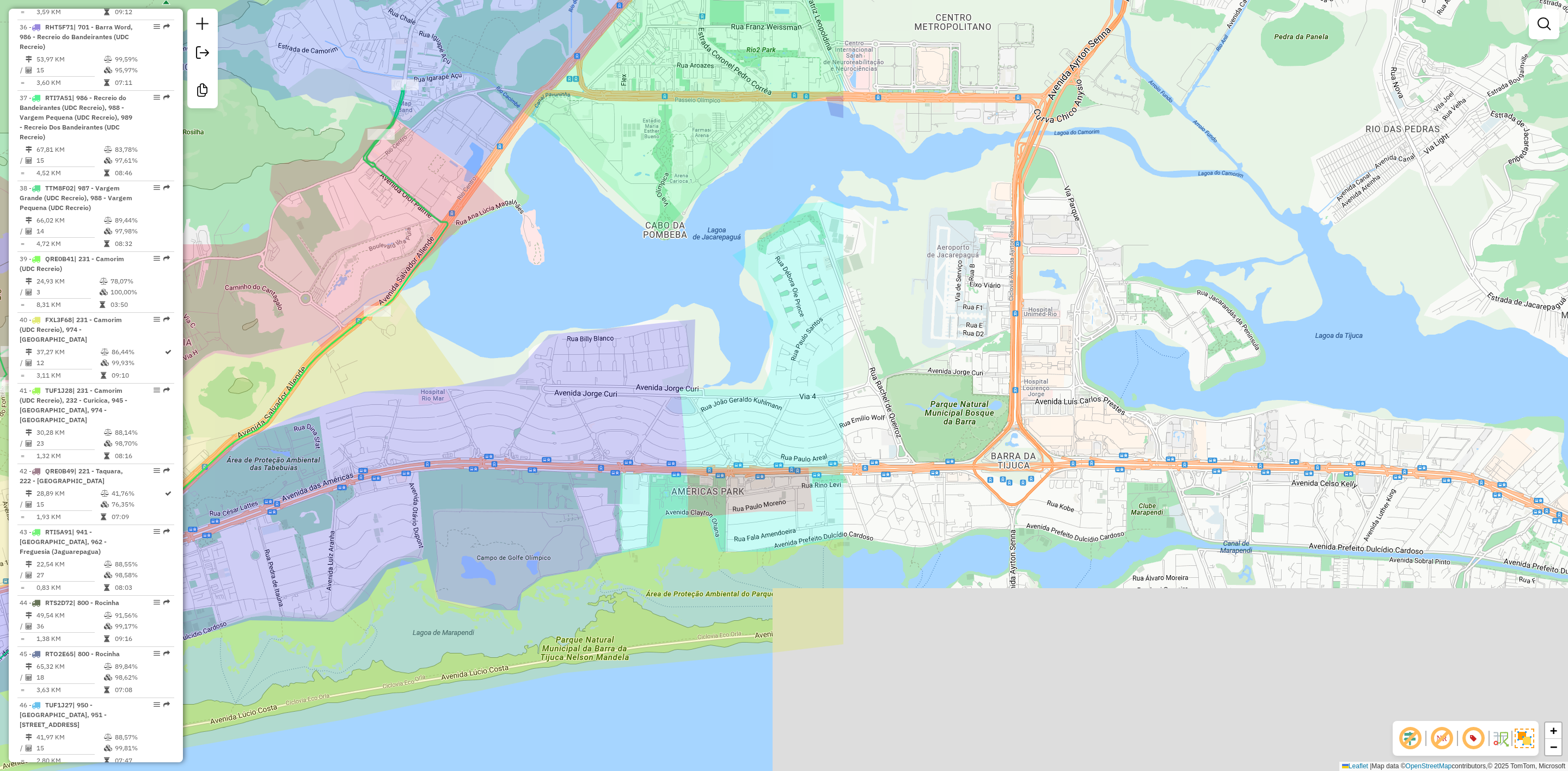
drag, startPoint x: 1395, startPoint y: 436, endPoint x: 587, endPoint y: 423, distance: 808.1
click at [517, 391] on div "Rota 37 - Placa RTI7A51 55007036 - ALEX ALMEIDA DE MORA Janela de atendimento G…" at bounding box center [784, 385] width 1568 height 771
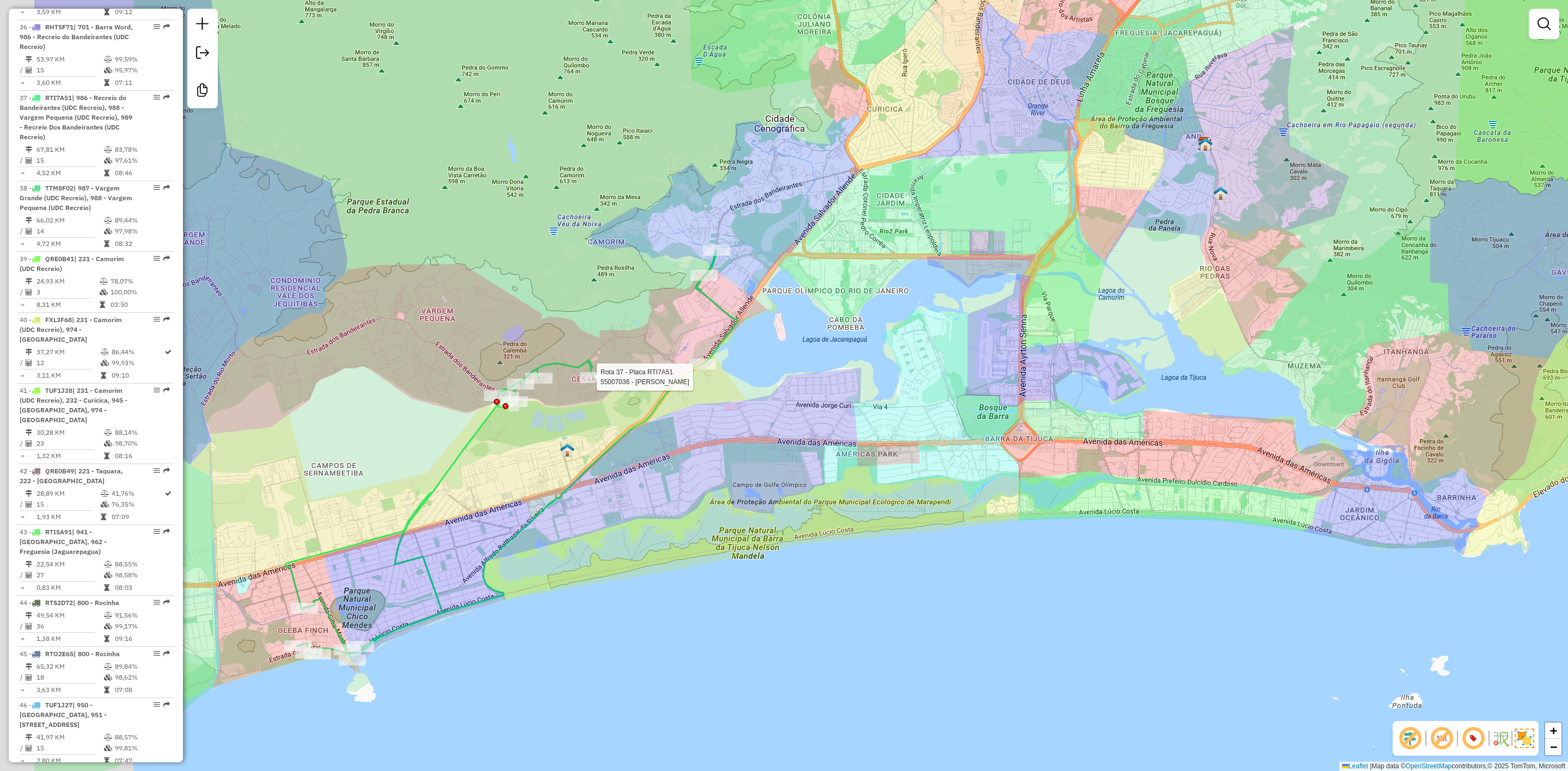
drag, startPoint x: 467, startPoint y: 567, endPoint x: 620, endPoint y: 563, distance: 153.1
click at [620, 563] on div "Rota 37 - Placa RTI7A51 55007036 - ALEX ALMEIDA DE MORA Janela de atendimento G…" at bounding box center [784, 385] width 1568 height 771
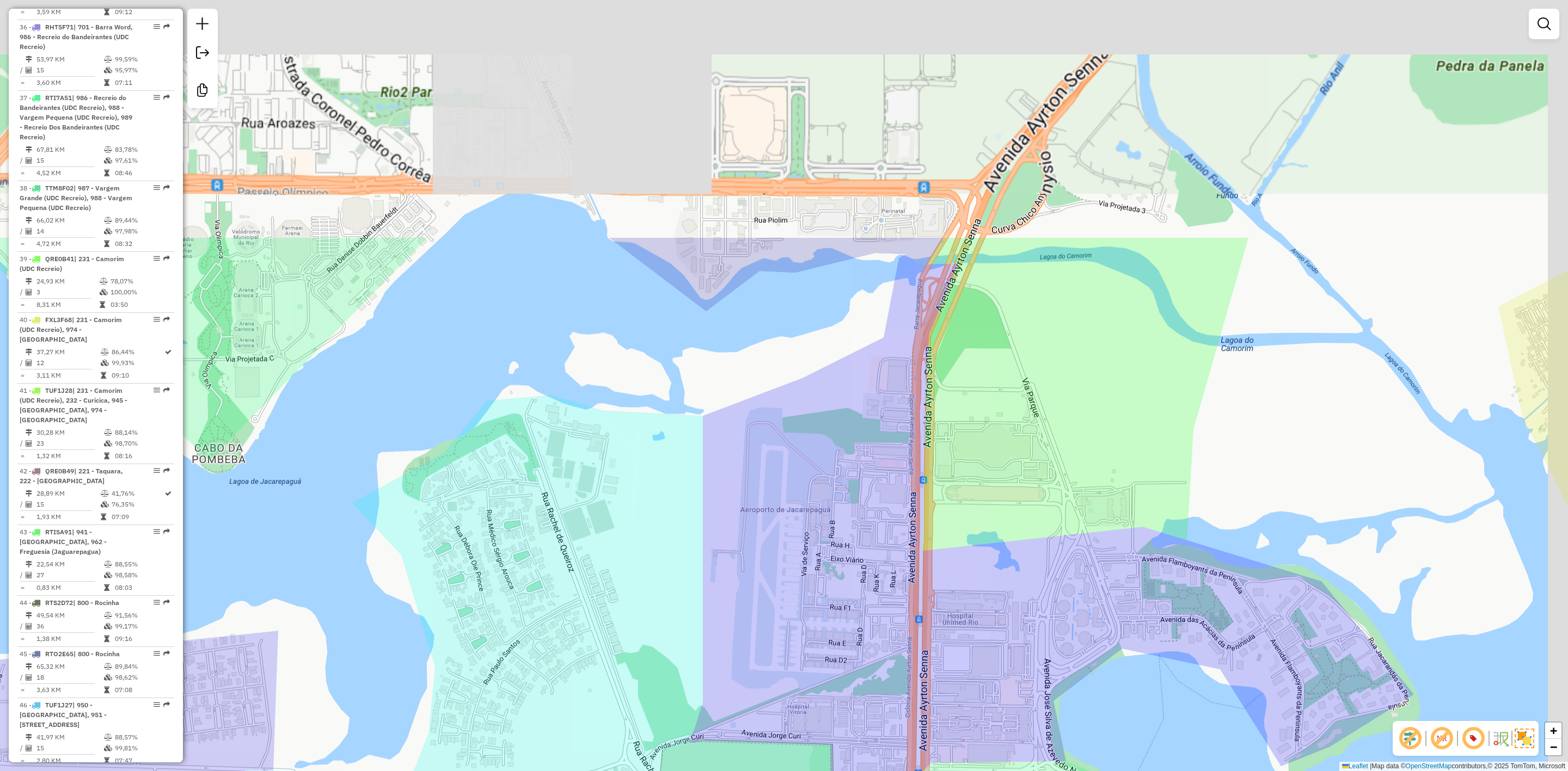
drag, startPoint x: 971, startPoint y: 239, endPoint x: 952, endPoint y: 389, distance: 151.2
click at [943, 552] on div "Rota 37 - Placa RTI7A51 55007036 - ALEX ALMEIDA DE MORA Janela de atendimento G…" at bounding box center [784, 385] width 1568 height 771
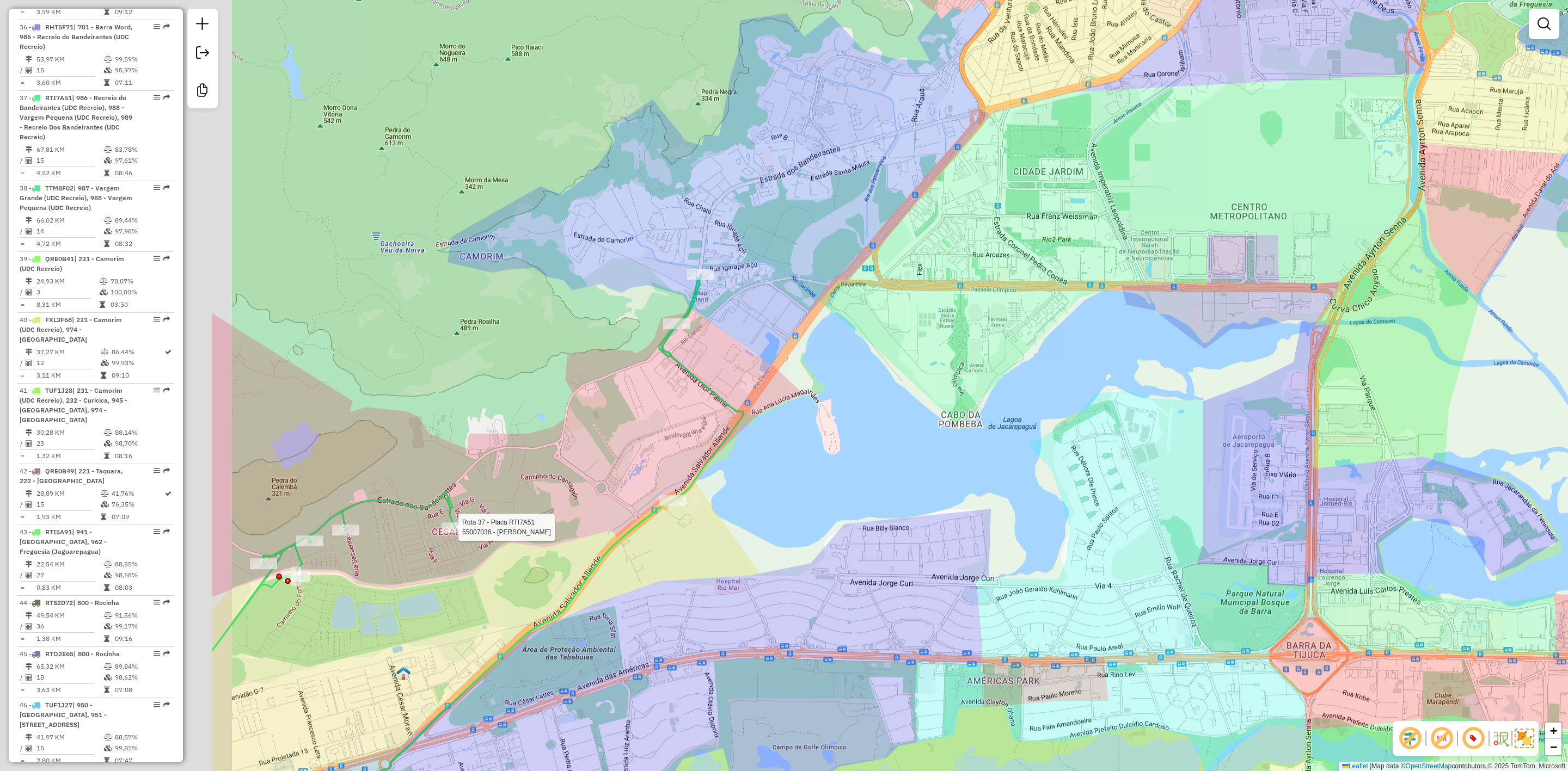
drag, startPoint x: 650, startPoint y: 445, endPoint x: 1092, endPoint y: 507, distance: 446.3
click at [1092, 507] on div "Rota 37 - Placa RTI7A51 55007036 - ALEX ALMEIDA DE MORA Janela de atendimento G…" at bounding box center [784, 385] width 1568 height 771
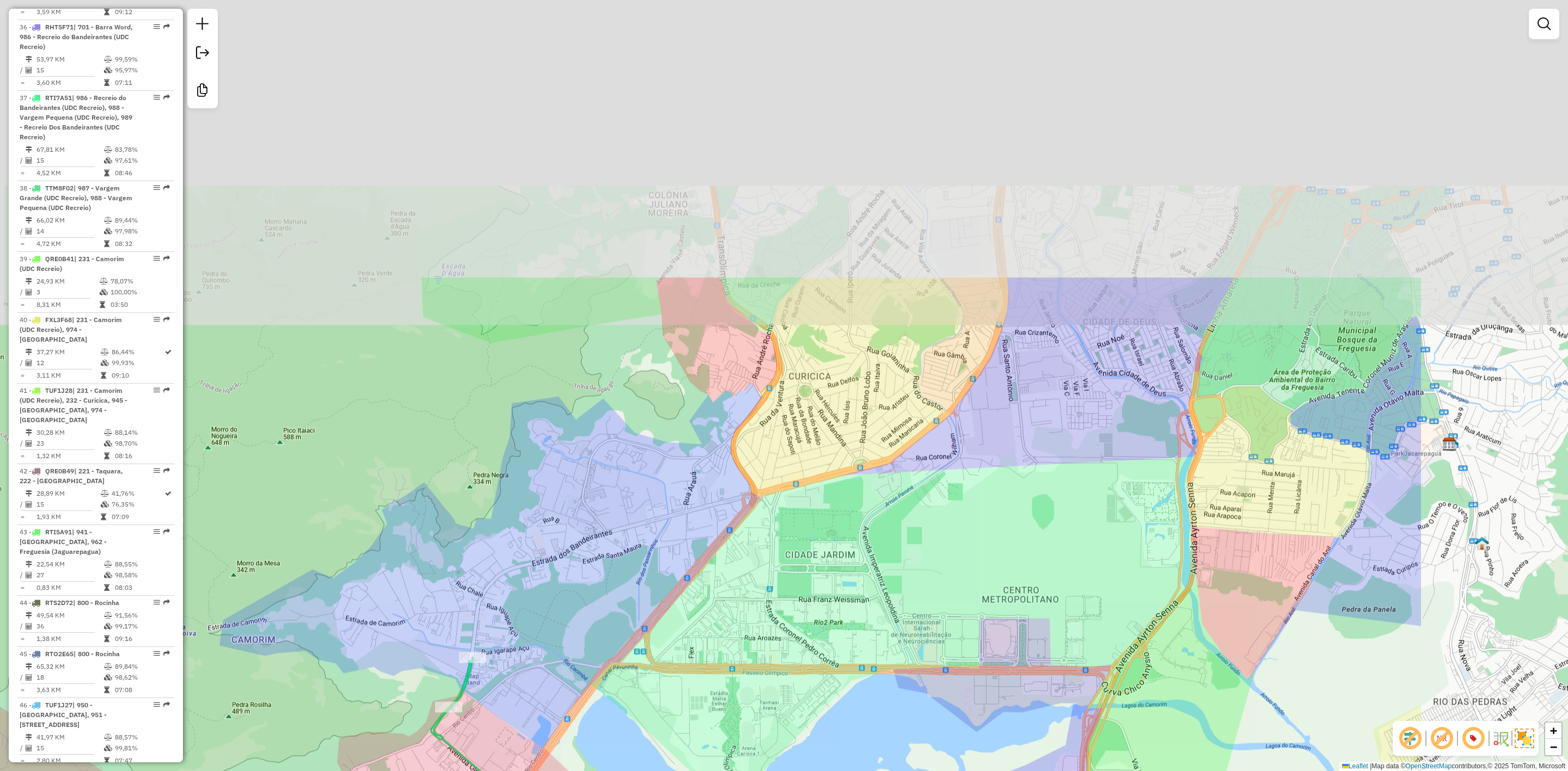
drag, startPoint x: 1028, startPoint y: 268, endPoint x: 701, endPoint y: 595, distance: 462.4
click at [727, 614] on div "Rota 37 - Placa RTI7A51 55007036 - ALEX ALMEIDA DE MORA Janela de atendimento G…" at bounding box center [784, 385] width 1568 height 771
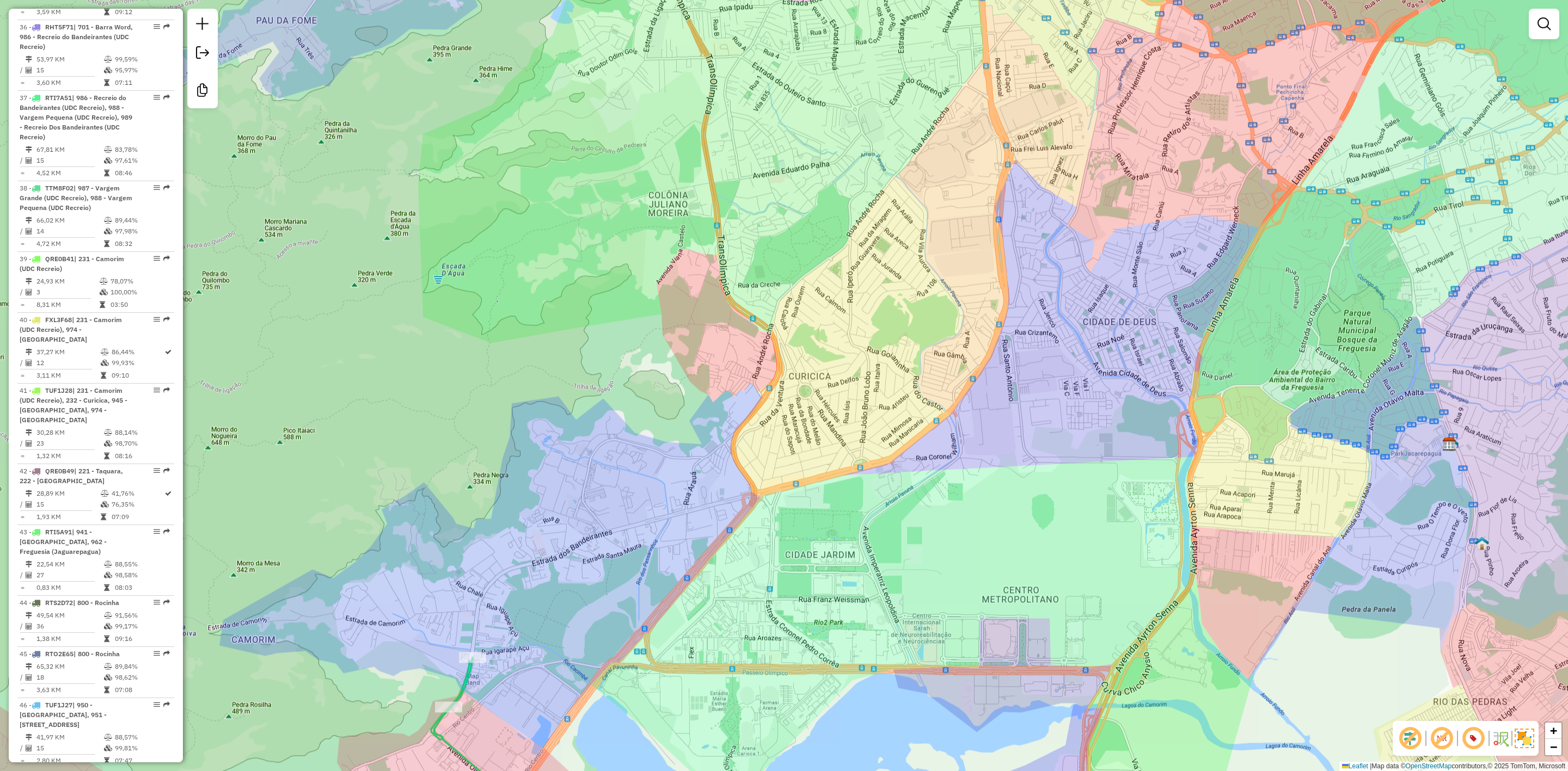
drag, startPoint x: 755, startPoint y: 477, endPoint x: 773, endPoint y: 466, distance: 21.1
click at [771, 466] on div "Rota 37 - Placa RTI7A51 55007036 - ALEX ALMEIDA DE MORA Janela de atendimento G…" at bounding box center [784, 385] width 1568 height 771
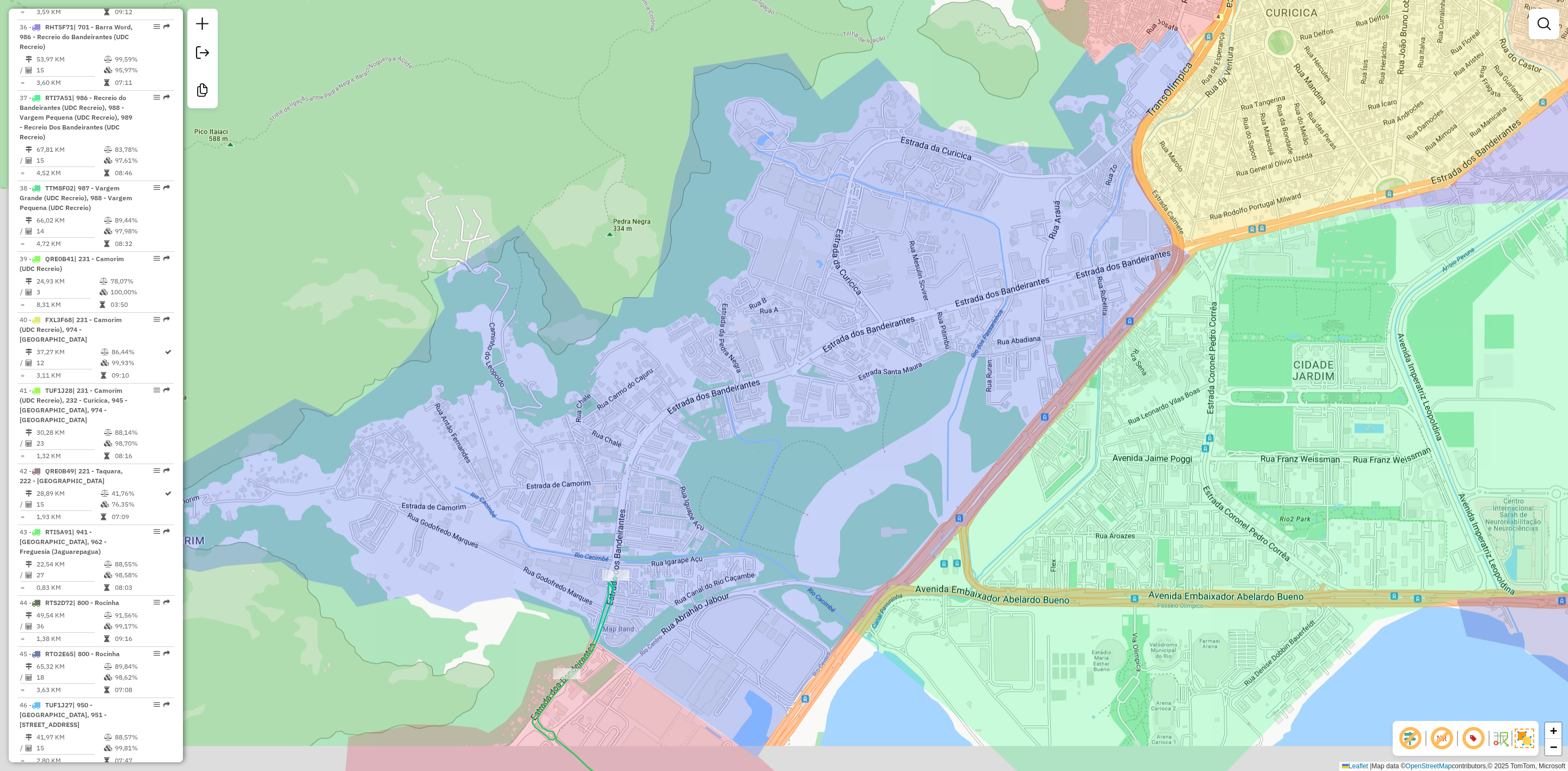
drag, startPoint x: 583, startPoint y: 584, endPoint x: 673, endPoint y: 539, distance: 100.6
click at [673, 539] on div "Rota 37 - Placa RTI7A51 55007036 - ALEX ALMEIDA DE MORA Janela de atendimento G…" at bounding box center [784, 385] width 1568 height 771
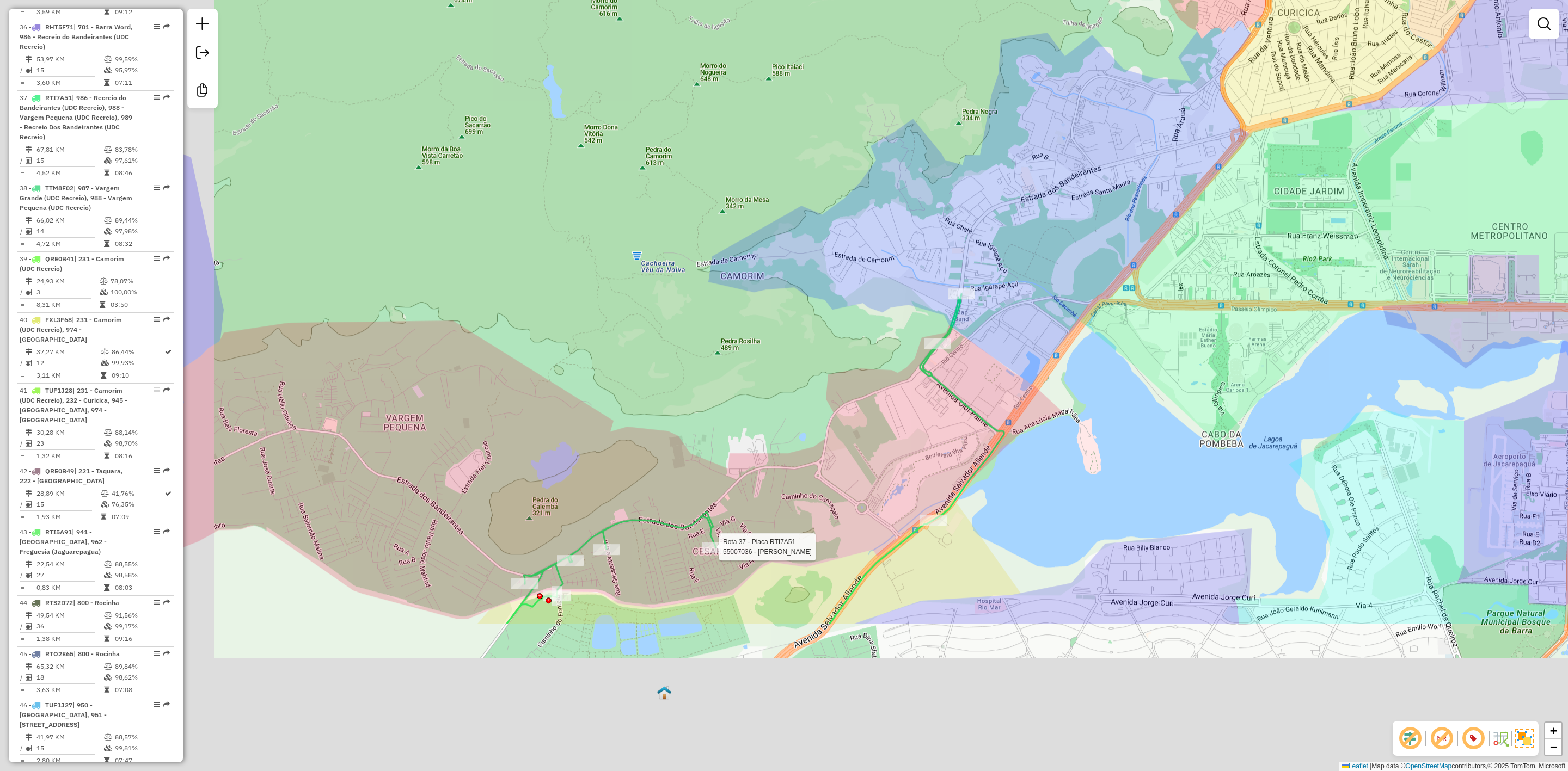
drag, startPoint x: 799, startPoint y: 493, endPoint x: 1023, endPoint y: 294, distance: 299.6
click at [1023, 294] on div "Rota 37 - Placa RTI7A51 55007036 - ALEX ALMEIDA DE MORA Janela de atendimento G…" at bounding box center [784, 385] width 1568 height 771
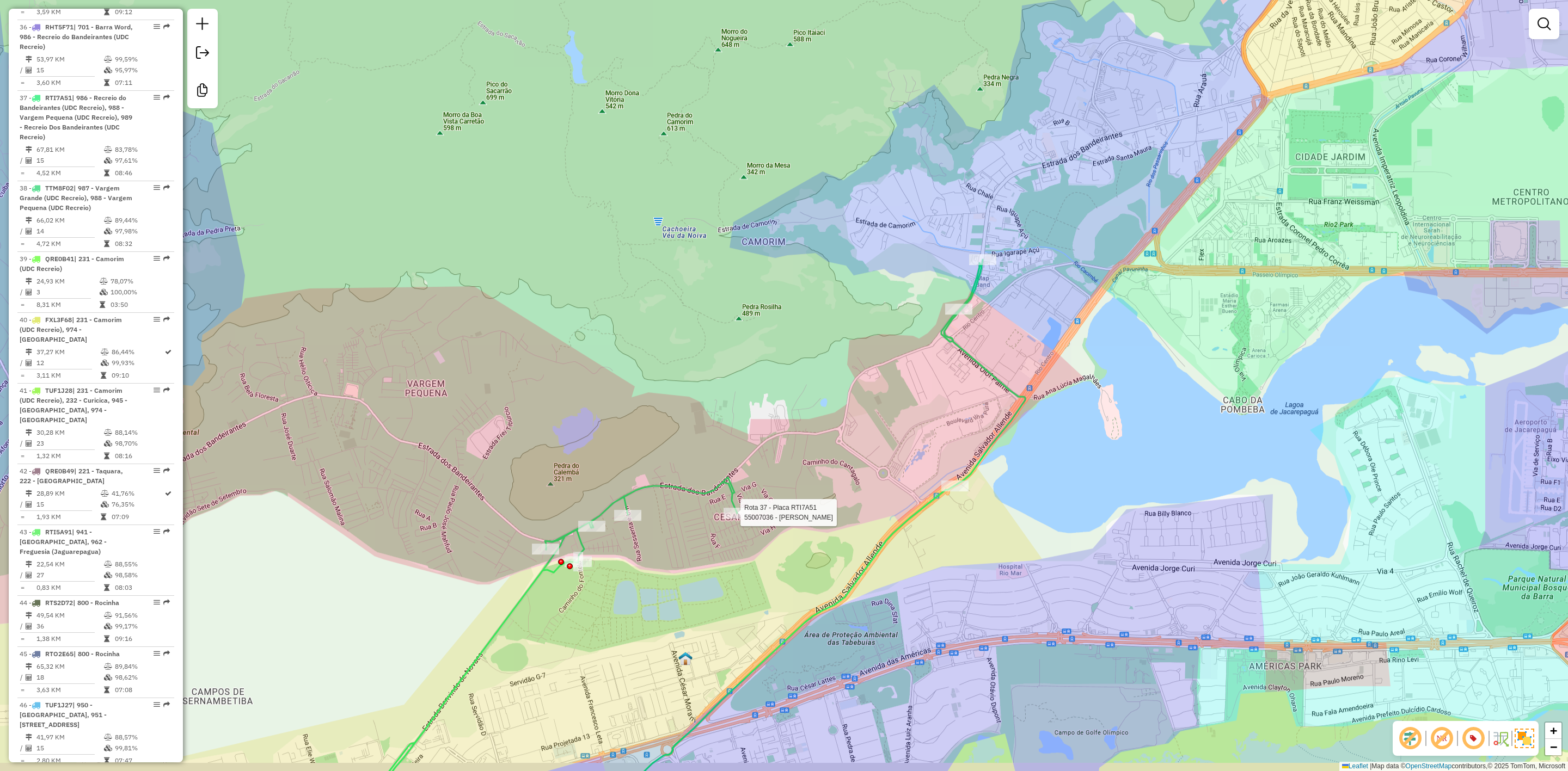
drag, startPoint x: 856, startPoint y: 473, endPoint x: 881, endPoint y: 415, distance: 63.2
click at [881, 415] on div "Rota 37 - Placa RTI7A51 55007036 - ALEX ALMEIDA DE MORA Janela de atendimento G…" at bounding box center [784, 385] width 1568 height 771
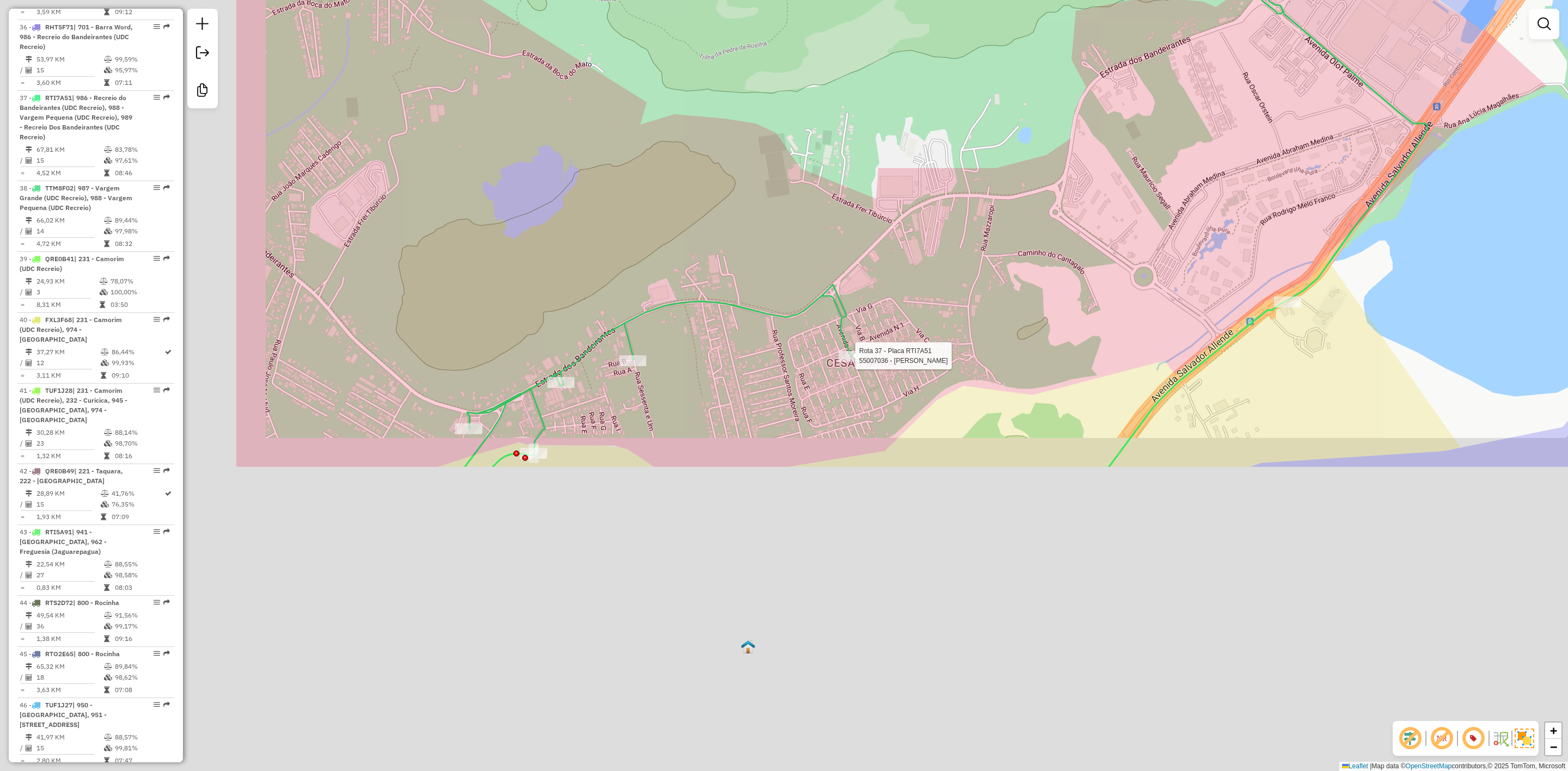
drag, startPoint x: 1141, startPoint y: 175, endPoint x: 1242, endPoint y: 85, distance: 135.3
click at [1258, 69] on div "Rota 37 - Placa RTI7A51 55007036 - ALEX ALMEIDA DE MORA Janela de atendimento G…" at bounding box center [784, 385] width 1568 height 771
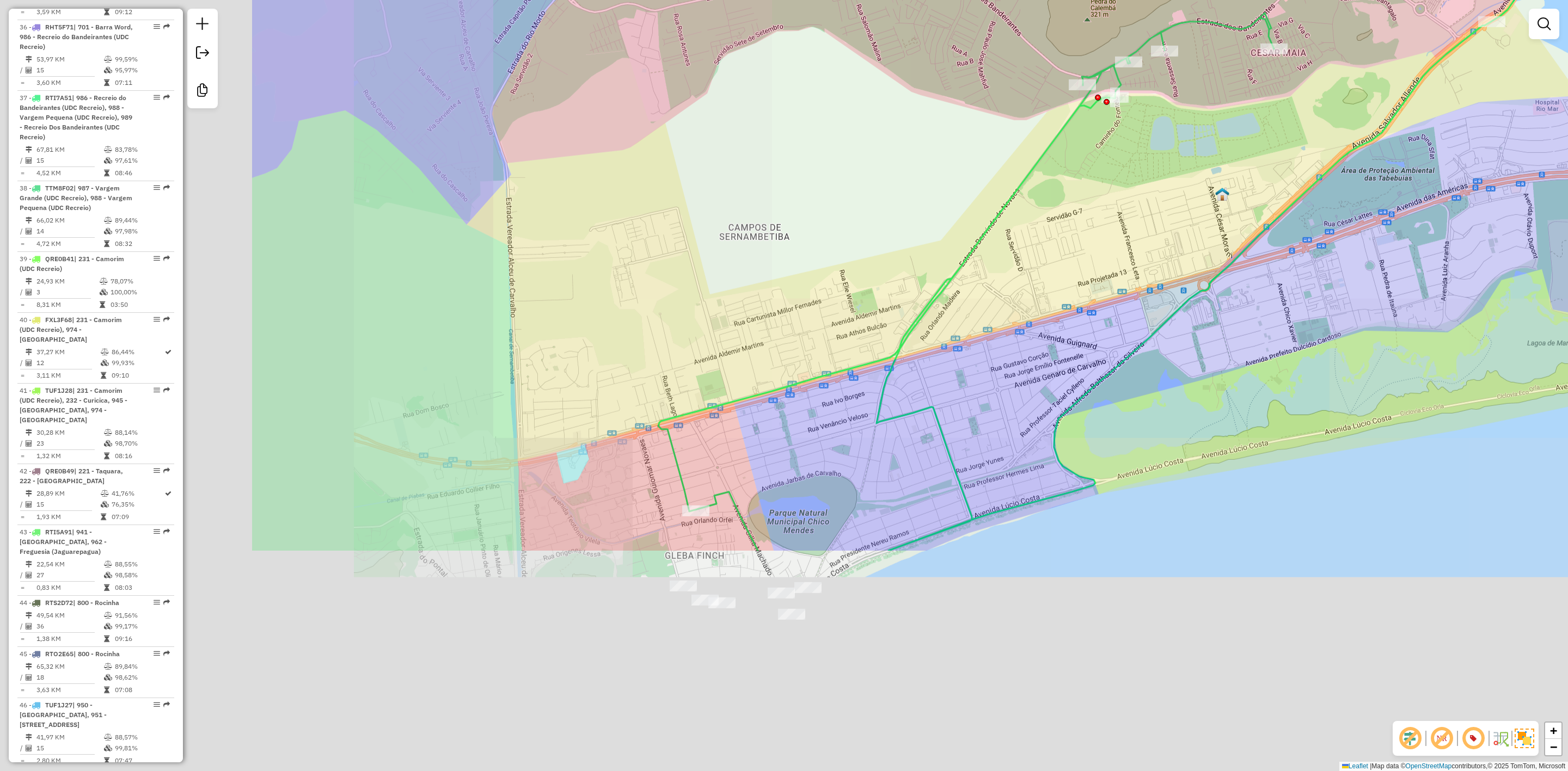
drag, startPoint x: 987, startPoint y: 293, endPoint x: 1013, endPoint y: 247, distance: 52.8
click at [1075, 224] on div "Janela de atendimento Grade de atendimento Capacidade Transportadoras Veículos …" at bounding box center [784, 385] width 1568 height 771
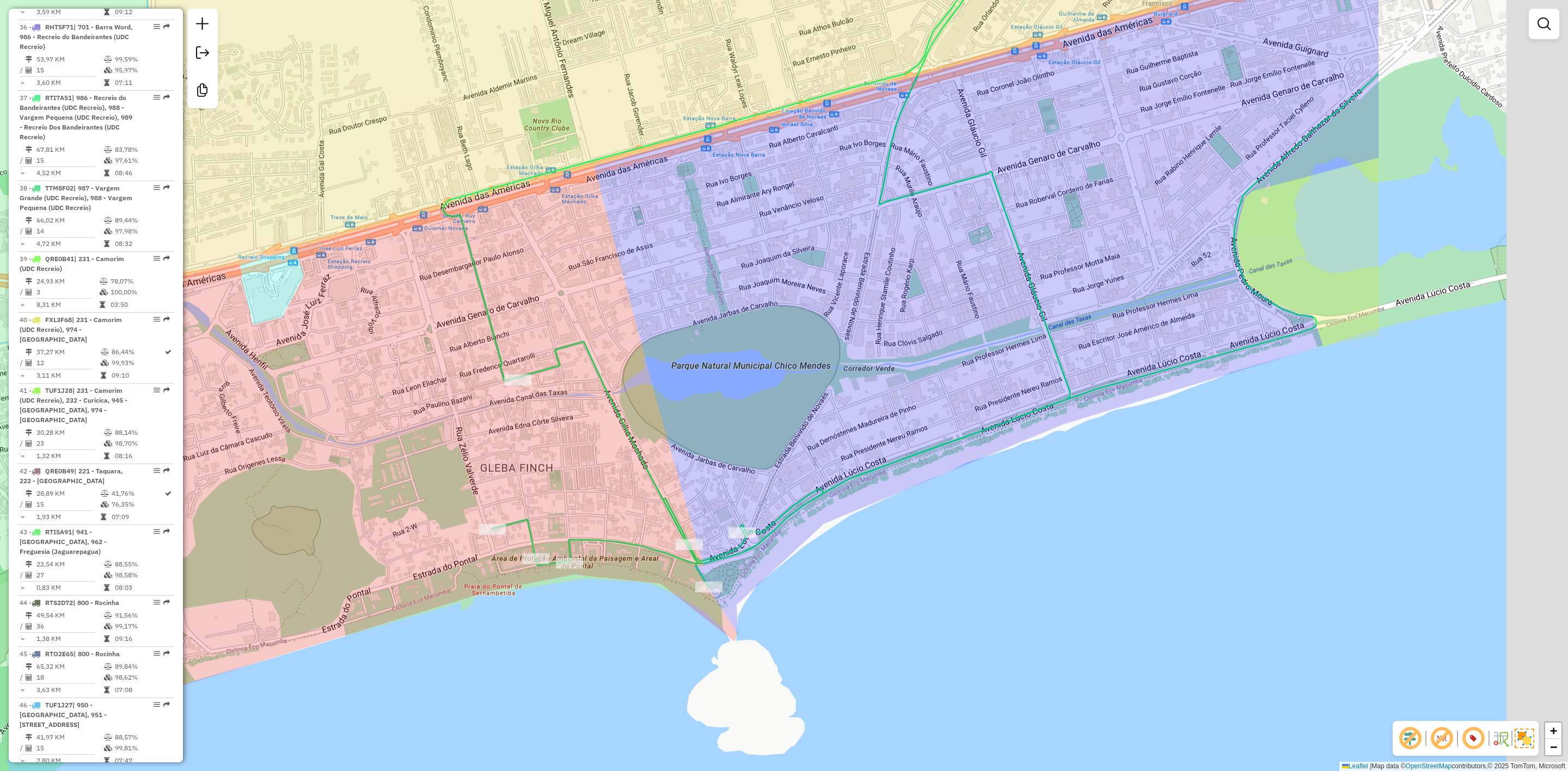
drag, startPoint x: 944, startPoint y: 439, endPoint x: 609, endPoint y: 439, distance: 335.0
click at [609, 439] on icon at bounding box center [911, 252] width 936 height 669
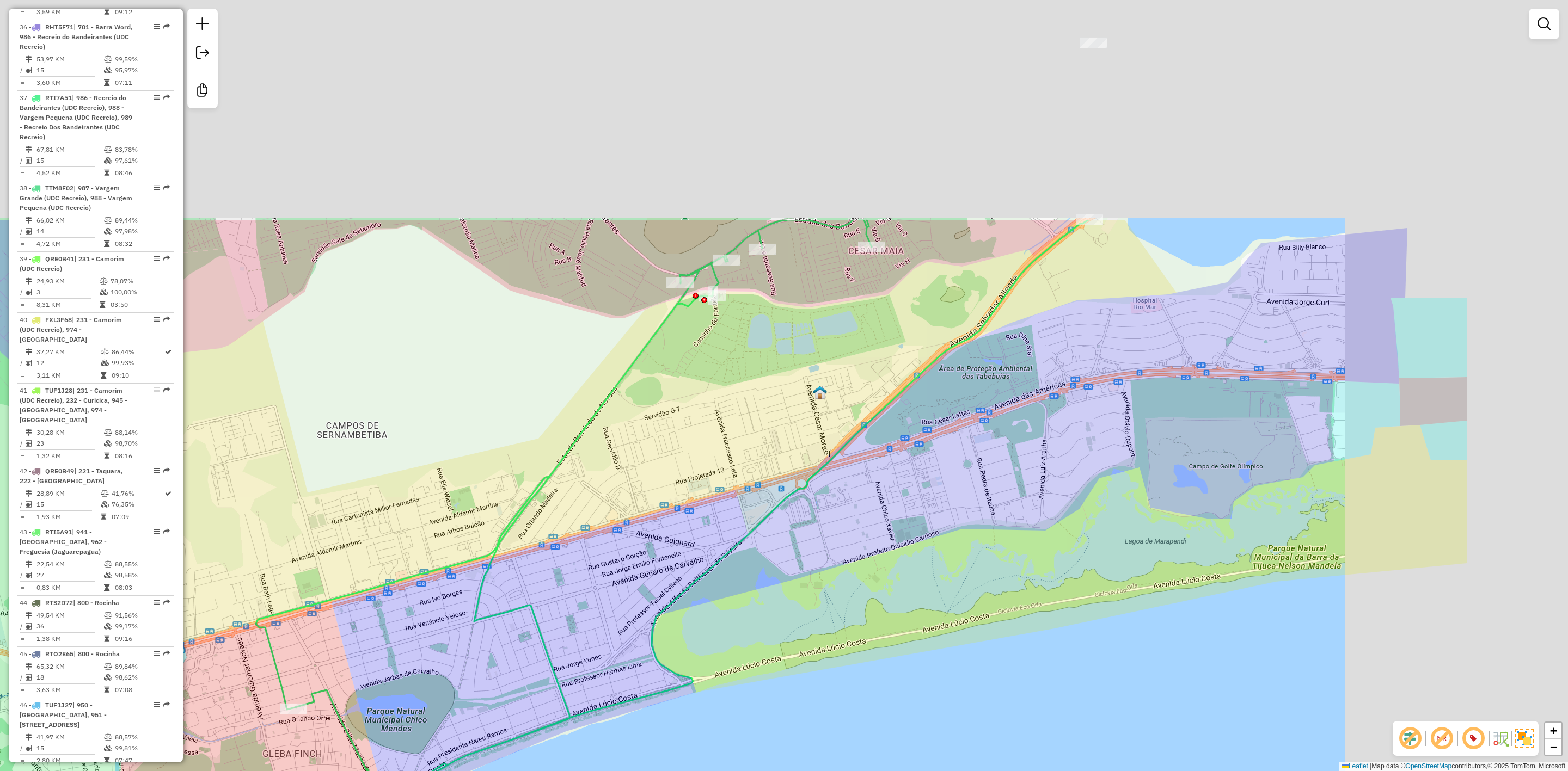
drag, startPoint x: 924, startPoint y: 300, endPoint x: 493, endPoint y: 745, distance: 619.5
click at [493, 745] on div "Janela de atendimento Grade de atendimento Capacidade Transportadoras Veículos …" at bounding box center [784, 385] width 1568 height 771
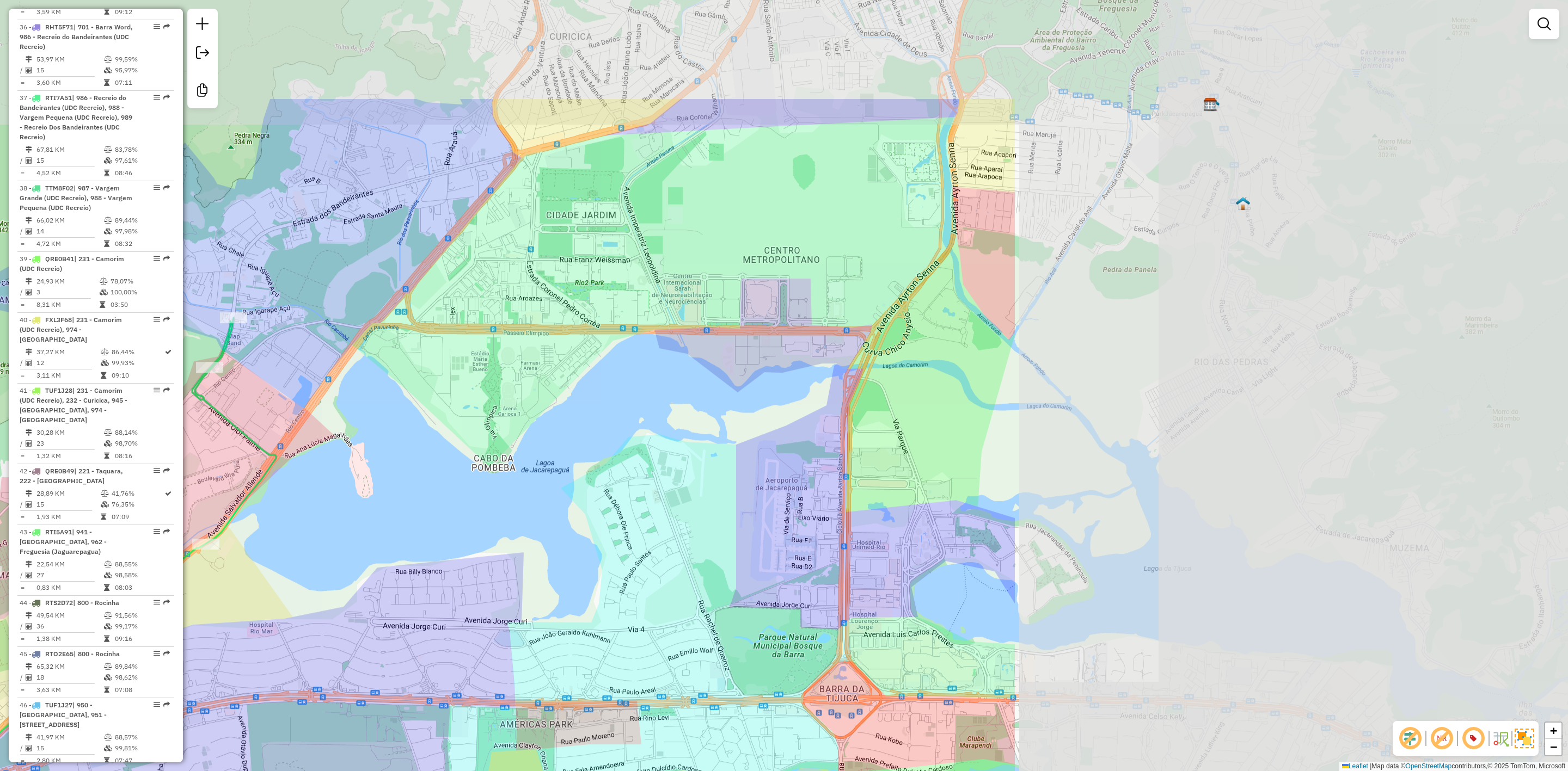
drag, startPoint x: 1258, startPoint y: 353, endPoint x: 584, endPoint y: 521, distance: 694.6
click at [584, 521] on div "Janela de atendimento Grade de atendimento Capacidade Transportadoras Veículos …" at bounding box center [784, 385] width 1568 height 771
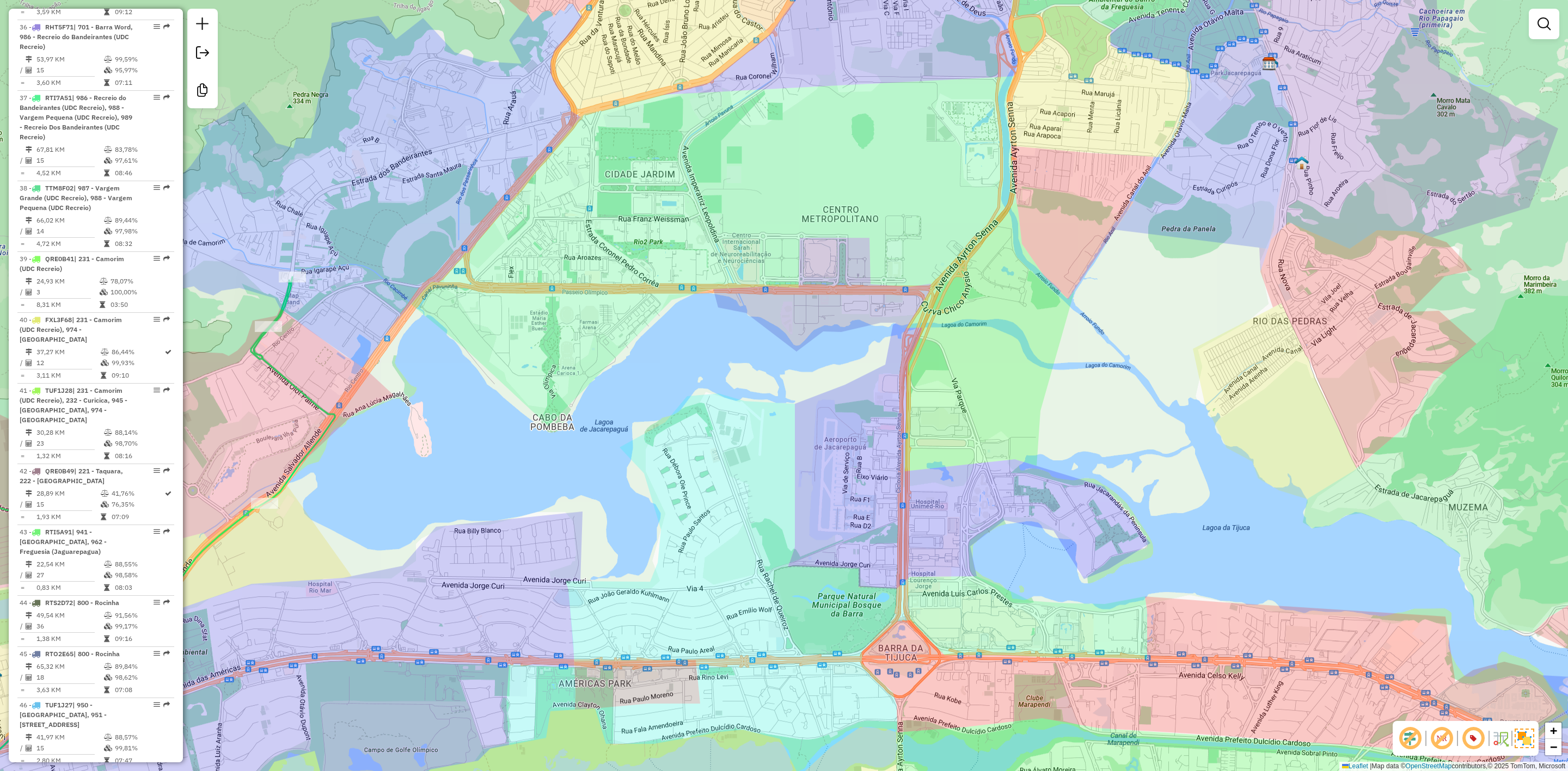
drag, startPoint x: 446, startPoint y: 541, endPoint x: 667, endPoint y: 436, distance: 244.7
click at [658, 437] on div "Janela de atendimento Grade de atendimento Capacidade Transportadoras Veículos …" at bounding box center [784, 385] width 1568 height 771
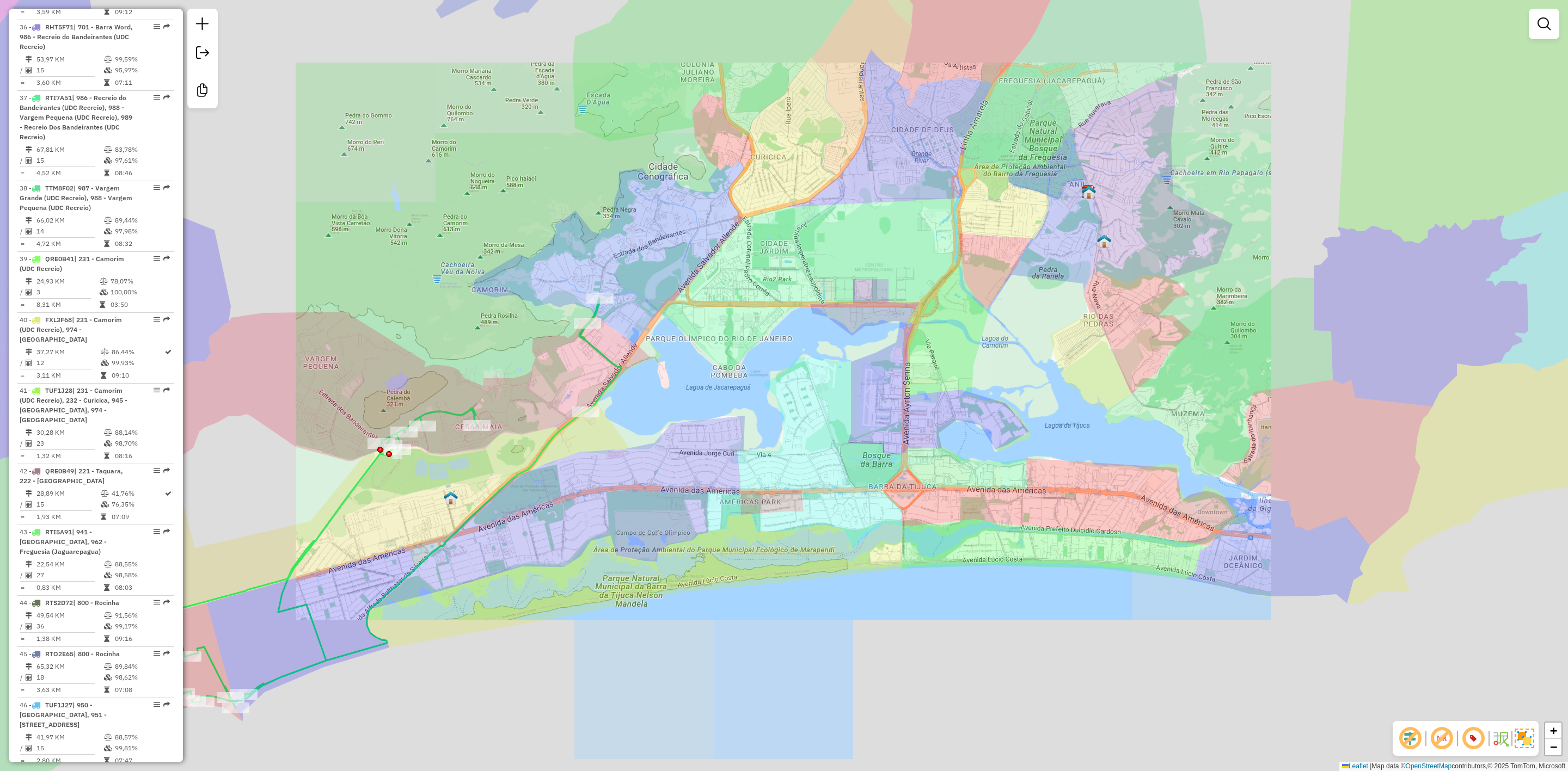
drag, startPoint x: 549, startPoint y: 549, endPoint x: 622, endPoint y: 518, distance: 79.3
click at [622, 518] on div "Janela de atendimento Grade de atendimento Capacidade Transportadoras Veículos …" at bounding box center [784, 385] width 1568 height 771
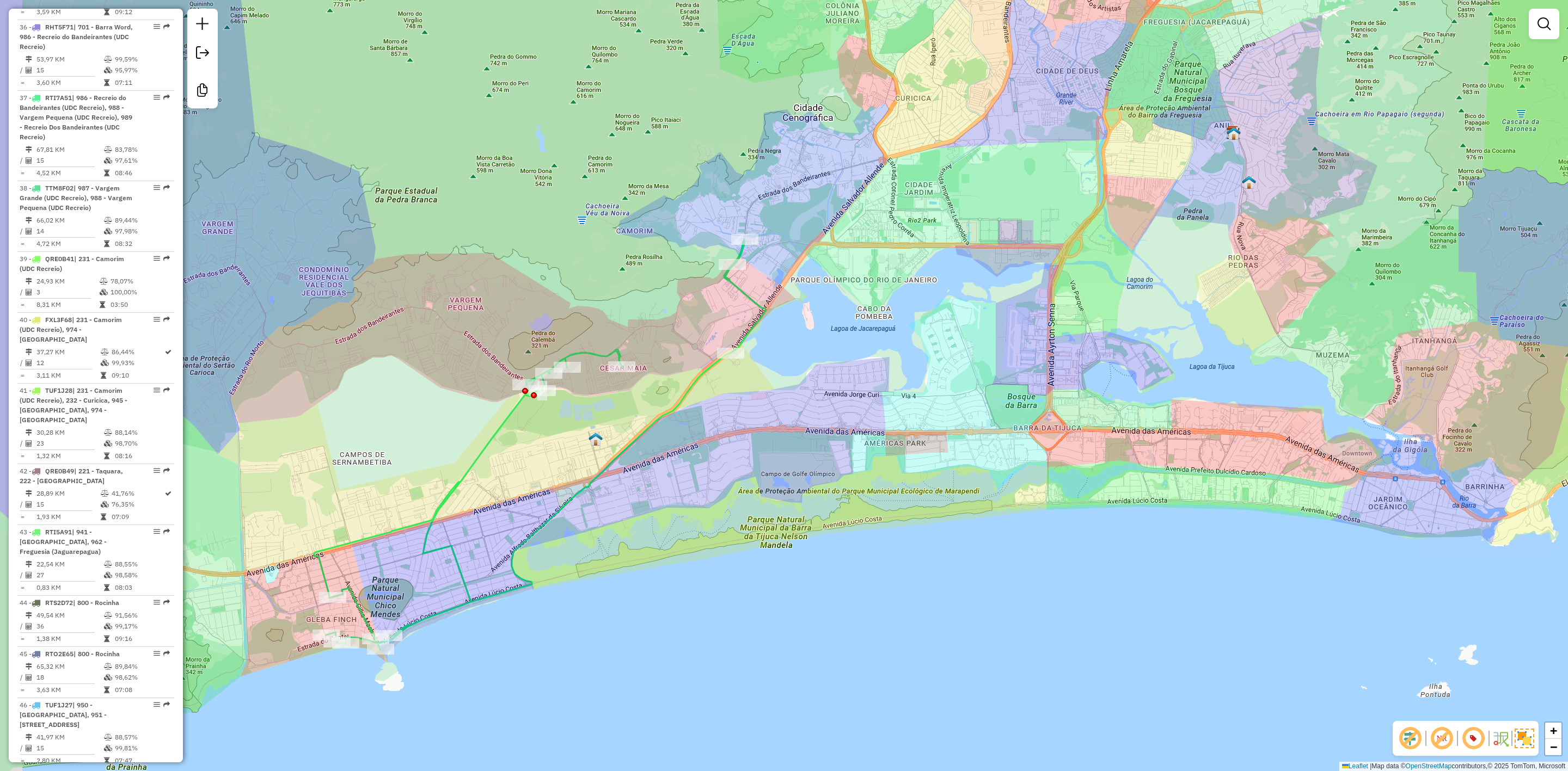
drag, startPoint x: 622, startPoint y: 518, endPoint x: 783, endPoint y: 456, distance: 172.5
click at [783, 456] on div "Janela de atendimento Grade de atendimento Capacidade Transportadoras Veículos …" at bounding box center [784, 385] width 1568 height 771
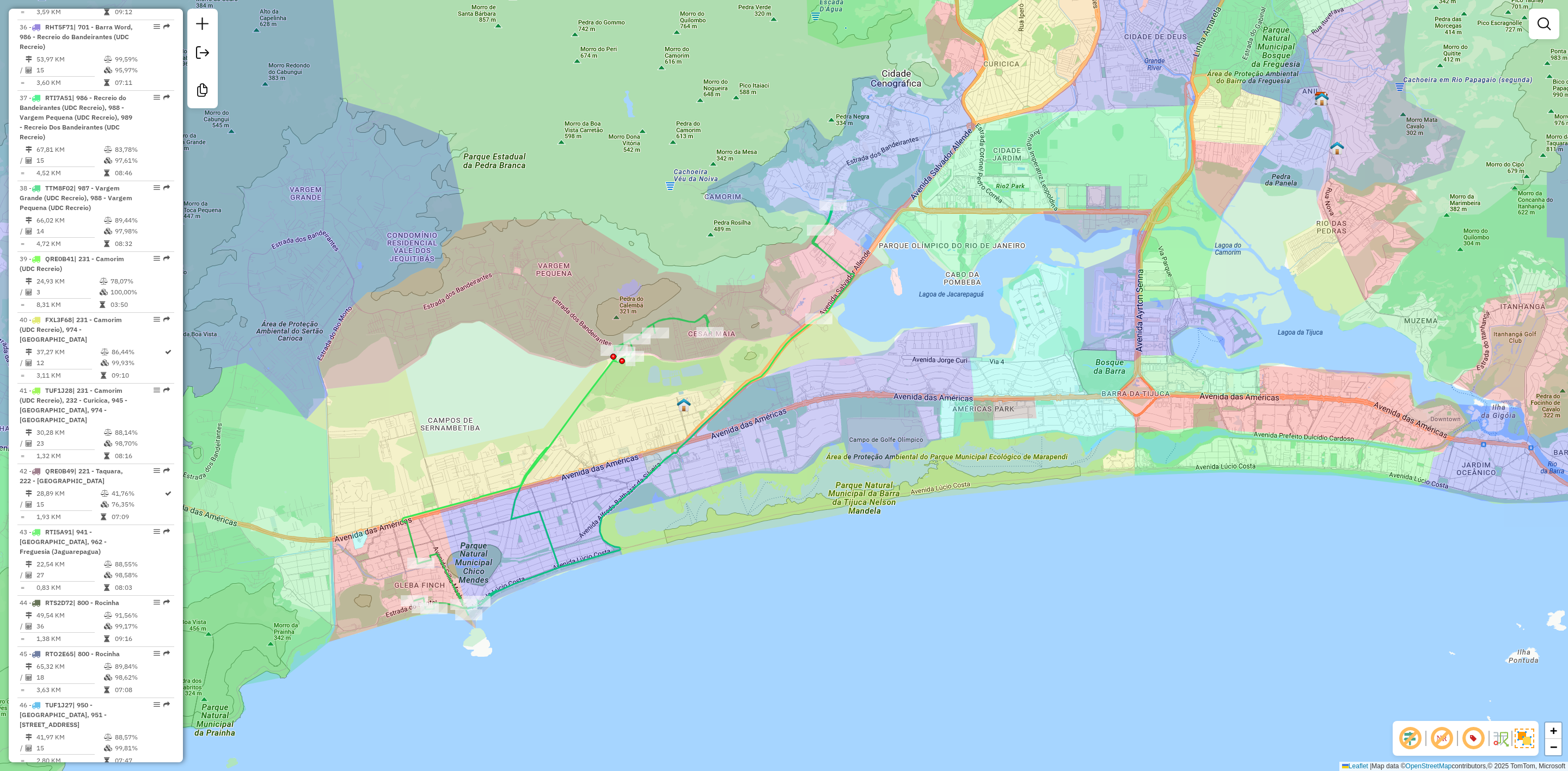
click at [588, 392] on icon at bounding box center [628, 410] width 452 height 410
select select "**********"
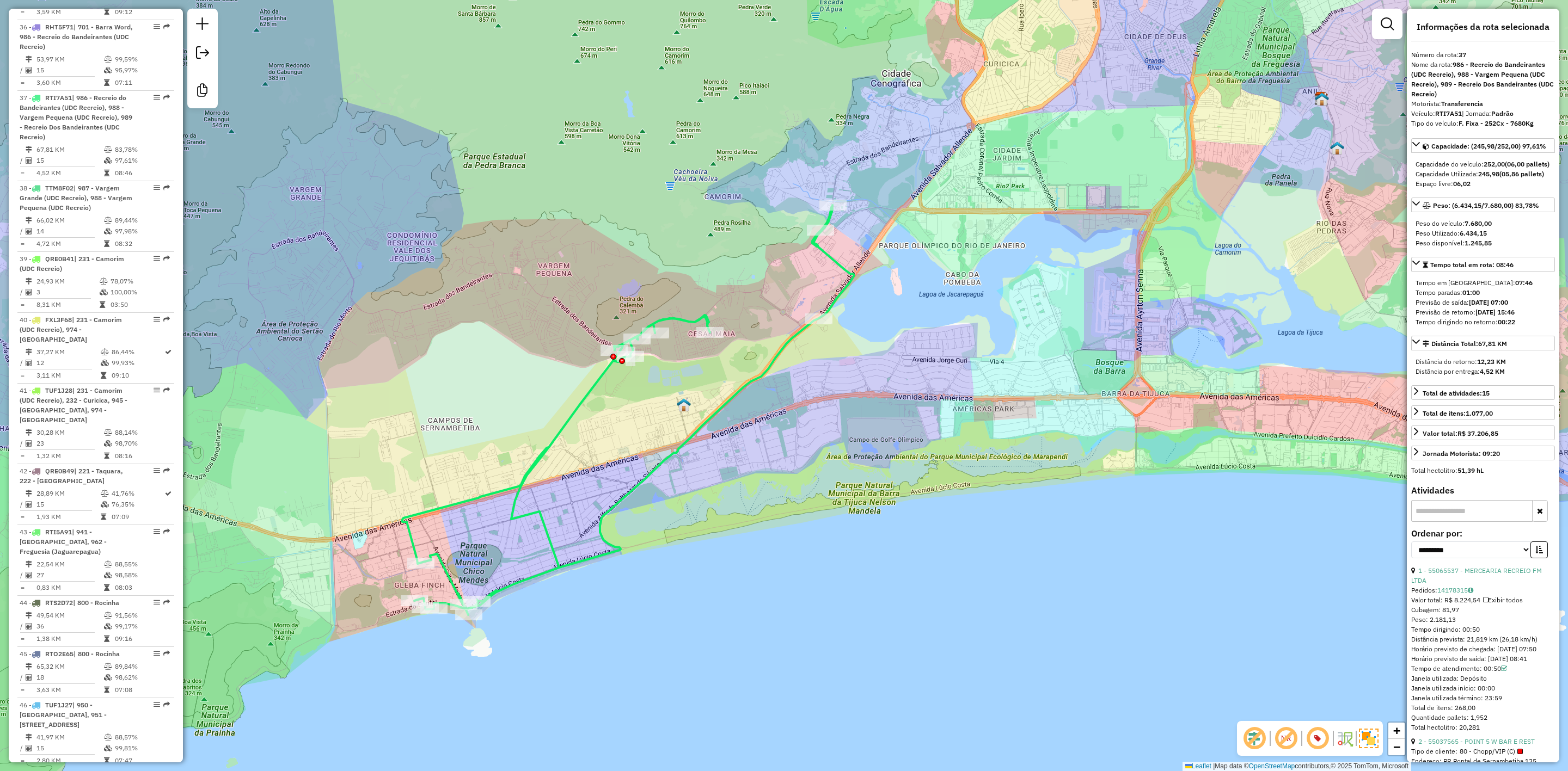
click at [1447, 116] on strong "RTI7A51" at bounding box center [1449, 113] width 27 height 8
copy div "RTI7A51"
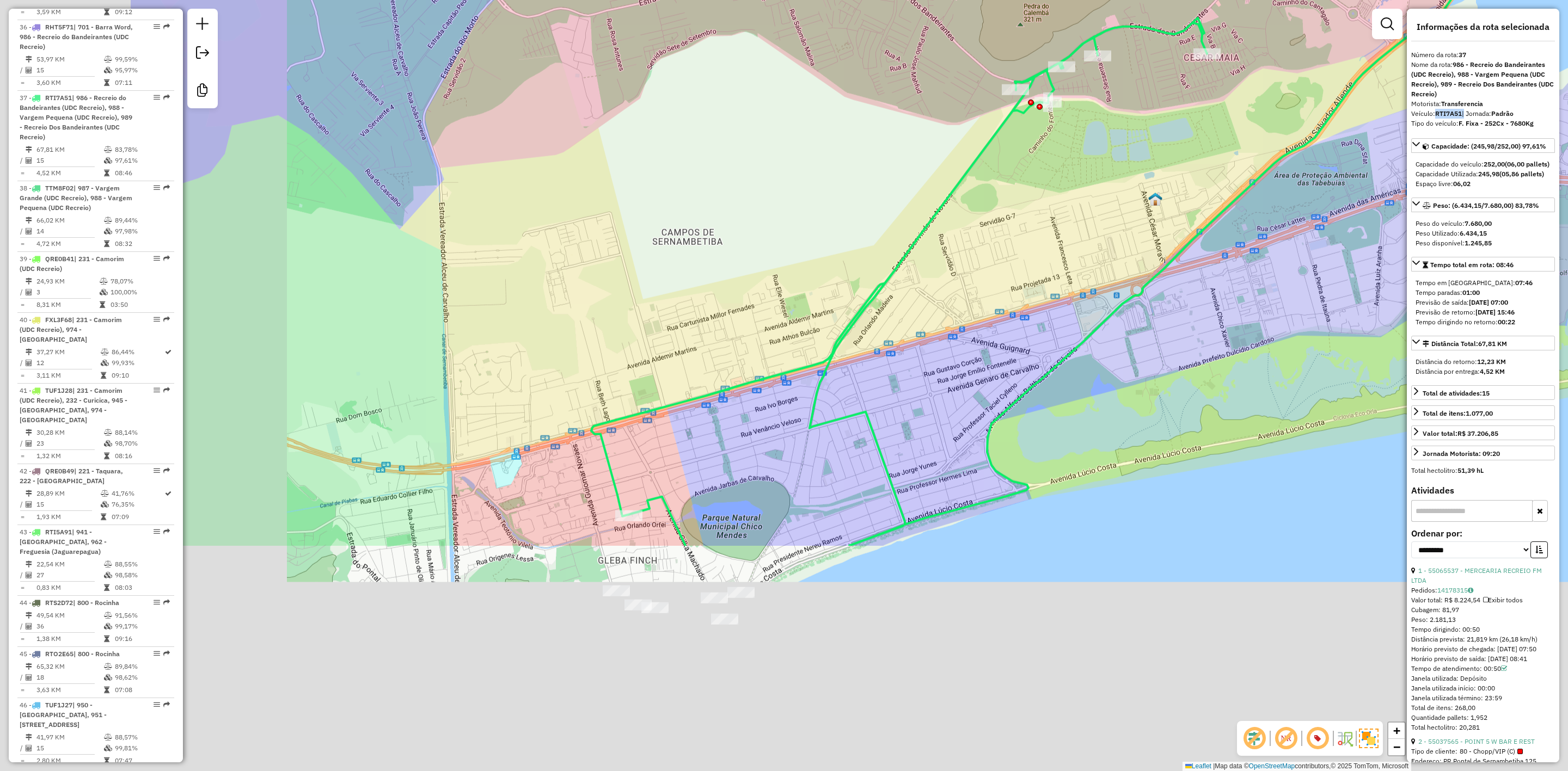
drag, startPoint x: 471, startPoint y: 544, endPoint x: 818, endPoint y: 175, distance: 506.5
click at [818, 175] on div "Janela de atendimento Grade de atendimento Capacidade Transportadoras Veículos …" at bounding box center [784, 385] width 1568 height 771
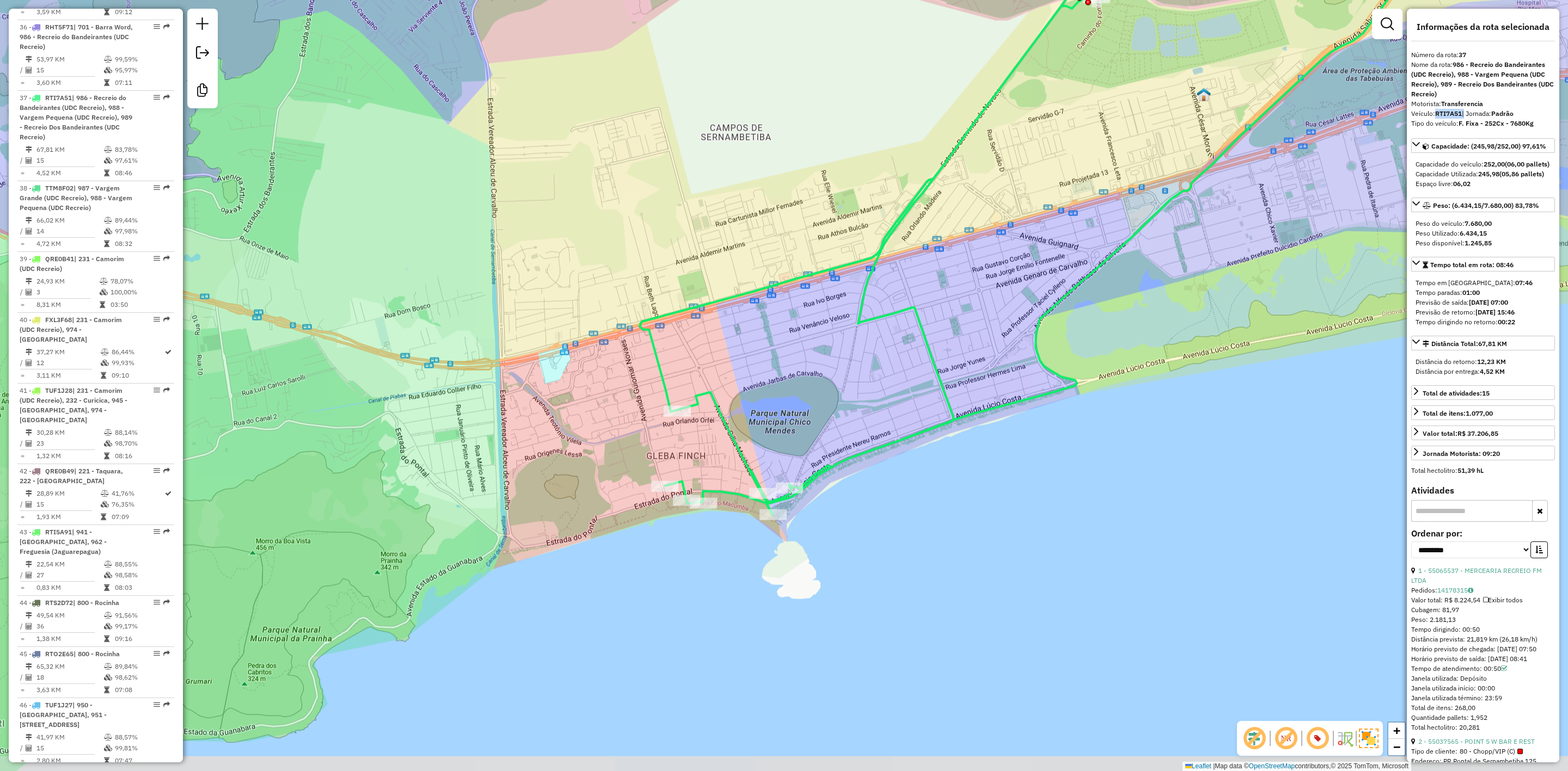
drag, startPoint x: 726, startPoint y: 415, endPoint x: 716, endPoint y: 378, distance: 38.3
click at [716, 378] on div "Janela de atendimento Grade de atendimento Capacidade Transportadoras Veículos …" at bounding box center [784, 385] width 1568 height 771
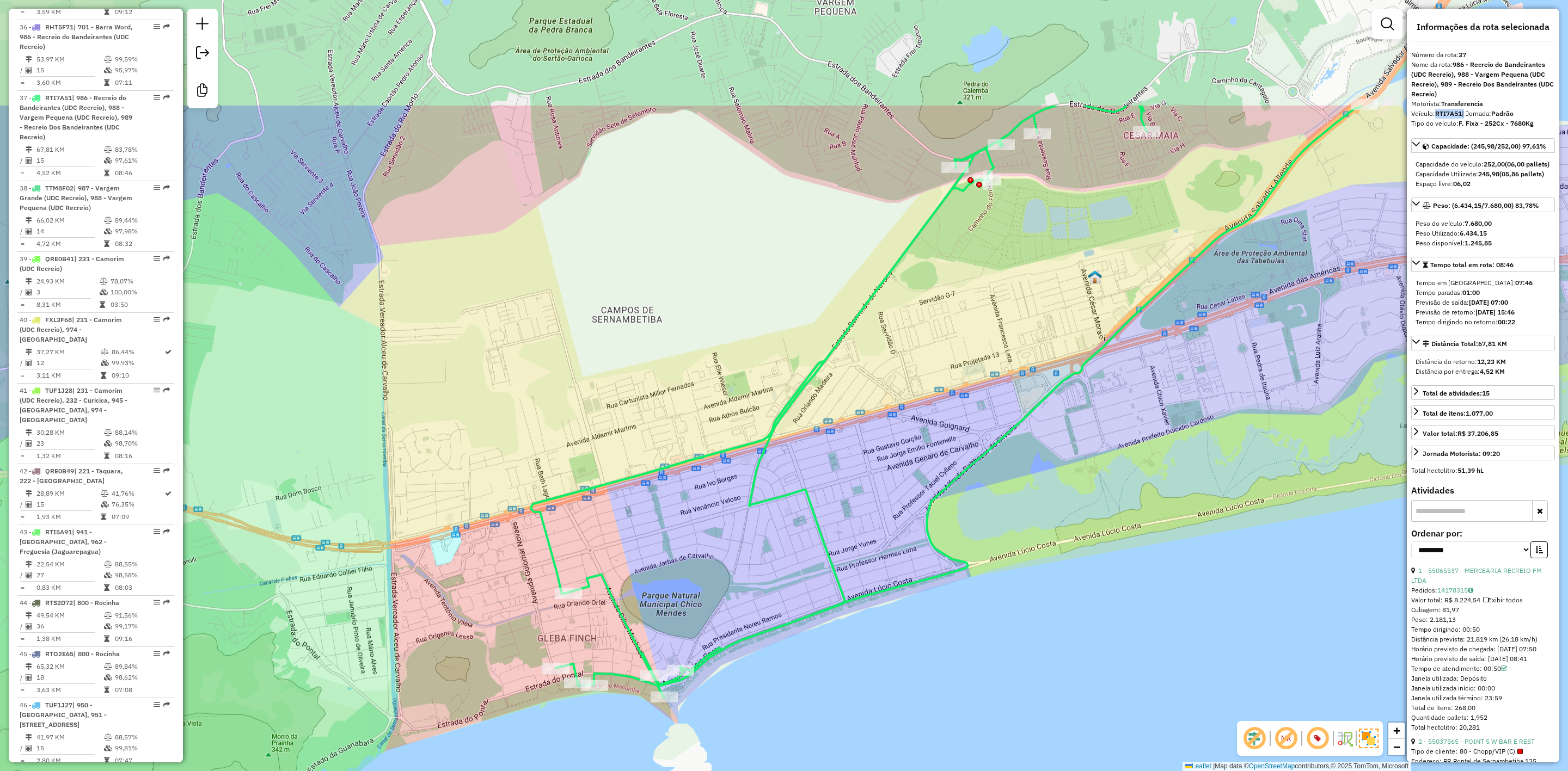
drag, startPoint x: 874, startPoint y: 159, endPoint x: 615, endPoint y: 562, distance: 479.1
click at [615, 562] on div "Janela de atendimento Grade de atendimento Capacidade Transportadoras Veículos …" at bounding box center [784, 385] width 1568 height 771
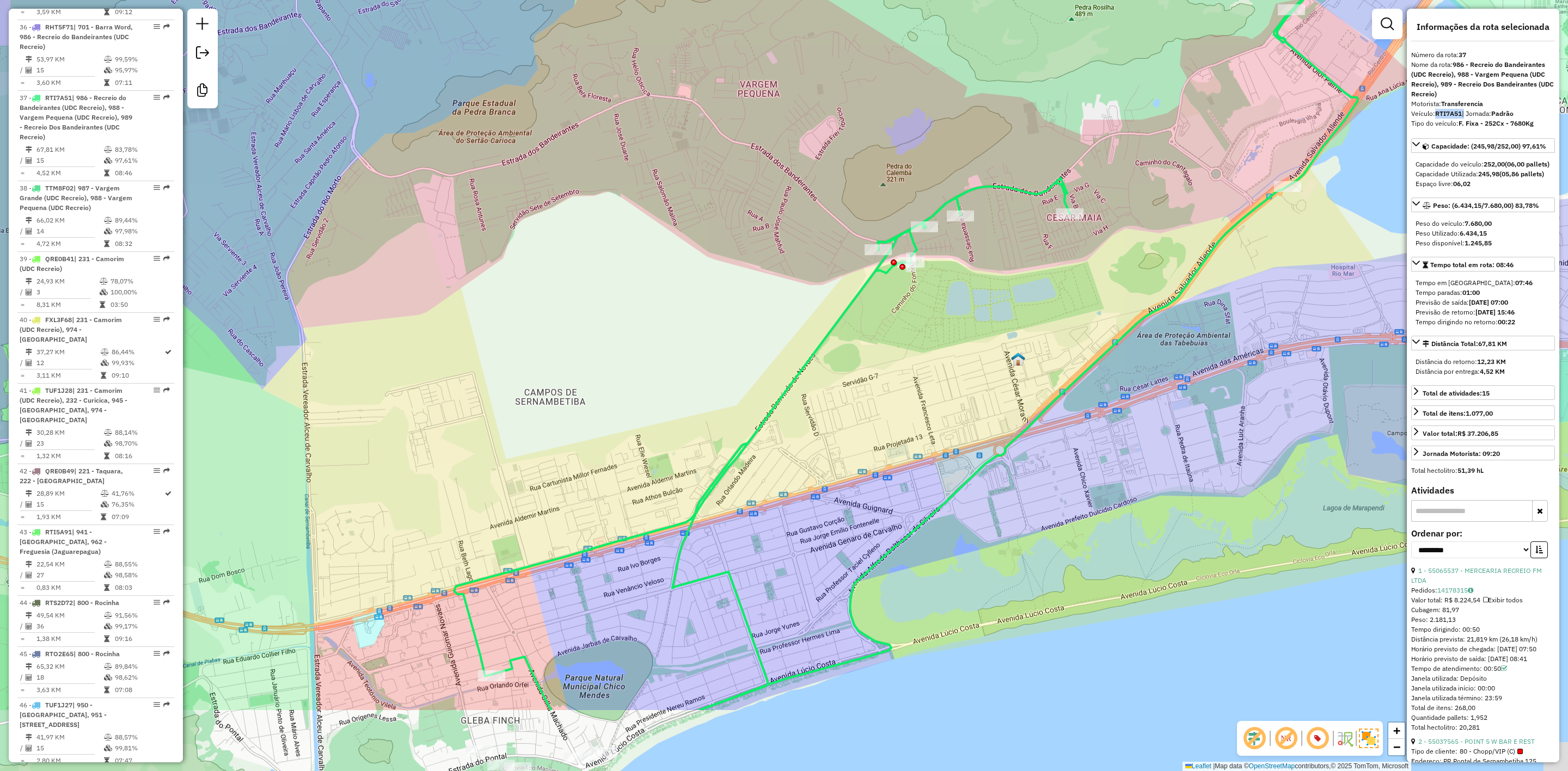
drag, startPoint x: 637, startPoint y: 596, endPoint x: 802, endPoint y: 350, distance: 296.2
click at [794, 341] on div "Janela de atendimento Grade de atendimento Capacidade Transportadoras Veículos …" at bounding box center [784, 385] width 1568 height 771
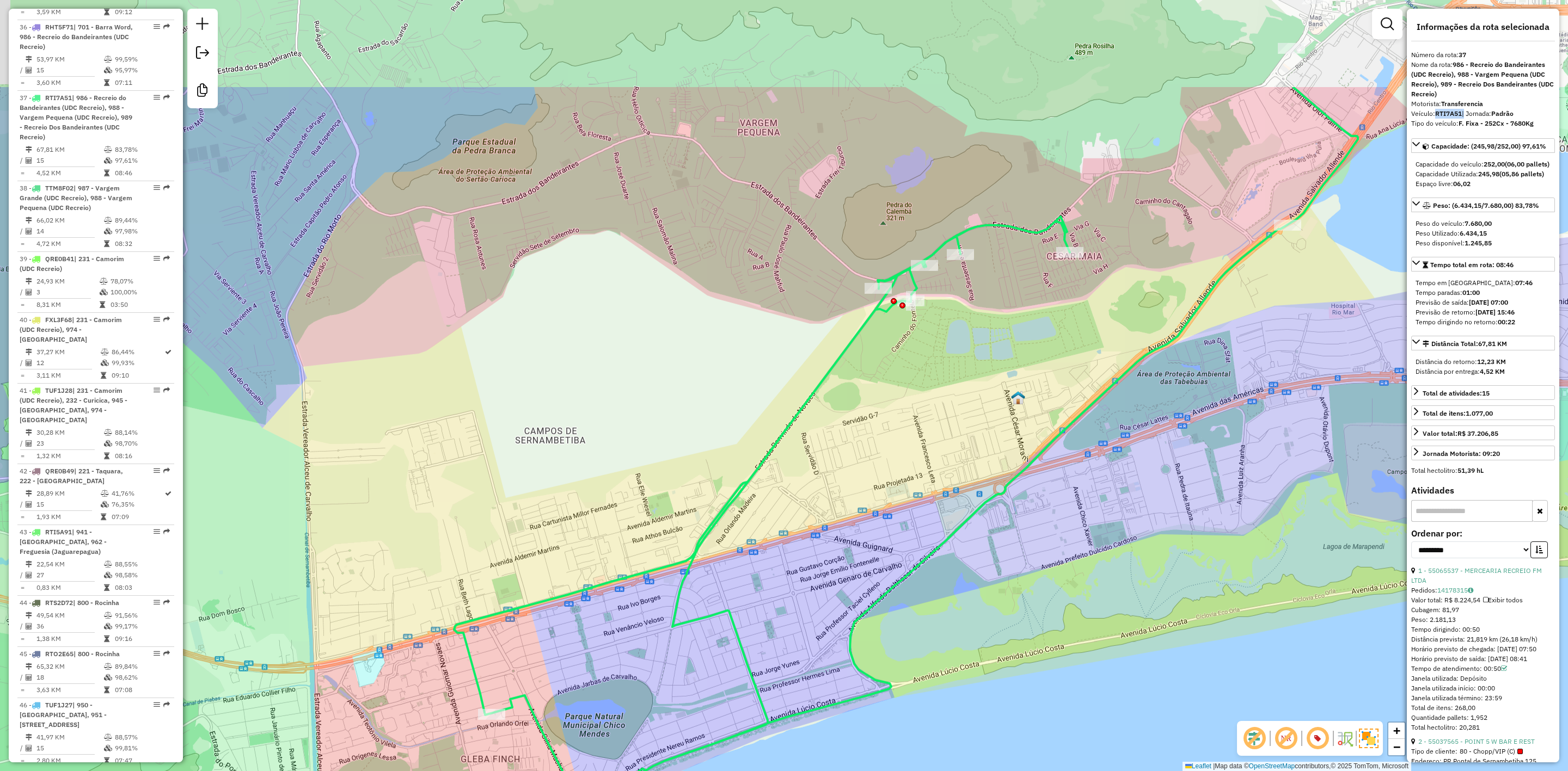
drag, startPoint x: 792, startPoint y: 513, endPoint x: 743, endPoint y: 548, distance: 60.2
click at [701, 656] on div "Janela de atendimento Grade de atendimento Capacidade Transportadoras Veículos …" at bounding box center [784, 385] width 1568 height 771
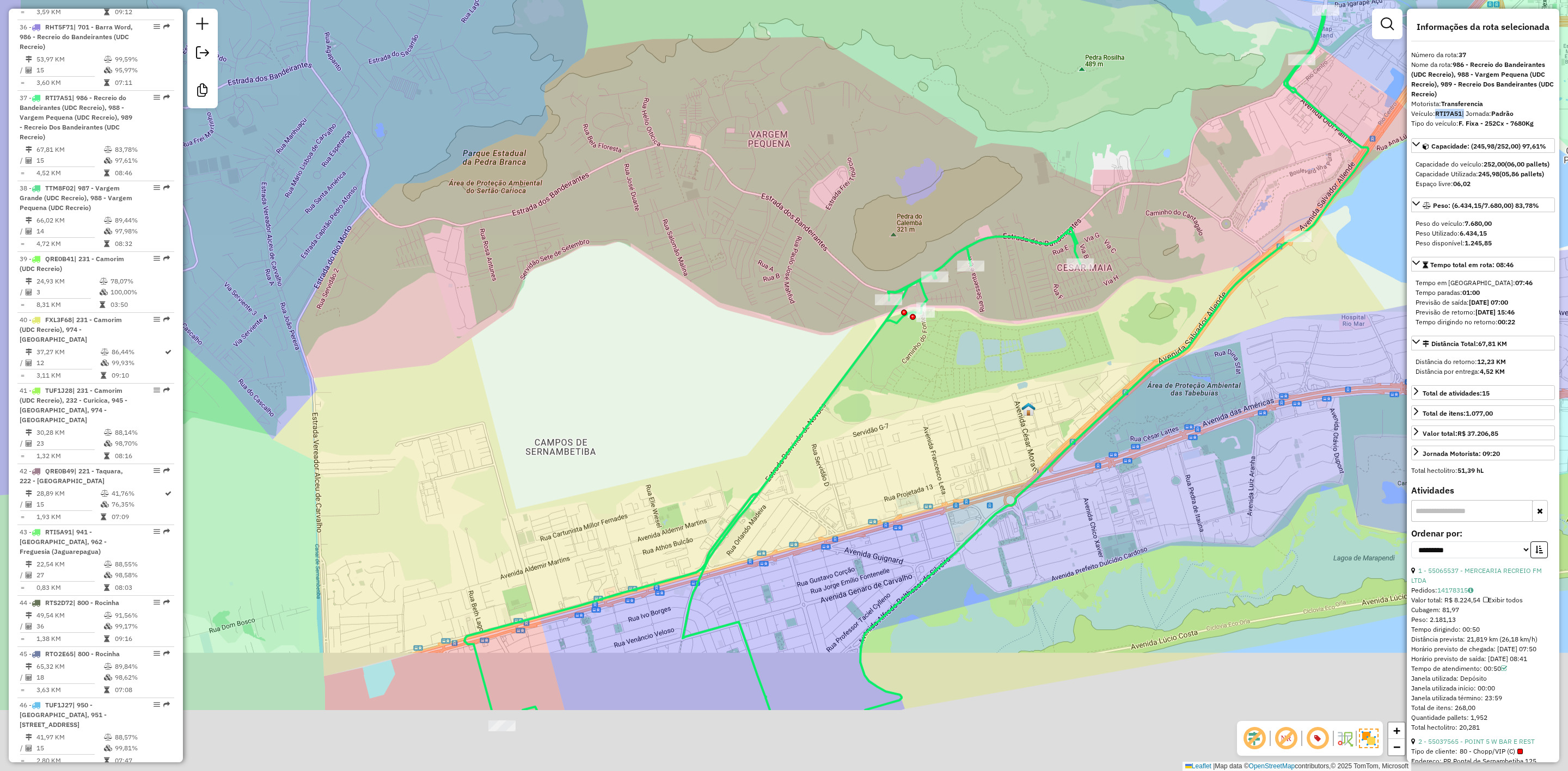
drag, startPoint x: 661, startPoint y: 496, endPoint x: 742, endPoint y: 342, distance: 174.0
click at [742, 342] on div "Janela de atendimento Grade de atendimento Capacidade Transportadoras Veículos …" at bounding box center [784, 385] width 1568 height 771
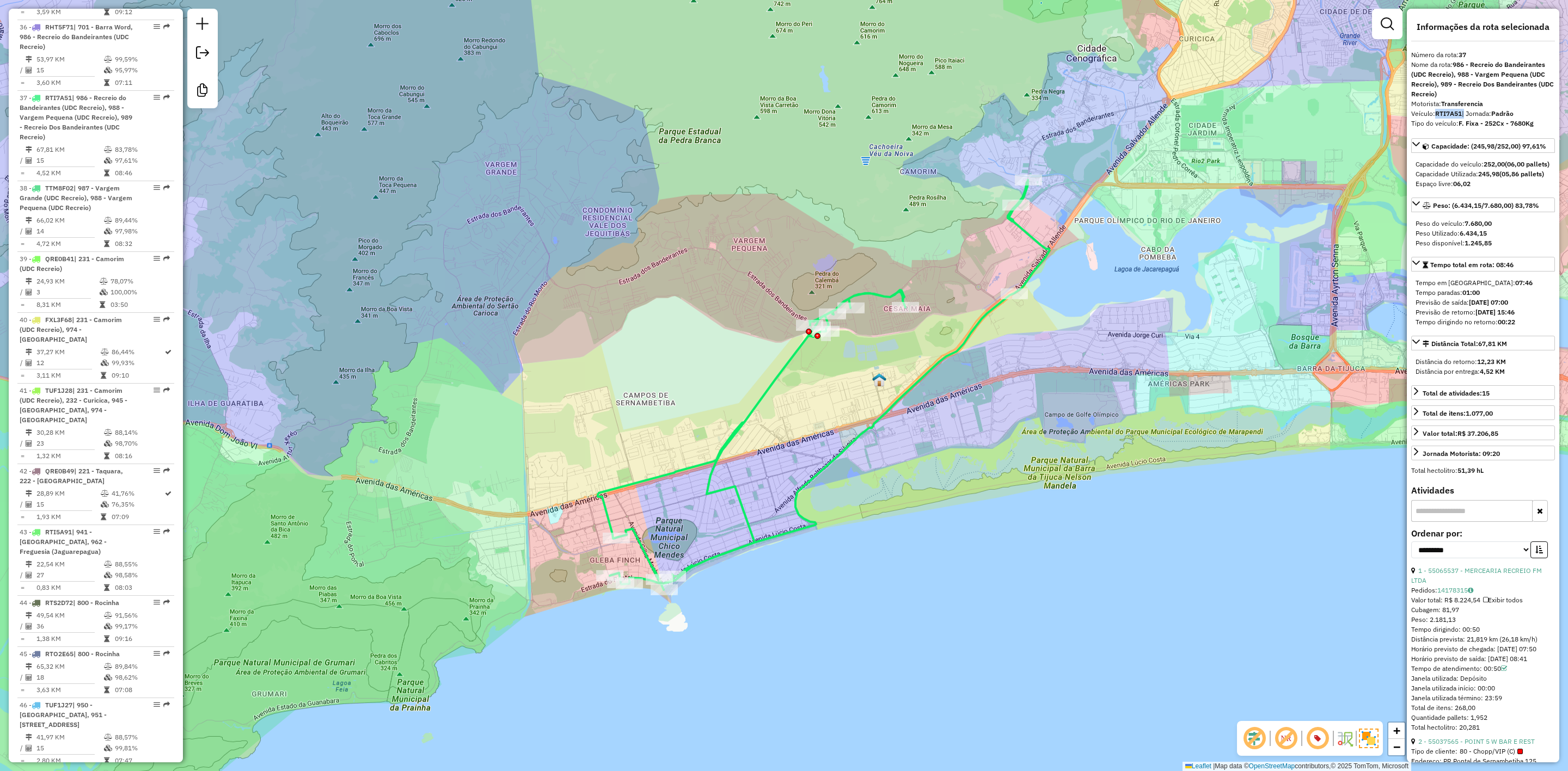
click at [801, 123] on div "Janela de atendimento Grade de atendimento Capacidade Transportadoras Veículos …" at bounding box center [784, 385] width 1568 height 771
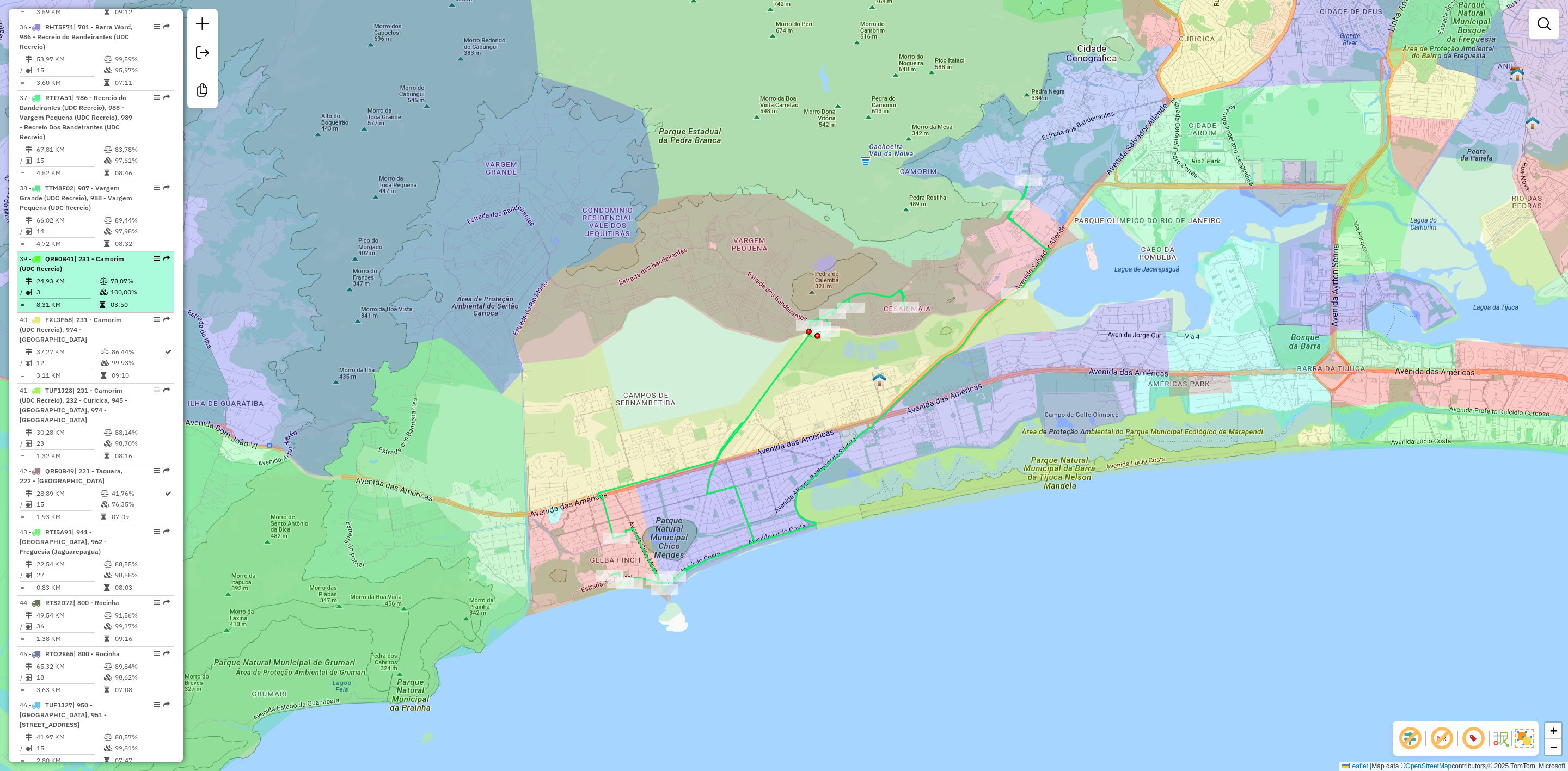
select select "**********"
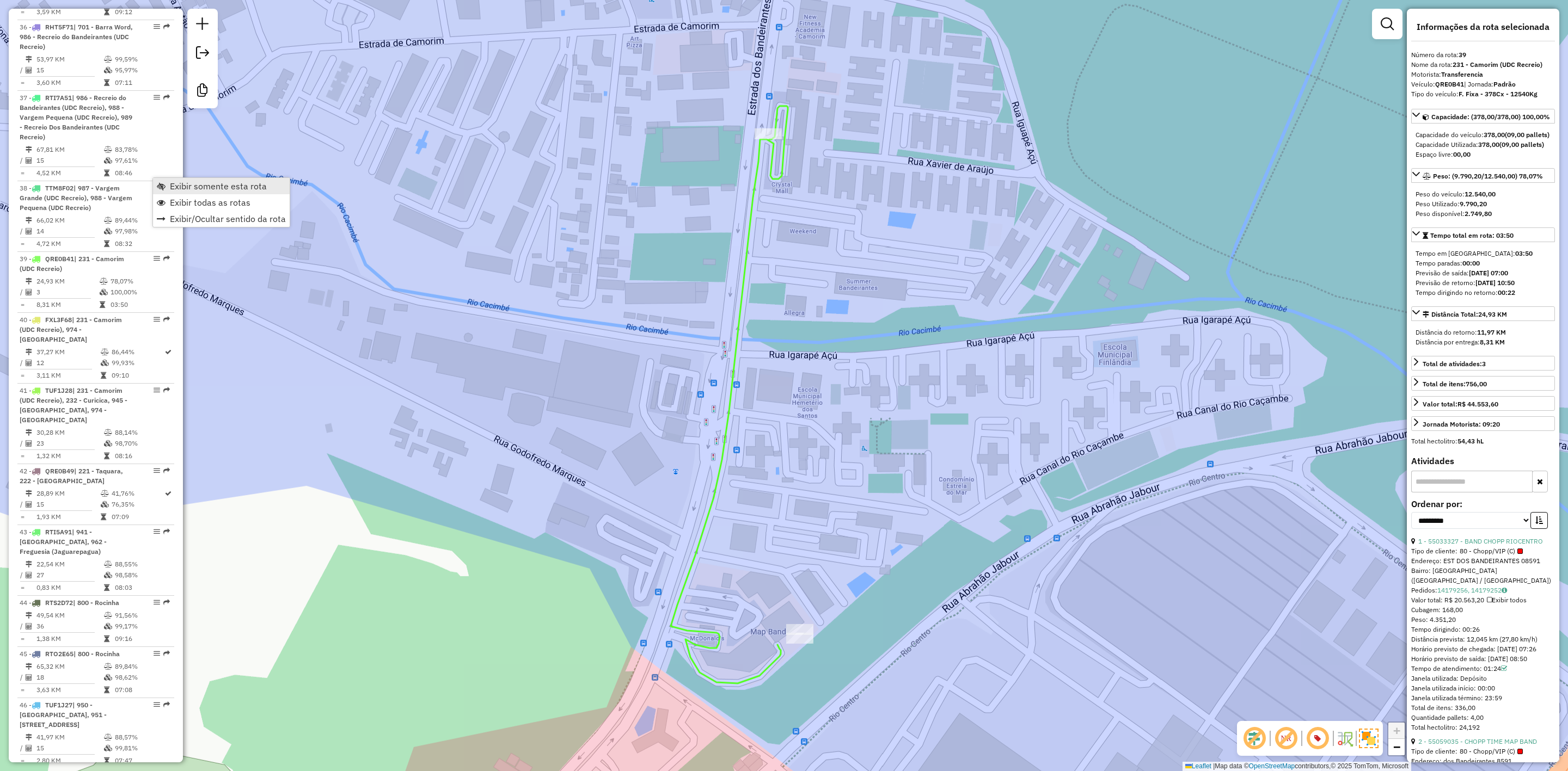
click at [211, 187] on span "Exibir somente esta rota" at bounding box center [218, 186] width 97 height 9
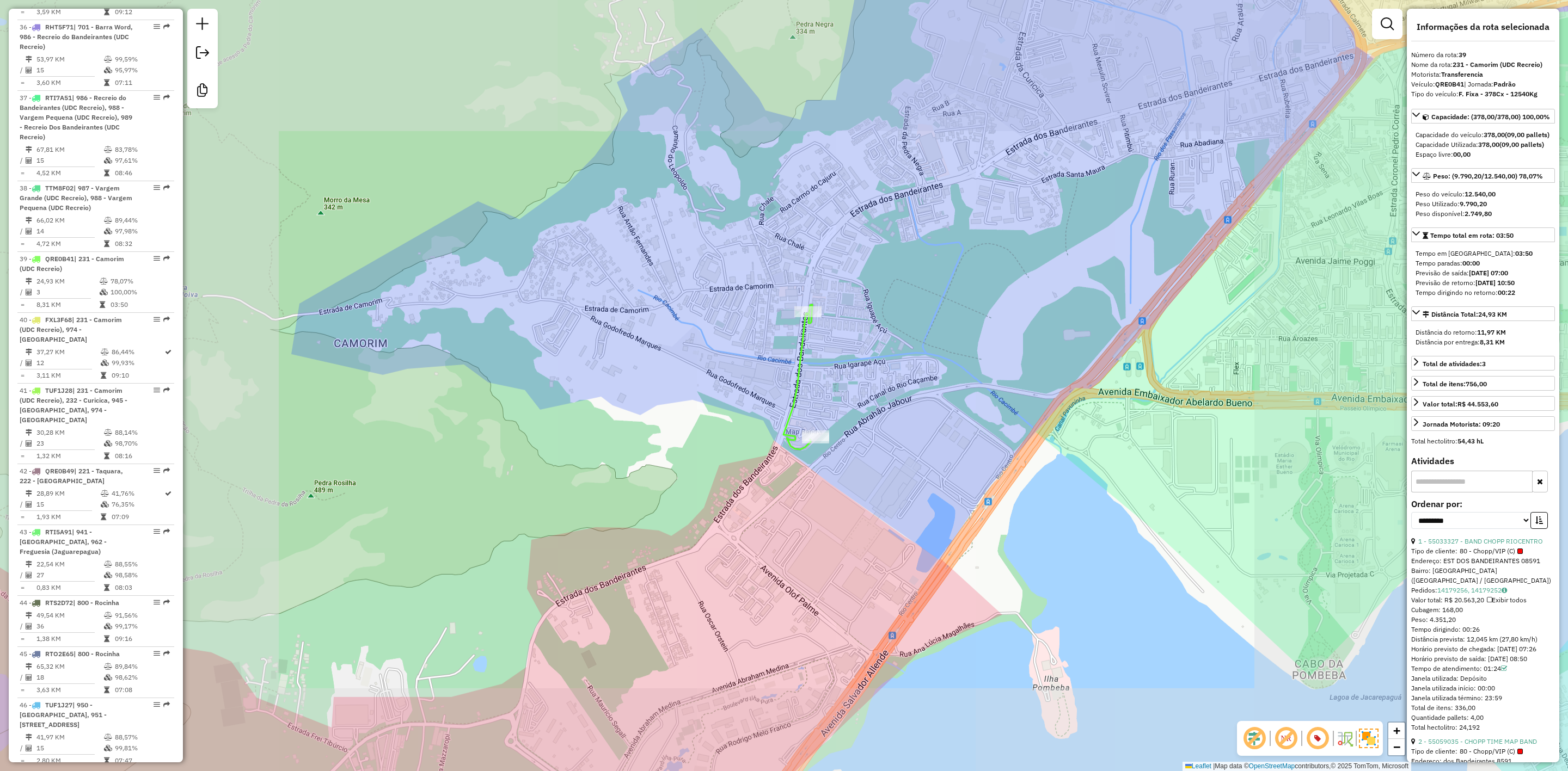
drag, startPoint x: 715, startPoint y: 340, endPoint x: 731, endPoint y: 319, distance: 26.4
click at [731, 319] on div "Janela de atendimento Grade de atendimento Capacidade Transportadoras Veículos …" at bounding box center [784, 385] width 1568 height 771
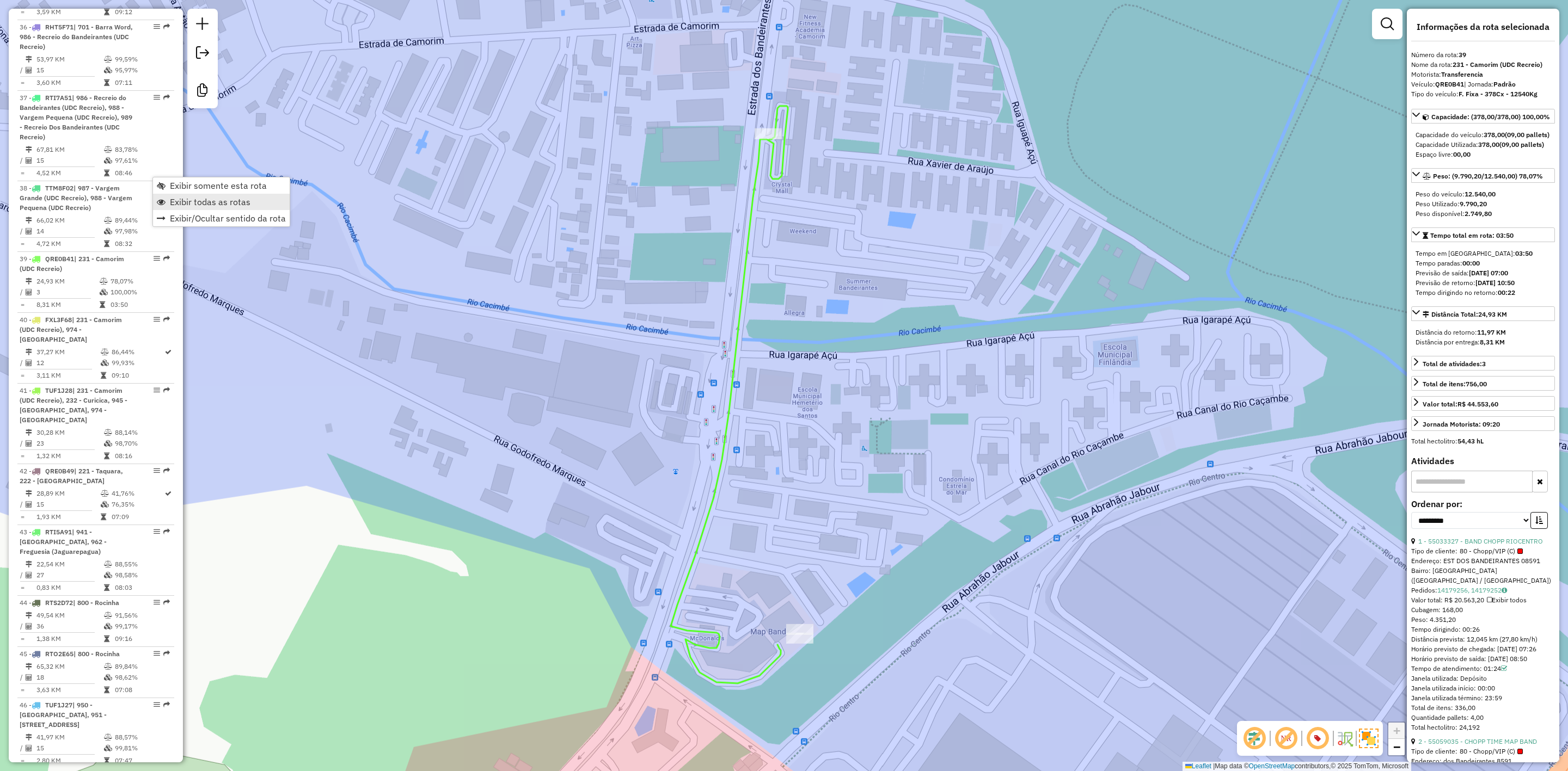
click at [200, 200] on span "Exibir todas as rotas" at bounding box center [210, 202] width 81 height 9
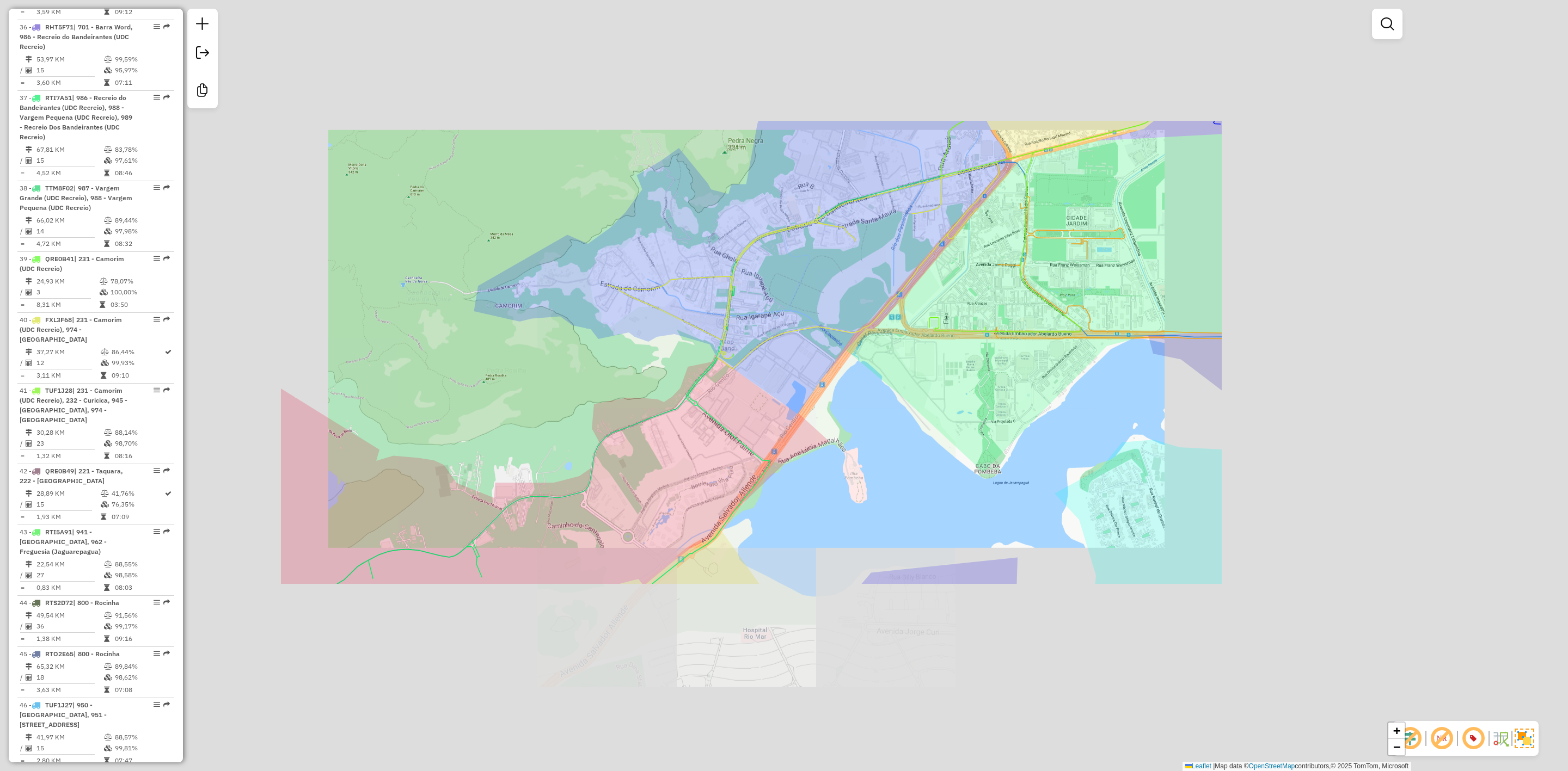
drag, startPoint x: 611, startPoint y: 340, endPoint x: 647, endPoint y: 362, distance: 42.2
click at [620, 331] on div "Janela de atendimento Grade de atendimento Capacidade Transportadoras Veículos …" at bounding box center [784, 385] width 1568 height 771
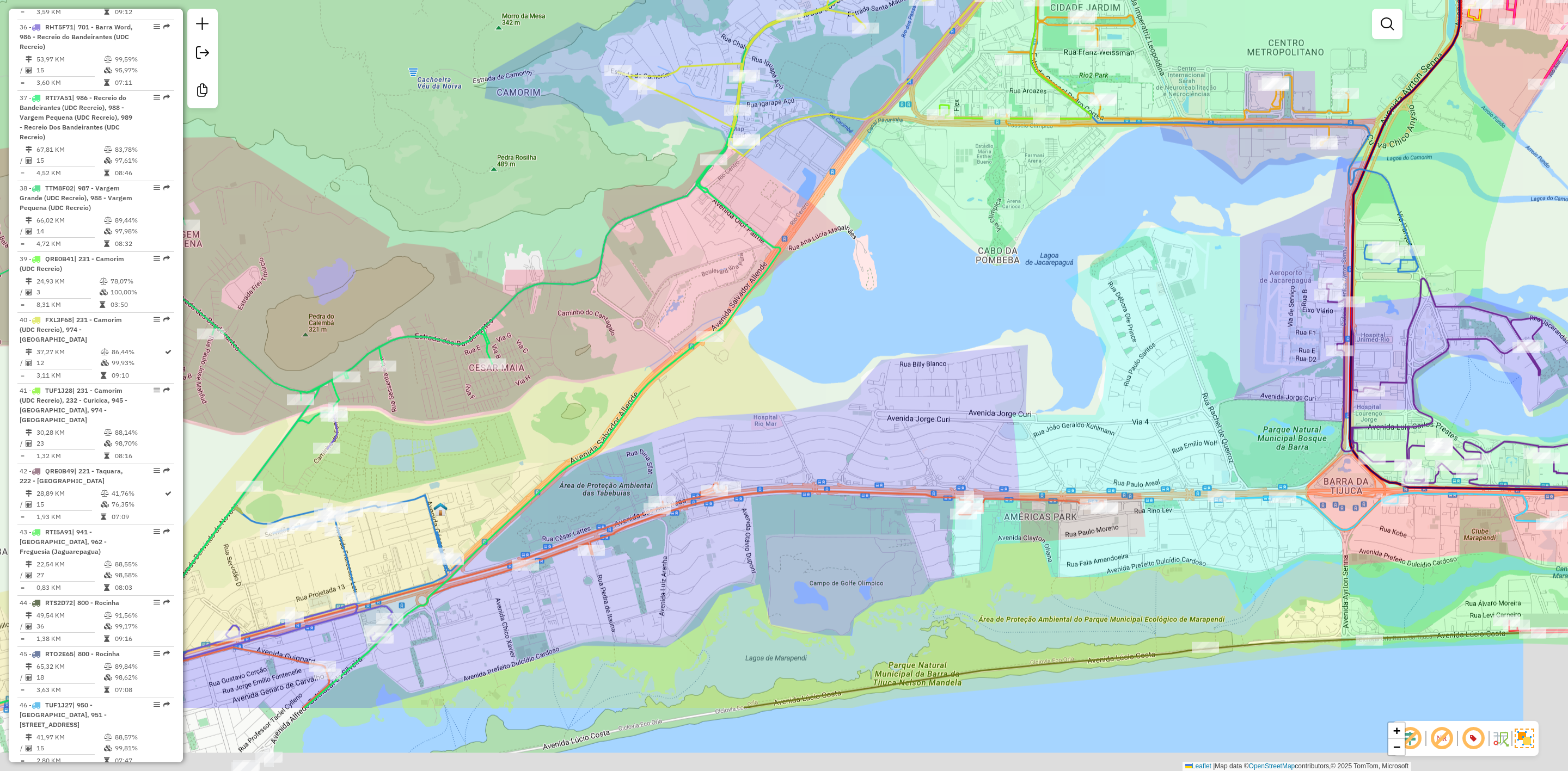
drag, startPoint x: 1090, startPoint y: 388, endPoint x: 1029, endPoint y: 279, distance: 124.9
click at [1029, 279] on div "Janela de atendimento Grade de atendimento Capacidade Transportadoras Veículos …" at bounding box center [784, 385] width 1568 height 771
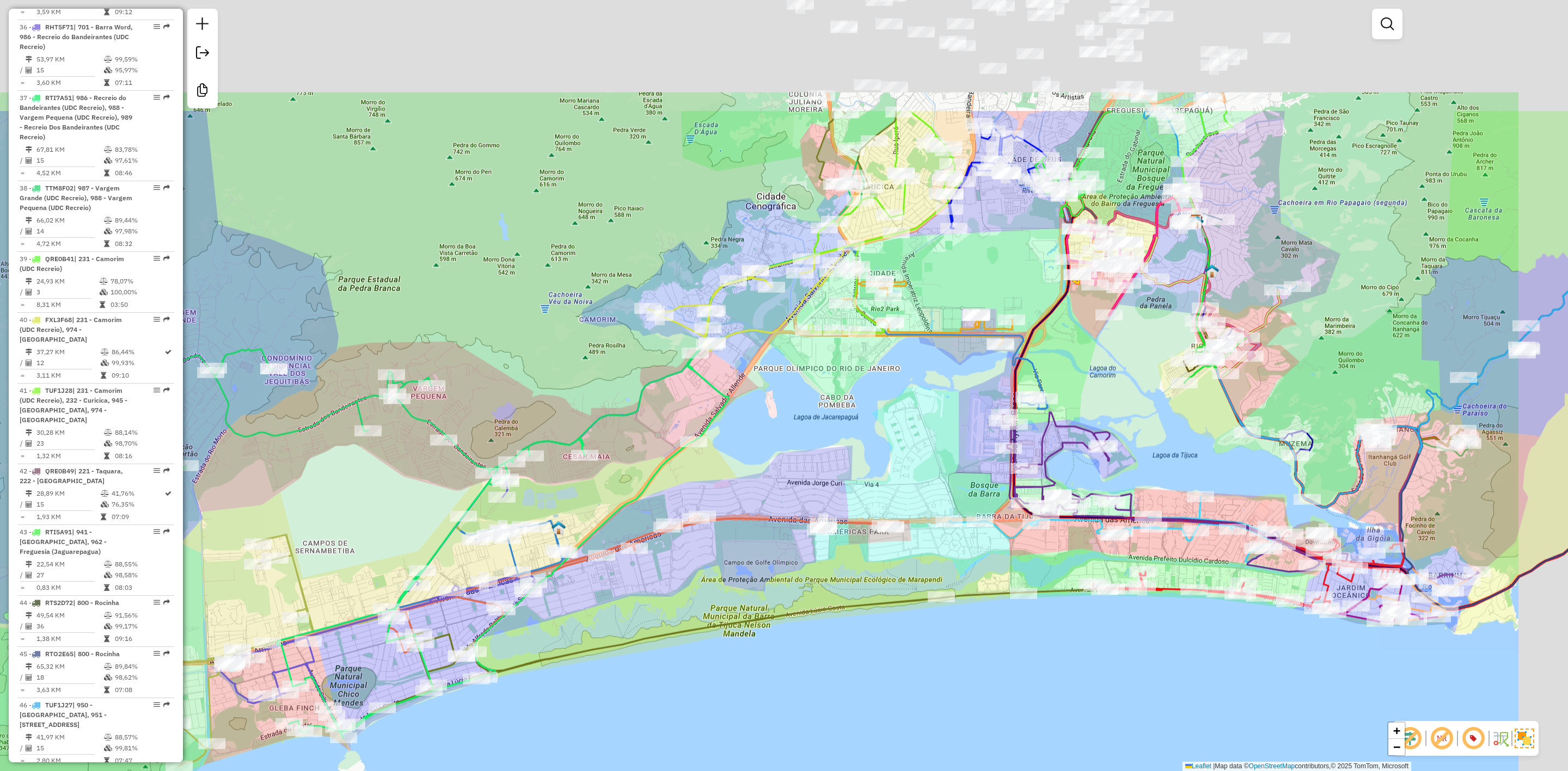
drag, startPoint x: 1059, startPoint y: 220, endPoint x: 763, endPoint y: 607, distance: 487.2
click at [763, 610] on div "Janela de atendimento Grade de atendimento Capacidade Transportadoras Veículos …" at bounding box center [784, 385] width 1568 height 771
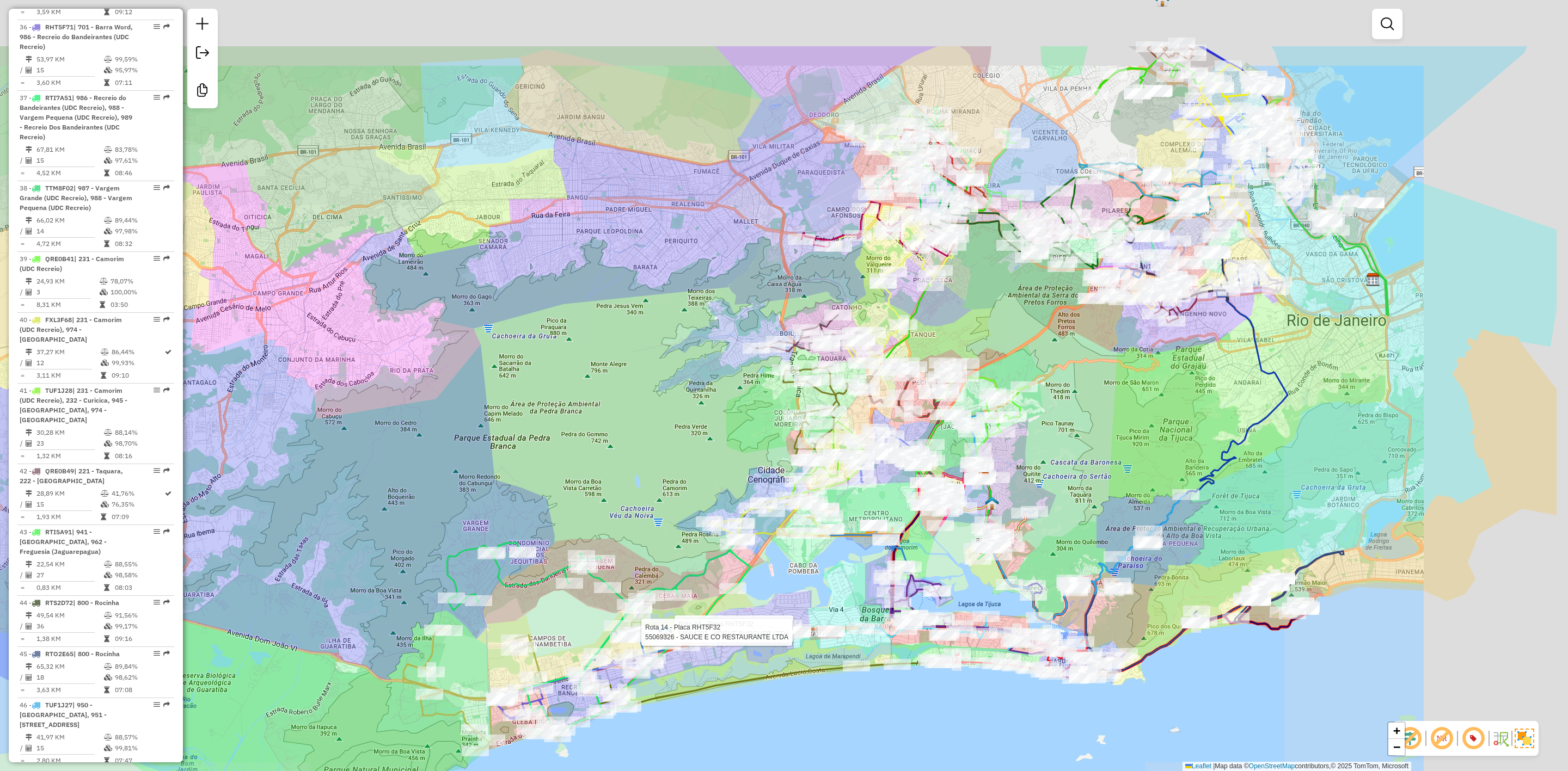
drag, startPoint x: 1289, startPoint y: 272, endPoint x: 1051, endPoint y: 438, distance: 290.2
click at [1051, 438] on div "Rota 14 - Placa RHT5F32 55064727 - VOGUE BURGUER LTDA Rota 14 - Placa RHT5F32 5…" at bounding box center [784, 385] width 1568 height 771
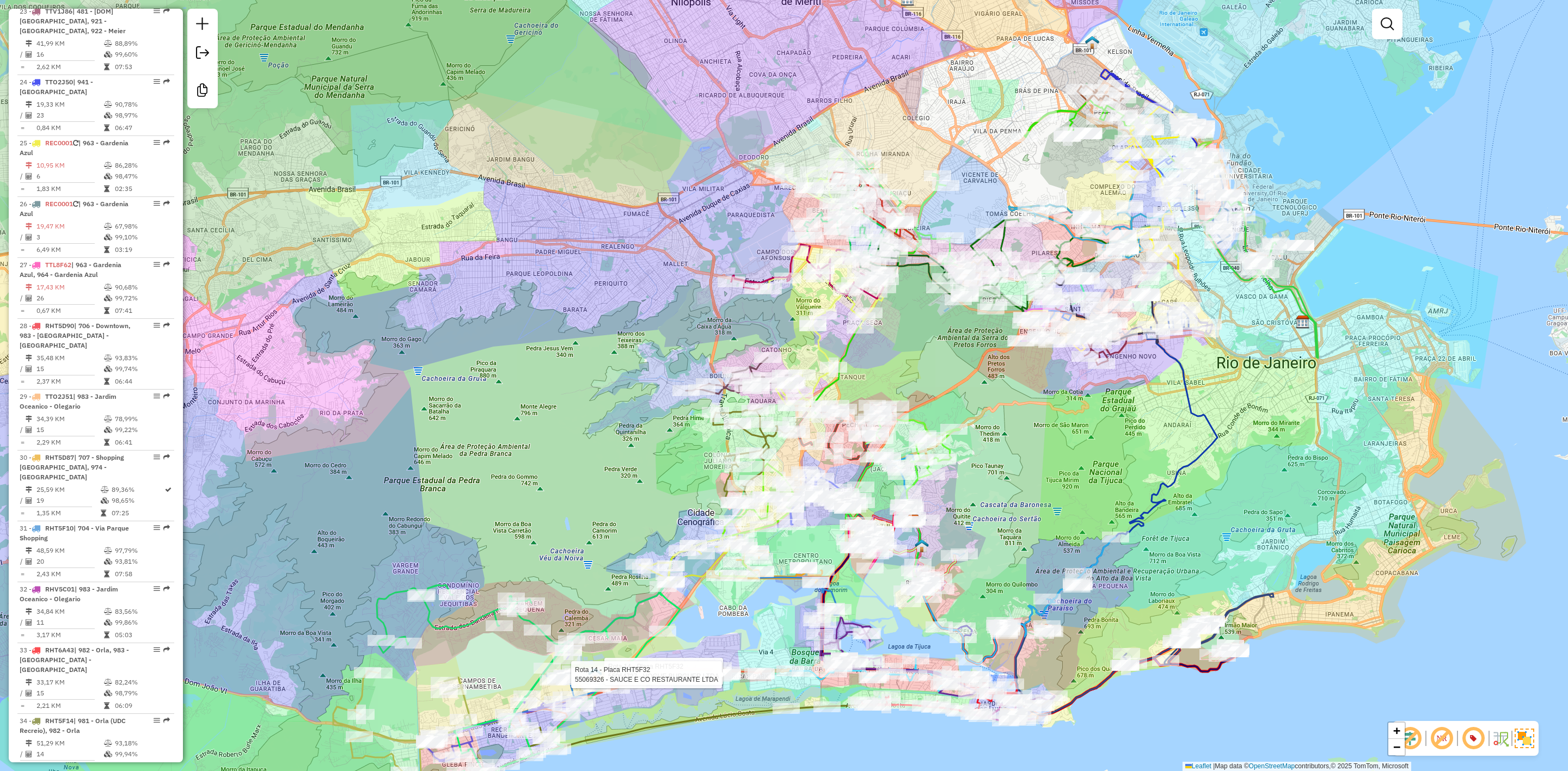
scroll to position [1720, 0]
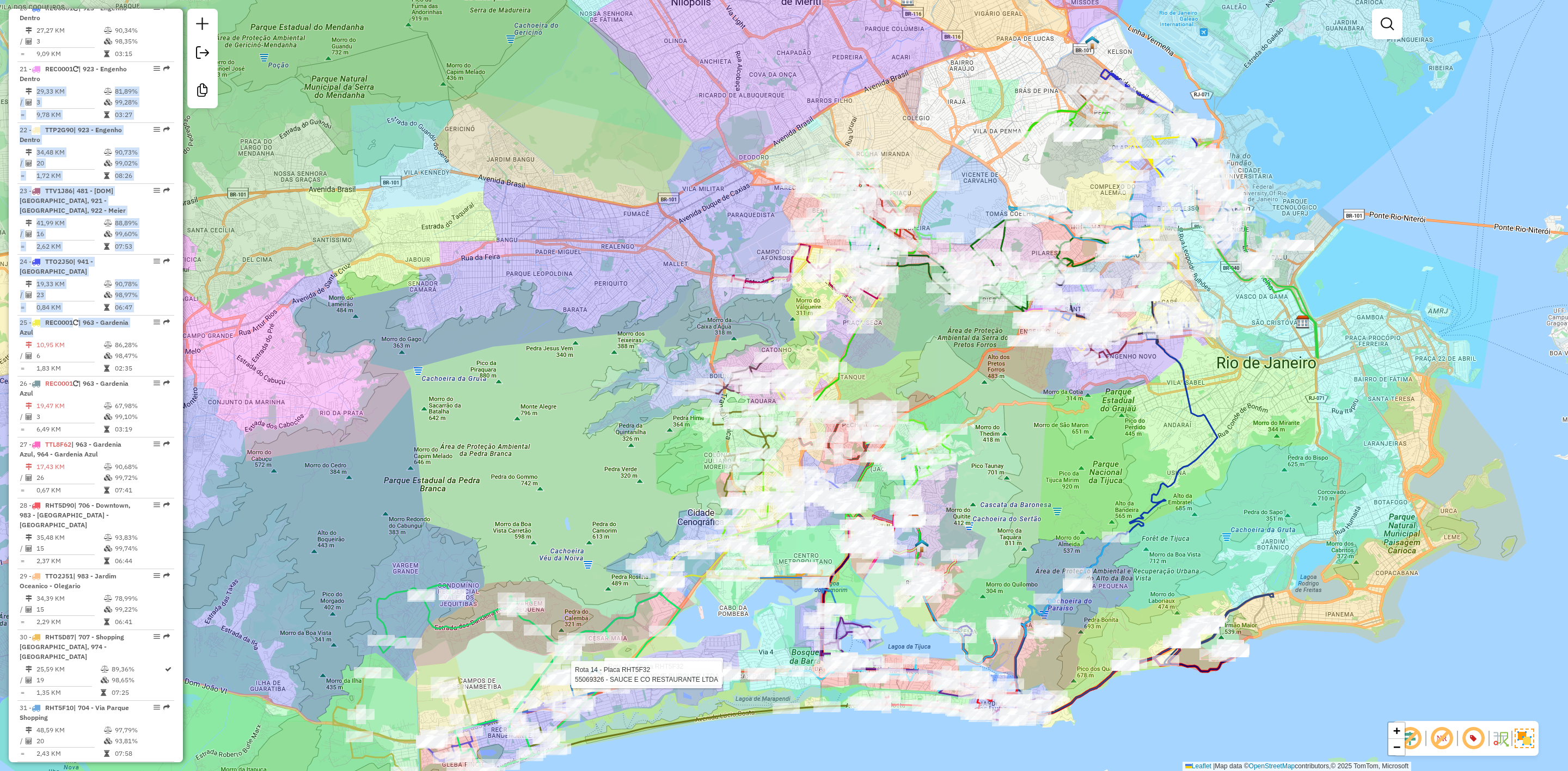
drag, startPoint x: 180, startPoint y: 162, endPoint x: 176, endPoint y: -16, distance: 178.0
click at [176, 0] on html "Aguarde... Pop-up bloqueado! Seu navegador bloqueou automáticamente a abertura …" at bounding box center [784, 385] width 1568 height 771
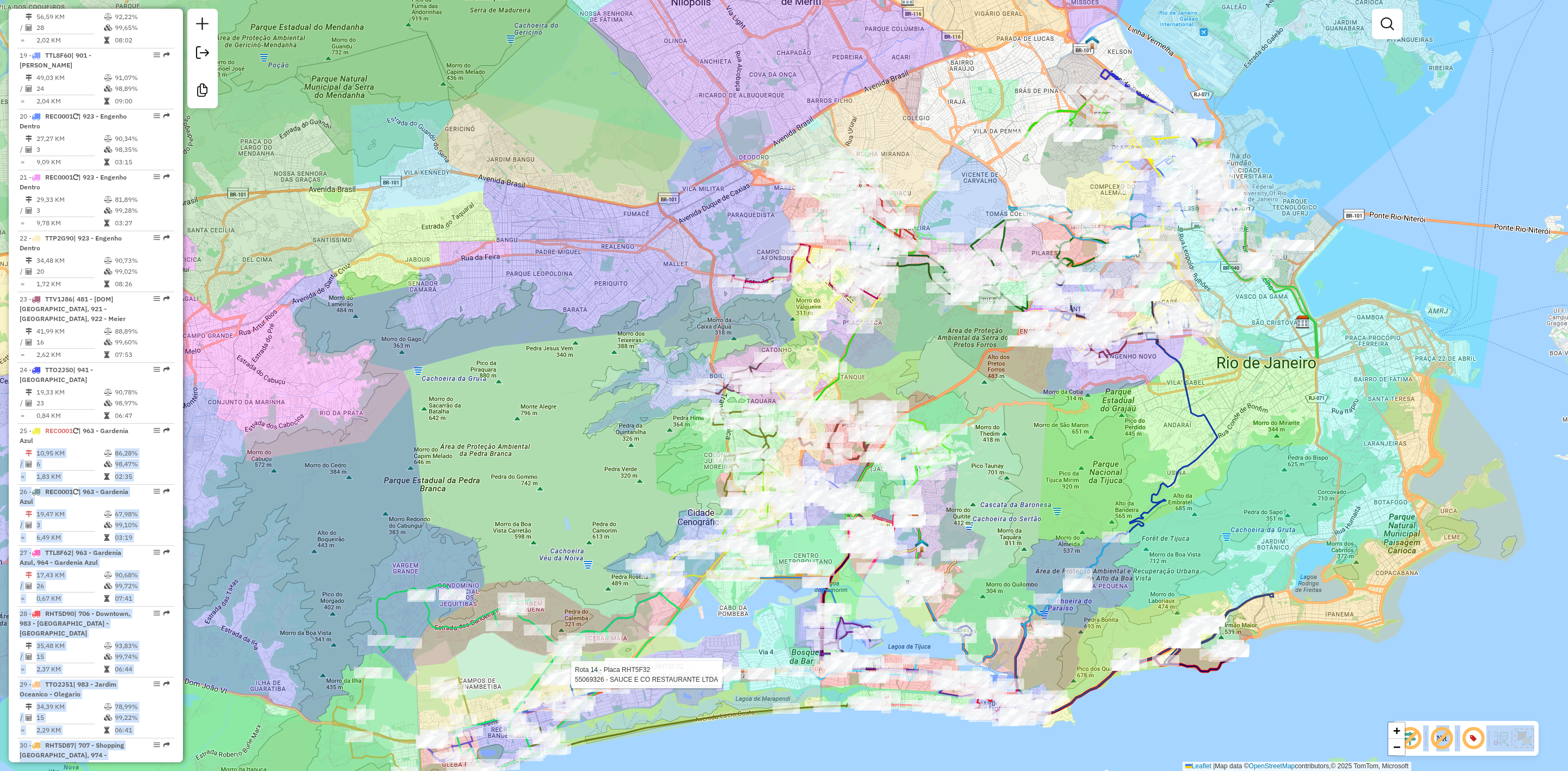
click at [231, 228] on div "Rota 14 - Placa RHT5F32 55064727 - VOGUE BURGUER LTDA Rota 14 - Placa RHT5F32 5…" at bounding box center [784, 385] width 1568 height 771
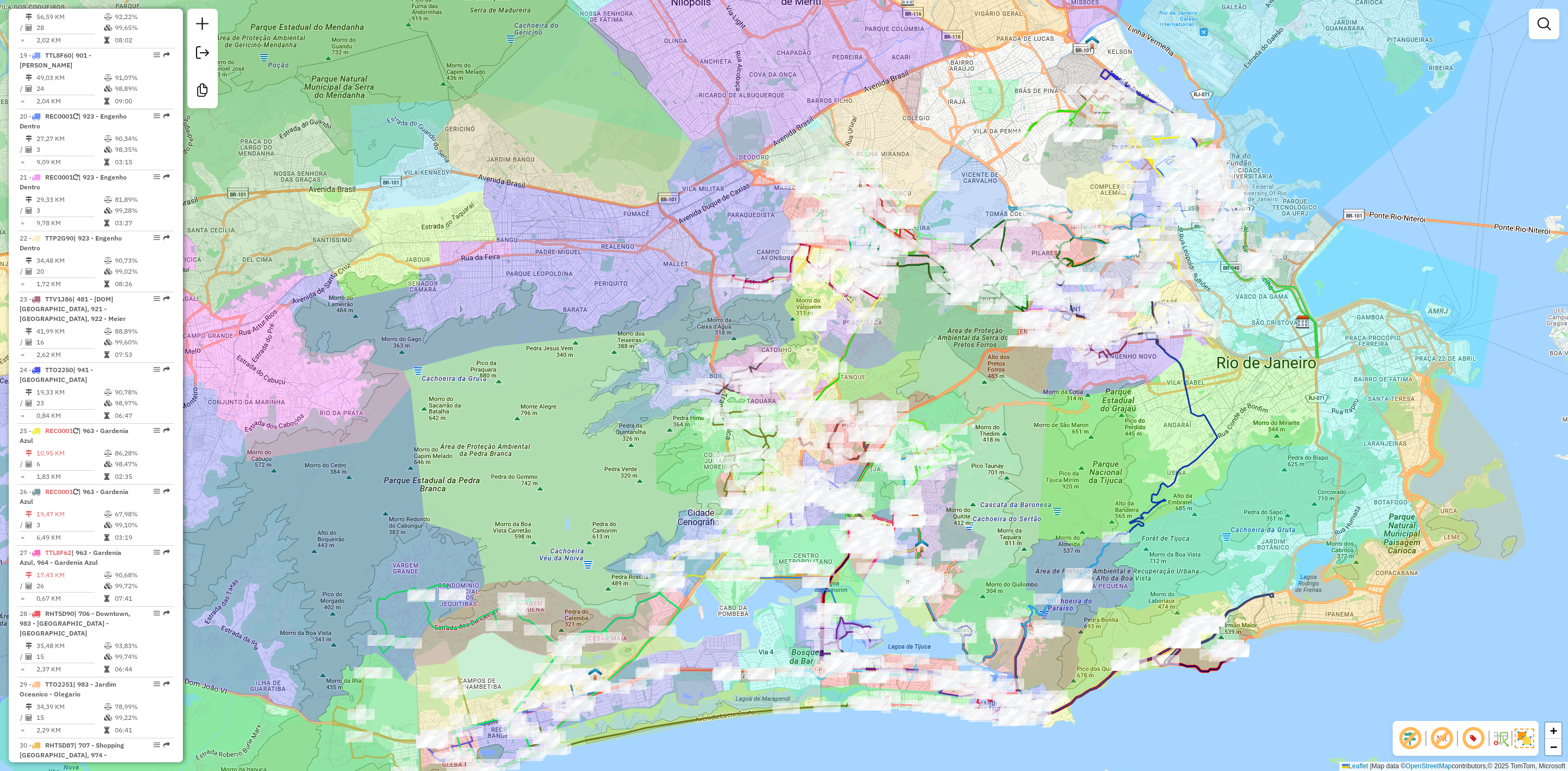
scroll to position [0, 0]
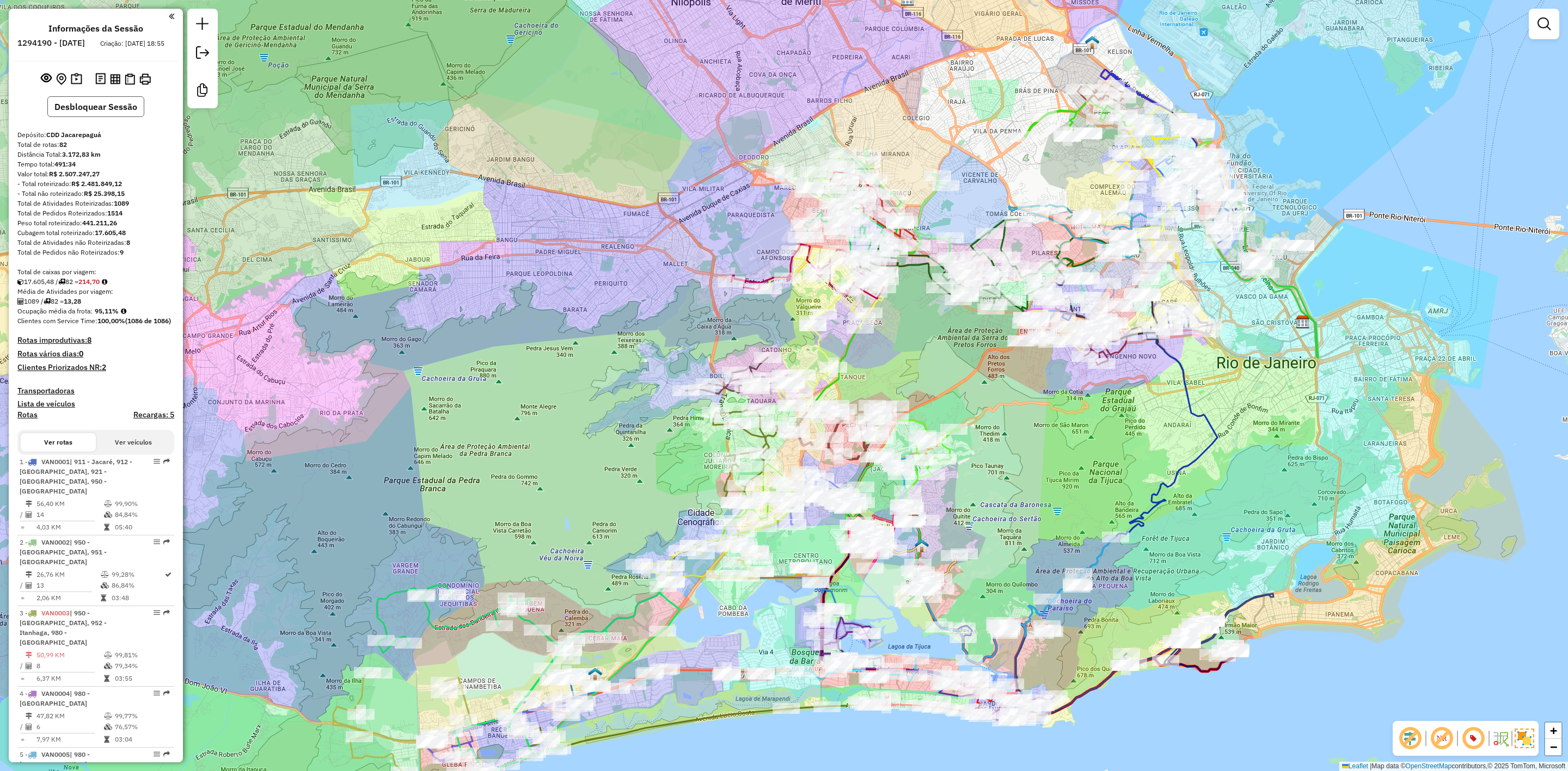
click at [100, 112] on button "Desbloquear Sessão" at bounding box center [96, 107] width 97 height 21
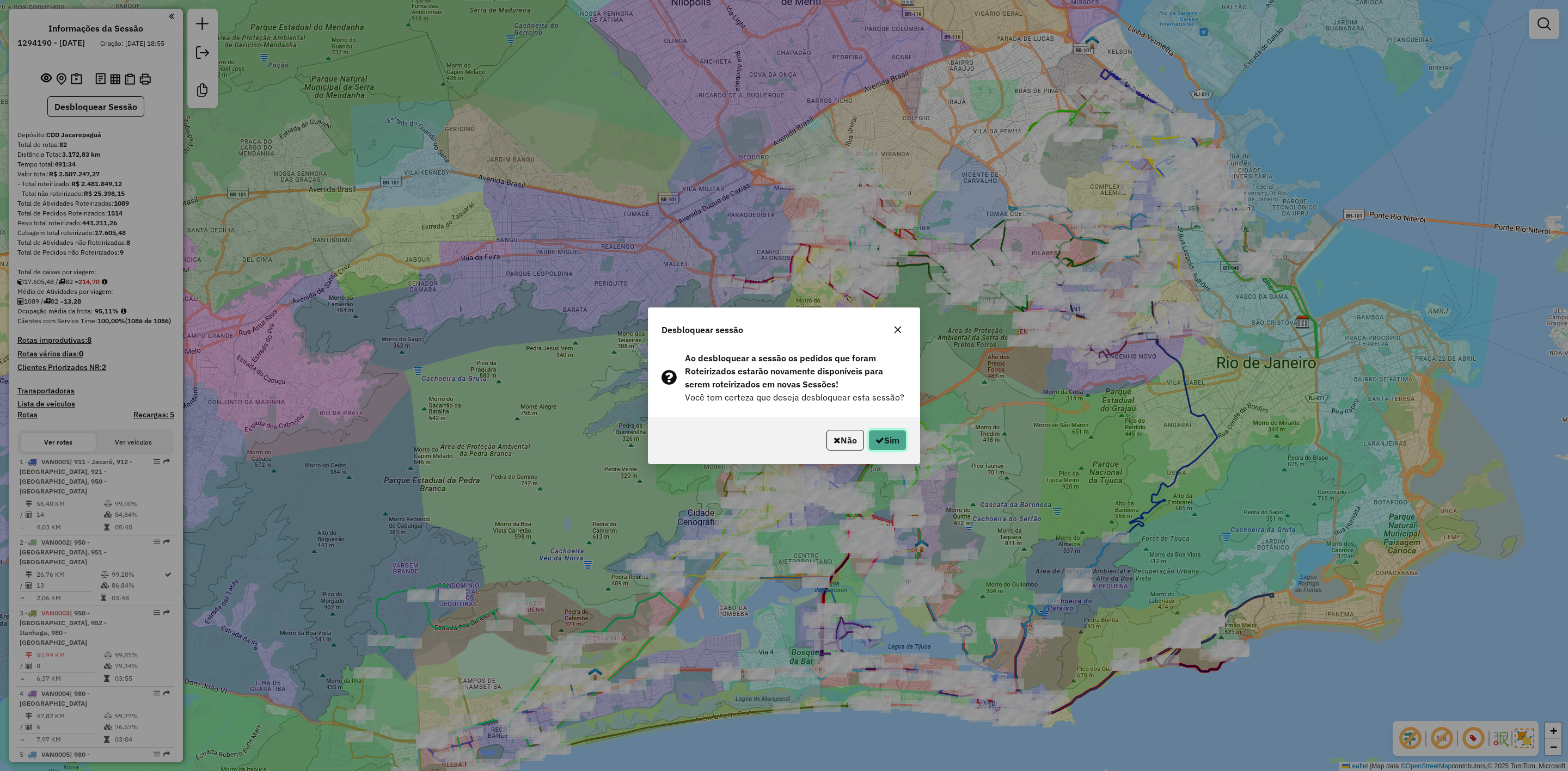
click at [887, 430] on button "Sim" at bounding box center [887, 440] width 38 height 21
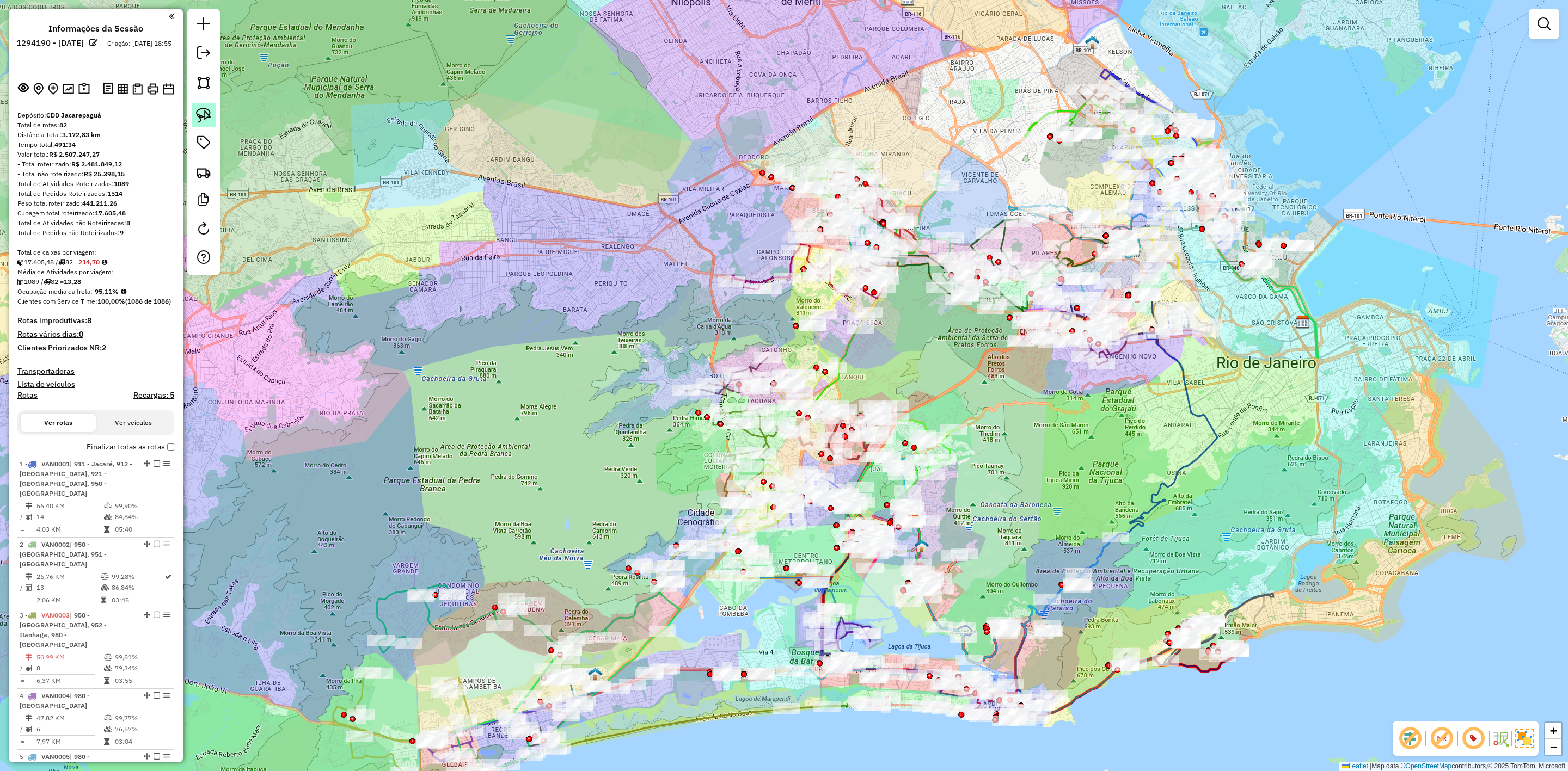
click at [203, 123] on img at bounding box center [204, 115] width 15 height 15
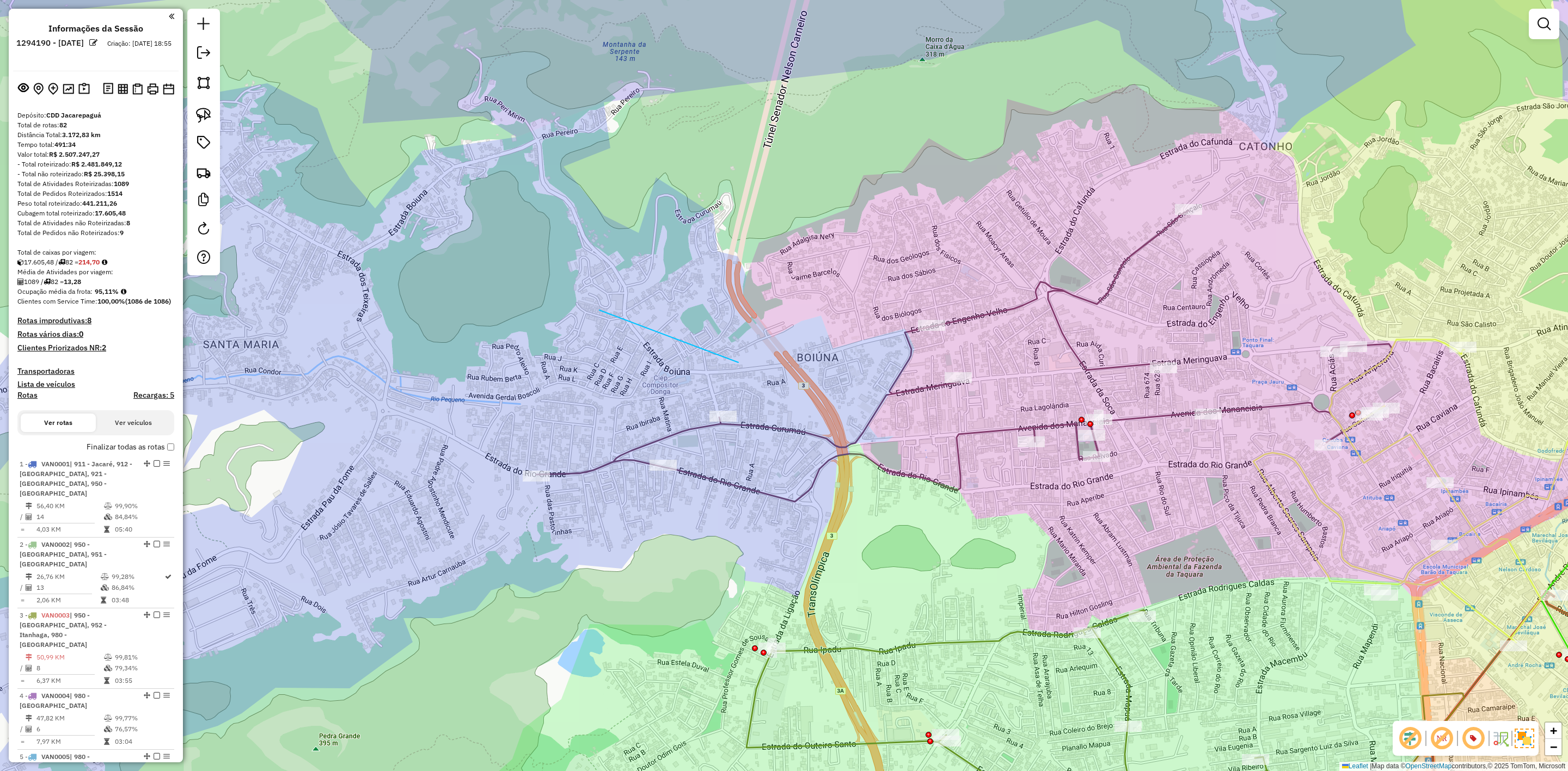
drag, startPoint x: 599, startPoint y: 310, endPoint x: 721, endPoint y: 331, distance: 123.8
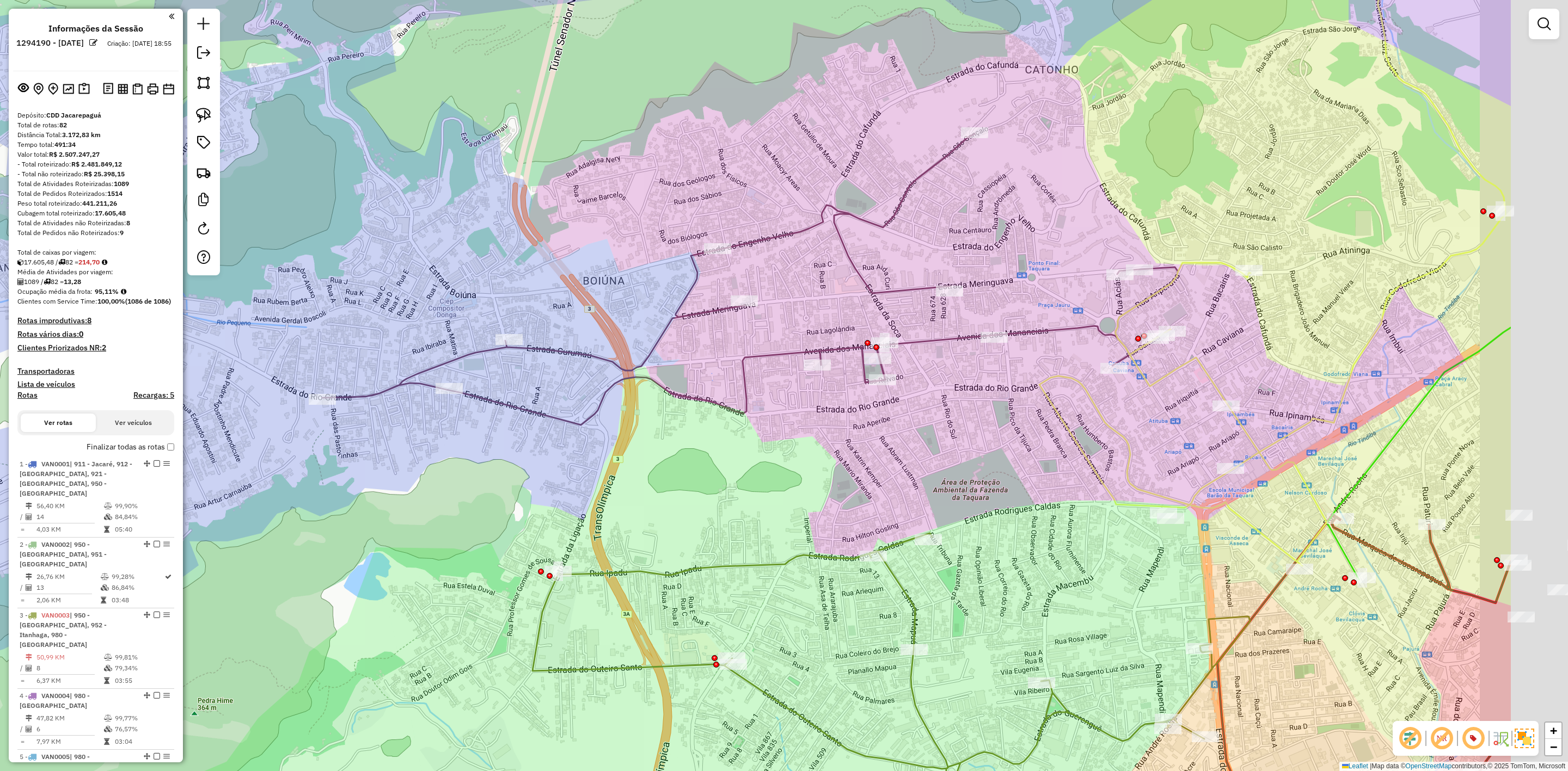
drag, startPoint x: 767, startPoint y: 345, endPoint x: 670, endPoint y: 576, distance: 250.5
click at [549, 222] on div "Janela de atendimento Grade de atendimento Capacidade Transportadoras Veículos …" at bounding box center [784, 385] width 1568 height 771
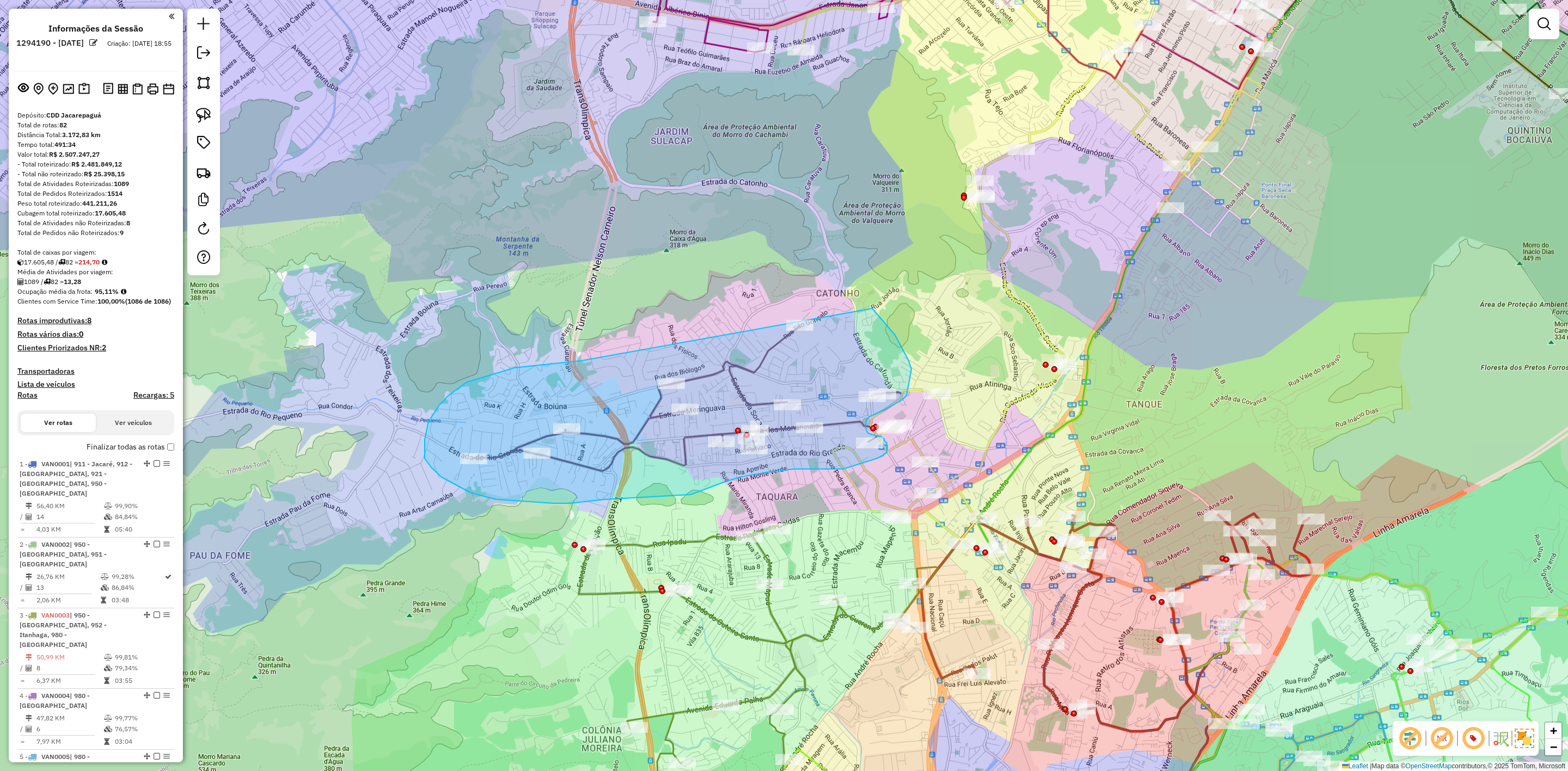
drag, startPoint x: 472, startPoint y: 381, endPoint x: 838, endPoint y: 294, distance: 376.2
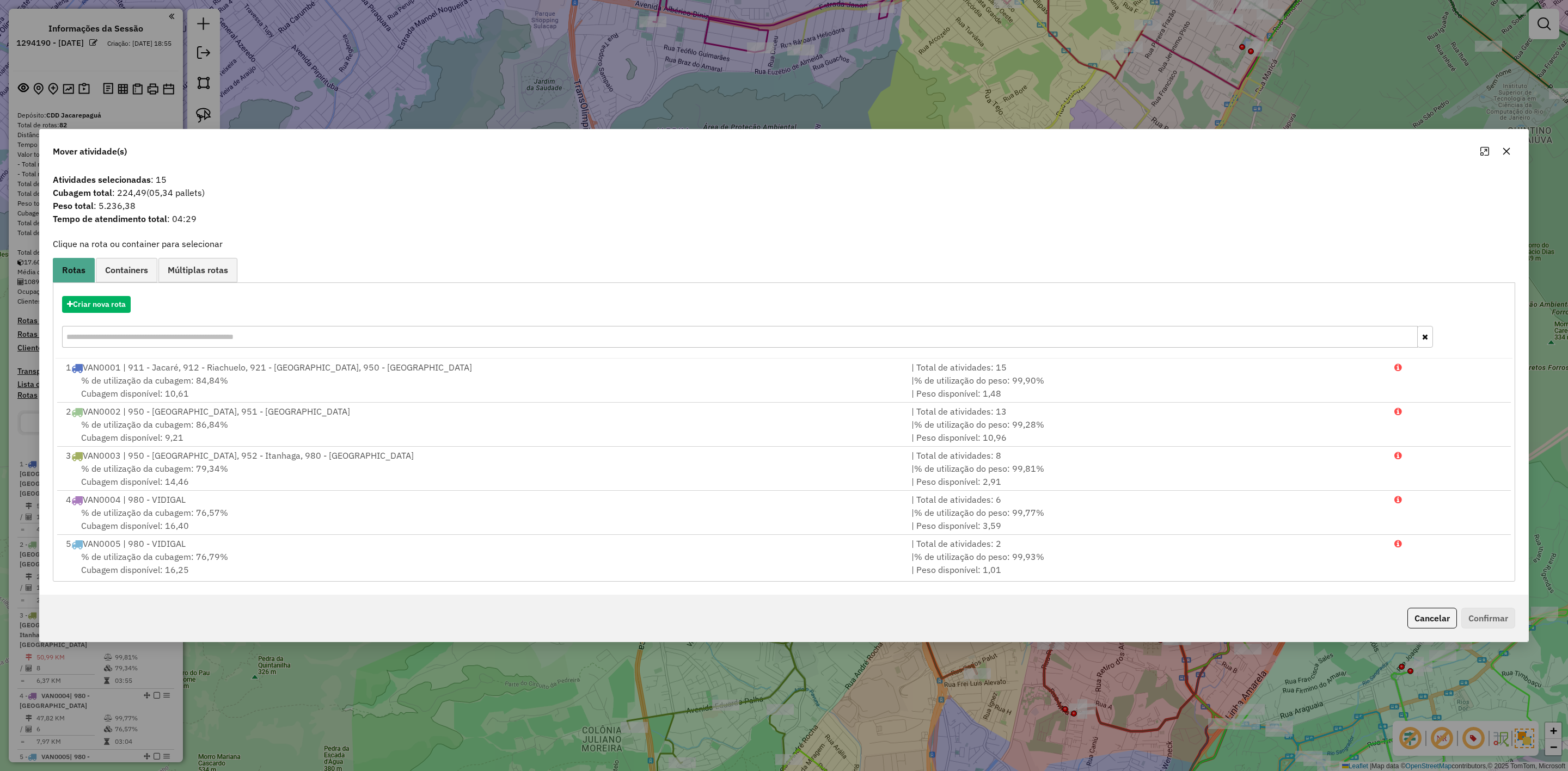
drag, startPoint x: 155, startPoint y: 178, endPoint x: 182, endPoint y: 178, distance: 27.0
click at [175, 175] on span "Atividades selecionadas : 15" at bounding box center [784, 180] width 1476 height 13
drag, startPoint x: 173, startPoint y: 218, endPoint x: 201, endPoint y: 214, distance: 28.3
click at [201, 214] on span "Tempo de atendimento total : 04:29" at bounding box center [784, 219] width 1476 height 13
click at [389, 100] on div "Mover atividade(s) Atividades selecionadas : 15 Cubagem total : 224,49 (05,34 p…" at bounding box center [784, 385] width 1568 height 771
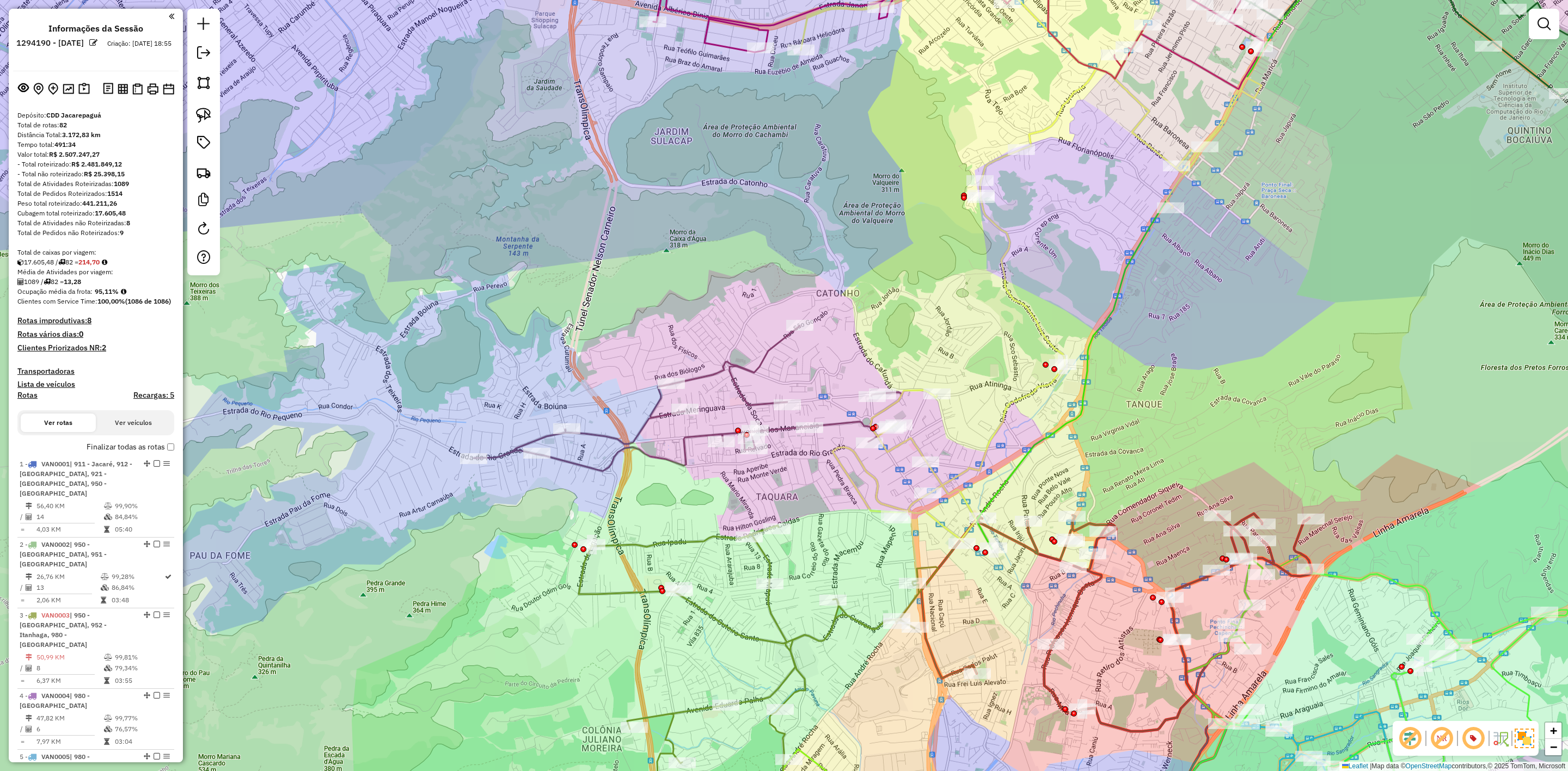
click at [619, 444] on icon at bounding box center [688, 399] width 428 height 145
select select "**********"
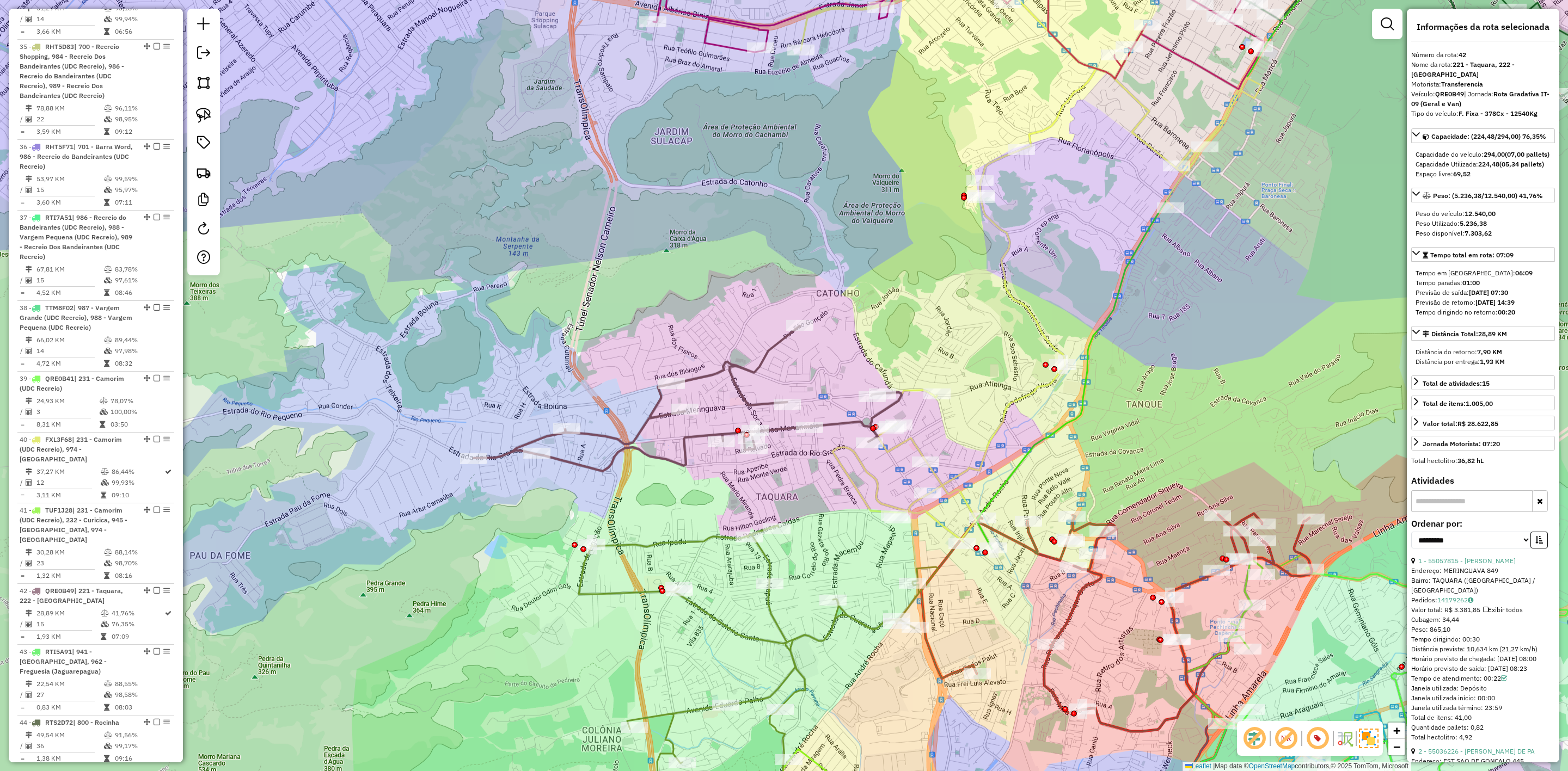
scroll to position [3101, 0]
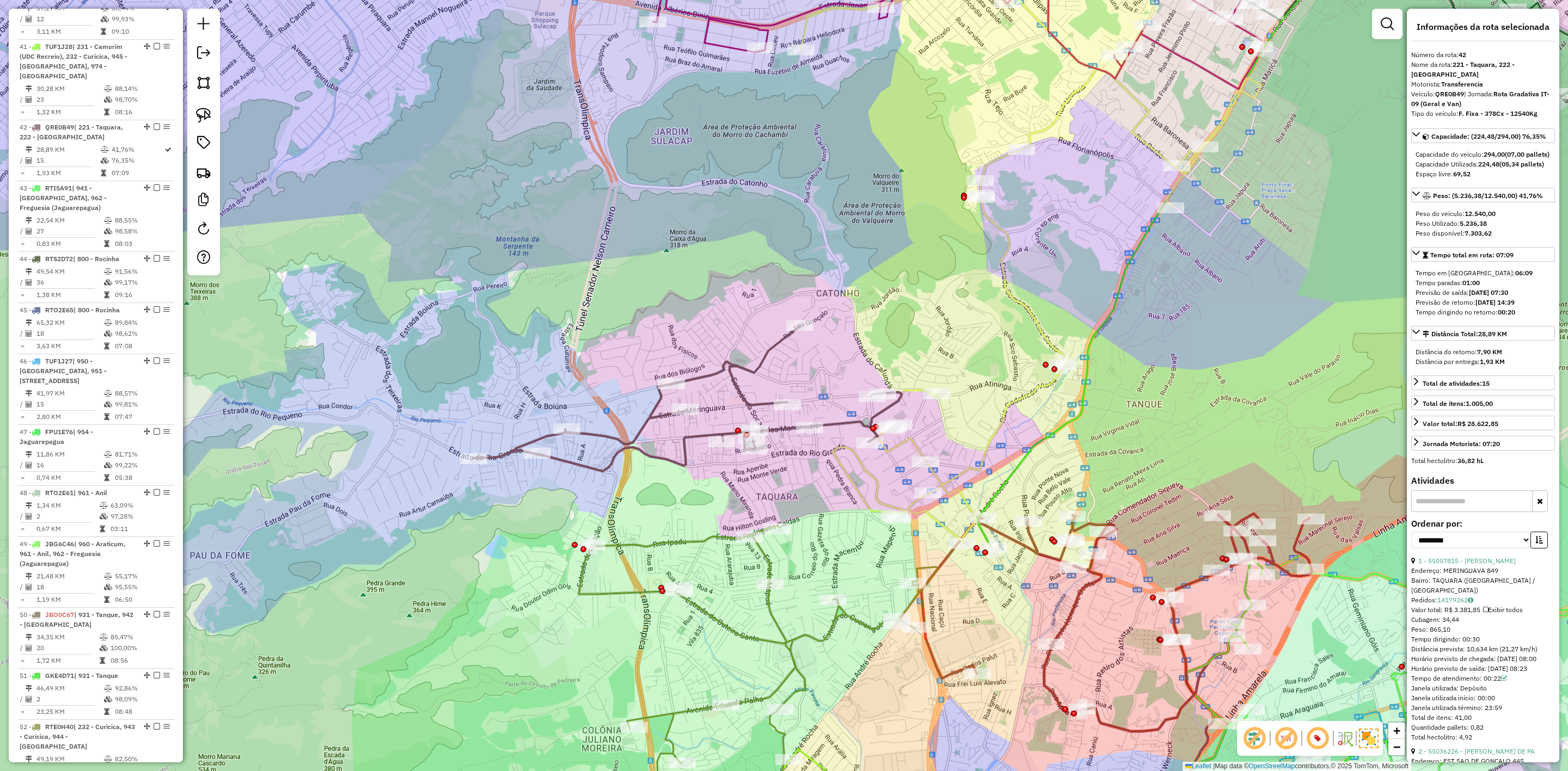
click at [599, 220] on div "Janela de atendimento Grade de atendimento Capacidade Transportadoras Veículos …" at bounding box center [784, 385] width 1568 height 771
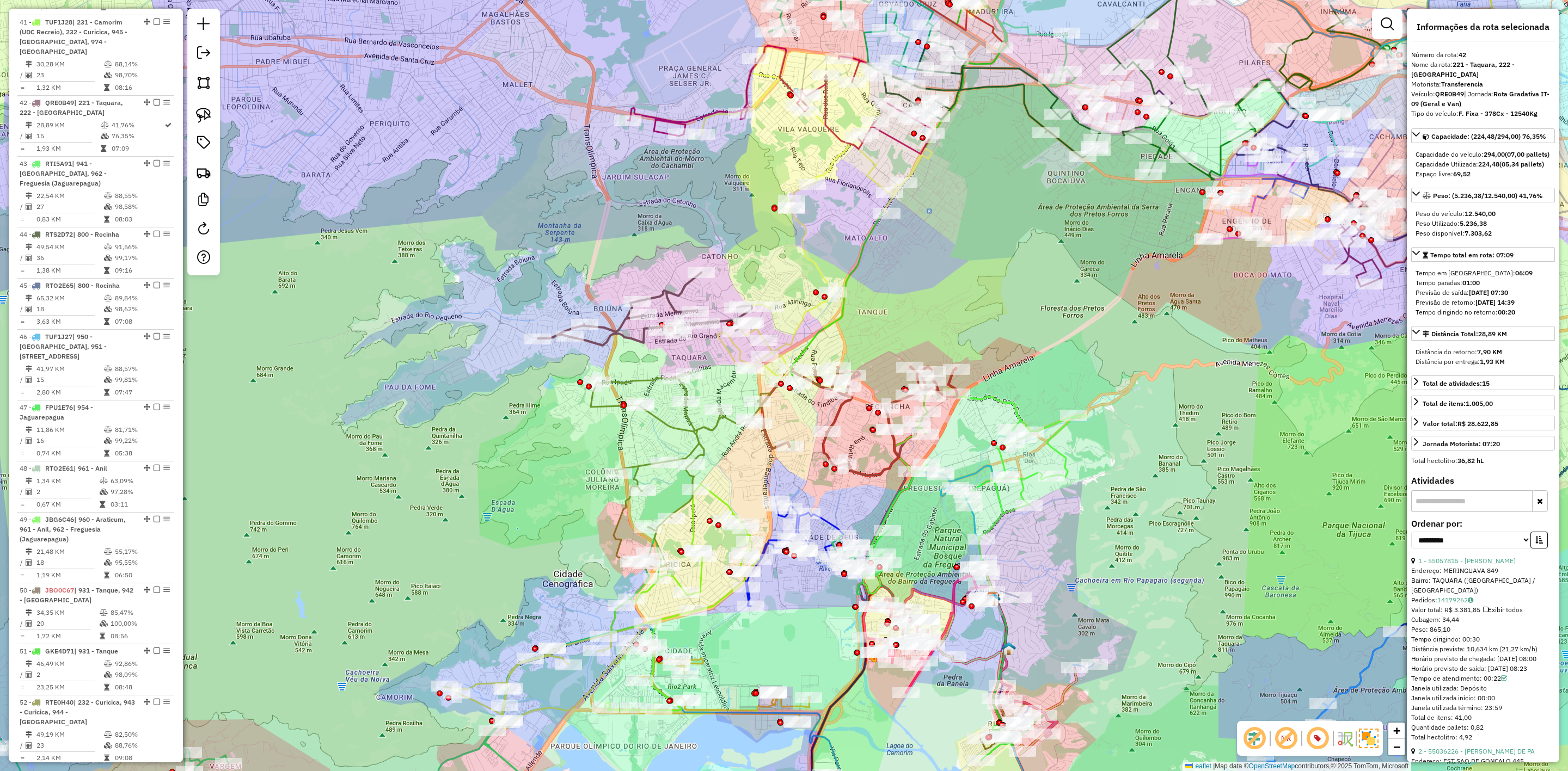
scroll to position [3128, 0]
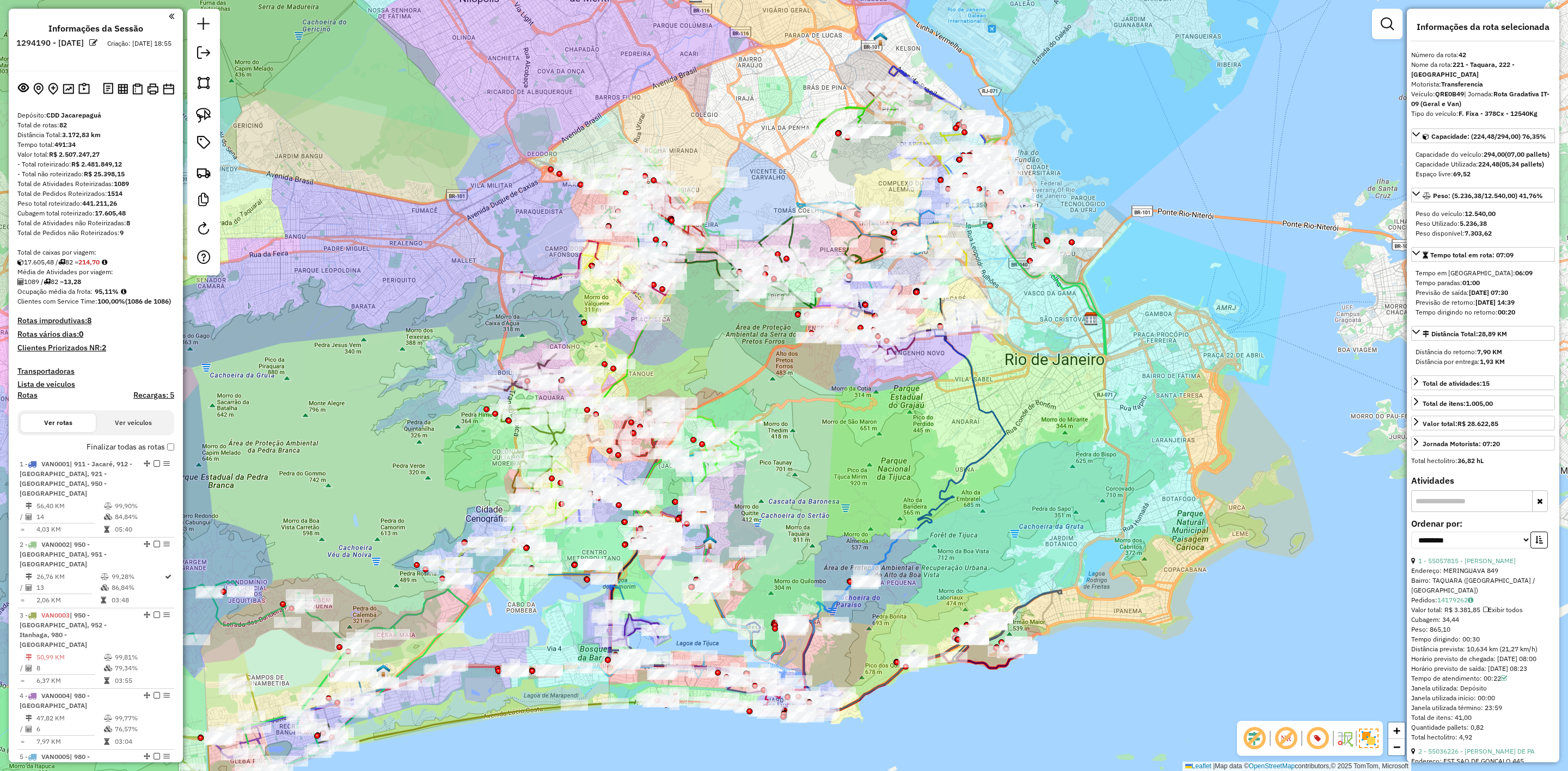
select select "**********"
